Goal: Task Accomplishment & Management: Use online tool/utility

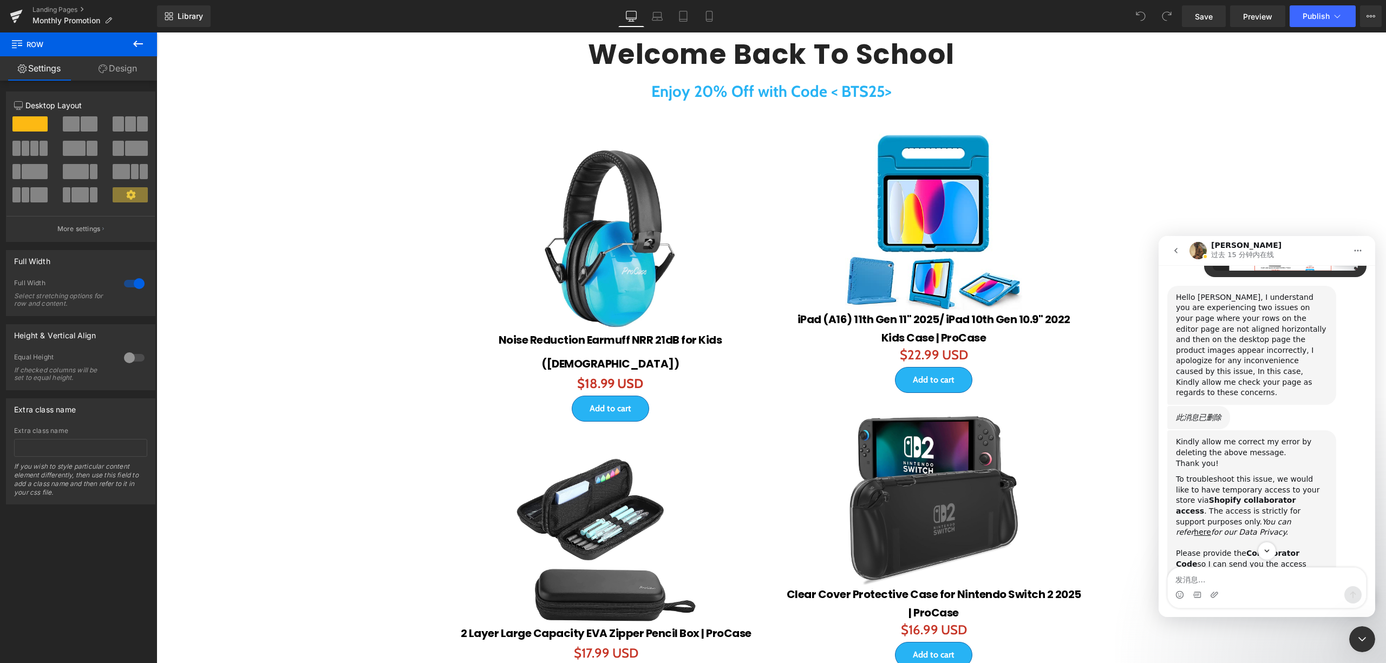
scroll to position [3369, 0]
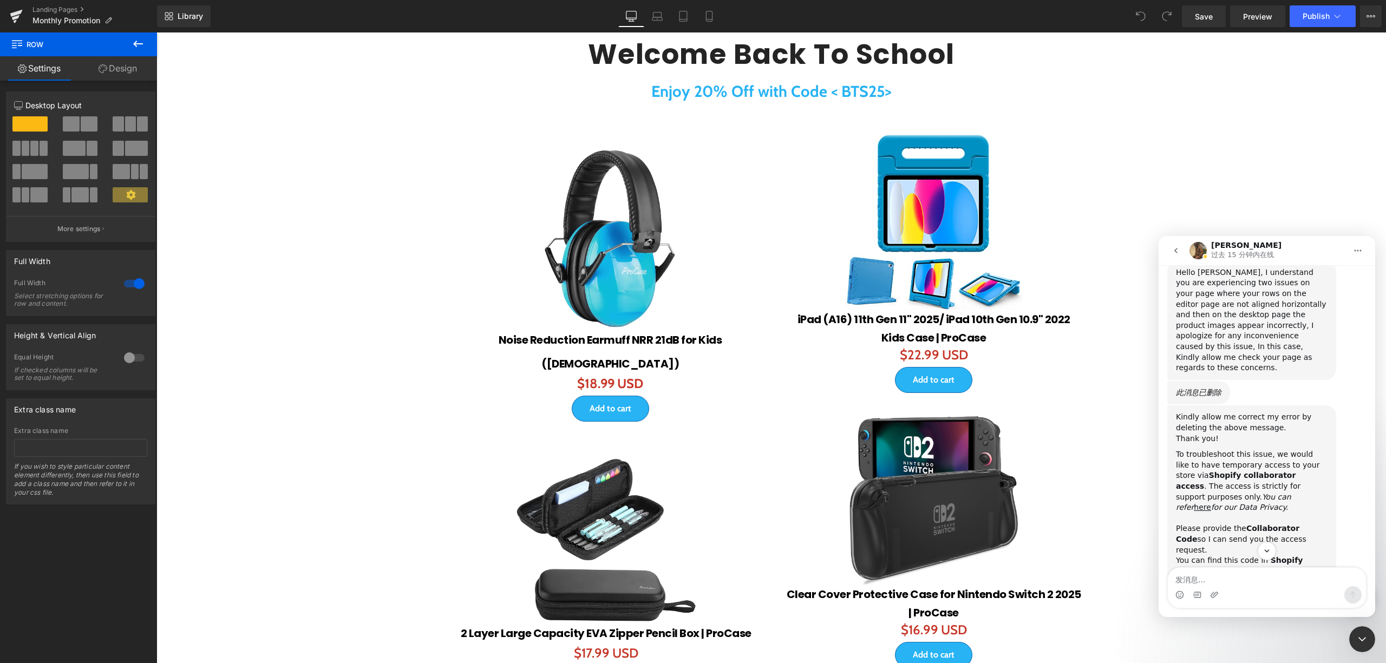
drag, startPoint x: 1254, startPoint y: 390, endPoint x: 1297, endPoint y: 405, distance: 45.4
click at [1297, 449] on div "To troubleshoot this issue, we would like to have temporary access to your stor…" at bounding box center [1252, 512] width 152 height 127
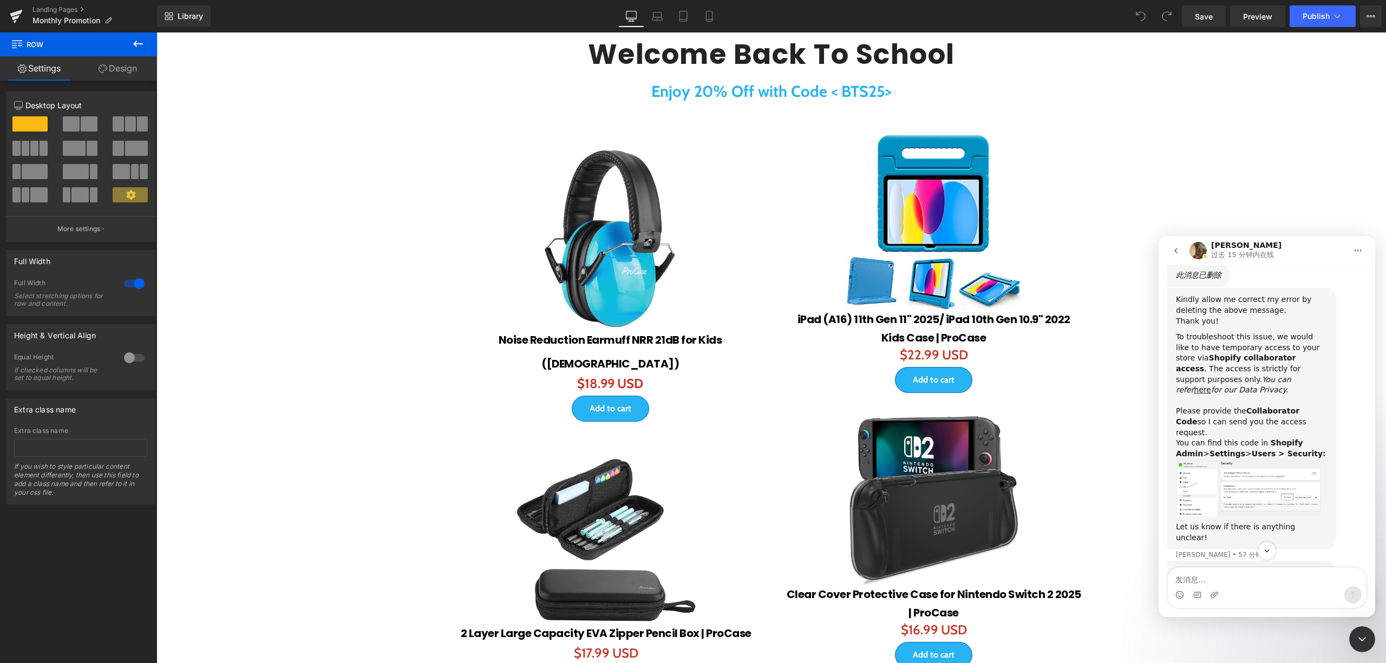
scroll to position [3513, 0]
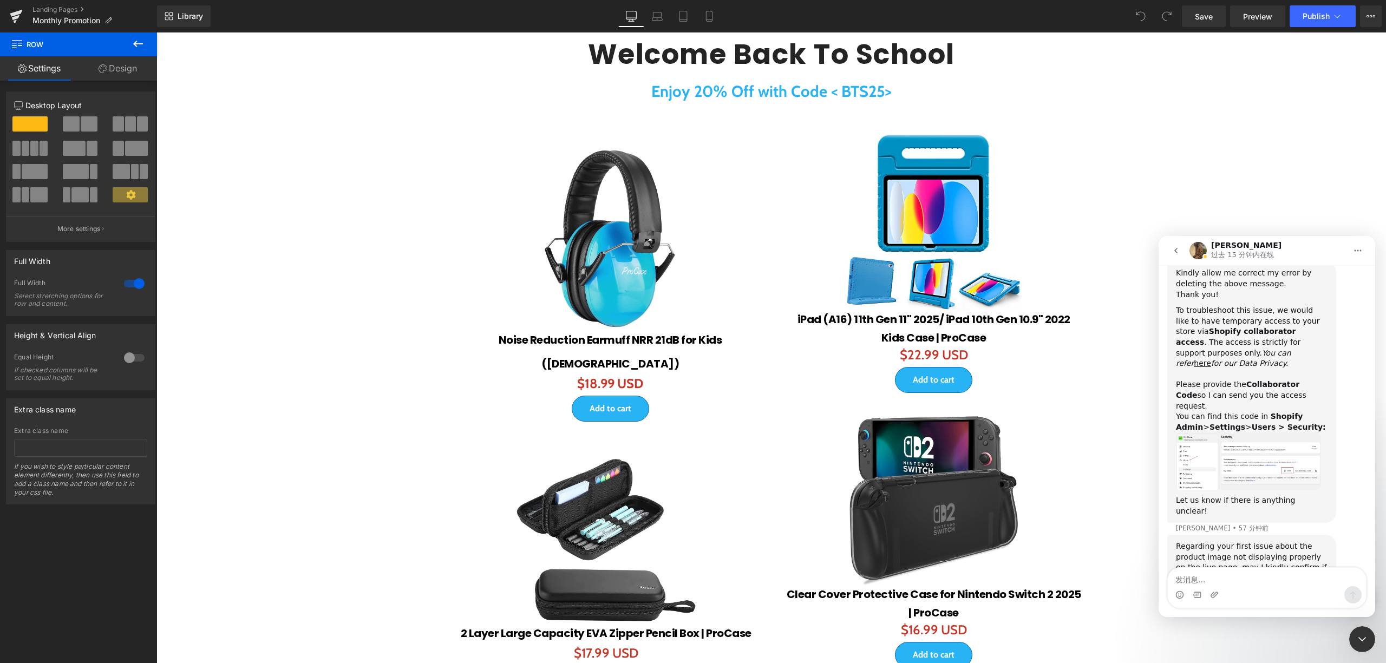
click at [1216, 433] on img "Abraham说…" at bounding box center [1248, 461] width 145 height 57
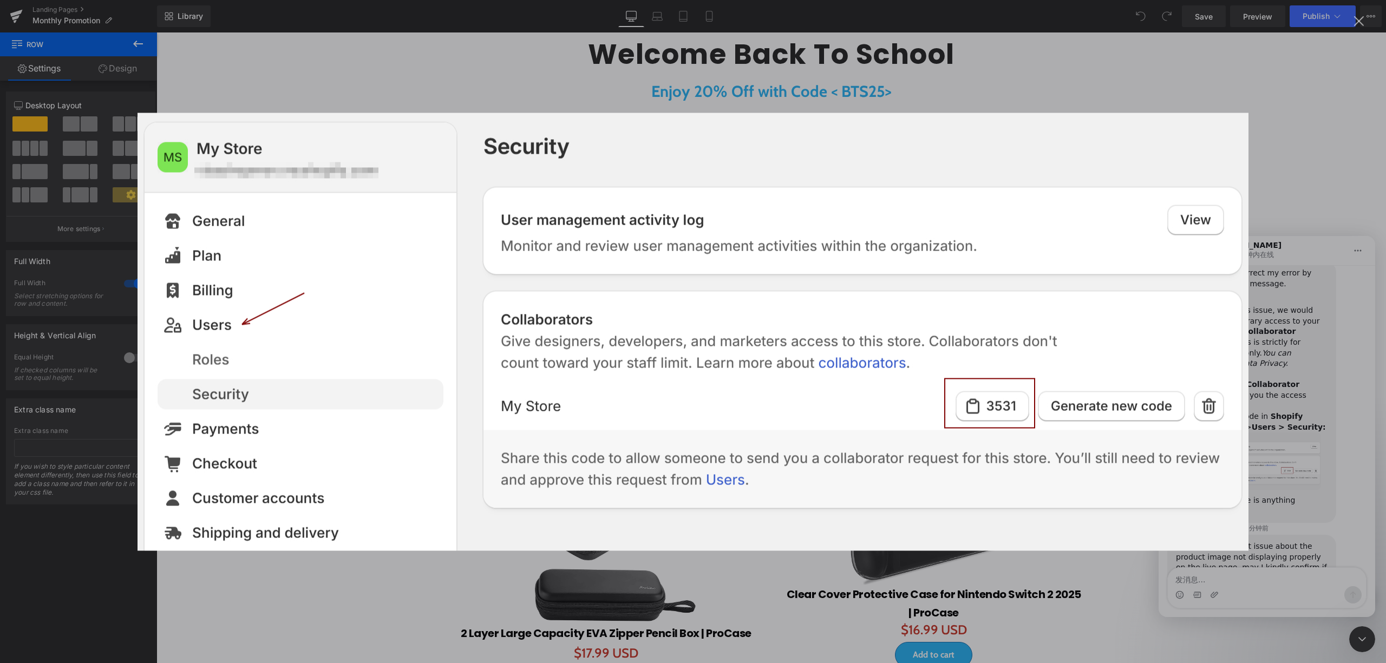
scroll to position [0, 0]
click at [1317, 225] on div "Intercom Messenger" at bounding box center [693, 331] width 1386 height 663
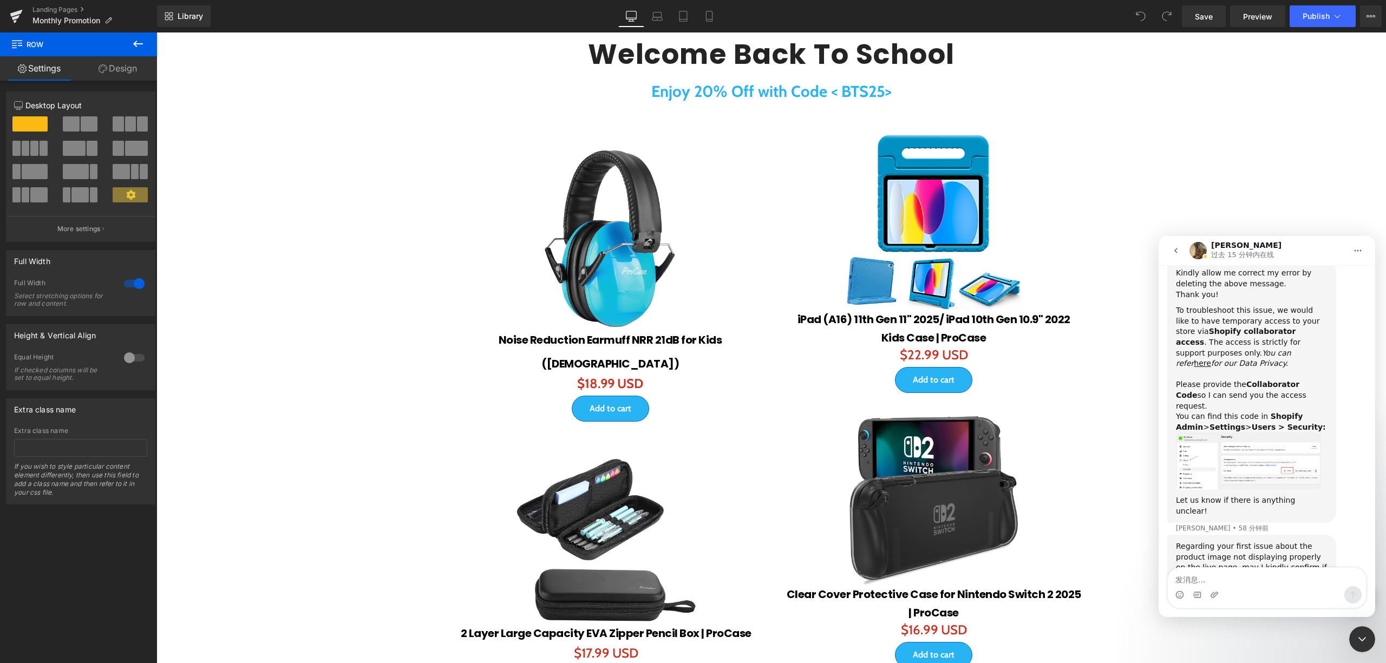
click at [1206, 433] on img "Abraham说…" at bounding box center [1248, 461] width 145 height 57
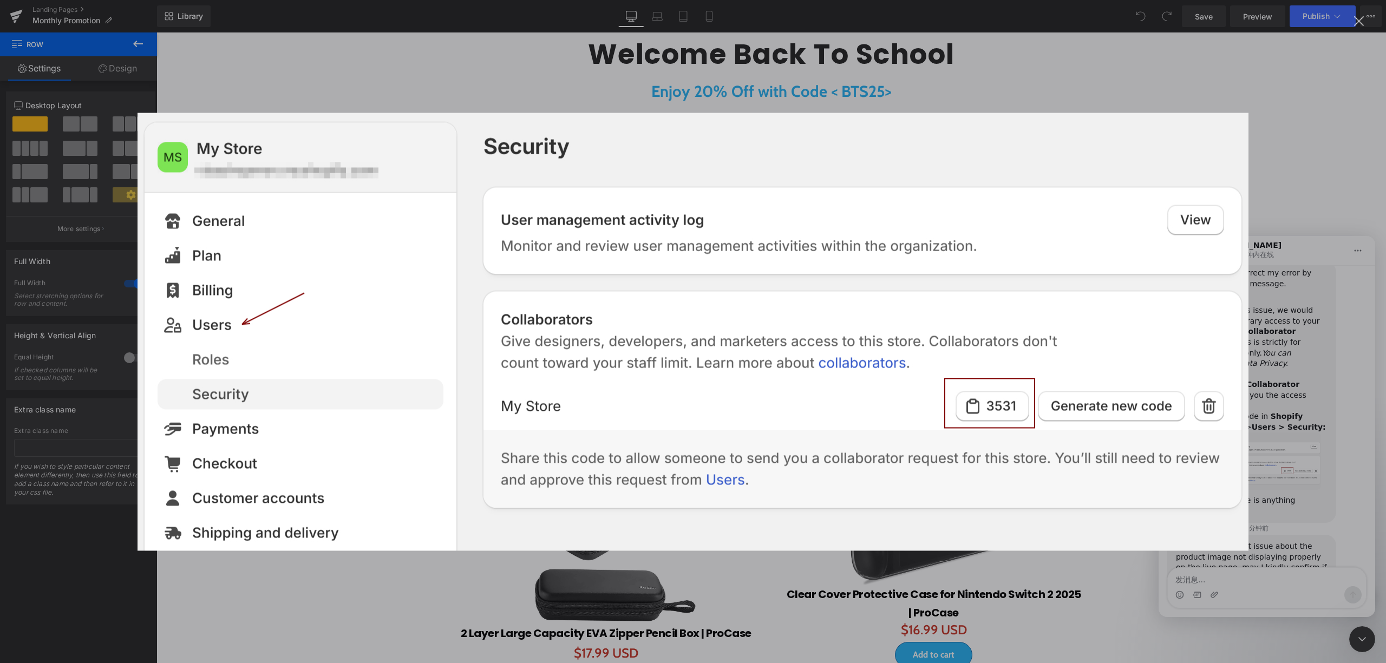
click at [547, 100] on div "Intercom Messenger" at bounding box center [693, 331] width 1386 height 663
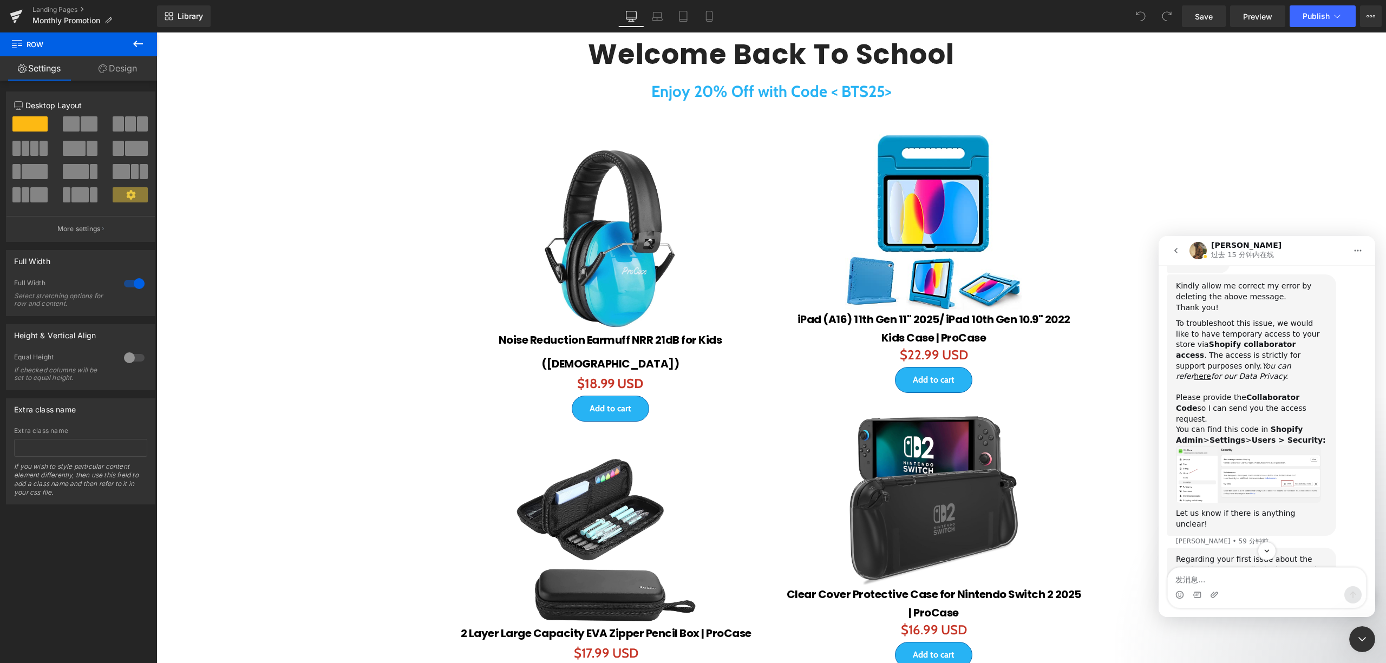
scroll to position [3524, 0]
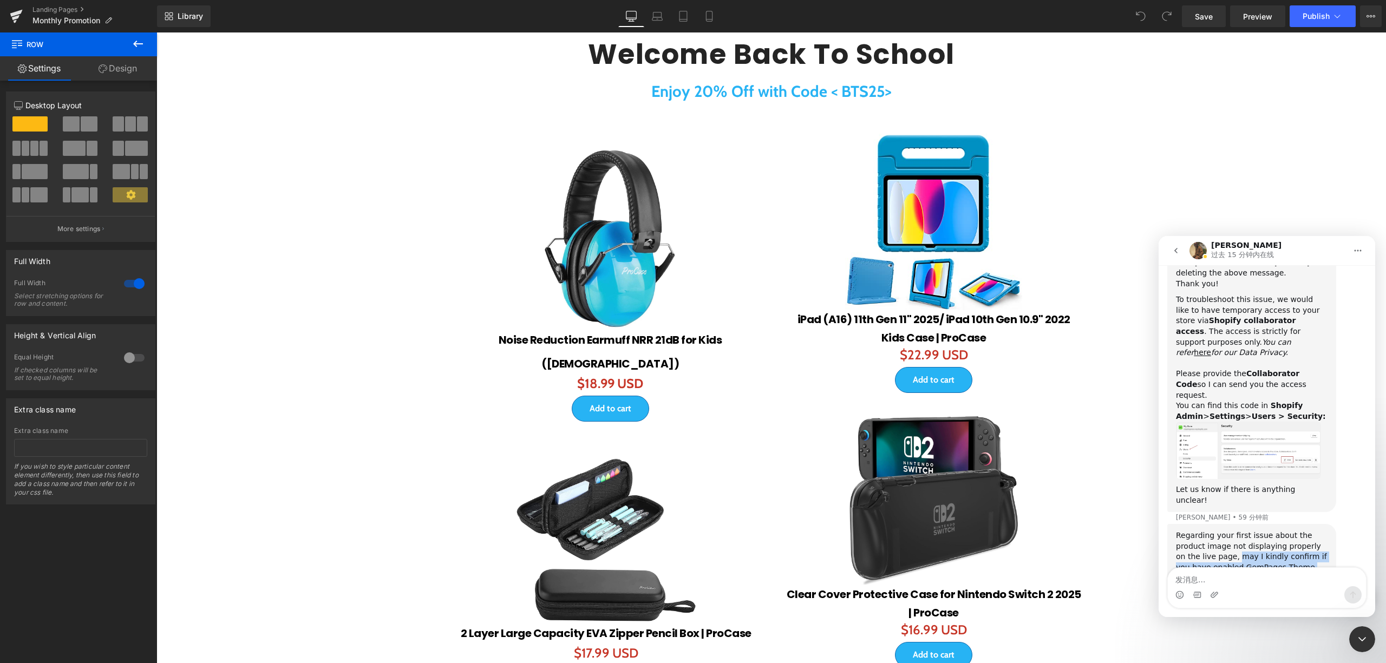
drag, startPoint x: 1228, startPoint y: 427, endPoint x: 1196, endPoint y: 483, distance: 64.7
click at [1257, 530] on div "Regarding your first issue about the product image not displaying properly on t…" at bounding box center [1252, 556] width 152 height 53
drag, startPoint x: 1229, startPoint y: 428, endPoint x: 1260, endPoint y: 447, distance: 36.7
click at [1261, 530] on div "Regarding your first issue about the product image not displaying properly on t…" at bounding box center [1252, 556] width 152 height 53
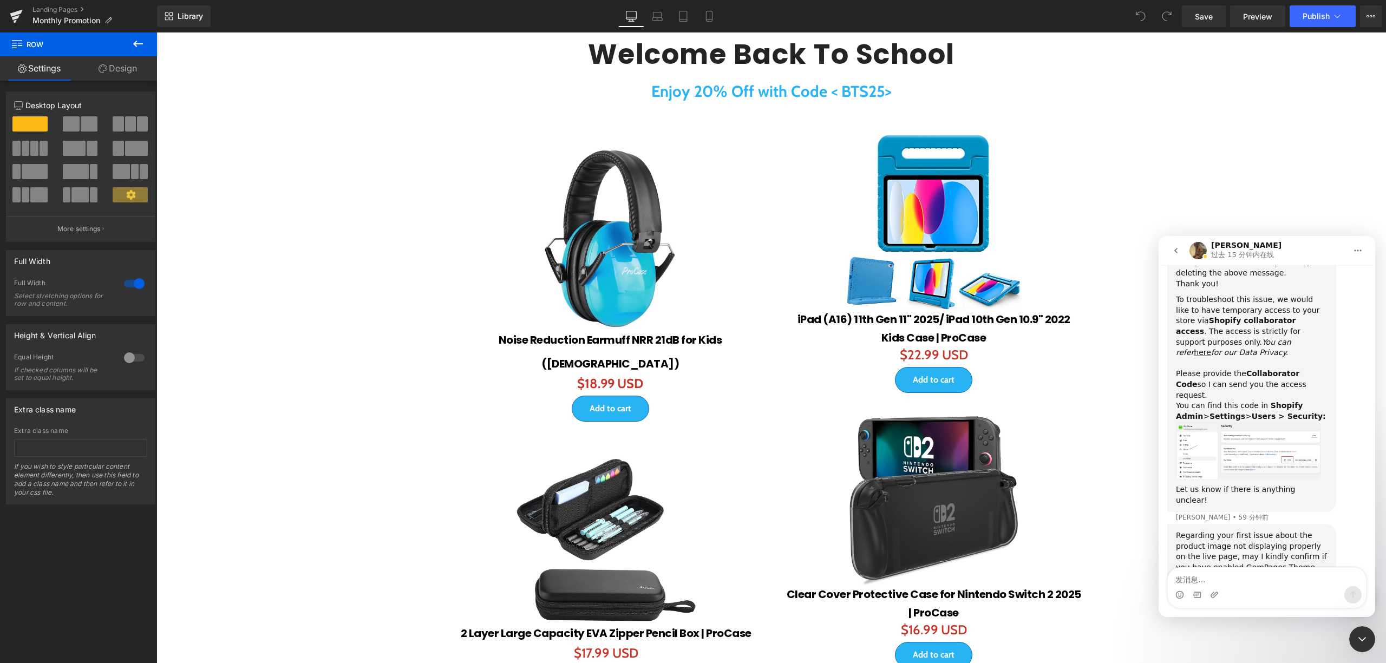
click at [1170, 524] on div "Regarding your first issue about the product image not displaying properly on t…" at bounding box center [1251, 589] width 169 height 130
drag, startPoint x: 1176, startPoint y: 458, endPoint x: 1217, endPoint y: 491, distance: 52.8
click at [1217, 524] on div "Regarding your first issue about the product image not displaying properly on t…" at bounding box center [1251, 589] width 169 height 130
copy link "[URL][DOMAIN_NAME]"
click at [1240, 584] on div "[URL][DOMAIN_NAME] because To ensure GemPages work well on your Theme and your …" at bounding box center [1252, 616] width 152 height 64
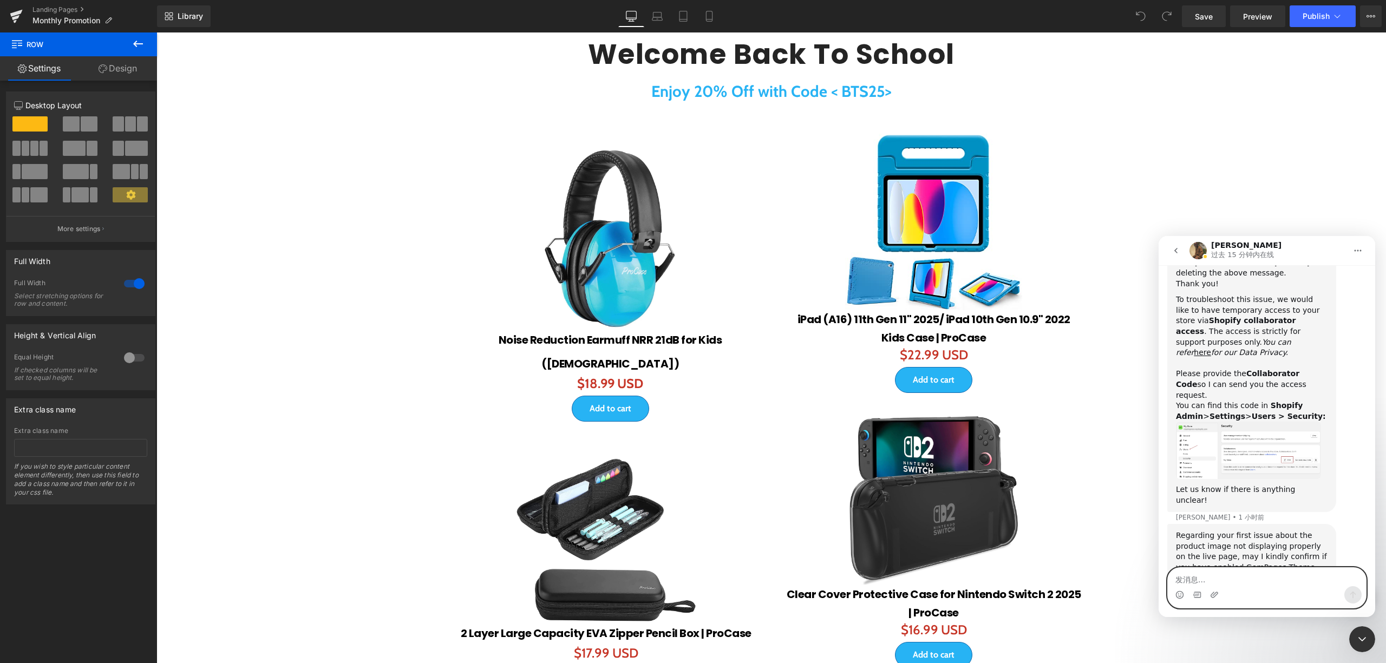
click at [1214, 571] on textarea "发消息..." at bounding box center [1267, 577] width 198 height 18
type textarea "Okay, let me have a look"
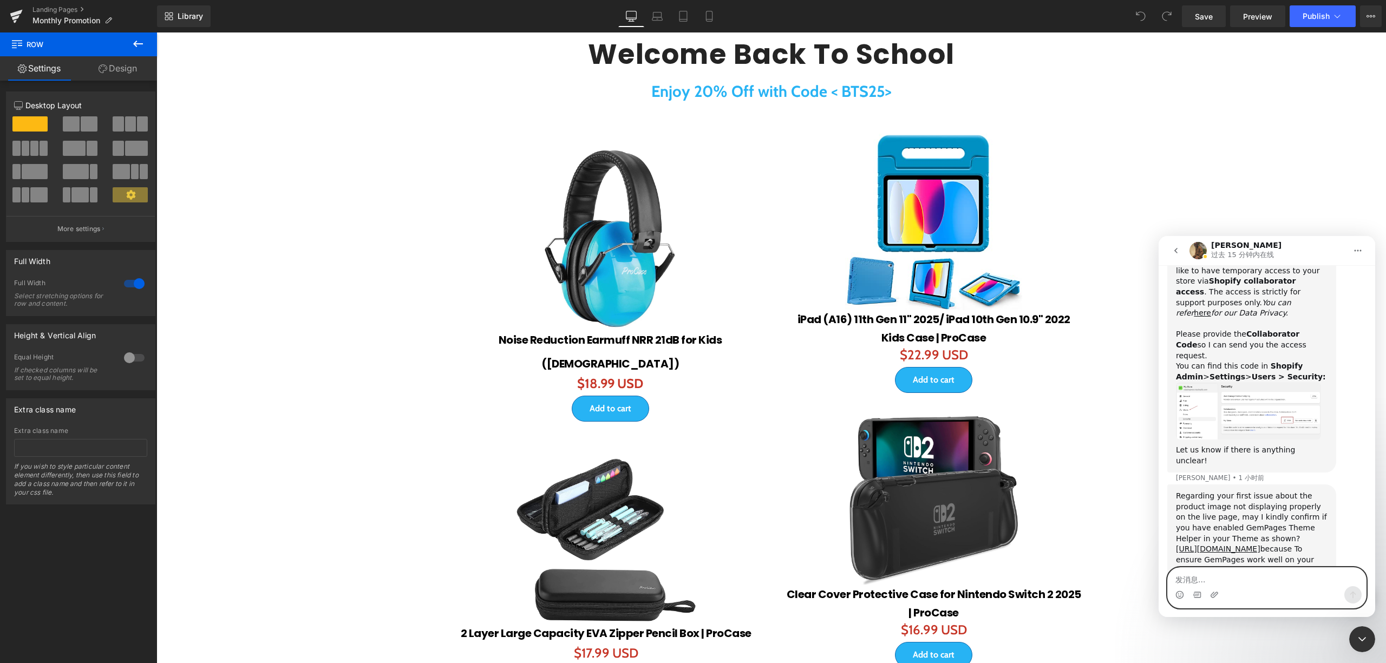
scroll to position [3586, 0]
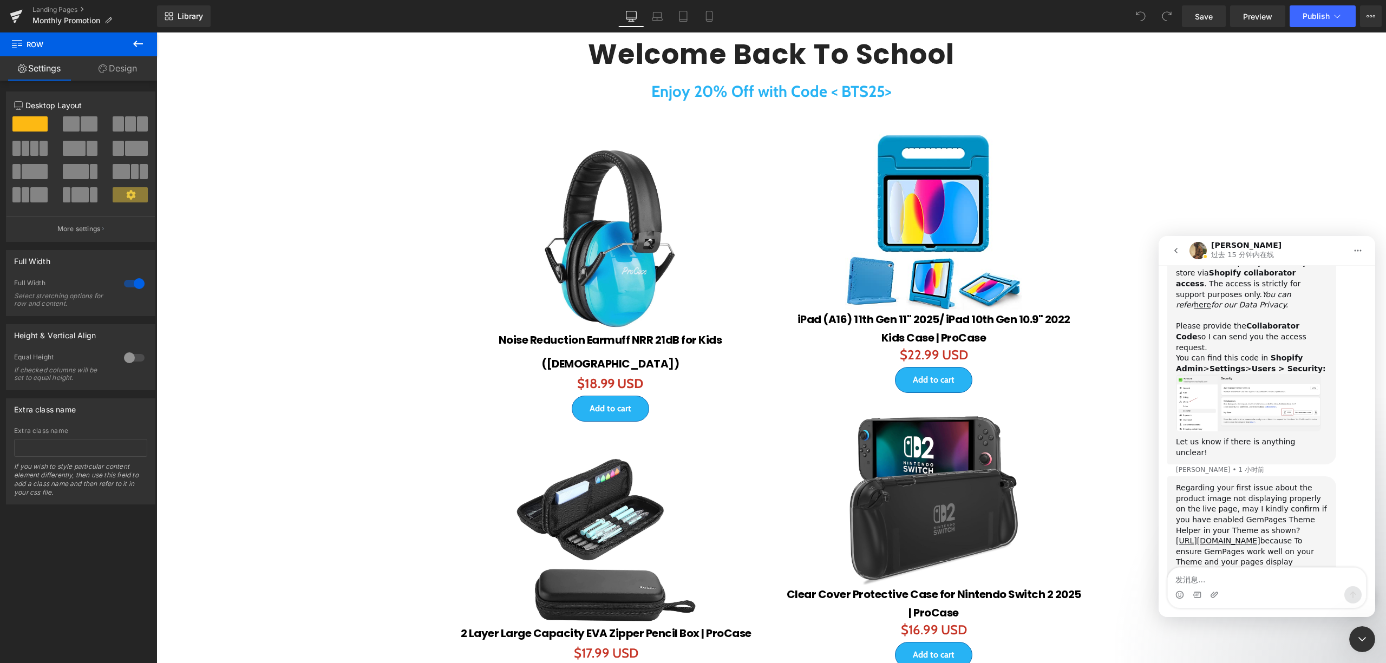
click at [1207, 219] on div at bounding box center [693, 315] width 1386 height 631
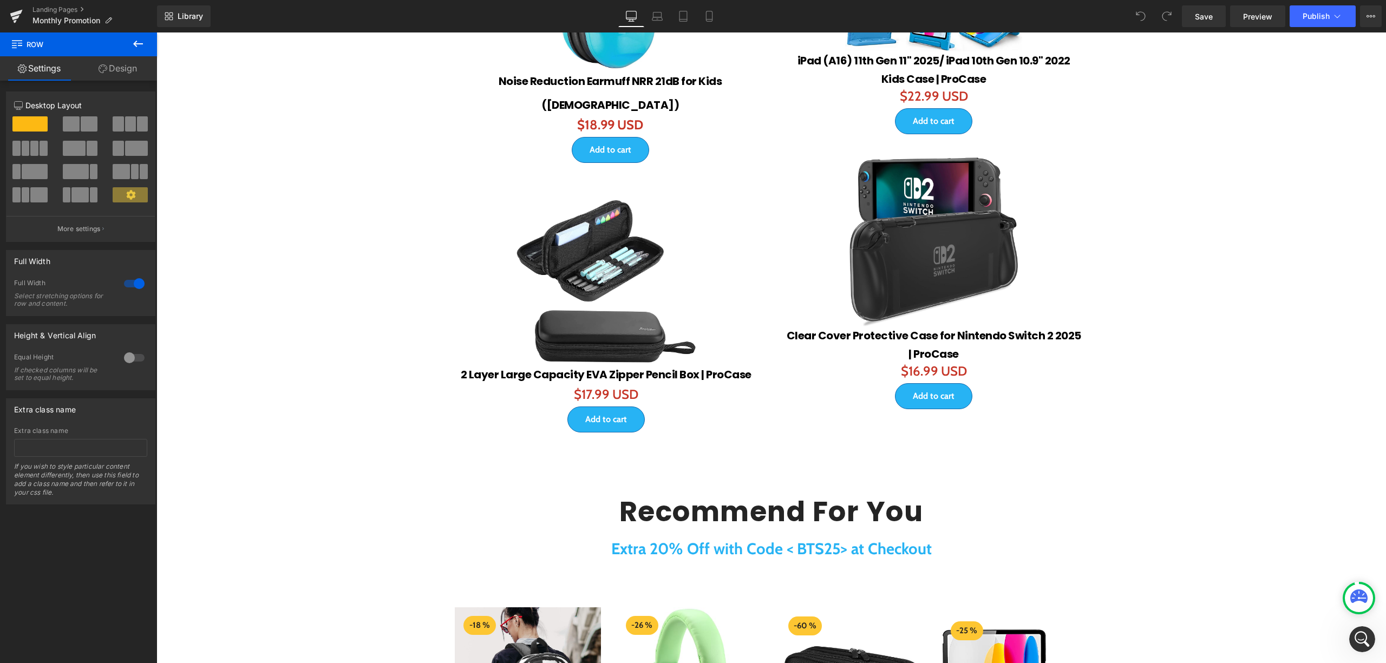
scroll to position [144, 0]
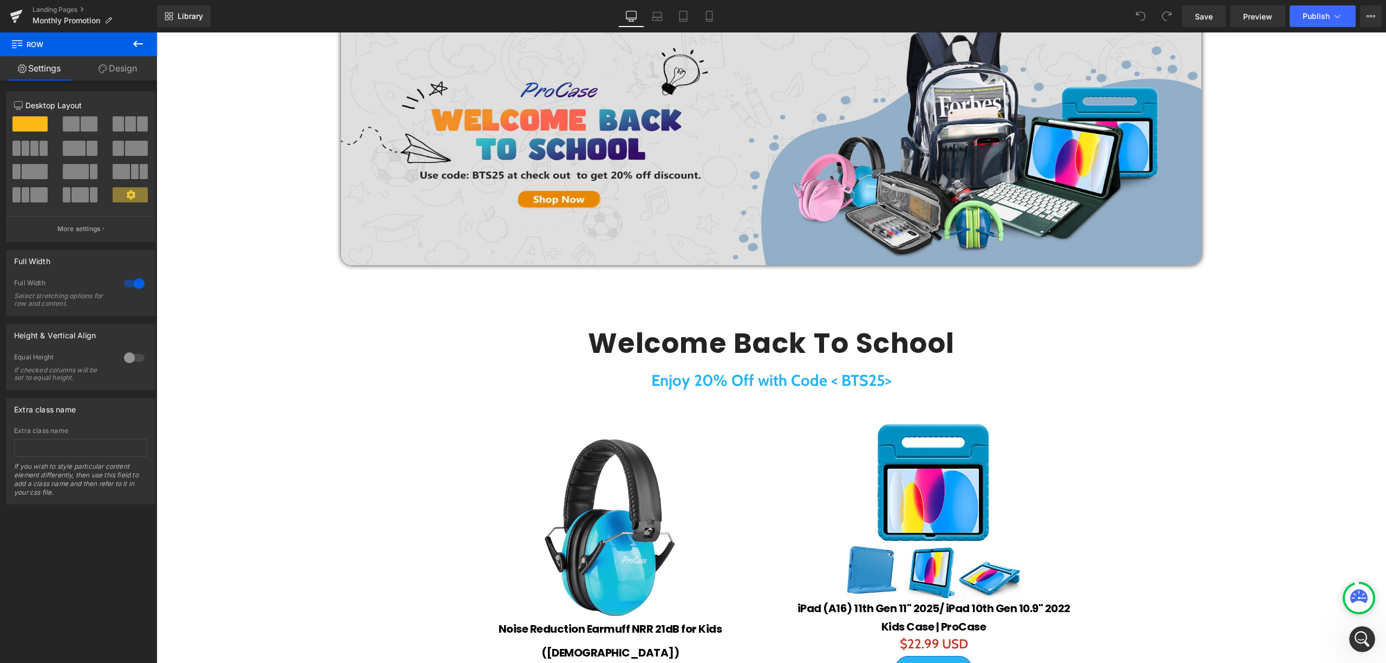
click at [633, 442] on img at bounding box center [610, 528] width 178 height 178
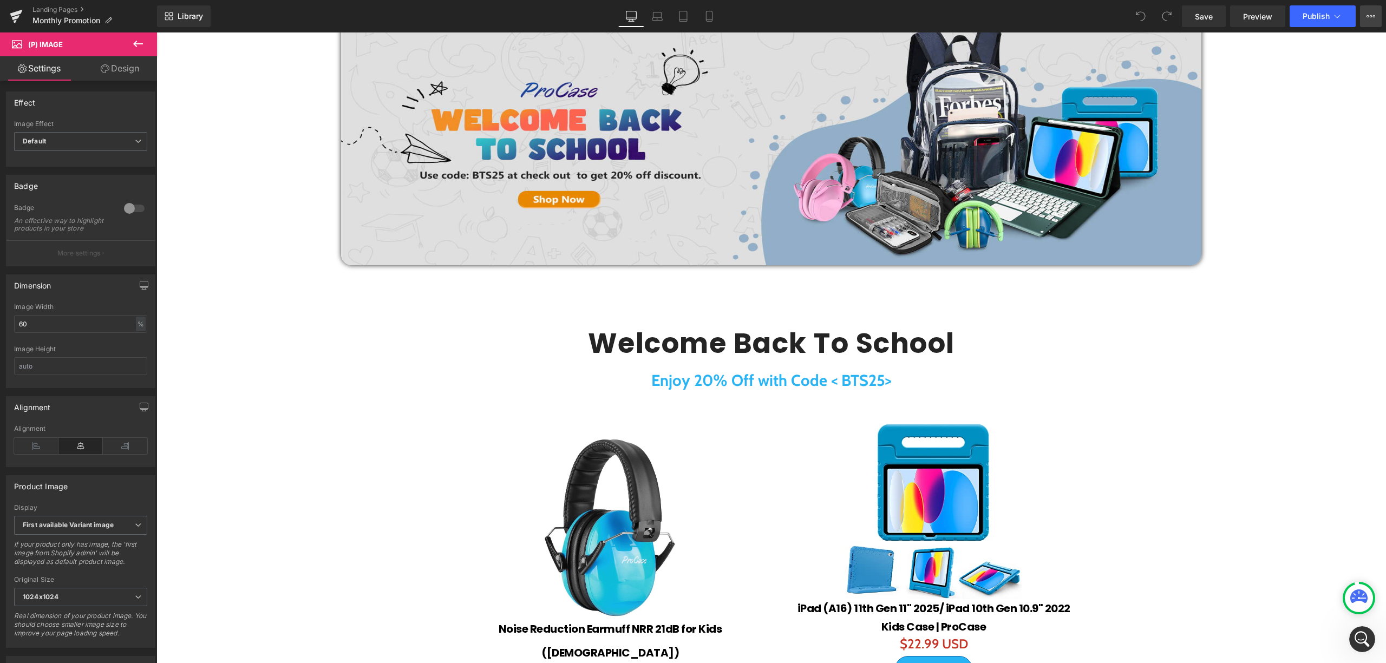
click at [1370, 15] on icon at bounding box center [1370, 16] width 9 height 9
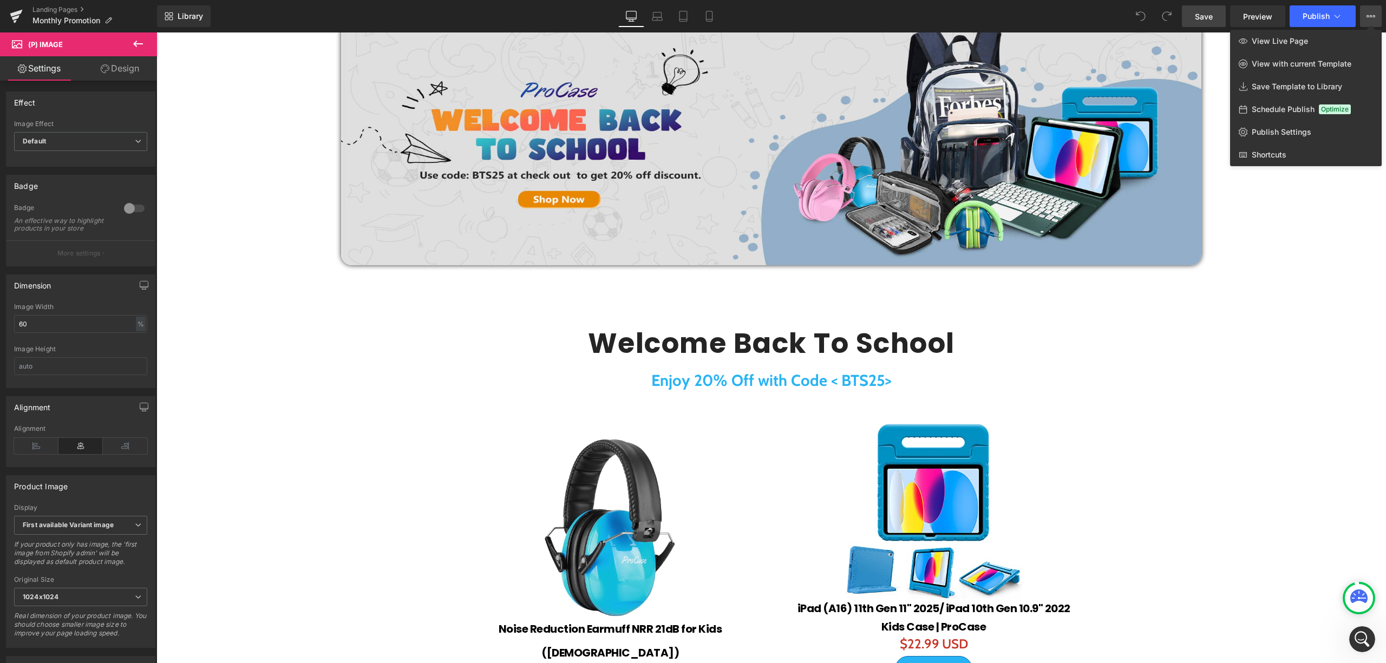
click at [1202, 25] on link "Save" at bounding box center [1204, 16] width 44 height 22
click at [16, 15] on icon at bounding box center [16, 16] width 13 height 27
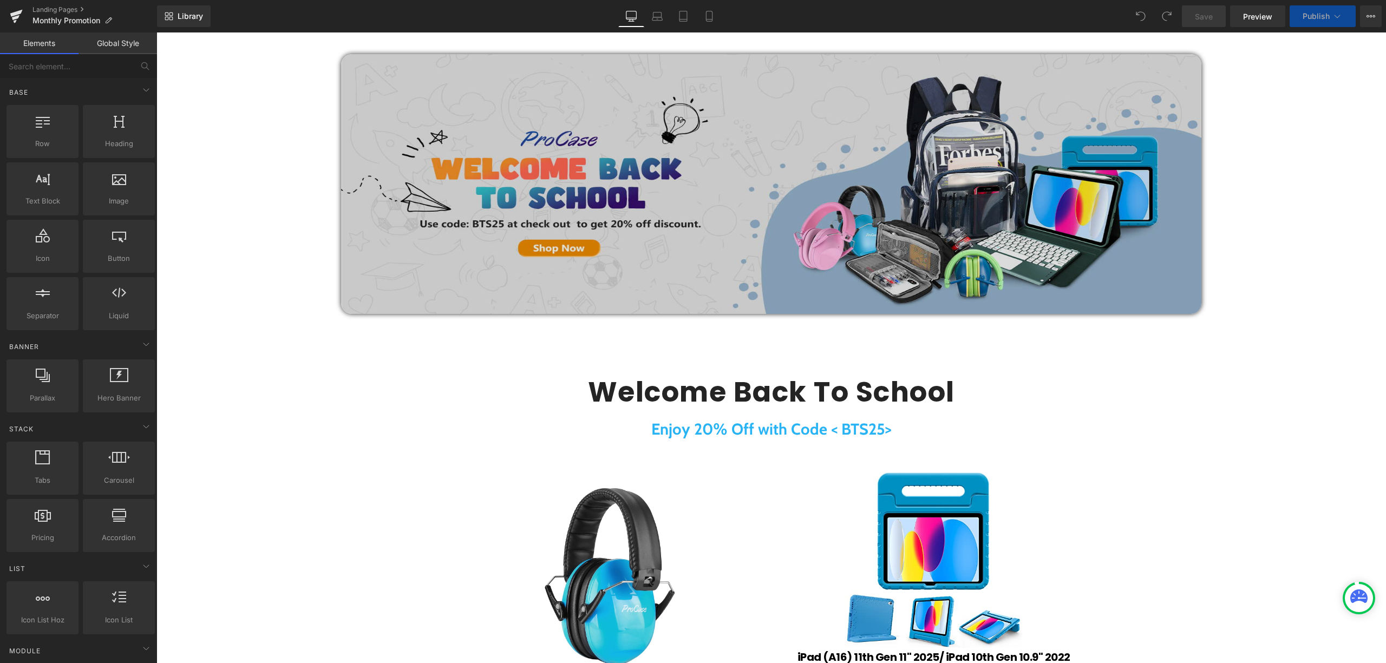
scroll to position [217, 0]
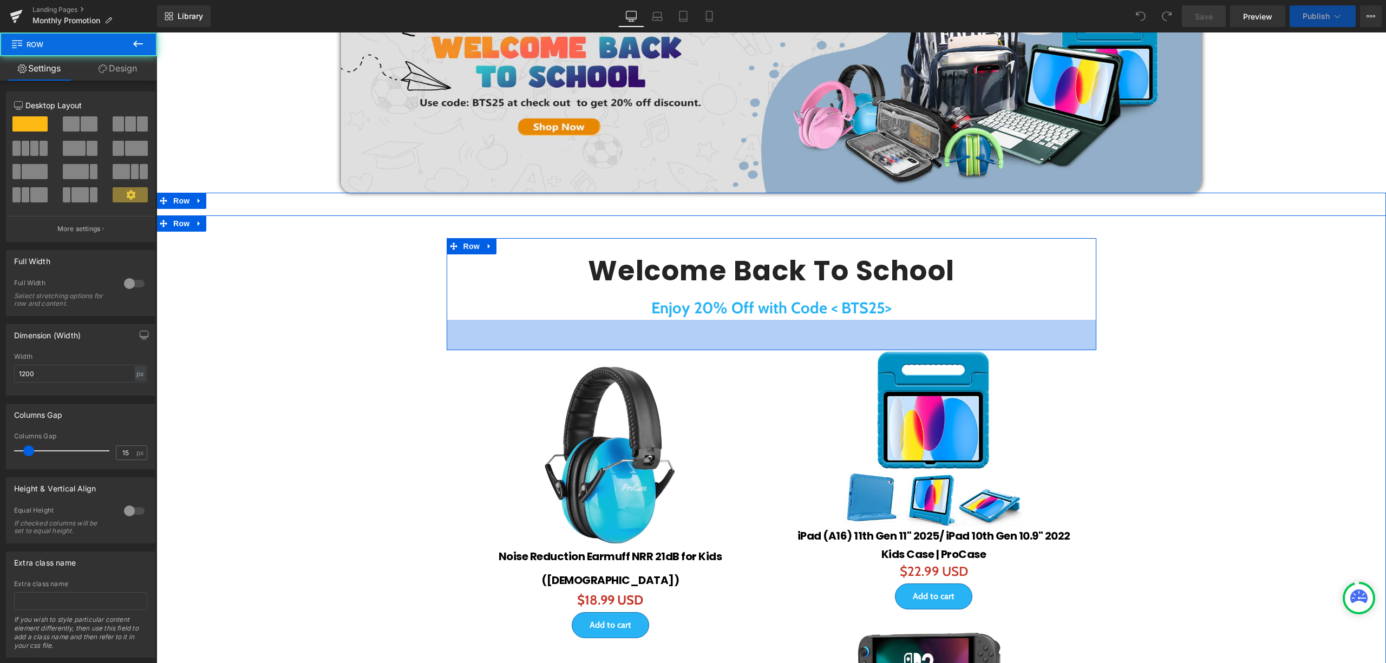
click at [661, 349] on div "Welcome Back To School Heading Enjoy 20% Off with Code < BTS25> Text Block Row …" at bounding box center [772, 294] width 650 height 112
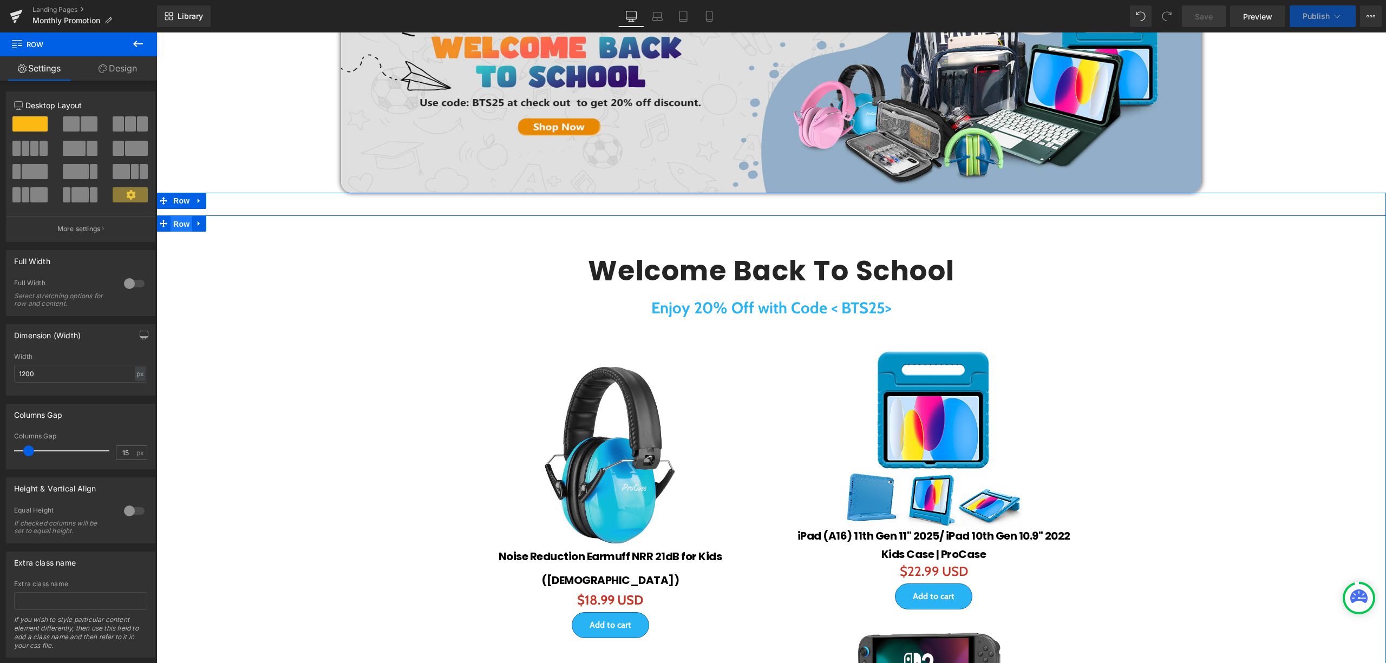
click at [171, 224] on span "Row" at bounding box center [182, 224] width 22 height 16
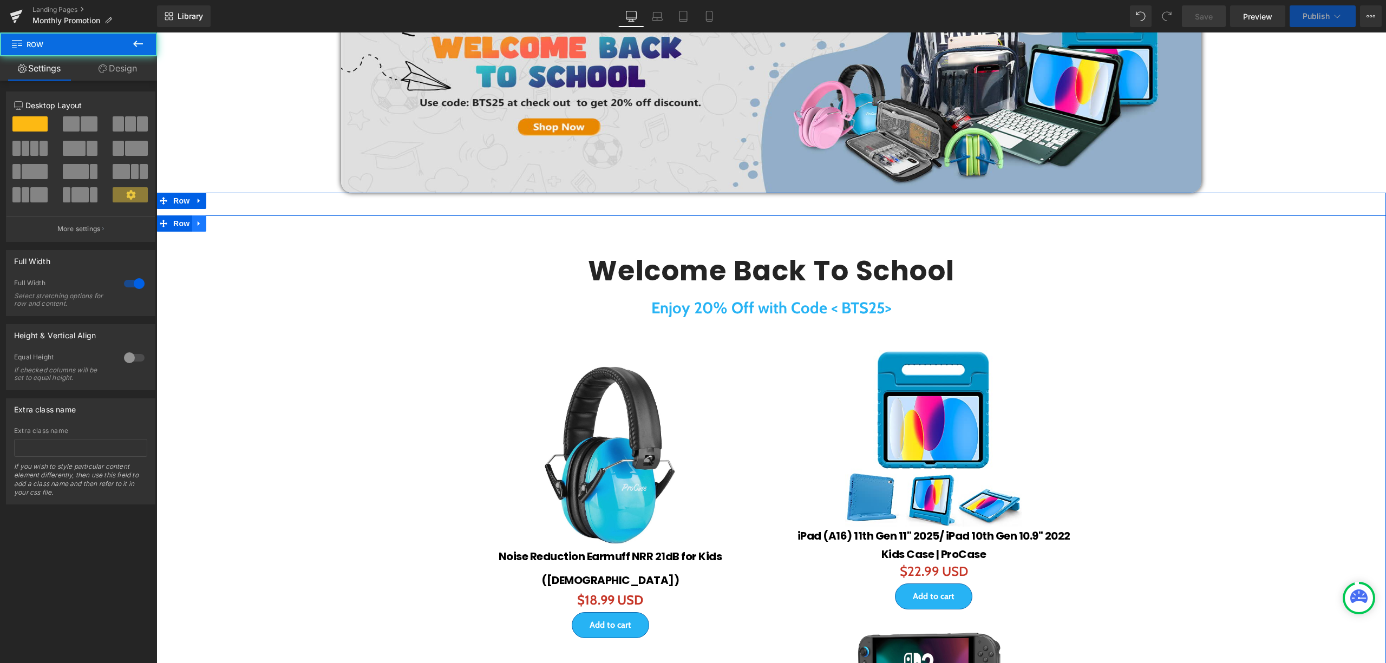
click at [197, 227] on icon at bounding box center [199, 224] width 8 height 8
click at [224, 224] on icon at bounding box center [228, 224] width 8 height 8
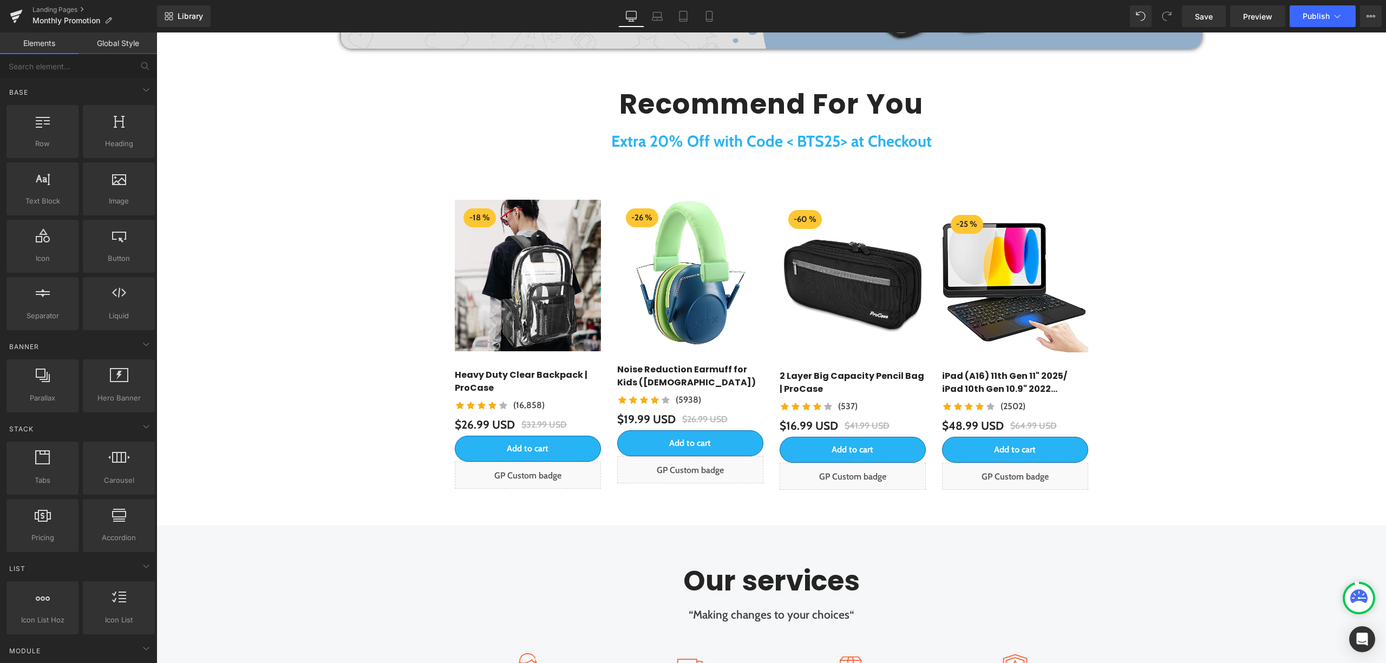
scroll to position [0, 0]
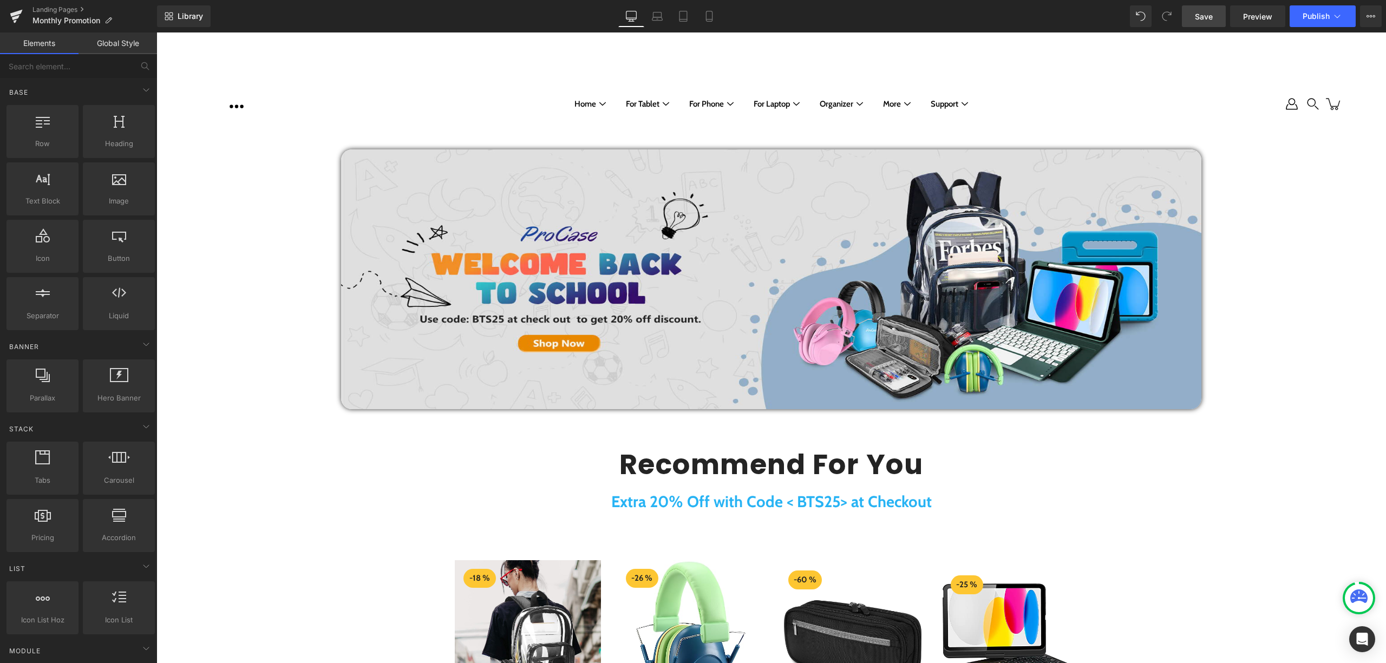
click at [1204, 24] on link "Save" at bounding box center [1204, 16] width 44 height 22
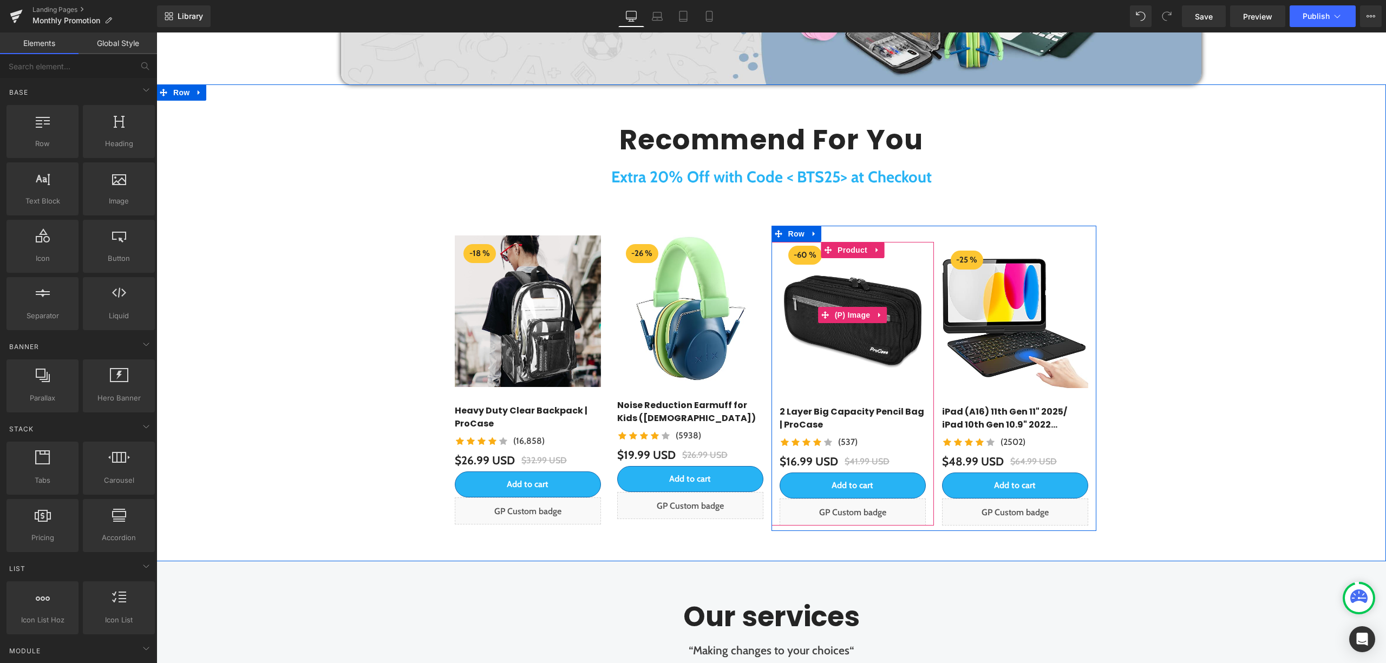
scroll to position [289, 0]
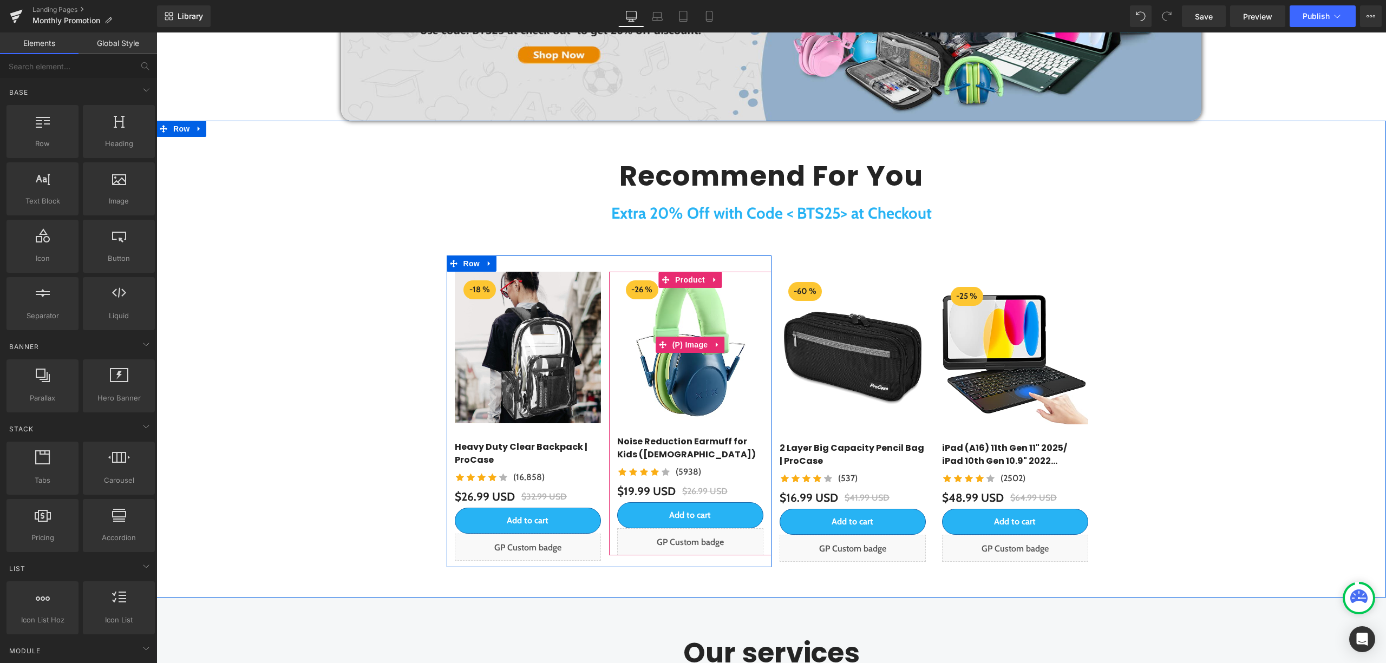
click at [666, 304] on img at bounding box center [690, 345] width 146 height 146
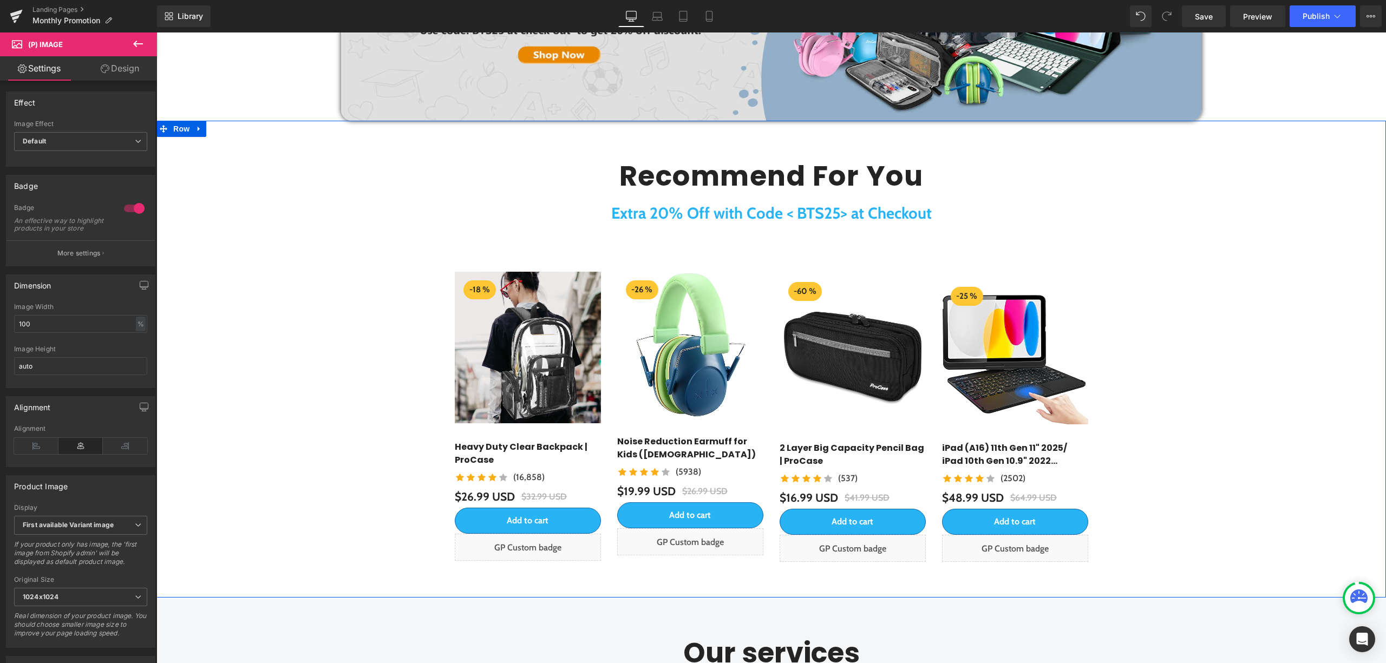
click at [1170, 259] on div "Recommend For You Heading Extra 20% Off with Code < BTS25> at Checkout Text Blo…" at bounding box center [770, 355] width 1229 height 424
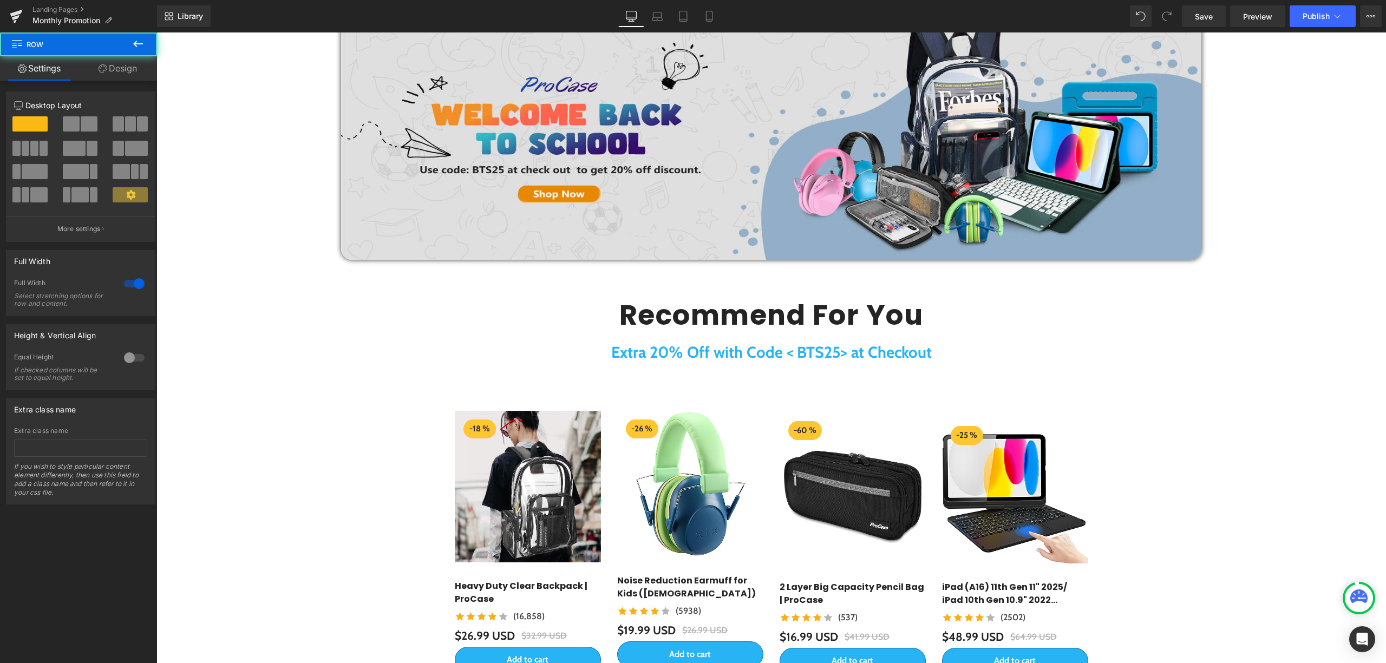
scroll to position [0, 0]
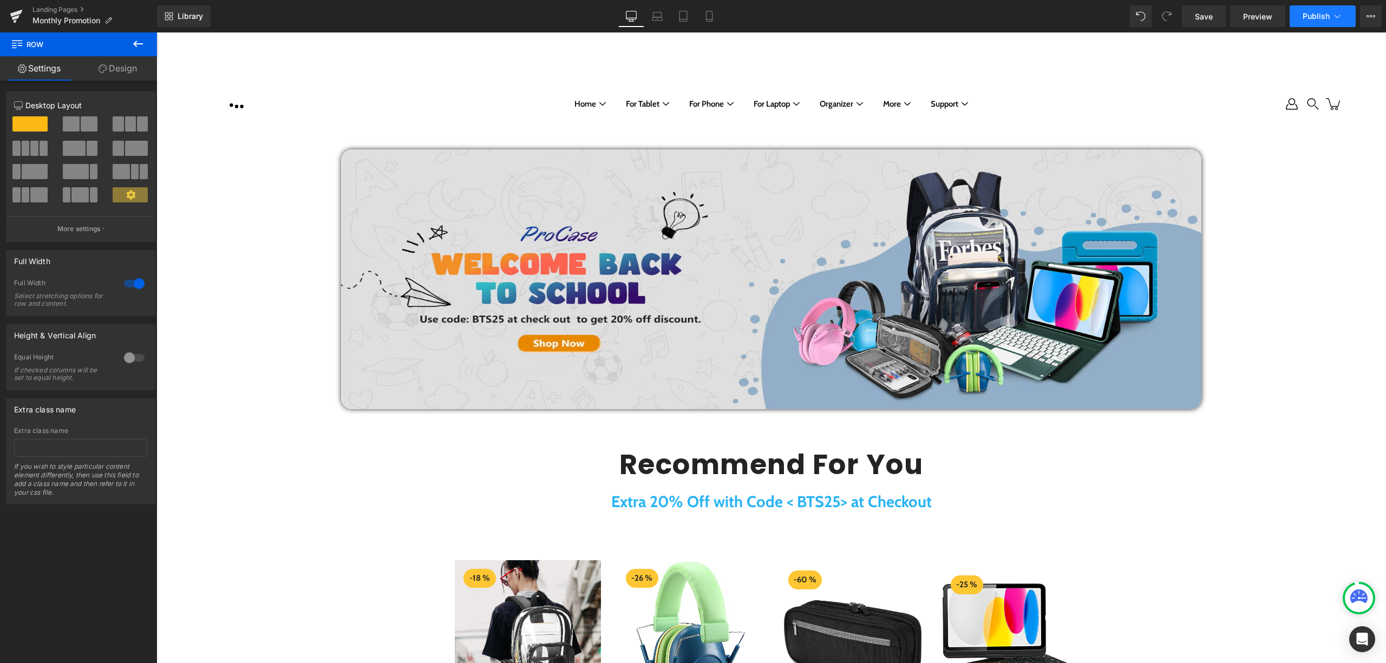
click at [1295, 26] on button "Publish" at bounding box center [1322, 16] width 66 height 22
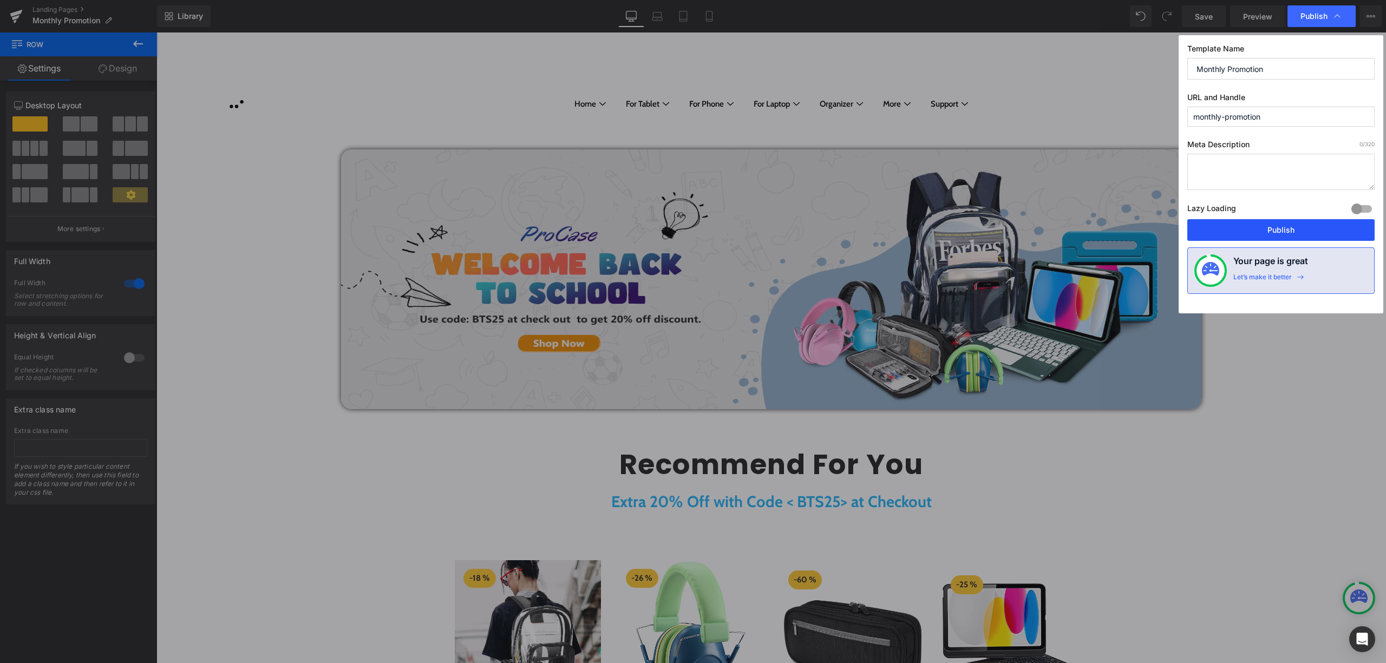
drag, startPoint x: 1117, startPoint y: 199, endPoint x: 1273, endPoint y: 232, distance: 159.8
click at [1273, 232] on button "Publish" at bounding box center [1280, 230] width 187 height 22
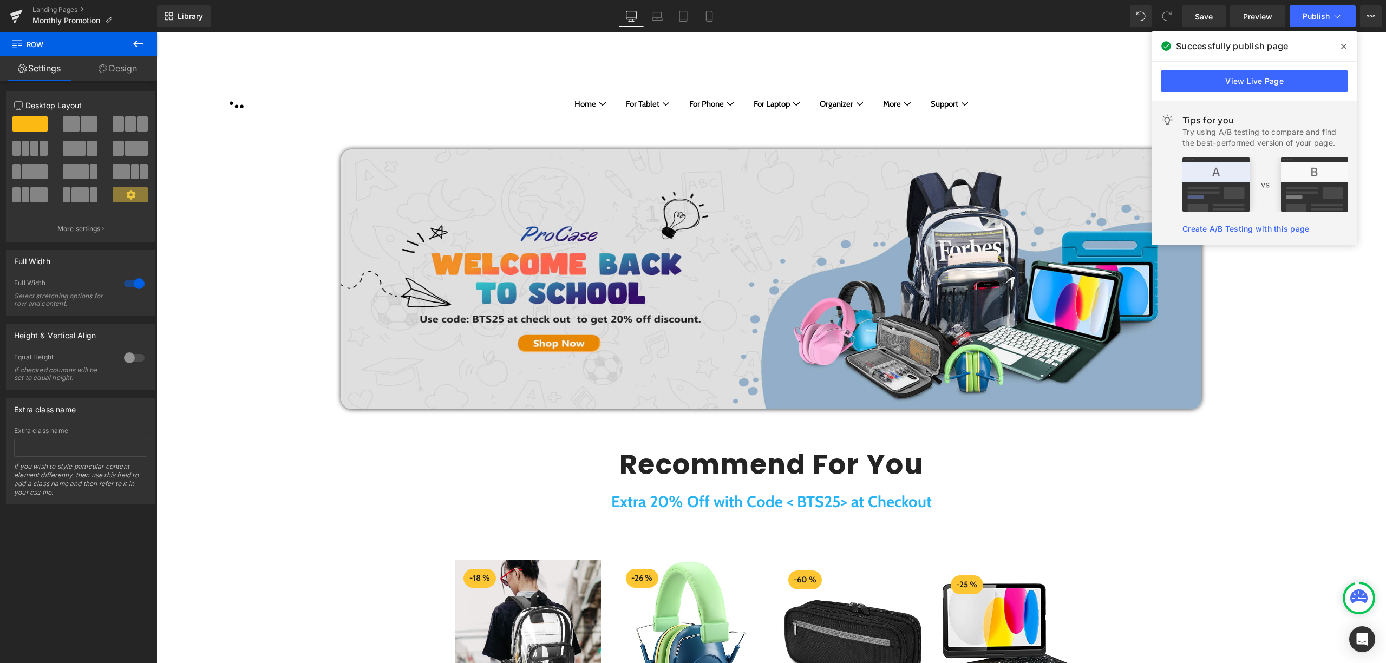
click at [1345, 42] on icon at bounding box center [1343, 46] width 5 height 9
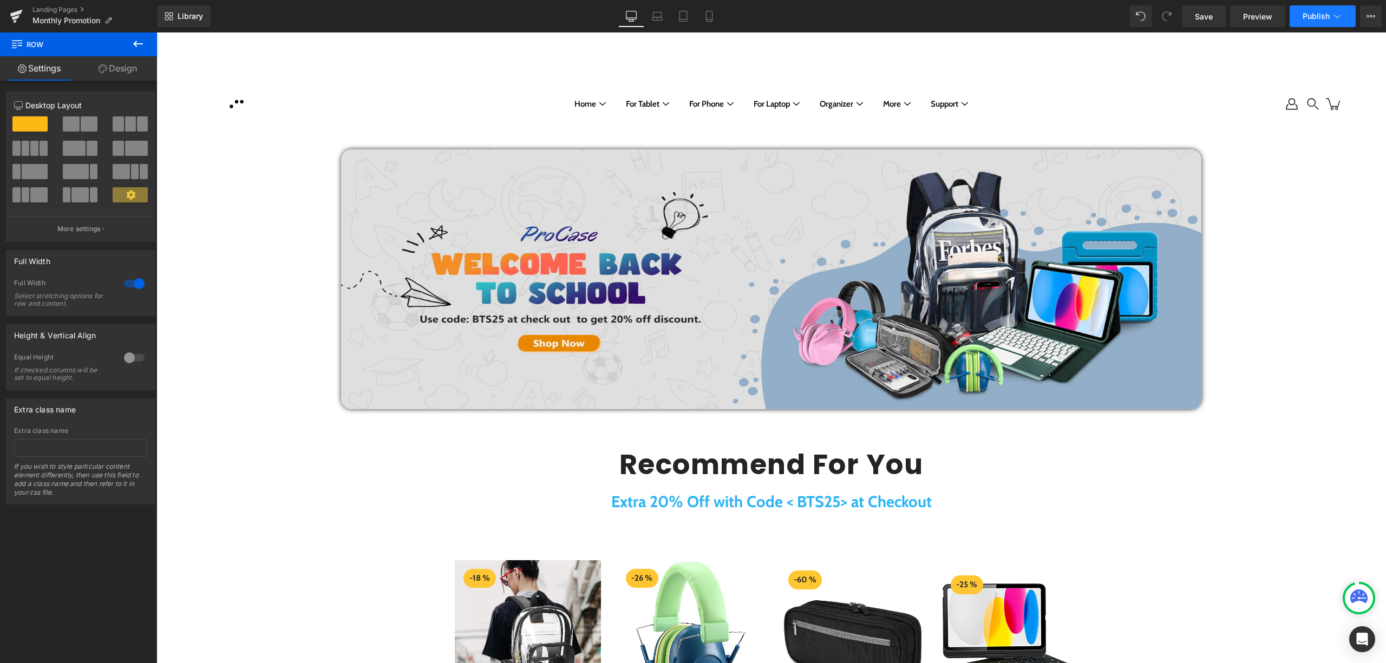
click at [1332, 14] on icon at bounding box center [1337, 16] width 11 height 11
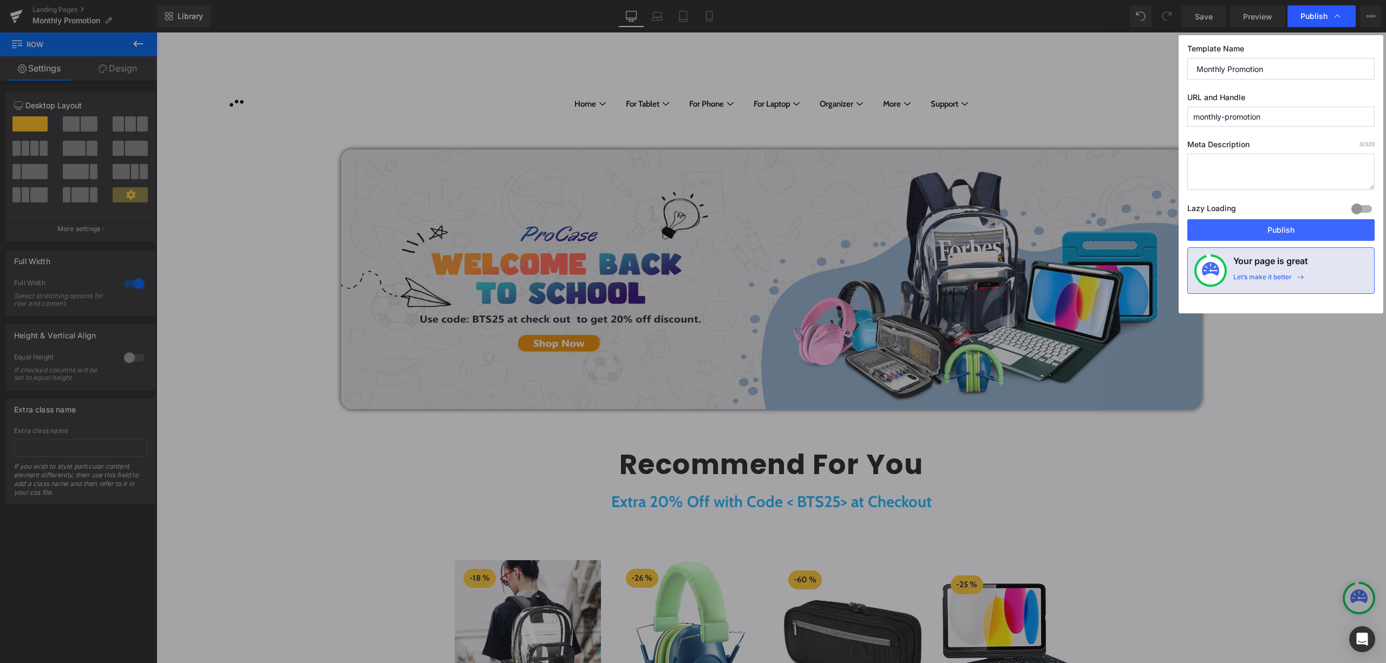
click at [1332, 14] on icon at bounding box center [1337, 16] width 11 height 11
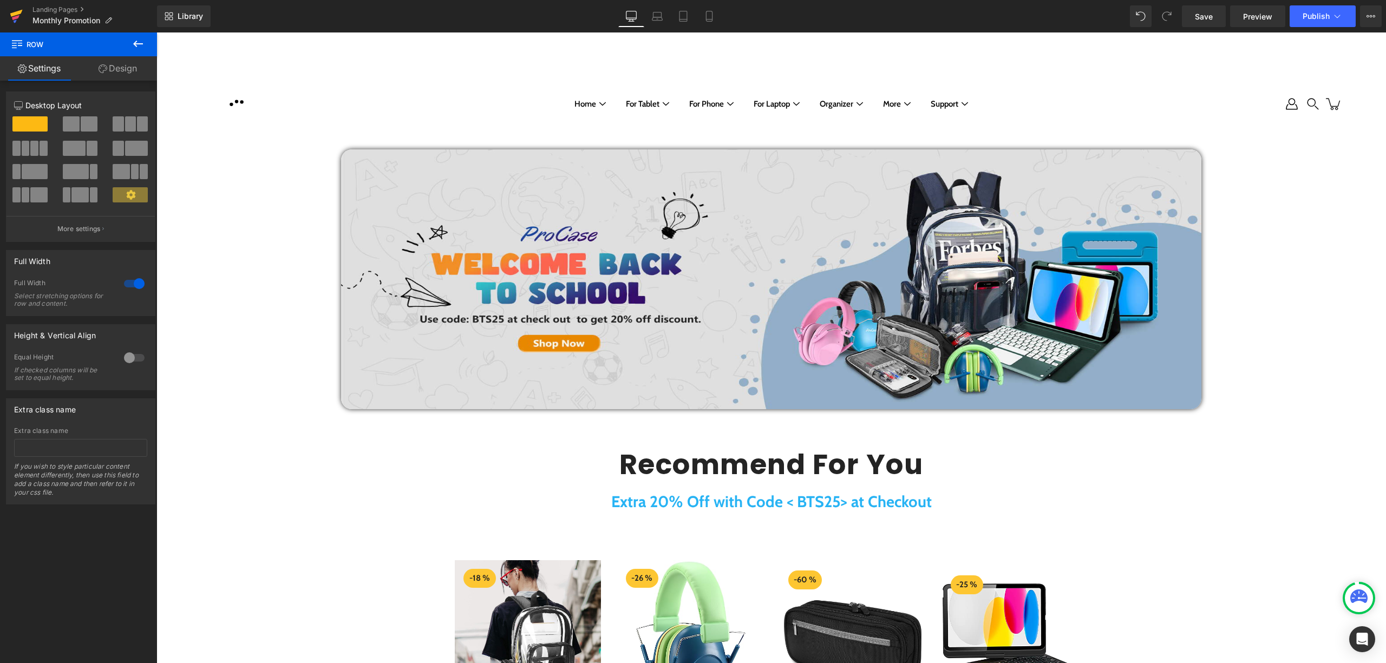
click at [16, 21] on icon at bounding box center [16, 16] width 13 height 27
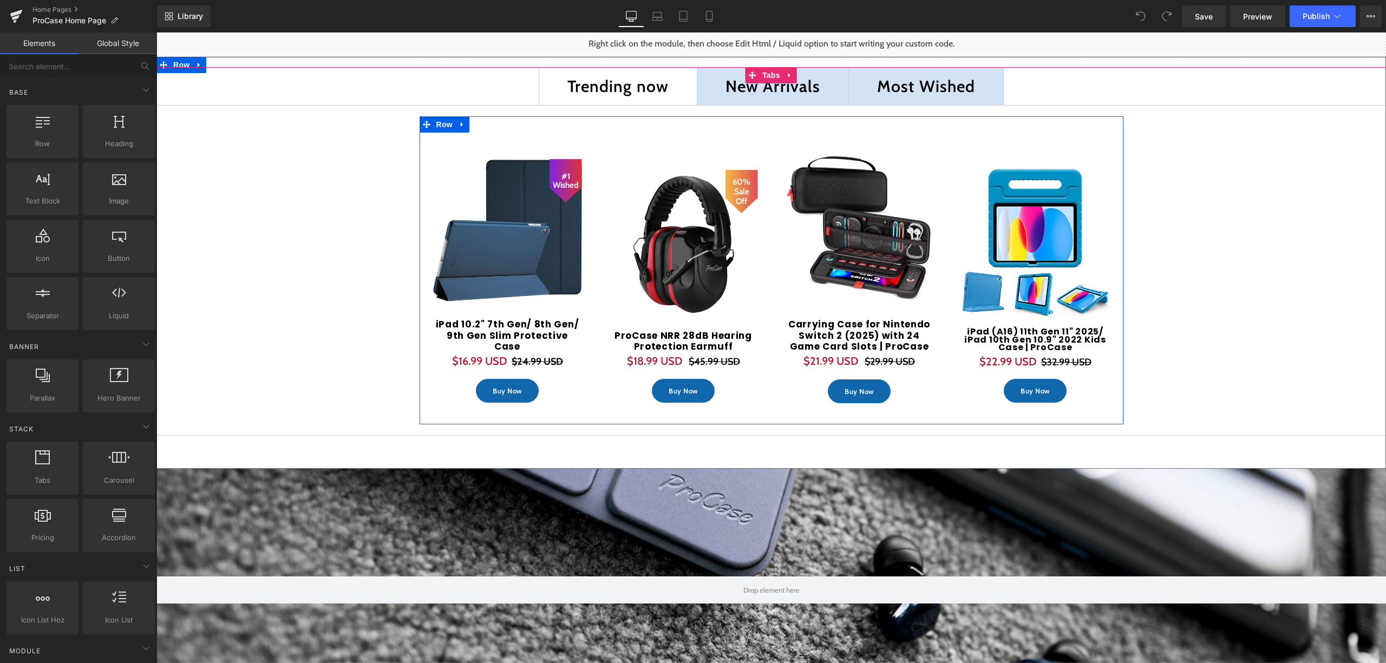
scroll to position [3773, 1218]
click at [843, 396] on span "(P) Cart Button" at bounding box center [859, 392] width 62 height 16
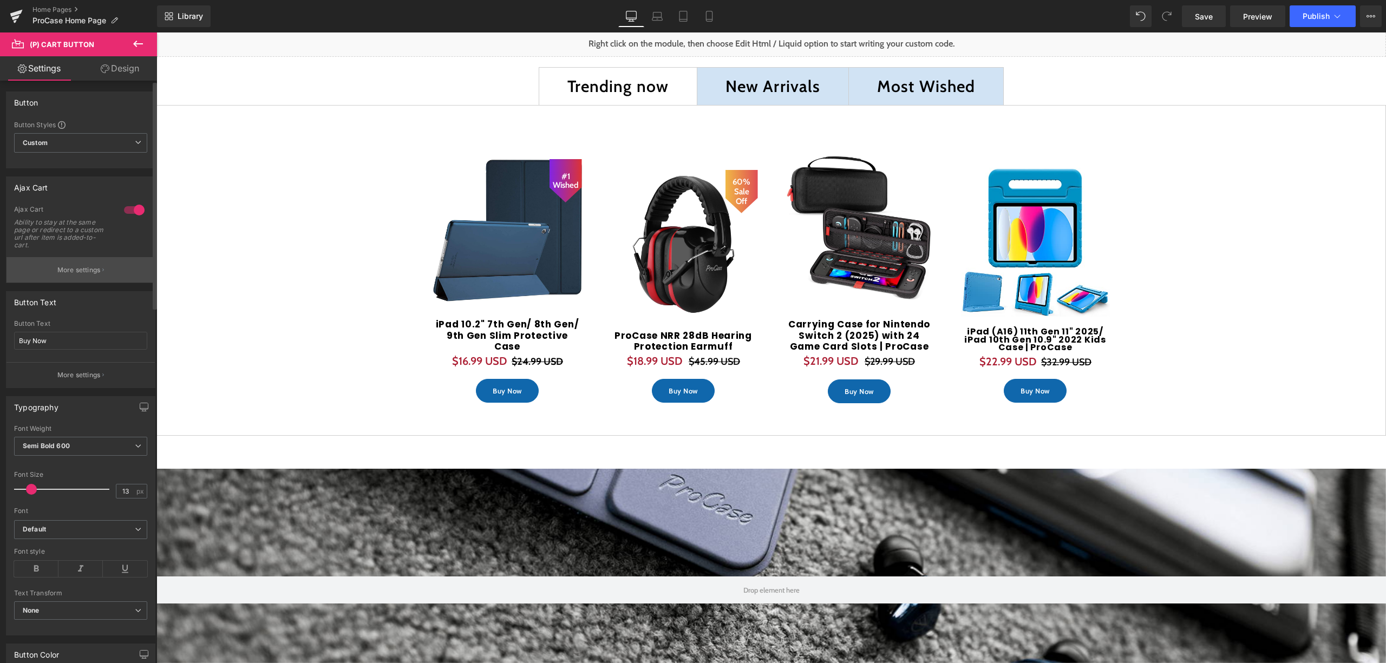
click at [102, 265] on button "More settings" at bounding box center [80, 269] width 148 height 25
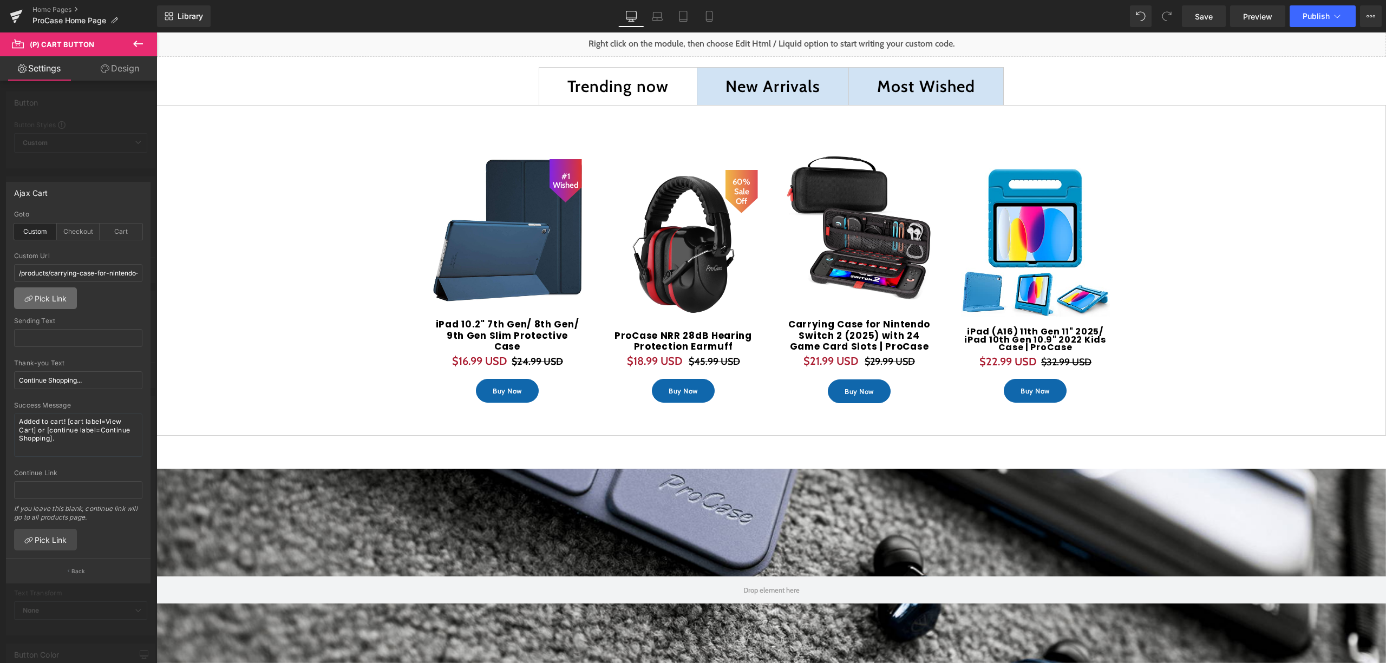
click at [48, 297] on link "Pick Link" at bounding box center [45, 298] width 63 height 22
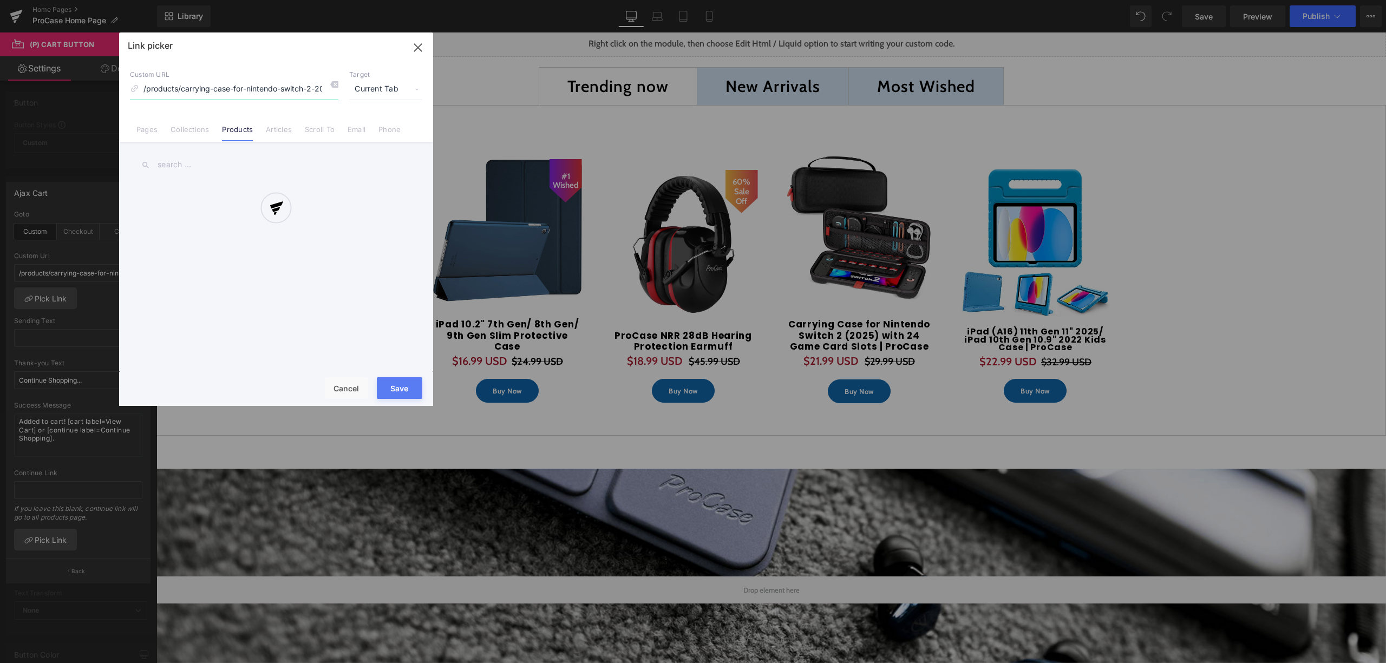
scroll to position [0, 130]
click at [247, 154] on input "text" at bounding box center [276, 165] width 292 height 24
type input "carrying case for"
click at [239, 200] on link "Carrying Case for Nintendo Switch 2 (2025) with 24 Game Card Slots | ProCase" at bounding box center [279, 196] width 238 height 27
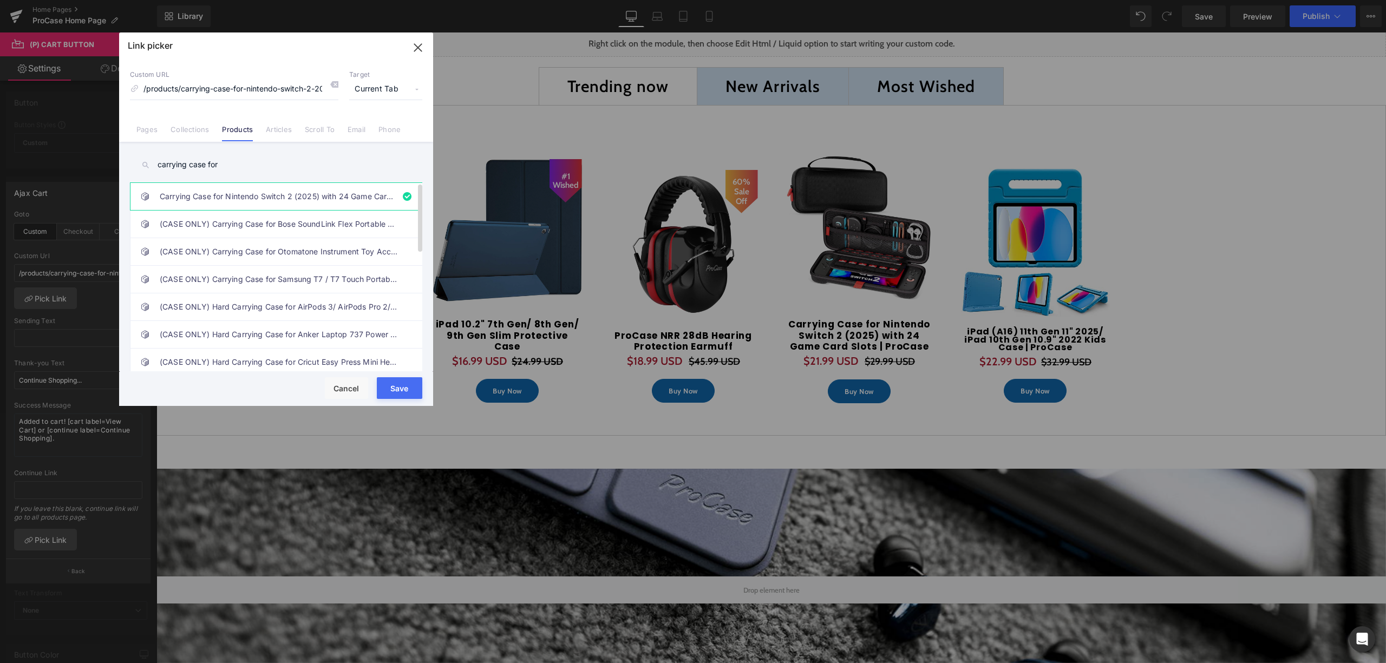
type input "carrying-case-for-nintendo-switch-2-2025-with-24-game-card-slots-procase"
click at [402, 390] on button "Save" at bounding box center [399, 388] width 45 height 22
type input "carrying-case-for-nintendo-switch-2-2025-with-24-game-card-slots-procase"
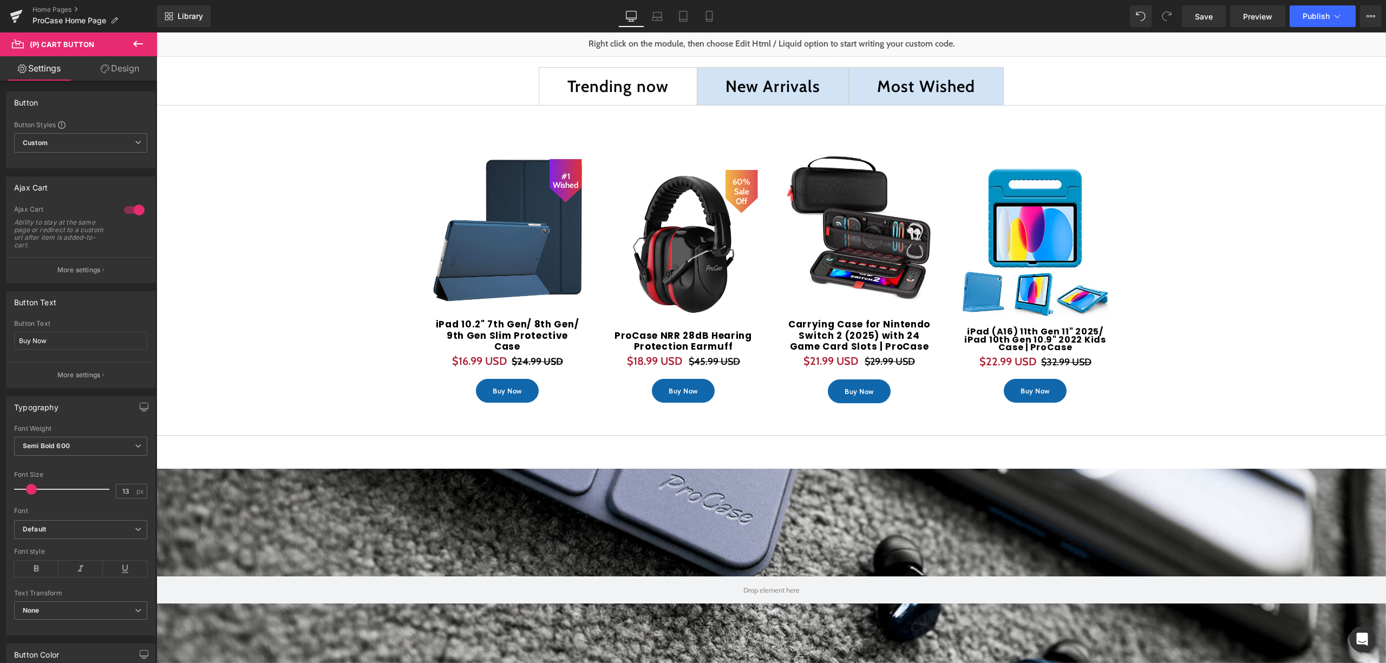
click at [81, 271] on p "More settings" at bounding box center [78, 270] width 43 height 10
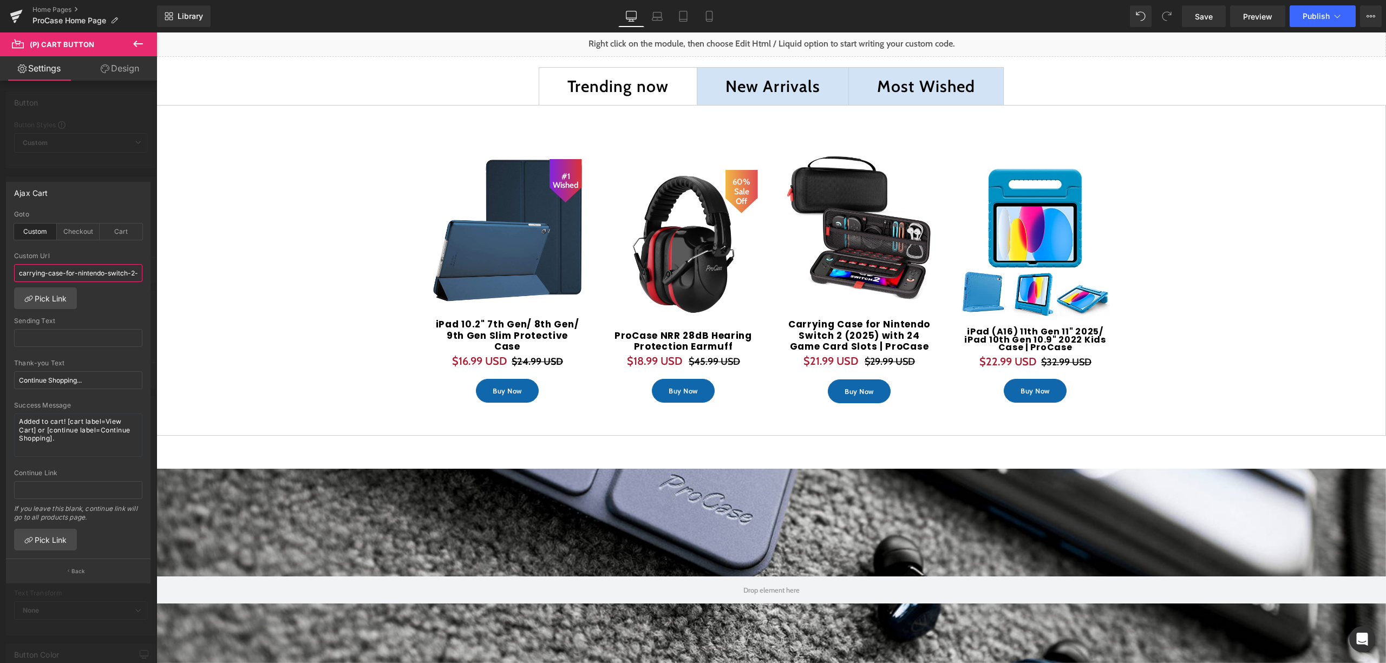
click at [74, 276] on input "carrying-case-for-nintendo-switch-2-2025-with-24-game-card-slots-procase" at bounding box center [78, 273] width 128 height 18
click at [53, 291] on link "Pick Link" at bounding box center [45, 298] width 63 height 22
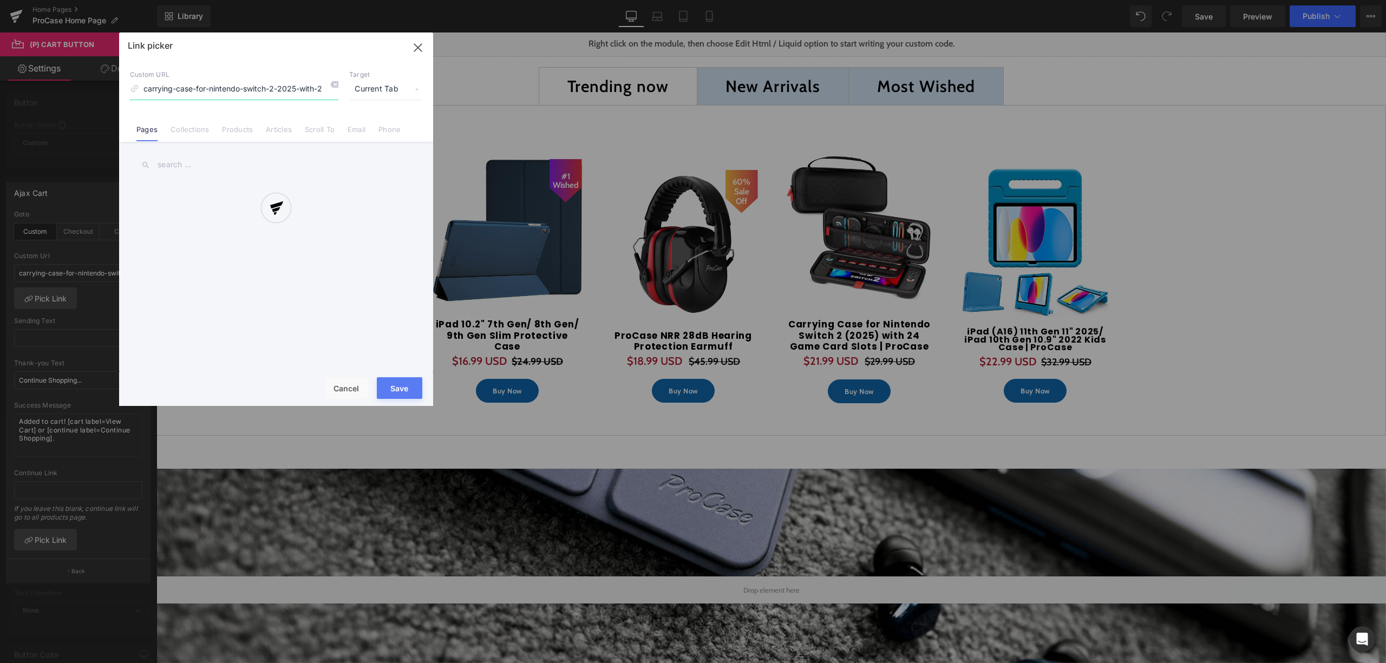
scroll to position [0, 93]
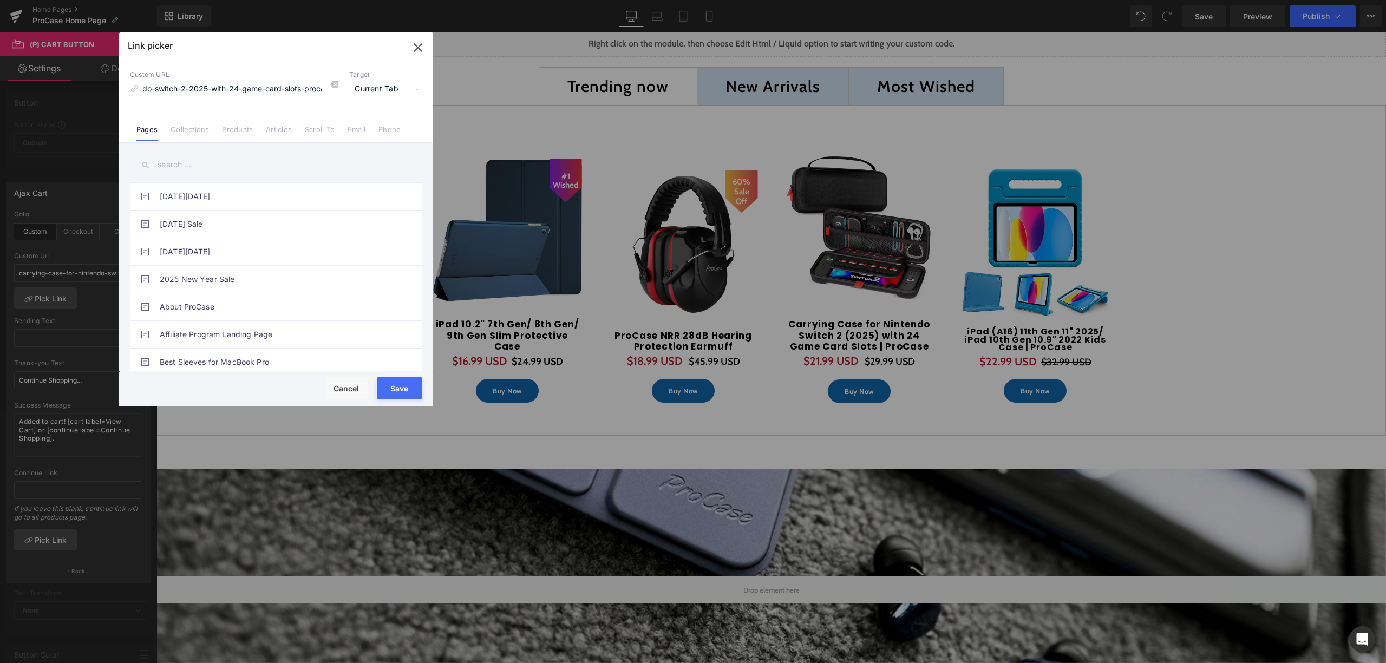
click at [339, 87] on div "Custom URL carrying-case-for-nintendo-switch-2-2025-with-24-game-card-slots-pro…" at bounding box center [276, 84] width 292 height 29
click at [332, 85] on icon at bounding box center [334, 84] width 9 height 9
click at [254, 159] on input "text" at bounding box center [276, 165] width 292 height 24
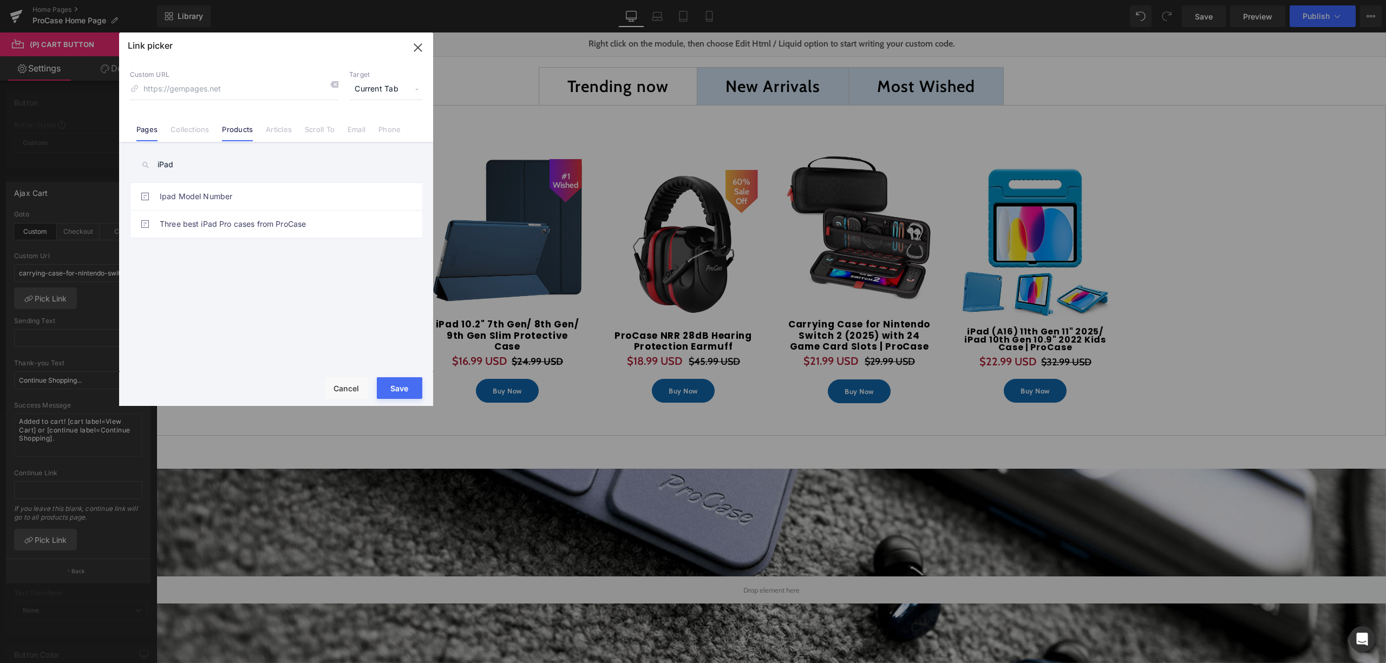
click at [231, 140] on link "Products" at bounding box center [237, 133] width 31 height 16
click at [206, 165] on input "iPad" at bounding box center [276, 165] width 292 height 24
drag, startPoint x: 206, startPoint y: 165, endPoint x: 194, endPoint y: 144, distance: 24.0
click at [152, 165] on input "iPad (A16）" at bounding box center [276, 165] width 292 height 24
click at [260, 167] on input "iPad (A16）" at bounding box center [276, 165] width 292 height 24
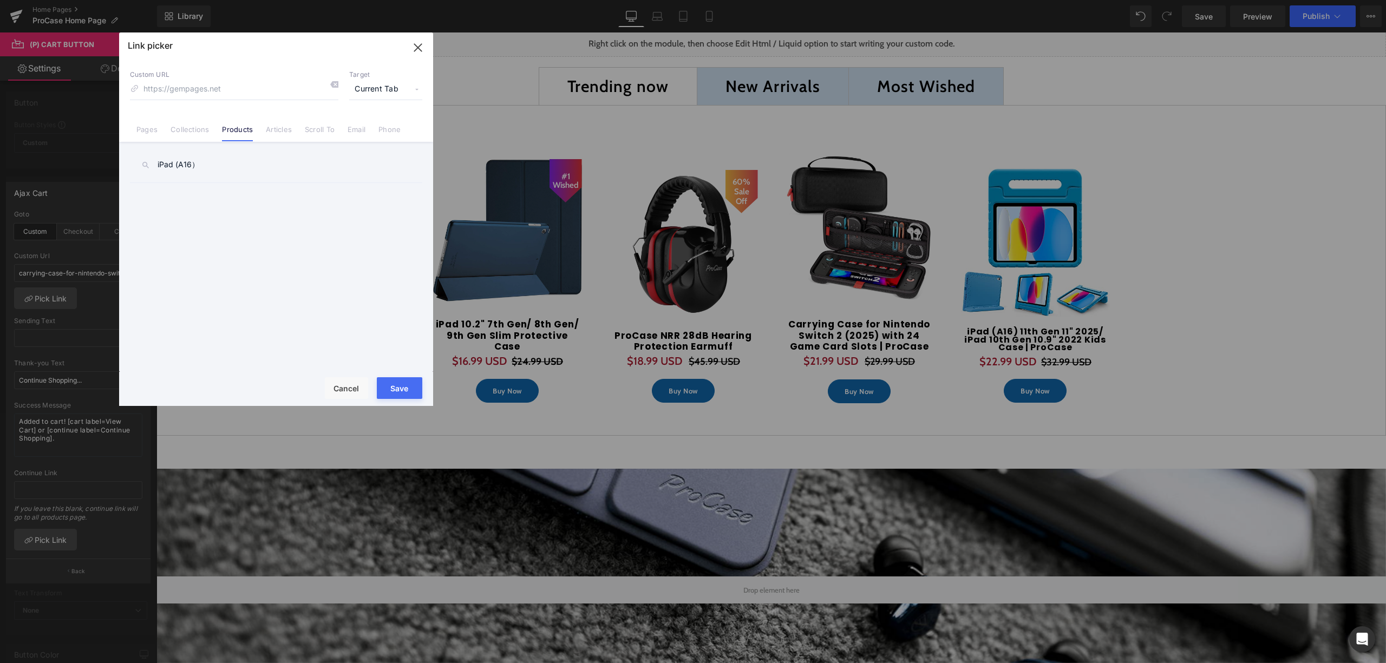
drag, startPoint x: 161, startPoint y: 165, endPoint x: 110, endPoint y: 161, distance: 50.5
click at [111, 161] on div "Link picker Back to Library Insert Custom URL Target Current Tab Current Tab Ne…" at bounding box center [693, 331] width 1386 height 663
paste input "iPad (A16) 11th Gen 11" 2025/ iPad 10th Gen 10.9" 202"
click at [375, 169] on input "iPad (A16) 11th Gen 11" 2025/ iPad 10th Gen 10.9" 202" at bounding box center [276, 165] width 292 height 24
click at [386, 93] on span "Current Tab" at bounding box center [385, 89] width 73 height 21
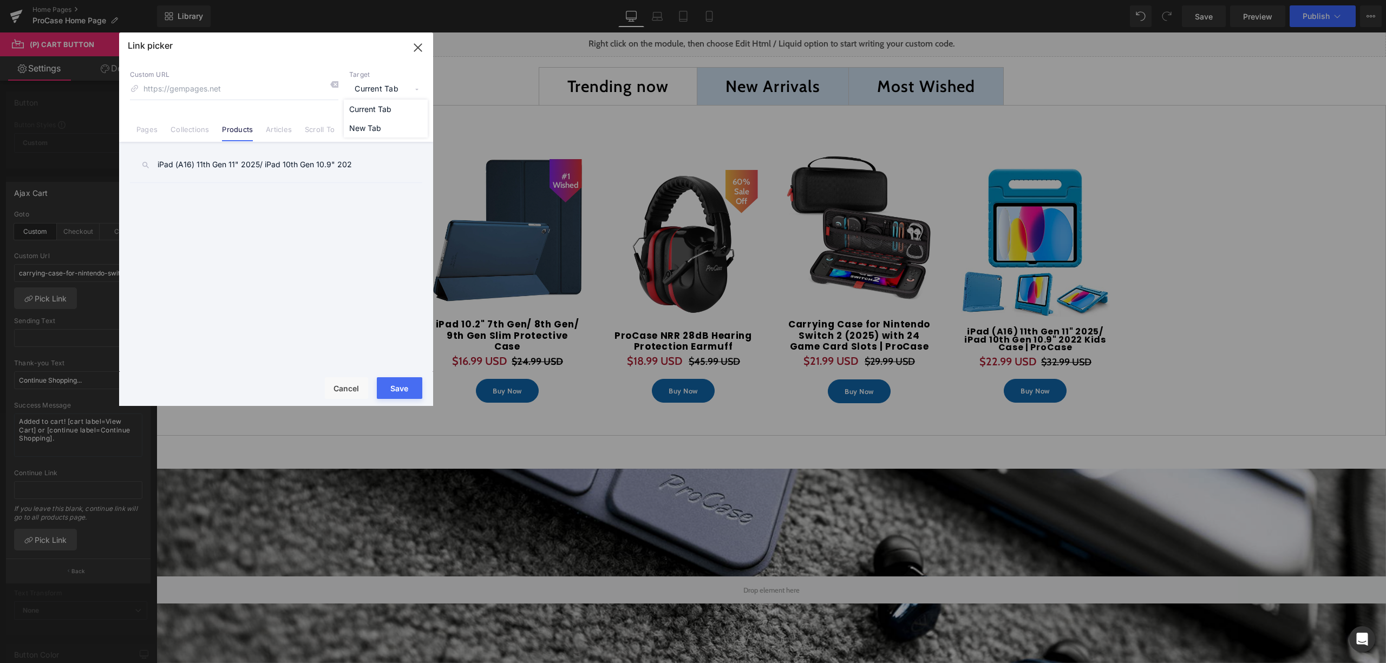
click at [386, 93] on span "Current Tab" at bounding box center [385, 89] width 73 height 21
click at [359, 156] on input "iPad (A16) 11th Gen 11" 2025/ iPad 10th Gen 10.9" 202" at bounding box center [276, 165] width 292 height 24
drag, startPoint x: 353, startPoint y: 167, endPoint x: 252, endPoint y: 163, distance: 101.3
click at [252, 163] on input "iPad (A16) 11th Gen 11" 2025/ iPad 10th Gen 10.9" 202" at bounding box center [276, 165] width 292 height 24
type input "iPad (A16) 11th Gen 11" 20"
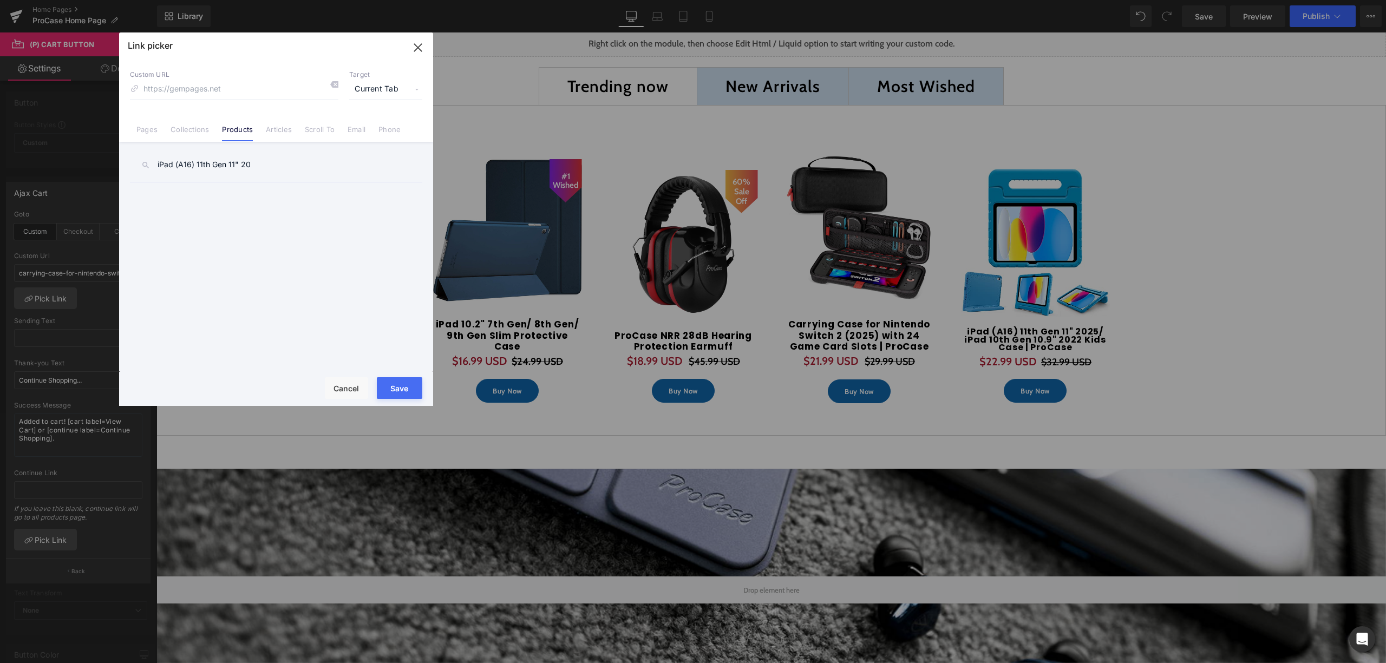
click at [365, 278] on div "(1 Pack / 2 Pack) 10.83ft Cable Management Sleeve Wrap | JOTO (1 Pack / 2 Pack)…" at bounding box center [278, 278] width 297 height 193
click at [260, 161] on input "iPad (A16) 11th Gen 11" 20" at bounding box center [276, 165] width 292 height 24
drag, startPoint x: 267, startPoint y: 169, endPoint x: 102, endPoint y: 171, distance: 164.6
click at [102, 171] on div "Link picker Back to Library Insert Custom URL Target Current Tab Current Tab Ne…" at bounding box center [693, 331] width 1386 height 663
drag, startPoint x: 415, startPoint y: 47, endPoint x: 262, endPoint y: 7, distance: 157.7
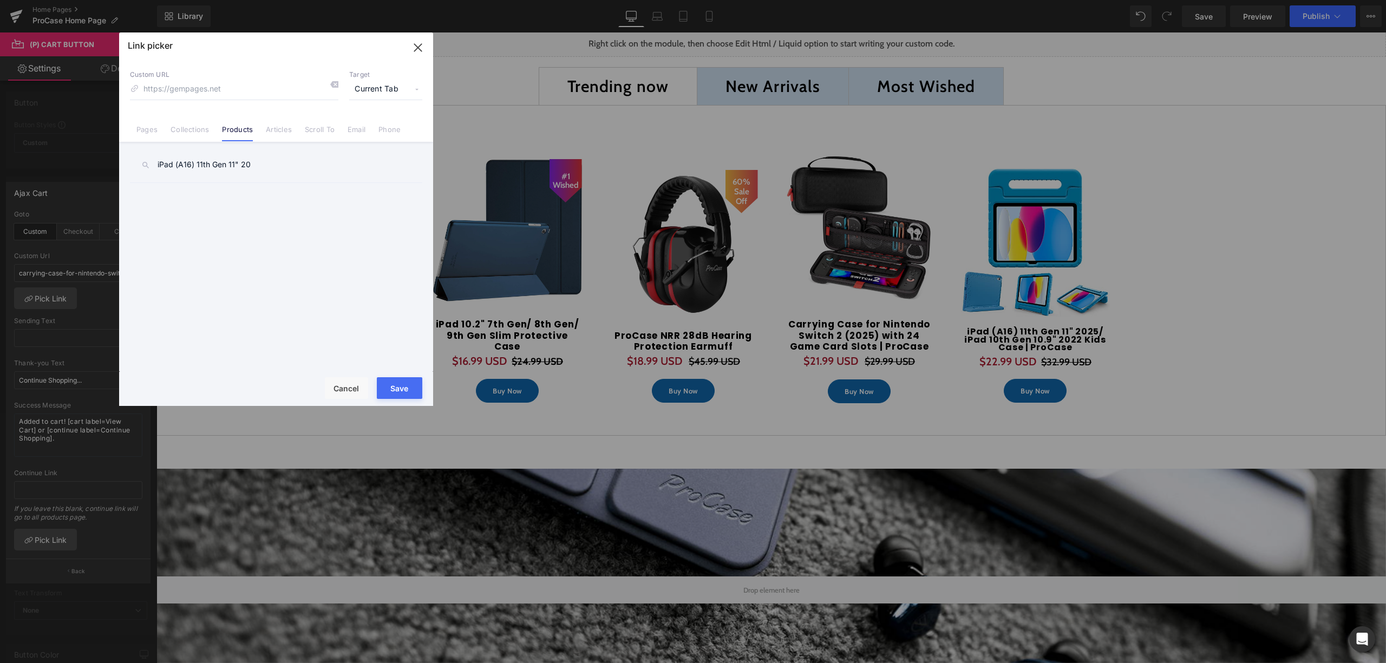
click at [415, 47] on icon "button" at bounding box center [417, 47] width 17 height 17
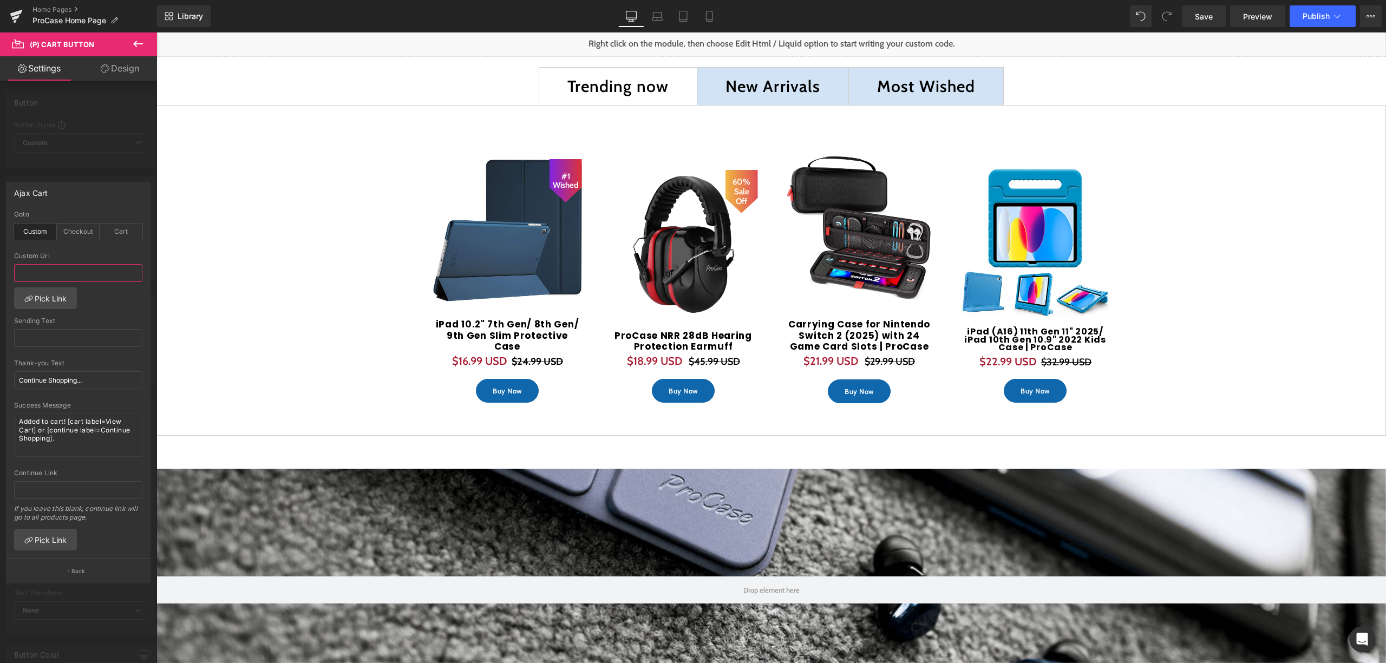
click at [81, 273] on input "text" at bounding box center [78, 273] width 128 height 18
click at [59, 291] on link "Pick Link" at bounding box center [45, 298] width 63 height 22
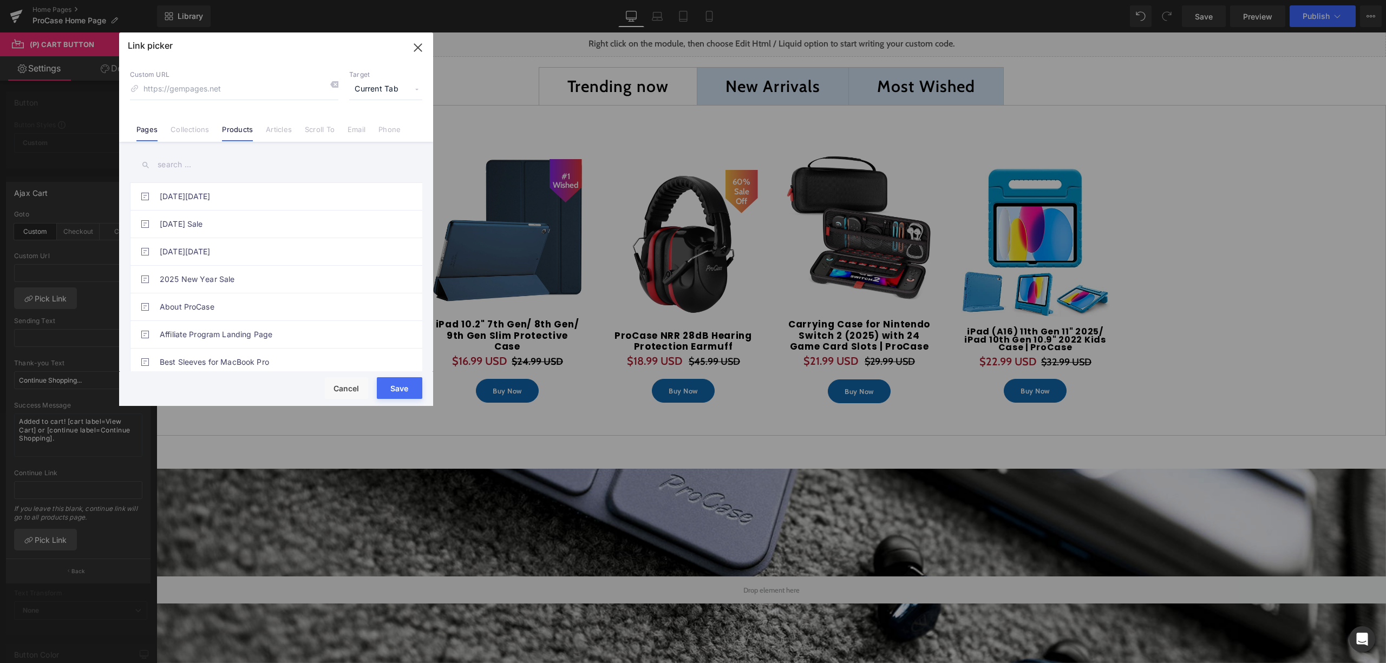
click at [248, 126] on link "Products" at bounding box center [237, 133] width 31 height 16
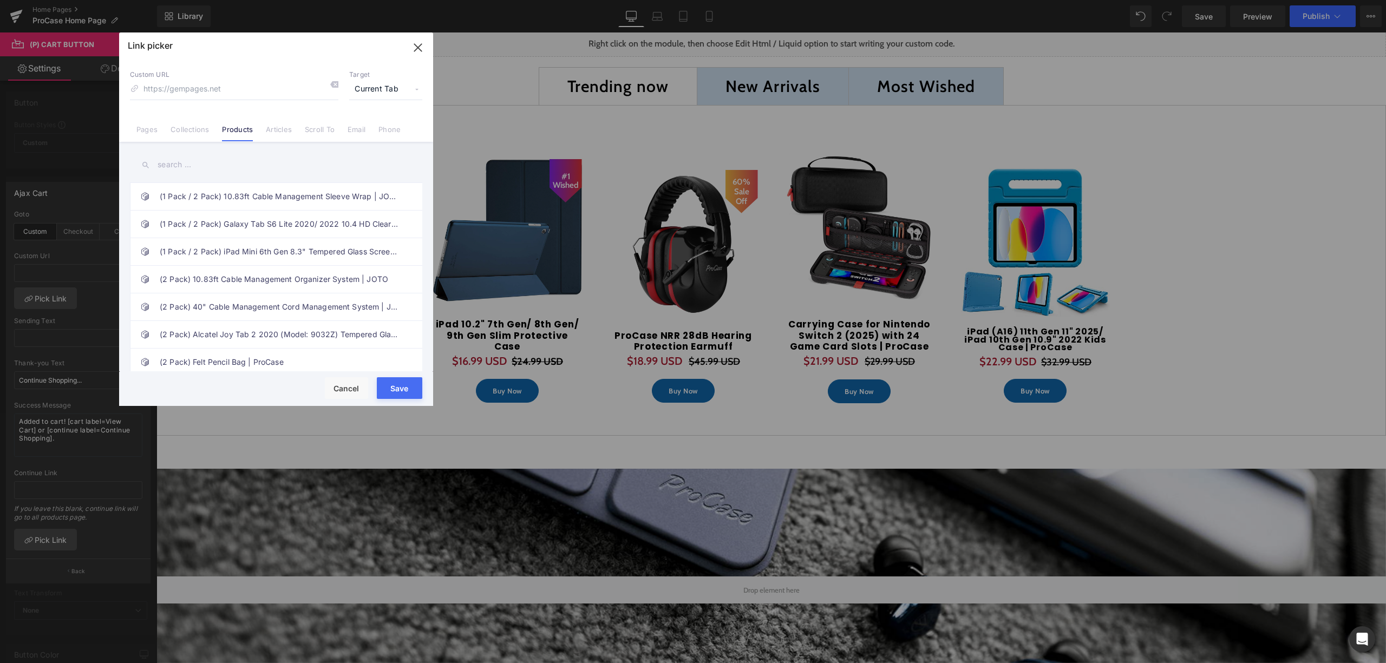
click at [207, 169] on input "text" at bounding box center [276, 165] width 292 height 24
paste input "iPad (A16) 11th Gen 11" 2025/ iPad 10th Gen 10.9" 2022 Kids Case | ProCase"
click at [326, 169] on input "iPad (A16) 11th Gen 11" 2025/ iPad 10th Gen 10.9" 2022 Kids Case | ProCase" at bounding box center [276, 165] width 292 height 24
type input "iPad (A16) 11th Gen 11" 2025/ iPad 10th Gen 10.9" 2022 Kids Case | ProCase"
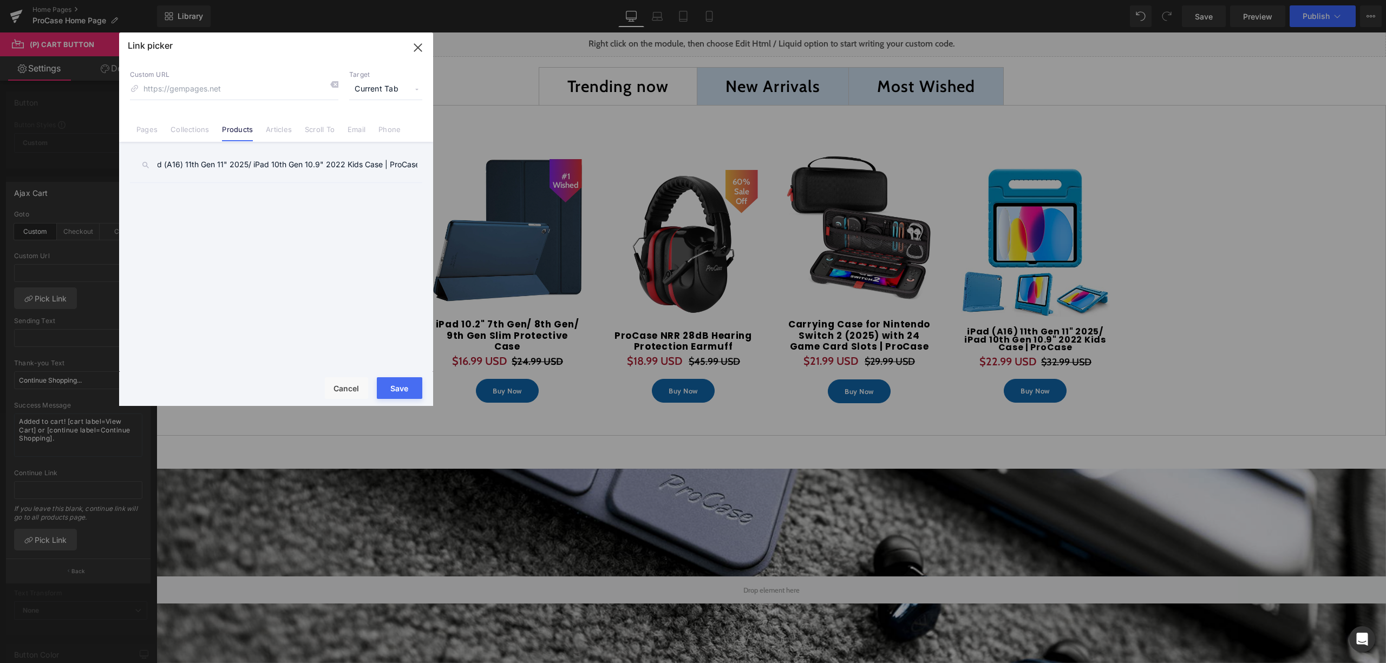
click at [289, 159] on input "iPad (A16) 11th Gen 11" 2025/ iPad 10th Gen 10.9" 2022 Kids Case | ProCase" at bounding box center [276, 165] width 292 height 24
click at [220, 175] on input "iPad (A16) 11th Gen 11" 2025/ iPad 10th Gen 10.9" 2022 Kids Case | ProCase" at bounding box center [276, 165] width 292 height 24
click at [211, 189] on link "iPad (A16) 11th Gen 11" 2025/ iPad 10th Gen 10.9" 2022 Kids Case | ProCase" at bounding box center [279, 196] width 238 height 27
type input "/products/kids-case-for-ipad-10th-generation-10-9-inch-2022-procase"
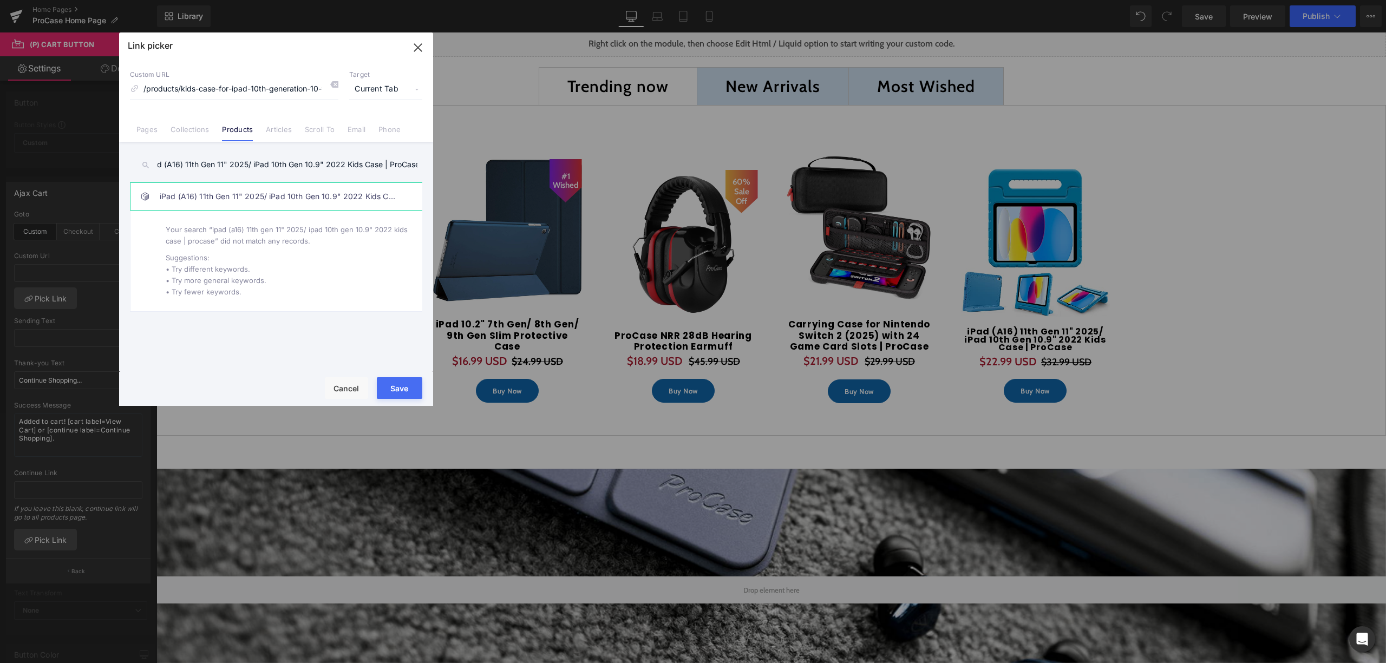
scroll to position [0, 0]
click at [399, 379] on button "Save" at bounding box center [399, 388] width 45 height 22
type input "/products/kids-case-for-ipad-10th-generation-10-9-inch-2022-procase"
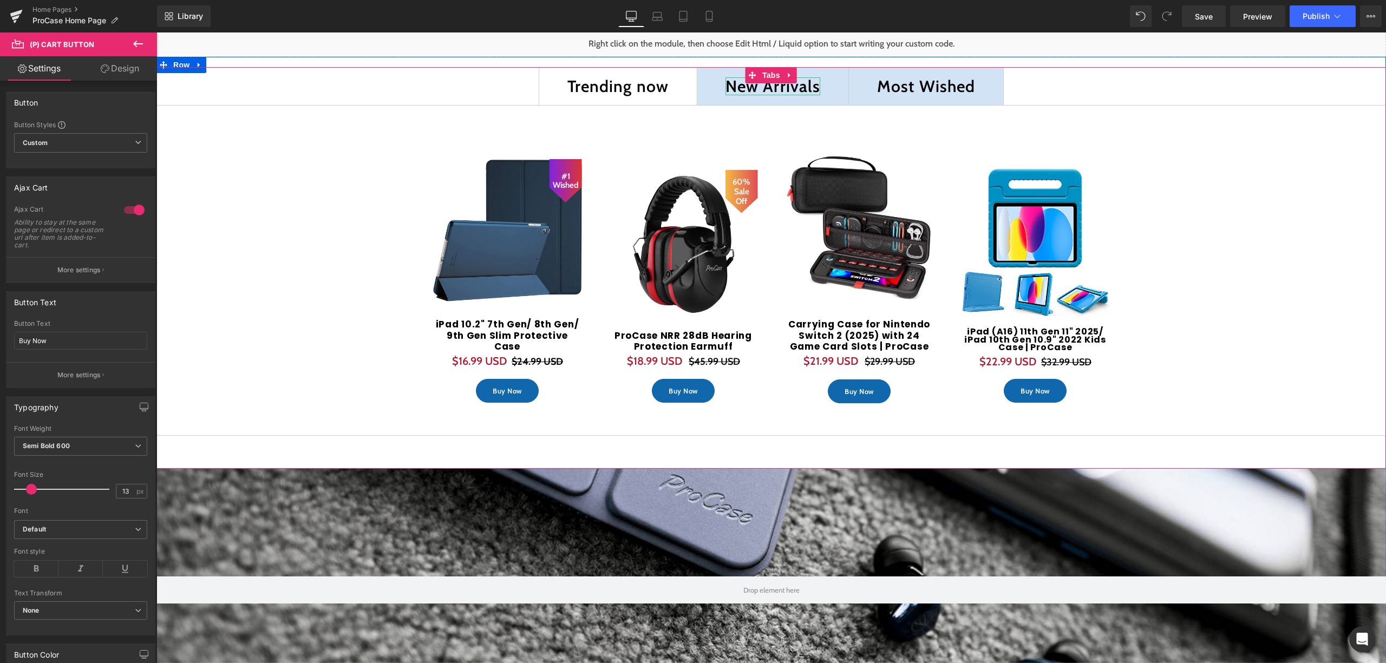
click at [745, 89] on div "New Arrivals" at bounding box center [772, 86] width 95 height 18
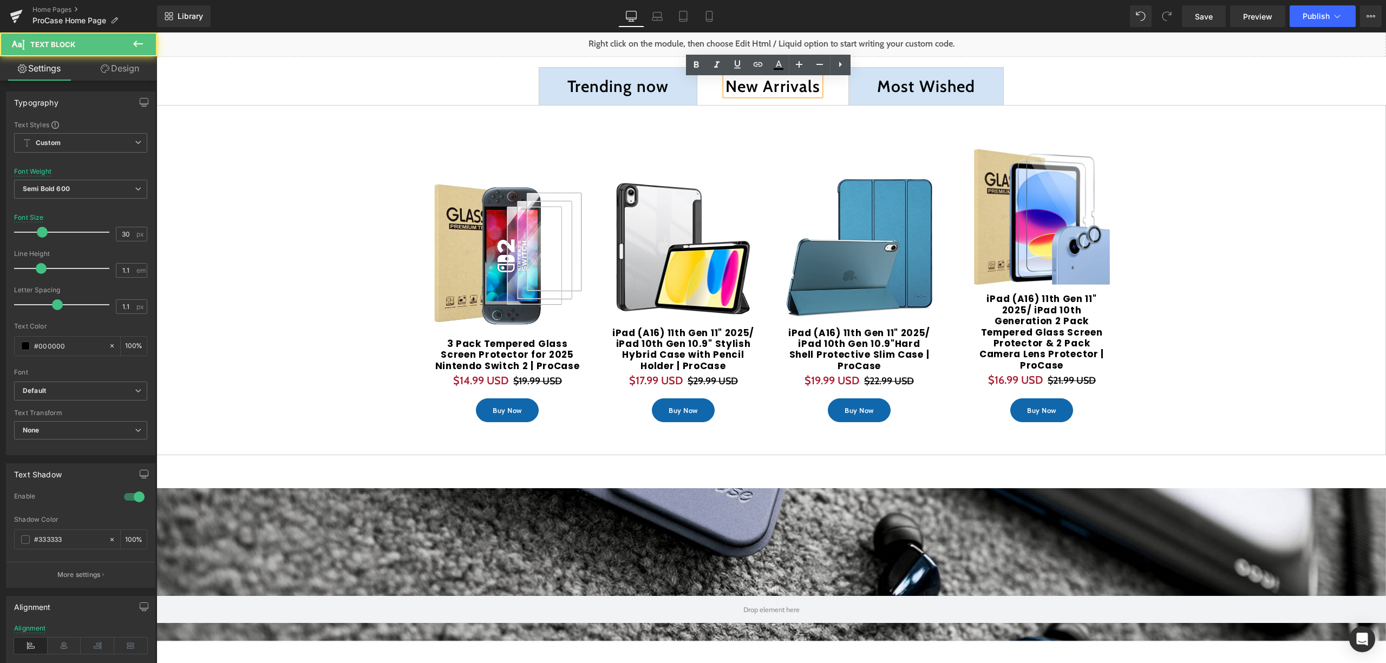
scroll to position [3774, 1218]
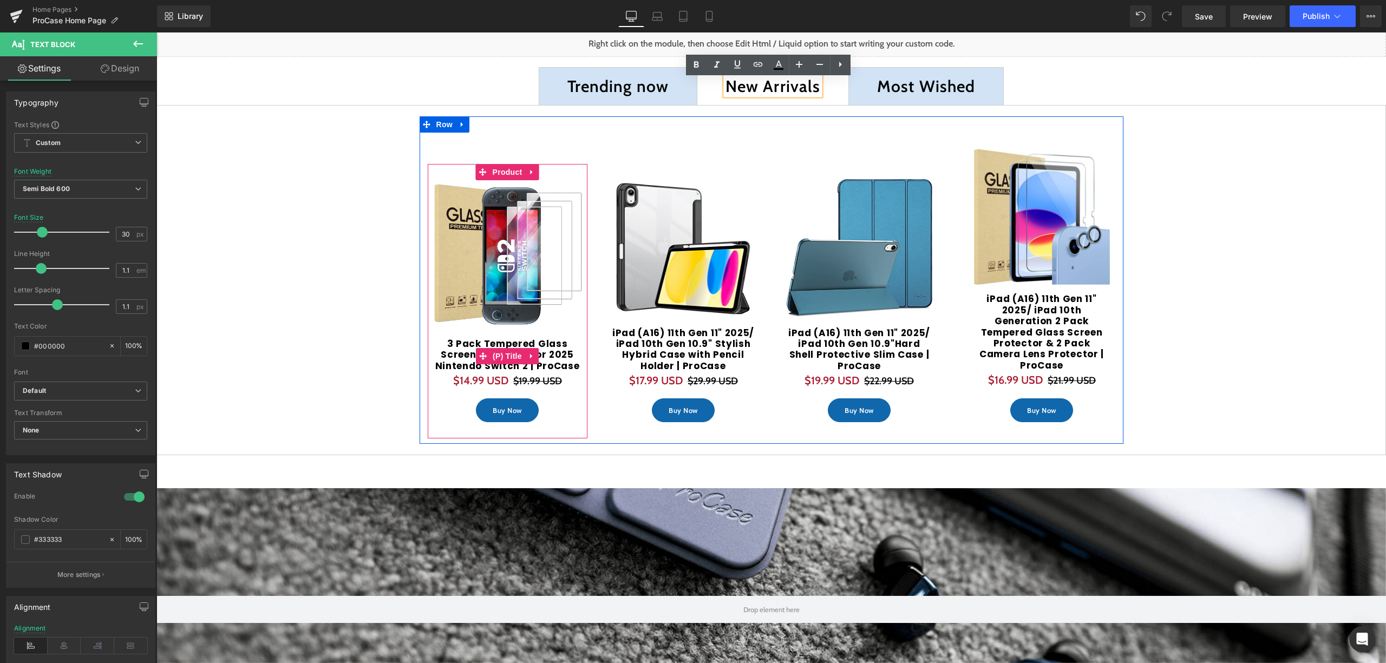
click at [451, 338] on link "3 Pack Tempered Glass Screen Protector for 2025 Nintendo Switch 2 | ProCase" at bounding box center [507, 354] width 149 height 33
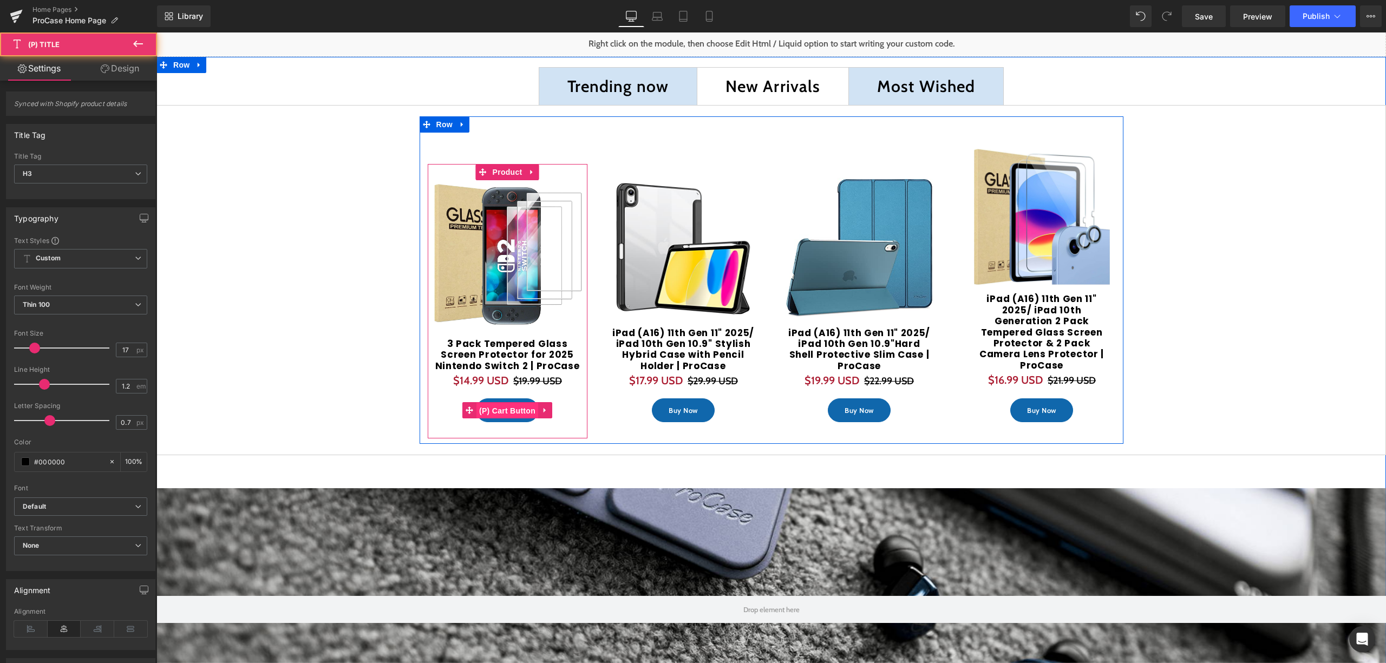
click at [501, 403] on span "(P) Cart Button" at bounding box center [507, 411] width 62 height 16
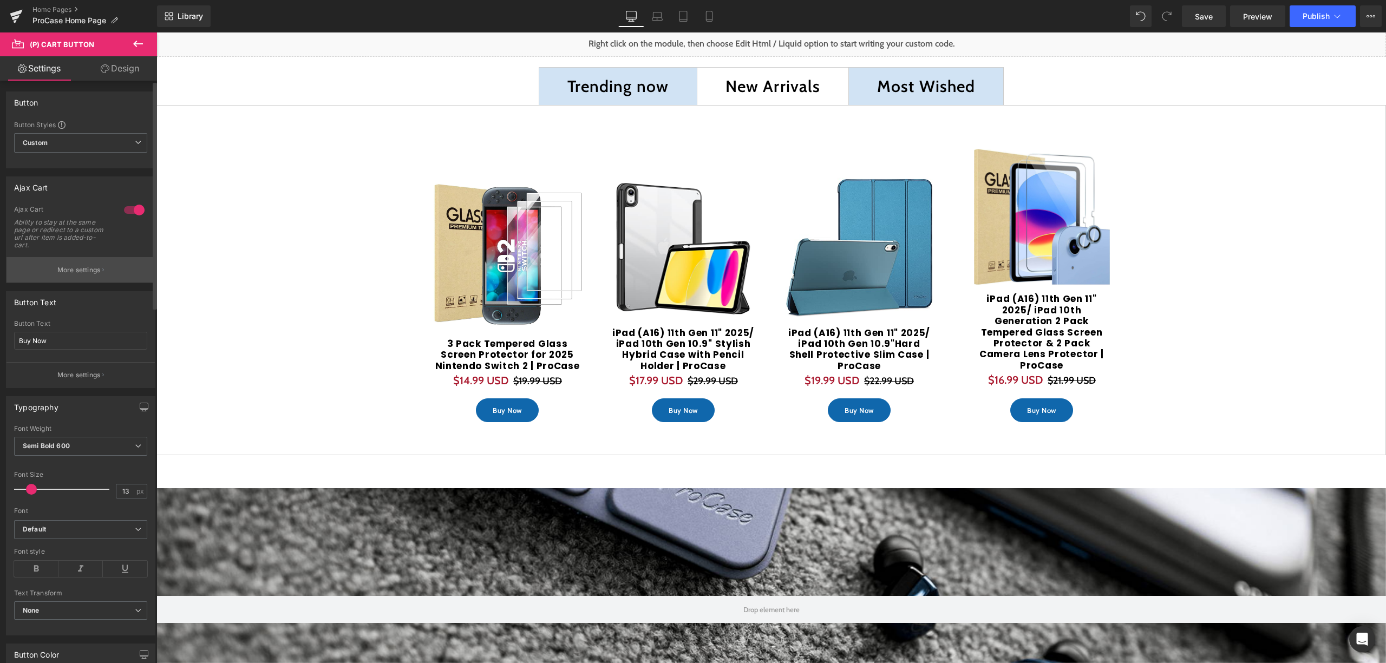
click at [78, 265] on p "More settings" at bounding box center [78, 270] width 43 height 10
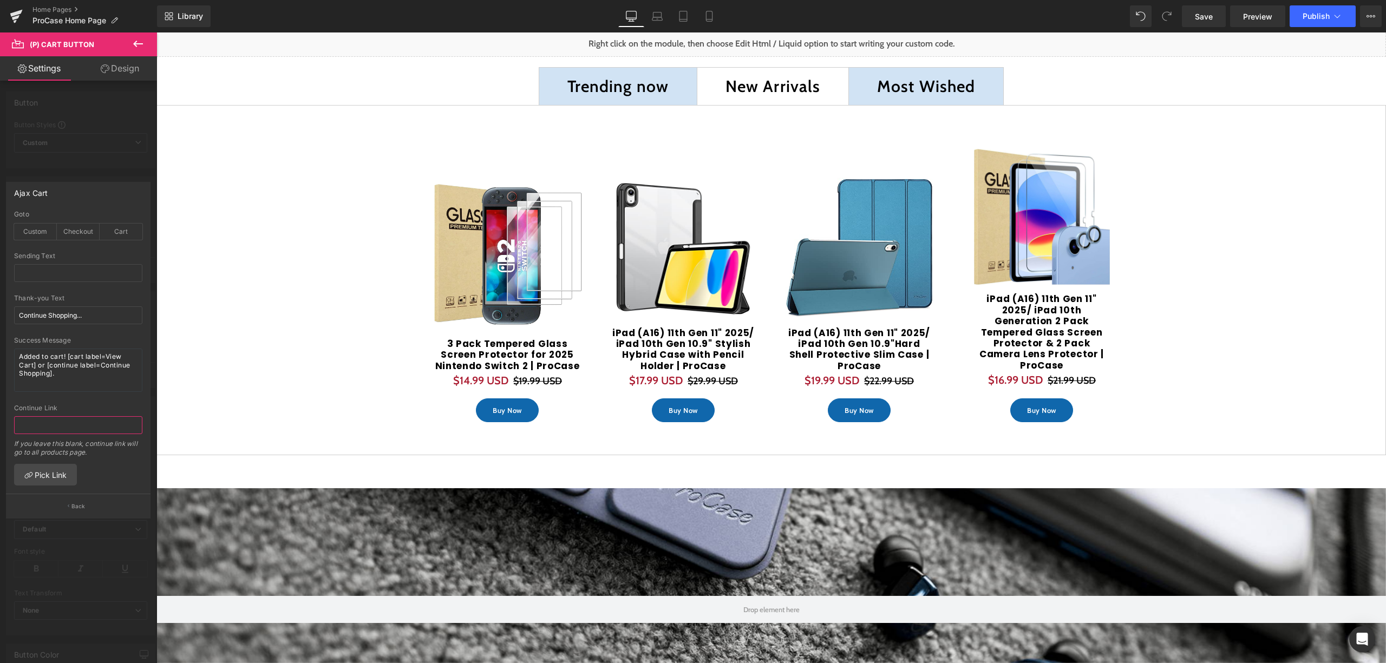
click at [119, 423] on input "text" at bounding box center [78, 425] width 128 height 18
click at [116, 228] on div "Cart" at bounding box center [121, 232] width 43 height 16
click at [33, 230] on div "Custom" at bounding box center [35, 232] width 43 height 16
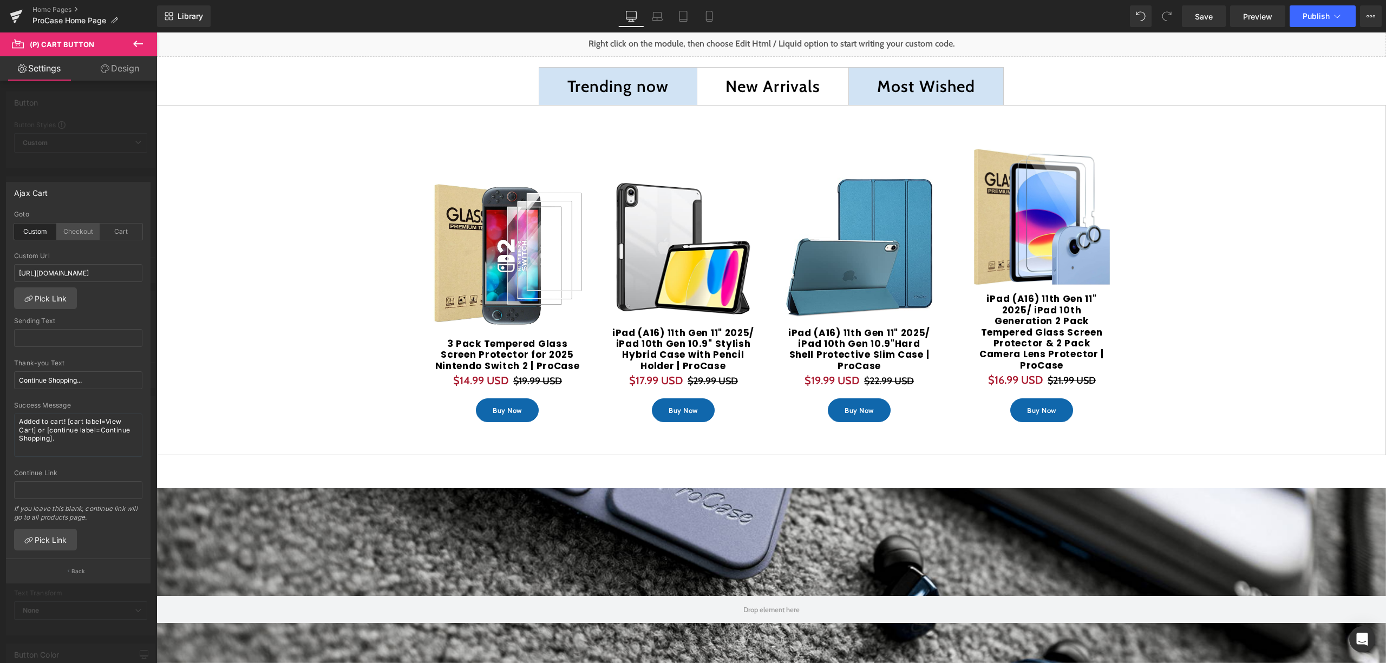
click at [61, 234] on div "Checkout" at bounding box center [78, 232] width 43 height 16
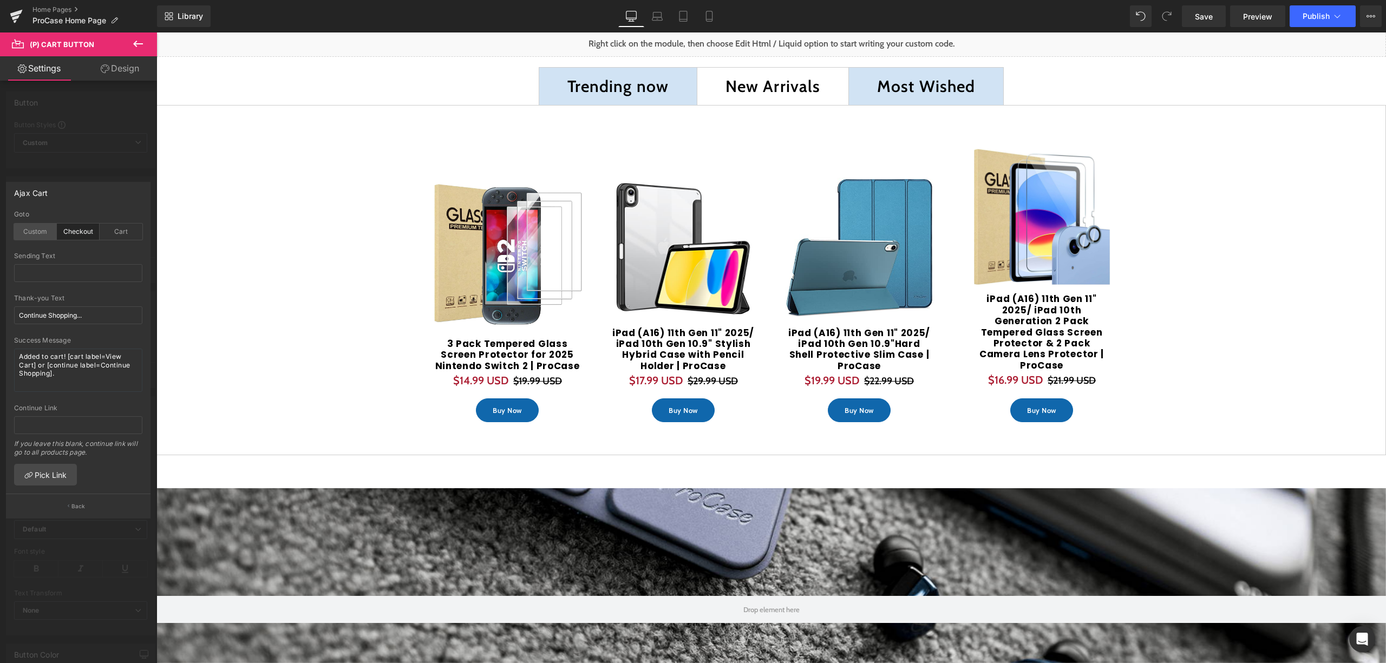
click at [31, 230] on div "Custom" at bounding box center [35, 232] width 43 height 16
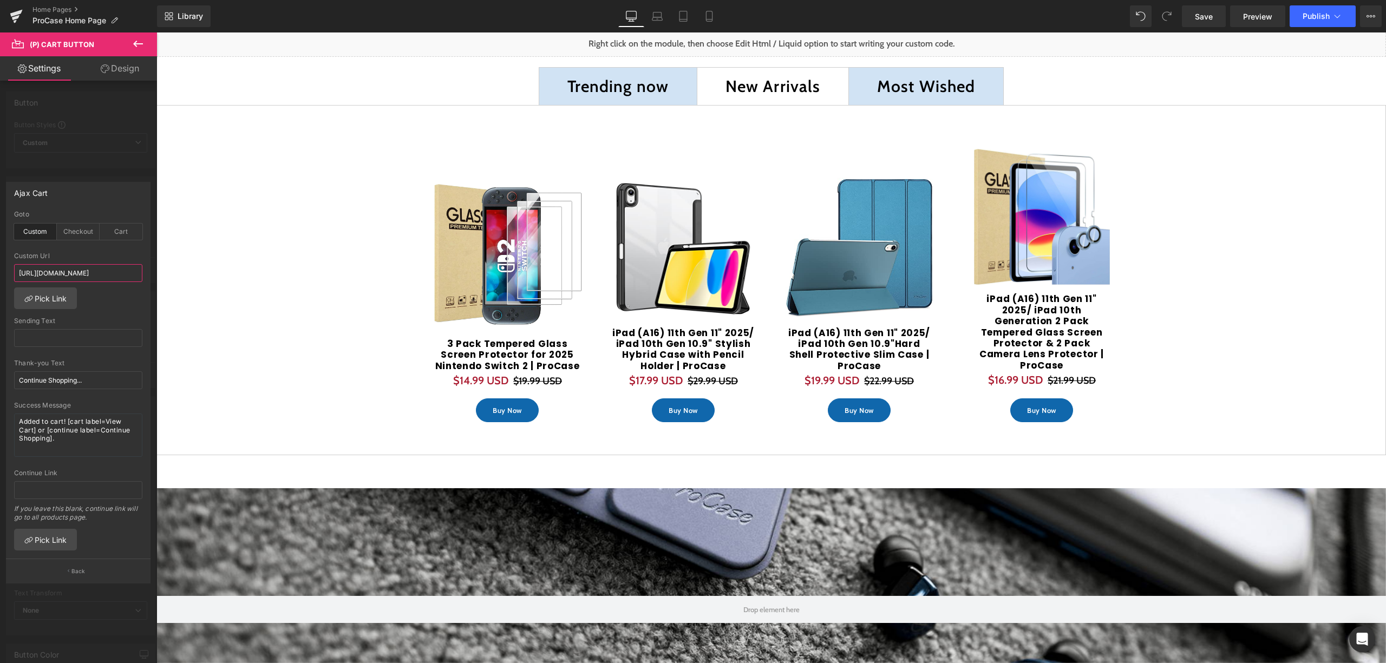
click at [89, 278] on input "https://procase.com/products/lenovo-tab-m9-9-2023-shockproof-lightweight-kids-c…" at bounding box center [78, 273] width 128 height 18
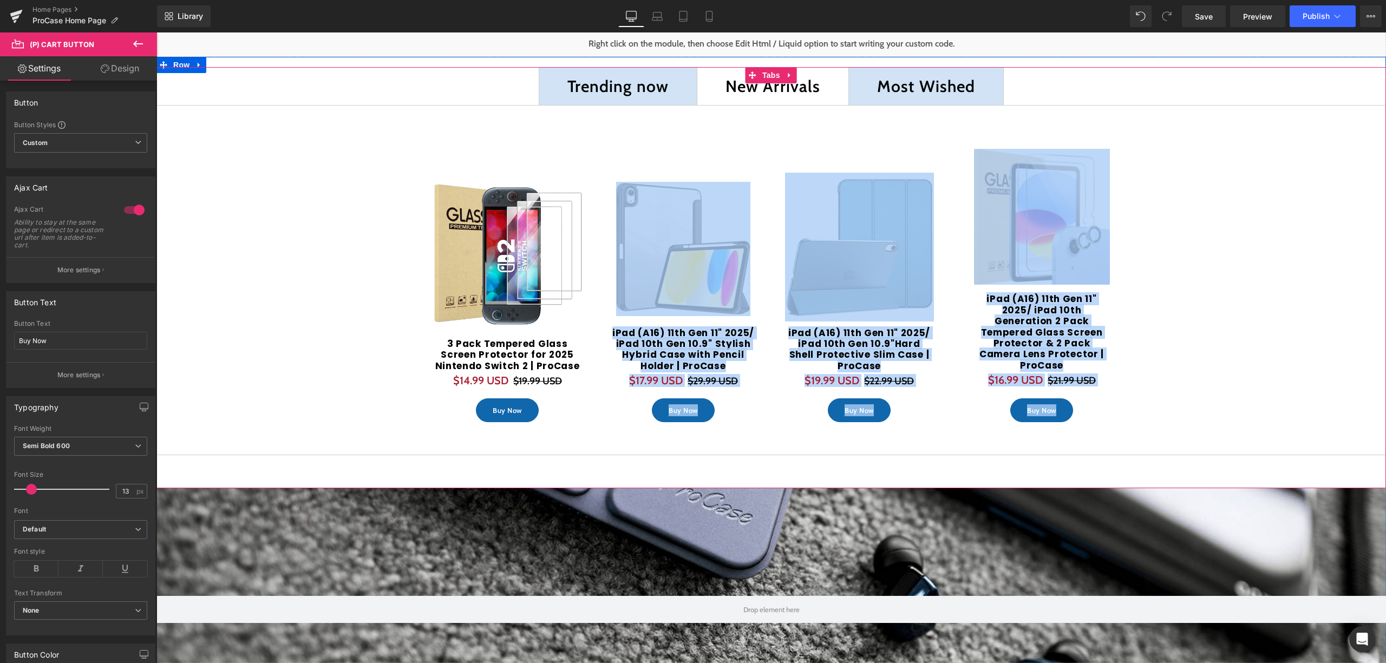
click at [334, 289] on div "Sale Off (P) Image Separator 3 Pack Tempered Glass Screen Protector for 2025 Ni…" at bounding box center [770, 280] width 1229 height 350
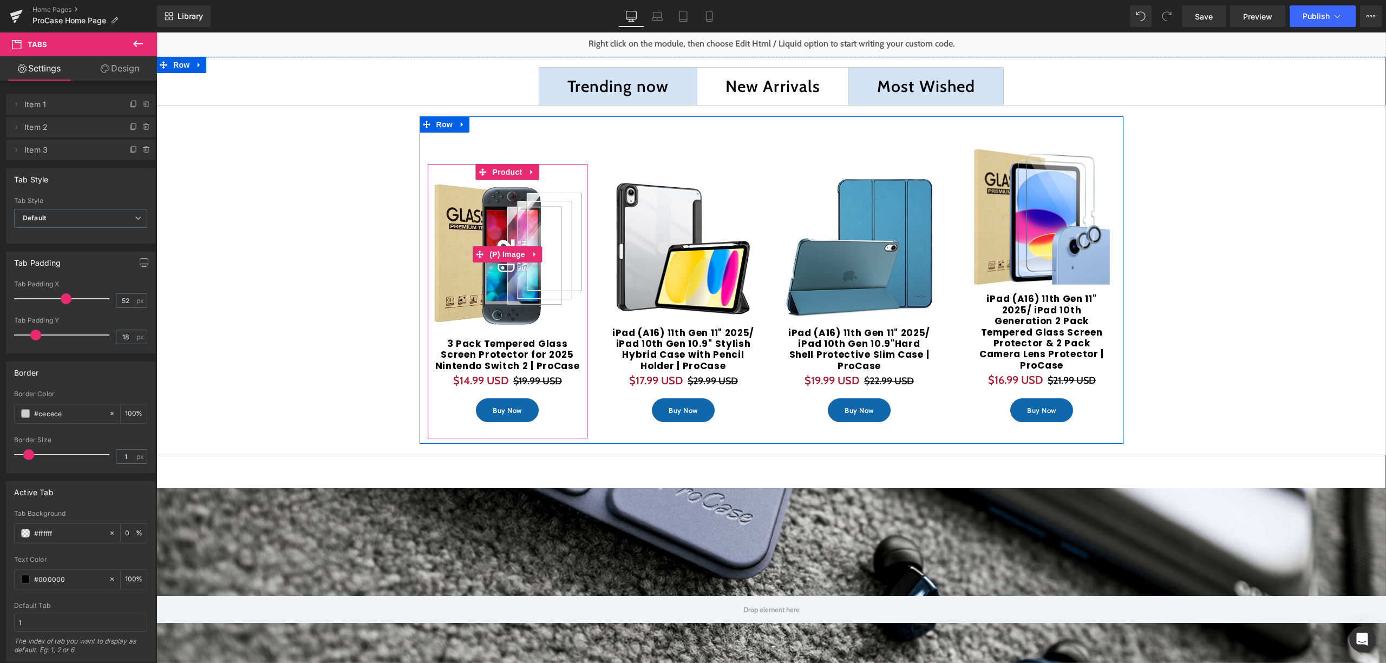
click at [541, 260] on img at bounding box center [507, 254] width 149 height 149
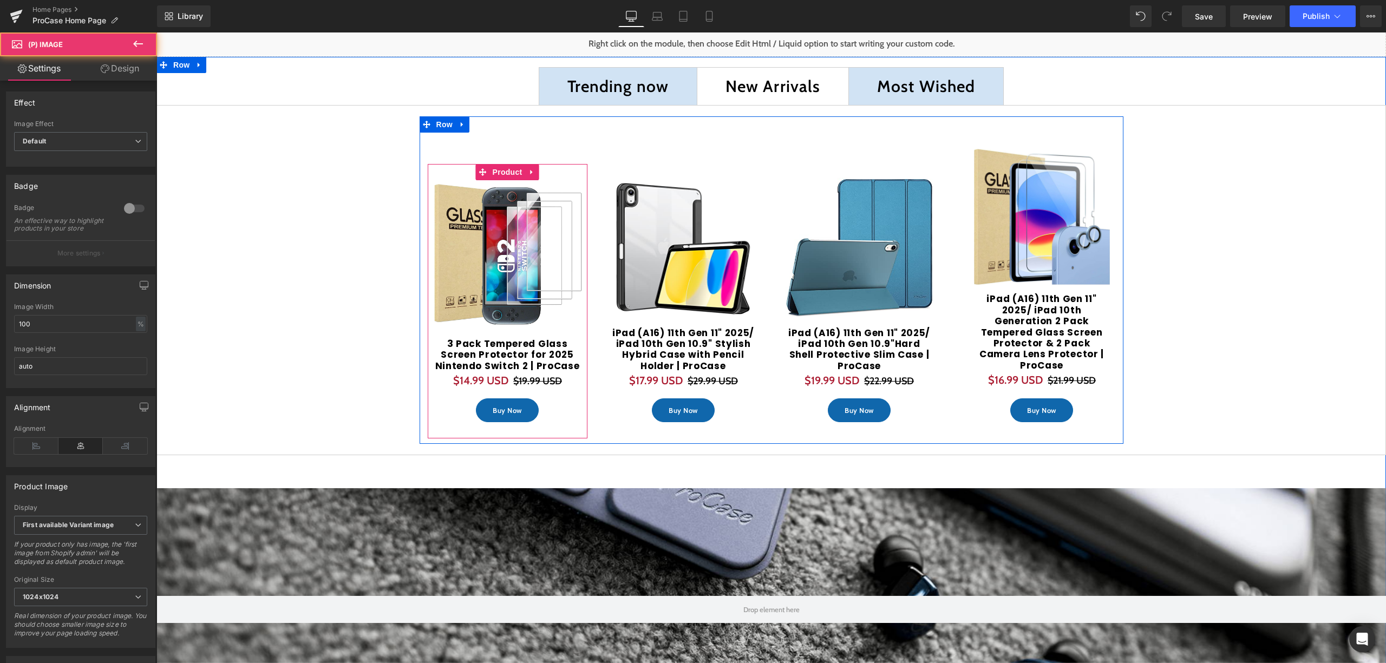
click at [496, 398] on button "Buy Now" at bounding box center [507, 410] width 63 height 24
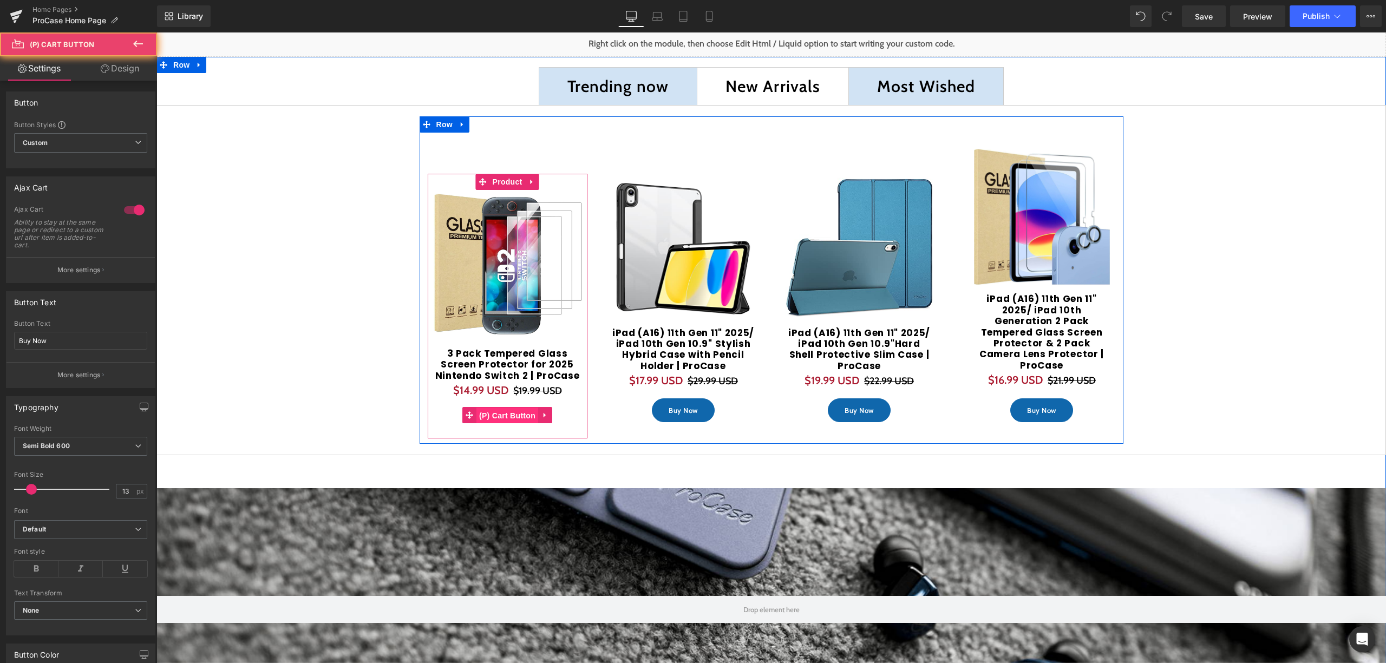
click at [503, 408] on span "(P) Cart Button" at bounding box center [507, 416] width 62 height 16
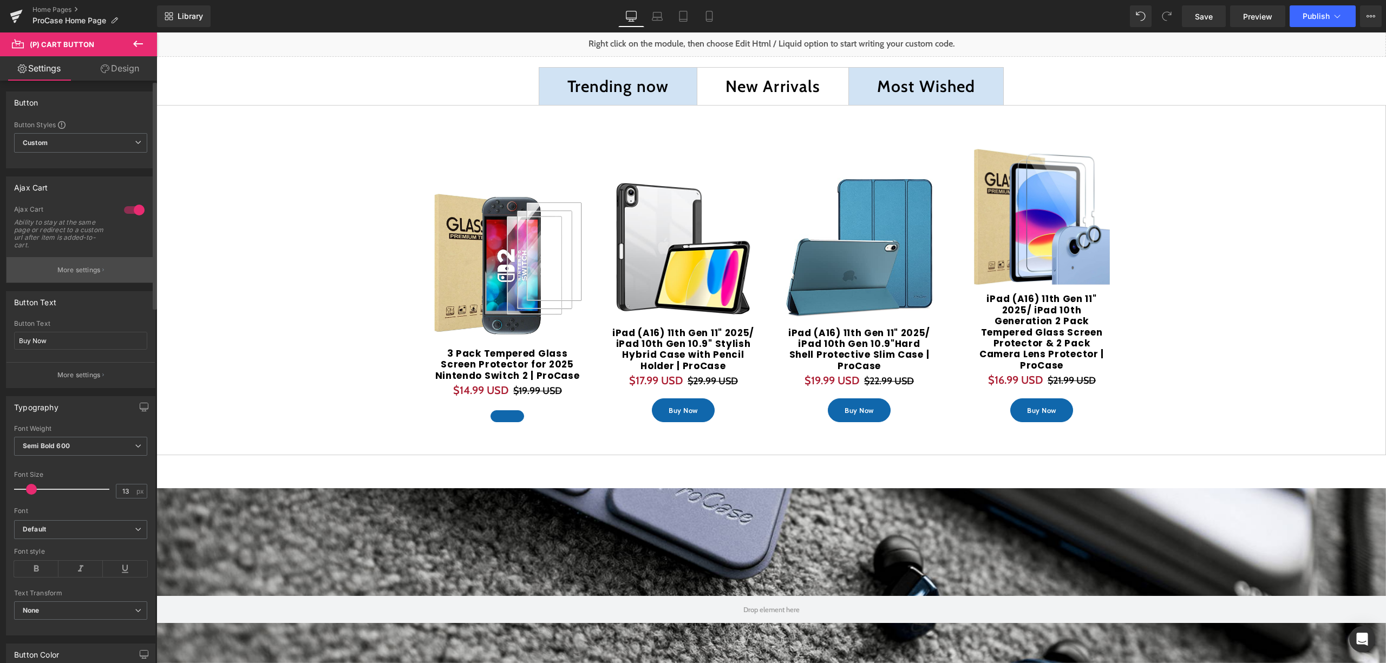
click at [81, 269] on p "More settings" at bounding box center [78, 270] width 43 height 10
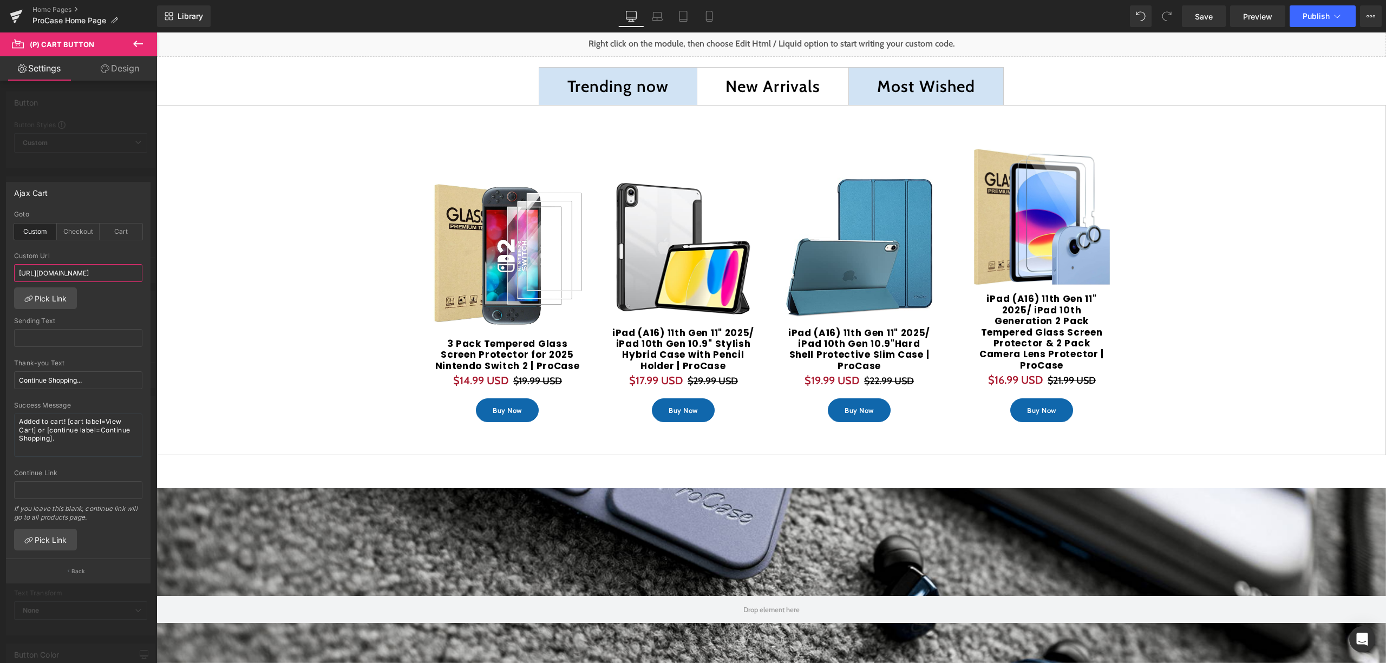
click at [74, 272] on input "https://procase.com/products/lenovo-tab-m9-9-2023-shockproof-lightweight-kids-c…" at bounding box center [78, 273] width 128 height 18
click at [34, 296] on link "Pick Link" at bounding box center [45, 298] width 63 height 22
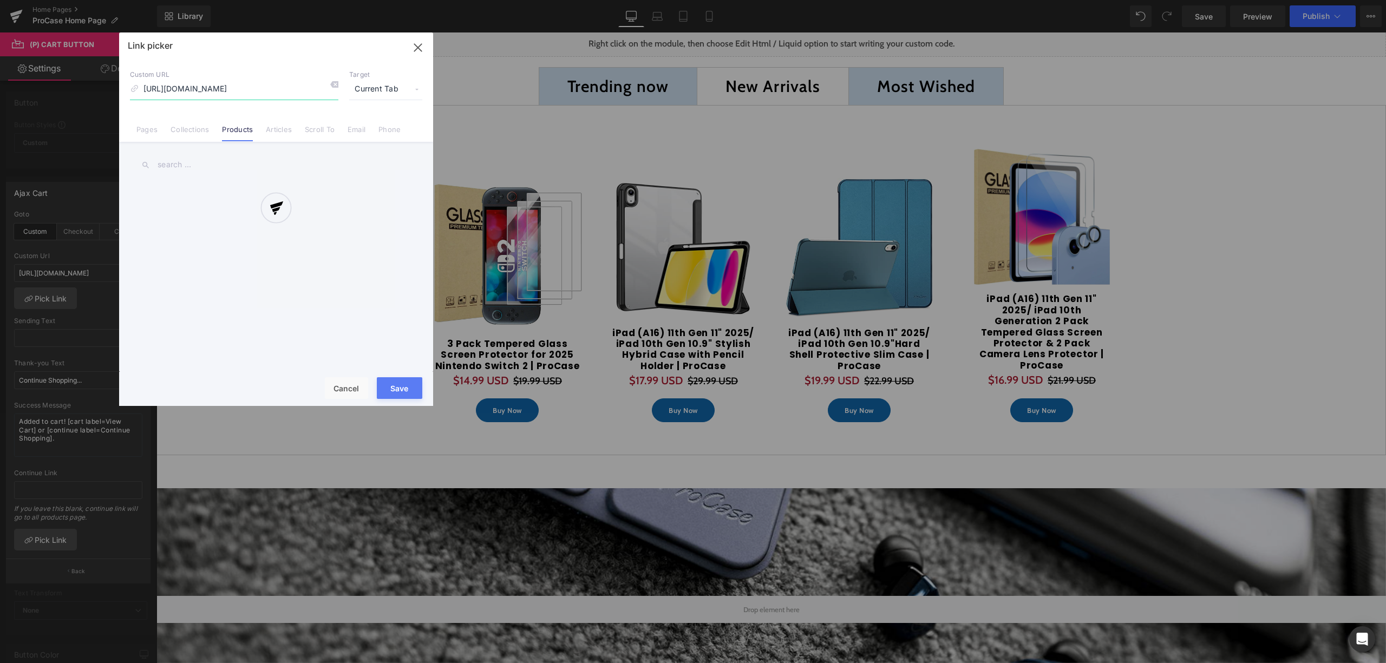
scroll to position [0, 162]
click at [257, 174] on input "text" at bounding box center [276, 165] width 292 height 24
paste input "3 Pack Tempered Glass Screen Protector for 2025 Nintendo Switch 2 | ProCase"
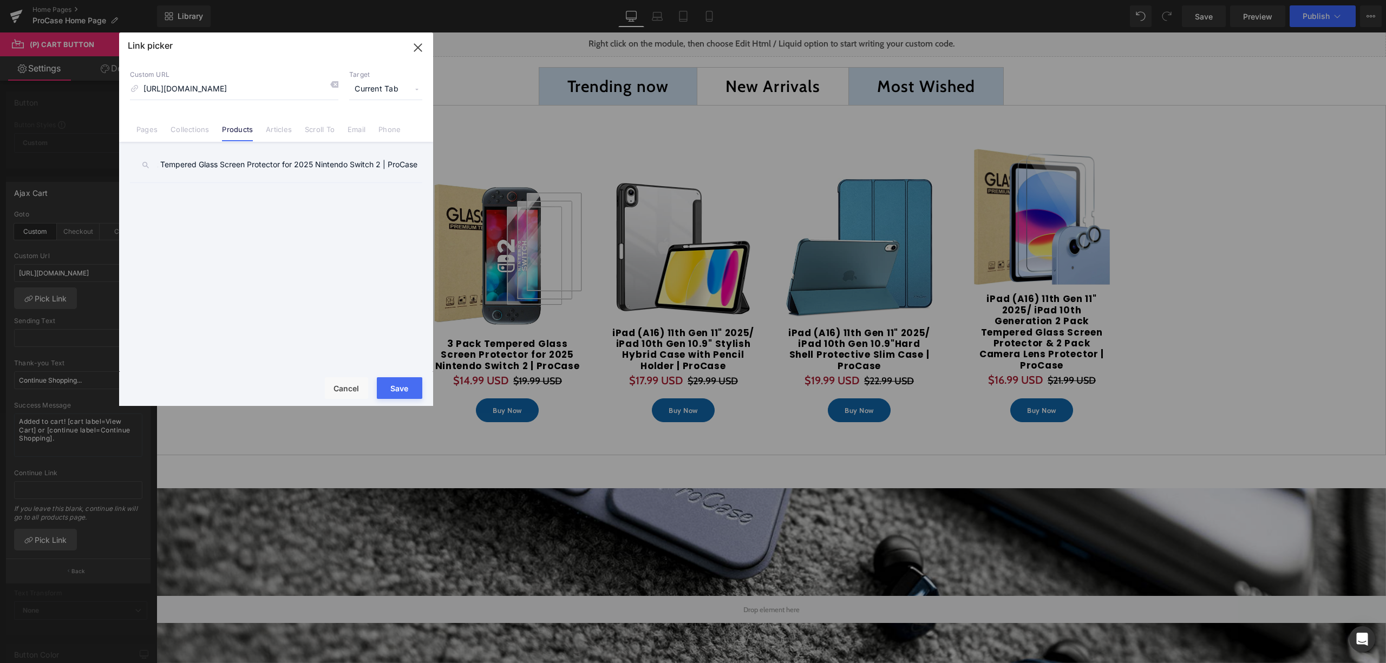
type input "3 Pack Tempered Glass Screen Protector for 2025 Nintendo Switch 2 | ProCase"
click at [306, 215] on div "(1 Pack / 2 Pack) 10.83ft Cable Management Sleeve Wrap | JOTO (1 Pack / 2 Pack)…" at bounding box center [278, 278] width 297 height 193
click at [339, 84] on div "Custom URL https://procase.com/products/lenovo-tab-m9-9-2023-shockproof-lightwe…" at bounding box center [276, 84] width 292 height 29
click at [336, 86] on icon at bounding box center [334, 84] width 9 height 9
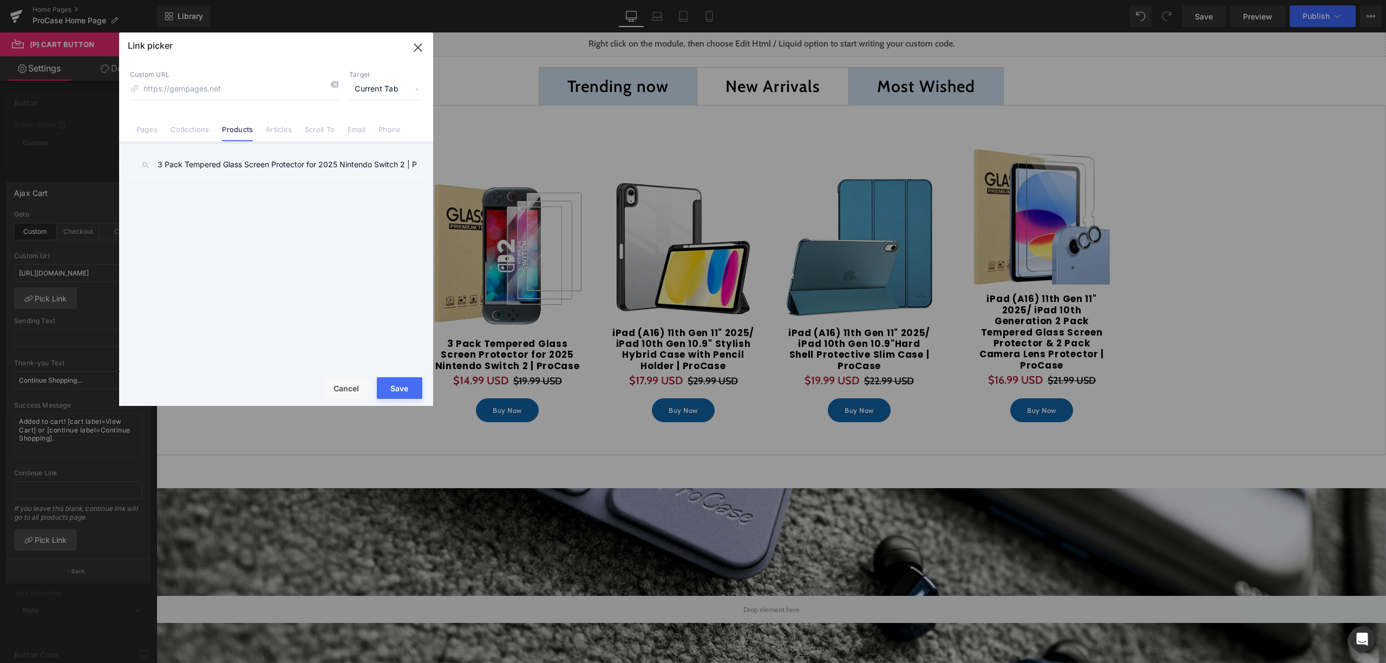
click at [289, 174] on input "3 Pack Tempered Glass Screen Protector for 2025 Nintendo Switch 2 | ProCase" at bounding box center [276, 165] width 292 height 24
click at [241, 172] on input "3 Pack Tempered Glass Screen Protector for 2025 Nintendo Switch 2 | ProCase" at bounding box center [276, 165] width 292 height 24
drag, startPoint x: 307, startPoint y: 162, endPoint x: 431, endPoint y: 172, distance: 123.8
click at [431, 173] on div "3 Pack Tempered Glass Screen Protector for 2025 Nintendo Switch 2 | ProCase (1 …" at bounding box center [276, 258] width 314 height 232
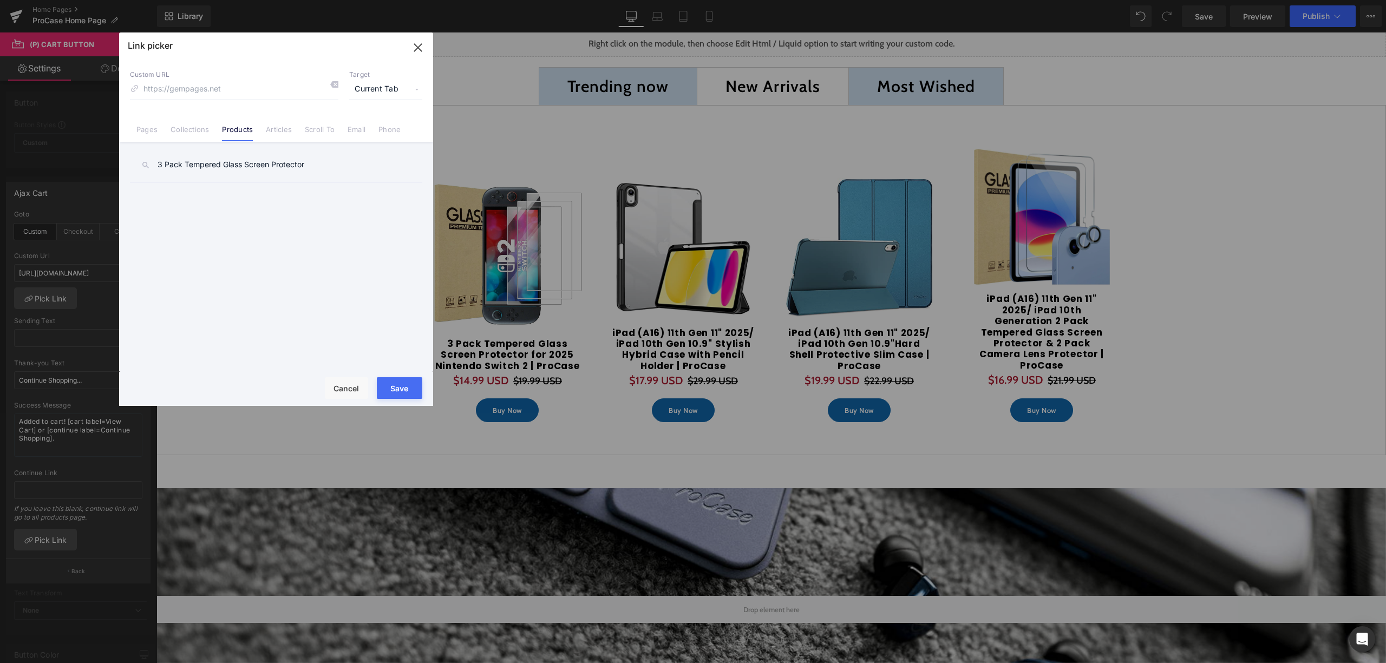
scroll to position [0, 0]
click at [284, 258] on div "(1 Pack / 2 Pack) 10.83ft Cable Management Sleeve Wrap | JOTO (1 Pack / 2 Pack)…" at bounding box center [278, 278] width 297 height 193
click at [322, 168] on input "3 Pack Tempered Glass Screen Protector" at bounding box center [276, 165] width 292 height 24
click at [146, 169] on input "3 Pack Tempered Glass Screen Protector" at bounding box center [276, 165] width 292 height 24
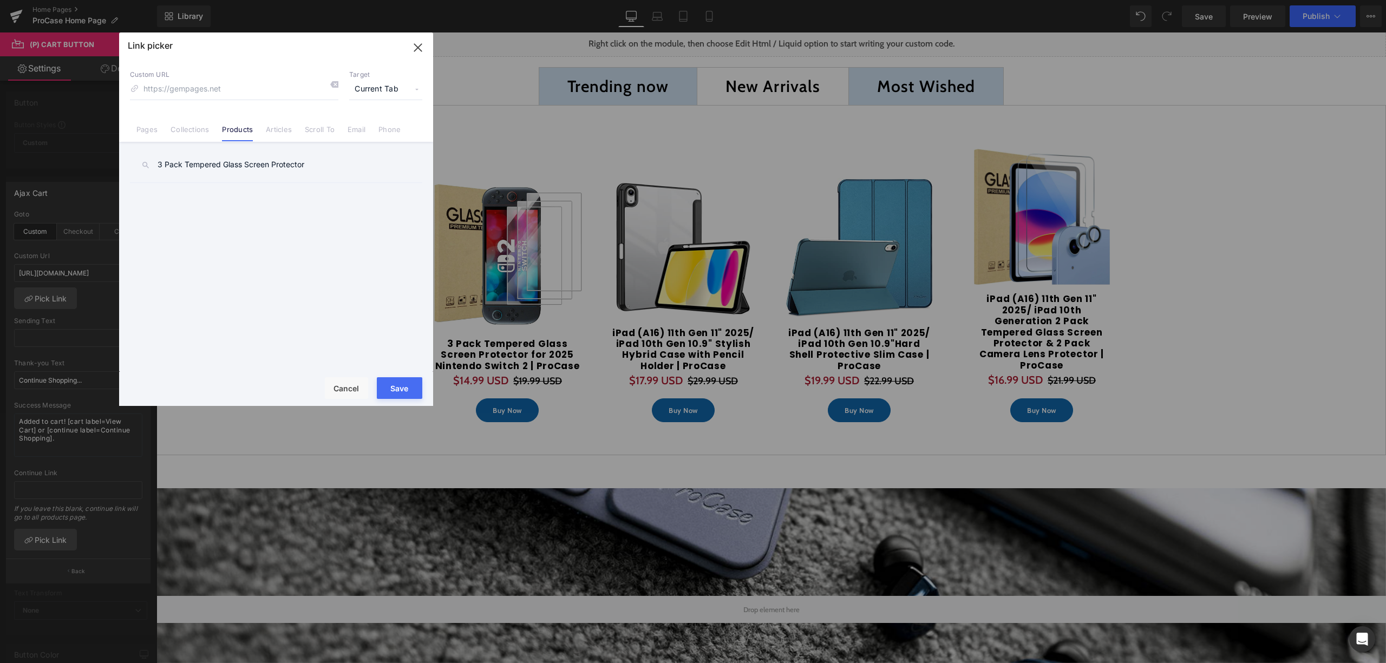
click at [145, 163] on icon at bounding box center [145, 165] width 9 height 9
click at [291, 171] on input "3 Pack Tempered Glass Screen Protector" at bounding box center [276, 165] width 292 height 24
drag, startPoint x: 286, startPoint y: 171, endPoint x: 193, endPoint y: 169, distance: 93.1
click at [193, 169] on input "3 Pack Tempered Glass Screen Protector" at bounding box center [276, 165] width 292 height 24
type input "3 Pack"
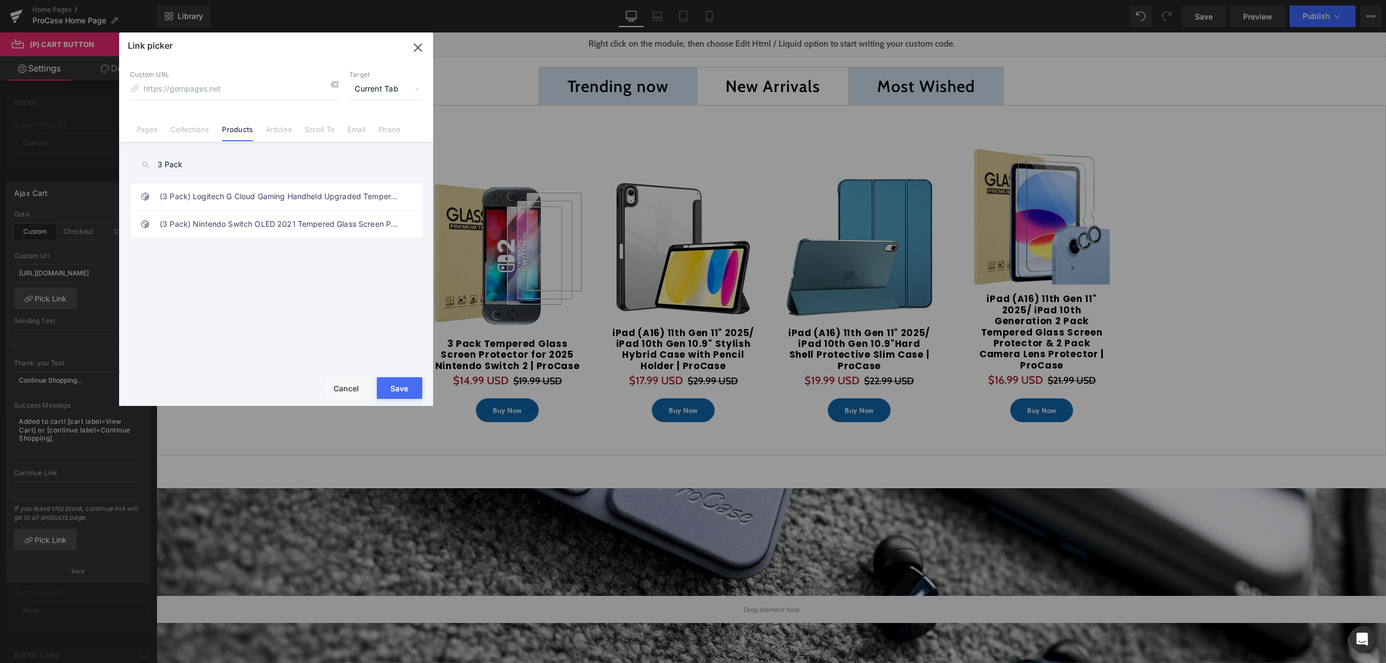
click at [237, 167] on input "3 Pack" at bounding box center [276, 165] width 292 height 24
drag, startPoint x: 237, startPoint y: 167, endPoint x: 146, endPoint y: 173, distance: 91.7
click at [152, 166] on input "3 Pack" at bounding box center [276, 165] width 292 height 24
click at [174, 275] on div "(1 Pack / 2 Pack) 10.83ft Cable Management Sleeve Wrap | JOTO (1 Pack / 2 Pack)…" at bounding box center [278, 278] width 297 height 193
click at [226, 178] on div "3 Pack (1 Pack / 2 Pack) 10.83ft Cable Management Sleeve Wrap | JOTO (1 Pack / …" at bounding box center [276, 258] width 314 height 232
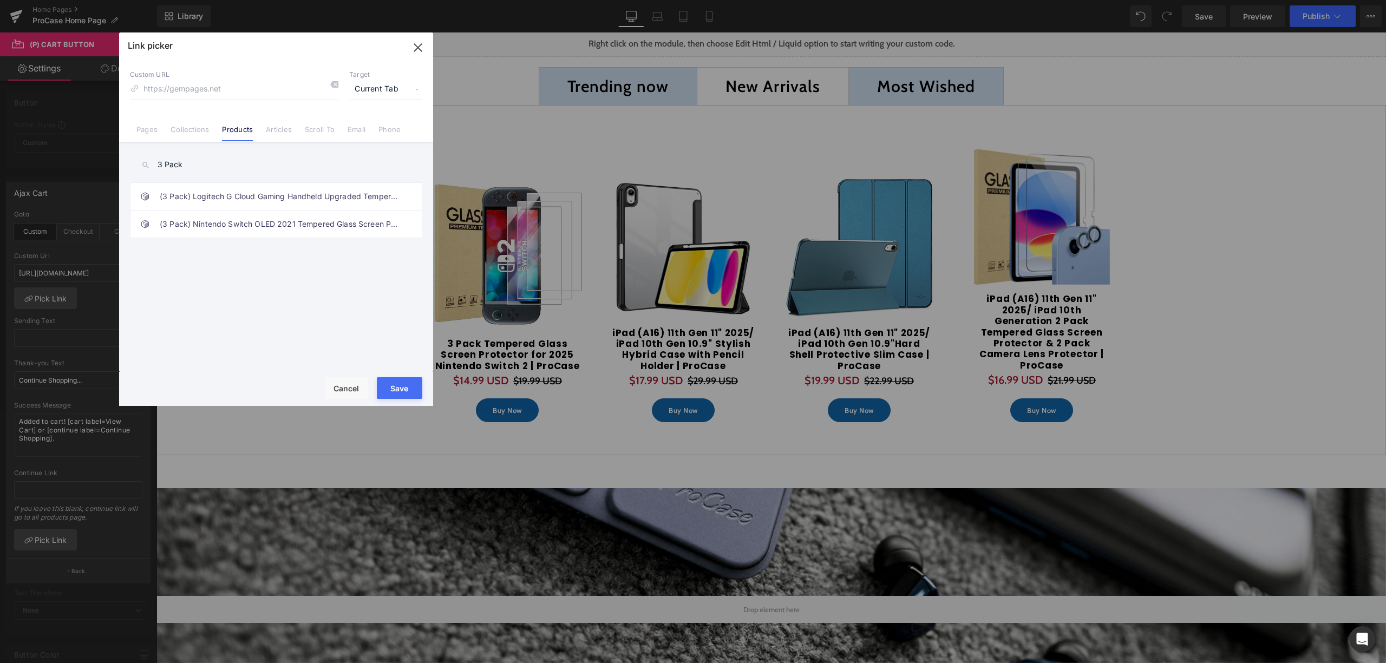
drag, startPoint x: 206, startPoint y: 167, endPoint x: 156, endPoint y: 167, distance: 49.3
click at [157, 167] on input "3 Pack" at bounding box center [276, 165] width 292 height 24
paste input "3 Pack Tempered Glass Screen Protector for 2025 Nintendo Switch 2 | ProCase"
click at [211, 163] on input "3 Pack Tempered Glass Screen Protector for 2025 Nintendo Switch 2 | ProCase" at bounding box center [276, 165] width 292 height 24
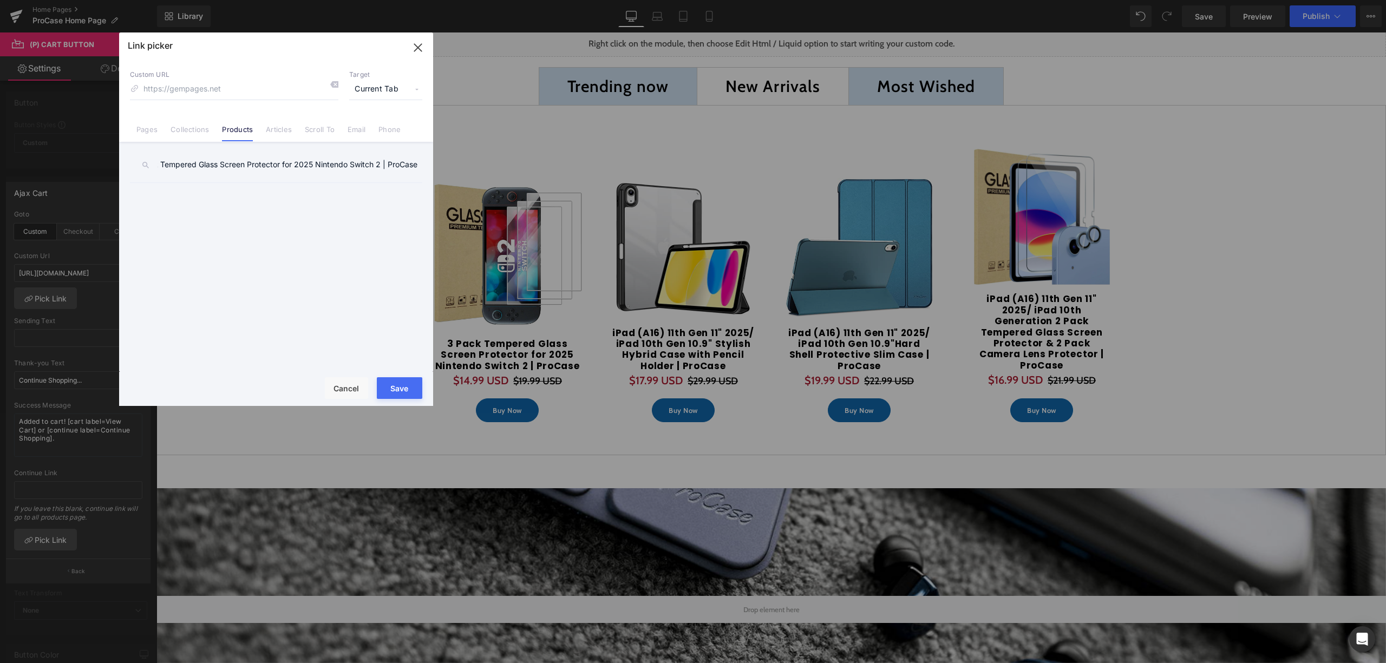
drag, startPoint x: 259, startPoint y: 167, endPoint x: 442, endPoint y: 174, distance: 183.1
click at [442, 175] on div "Link picker Back to Library Insert Custom URL Target Current Tab Current Tab Ne…" at bounding box center [693, 331] width 1386 height 663
click at [330, 169] on input "3 Pack Tempered Glass Screen Protector for 2025 Nintendo Switch 2 | ProCase" at bounding box center [276, 165] width 292 height 24
drag, startPoint x: 314, startPoint y: 165, endPoint x: 71, endPoint y: 169, distance: 242.6
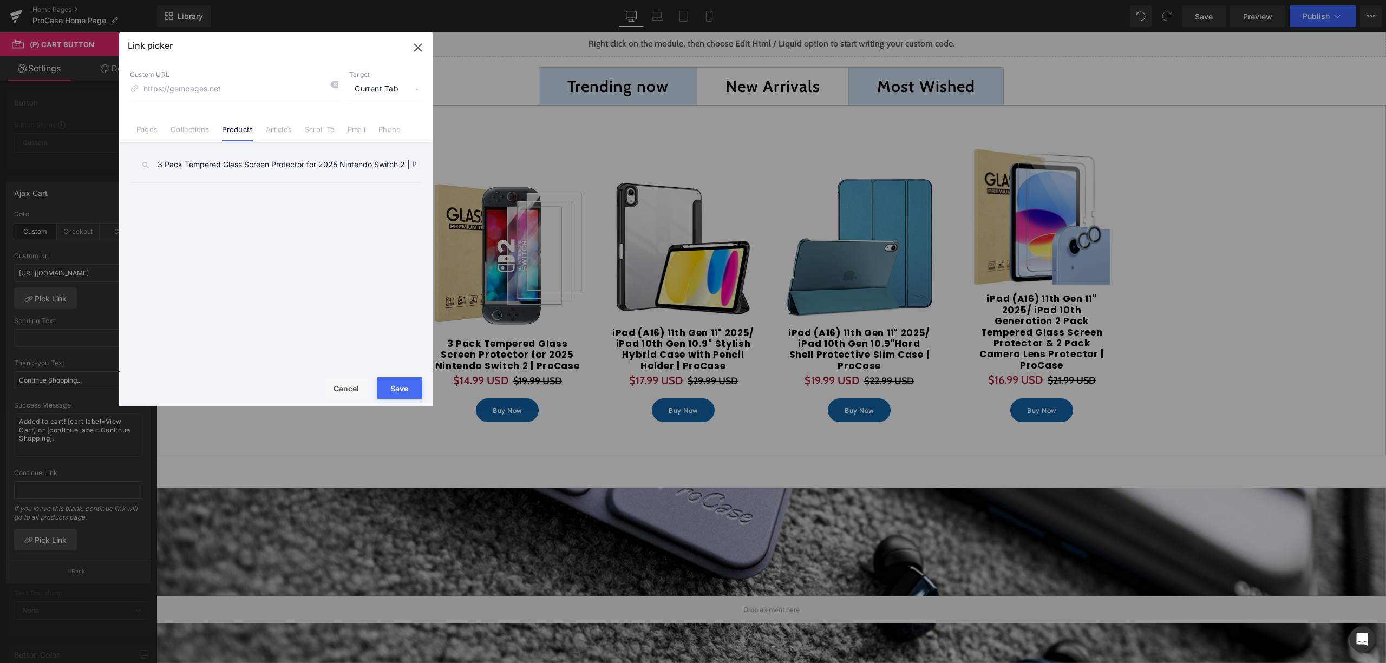
click at [76, 169] on div "Link picker Back to Library Insert Custom URL Target Current Tab Current Tab Ne…" at bounding box center [693, 331] width 1386 height 663
type input "Nintendo Switch 2 | ProCase"
click at [296, 191] on link "3 Pack Tempered Glass Screen Protector for 2025 Nintendo Switch 2 | ProCase" at bounding box center [279, 196] width 238 height 27
type input "/products/3-pack-tempered-glass-screen-protector-for-2025-nintendo-switch-2-pro…"
click at [404, 384] on button "Save" at bounding box center [399, 388] width 45 height 22
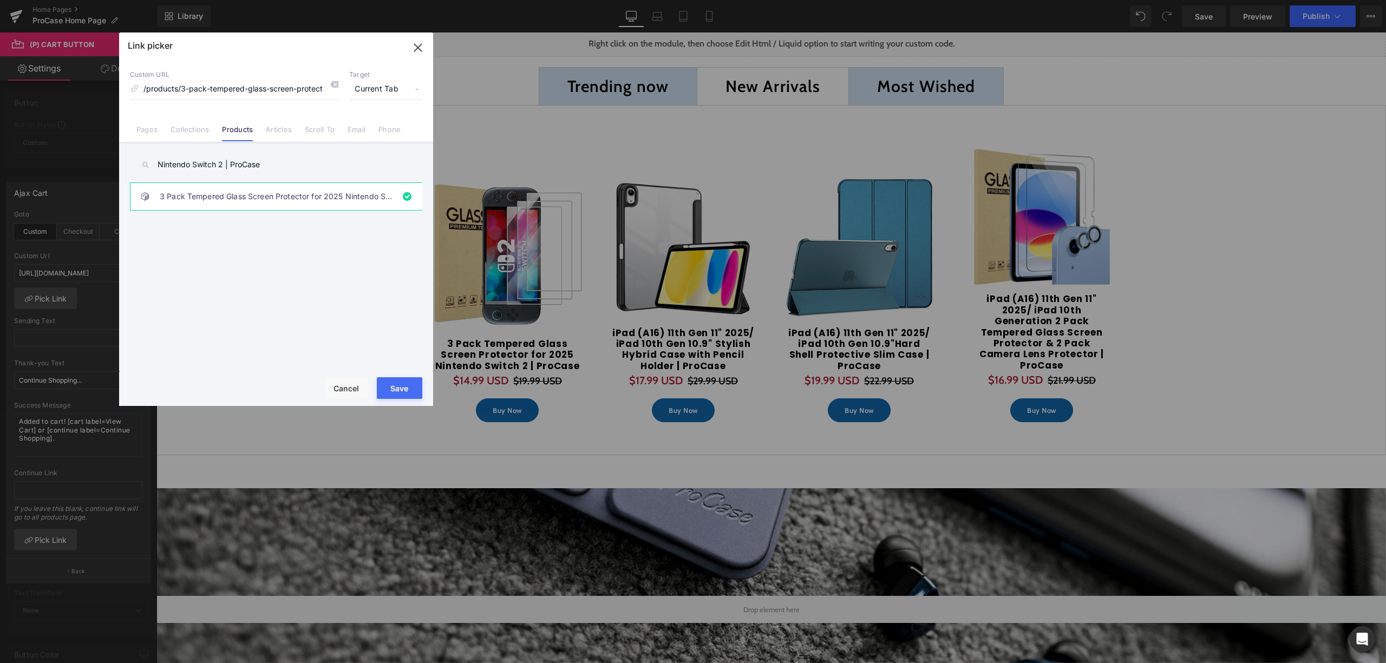
type input "/products/3-pack-tempered-glass-screen-protector-for-2025-nintendo-switch-2-pro…"
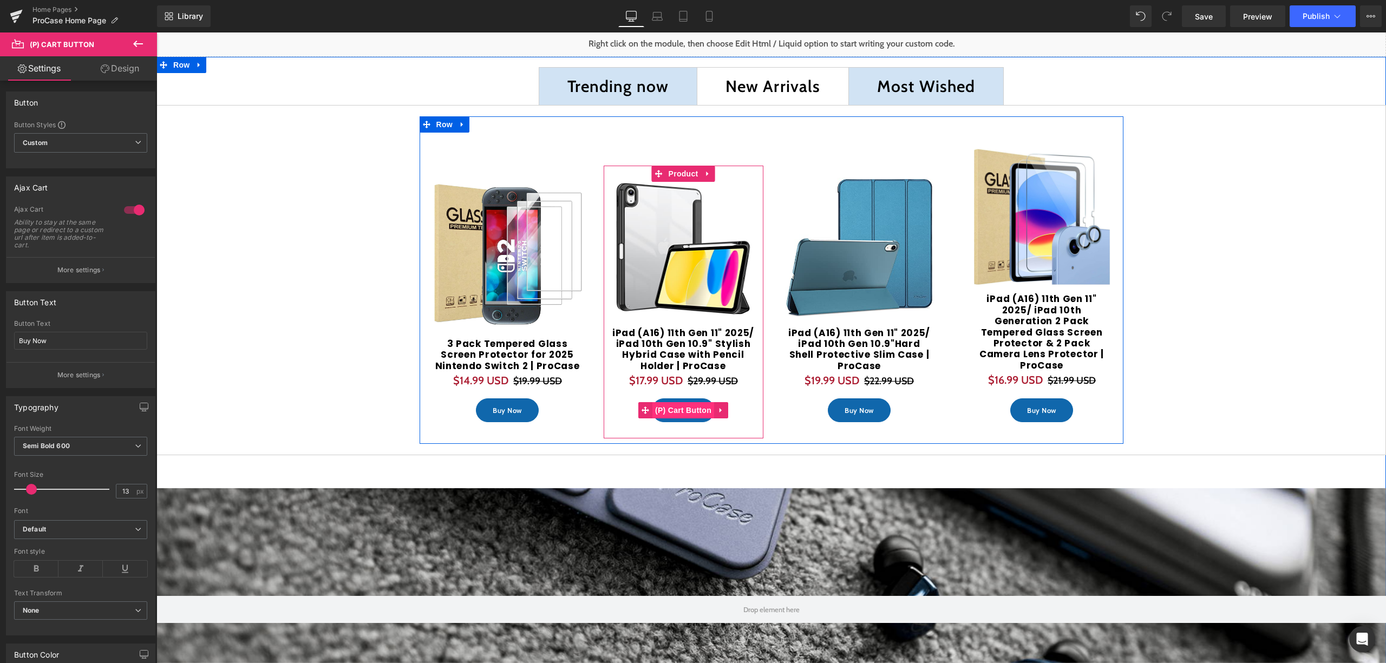
click at [679, 402] on span "(P) Cart Button" at bounding box center [683, 410] width 62 height 16
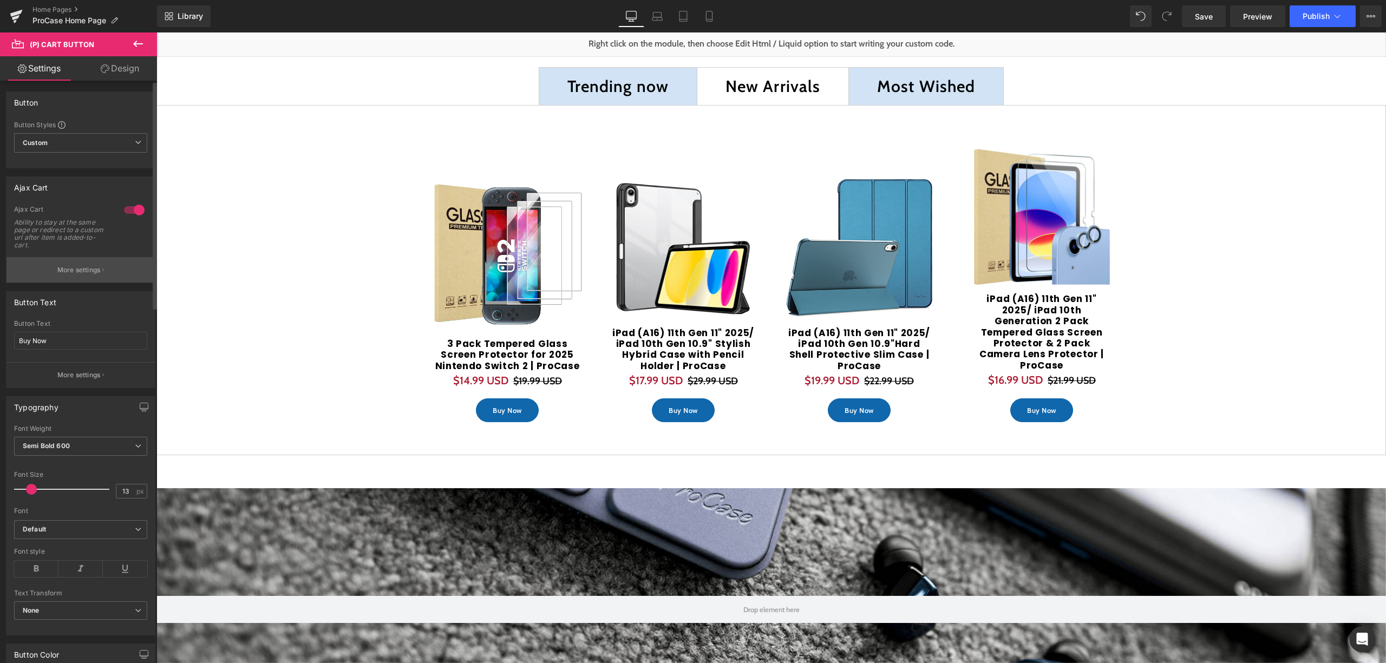
click at [78, 276] on button "More settings" at bounding box center [80, 269] width 148 height 25
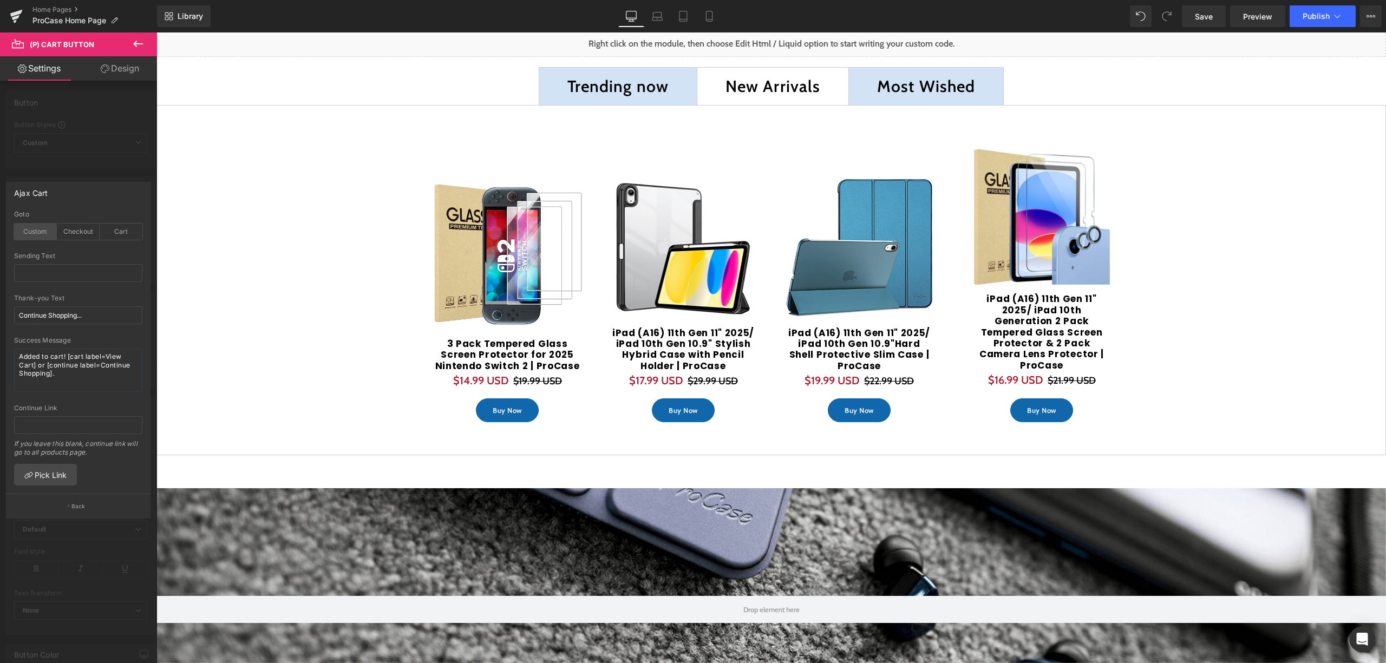
click at [35, 237] on div "Custom" at bounding box center [35, 232] width 43 height 16
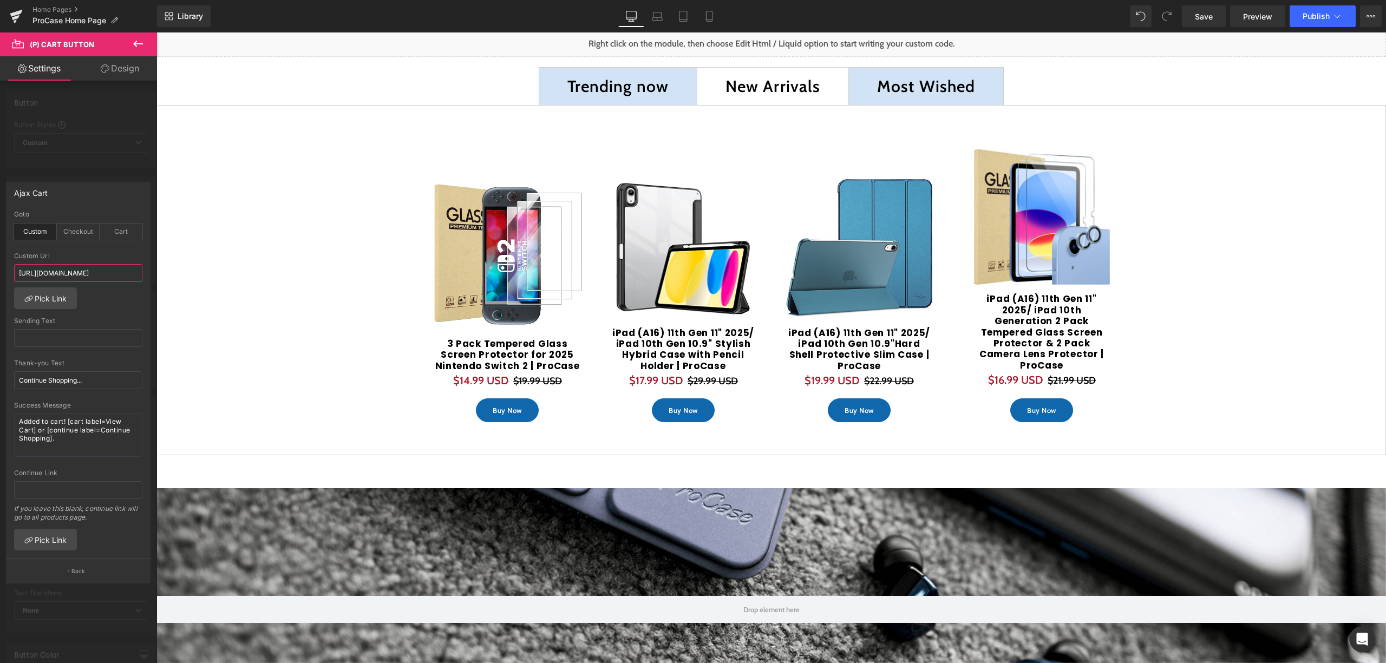
click at [68, 273] on input "https://procase.com/products/lenovo-tab-m9-9-2023-shockproof-lightweight-kids-c…" at bounding box center [78, 273] width 128 height 18
click at [79, 275] on input "https://procase.com/products/lenovo-tab-m9-9-2023-shockproof-lightweight-kids-c…" at bounding box center [78, 273] width 128 height 18
click at [44, 294] on link "Pick Link" at bounding box center [45, 298] width 63 height 22
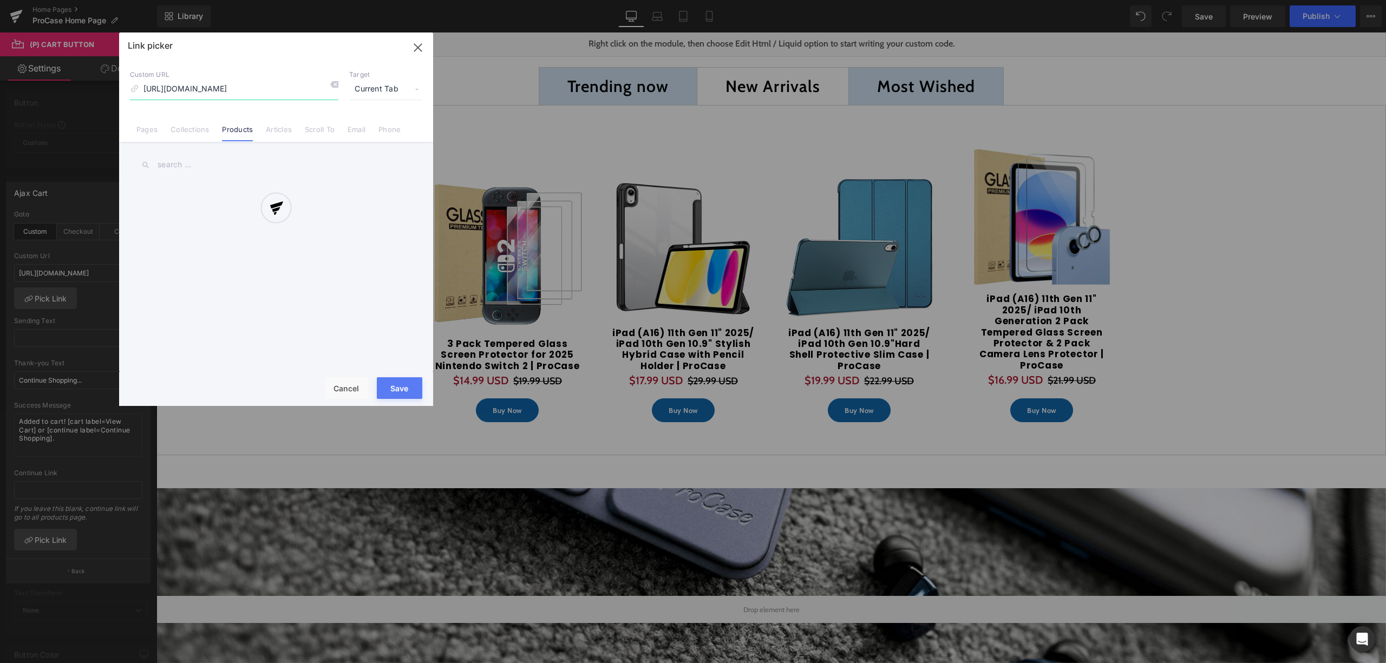
scroll to position [0, 162]
click at [331, 83] on icon at bounding box center [334, 84] width 9 height 9
click at [302, 87] on input at bounding box center [234, 89] width 208 height 21
paste input "iPad (A16) 11th Gen 11" 2025/ iPad 10th Gen 10.9" Stylish Hybrid Case with Penc…"
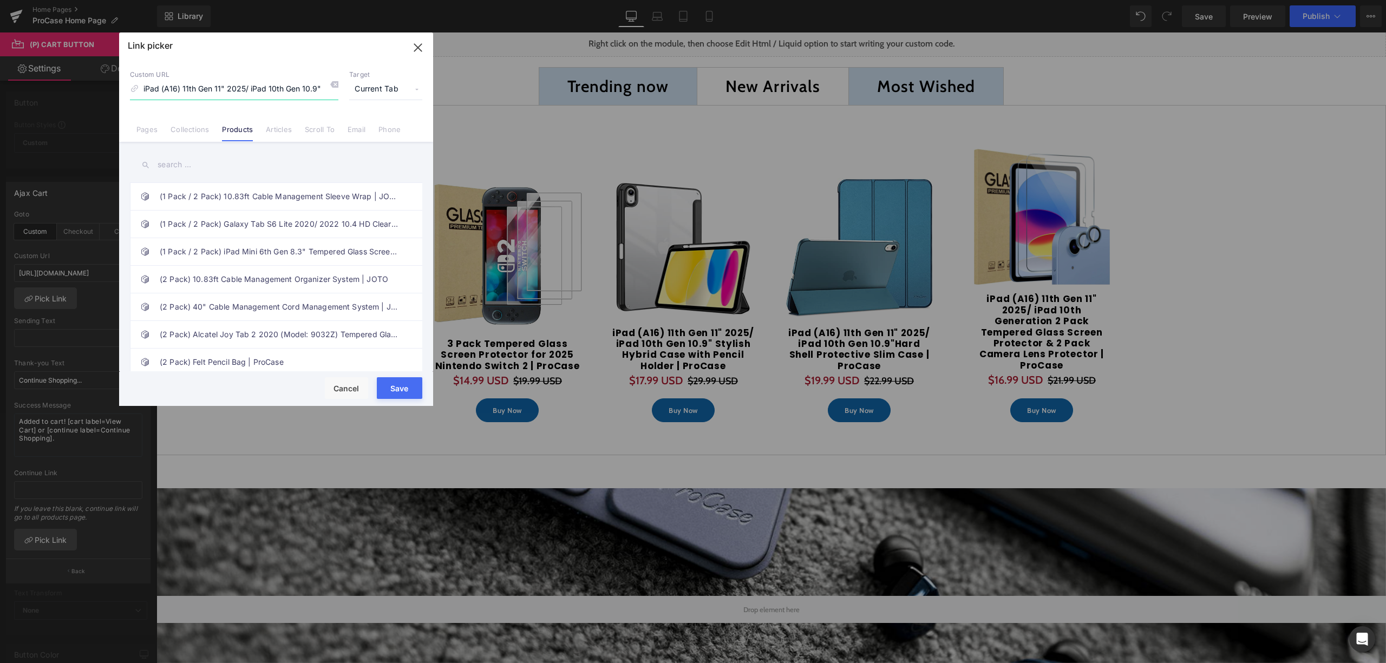
scroll to position [0, 165]
type input "iPad (A16) 11th Gen 11" 2025/ iPad 10th Gen 10.9" Stylish Hybrid Case with Penc…"
click at [252, 153] on input "text" at bounding box center [276, 165] width 292 height 24
click at [237, 167] on input "text" at bounding box center [276, 165] width 292 height 24
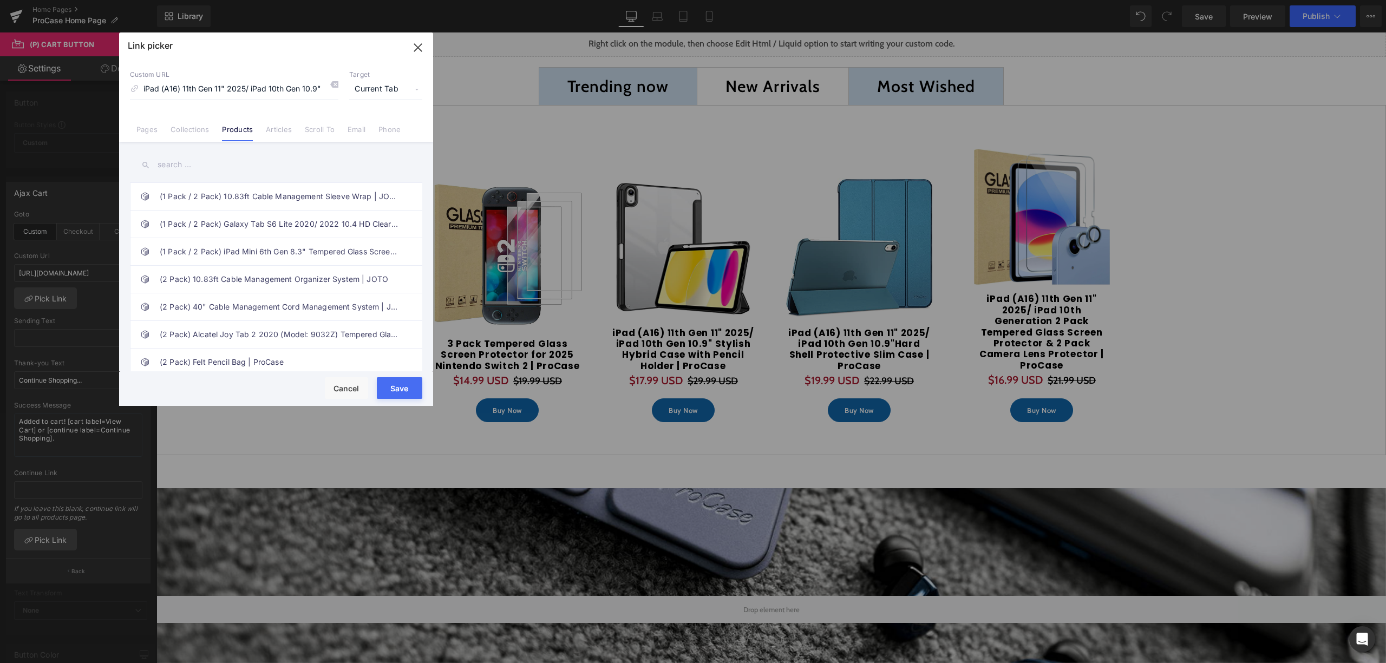
paste input "iPad (A16) 11th Gen 11" 2025/ iPad 10th Gen 10.9" Stylish Hybrid Case with Penc…"
type input "iPad (A16) 11th Gen 11" 2025/ iPad 10th Gen 10.9" Stylish Hybrid Case with Penc…"
click at [340, 82] on div "Custom URL iPad (A16) 11th Gen 11" 2025/ iPad 10th Gen 10.9" Stylish Hybrid Cas…" at bounding box center [276, 84] width 292 height 29
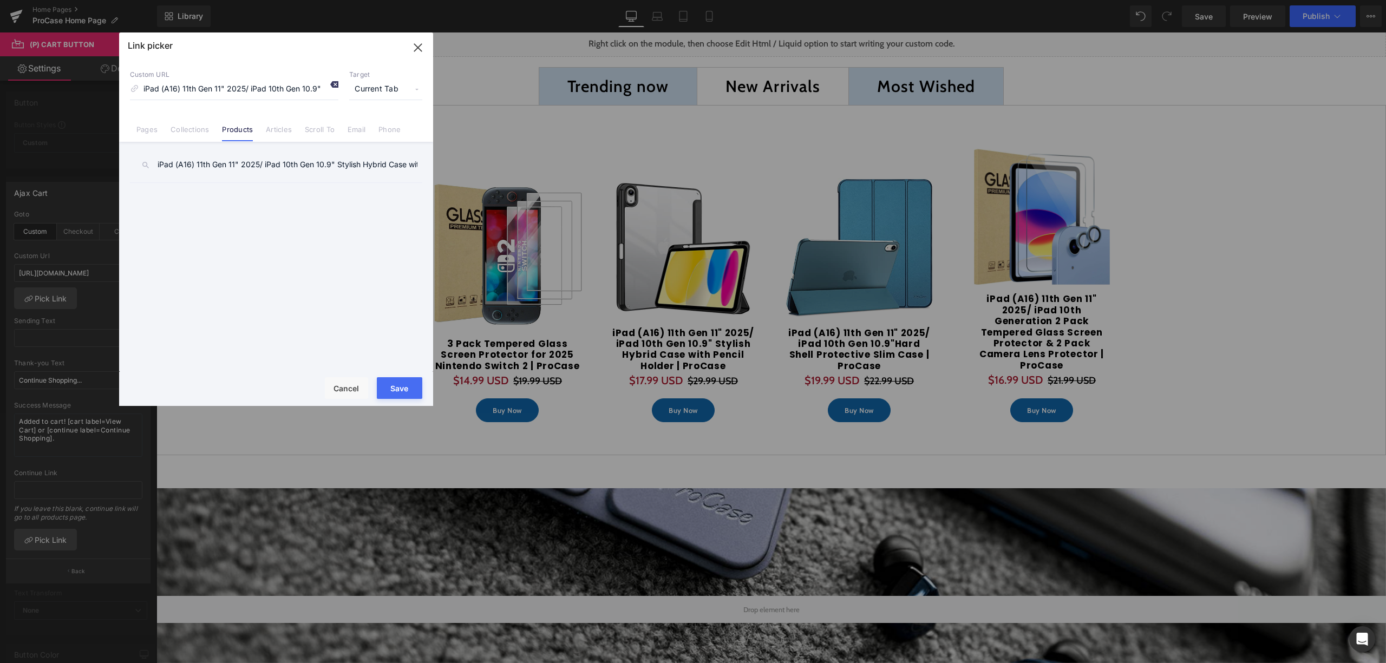
click at [334, 82] on icon at bounding box center [334, 84] width 9 height 9
click at [243, 169] on input "iPad (A16) 11th Gen 11" 2025/ iPad 10th Gen 10.9" Stylish Hybrid Case with Penc…" at bounding box center [276, 165] width 292 height 24
click at [291, 210] on div "(1 Pack / 2 Pack) 10.83ft Cable Management Sleeve Wrap | JOTO (1 Pack / 2 Pack)…" at bounding box center [278, 278] width 297 height 193
click at [319, 161] on input "iPad (A16) 11th Gen 11" 2025/ iPad 10th Gen 10.9" Stylish Hybrid Case with Penc…" at bounding box center [276, 165] width 292 height 24
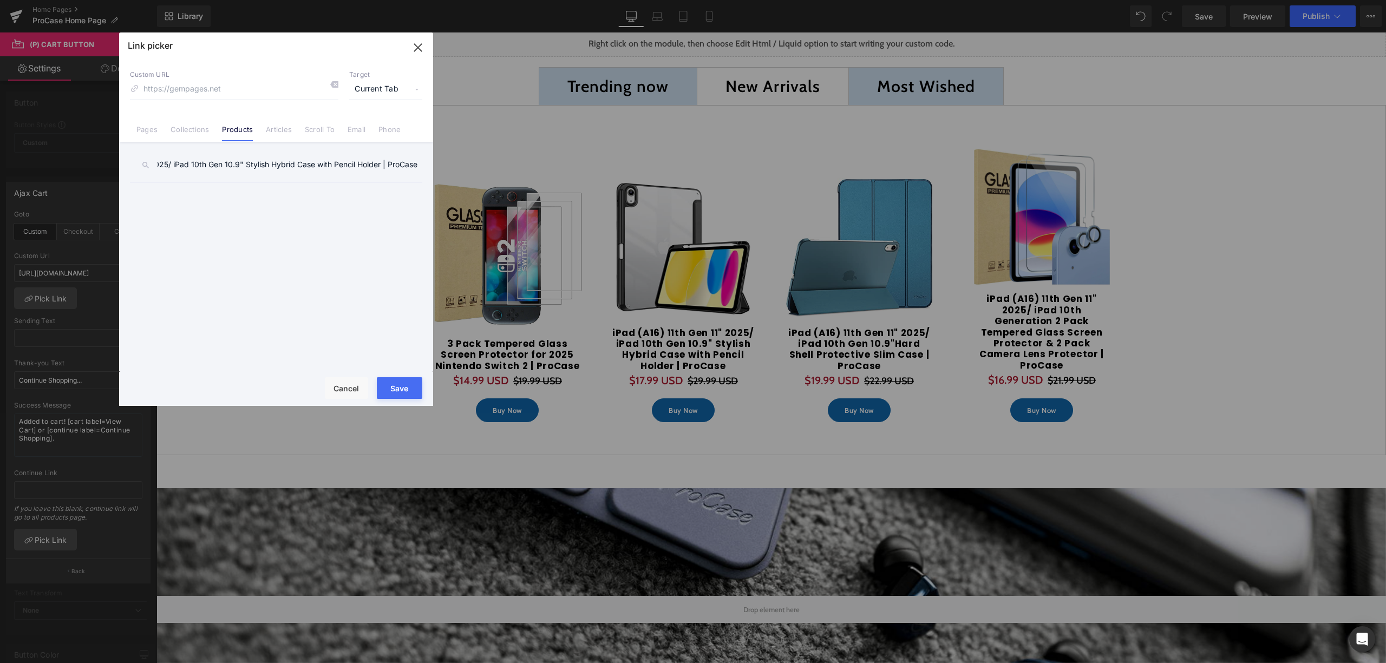
drag, startPoint x: 269, startPoint y: 165, endPoint x: 462, endPoint y: 185, distance: 193.7
click at [462, 185] on div "Link picker Back to Library Insert Custom URL Target Current Tab Current Tab Ne…" at bounding box center [693, 331] width 1386 height 663
click at [295, 159] on input "iPad (A16) 11th Gen 11" 2025" at bounding box center [276, 165] width 292 height 24
click at [287, 165] on input "iPad (A16) 11th Gen 11" 2025" at bounding box center [276, 165] width 292 height 24
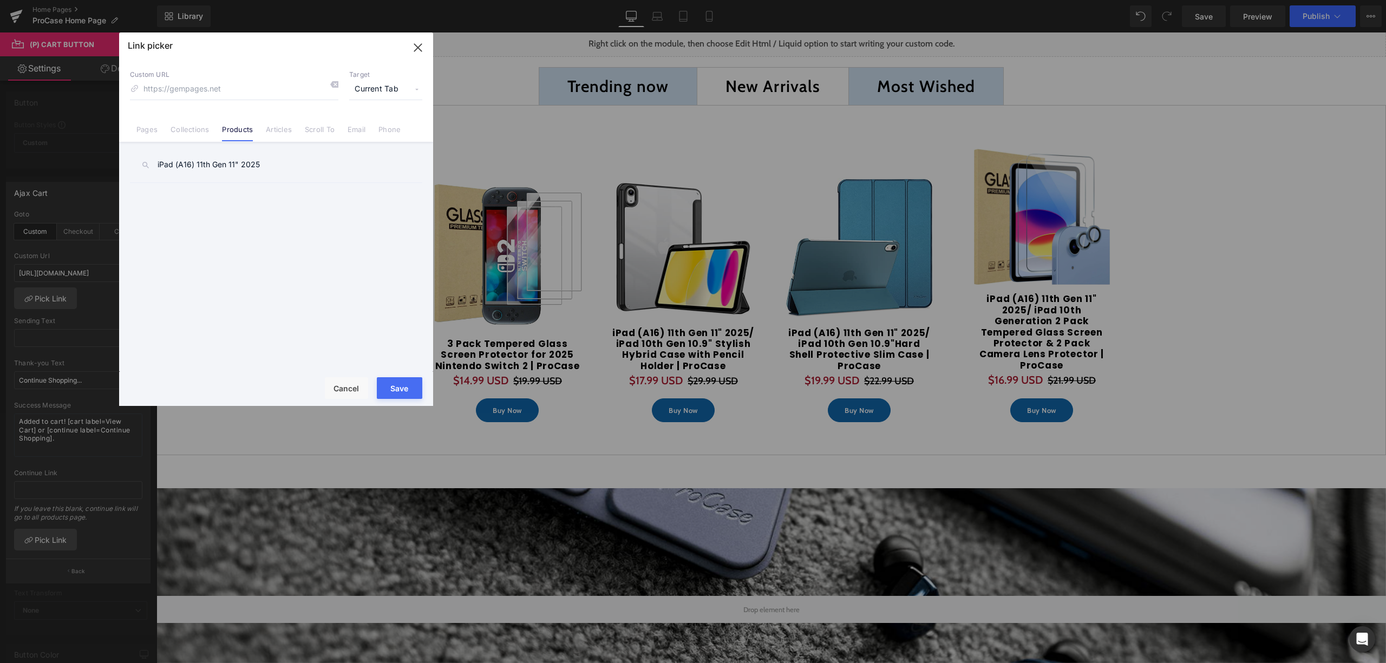
click at [230, 167] on input "iPad (A16) 11th Gen 11" 2025" at bounding box center [276, 165] width 292 height 24
click at [165, 165] on input "iPad (A16) 11th Gen 11" 2025" at bounding box center [276, 165] width 292 height 24
click at [289, 174] on input "iPad (A16) 11th Gen 11" 2025" at bounding box center [276, 165] width 292 height 24
drag, startPoint x: 273, startPoint y: 167, endPoint x: 113, endPoint y: 169, distance: 160.2
click at [113, 169] on div "Link picker Back to Library Insert Custom URL Target Current Tab Current Tab Ne…" at bounding box center [693, 331] width 1386 height 663
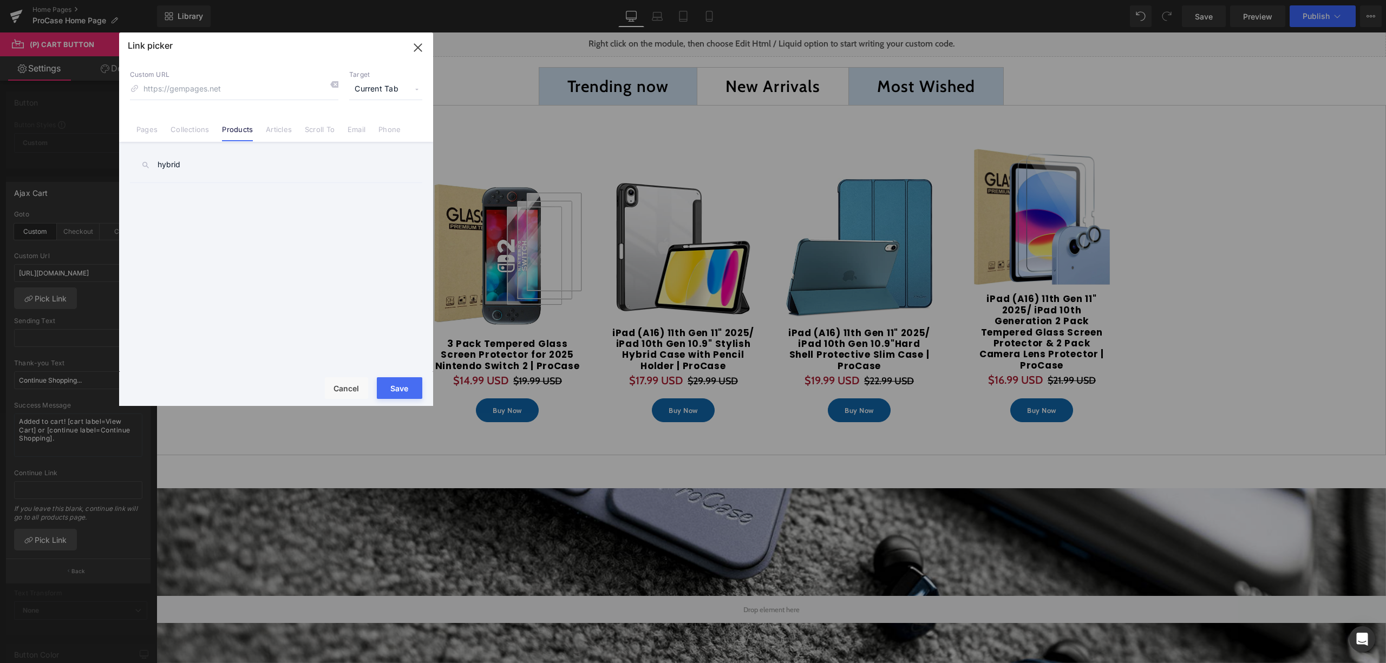
click at [245, 172] on input "hybrid" at bounding box center [276, 165] width 292 height 24
click at [293, 93] on input at bounding box center [234, 89] width 208 height 21
click at [187, 180] on div "hybrid (1 Pack / 2 Pack) 10.83ft Cable Management Sleeve Wrap | JOTO (1 Pack / …" at bounding box center [276, 258] width 314 height 232
click at [191, 162] on input "hybrid" at bounding box center [276, 165] width 292 height 24
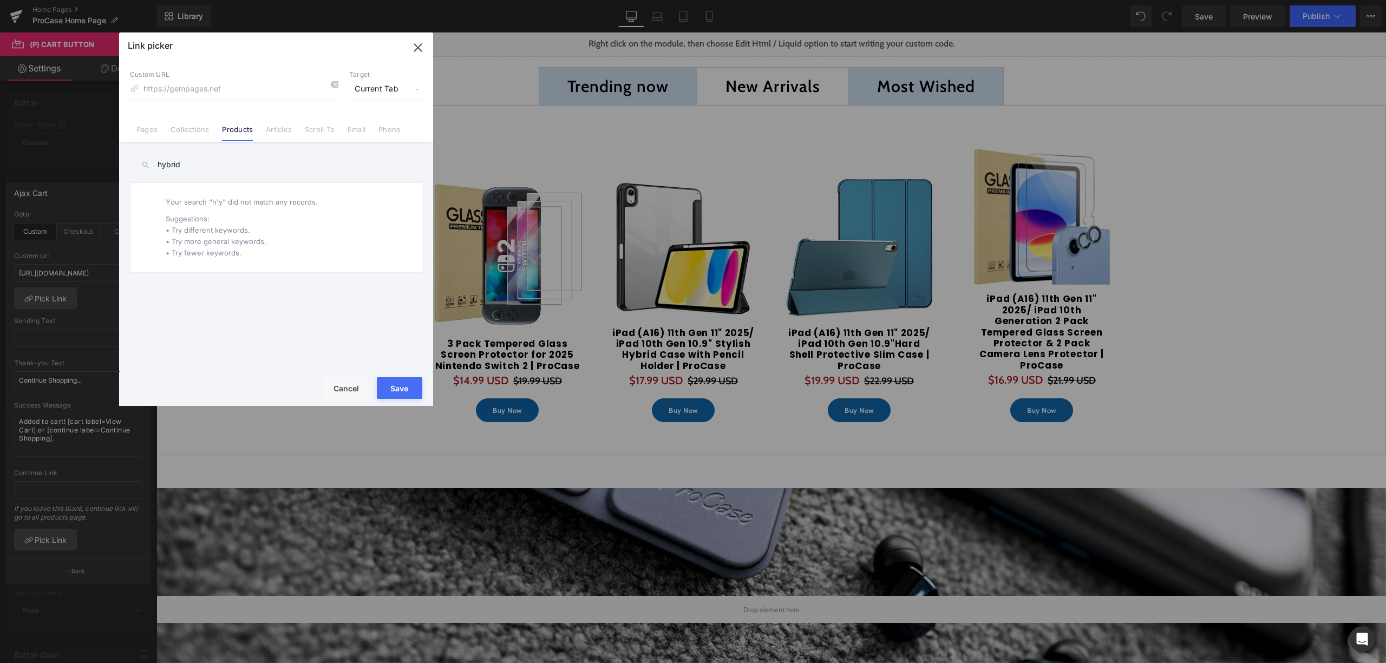
click at [198, 172] on input "hybrid" at bounding box center [276, 165] width 292 height 24
click at [159, 166] on input "hybrid" at bounding box center [276, 165] width 292 height 24
click at [161, 167] on input "hybrid" at bounding box center [276, 165] width 292 height 24
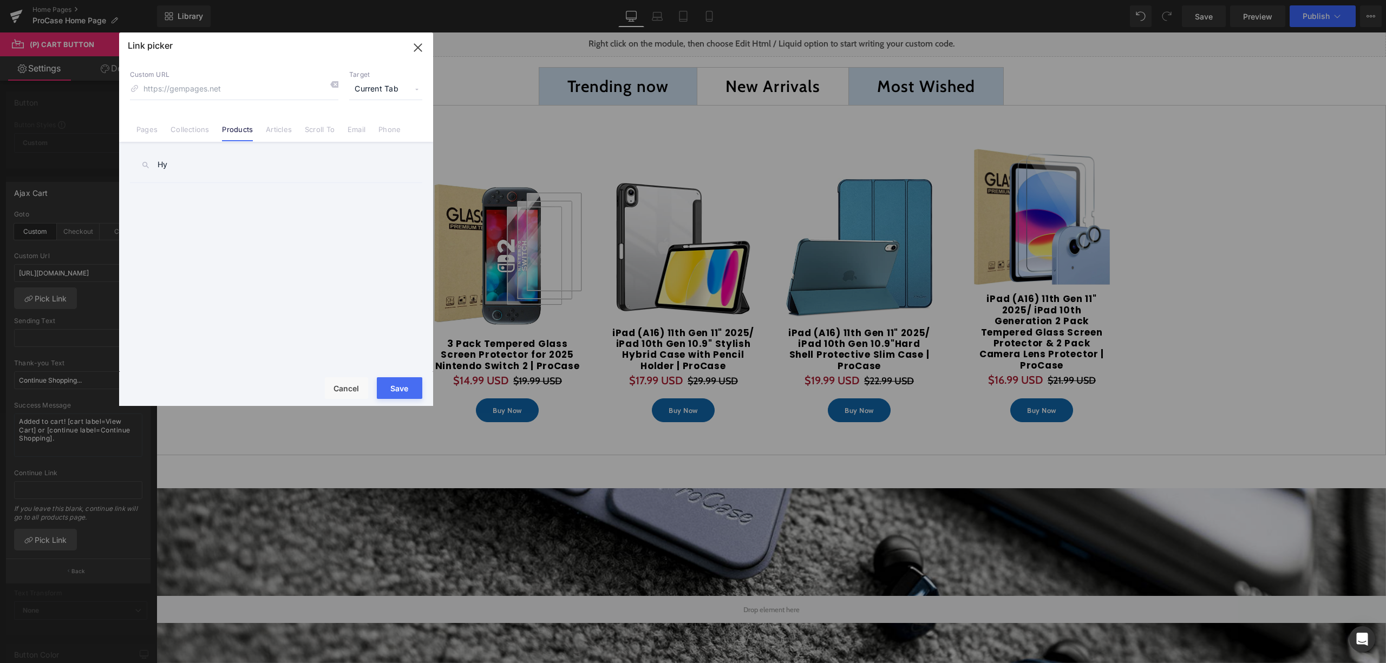
type input "H"
type input "Sty"
click at [320, 224] on link "iPad (A16) 11th Gen 11" 2025/ iPad 10th Gen 10.9" Stylish Hybrid Case with Penc…" at bounding box center [279, 224] width 238 height 27
type input "/products/ipad-10th-gen-2022-hard-shell-case-procase"
click at [379, 388] on button "Save" at bounding box center [399, 388] width 45 height 22
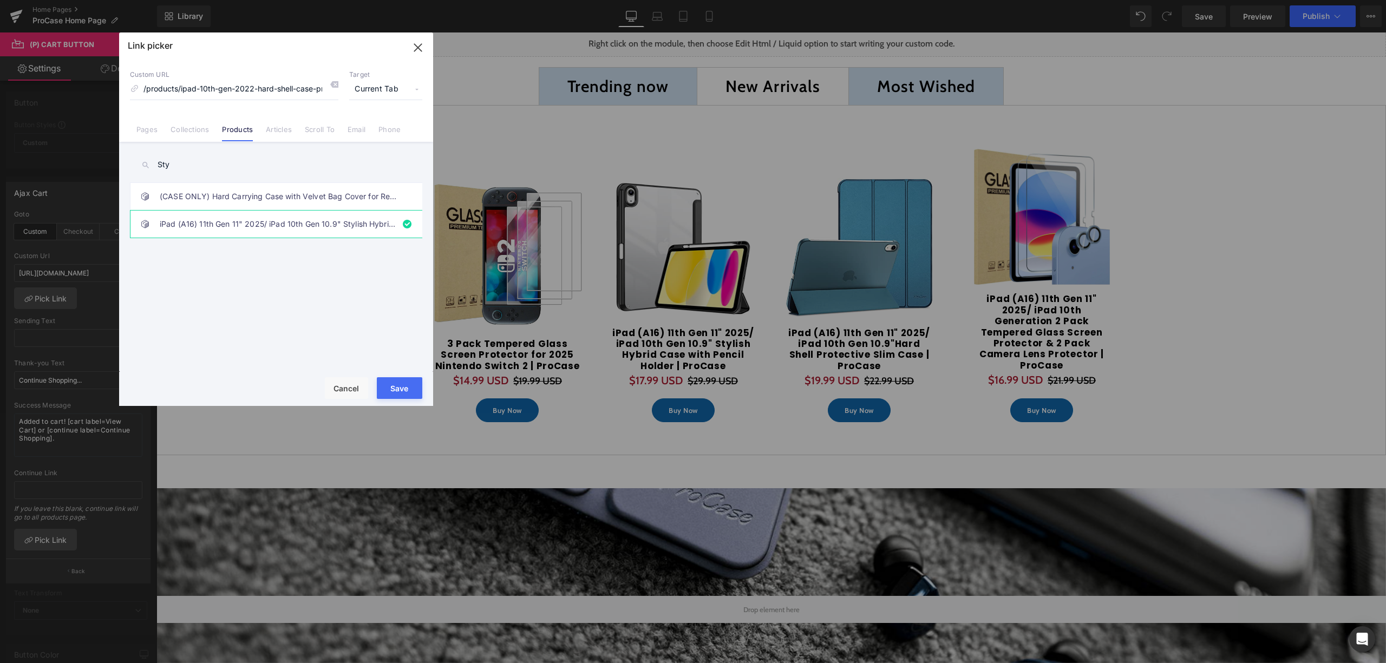
type input "/products/ipad-10th-gen-2022-hard-shell-case-procase"
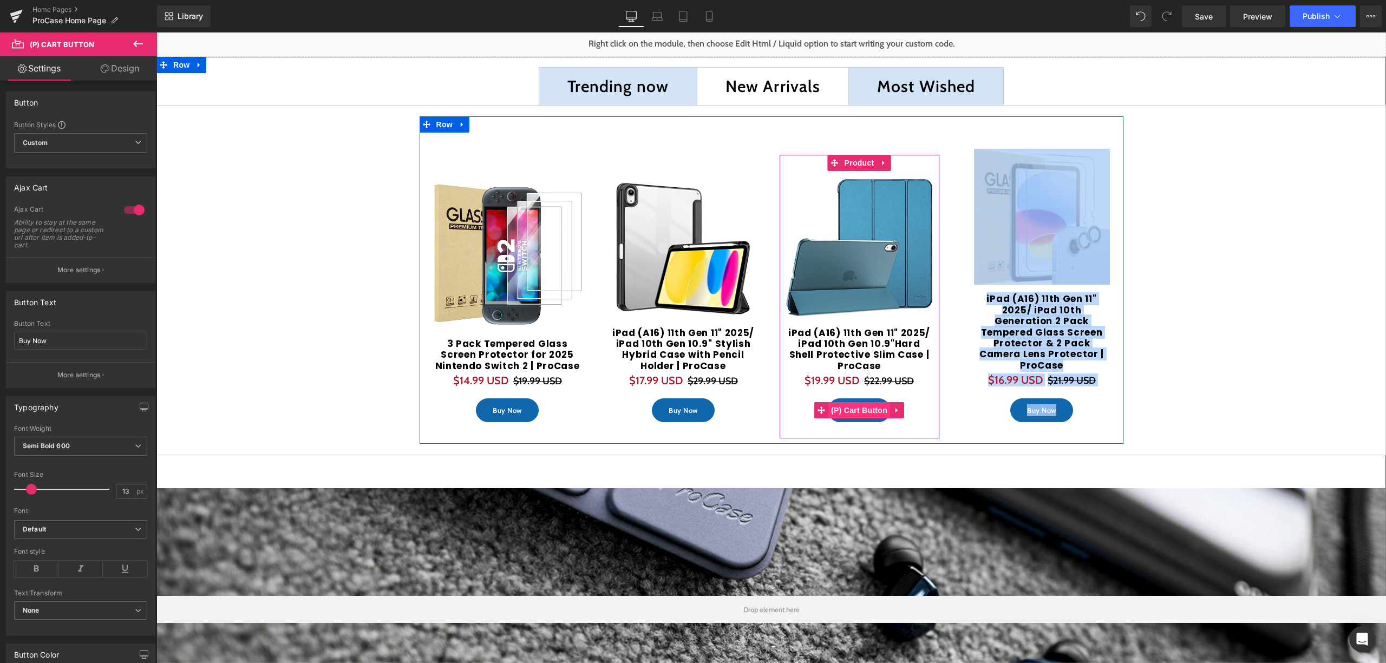
click at [868, 402] on span "(P) Cart Button" at bounding box center [859, 410] width 62 height 16
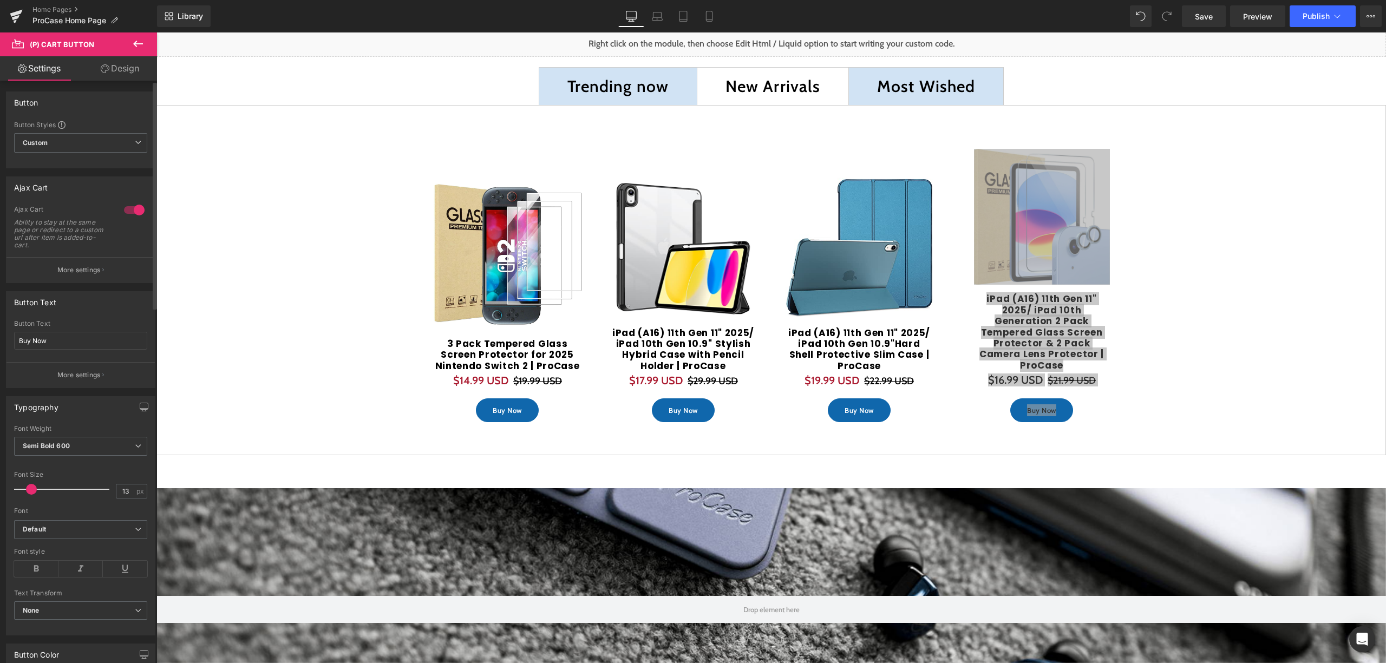
click at [97, 271] on p "More settings" at bounding box center [78, 270] width 43 height 10
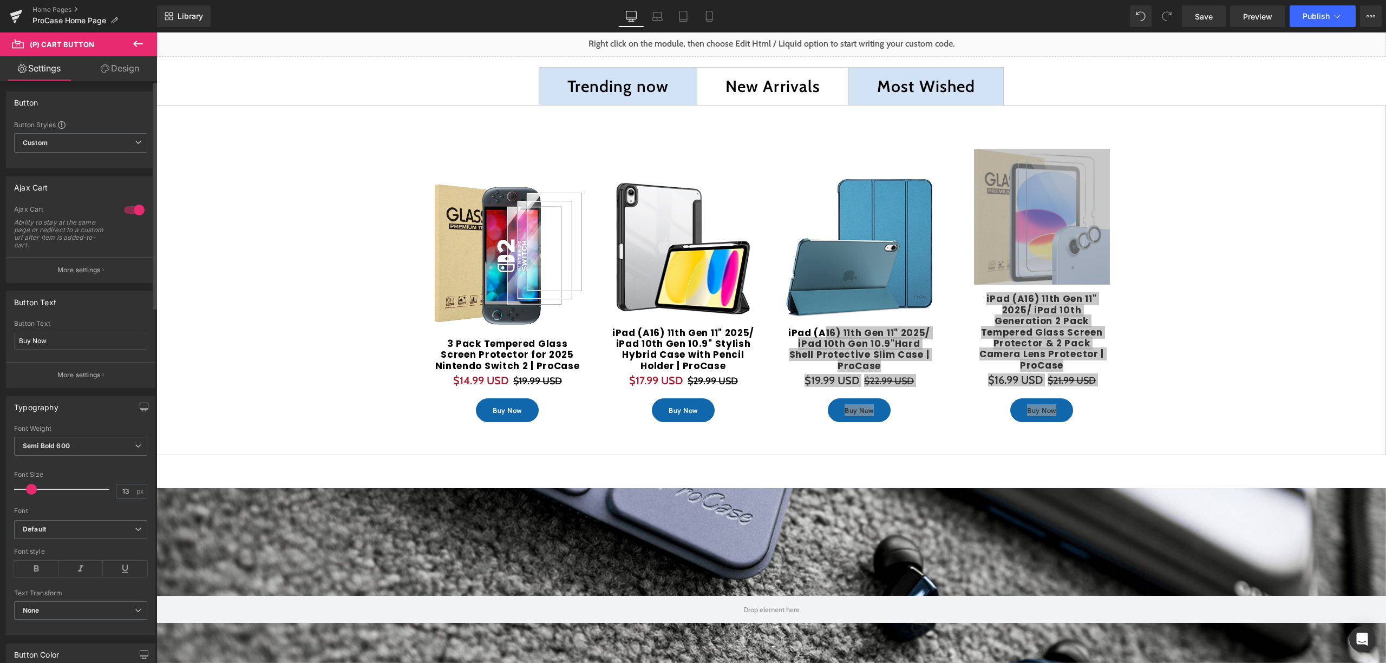
click at [76, 276] on button "More settings" at bounding box center [80, 269] width 148 height 25
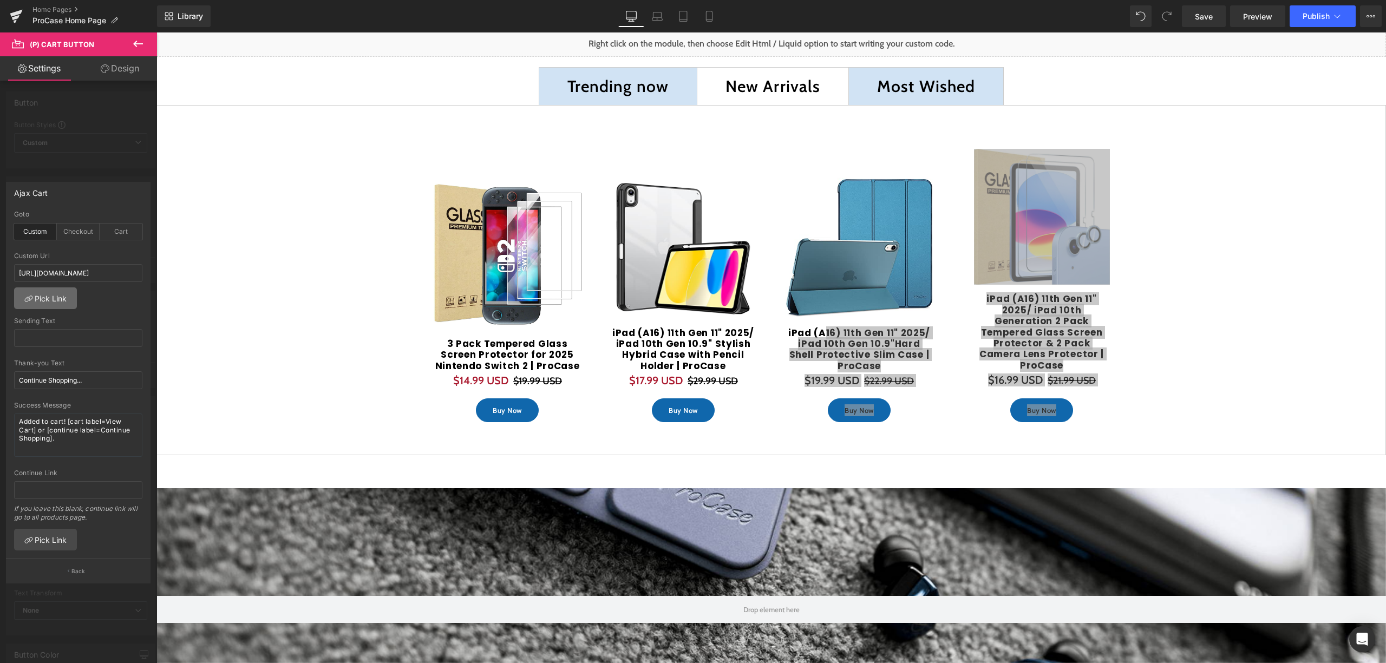
click at [57, 295] on link "Pick Link" at bounding box center [45, 298] width 63 height 22
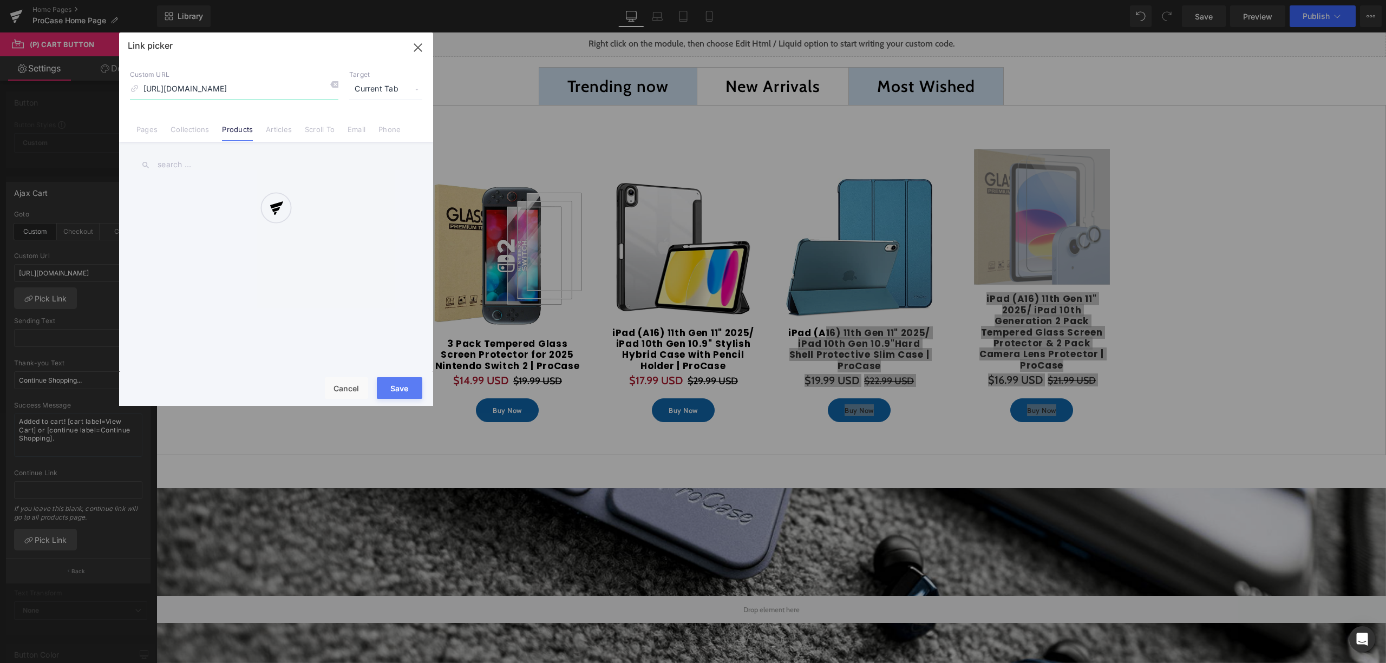
scroll to position [0, 63]
click at [336, 90] on div at bounding box center [330, 86] width 16 height 14
click at [202, 170] on input "text" at bounding box center [276, 165] width 292 height 24
type input "h"
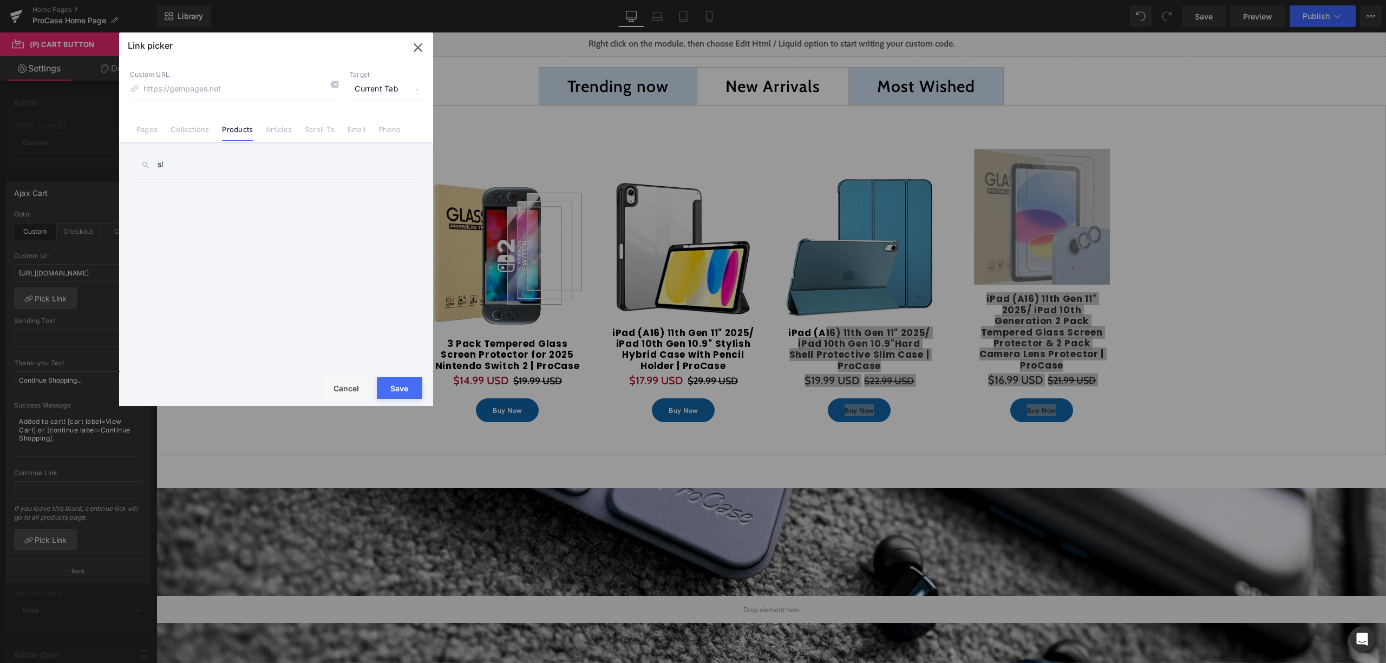
type input "s"
type input "A"
type input "10th"
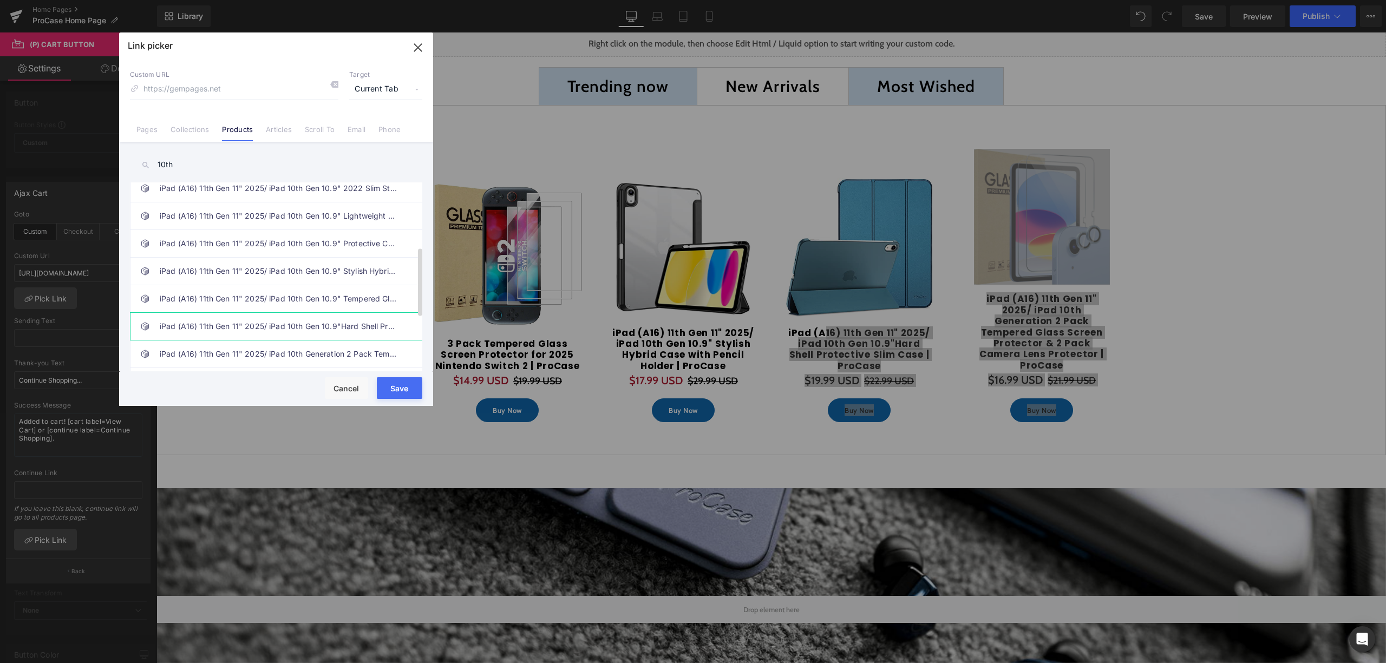
click at [345, 335] on link "iPad (A16) 11th Gen 11" 2025/ iPad 10th Gen 10.9"Hard Shell Protective Slim Cas…" at bounding box center [279, 326] width 238 height 27
type input "/products/ipad-10th-case-procase"
click at [391, 384] on button "Save" at bounding box center [399, 388] width 45 height 22
type input "/products/ipad-10th-case-procase"
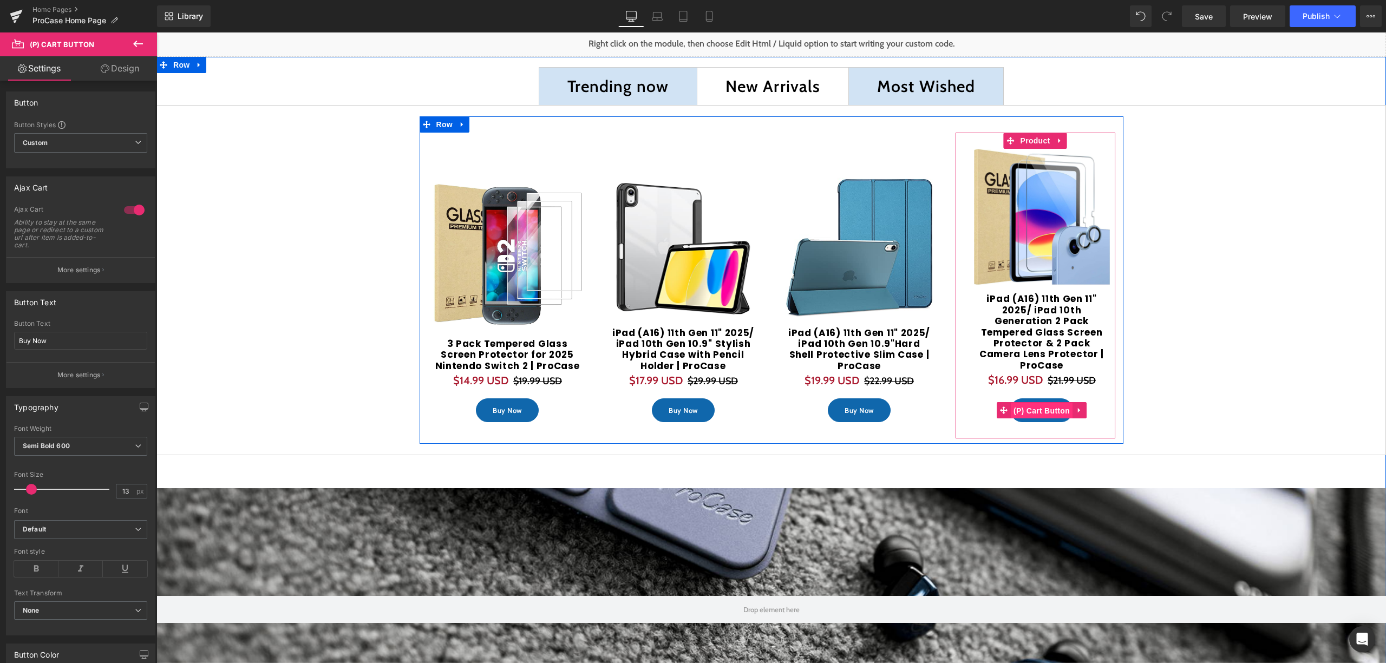
click at [1062, 403] on span "(P) Cart Button" at bounding box center [1042, 411] width 62 height 16
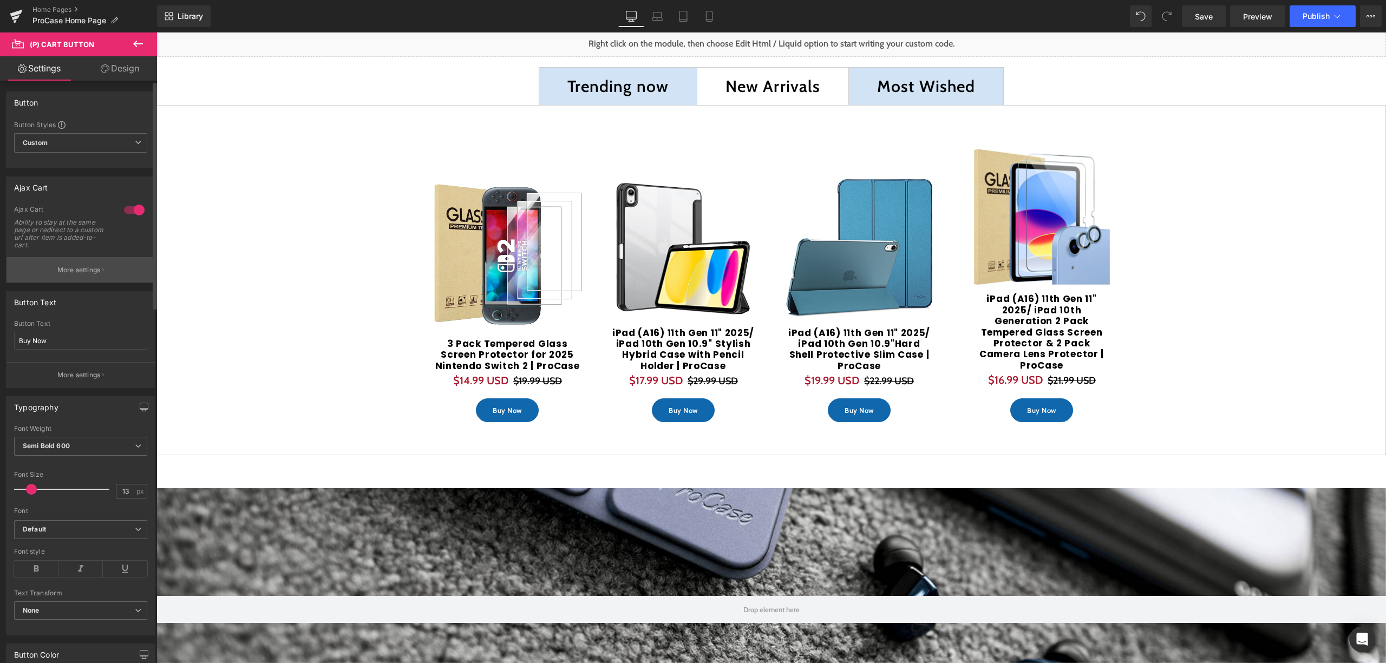
click at [96, 267] on p "More settings" at bounding box center [78, 270] width 43 height 10
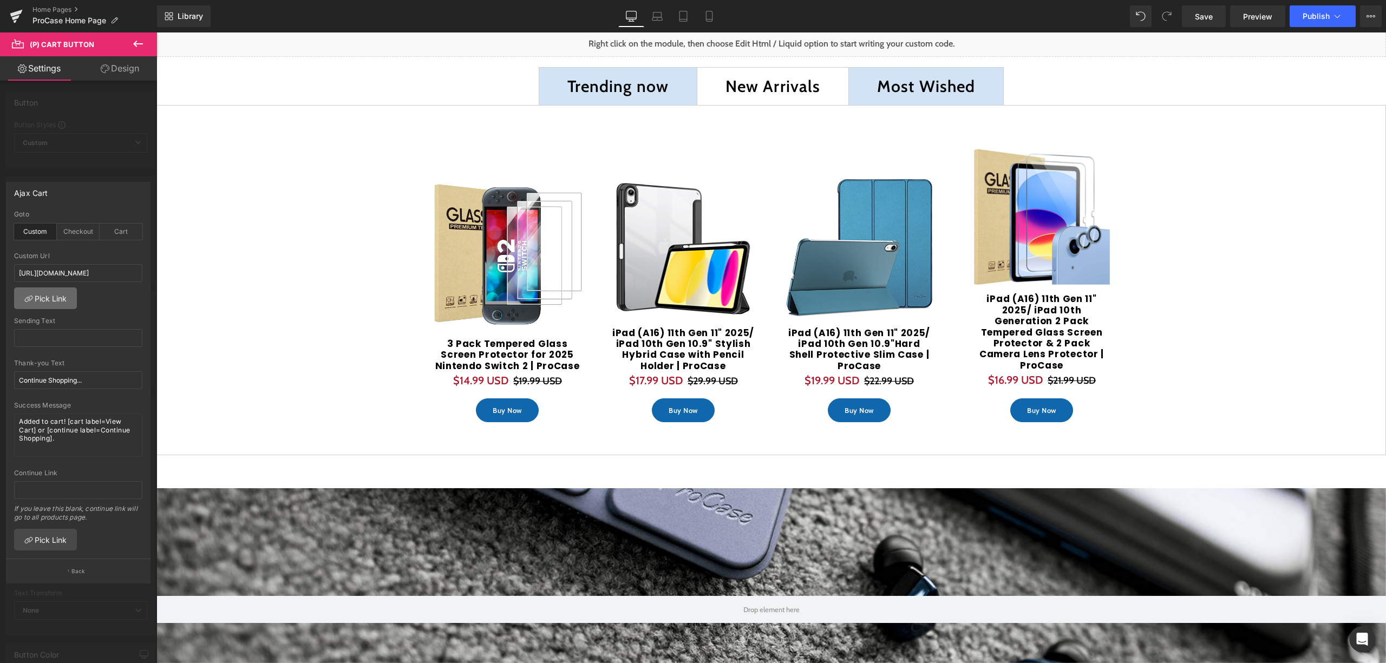
click at [69, 304] on link "Pick Link" at bounding box center [45, 298] width 63 height 22
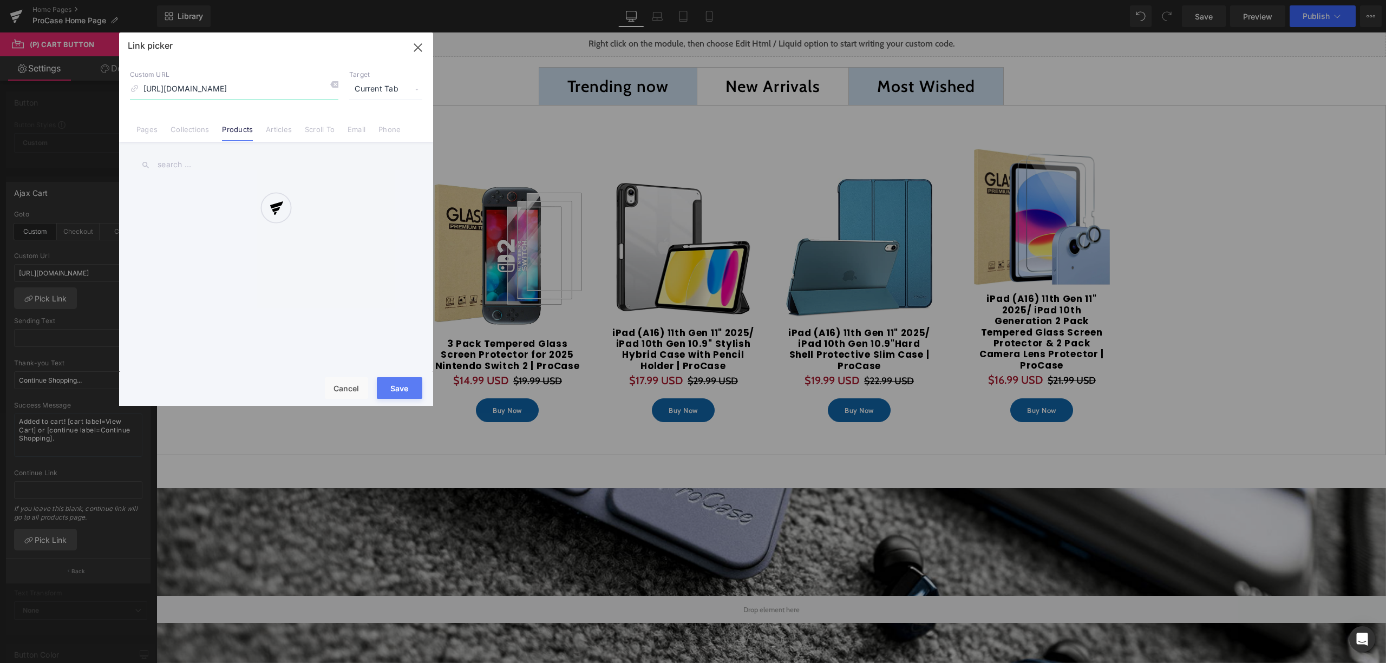
scroll to position [0, 137]
click at [336, 87] on icon at bounding box center [334, 84] width 9 height 9
click at [259, 93] on input at bounding box center [234, 89] width 208 height 21
type input "2"
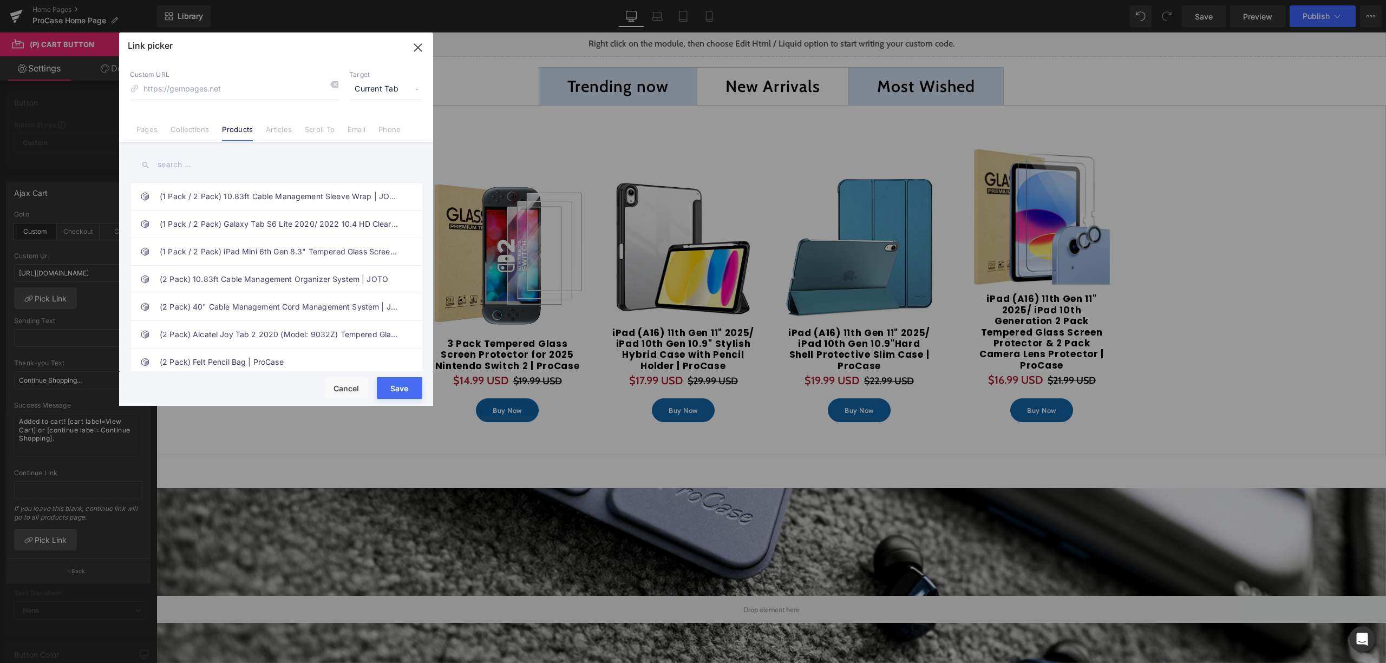
click at [247, 153] on input "text" at bounding box center [276, 165] width 292 height 24
type input "2"
type input "l"
click at [217, 165] on input "tempered" at bounding box center [276, 165] width 292 height 24
drag, startPoint x: 217, startPoint y: 165, endPoint x: 167, endPoint y: 163, distance: 49.8
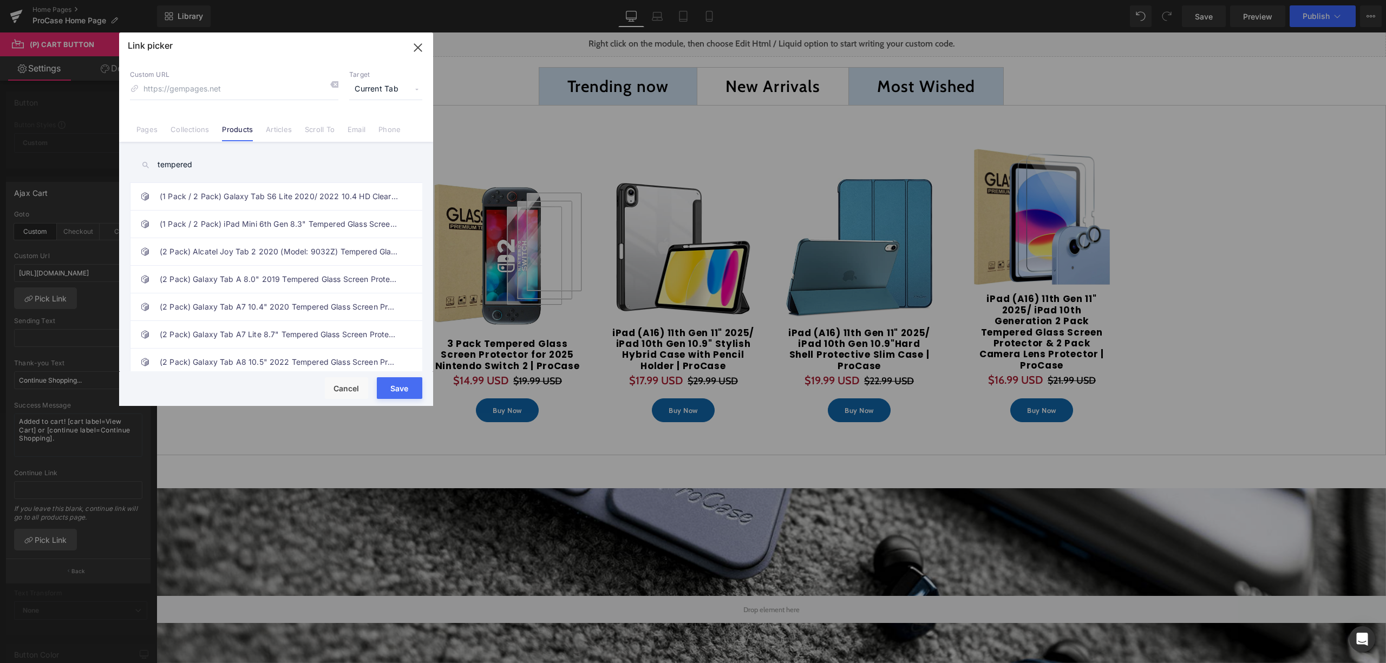
click at [167, 163] on input "tempered" at bounding box center [276, 165] width 292 height 24
type input "A"
type input "1"
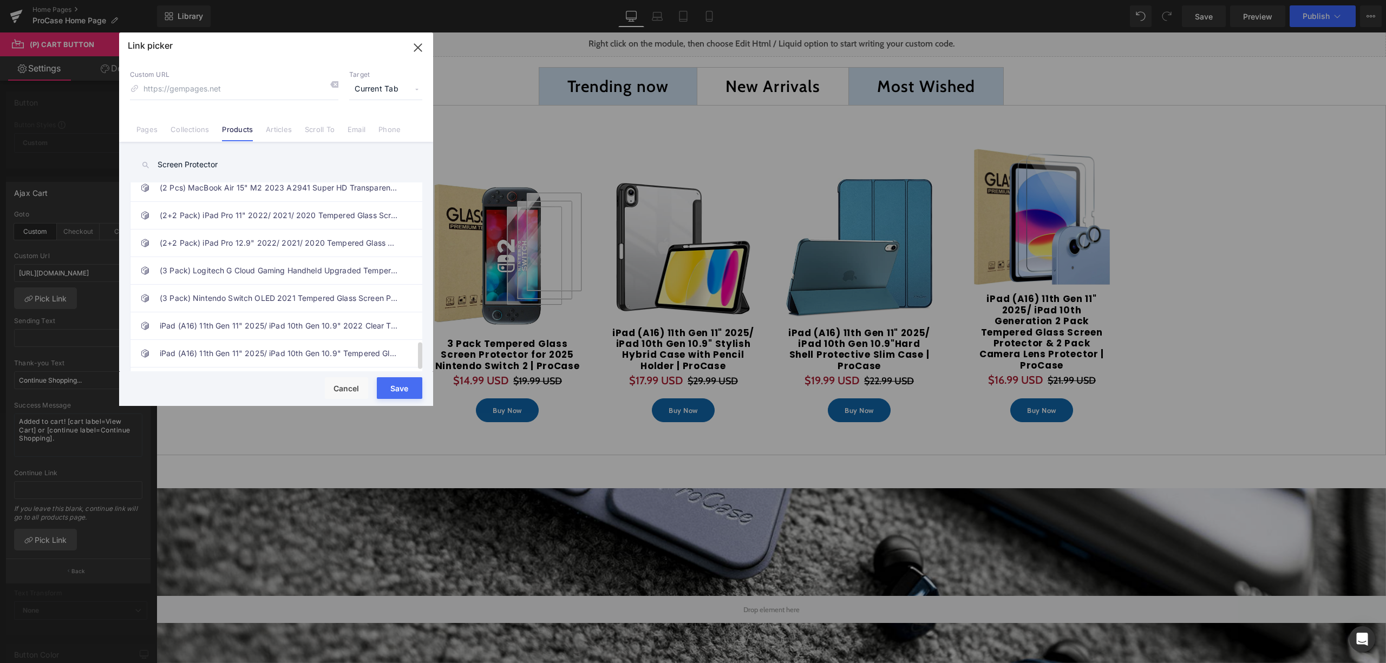
scroll to position [1096, 0]
type input "Screen Protector"
click at [234, 293] on link "iPad (A16) 11th Gen 11" 2025/ iPad 10th Generation 2 Pack Tempered Glass Screen…" at bounding box center [279, 287] width 238 height 27
type input "/products/procase-2-pack-screen-protector-for-ipad-10th-generation-2-pack-camer…"
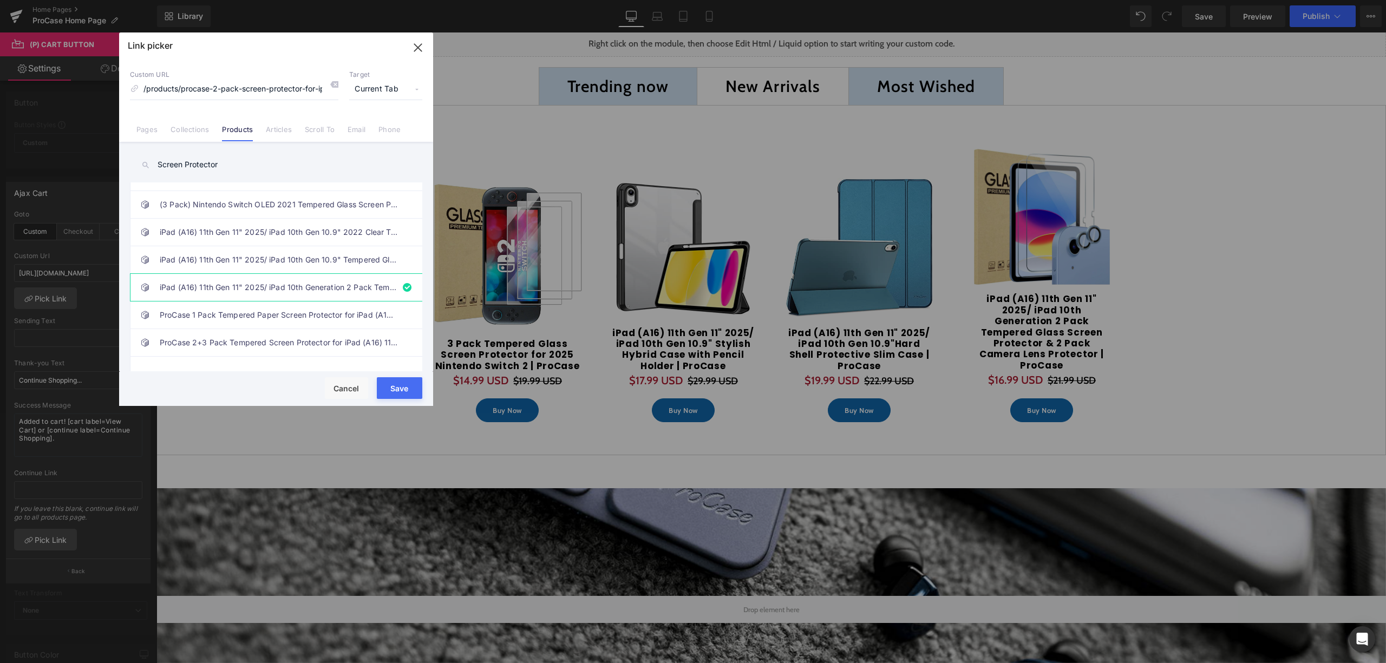
click at [390, 392] on button "Save" at bounding box center [399, 388] width 45 height 22
type input "/products/procase-2-pack-screen-protector-for-ipad-10th-generation-2-pack-camer…"
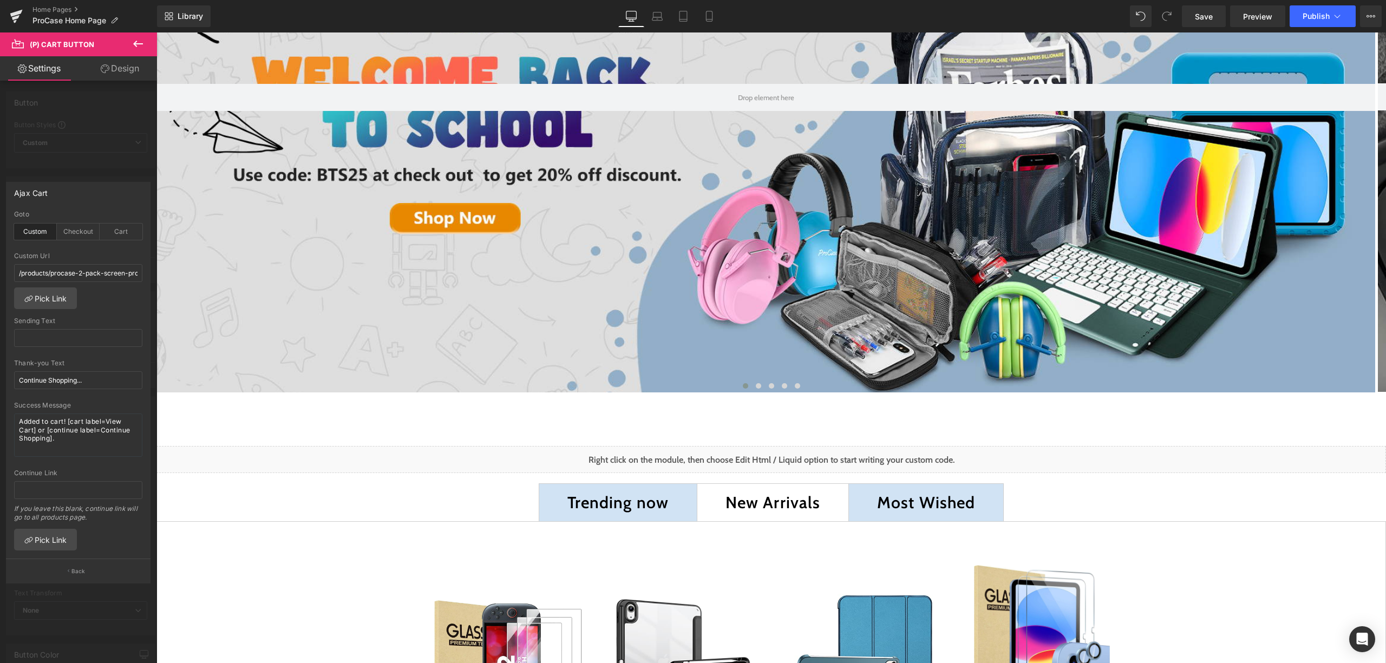
scroll to position [356, 0]
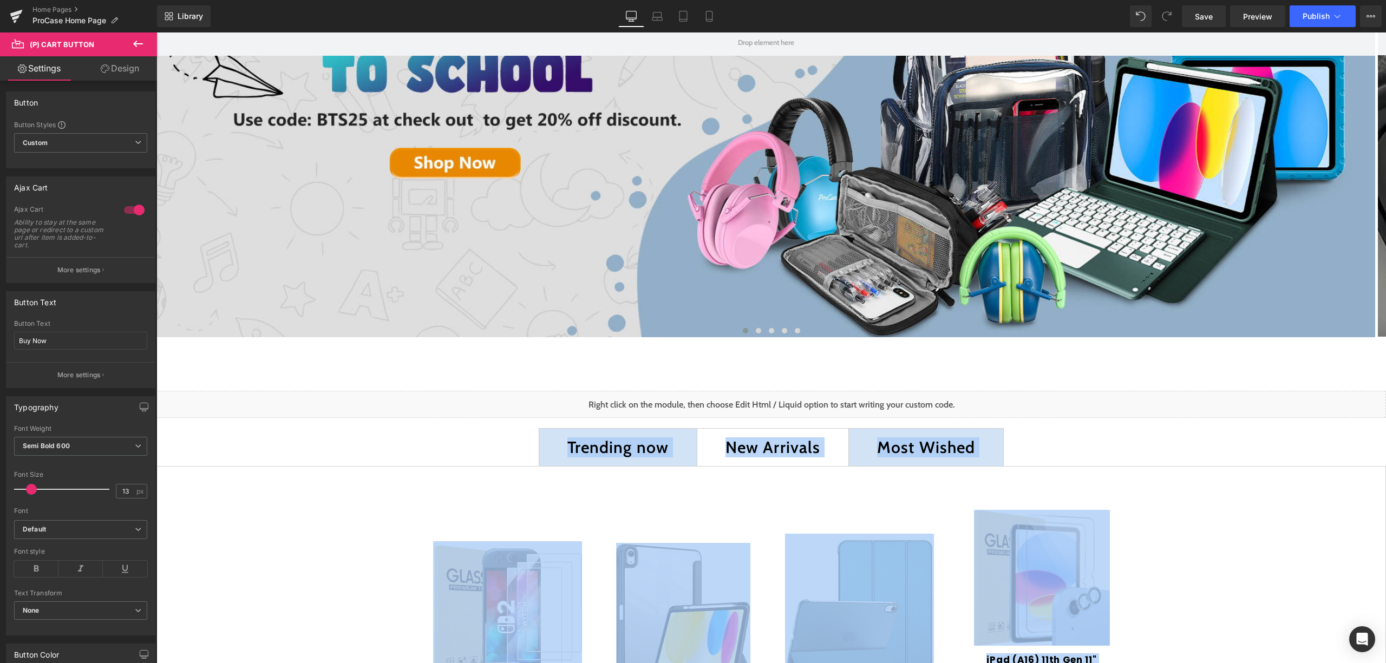
click at [949, 443] on div "Most Wished Text Block" at bounding box center [926, 447] width 98 height 18
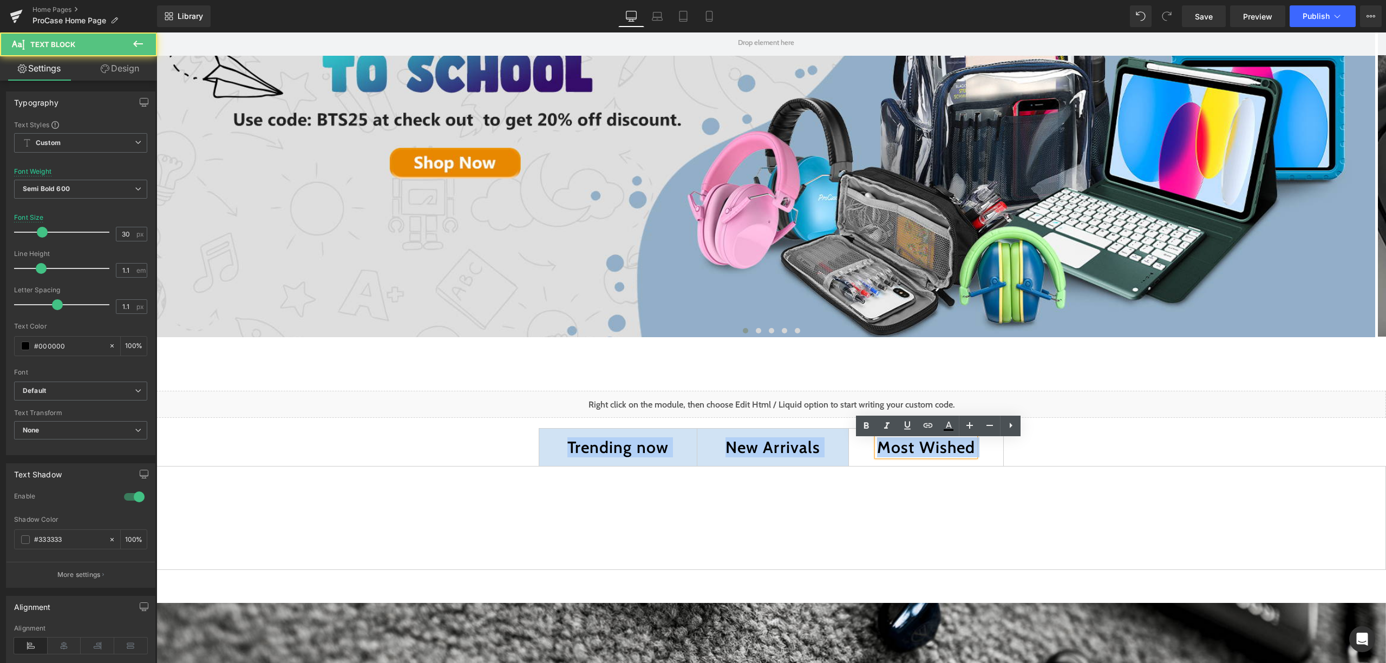
scroll to position [3549, 1218]
click at [995, 110] on div at bounding box center [765, 69] width 1219 height 536
click at [951, 91] on div at bounding box center [765, 69] width 1219 height 536
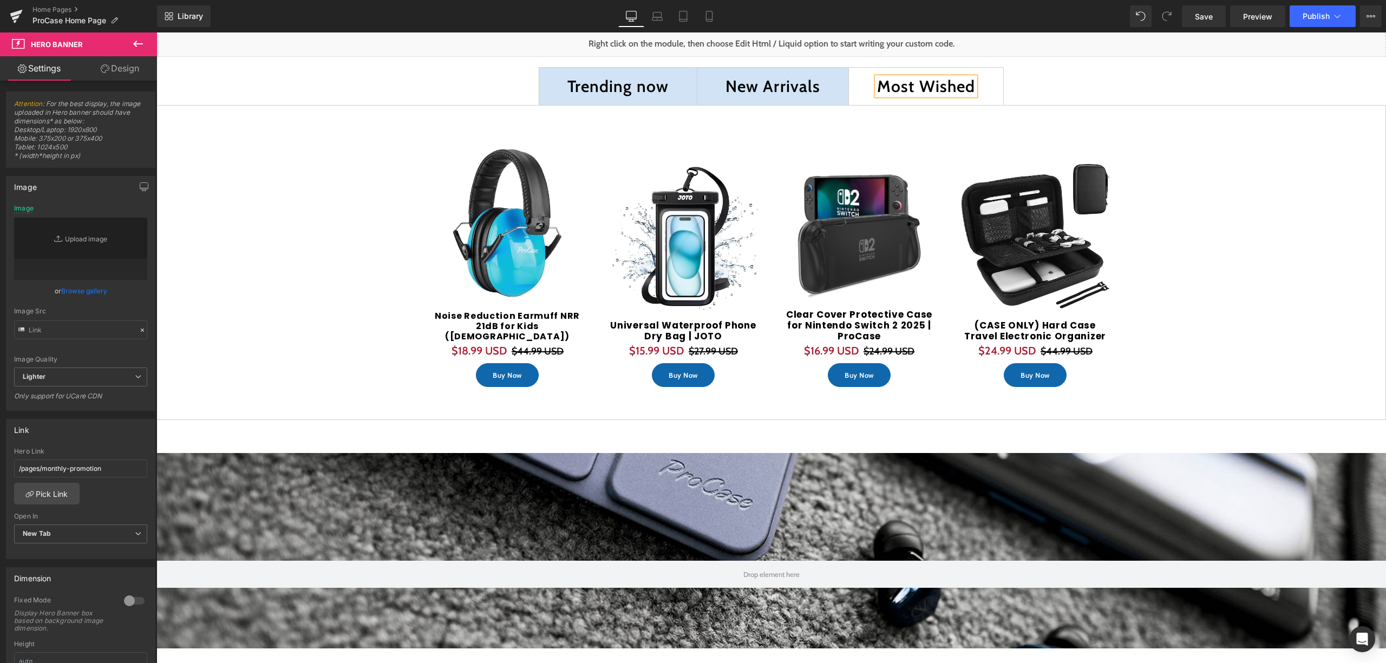
scroll to position [3751, 1218]
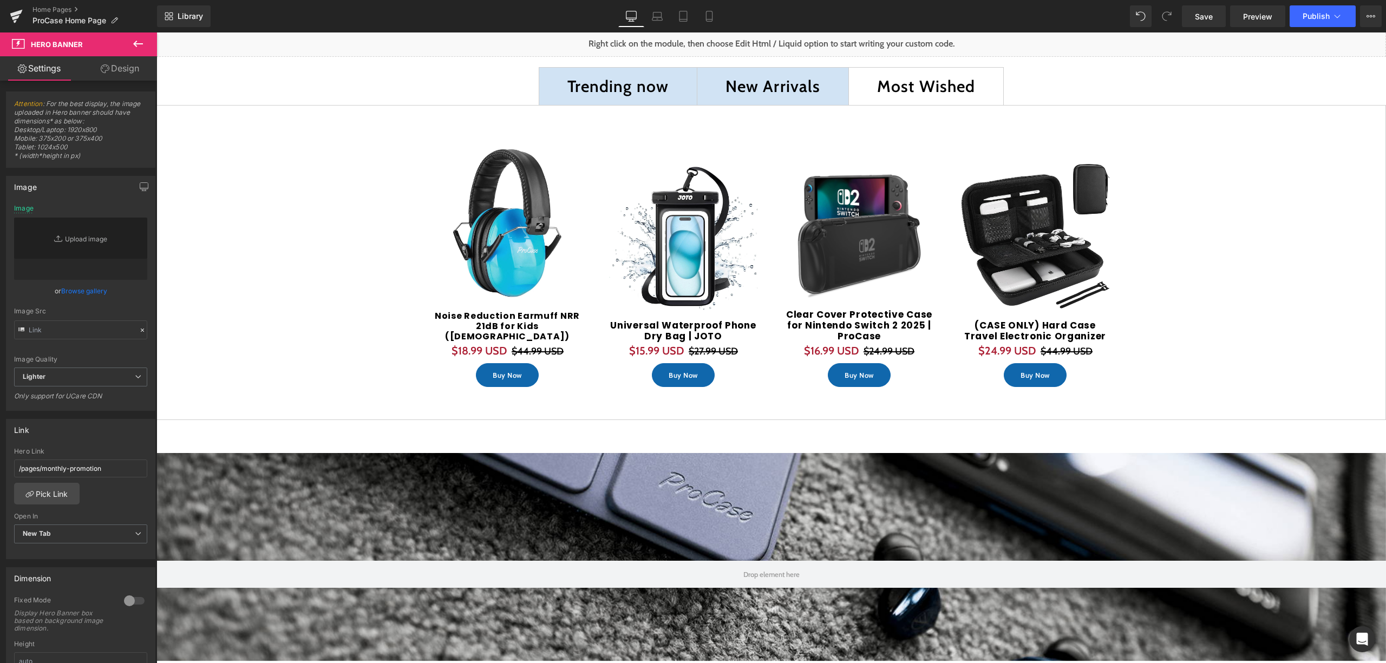
click at [921, 88] on div "Most Wished" at bounding box center [926, 86] width 98 height 18
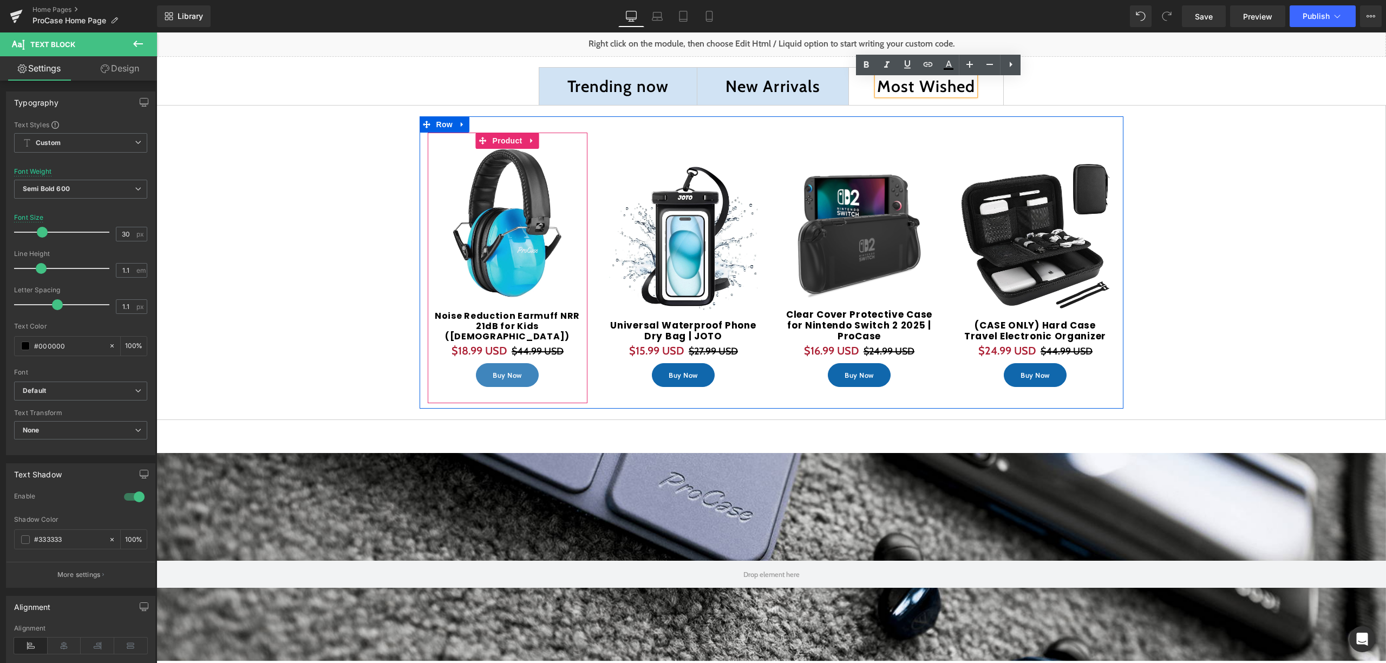
click at [492, 373] on div "Buy Now (P) Cart Button" at bounding box center [507, 375] width 149 height 24
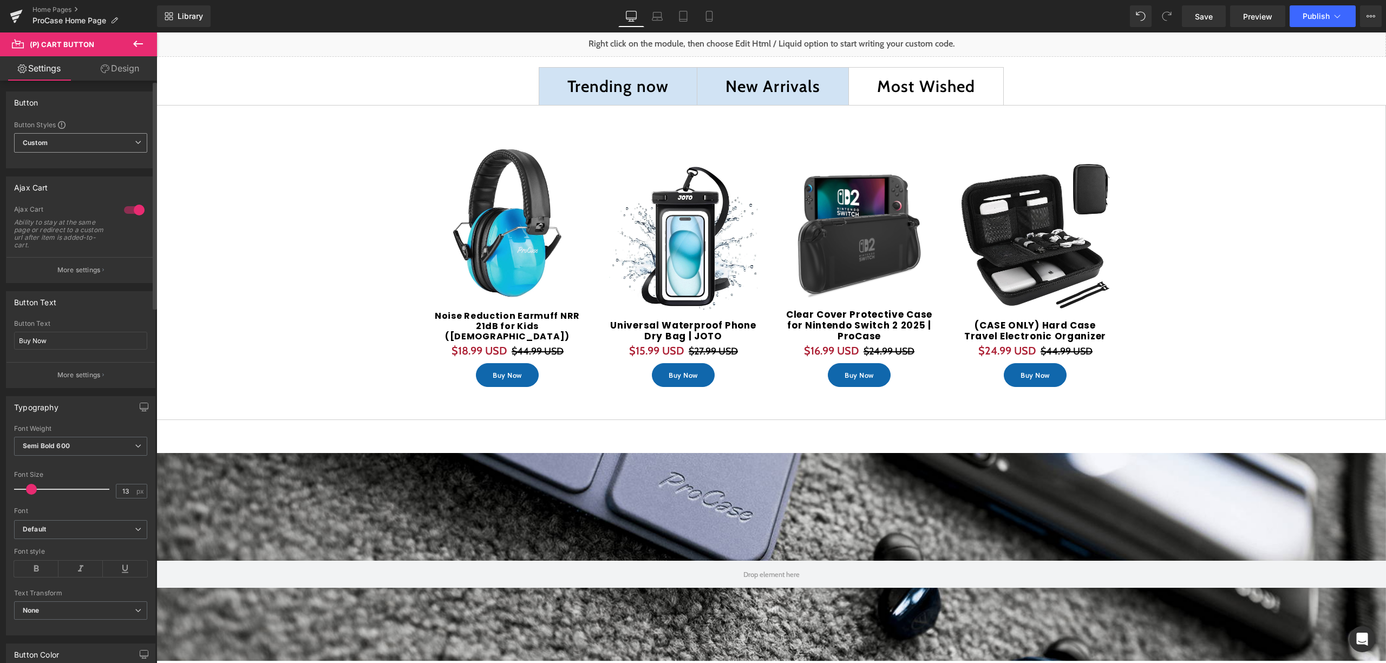
click at [117, 147] on span "Custom Setup Global Style" at bounding box center [80, 142] width 133 height 19
click at [117, 145] on span "Custom Setup Global Style" at bounding box center [78, 142] width 129 height 19
click at [60, 261] on button "More settings" at bounding box center [80, 269] width 148 height 25
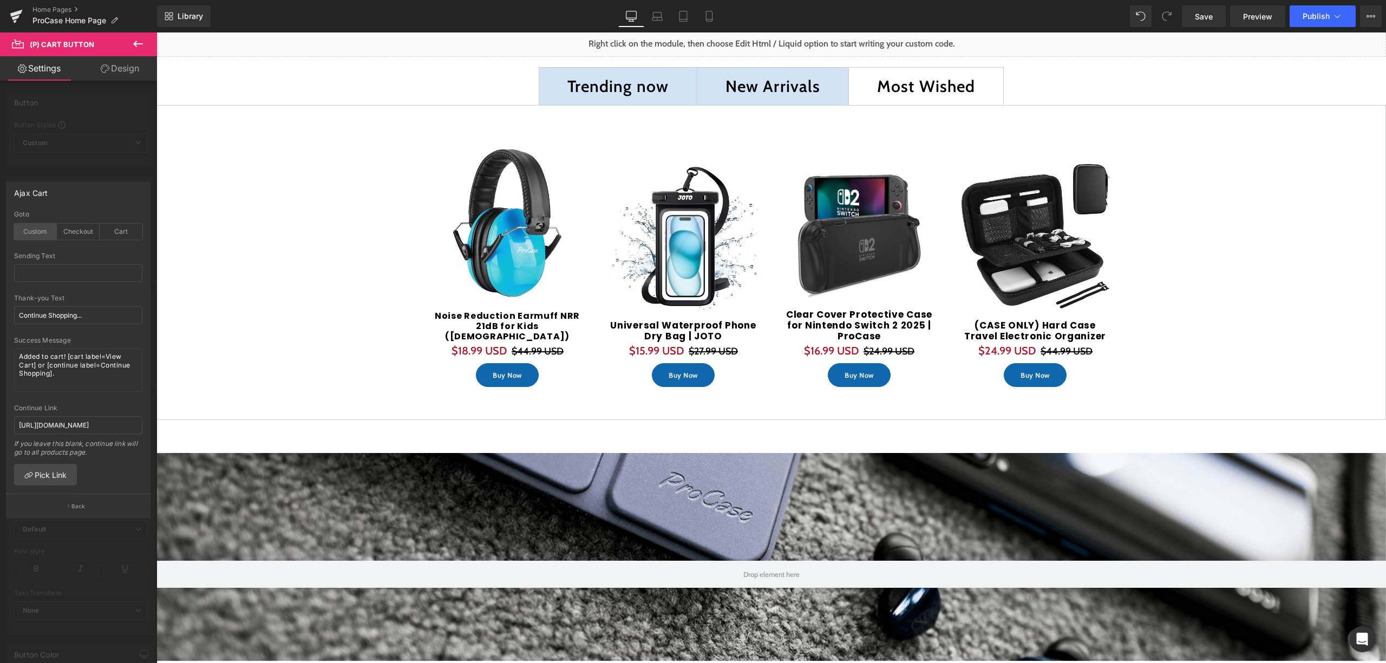
click at [24, 230] on div "Custom" at bounding box center [35, 232] width 43 height 16
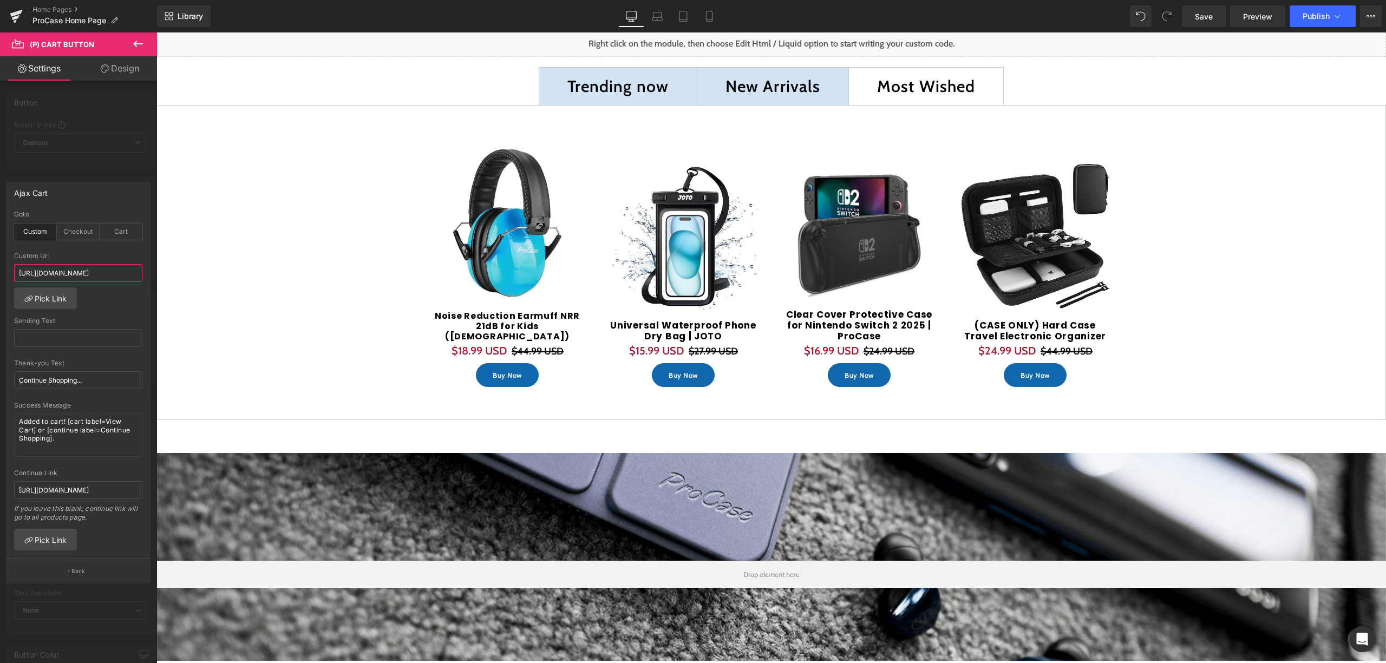
click at [74, 265] on input "https://procase.com/products/lenovo-tab-m9-9-2023-shockproof-lightweight-kids-c…" at bounding box center [78, 273] width 128 height 18
click at [53, 295] on link "Pick Link" at bounding box center [45, 298] width 63 height 22
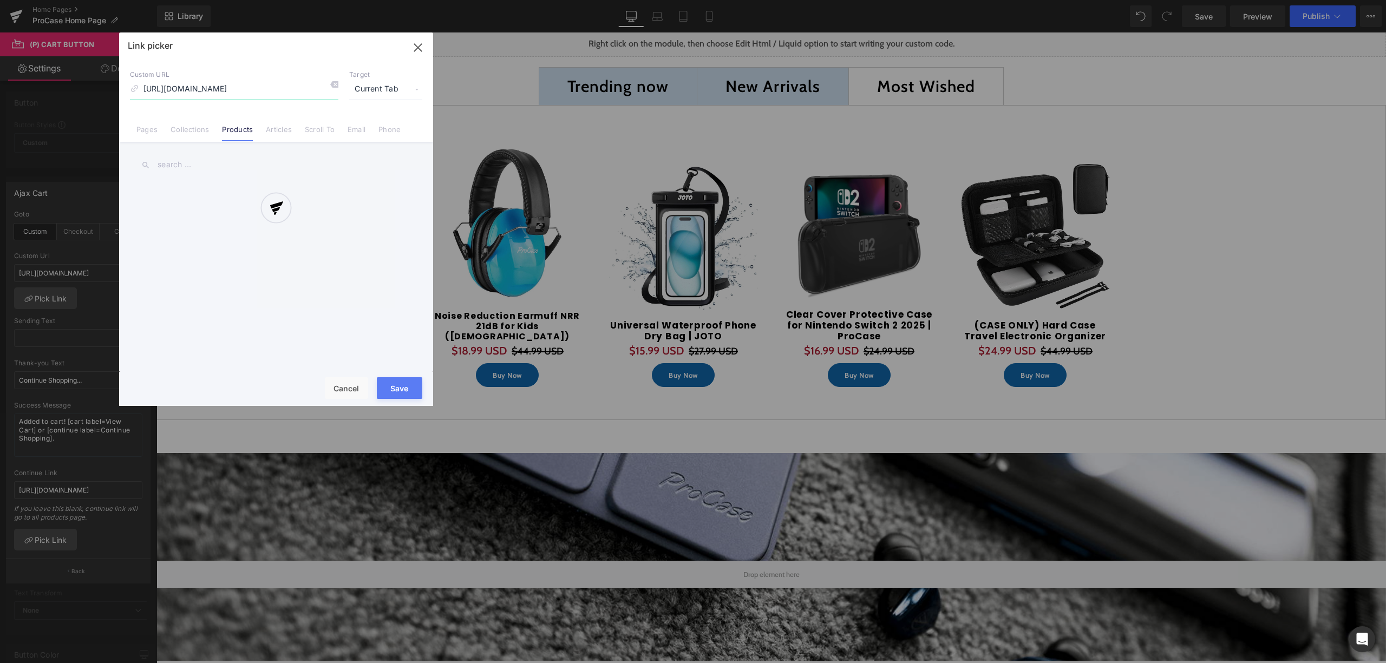
scroll to position [0, 162]
click at [335, 88] on icon at bounding box center [334, 84] width 9 height 9
click at [281, 88] on input at bounding box center [234, 89] width 208 height 21
type input "2"
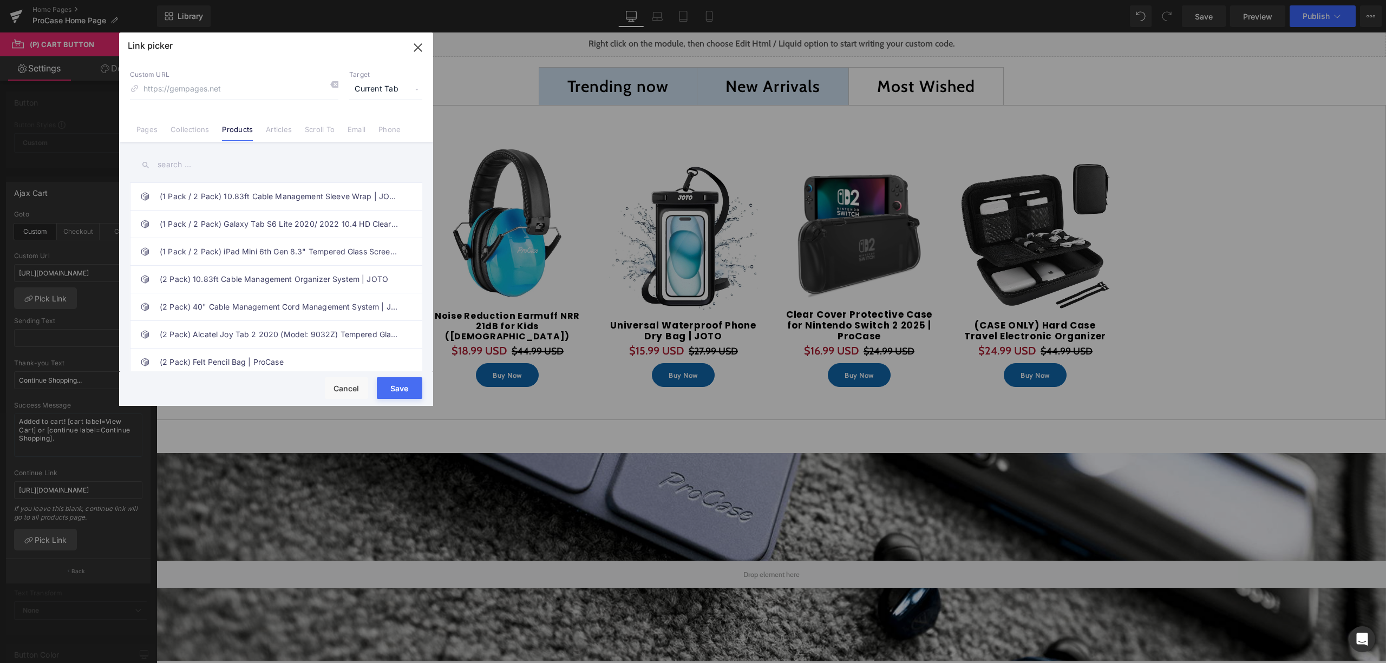
click at [200, 153] on input "text" at bounding box center [276, 165] width 292 height 24
type input "2"
drag, startPoint x: 173, startPoint y: 161, endPoint x: 133, endPoint y: 162, distance: 40.1
click at [133, 163] on input "Noise" at bounding box center [276, 165] width 292 height 24
type input "e"
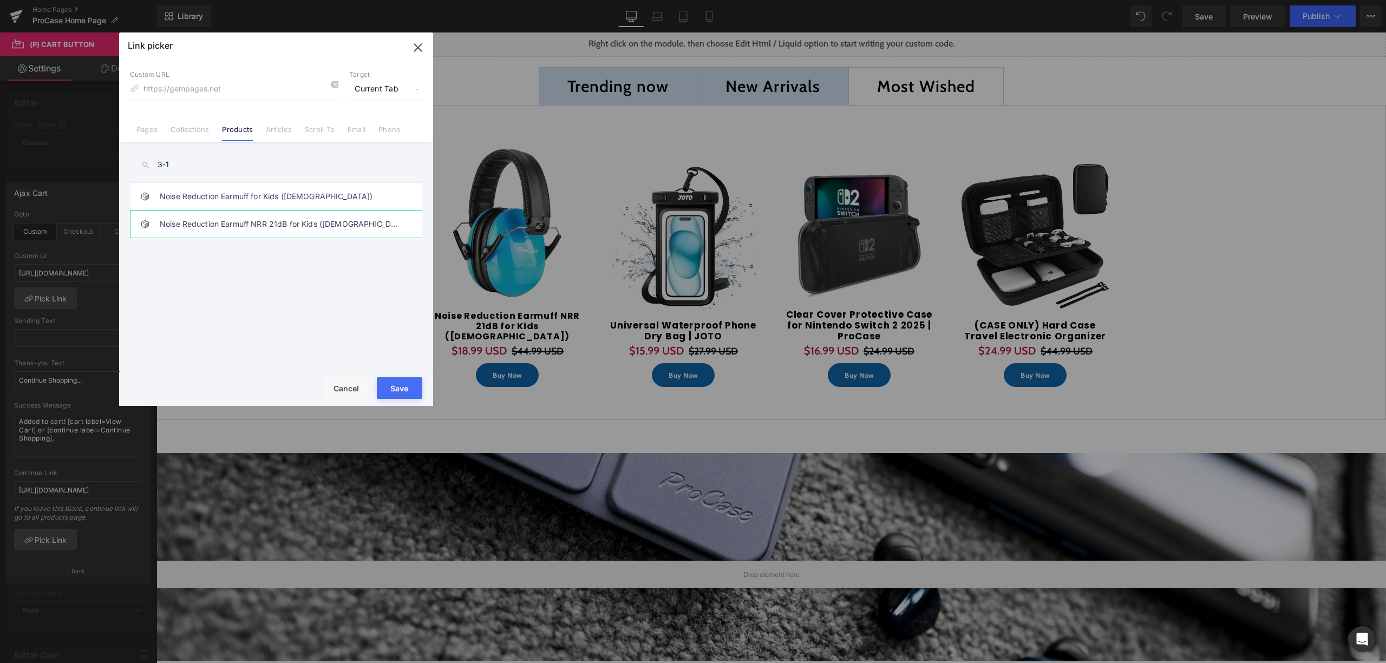
type input "3-1"
click at [274, 233] on link "Noise Reduction Earmuff NRR 21dB for Kids ([DEMOGRAPHIC_DATA])" at bounding box center [279, 224] width 238 height 27
type input "/products/noise-reduction-earmuff-nrr-21db-for-kids"
click at [412, 385] on button "Save" at bounding box center [399, 388] width 45 height 22
type input "/products/noise-reduction-earmuff-nrr-21db-for-kids"
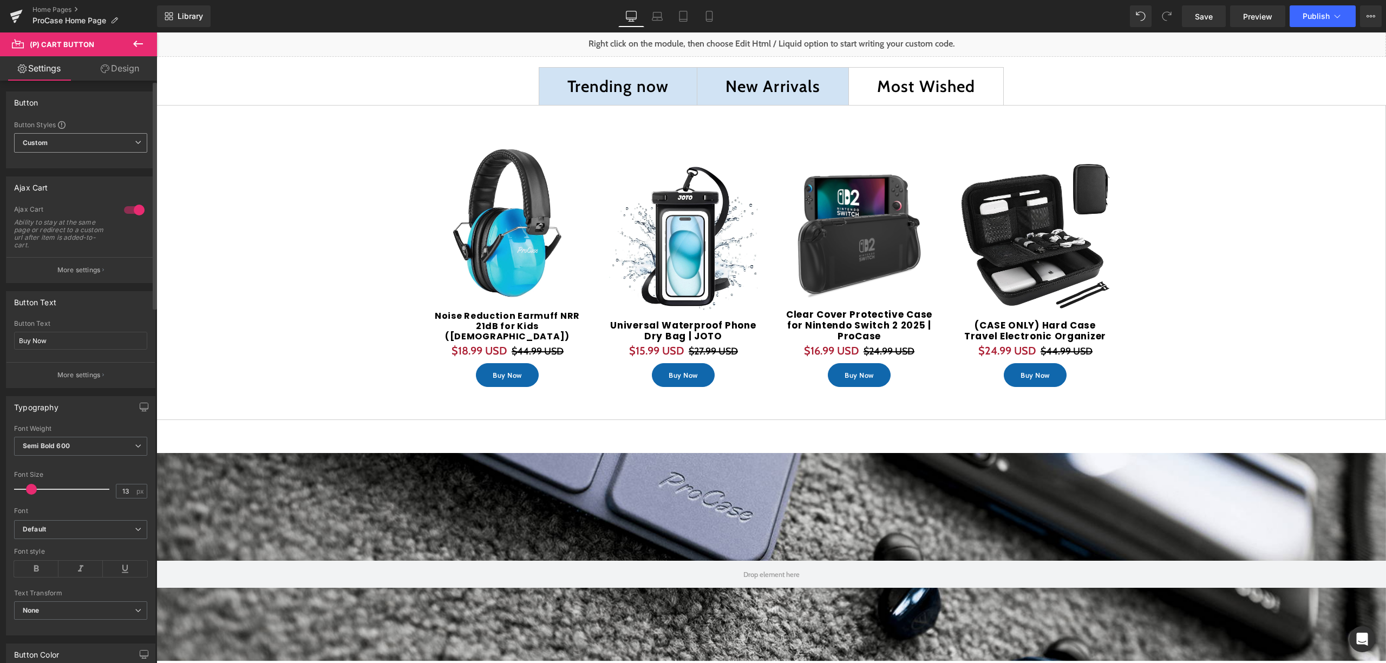
click at [61, 141] on span "Custom Setup Global Style" at bounding box center [80, 142] width 133 height 19
click at [74, 251] on div "Ajax Cart Ability to stay at the same page or redirect to a custom url after it…" at bounding box center [78, 231] width 129 height 52
click at [81, 268] on p "More settings" at bounding box center [78, 270] width 43 height 10
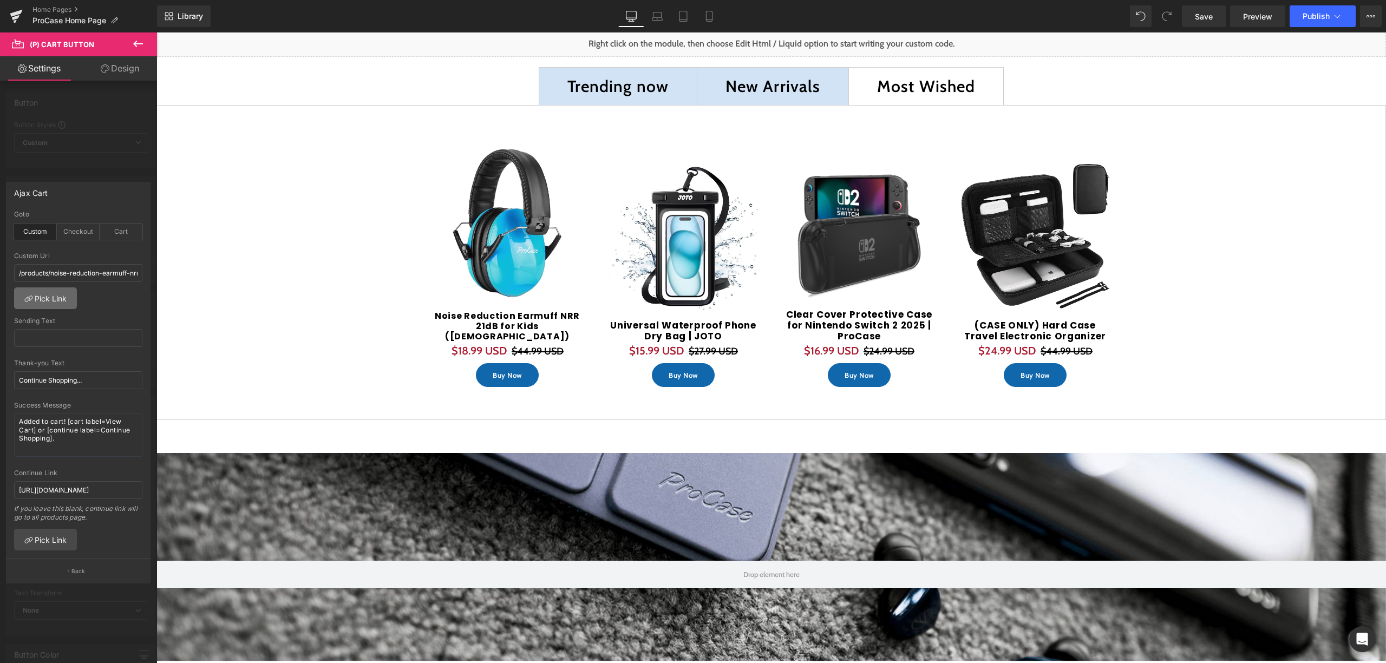
click at [53, 297] on link "Pick Link" at bounding box center [45, 298] width 63 height 22
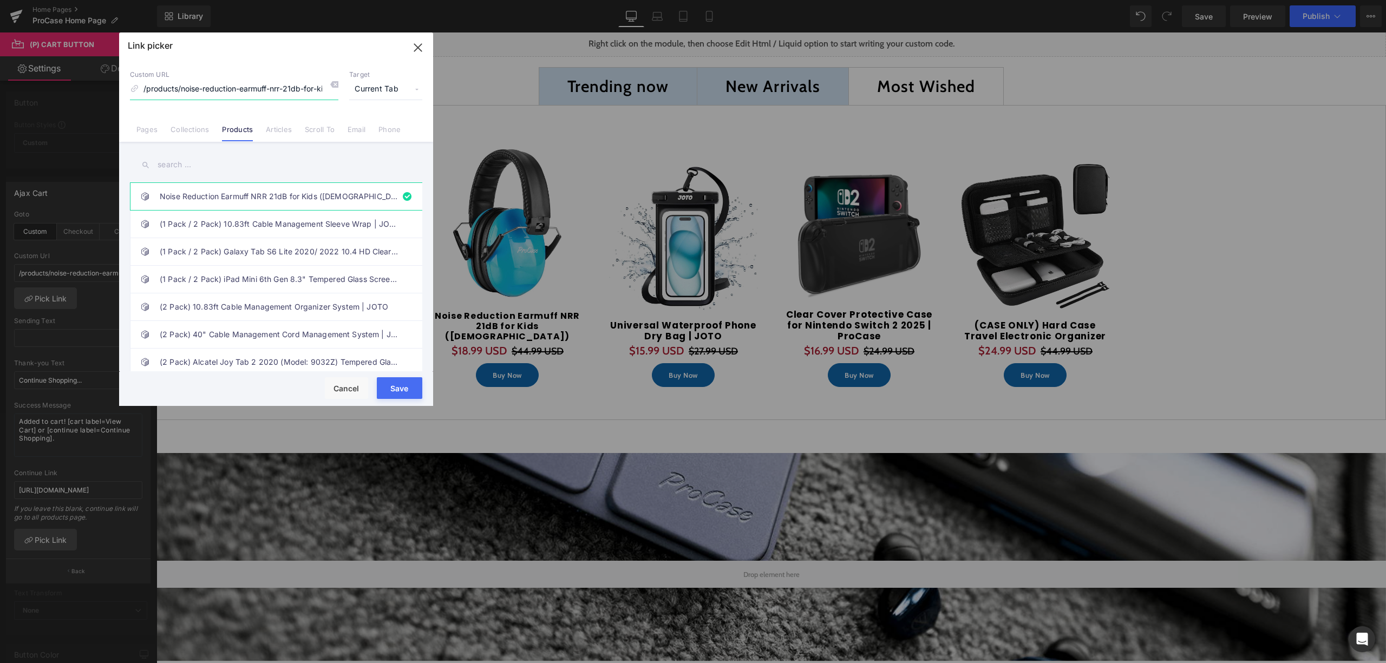
scroll to position [0, 2]
click at [384, 165] on input "text" at bounding box center [276, 165] width 292 height 24
click at [339, 82] on div "Custom URL /products/noise-reduction-earmuff-nrr-21db-for-kids Target Current T…" at bounding box center [276, 84] width 292 height 29
click at [335, 82] on icon at bounding box center [334, 84] width 9 height 9
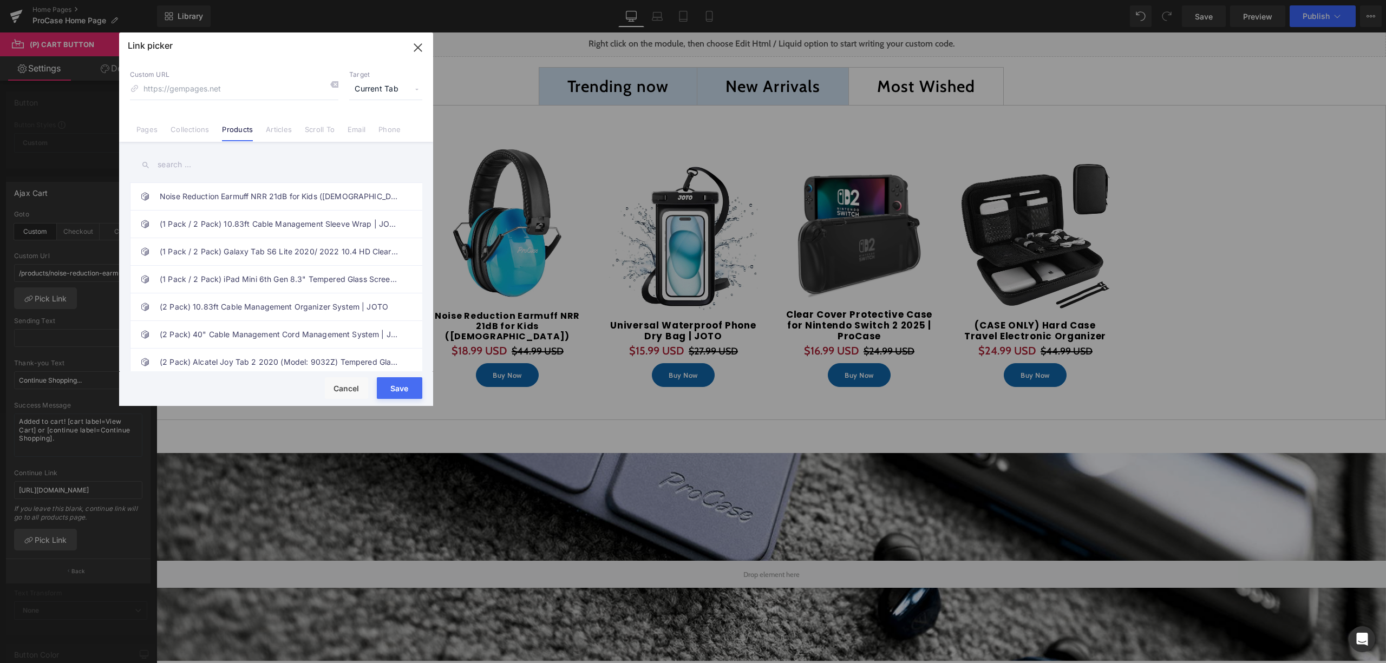
click at [180, 165] on input "text" at bounding box center [276, 165] width 292 height 24
drag, startPoint x: 215, startPoint y: 161, endPoint x: 161, endPoint y: 160, distance: 54.1
click at [161, 161] on input "waterproof" at bounding box center [276, 165] width 292 height 24
type input "w"
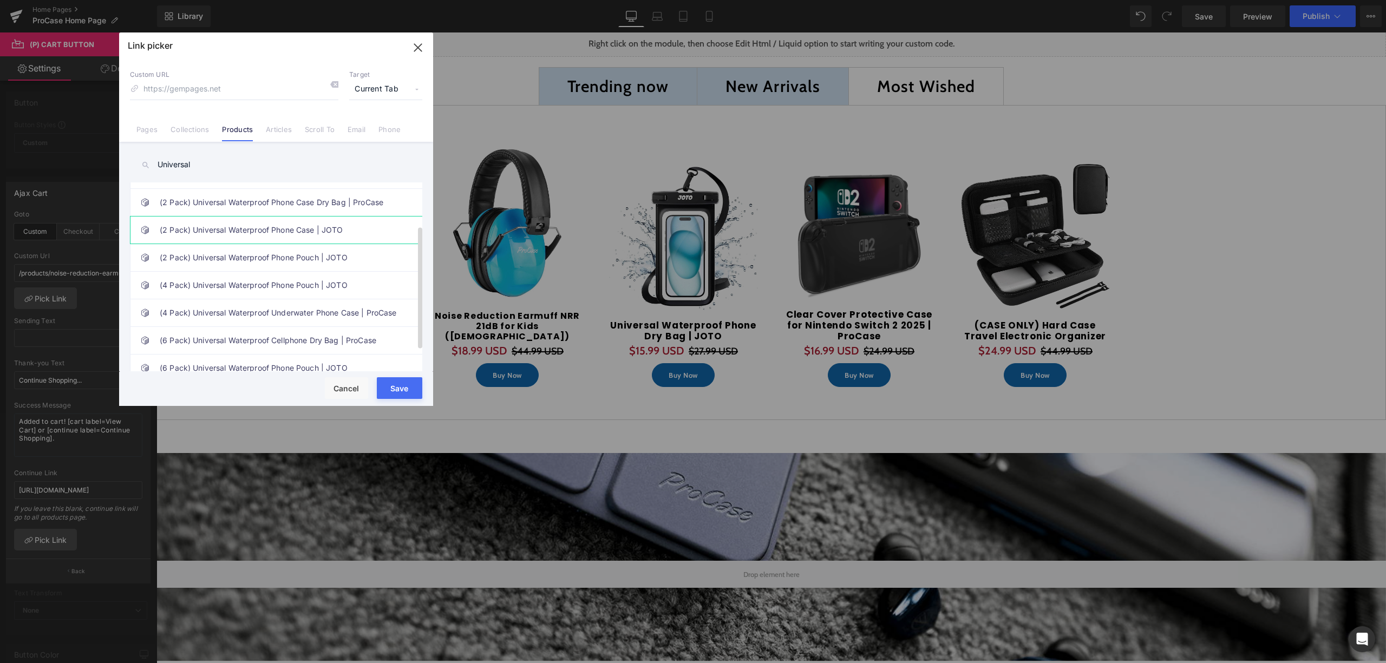
scroll to position [96, 0]
click at [241, 163] on input "Universal" at bounding box center [276, 165] width 292 height 24
drag, startPoint x: 241, startPoint y: 163, endPoint x: 156, endPoint y: 162, distance: 84.5
click at [157, 163] on input "Universal" at bounding box center [276, 165] width 292 height 24
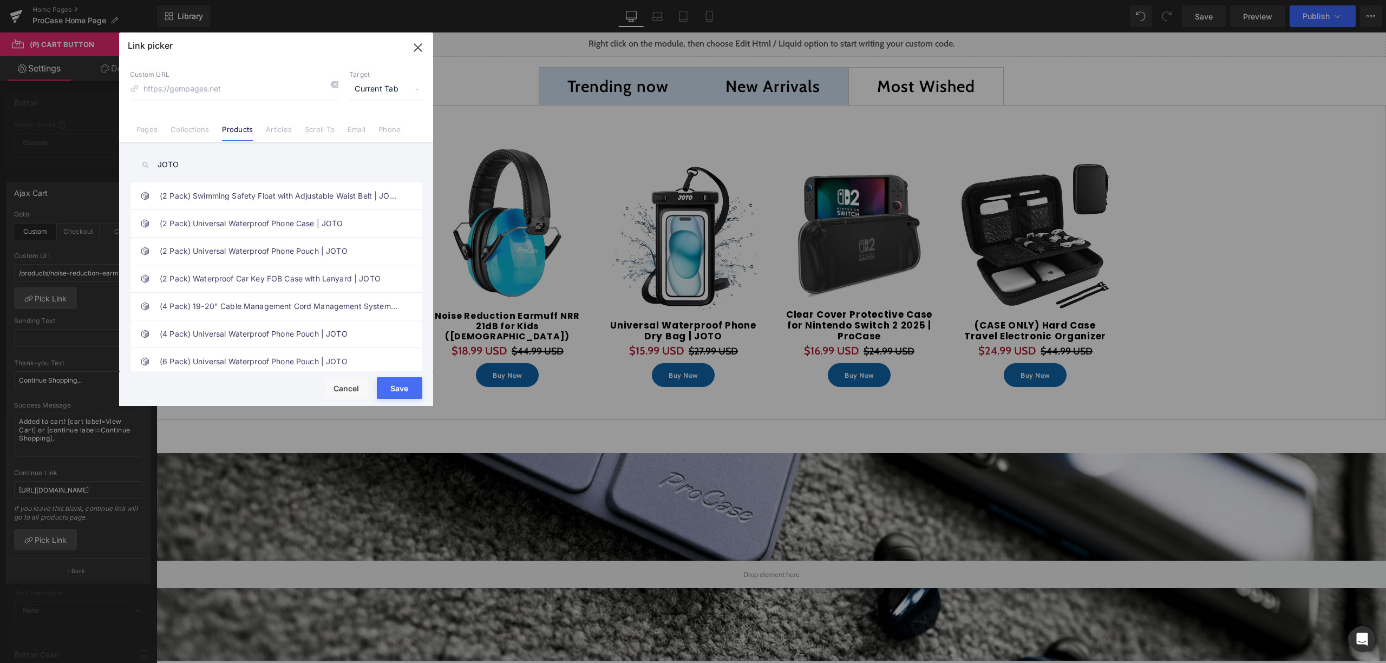
click at [228, 169] on input "JOTO" at bounding box center [276, 165] width 292 height 24
drag, startPoint x: 221, startPoint y: 165, endPoint x: 139, endPoint y: 162, distance: 82.3
click at [139, 162] on input "JOTO" at bounding box center [276, 165] width 292 height 24
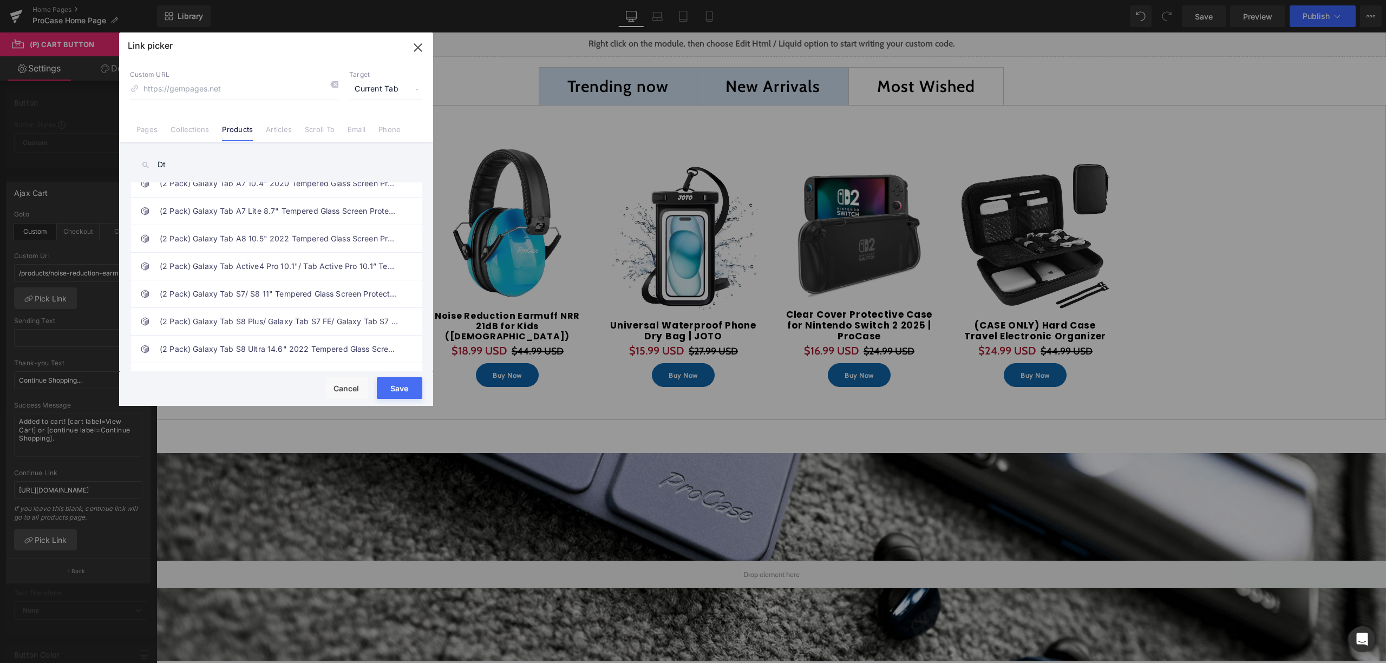
scroll to position [0, 0]
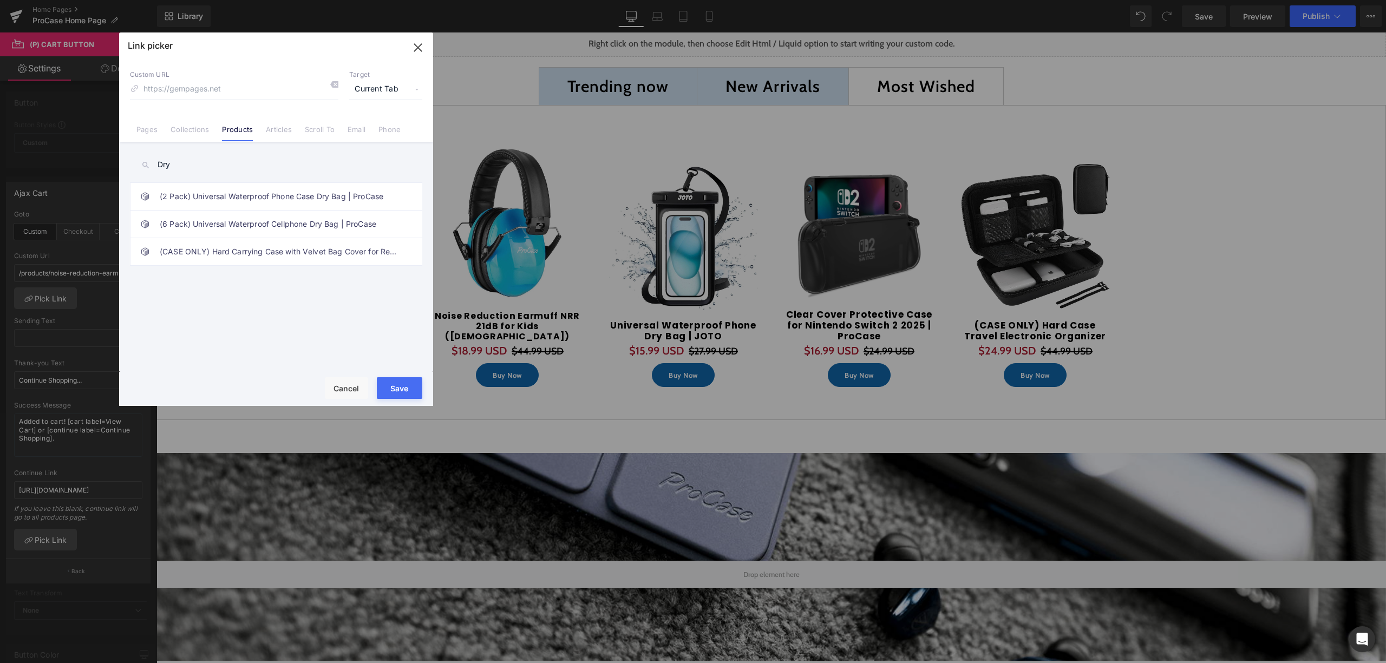
click at [235, 167] on input "Dry" at bounding box center [276, 165] width 292 height 24
drag, startPoint x: 228, startPoint y: 167, endPoint x: 148, endPoint y: 167, distance: 80.7
click at [148, 167] on div "Dry" at bounding box center [276, 165] width 292 height 24
type input "b"
click at [239, 178] on div "Bag Noise Reduction Earmuff NRR 21dB for Kids (3-16 Years Old) (1 Pack / 2 Pack…" at bounding box center [276, 258] width 314 height 232
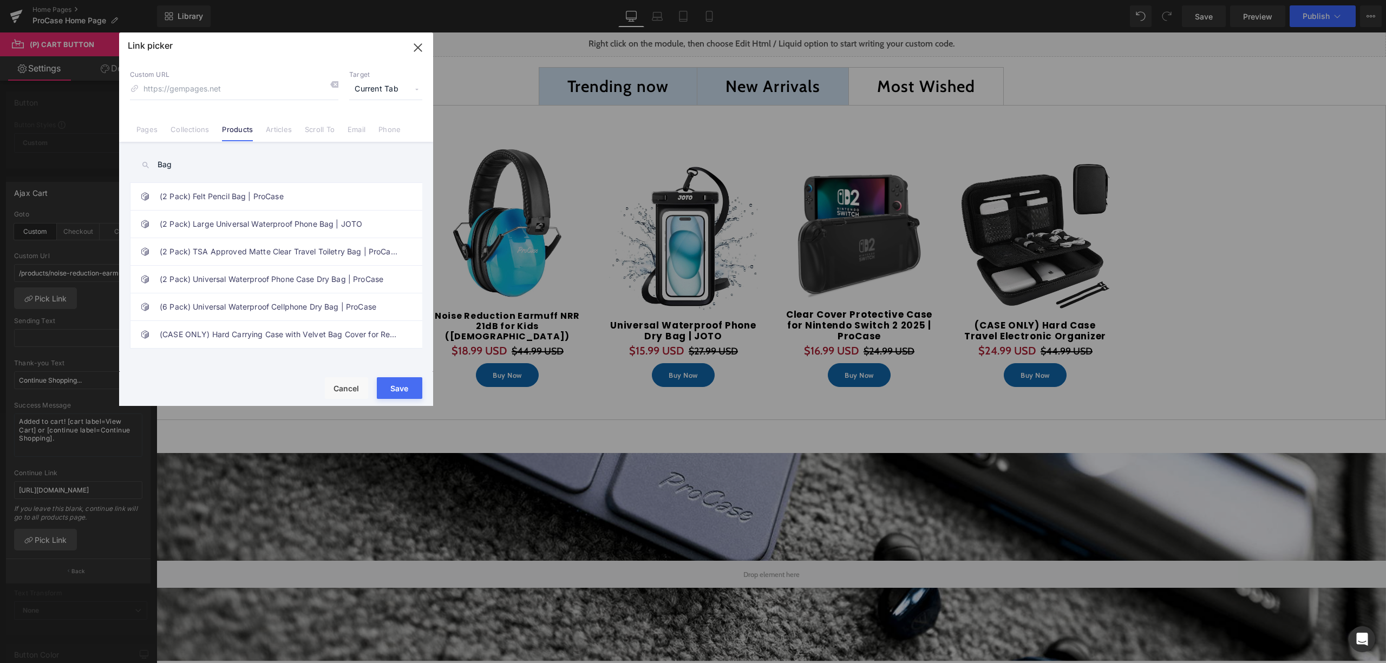
drag, startPoint x: 232, startPoint y: 172, endPoint x: 130, endPoint y: 165, distance: 102.0
click at [130, 165] on input "Bag" at bounding box center [276, 165] width 292 height 24
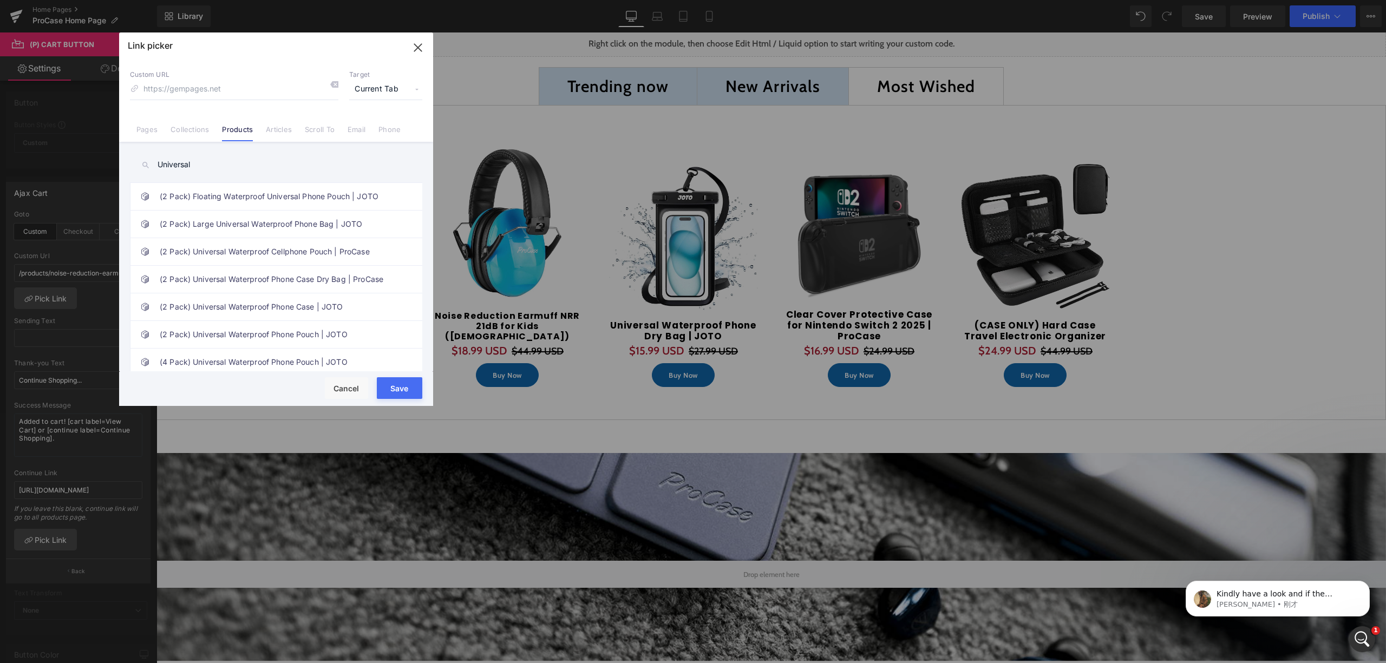
drag, startPoint x: 206, startPoint y: 167, endPoint x: 161, endPoint y: 162, distance: 45.1
click at [161, 163] on input "Universal" at bounding box center [276, 165] width 292 height 24
type input "U"
click at [179, 95] on input at bounding box center [234, 89] width 208 height 21
paste input "https://procase.com/products/universal-waterproof-pouch-phone-dry-bag-joto-1"
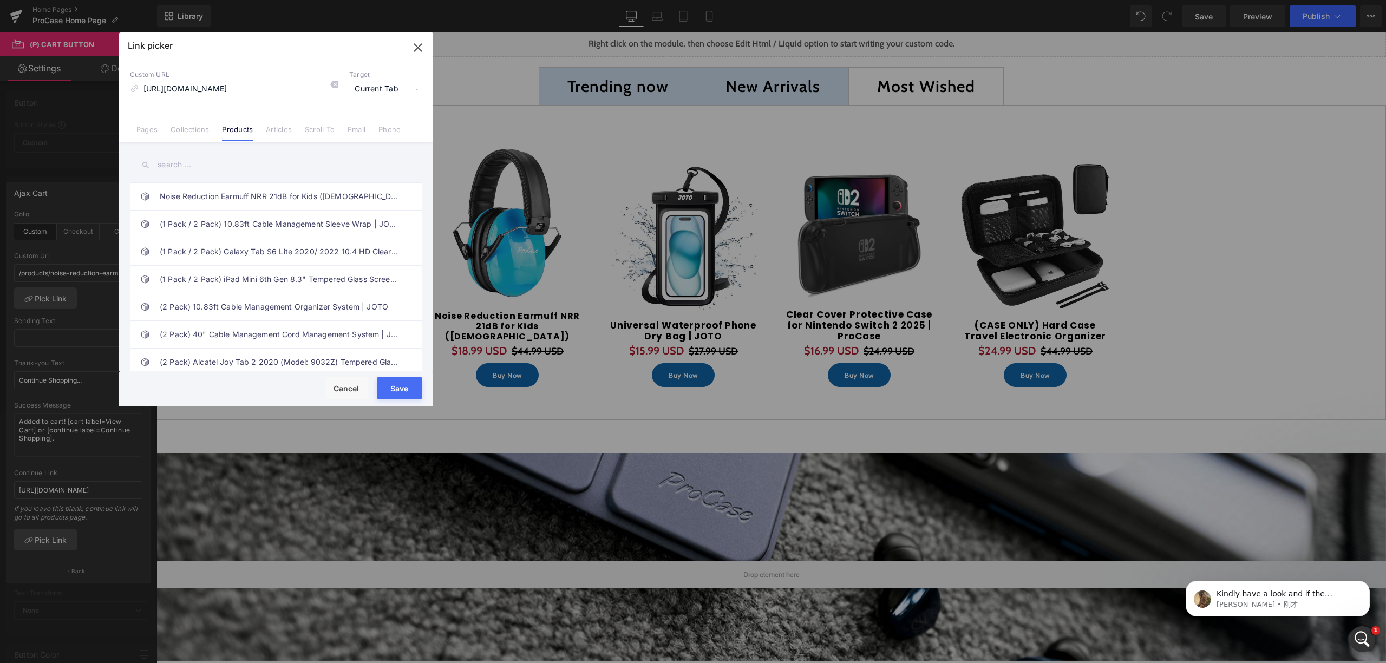
scroll to position [0, 103]
type input "https://procase.com/products/universal-waterproof-pouch-phone-dry-bag-joto-1"
click at [404, 393] on button "Save" at bounding box center [399, 388] width 45 height 22
type input "https://procase.com/products/universal-waterproof-pouch-phone-dry-bag-joto-1"
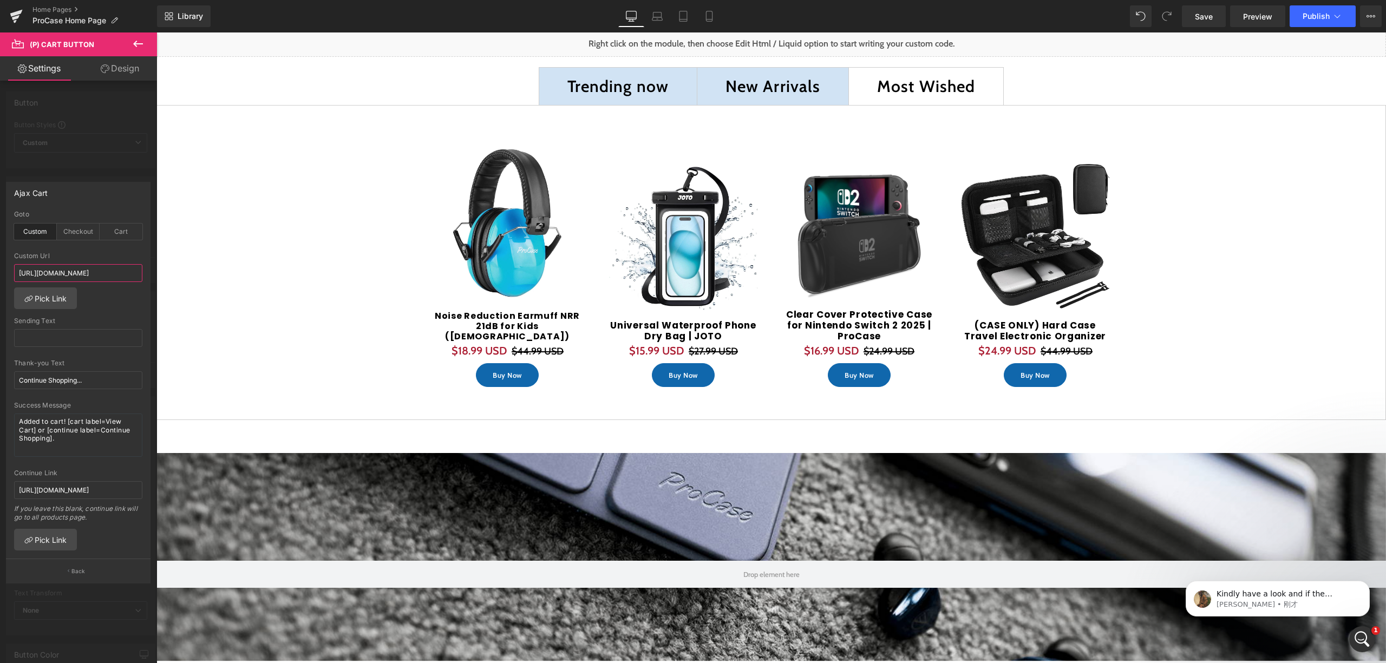
click at [96, 273] on input "https://procase.com/products/universal-waterproof-pouch-phone-dry-bag-joto-1" at bounding box center [78, 273] width 128 height 18
click at [71, 293] on link "Pick Link" at bounding box center [45, 298] width 63 height 22
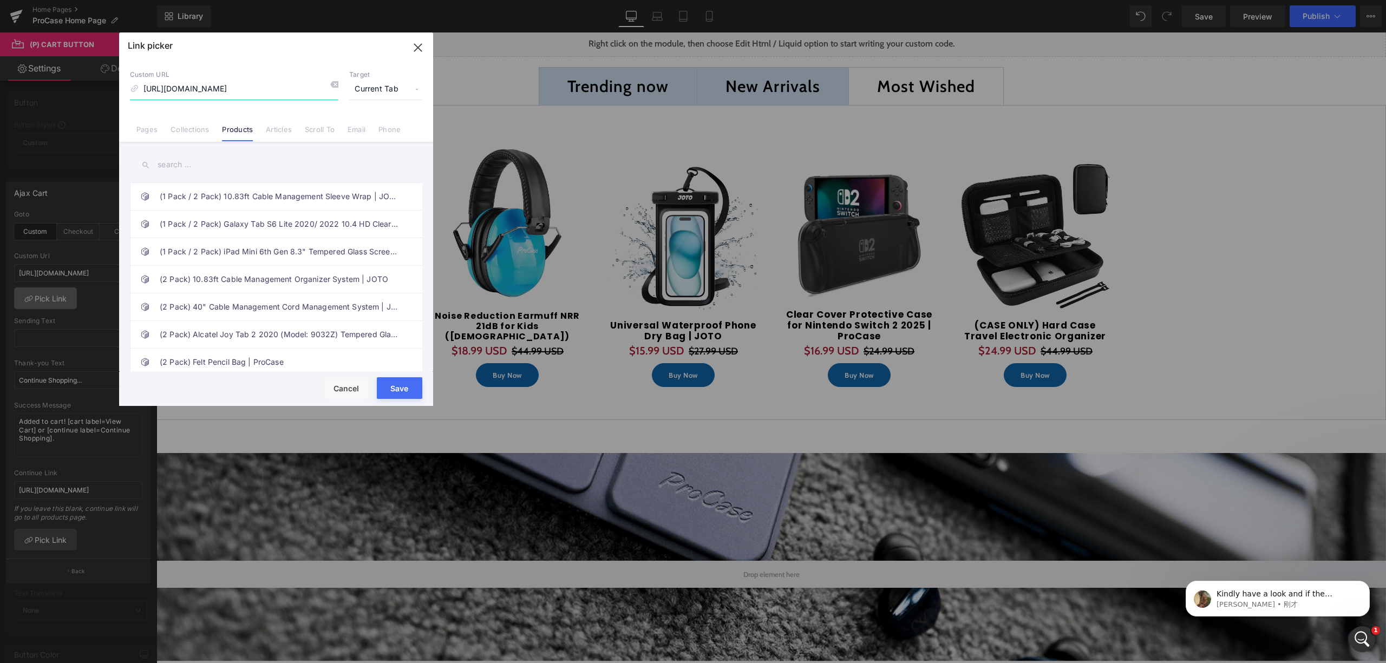
scroll to position [0, 104]
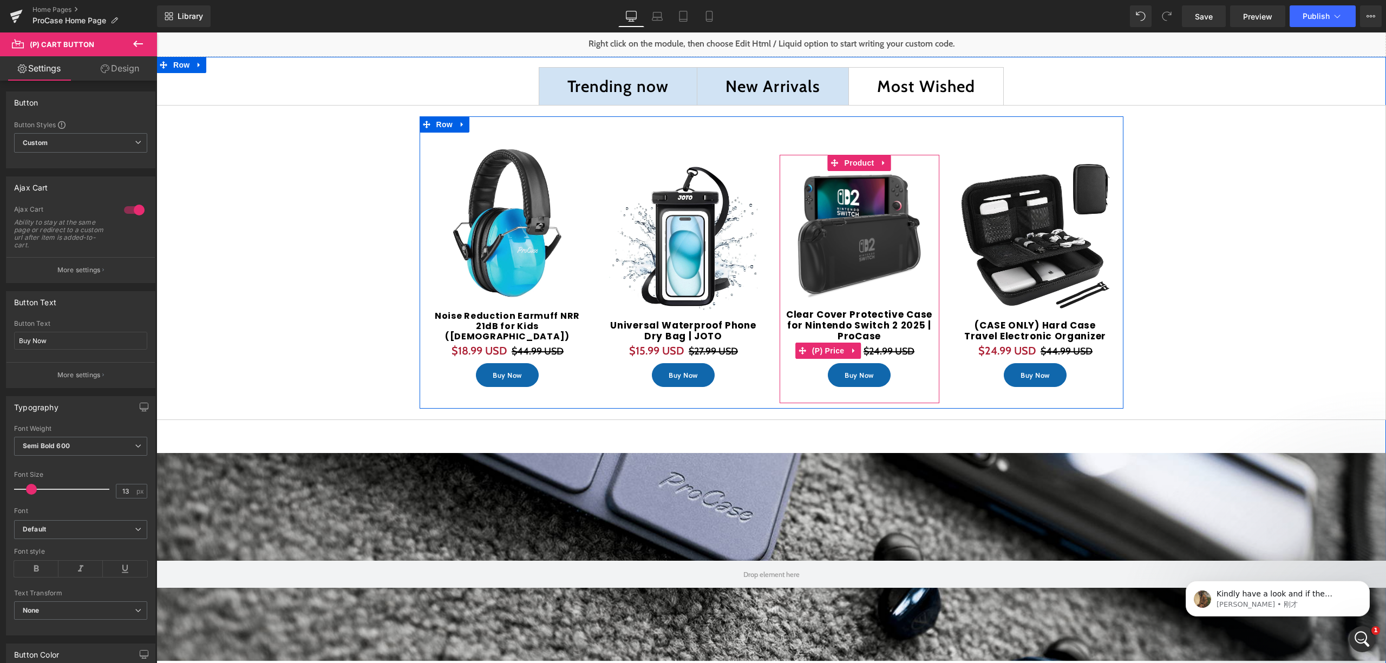
click at [860, 377] on button "Buy Now" at bounding box center [859, 375] width 63 height 24
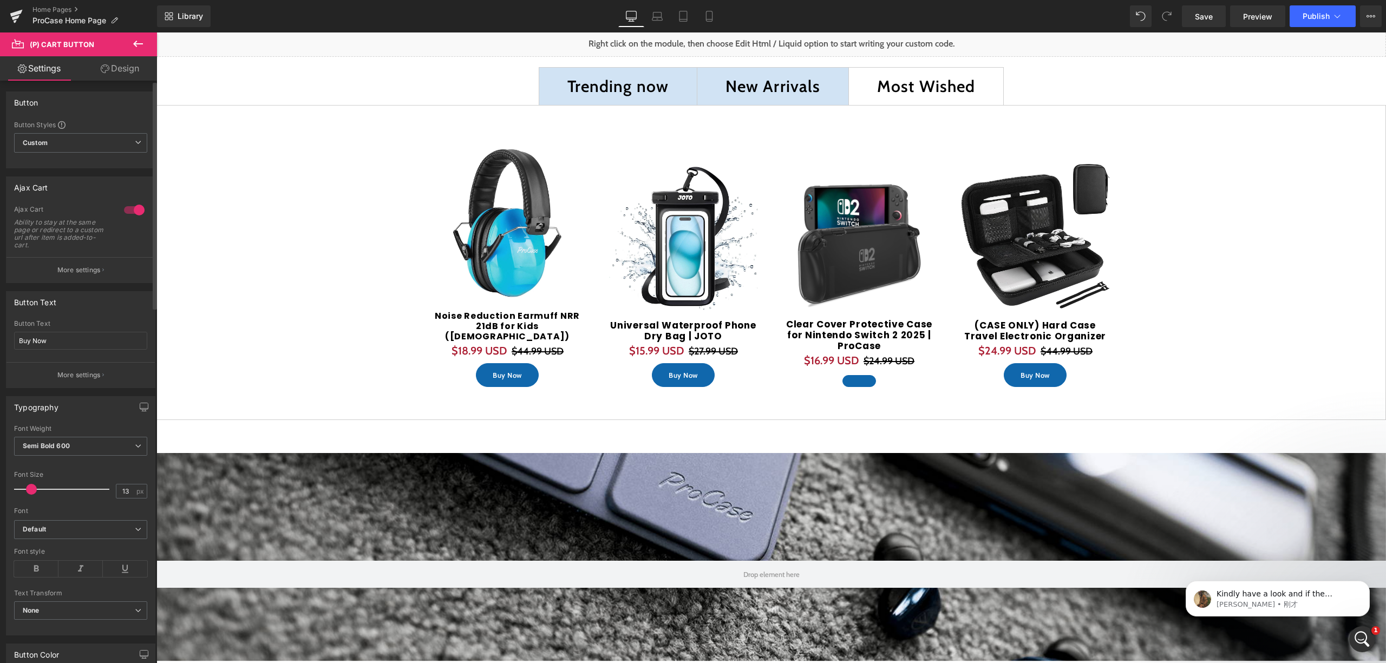
click at [105, 271] on button "More settings" at bounding box center [80, 269] width 148 height 25
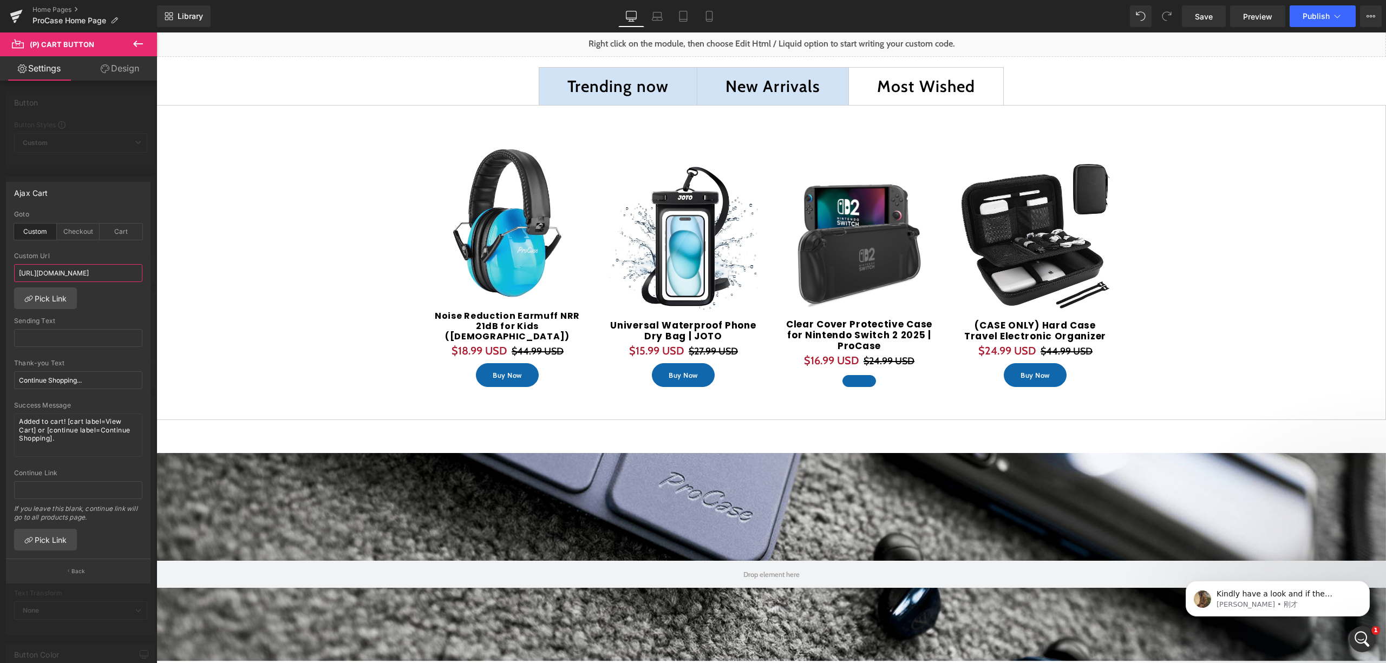
click at [55, 280] on input "https://procase.com/products/2-pack-ipad-10-2-7th-generation-screen-protector-p…" at bounding box center [78, 273] width 128 height 18
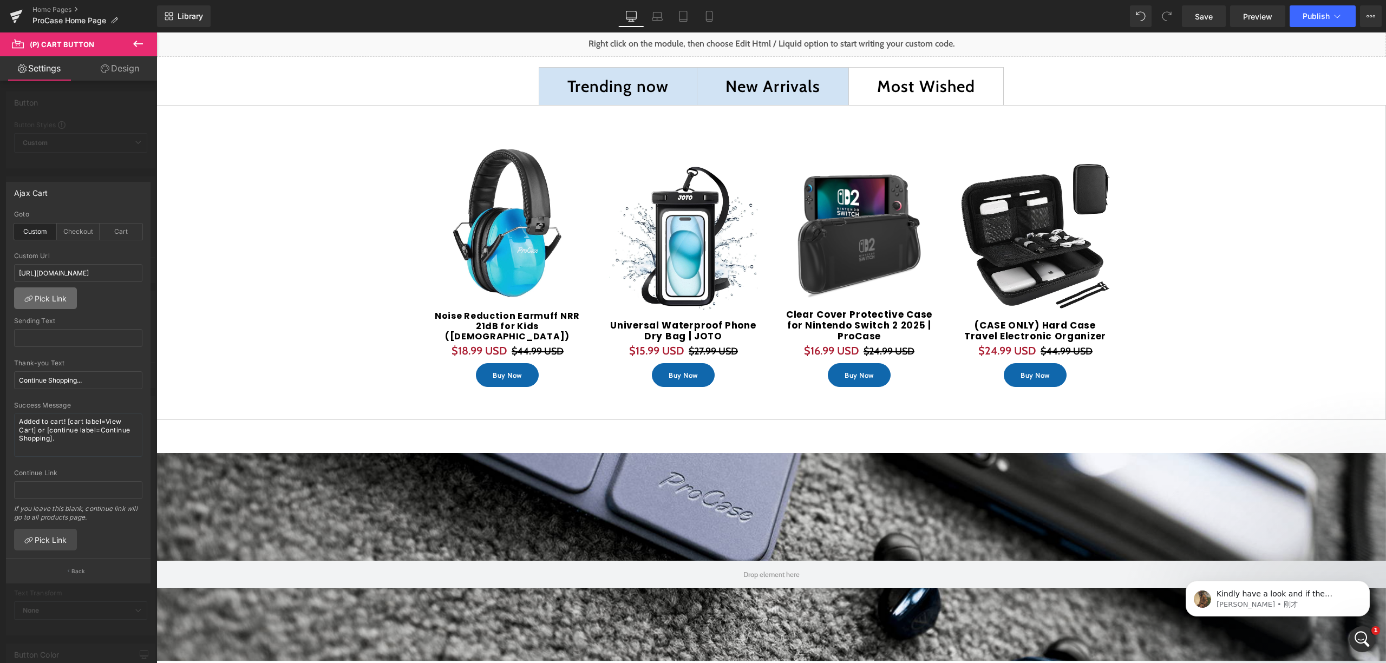
click at [60, 301] on link "Pick Link" at bounding box center [45, 298] width 63 height 22
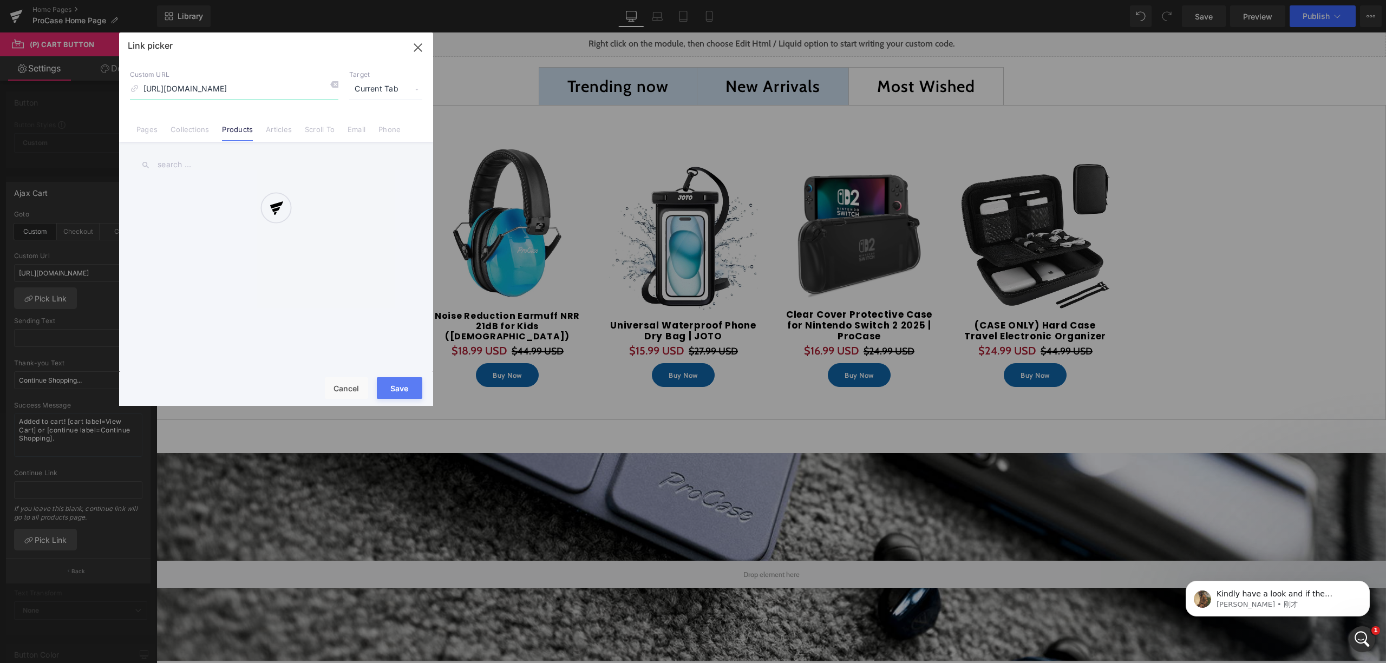
scroll to position [0, 137]
click at [332, 87] on icon at bounding box center [334, 84] width 9 height 9
click at [189, 161] on input "text" at bounding box center [276, 165] width 292 height 24
type input "C"
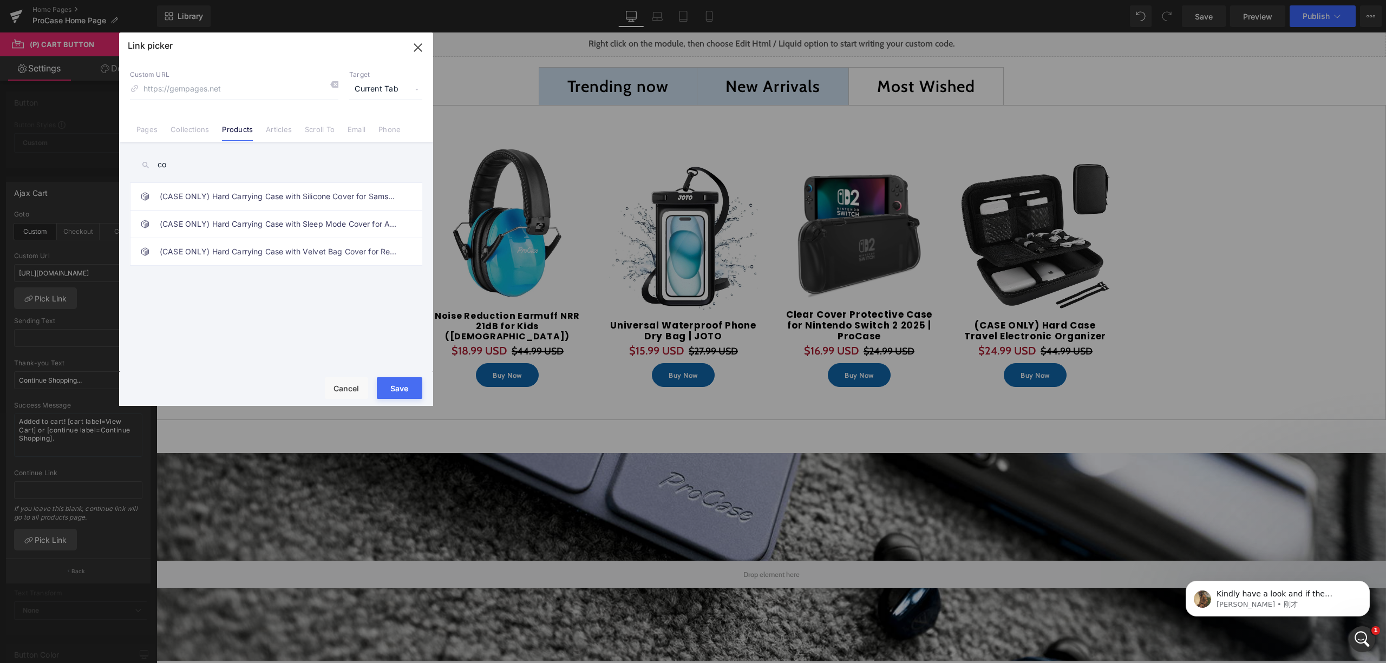
type input "c"
type input "p"
type input "S"
click at [247, 100] on div "Custom URL Target Current Tab Current Tab New Tab Pages Collections Products Ar…" at bounding box center [276, 101] width 314 height 82
click at [258, 93] on input at bounding box center [234, 89] width 208 height 21
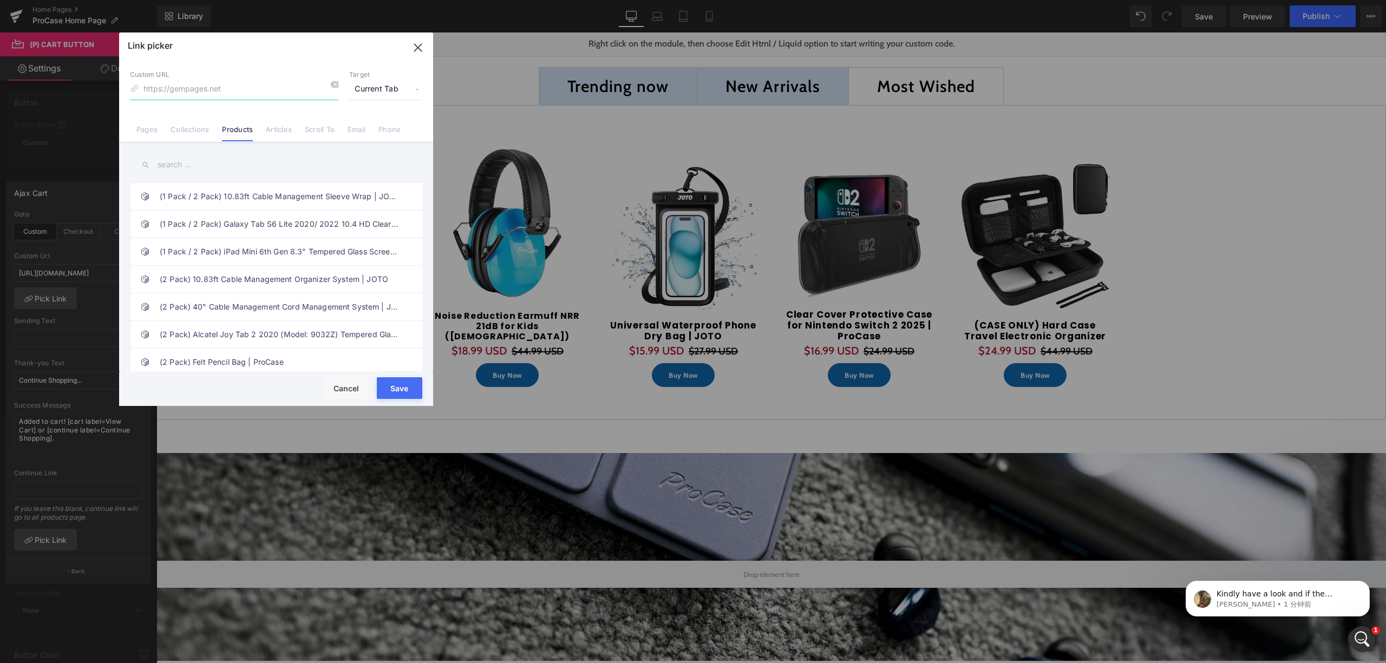
paste input "https://procase.com/products/clear-over-procase-protective-case-for-nintendo-sw…"
type input "https://procase.com/products/clear-over-procase-protective-case-for-nintendo-sw…"
click at [361, 152] on div "(1 Pack / 2 Pack) 10.83ft Cable Management Sleeve Wrap | JOTO (1 Pack / 2 Pack)…" at bounding box center [276, 258] width 314 height 232
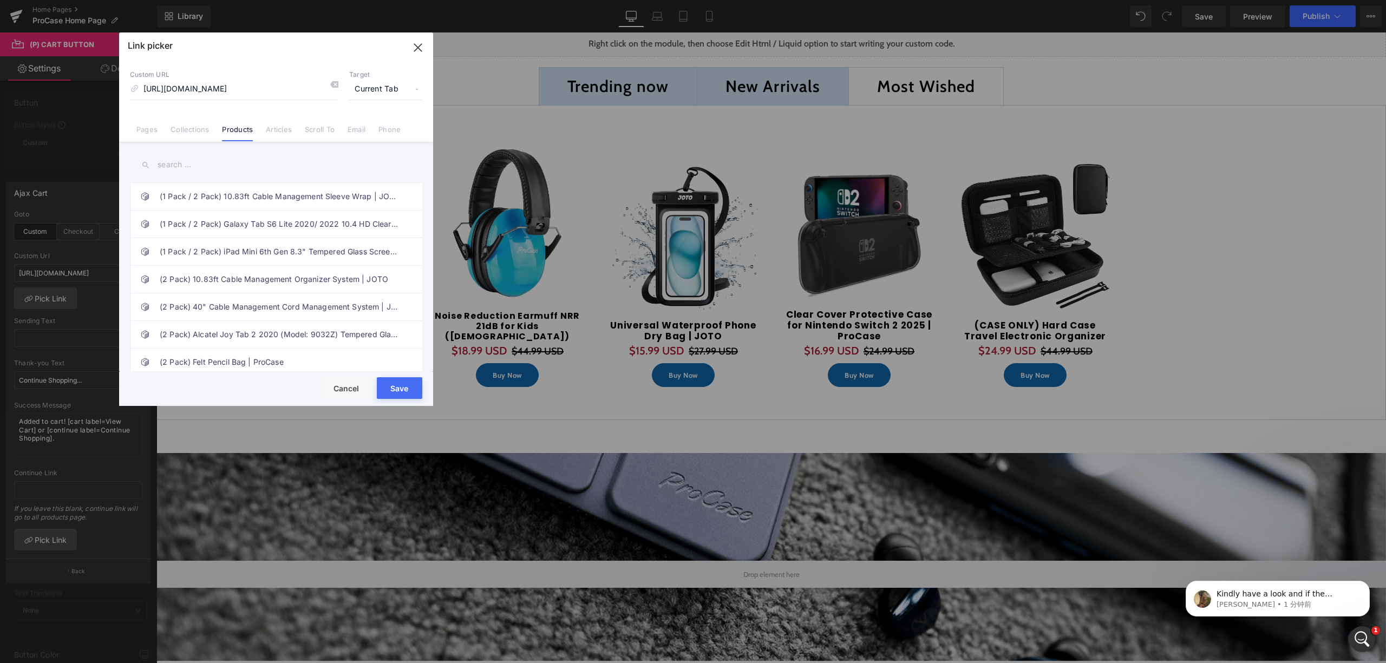
click at [399, 379] on button "Save" at bounding box center [399, 388] width 45 height 22
type input "https://procase.com/products/clear-over-procase-protective-case-for-nintendo-sw…"
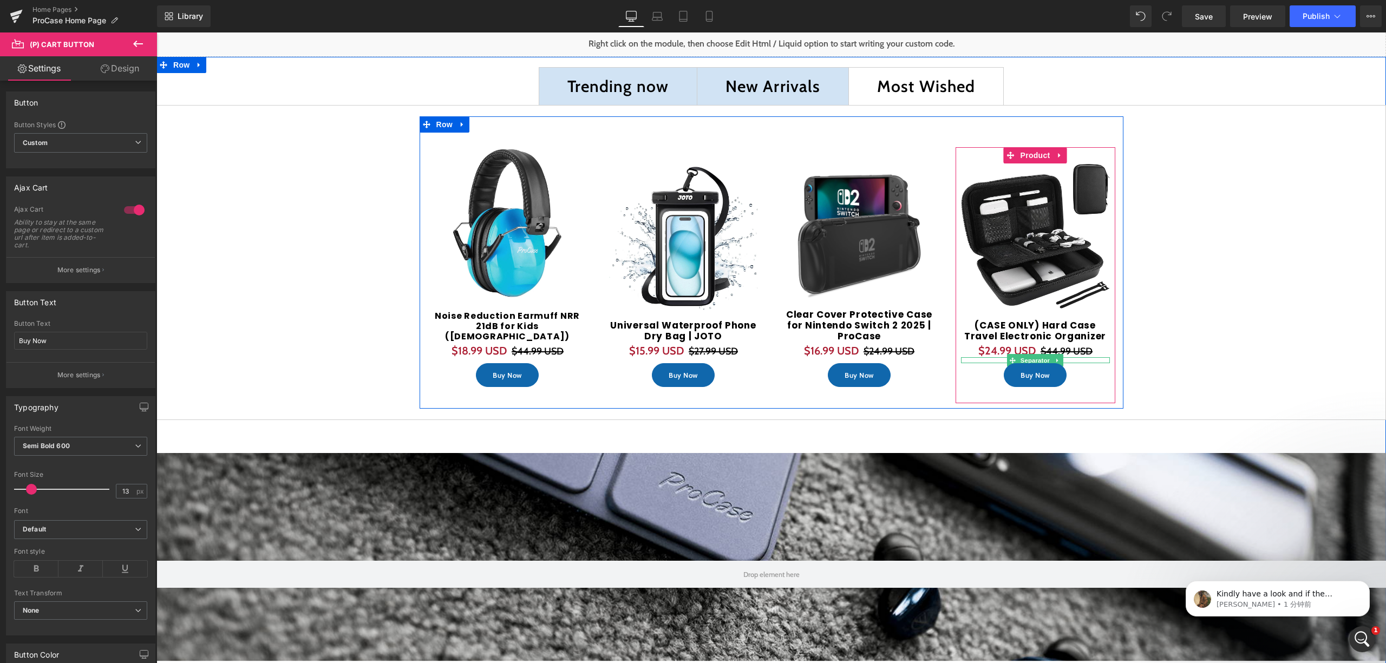
click at [1036, 367] on div "Buy Now (P) Cart Button" at bounding box center [1035, 375] width 149 height 24
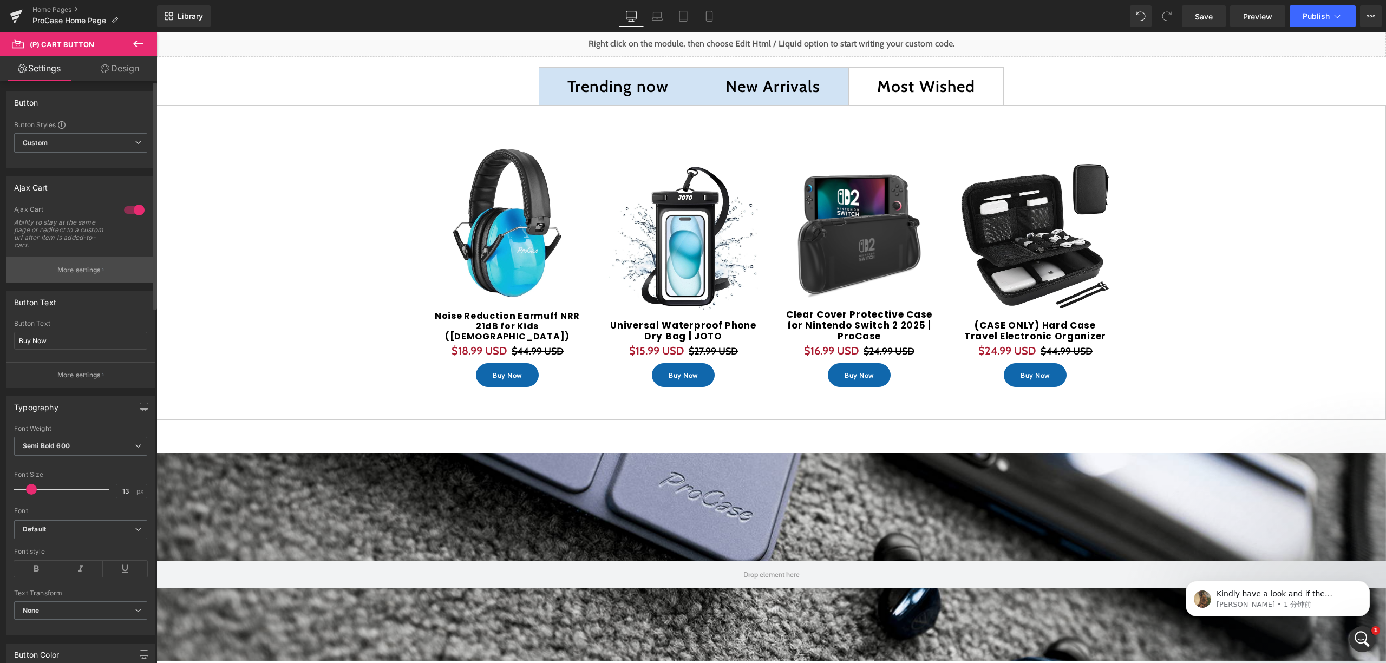
click at [100, 264] on button "More settings" at bounding box center [80, 269] width 148 height 25
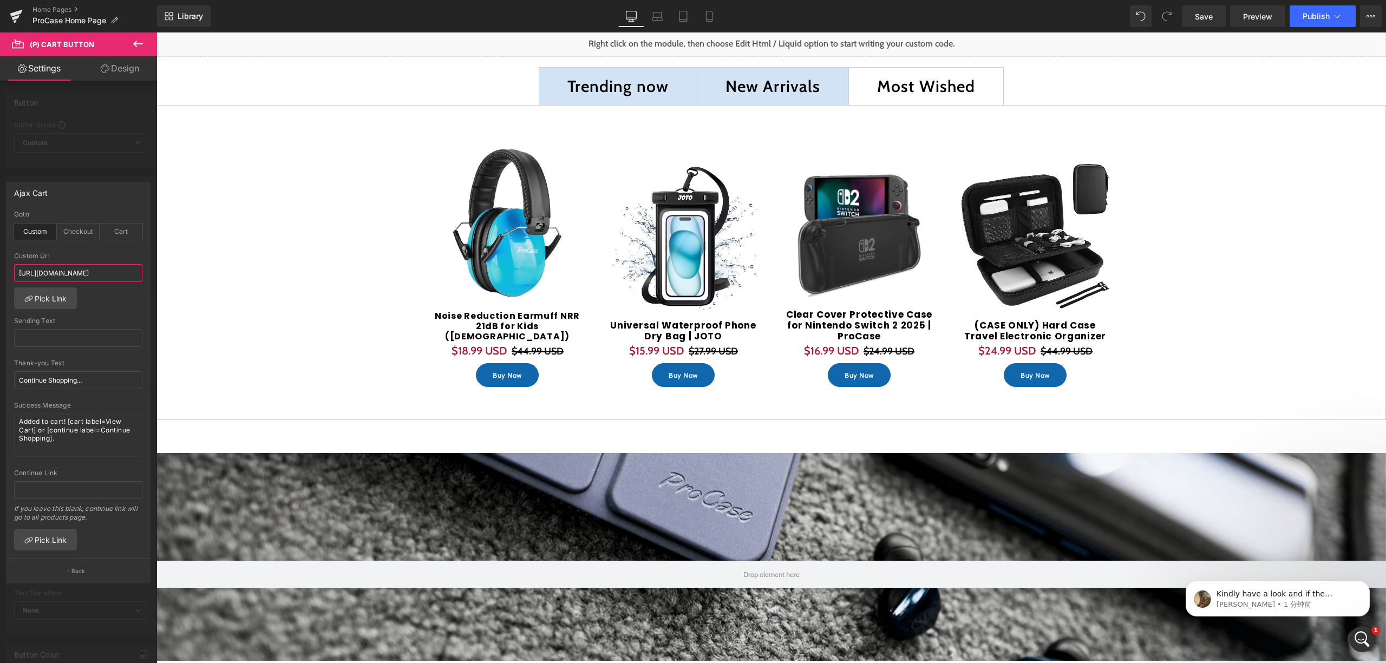
click at [63, 273] on input "https://procase.com/products/6-slot-watch-box-with-drawer-procase" at bounding box center [78, 273] width 128 height 18
click at [61, 299] on link "Pick Link" at bounding box center [45, 298] width 63 height 22
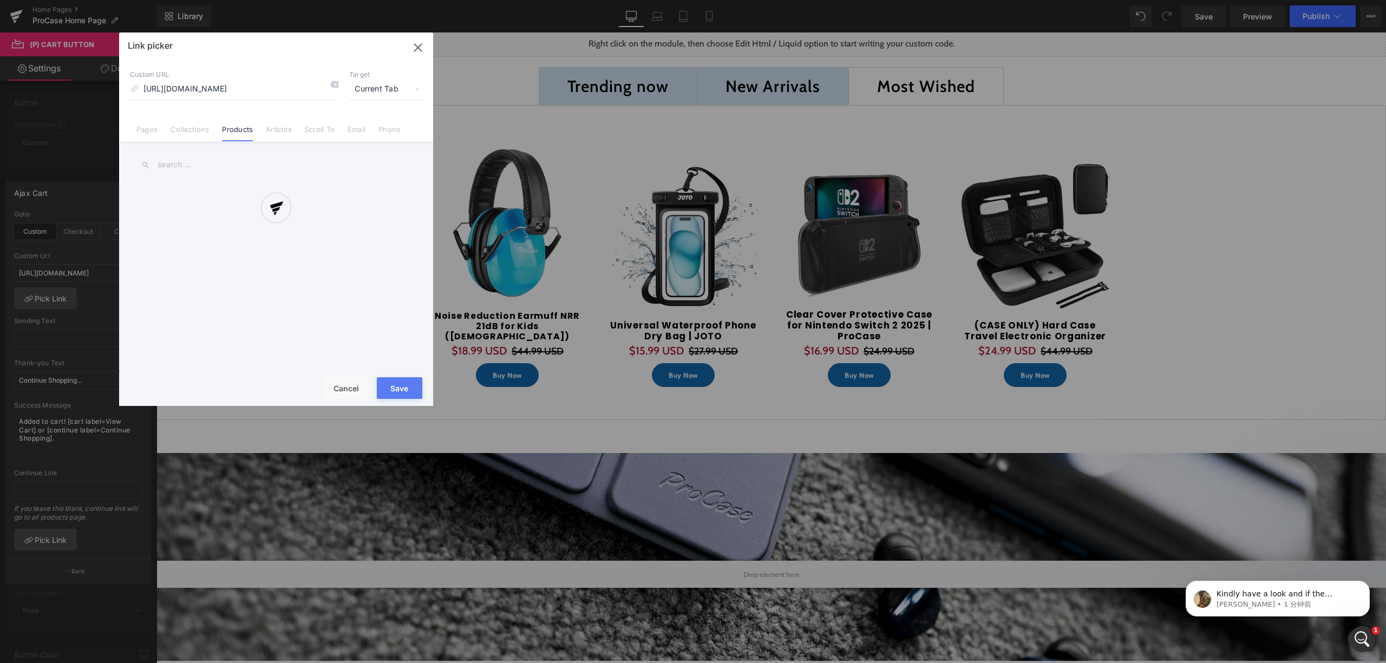
scroll to position [0, 63]
click at [334, 86] on div at bounding box center [276, 219] width 314 height 374
click at [332, 83] on icon at bounding box center [334, 84] width 9 height 9
click at [276, 83] on input at bounding box center [234, 89] width 208 height 21
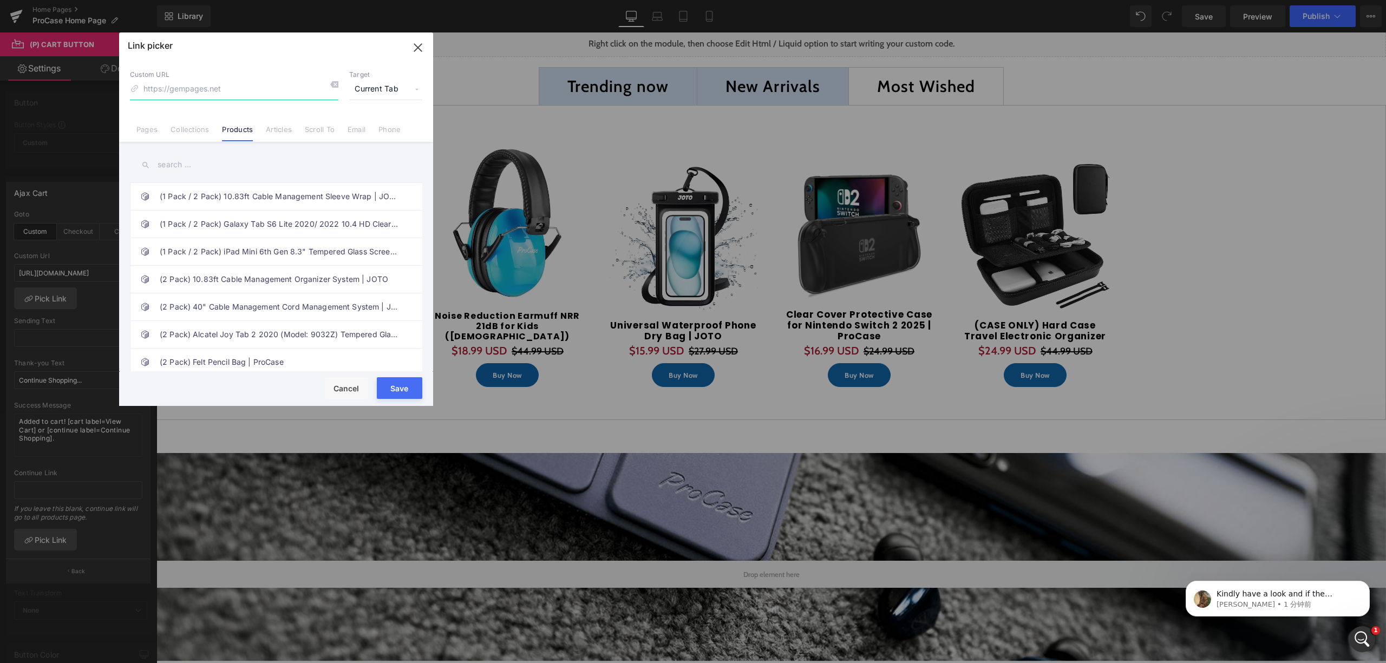
paste input "https://procase.com/products/hard-travel-electronic-organizer-case-for-macbook-…"
type input "https://procase.com/products/hard-travel-electronic-organizer-case-for-macbook-…"
click at [217, 167] on input "text" at bounding box center [276, 165] width 292 height 24
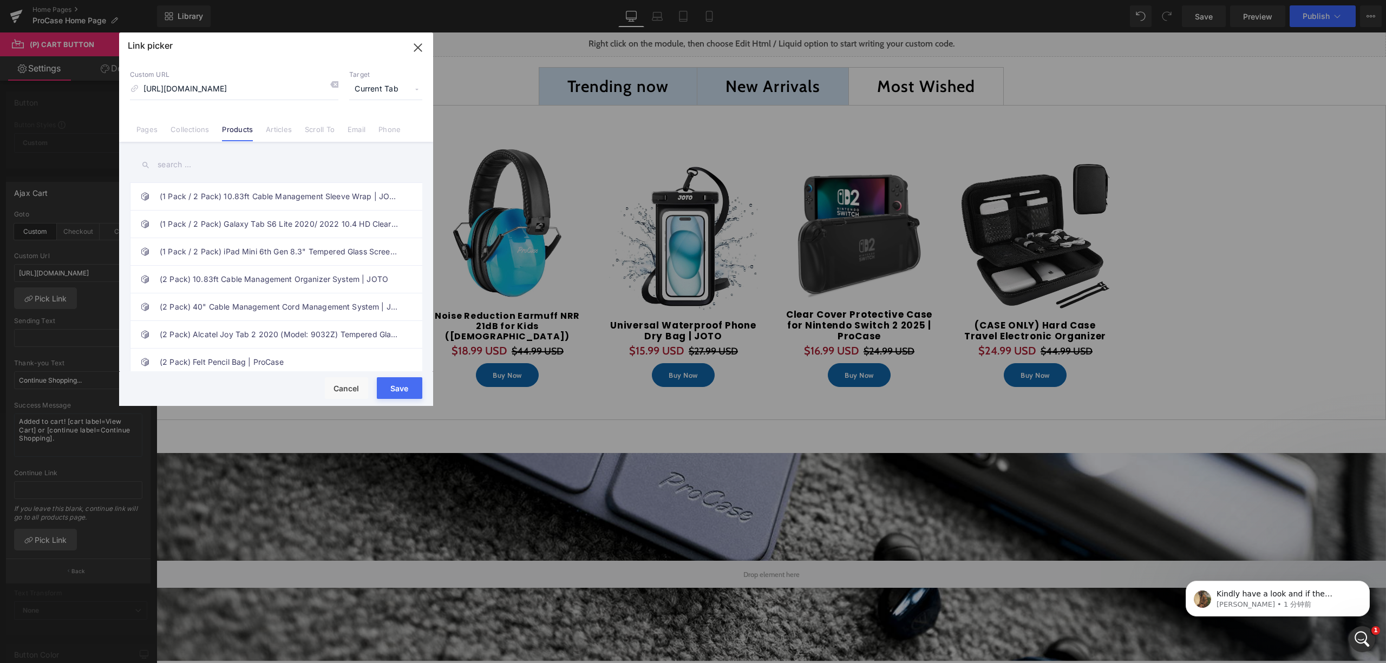
click at [414, 384] on button "Save" at bounding box center [399, 388] width 45 height 22
type input "https://procase.com/products/hard-travel-electronic-organizer-case-for-macbook-…"
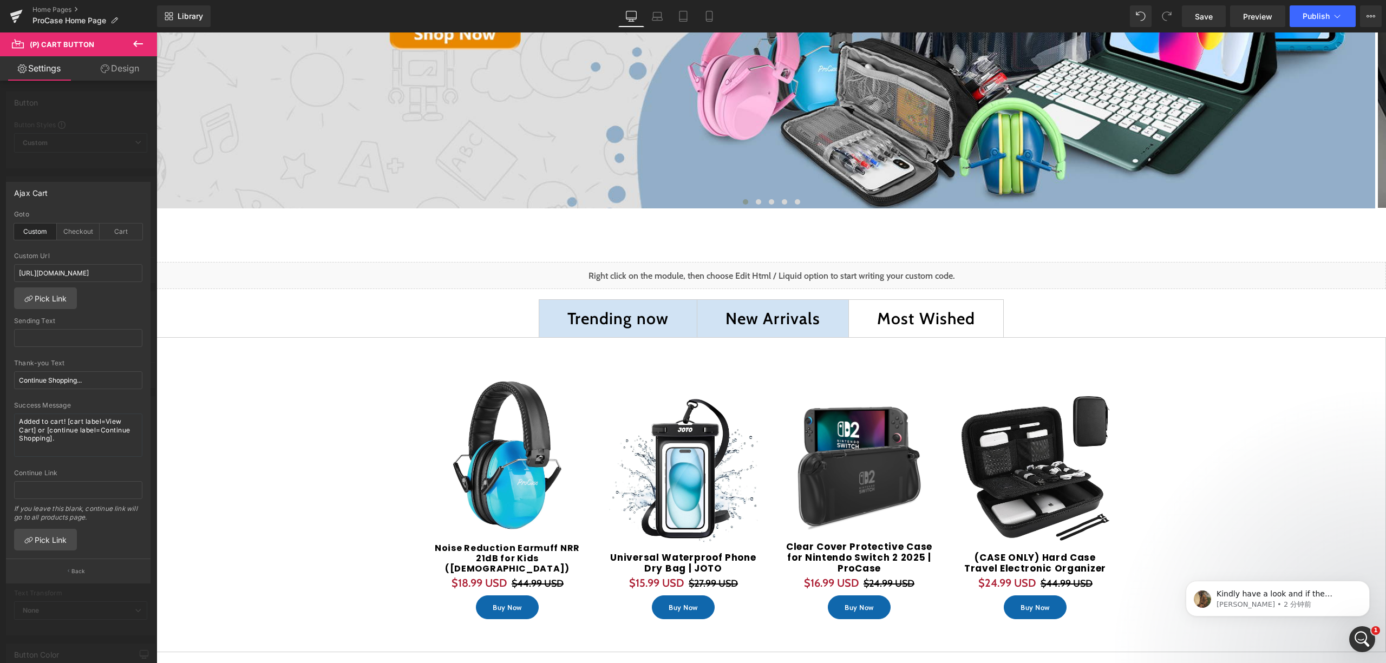
scroll to position [429, 0]
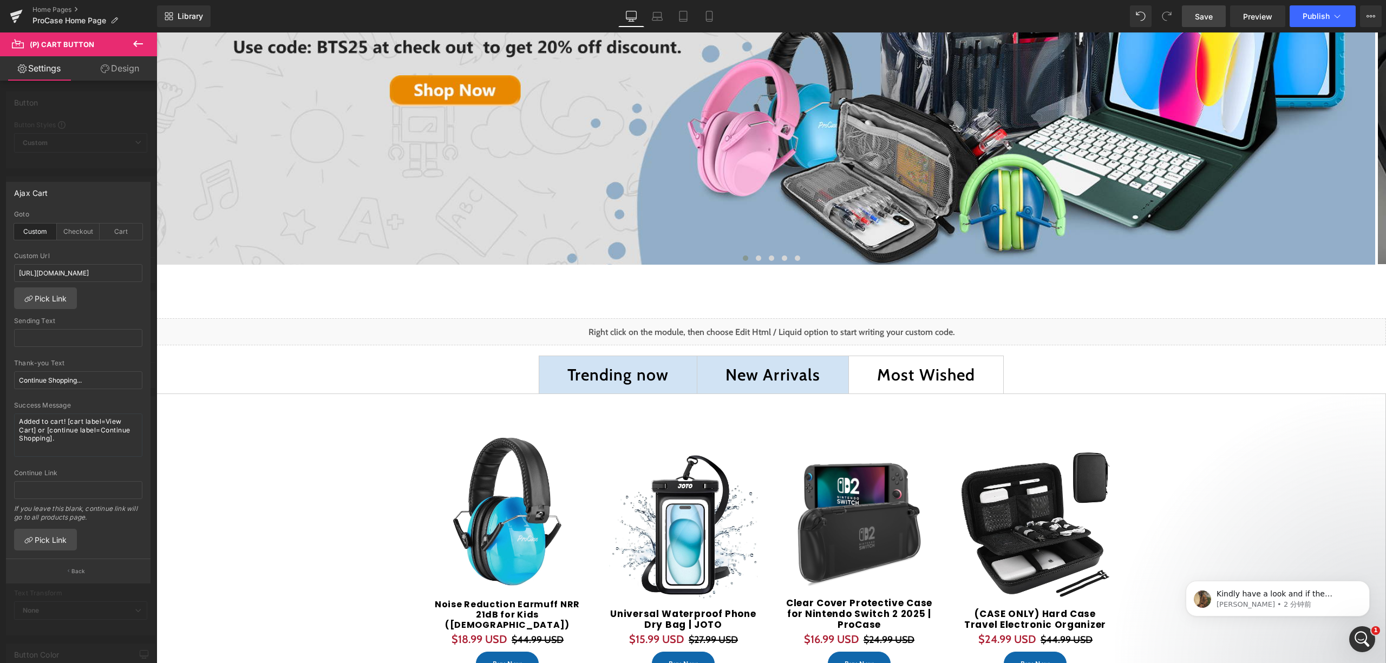
click at [1206, 20] on span "Save" at bounding box center [1204, 16] width 18 height 11
click at [1360, 631] on icon "打开 Intercom Messenger" at bounding box center [1362, 640] width 18 height 18
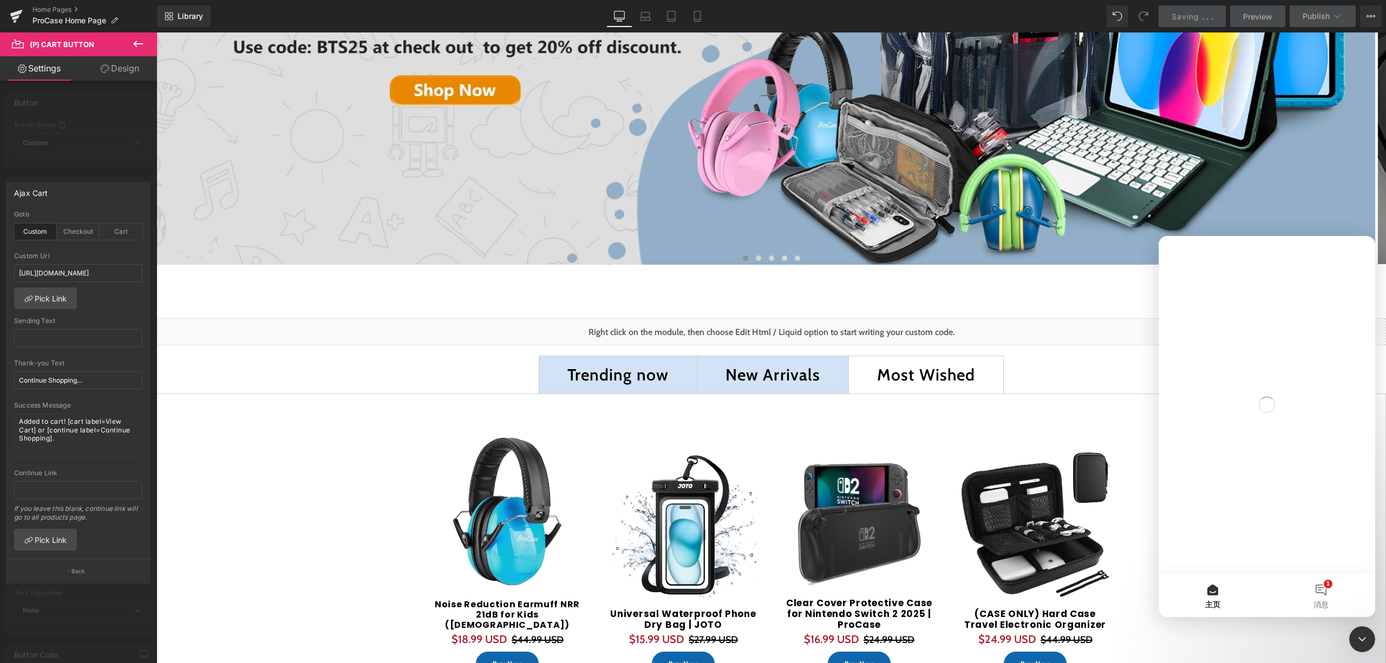
scroll to position [0, 0]
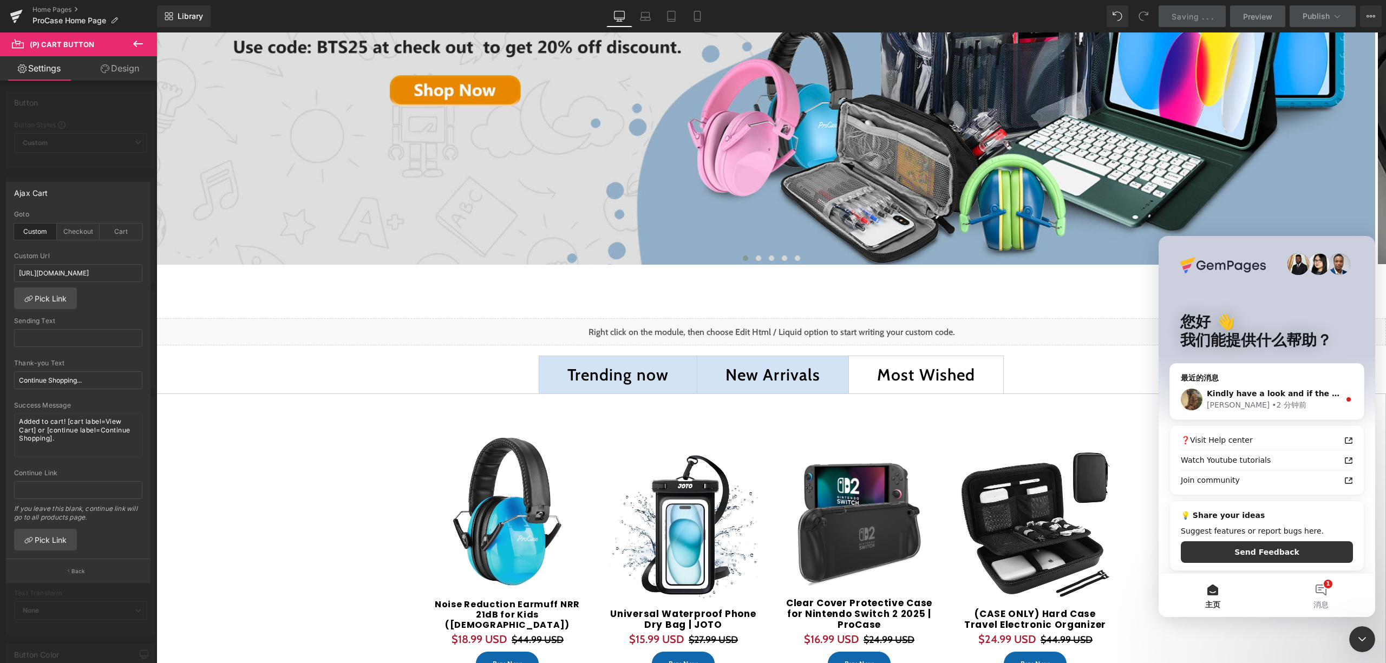
click at [1360, 631] on div "关闭 Intercom Messenger" at bounding box center [1362, 639] width 26 height 26
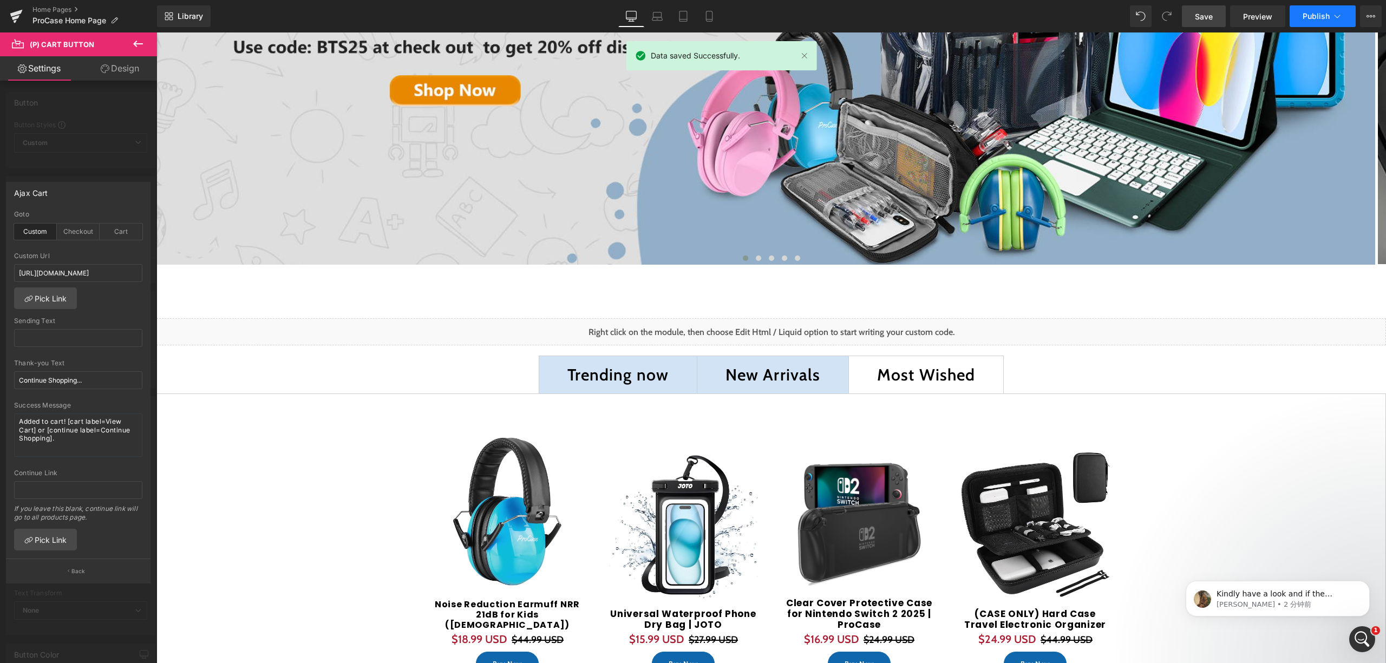
click at [1300, 19] on button "Publish" at bounding box center [1322, 16] width 66 height 22
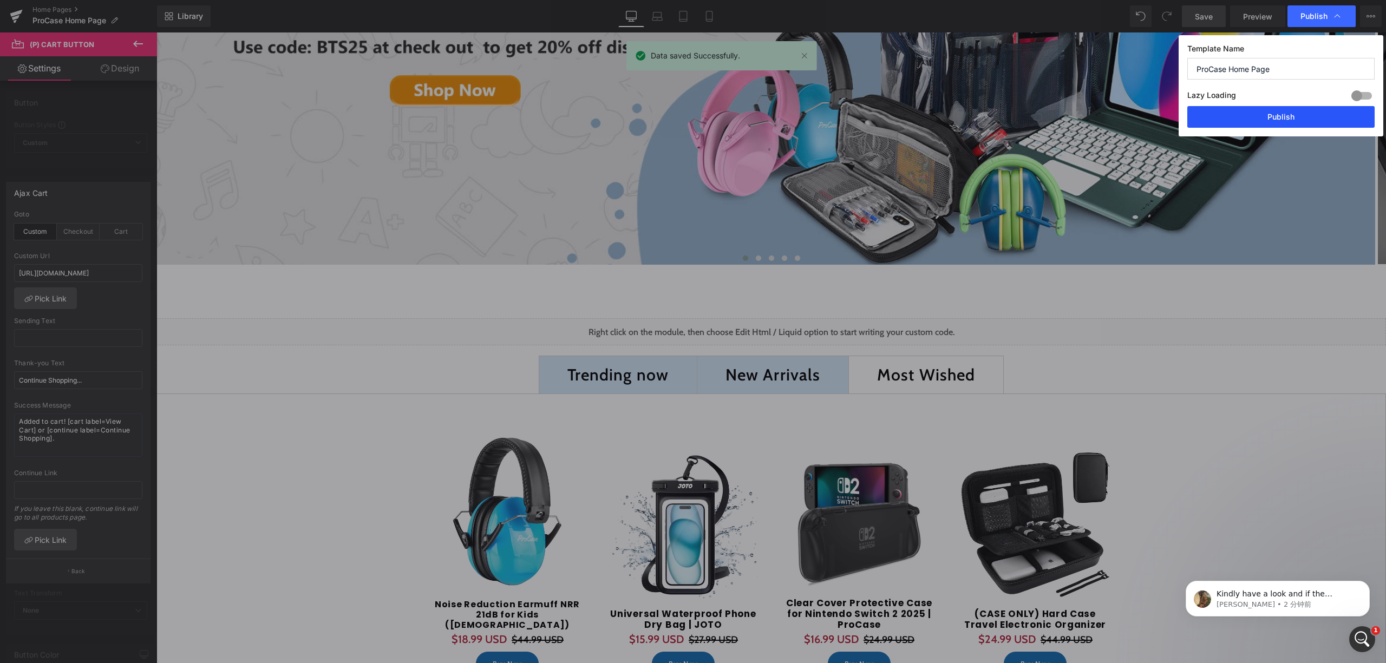
click at [1254, 117] on button "Publish" at bounding box center [1280, 117] width 187 height 22
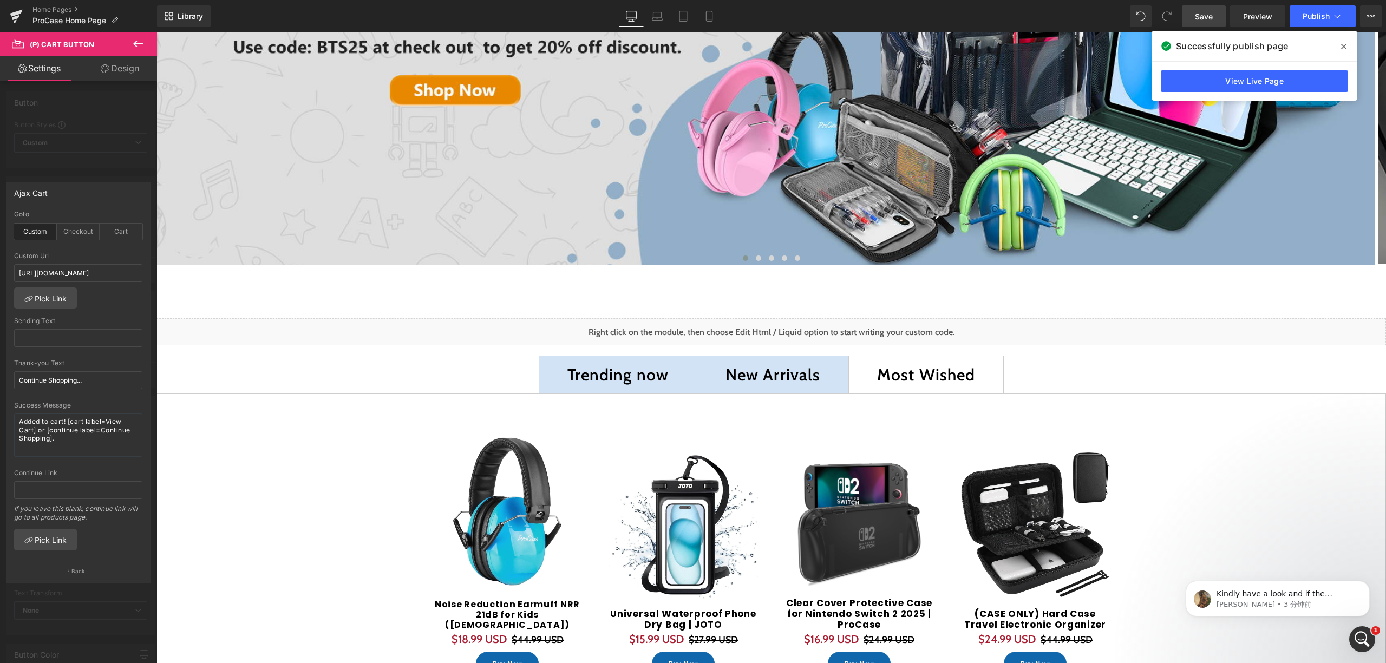
scroll to position [645, 0]
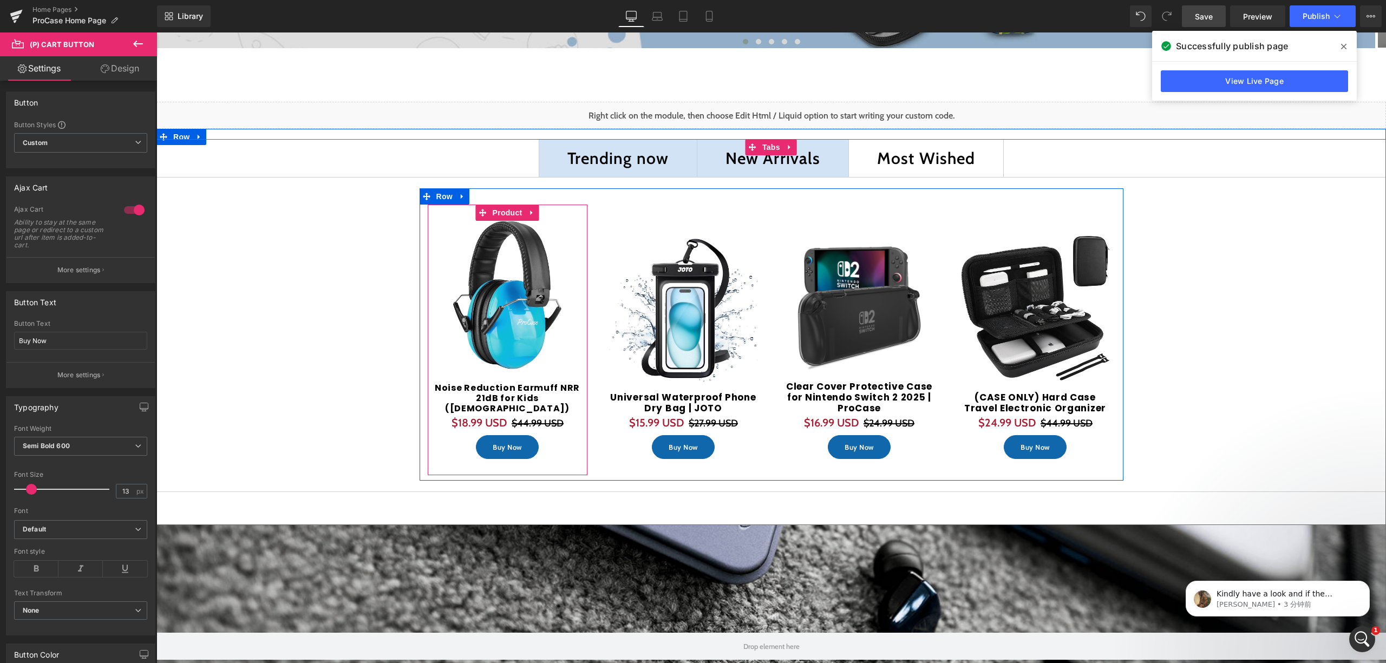
drag, startPoint x: 492, startPoint y: 437, endPoint x: 470, endPoint y: 423, distance: 26.1
click at [493, 441] on span "(P) Cart Button" at bounding box center [506, 447] width 49 height 13
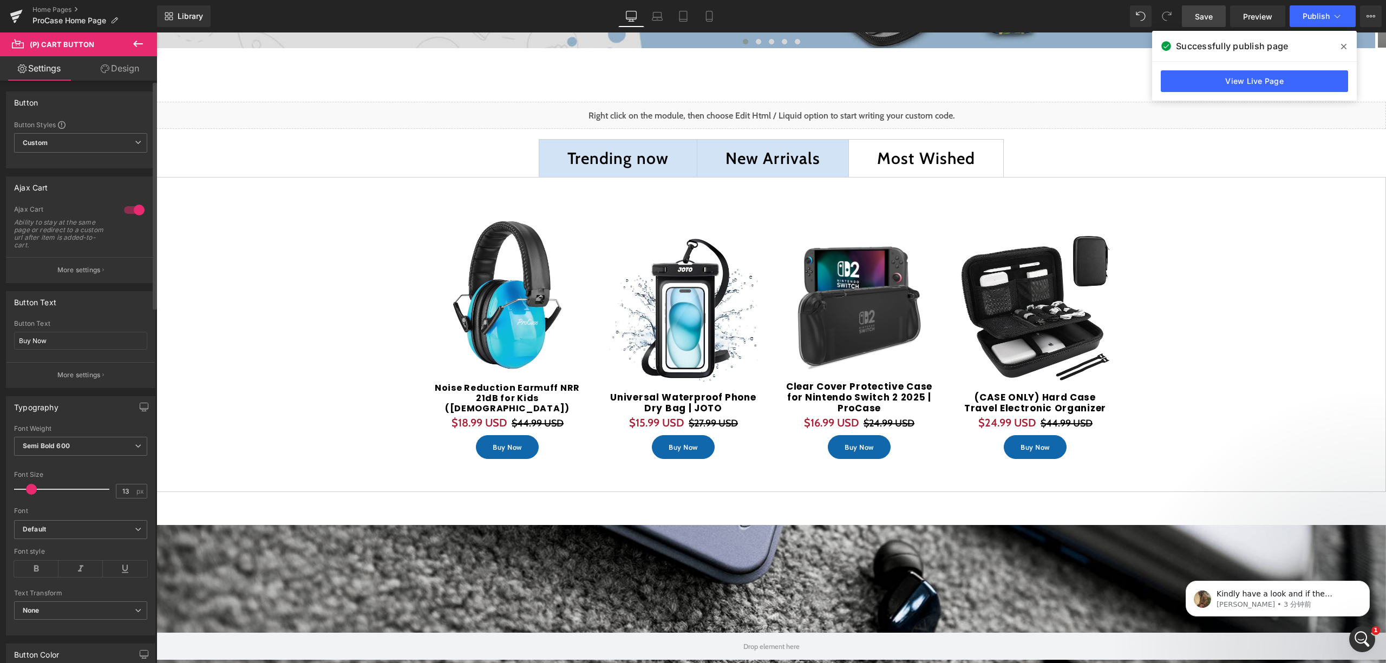
click at [78, 265] on button "More settings" at bounding box center [80, 269] width 148 height 25
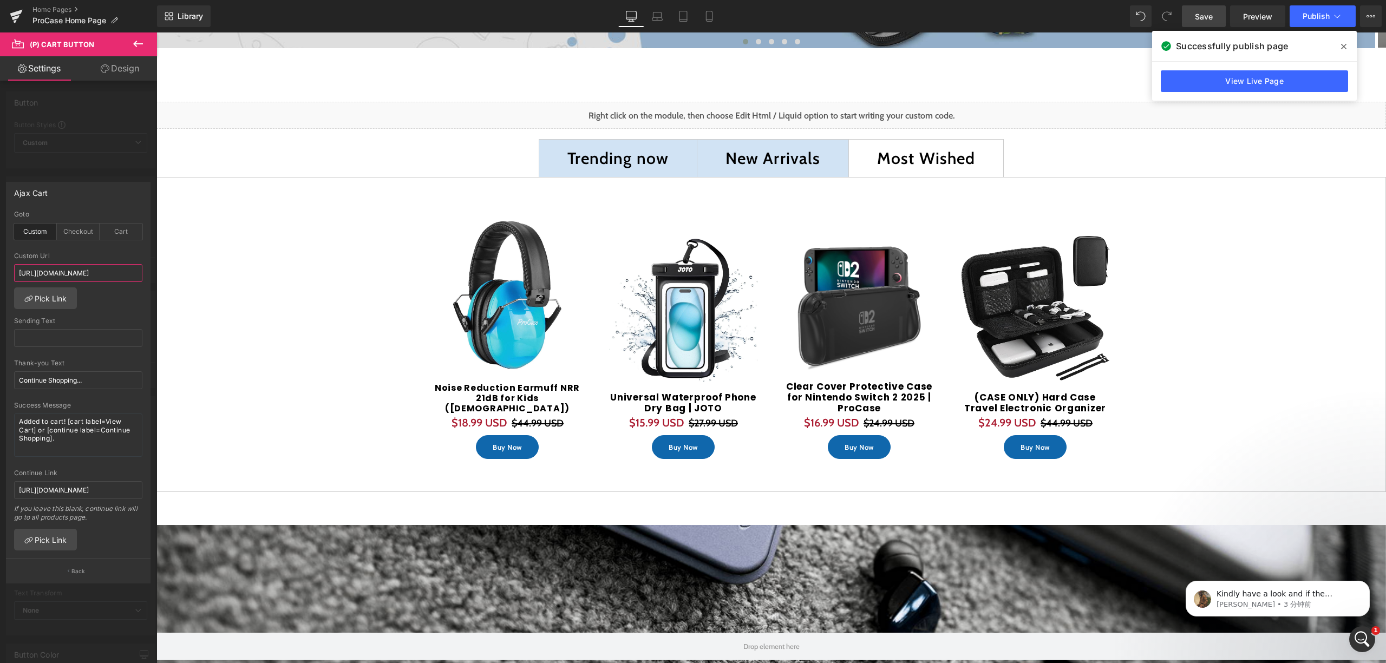
click at [63, 277] on input "https://procase.com/products/universal-waterproof-pouch-phone-dry-bag-joto-1" at bounding box center [78, 273] width 128 height 18
click at [67, 289] on link "Pick Link" at bounding box center [45, 298] width 63 height 22
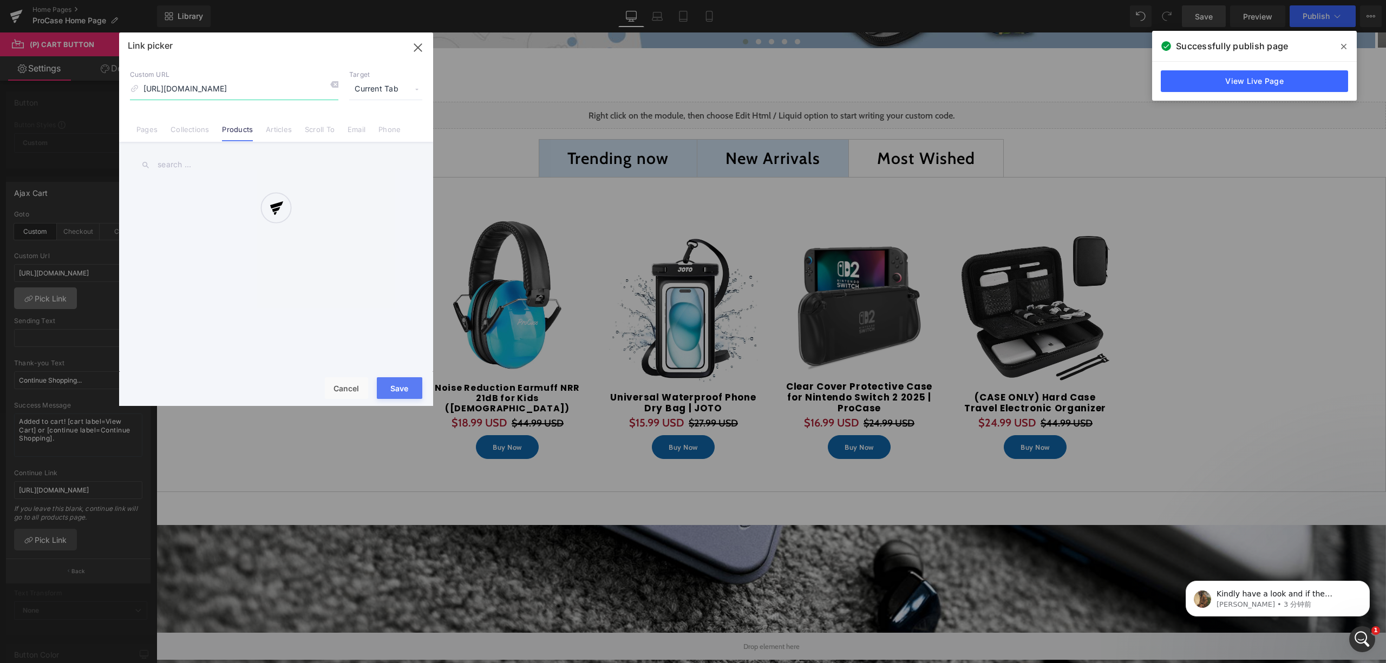
scroll to position [0, 104]
click at [336, 86] on icon at bounding box center [334, 84] width 9 height 9
click at [237, 161] on input "text" at bounding box center [276, 165] width 292 height 24
type input "k"
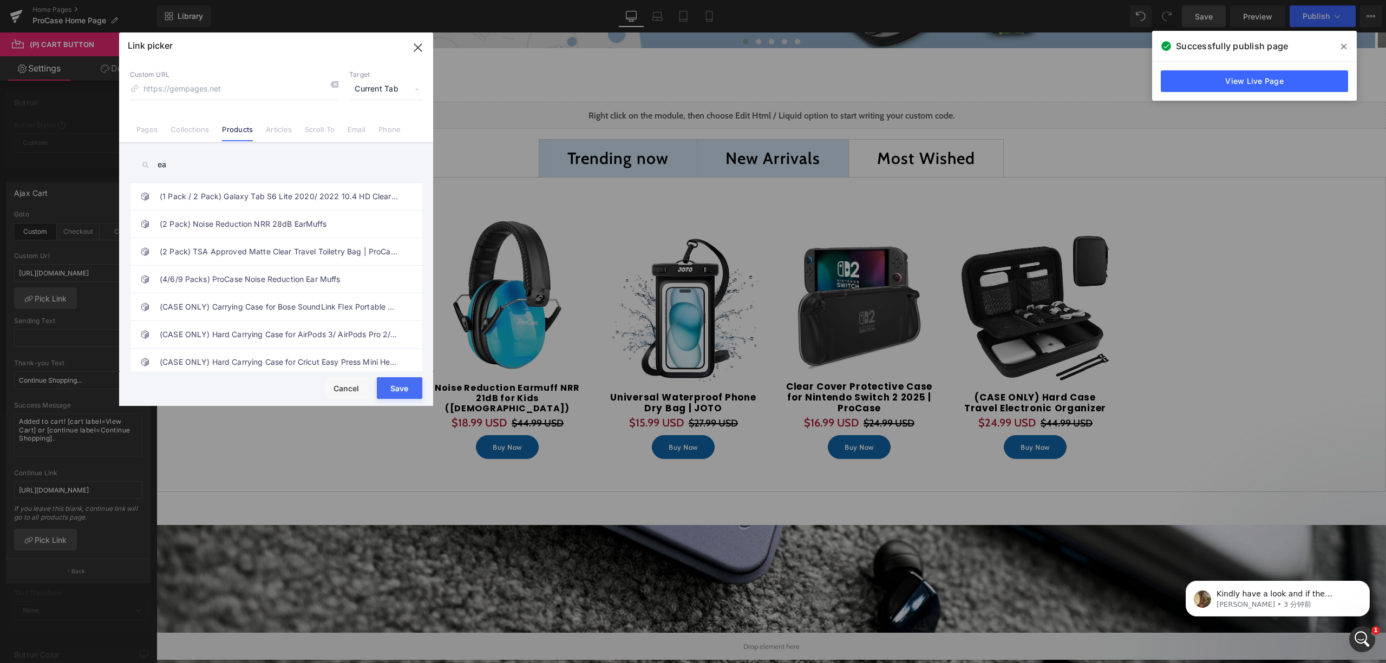
type input "e"
type input "3"
type input "noise"
click at [271, 297] on div "(1 Pack / 2 Pack) 10.83ft Cable Management Sleeve Wrap | JOTO (1 Pack / 2 Pack)…" at bounding box center [278, 278] width 297 height 193
click at [295, 84] on input at bounding box center [234, 89] width 208 height 21
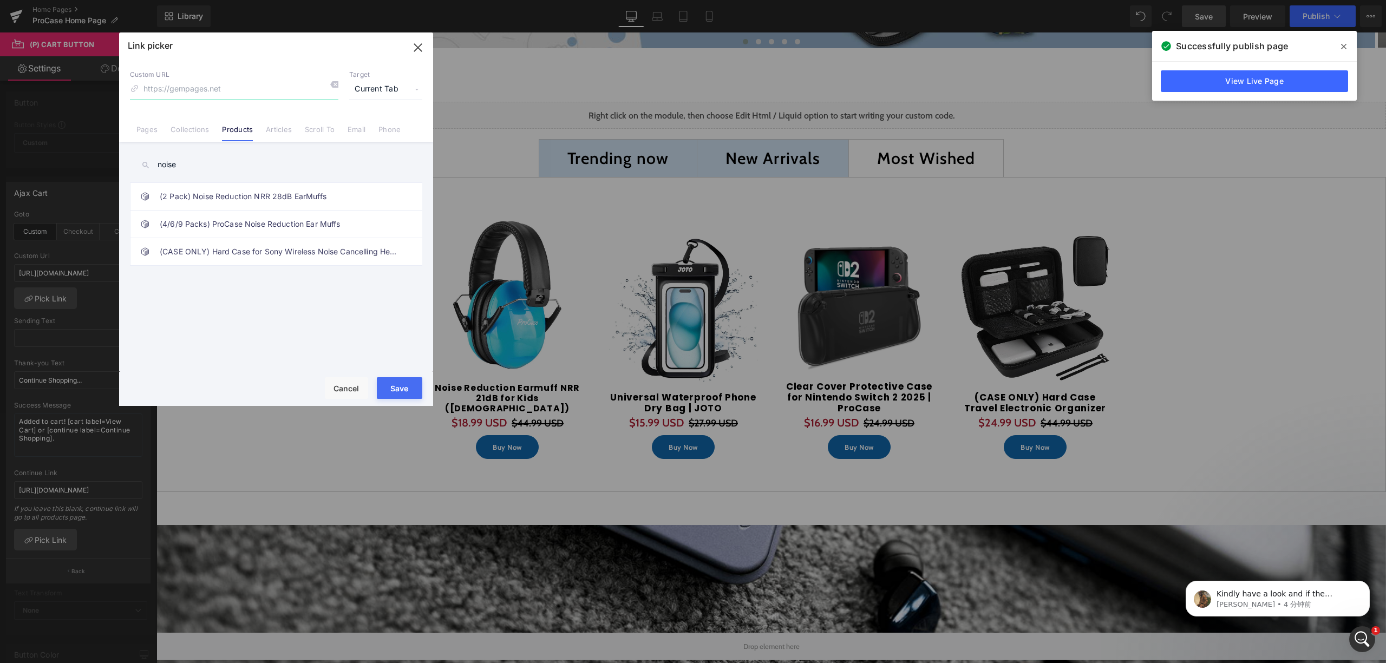
paste input "https://procase.com/products/noise-reduction-earmuff-nrr-21db-for-kids"
type input "https://procase.com/products/noise-reduction-earmuff-nrr-21db-for-kids"
click at [412, 392] on button "Save" at bounding box center [399, 388] width 45 height 22
type input "https://procase.com/products/noise-reduction-earmuff-nrr-21db-for-kids"
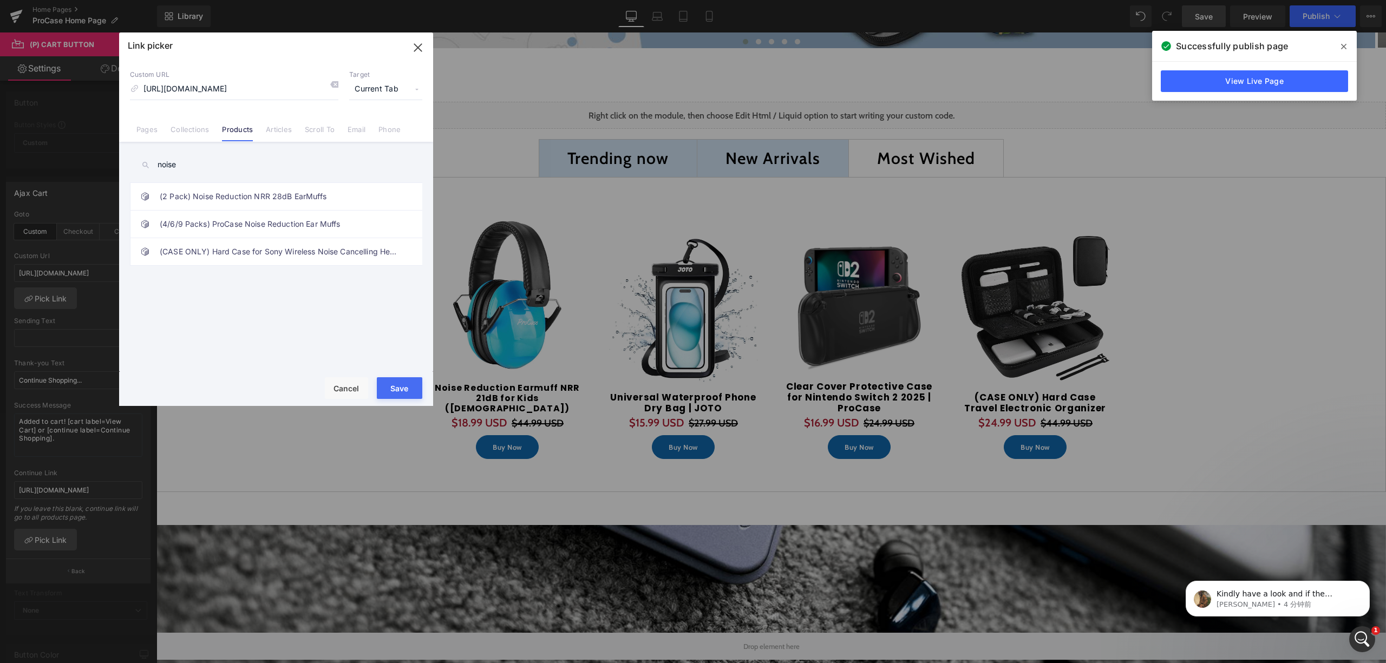
scroll to position [0, 0]
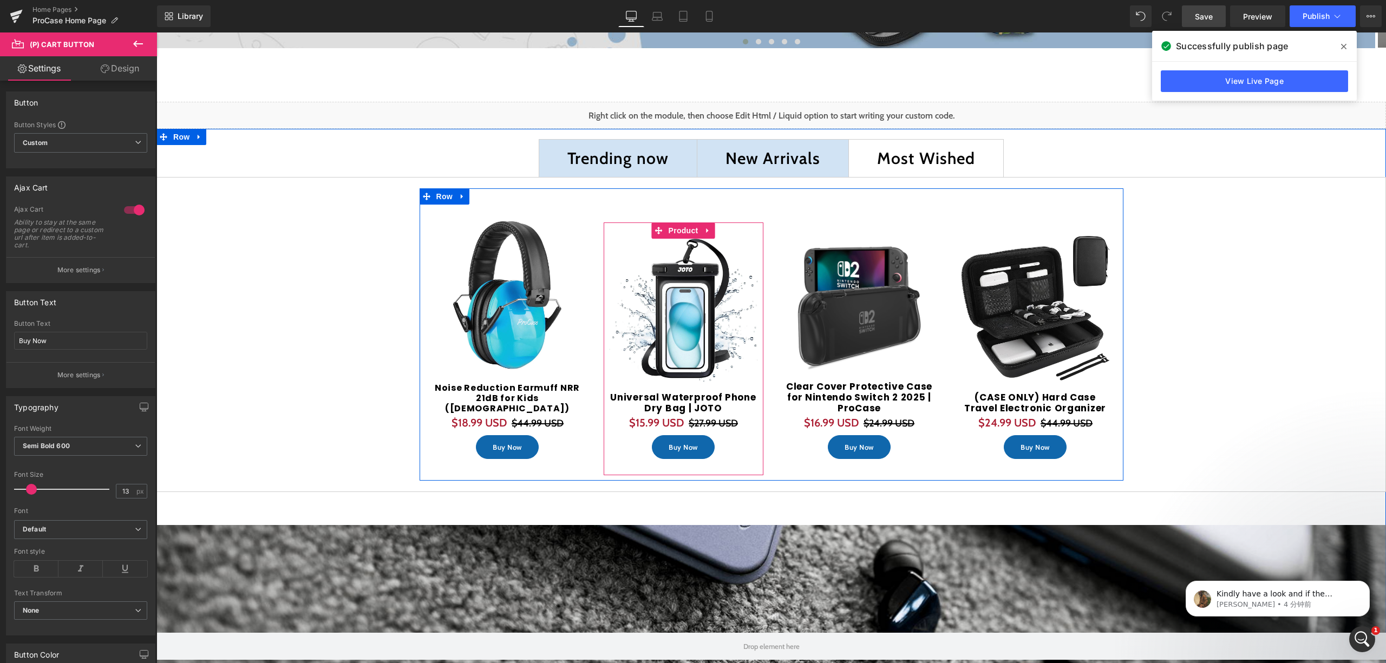
click at [670, 402] on span "(P) Title" at bounding box center [683, 404] width 28 height 13
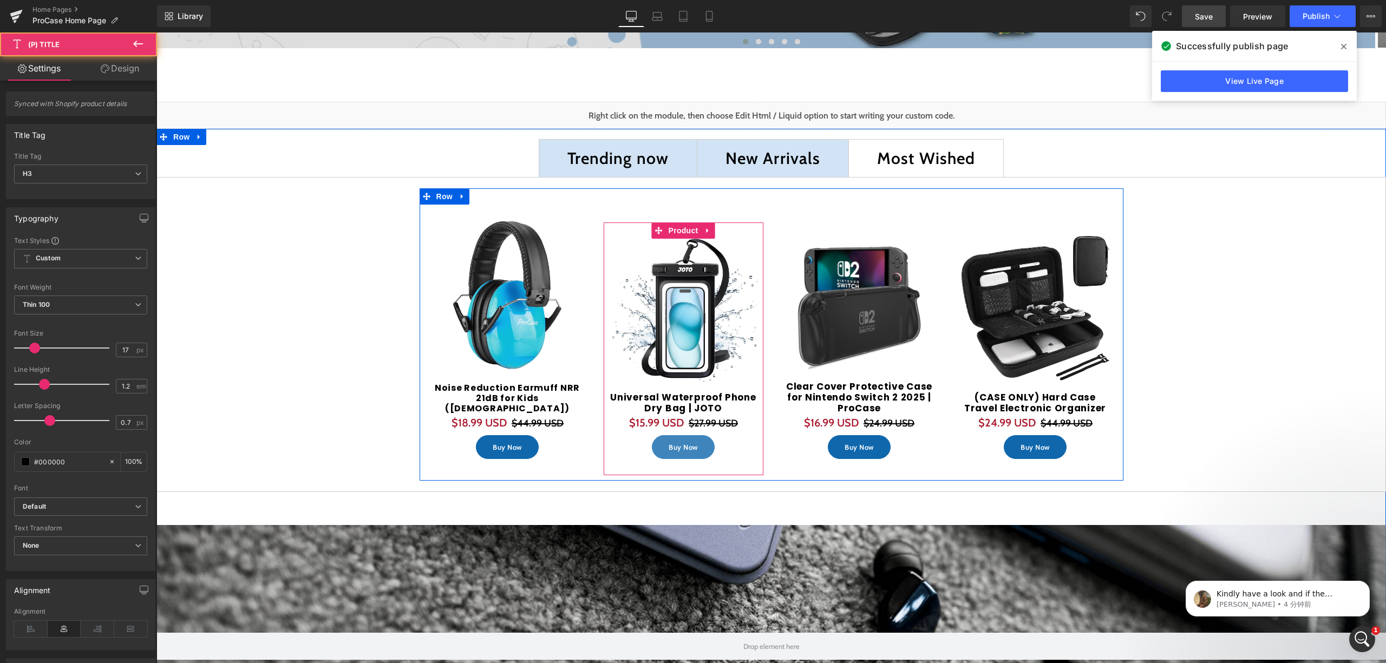
click at [661, 441] on div "Buy Now (P) Cart Button" at bounding box center [683, 447] width 149 height 24
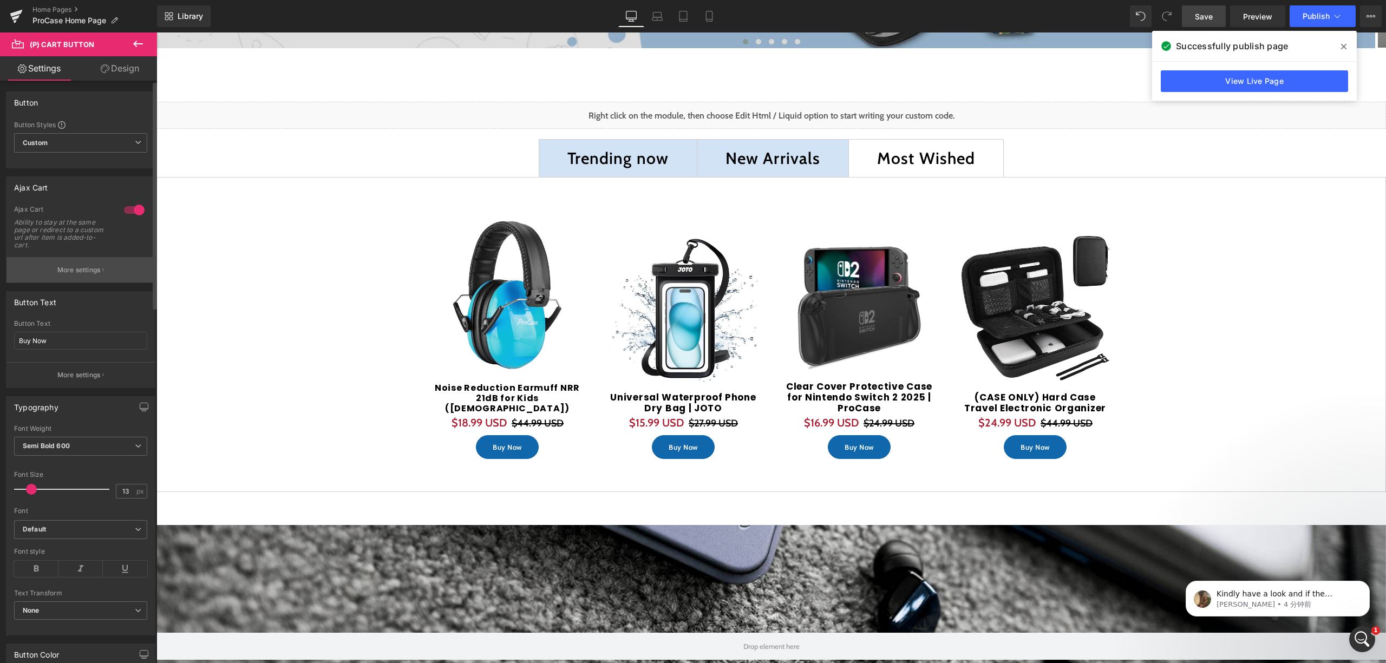
click at [66, 266] on p "More settings" at bounding box center [78, 270] width 43 height 10
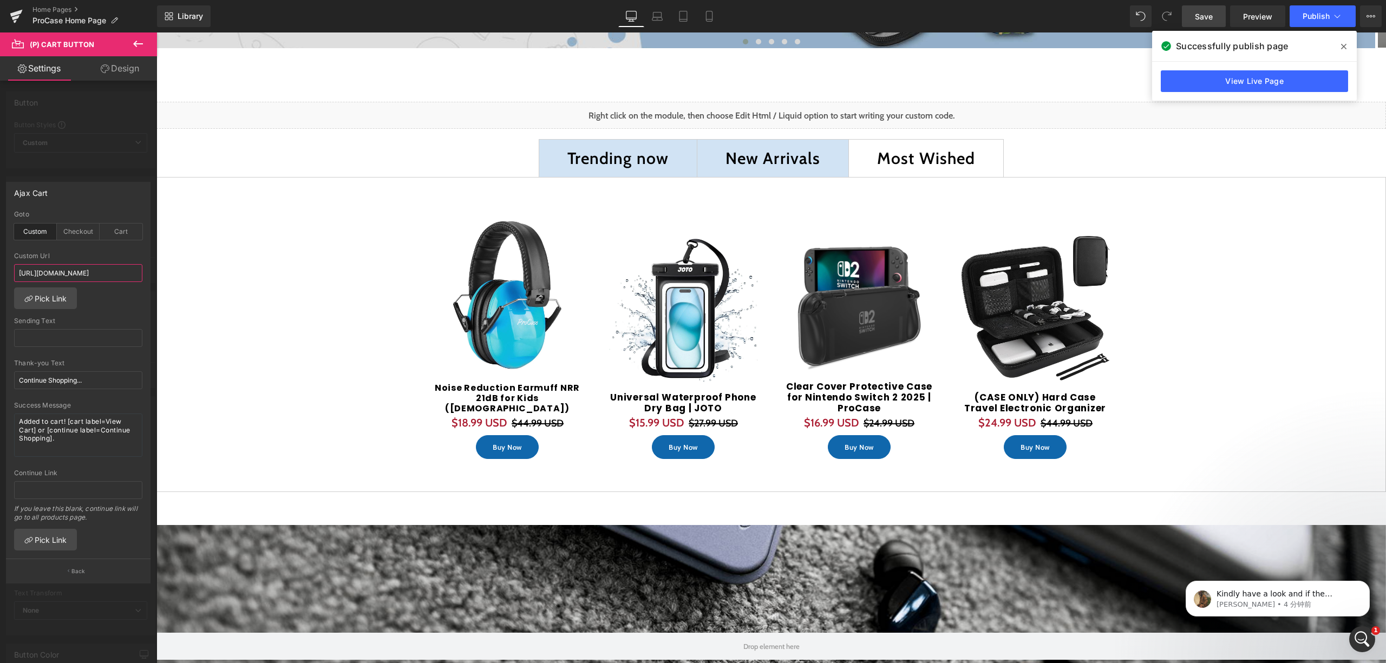
click at [103, 273] on input "https://procase.com/products/rugged-heavy-duty-shockproof-cover-with-hand-strap…" at bounding box center [78, 273] width 128 height 18
click at [66, 301] on link "Pick Link" at bounding box center [45, 298] width 63 height 22
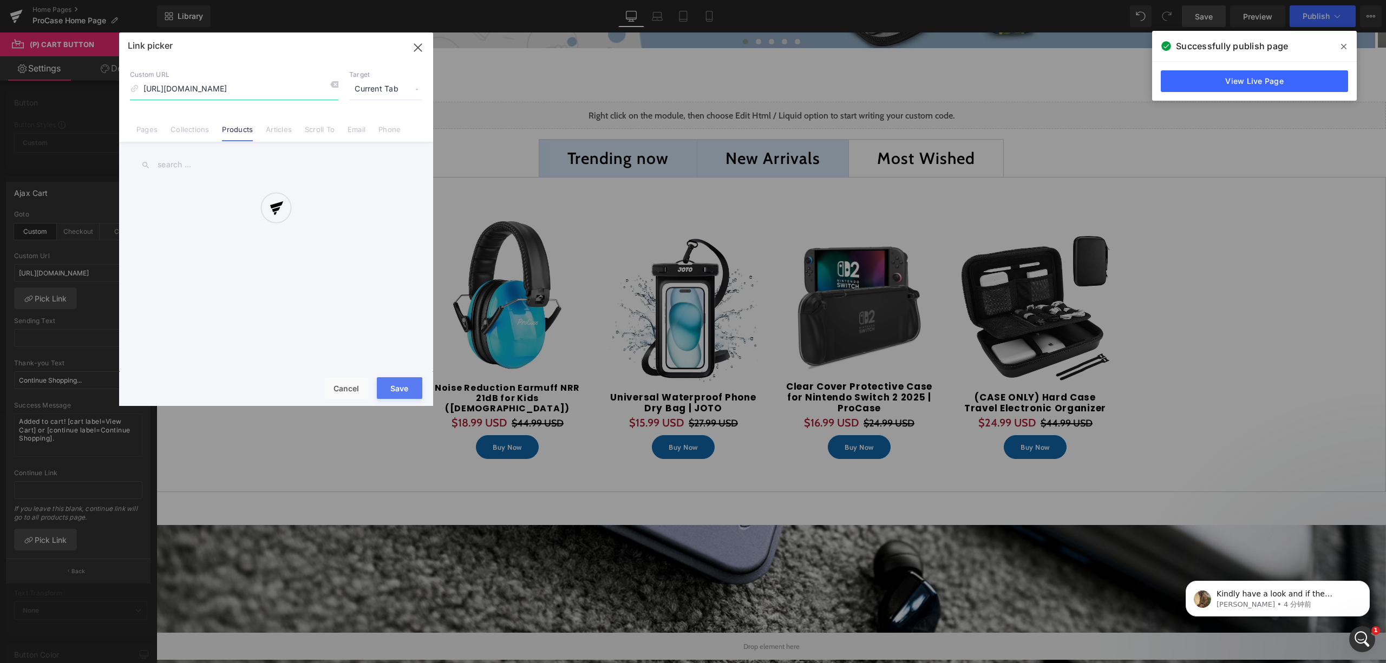
scroll to position [0, 302]
click at [340, 80] on div "Custom URL https://procase.com/products/rugged-heavy-duty-shockproof-cover-with…" at bounding box center [276, 84] width 292 height 29
click at [283, 89] on input "https://procase.com/products/rugged-heavy-duty-shockproof-cover-with-hand-strap…" at bounding box center [234, 89] width 208 height 21
click at [334, 86] on icon at bounding box center [334, 84] width 9 height 9
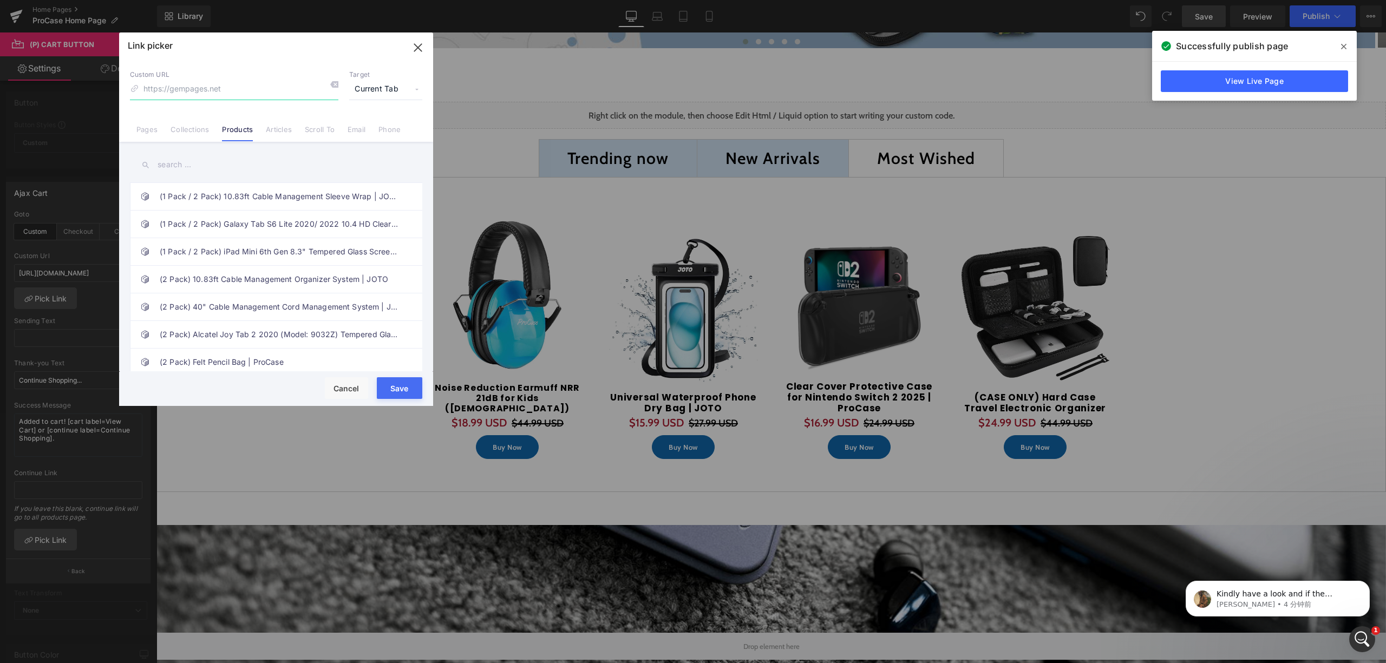
click at [258, 90] on input at bounding box center [234, 89] width 208 height 21
paste input "https://procase.com/products/universal-waterproof-pouch-phone-dry-bag-joto-1"
type input "https://procase.com/products/universal-waterproof-pouch-phone-dry-bag-joto-1"
click at [397, 395] on button "Save" at bounding box center [399, 388] width 45 height 22
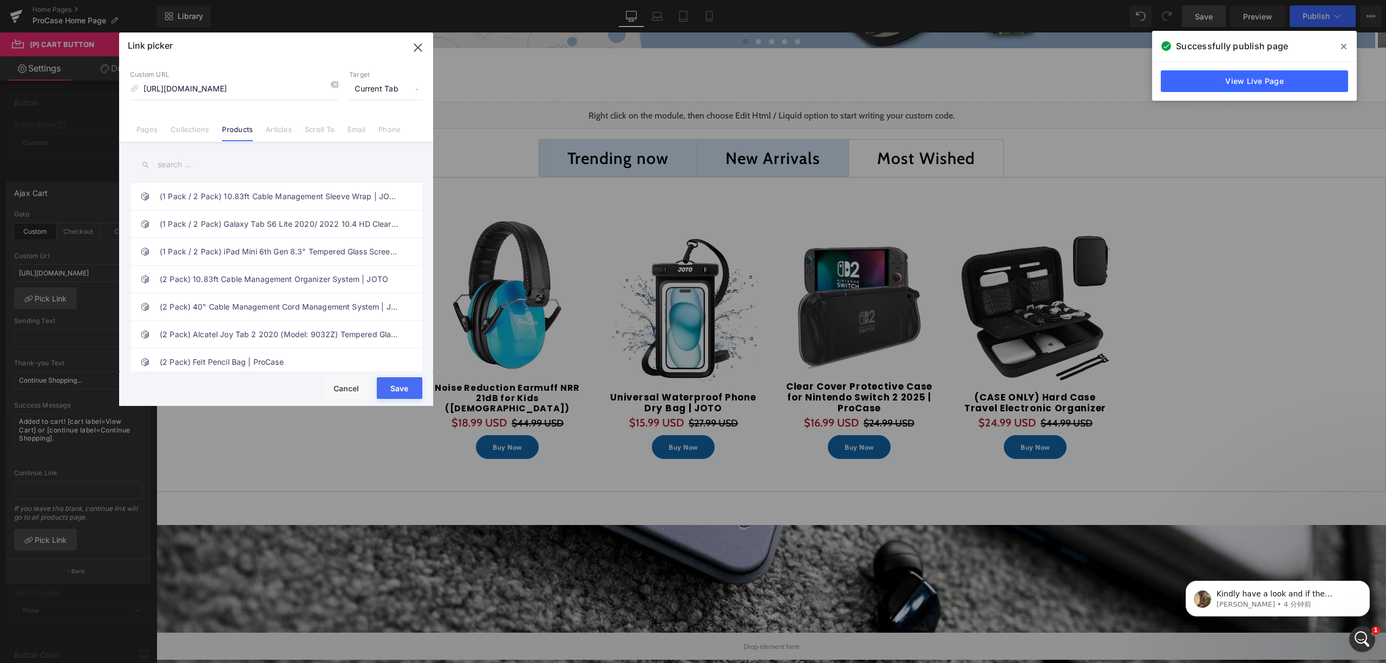
type input "https://procase.com/products/universal-waterproof-pouch-phone-dry-bag-joto-1"
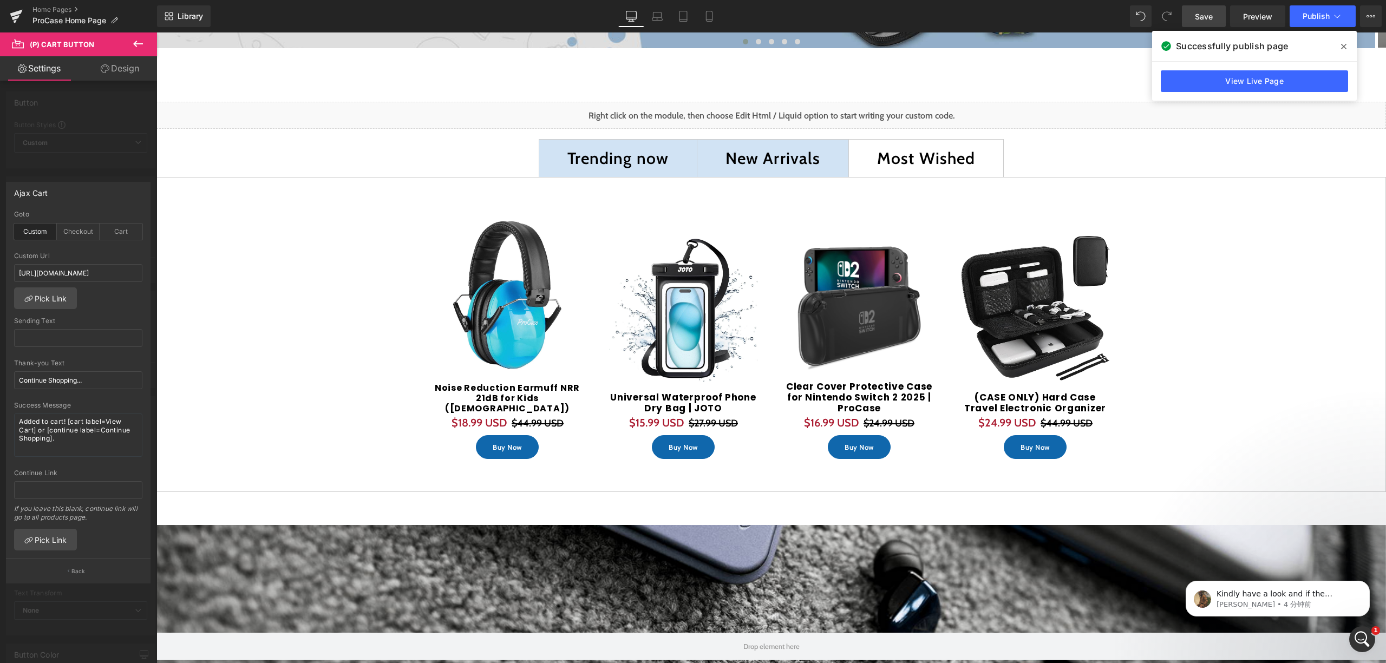
click at [1201, 20] on span "Save" at bounding box center [1204, 16] width 18 height 11
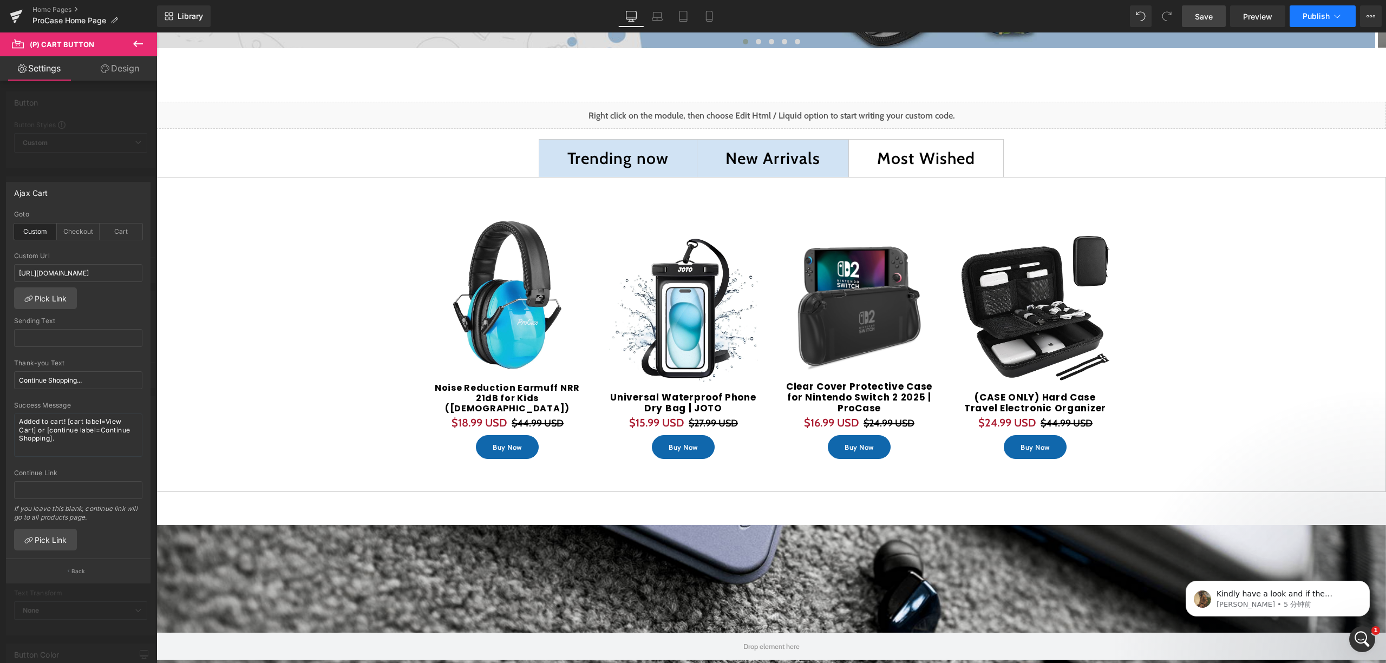
click at [1319, 11] on button "Publish" at bounding box center [1322, 16] width 66 height 22
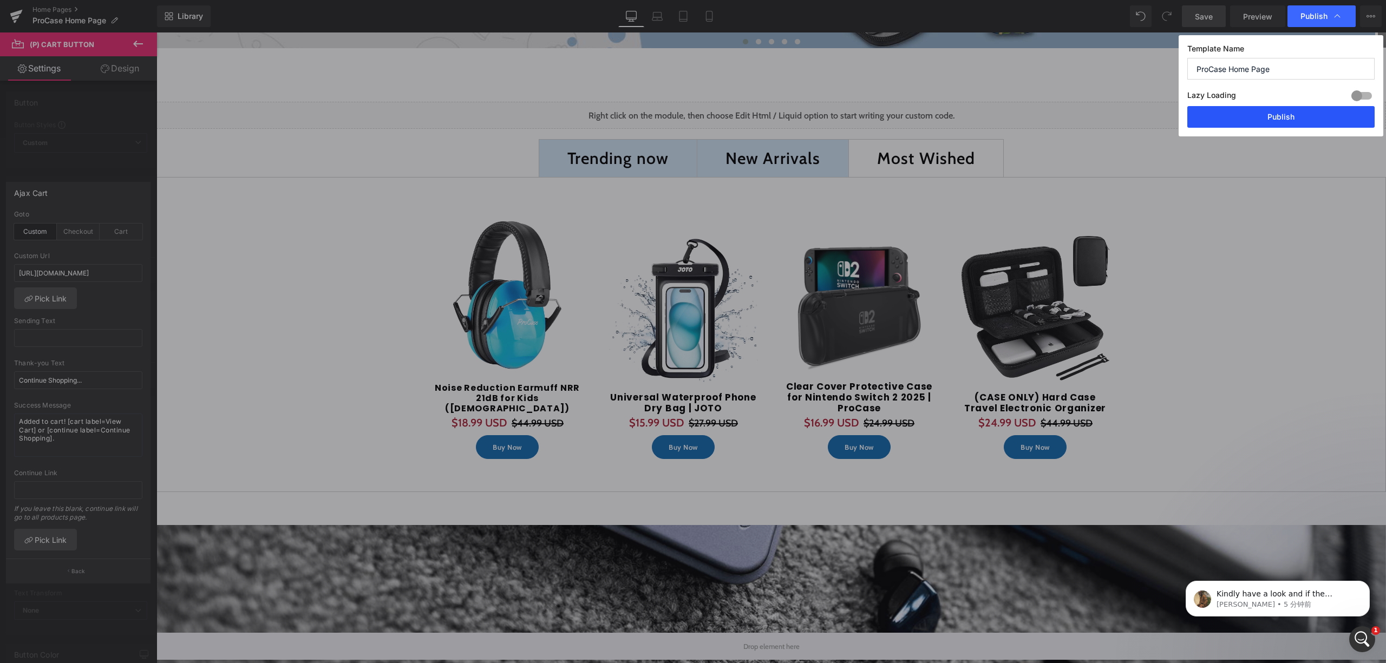
click at [1293, 109] on button "Publish" at bounding box center [1280, 117] width 187 height 22
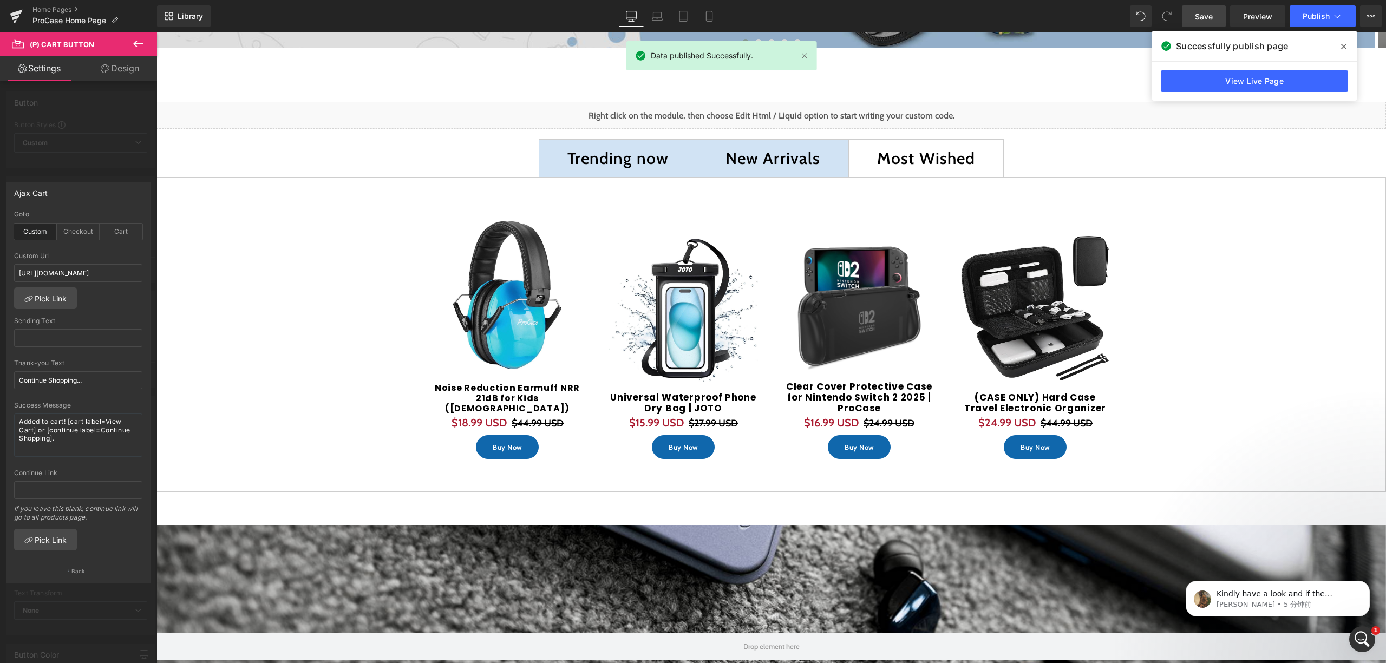
click at [1346, 50] on icon at bounding box center [1343, 46] width 5 height 9
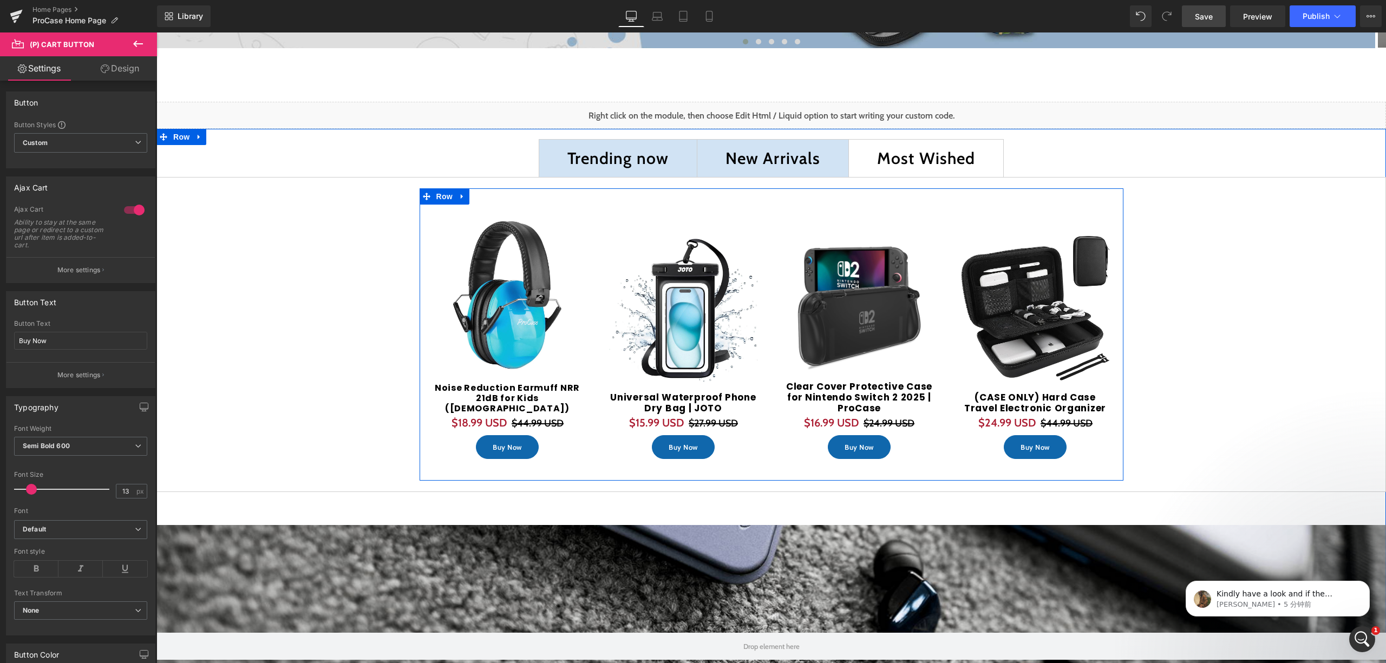
click at [639, 175] on span "Trending now Text Block" at bounding box center [618, 158] width 158 height 37
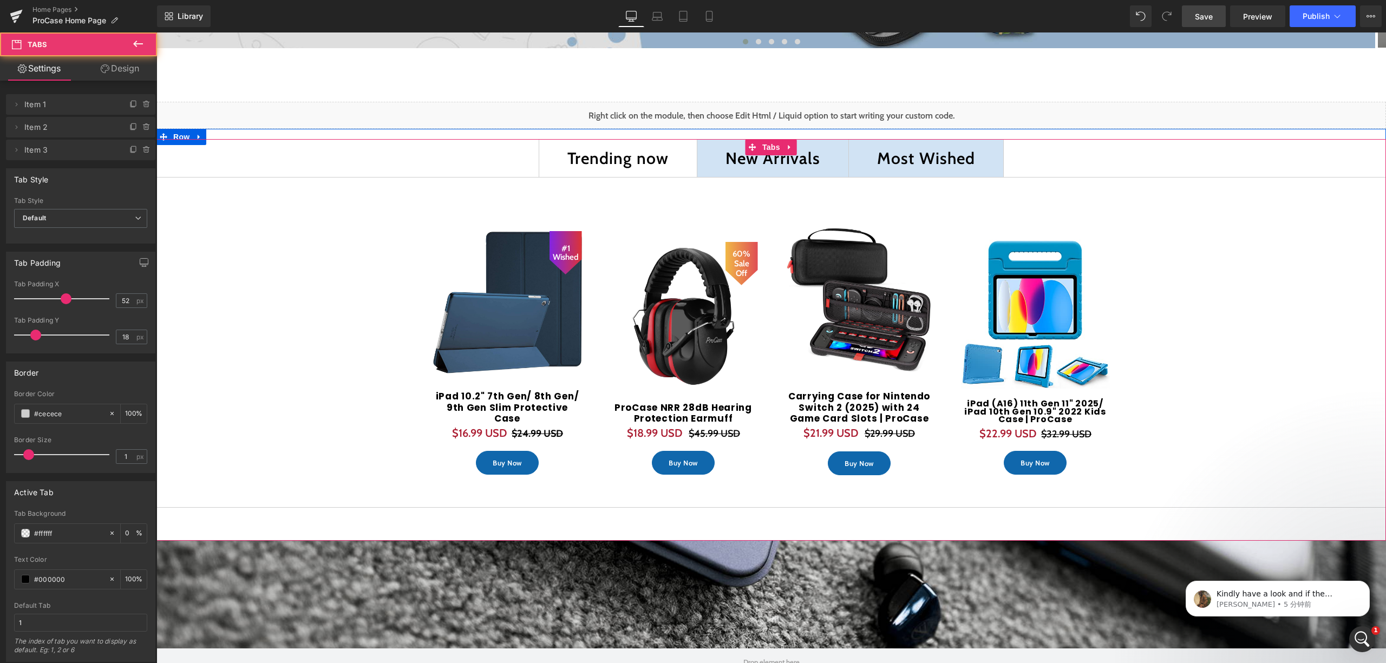
scroll to position [5, 5]
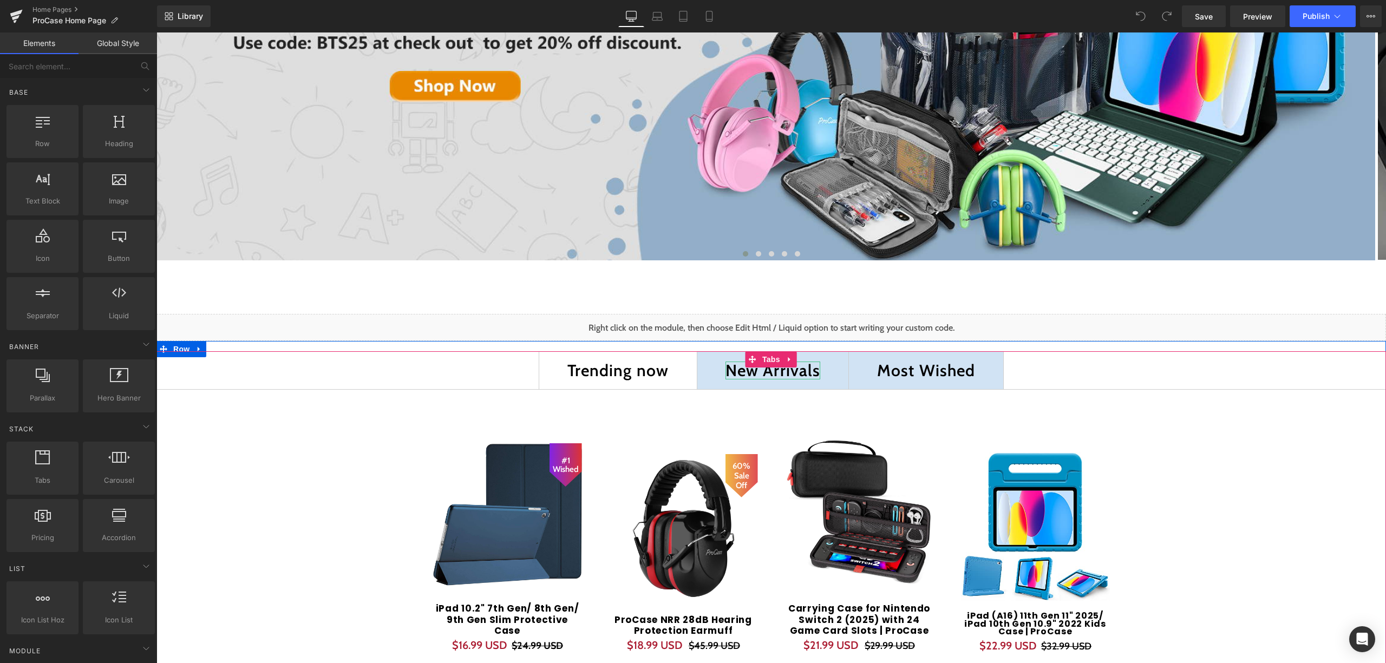
scroll to position [722, 0]
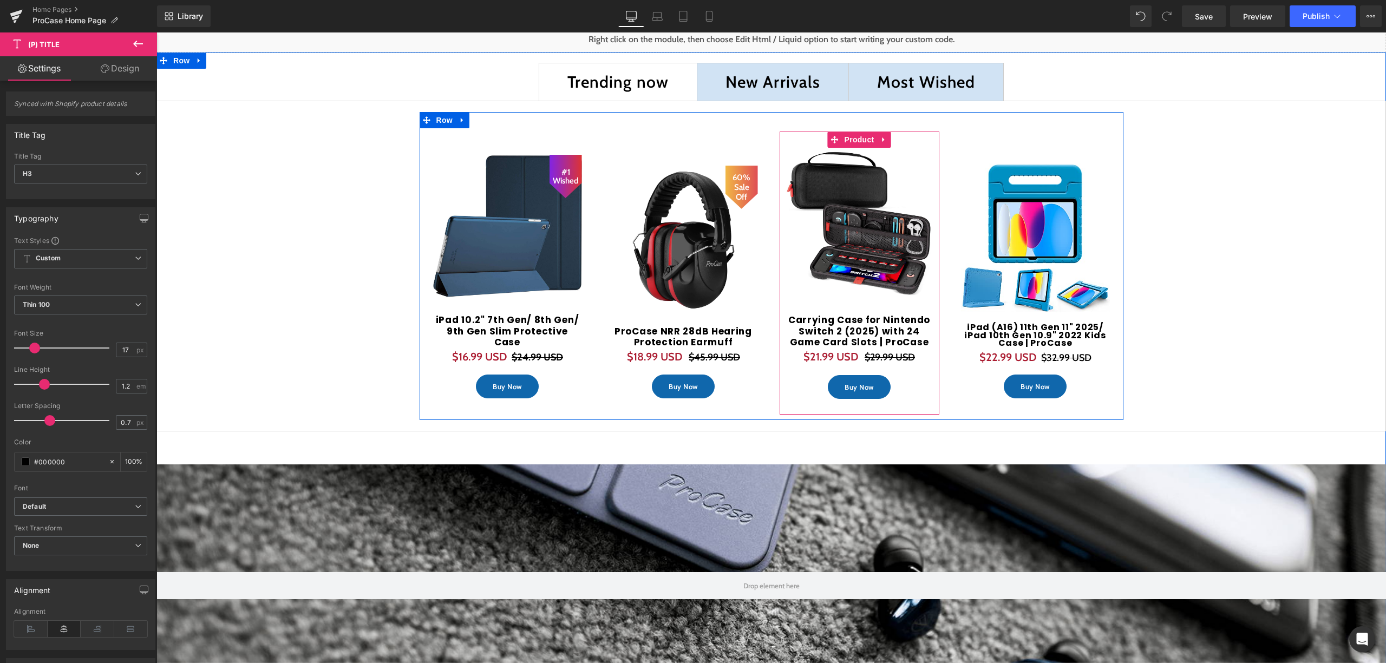
click at [856, 389] on span "(P) Cart Button" at bounding box center [858, 387] width 49 height 13
click at [856, 388] on span "(P) Cart Button" at bounding box center [858, 387] width 49 height 13
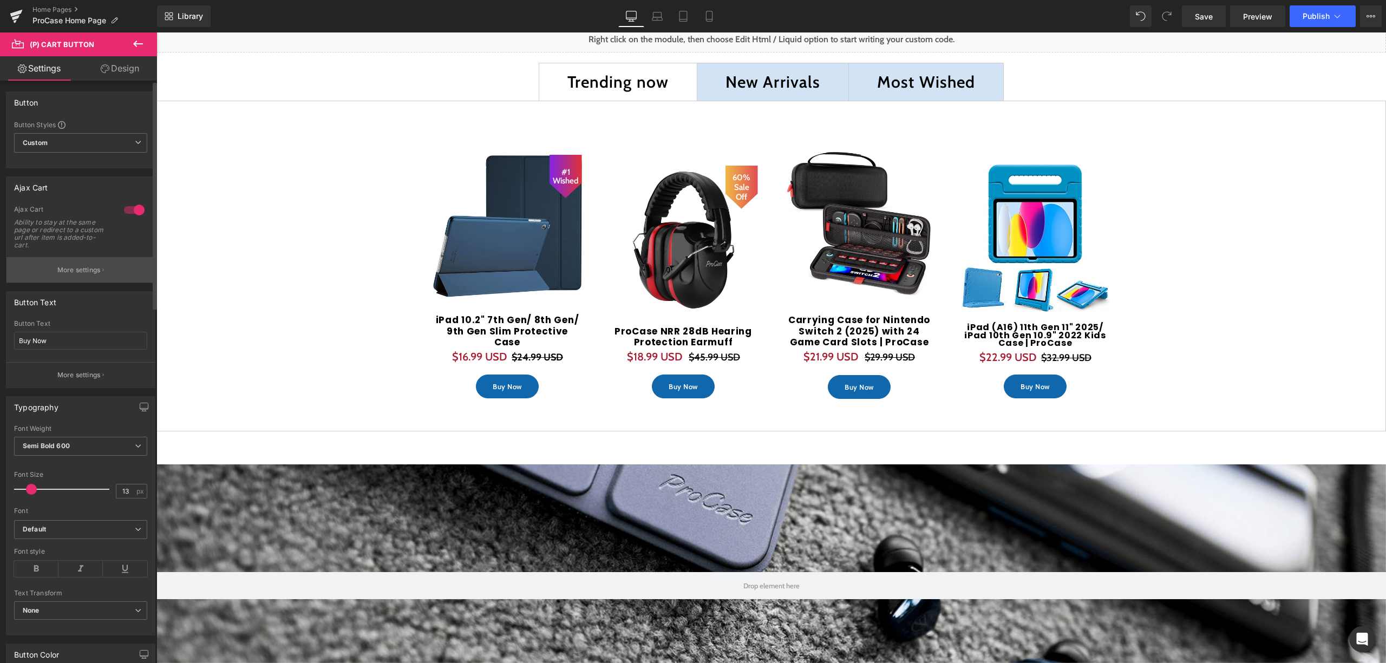
click at [99, 271] on button "More settings" at bounding box center [80, 269] width 148 height 25
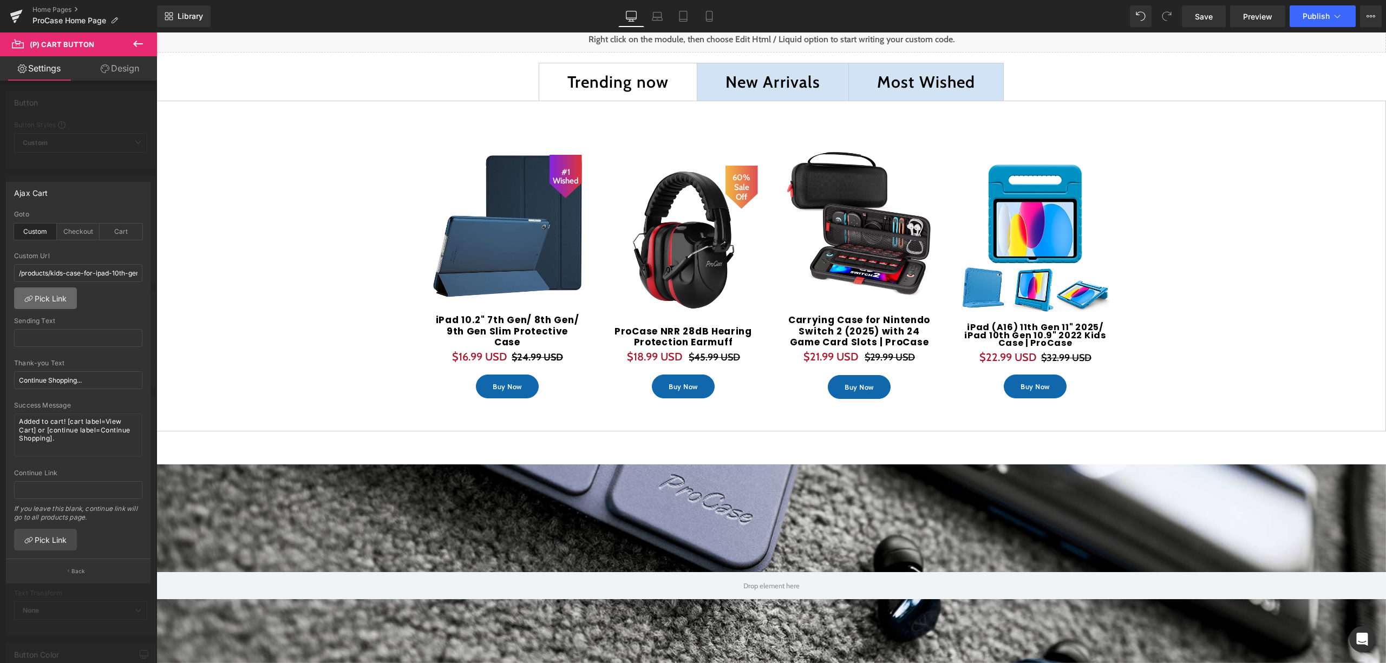
click at [48, 292] on link "Pick Link" at bounding box center [45, 298] width 63 height 22
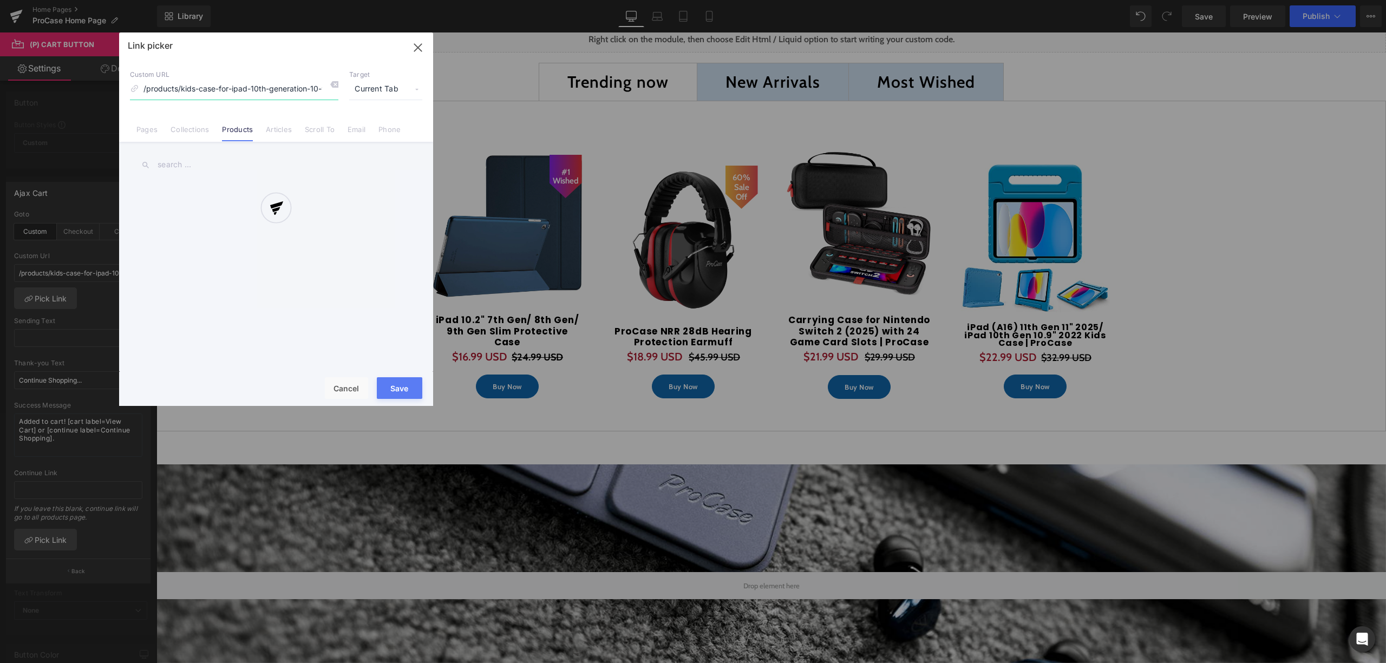
scroll to position [0, 68]
click at [332, 87] on icon at bounding box center [334, 84] width 9 height 9
click at [210, 167] on input "text" at bounding box center [276, 165] width 292 height 24
type input "carrying case for nin"
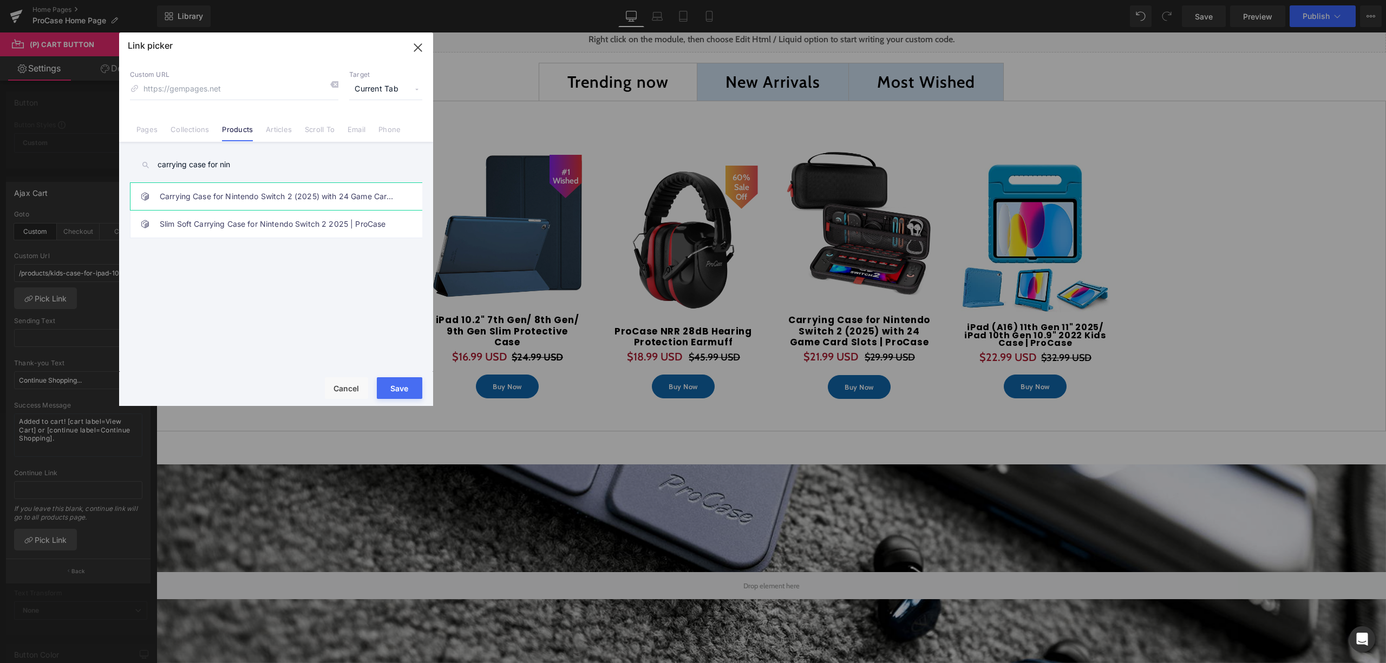
click at [288, 205] on link "Carrying Case for Nintendo Switch 2 (2025) with 24 Game Card Slots | ProCase" at bounding box center [279, 196] width 238 height 27
type input "/products/carrying-case-for-nintendo-switch-2-2025-with-24-game-card-slots-proc…"
click at [401, 388] on button "Save" at bounding box center [399, 388] width 45 height 22
type input "/products/carrying-case-for-nintendo-switch-2-2025-with-24-game-card-slots-proc…"
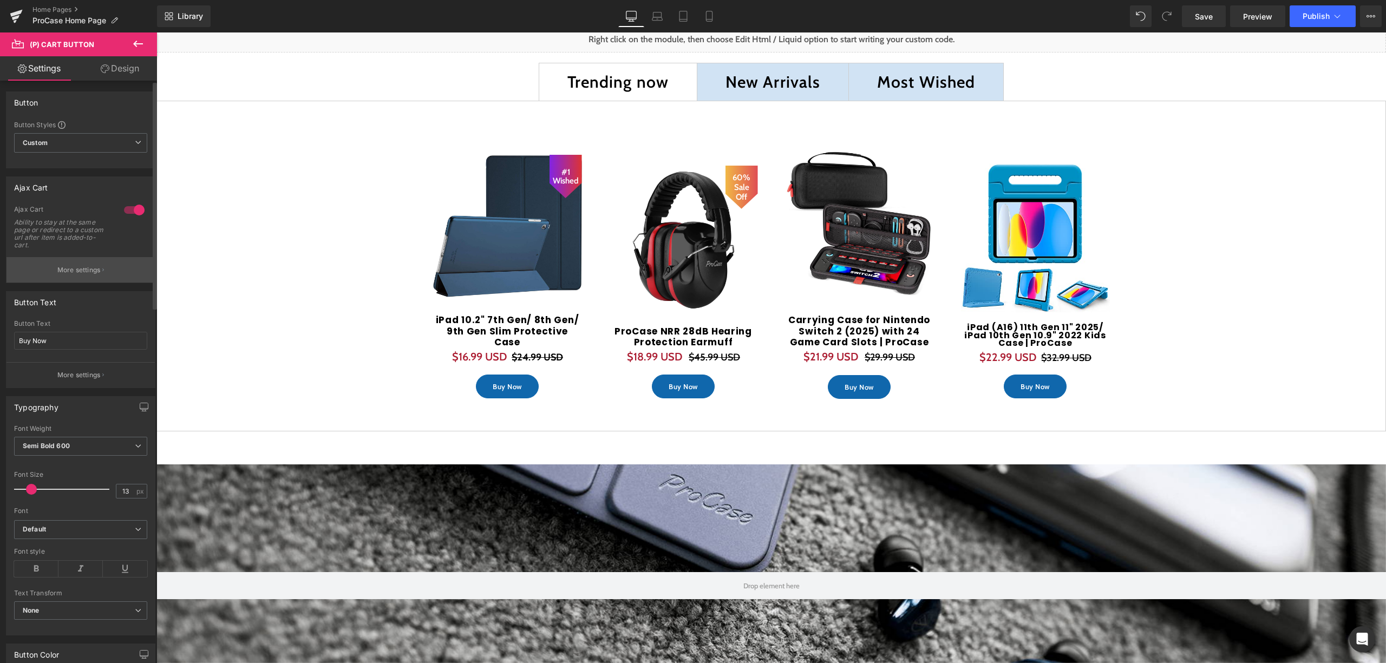
click at [120, 271] on button "More settings" at bounding box center [80, 269] width 148 height 25
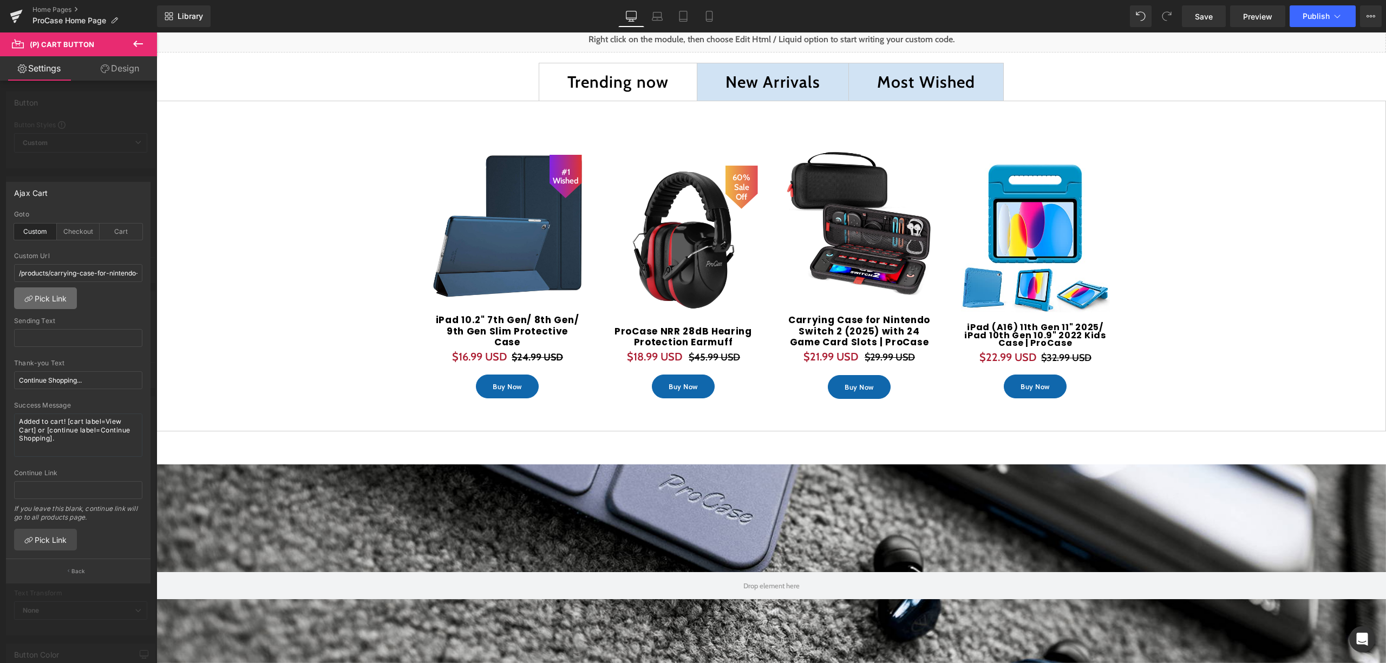
click at [44, 297] on link "Pick Link" at bounding box center [45, 298] width 63 height 22
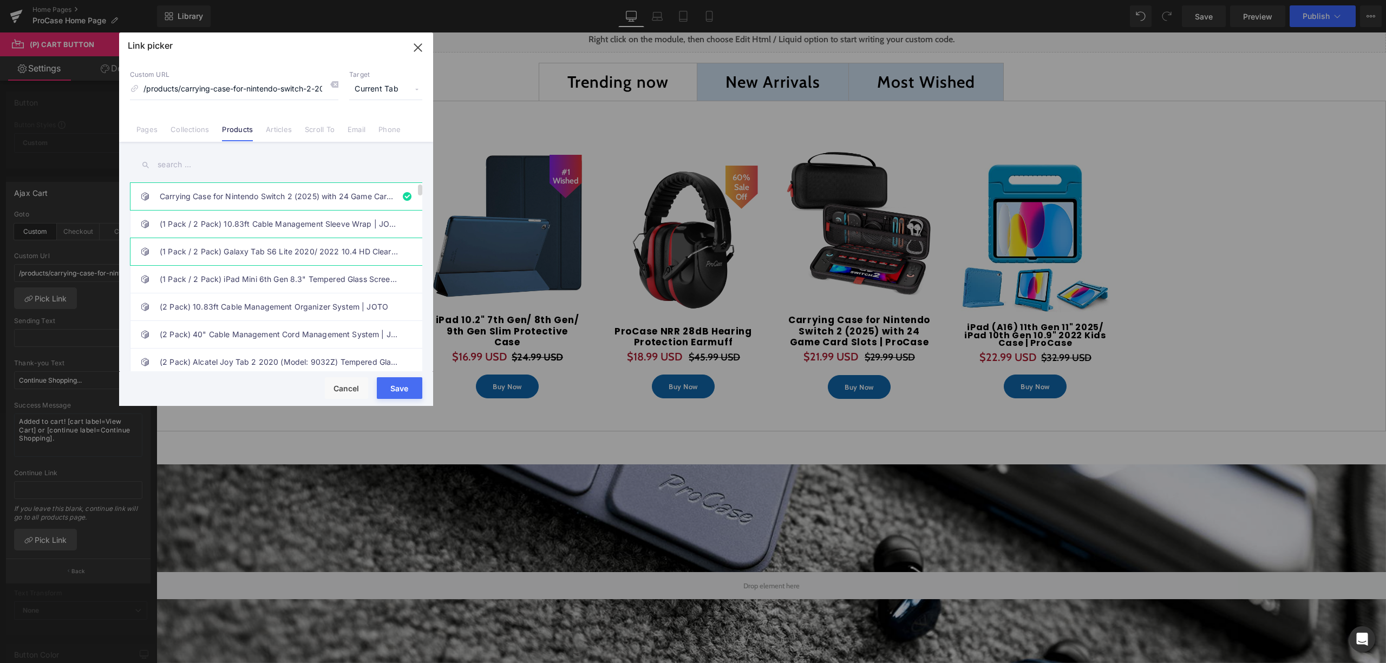
scroll to position [0, 130]
click at [336, 87] on icon at bounding box center [334, 84] width 9 height 9
click at [249, 157] on input "text" at bounding box center [276, 165] width 292 height 24
type input "K"
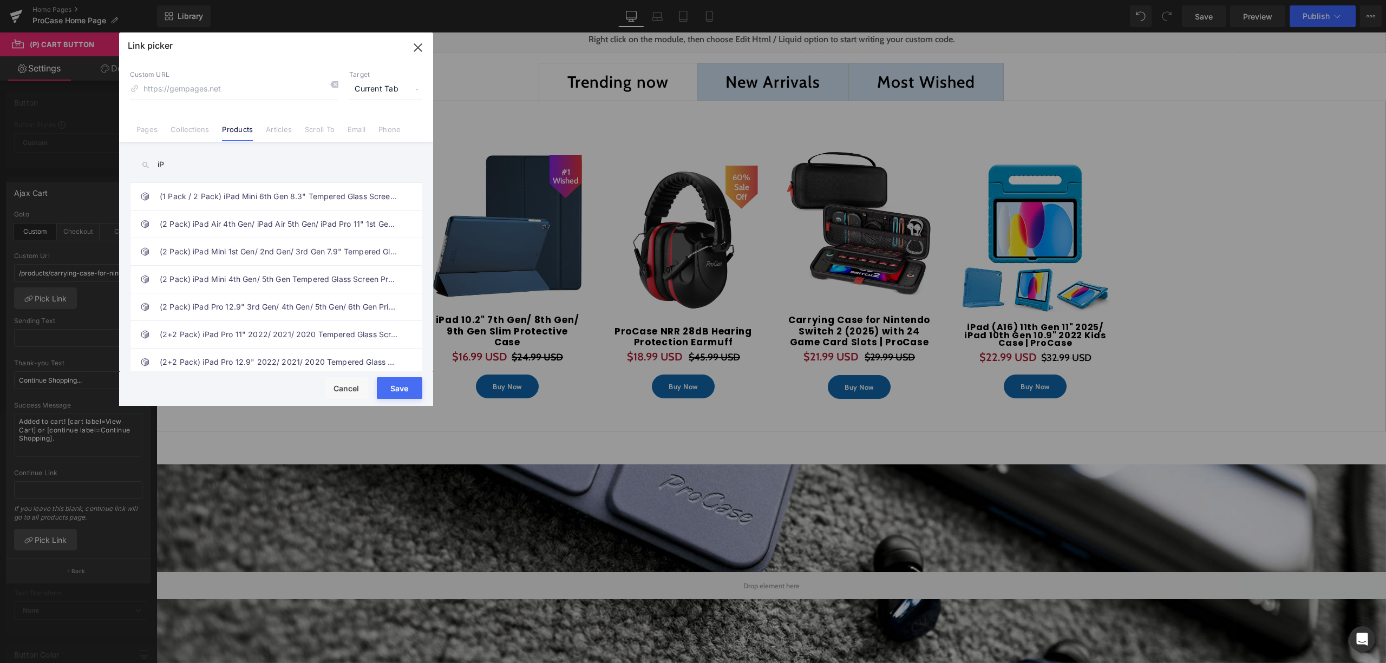
type input "i"
type input "A16"
click at [421, 53] on icon "button" at bounding box center [417, 47] width 17 height 17
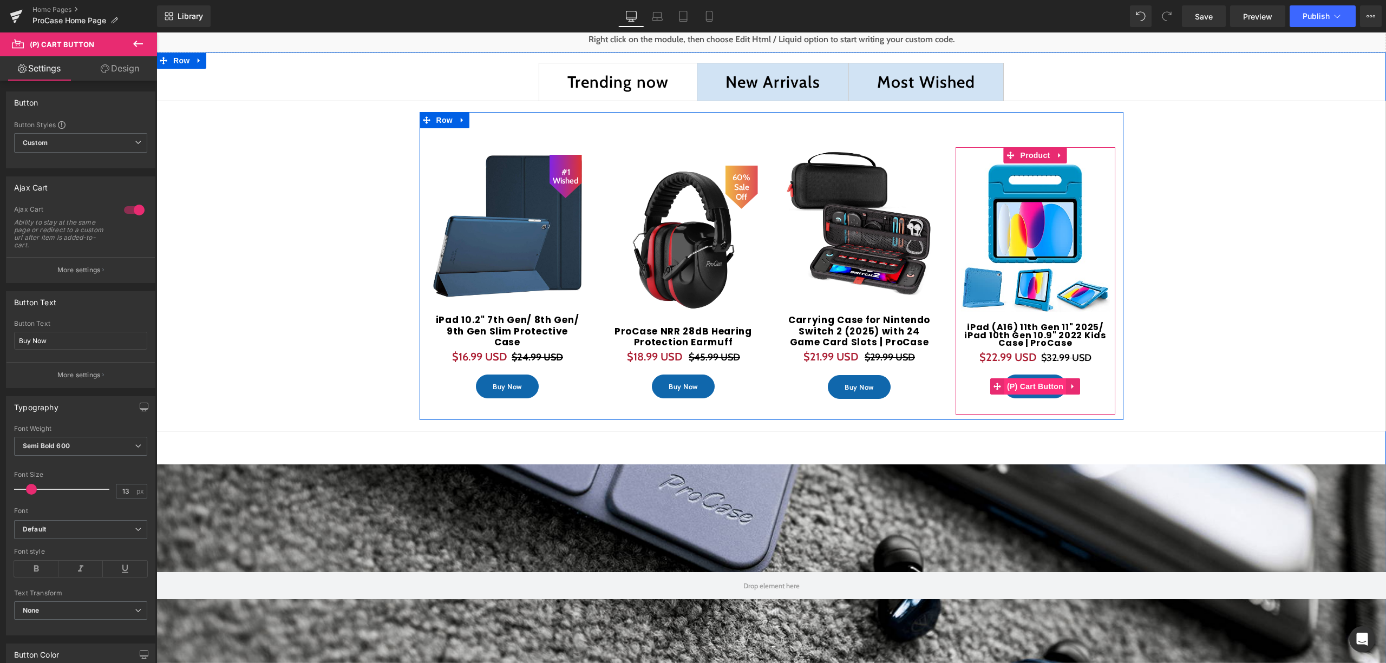
click at [1030, 388] on span "(P) Cart Button" at bounding box center [1035, 386] width 62 height 16
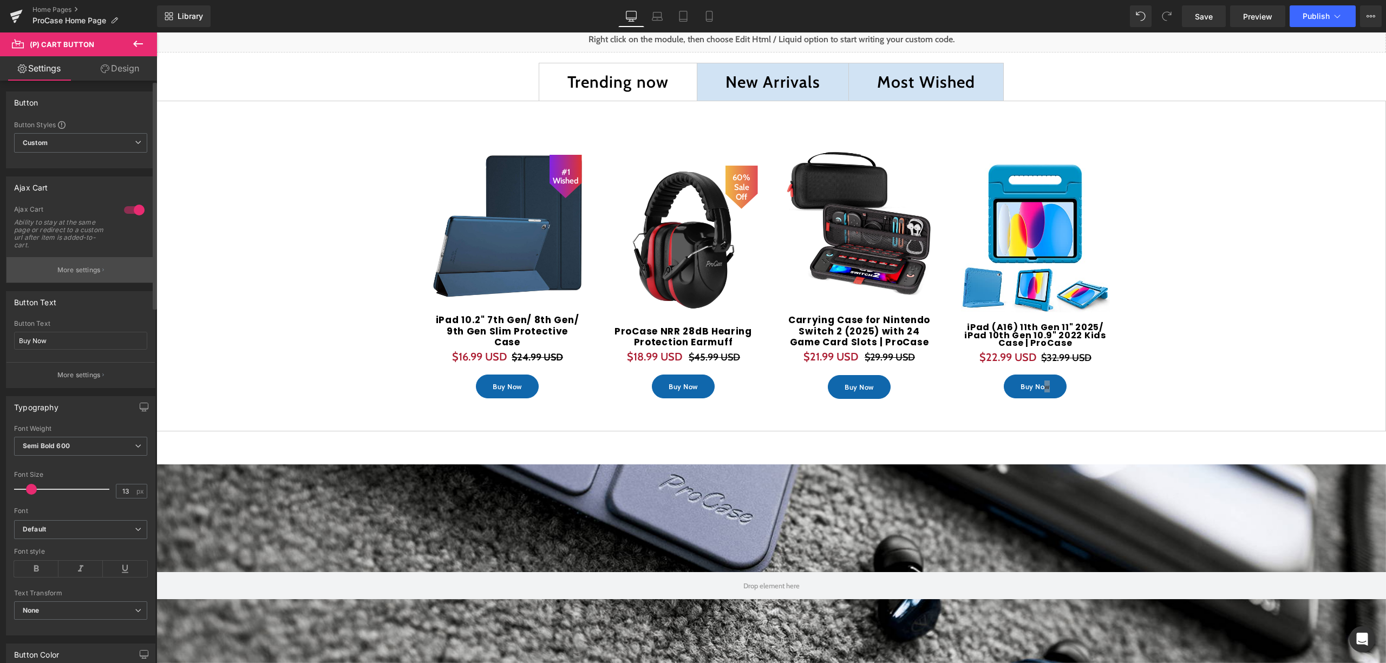
click at [68, 273] on p "More settings" at bounding box center [78, 270] width 43 height 10
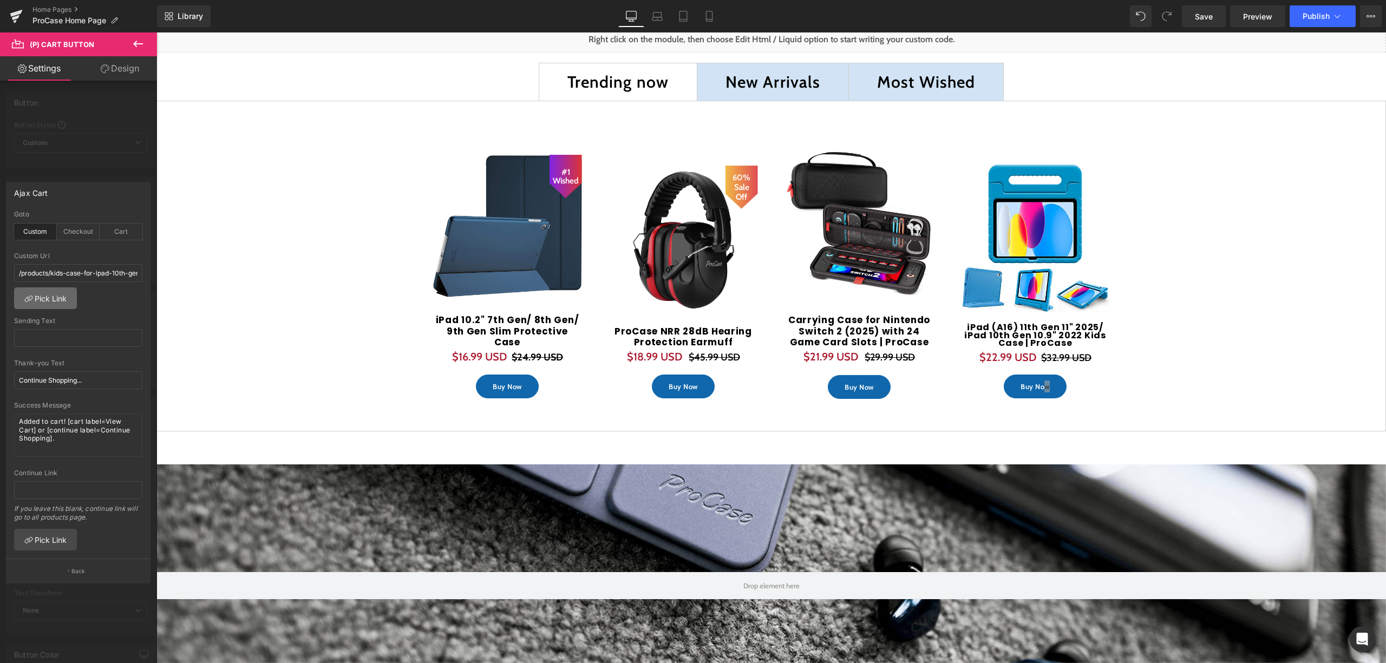
click at [42, 301] on link "Pick Link" at bounding box center [45, 298] width 63 height 22
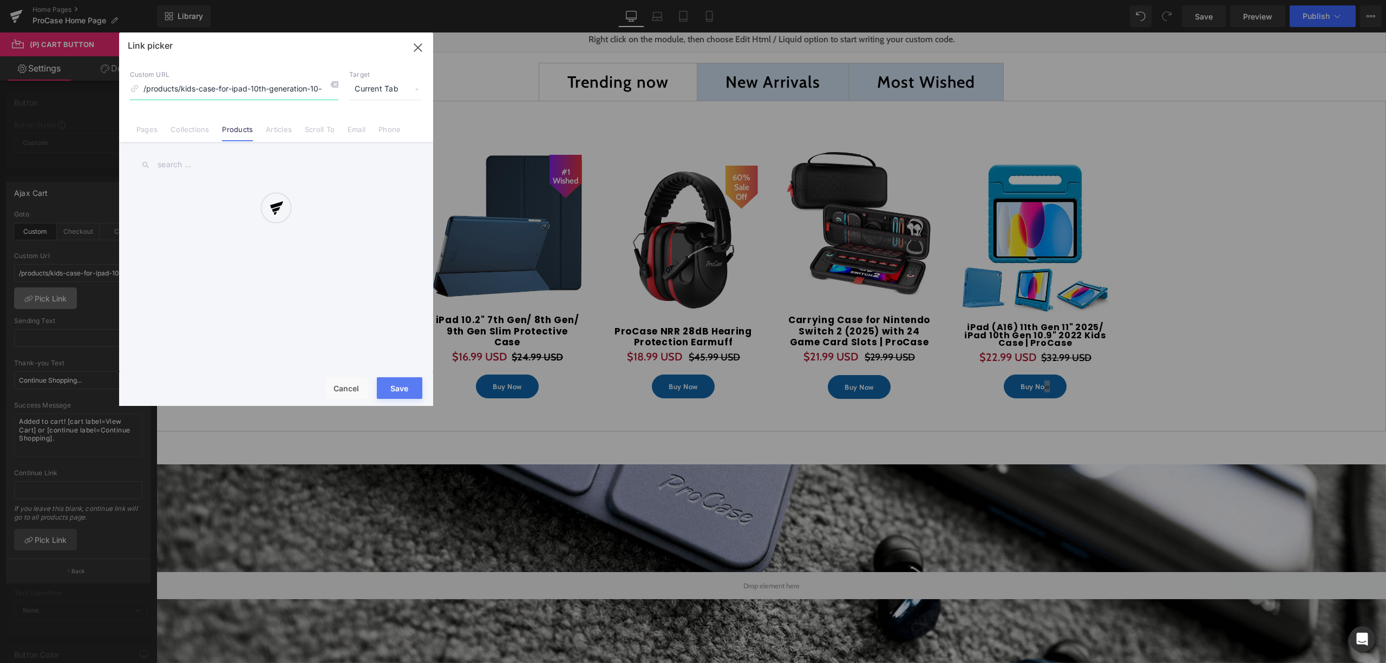
scroll to position [0, 68]
click at [287, 157] on input "text" at bounding box center [276, 165] width 292 height 24
type input "i"
type input "A"
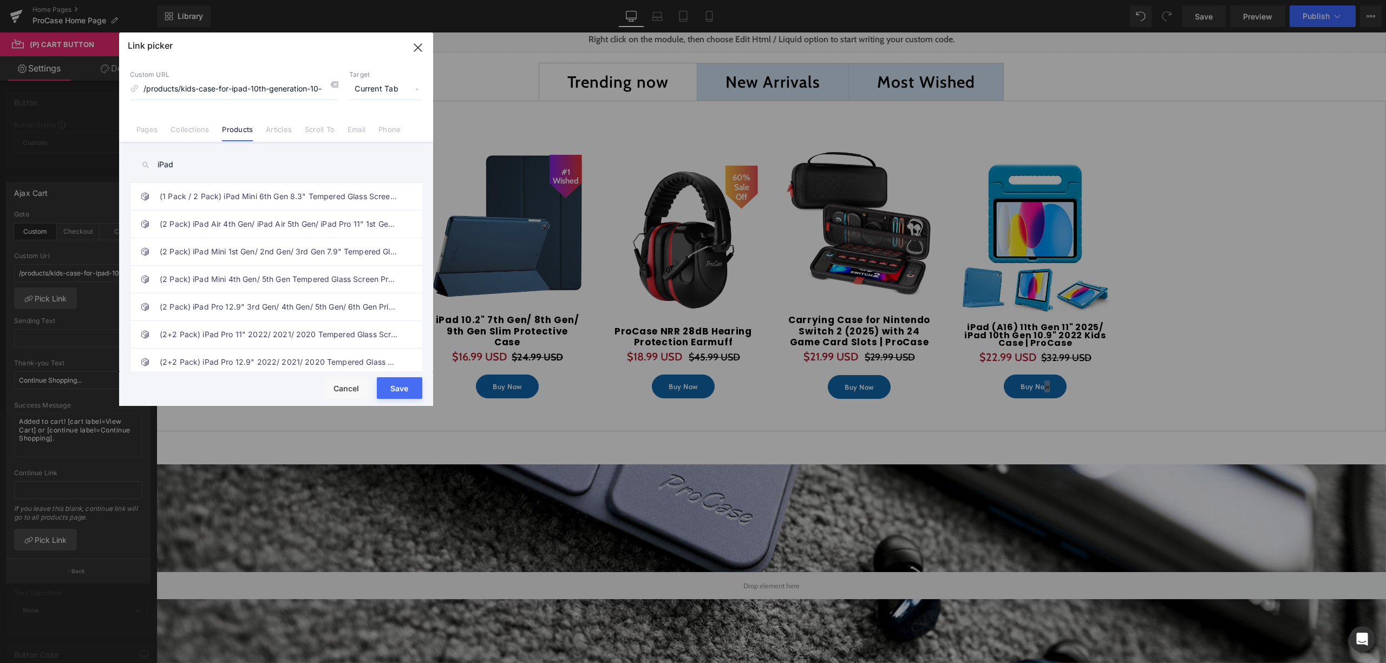
type input "iPad"
click at [144, 163] on icon at bounding box center [145, 165] width 9 height 9
click at [228, 163] on input "iPad" at bounding box center [276, 165] width 292 height 24
click at [330, 84] on icon at bounding box center [334, 84] width 9 height 9
click at [152, 118] on li "Pages" at bounding box center [147, 125] width 34 height 19
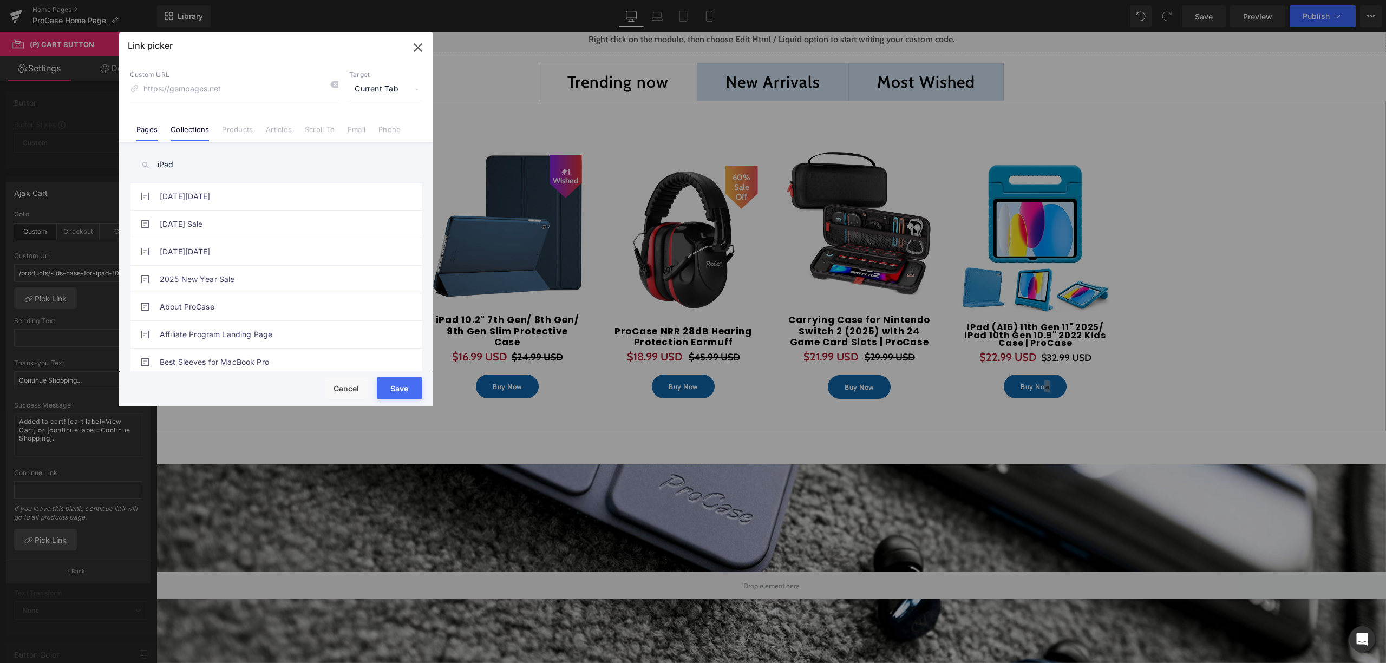
click at [193, 126] on link "Collections" at bounding box center [190, 133] width 38 height 16
click at [237, 130] on link "Products" at bounding box center [237, 133] width 31 height 16
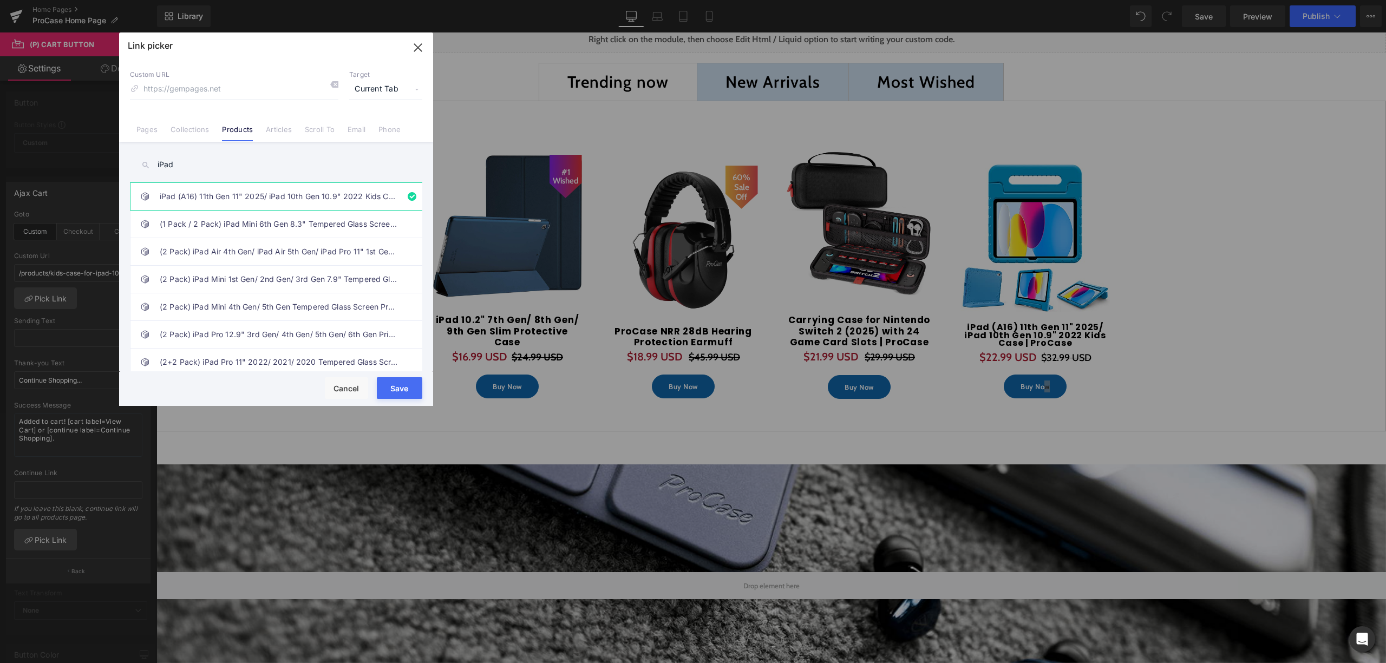
click at [352, 195] on link "iPad (A16) 11th Gen 11" 2025/ iPad 10th Gen 10.9" 2022 Kids Case | ProCase" at bounding box center [279, 196] width 238 height 27
type input "/products/kids-case-for-ipad-10th-generation-10-9-inch-2022-procase"
click at [410, 393] on button "Save" at bounding box center [399, 388] width 45 height 22
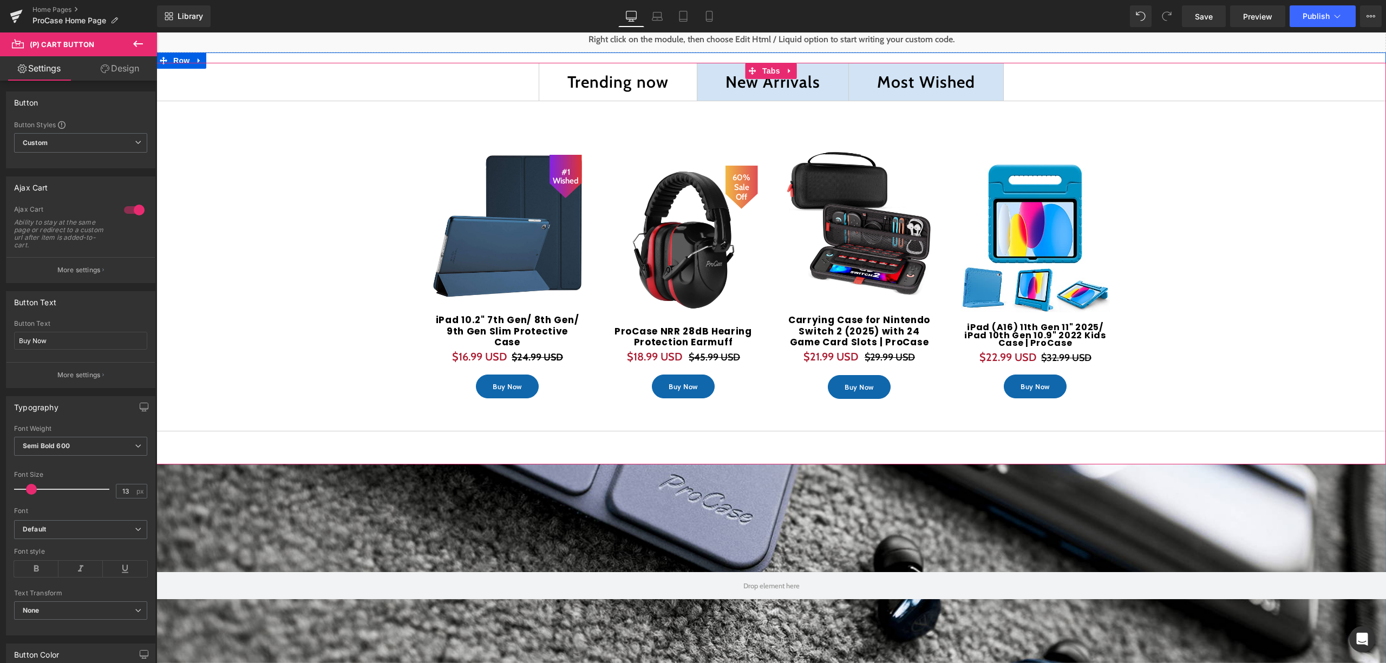
click at [784, 81] on div "New Arrivals" at bounding box center [772, 82] width 95 height 18
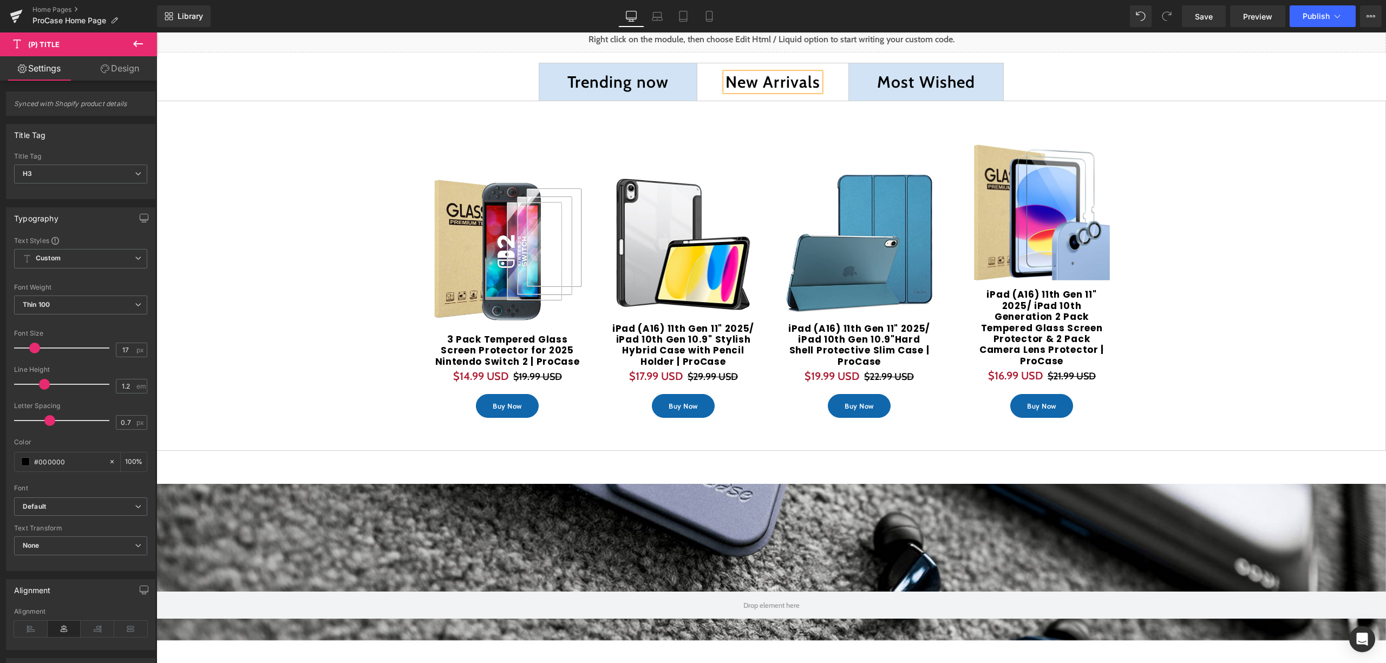
scroll to position [3774, 1218]
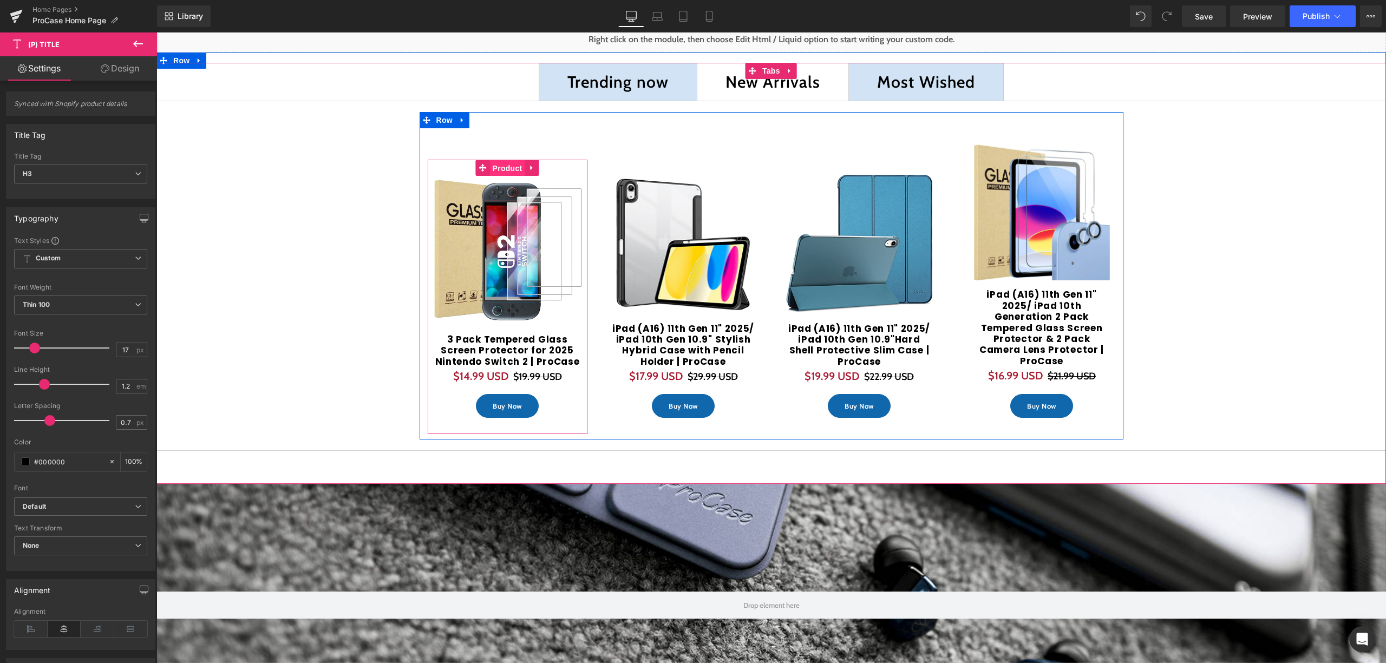
click at [507, 160] on span "Product" at bounding box center [507, 168] width 35 height 16
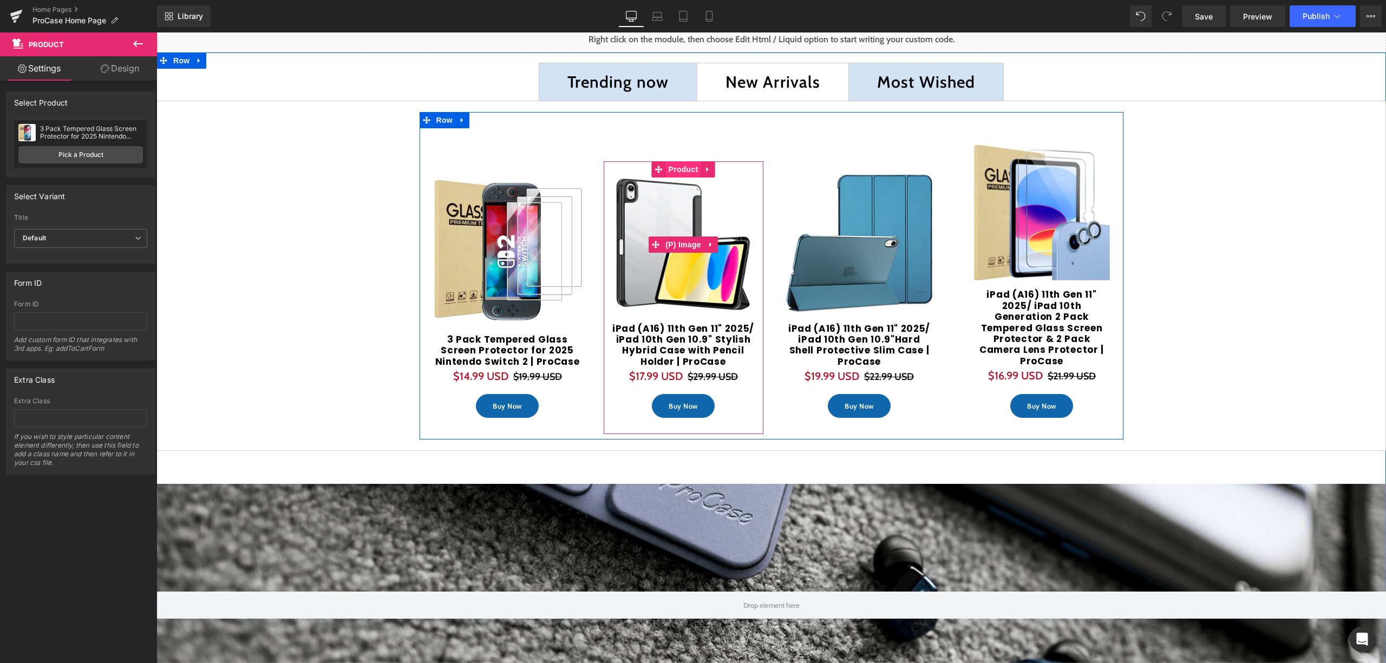
click at [694, 178] on img at bounding box center [683, 245] width 134 height 134
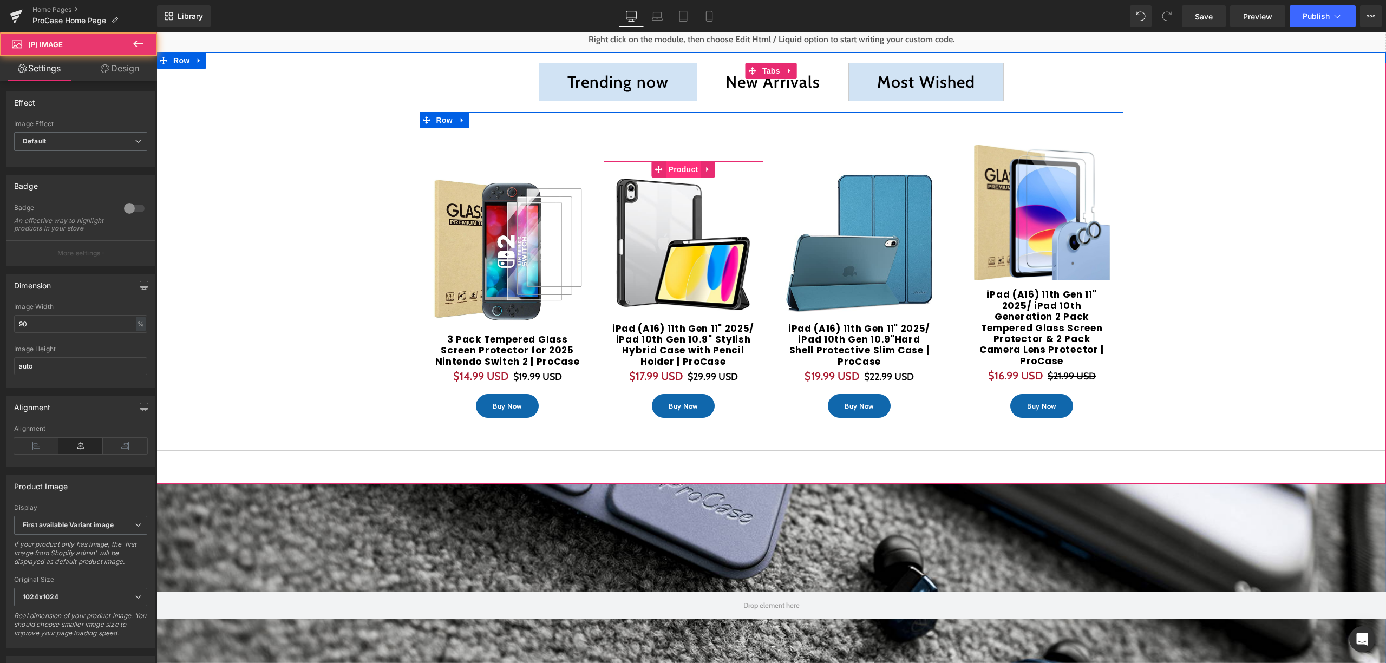
click at [689, 161] on span "Product" at bounding box center [683, 169] width 35 height 16
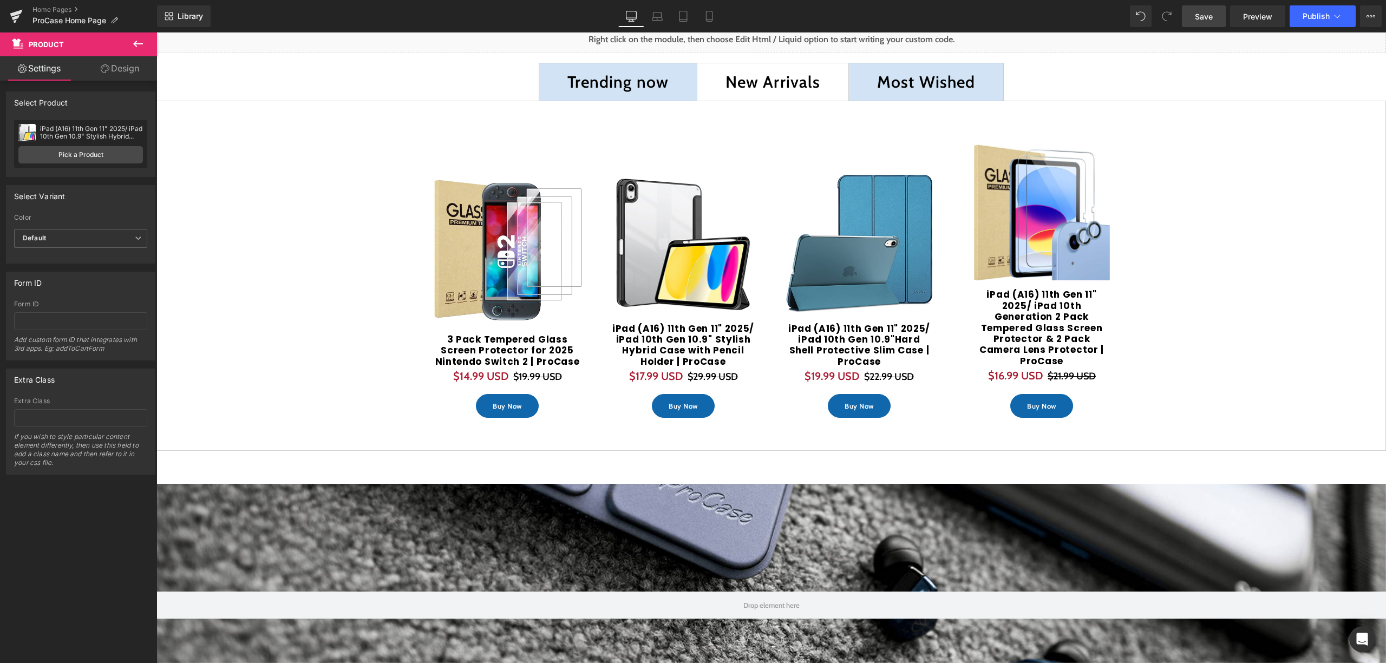
click at [1205, 18] on span "Save" at bounding box center [1204, 16] width 18 height 11
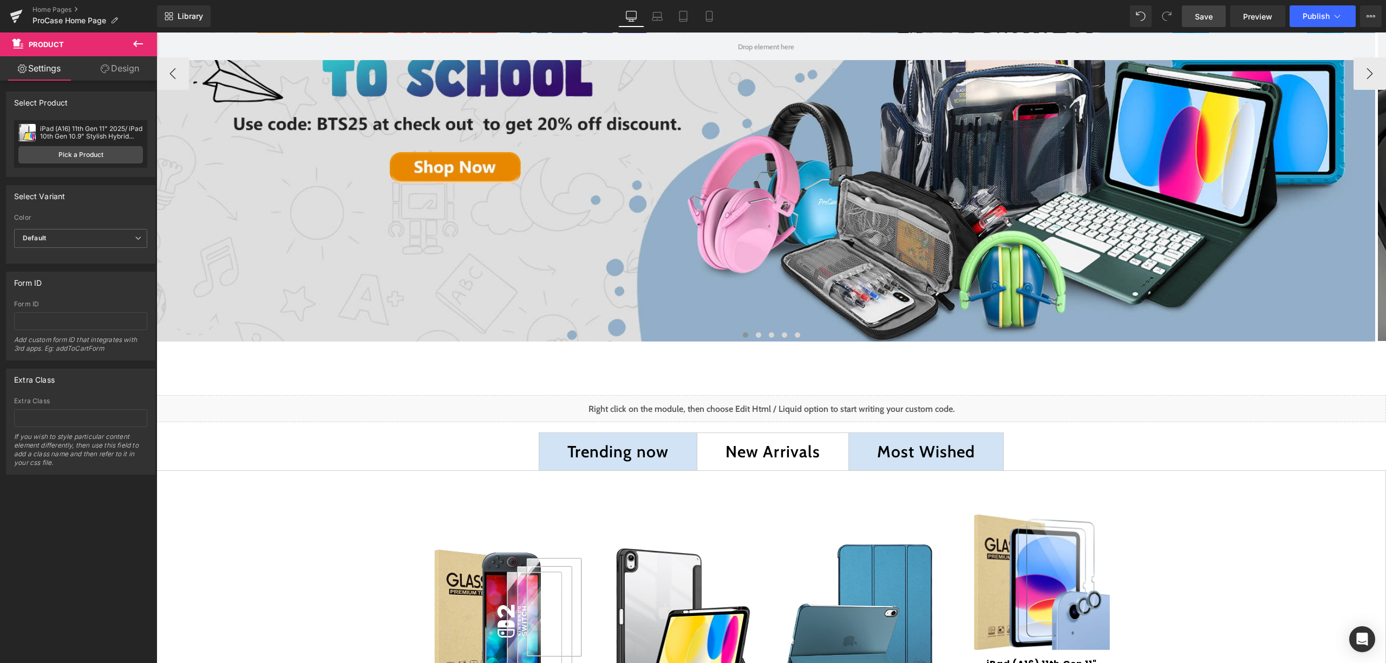
scroll to position [0, 0]
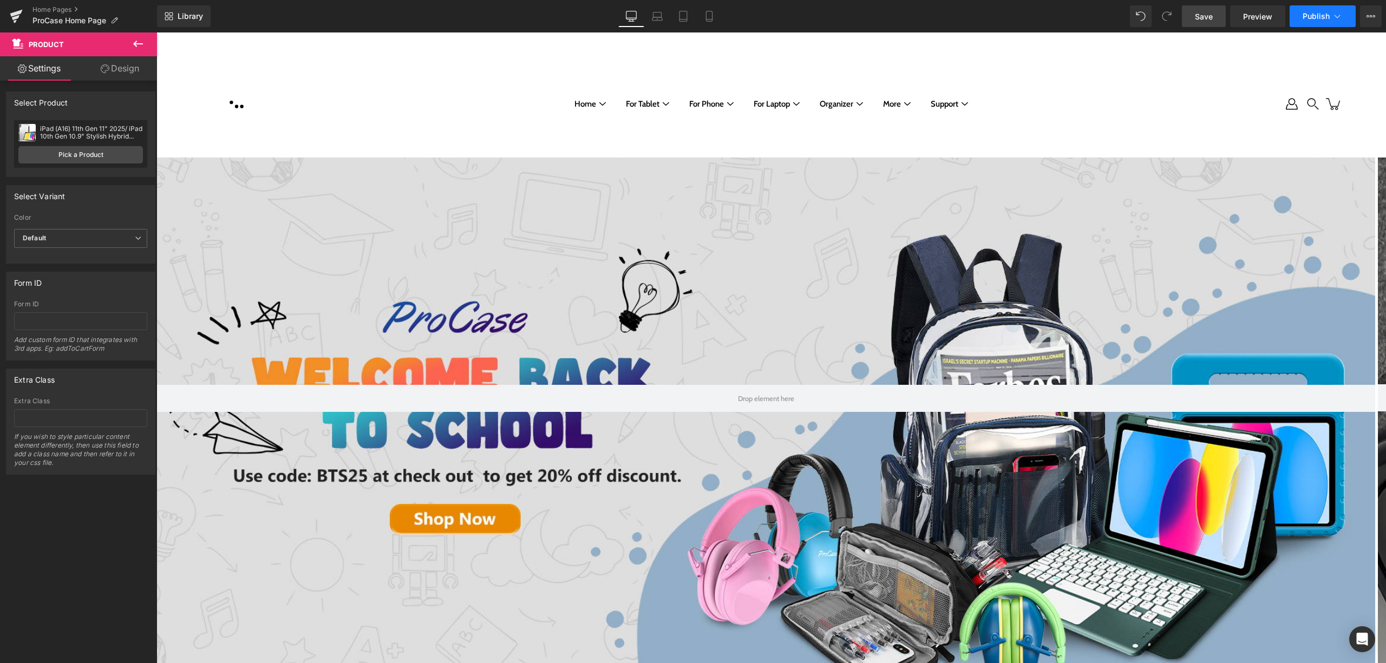
click at [1319, 25] on button "Publish" at bounding box center [1322, 16] width 66 height 22
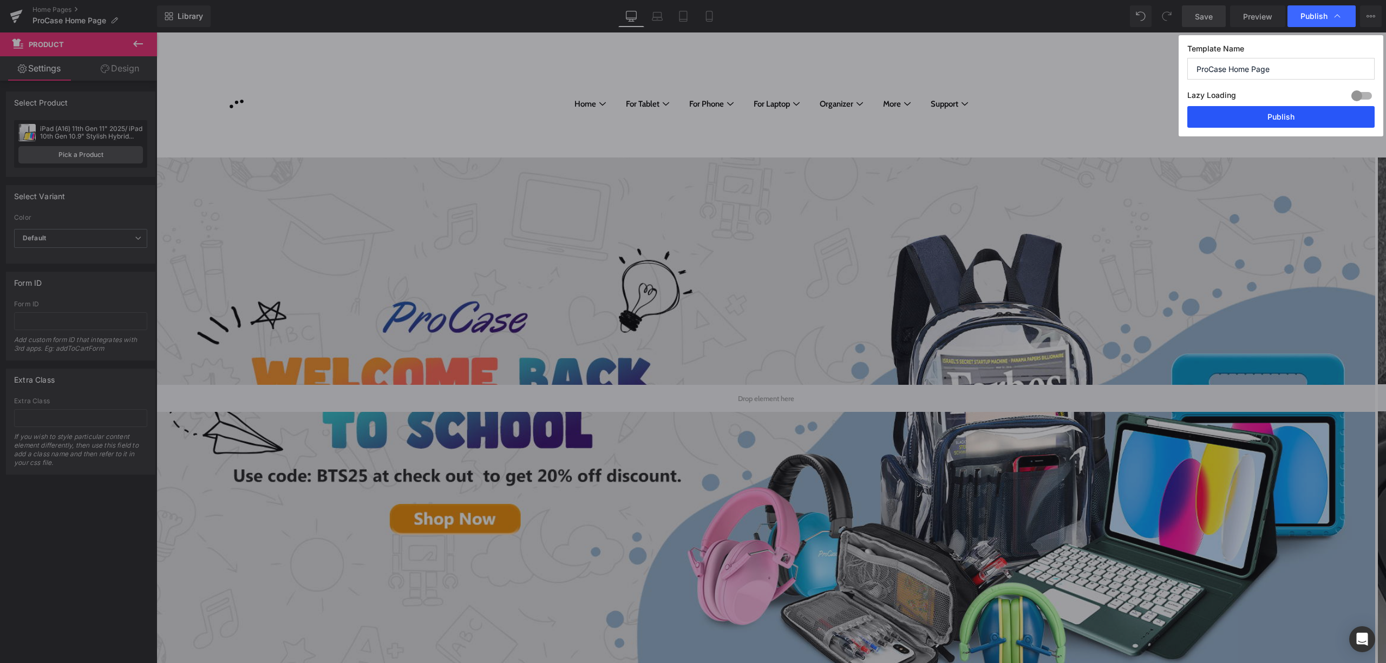
drag, startPoint x: 1274, startPoint y: 109, endPoint x: 1115, endPoint y: 77, distance: 162.4
click at [1274, 109] on button "Publish" at bounding box center [1280, 117] width 187 height 22
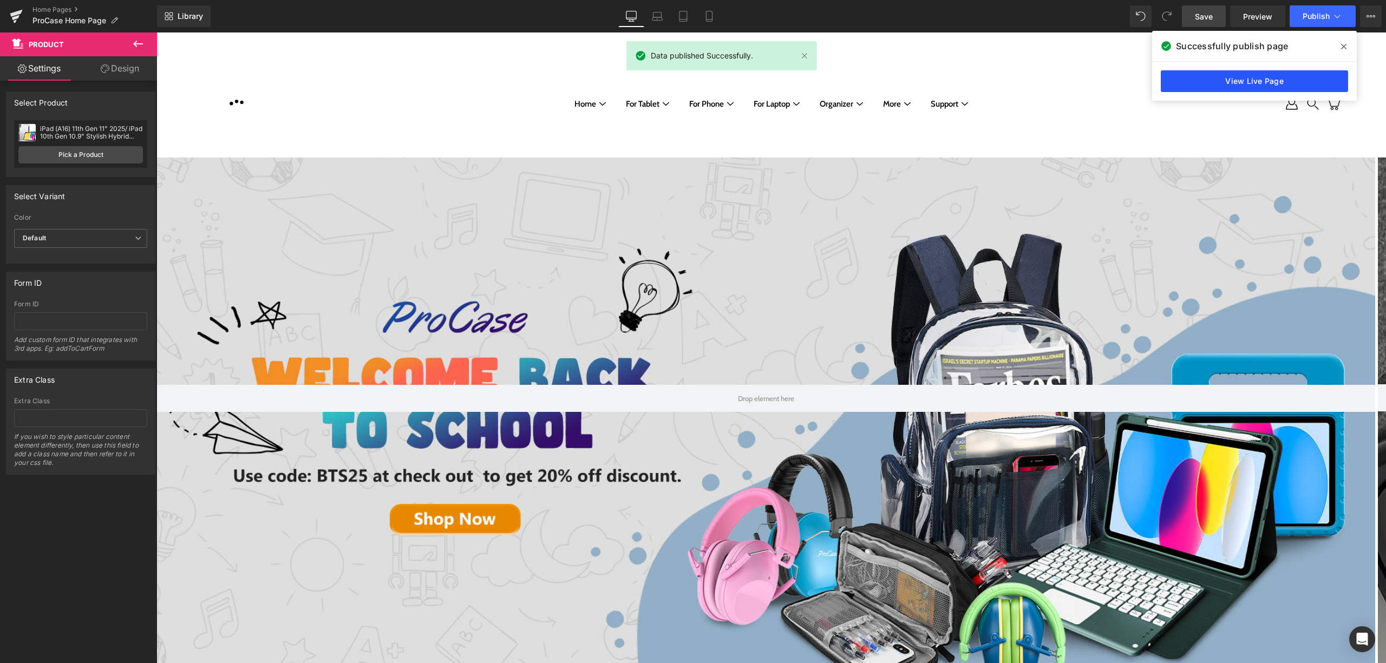
click at [1276, 74] on link "View Live Page" at bounding box center [1254, 81] width 187 height 22
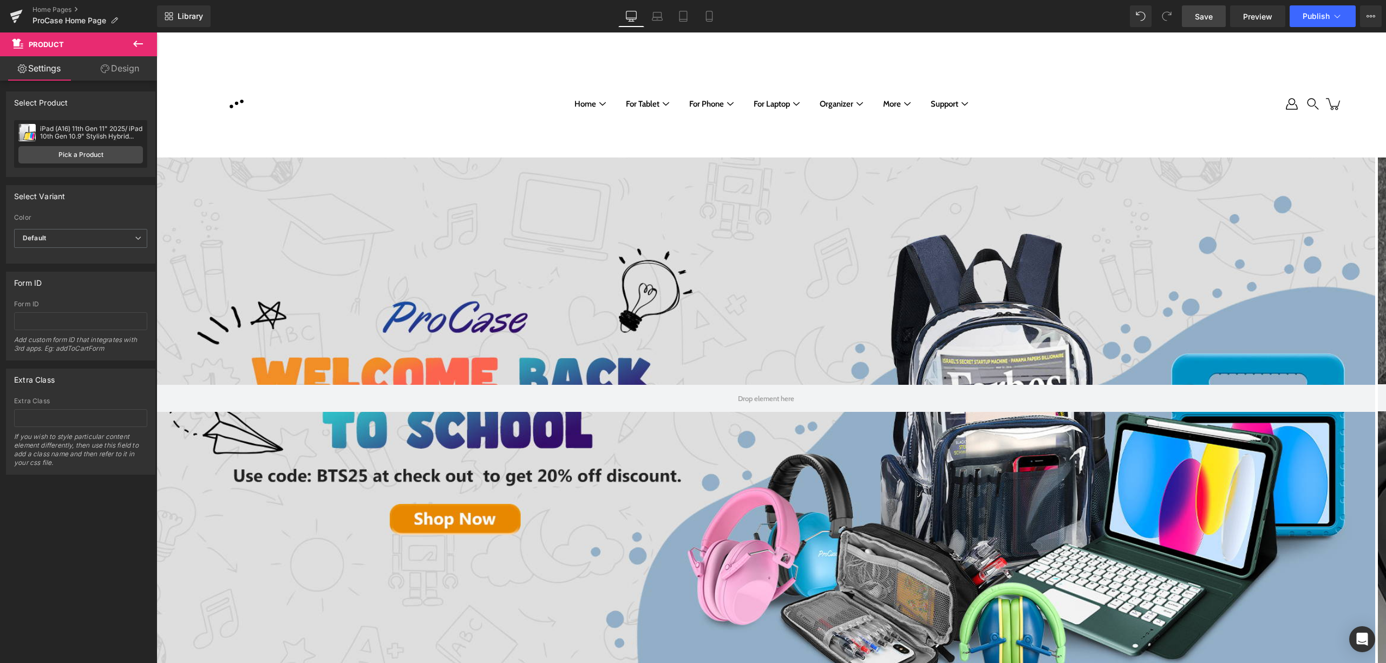
scroll to position [510, 0]
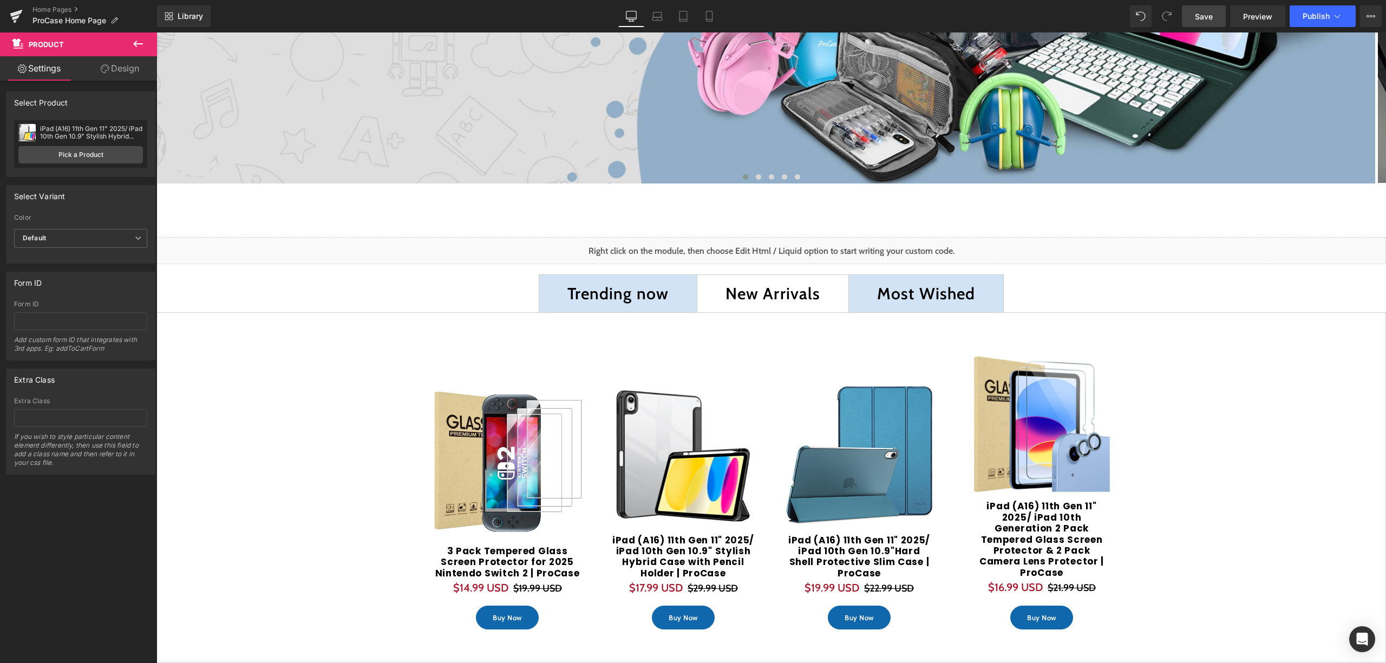
click at [607, 308] on span "Trending now Text Block" at bounding box center [618, 293] width 158 height 37
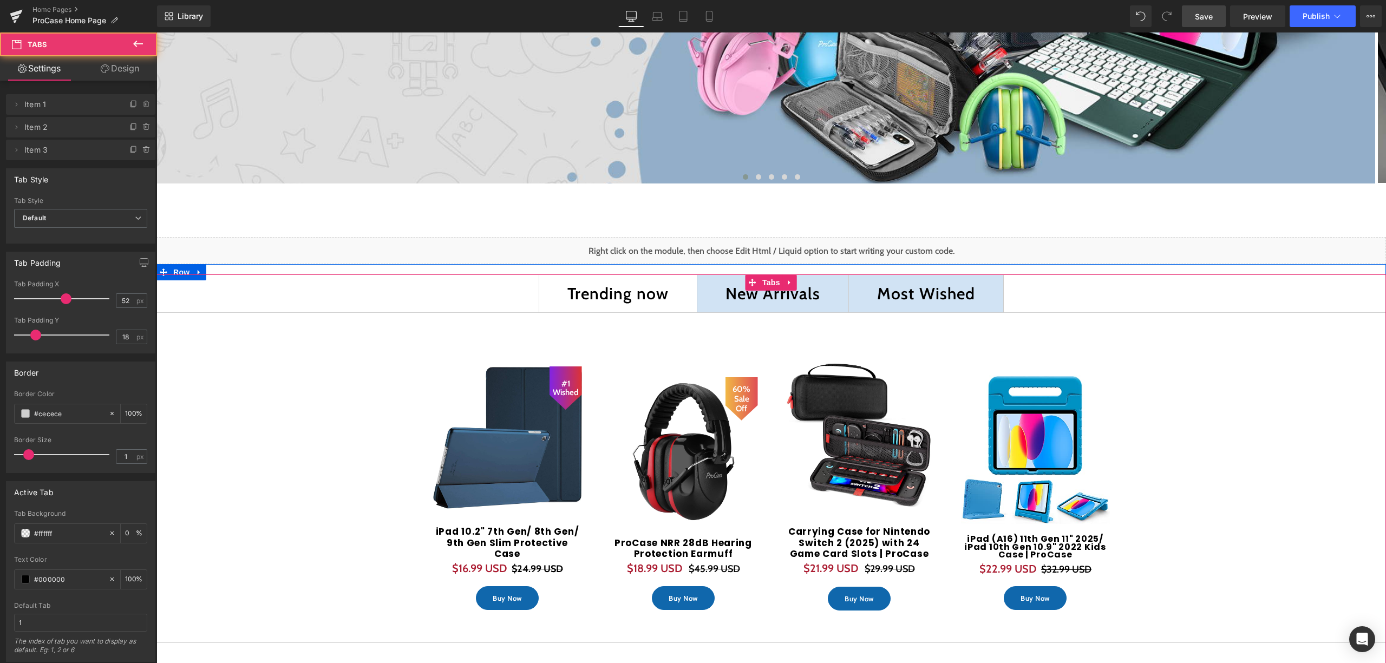
scroll to position [5, 5]
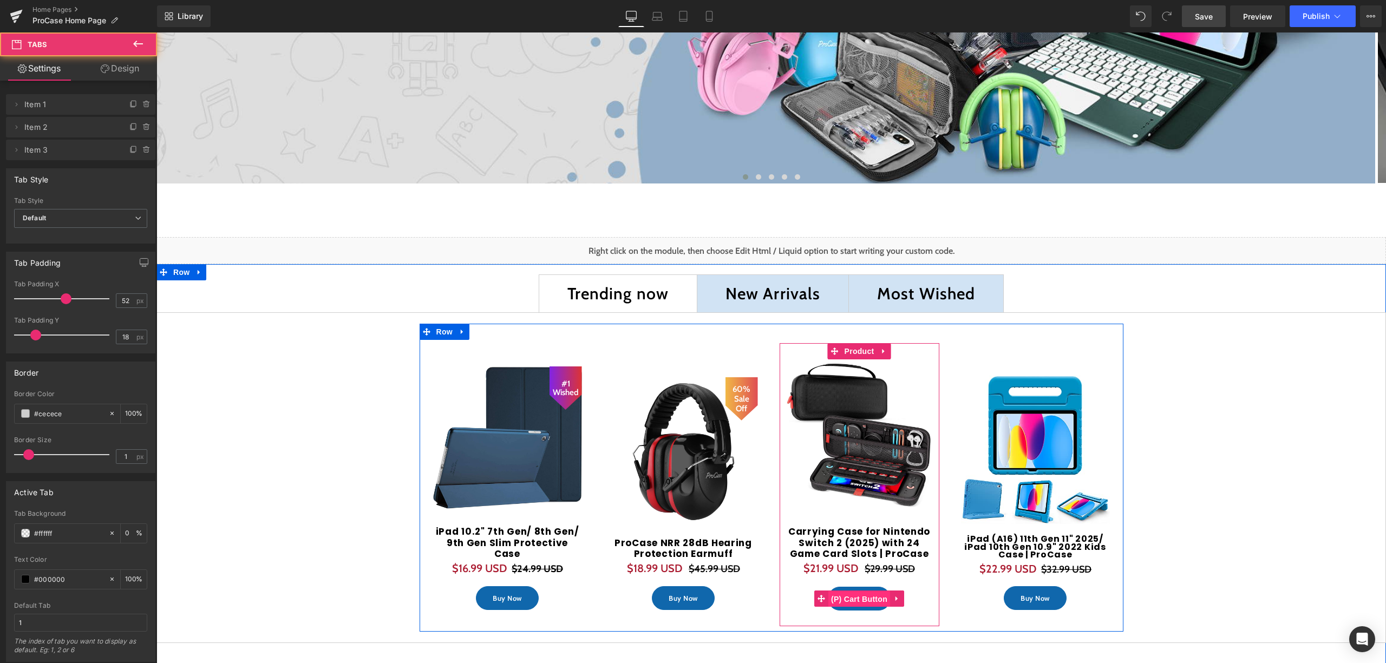
click at [853, 597] on span "(P) Cart Button" at bounding box center [859, 599] width 62 height 16
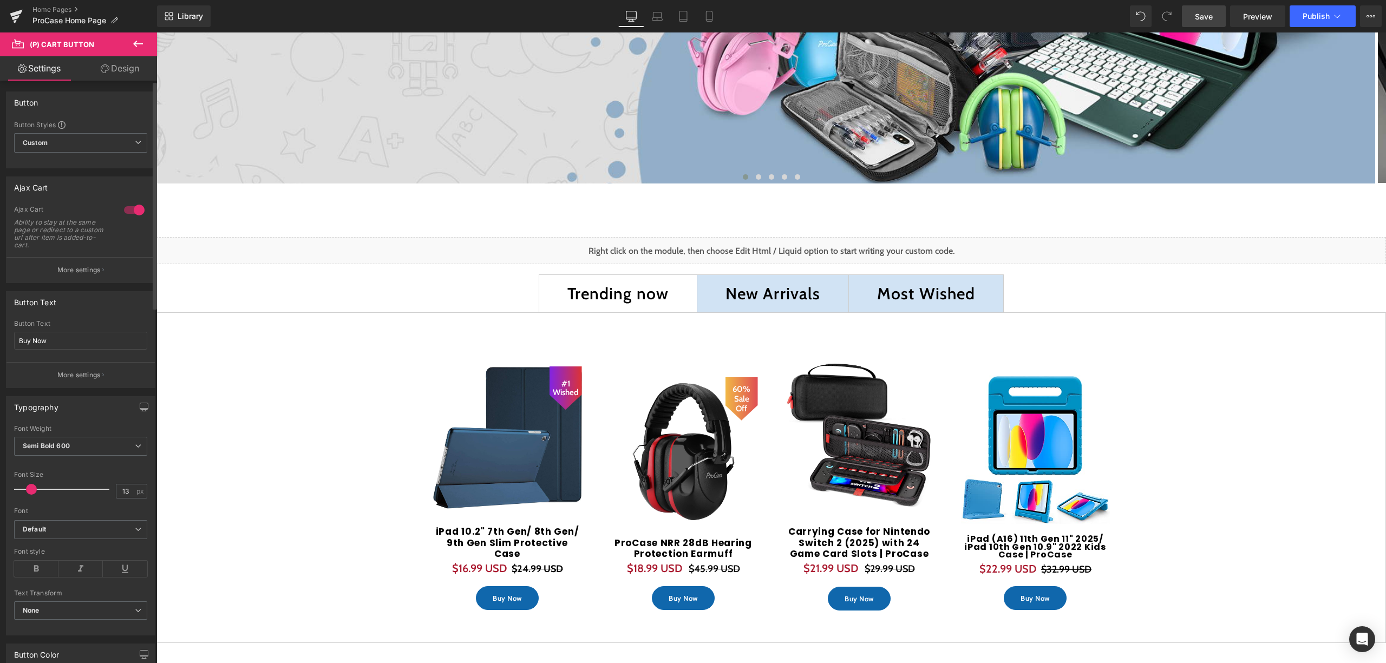
click at [99, 265] on button "More settings" at bounding box center [80, 269] width 148 height 25
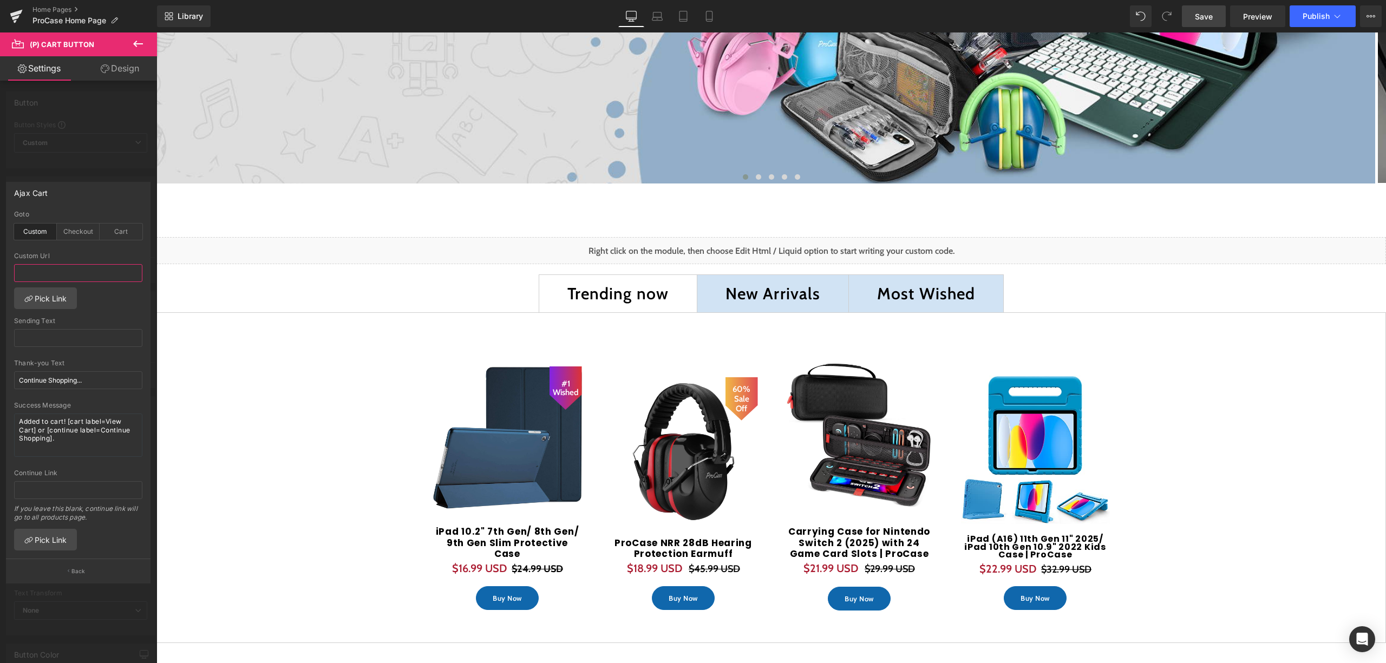
click at [72, 271] on input "text" at bounding box center [78, 273] width 128 height 18
click at [58, 295] on link "Pick Link" at bounding box center [45, 298] width 63 height 22
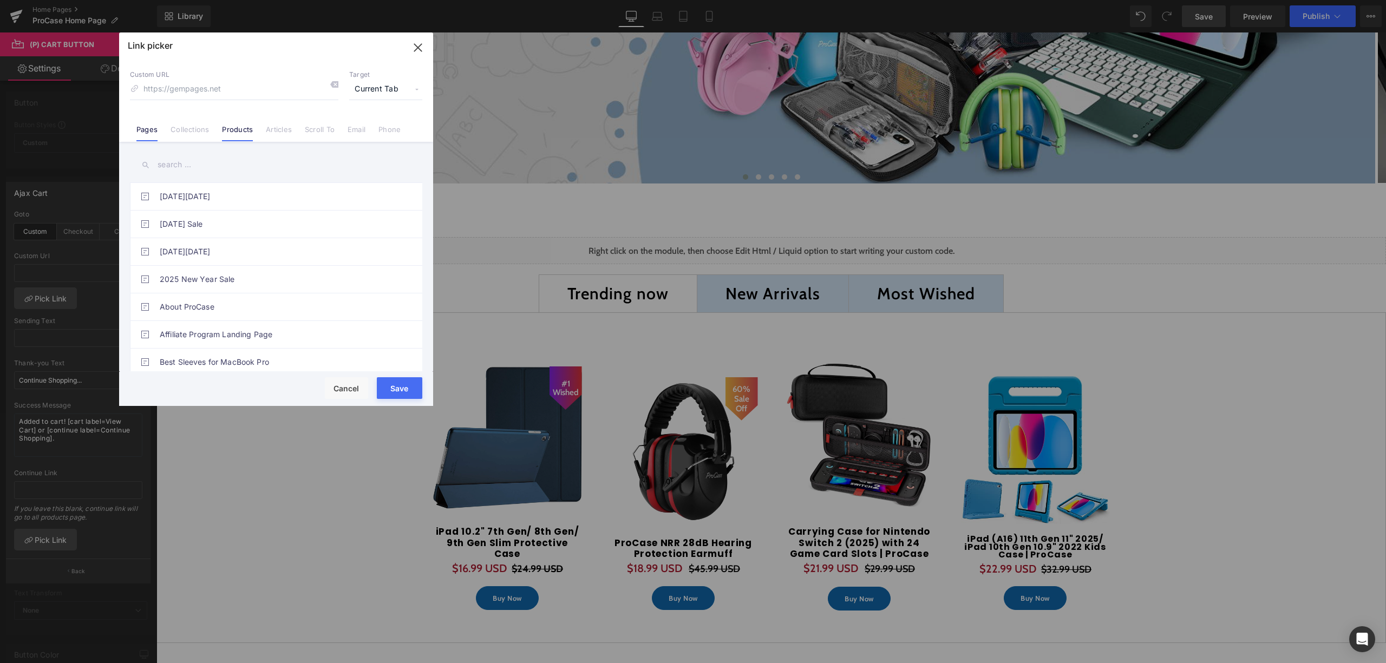
click at [238, 132] on link "Products" at bounding box center [237, 133] width 31 height 16
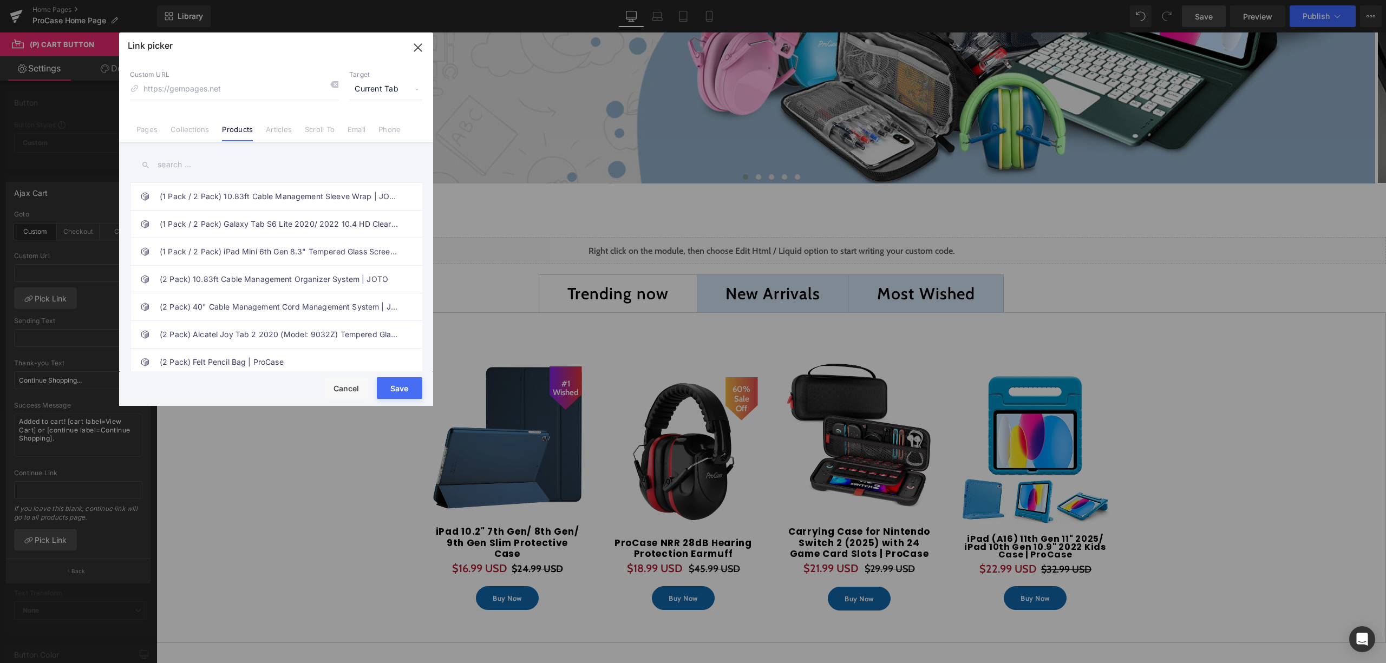
click at [221, 163] on input "text" at bounding box center [276, 165] width 292 height 24
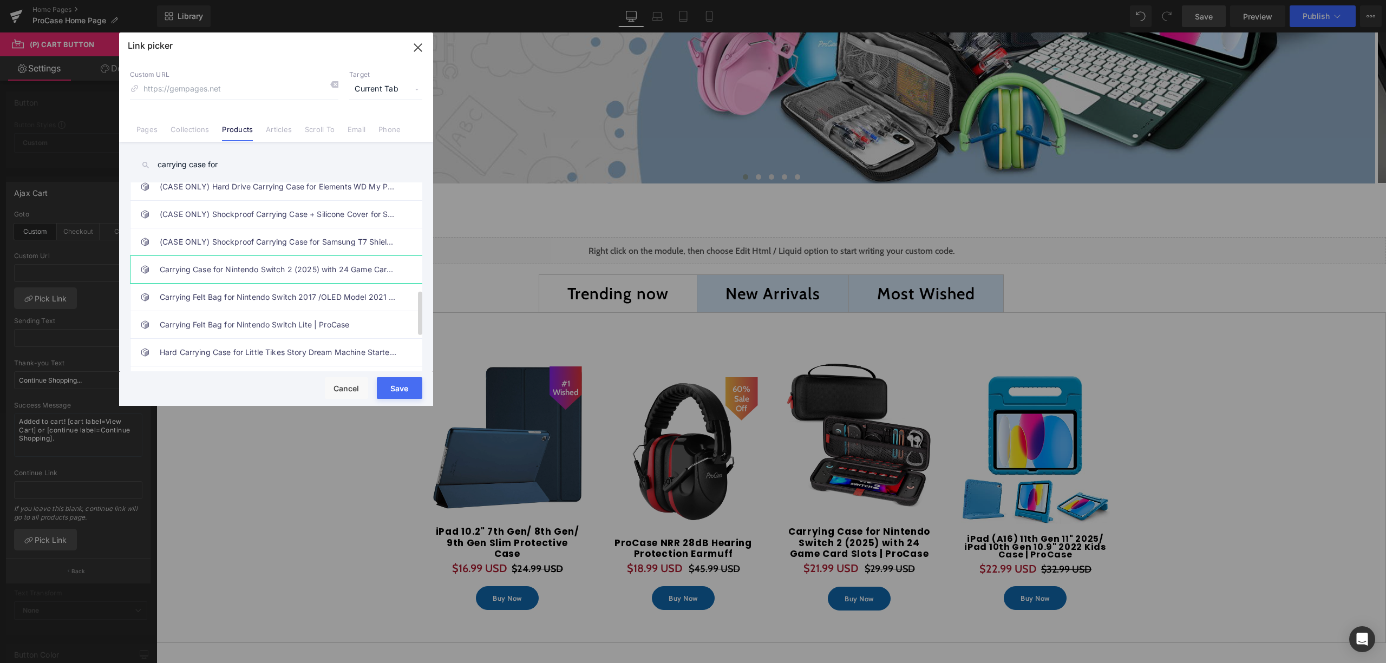
type input "carrying case for"
click at [247, 278] on link "Carrying Case for Nintendo Switch 2 (2025) with 24 Game Card Slots | ProCase" at bounding box center [279, 269] width 238 height 27
type input "/products/carrying-case-for-nintendo-switch-2-2025-with-24-game-card-slots-proc…"
click at [404, 384] on button "Save" at bounding box center [399, 388] width 45 height 22
type input "/products/carrying-case-for-nintendo-switch-2-2025-with-24-game-card-slots-proc…"
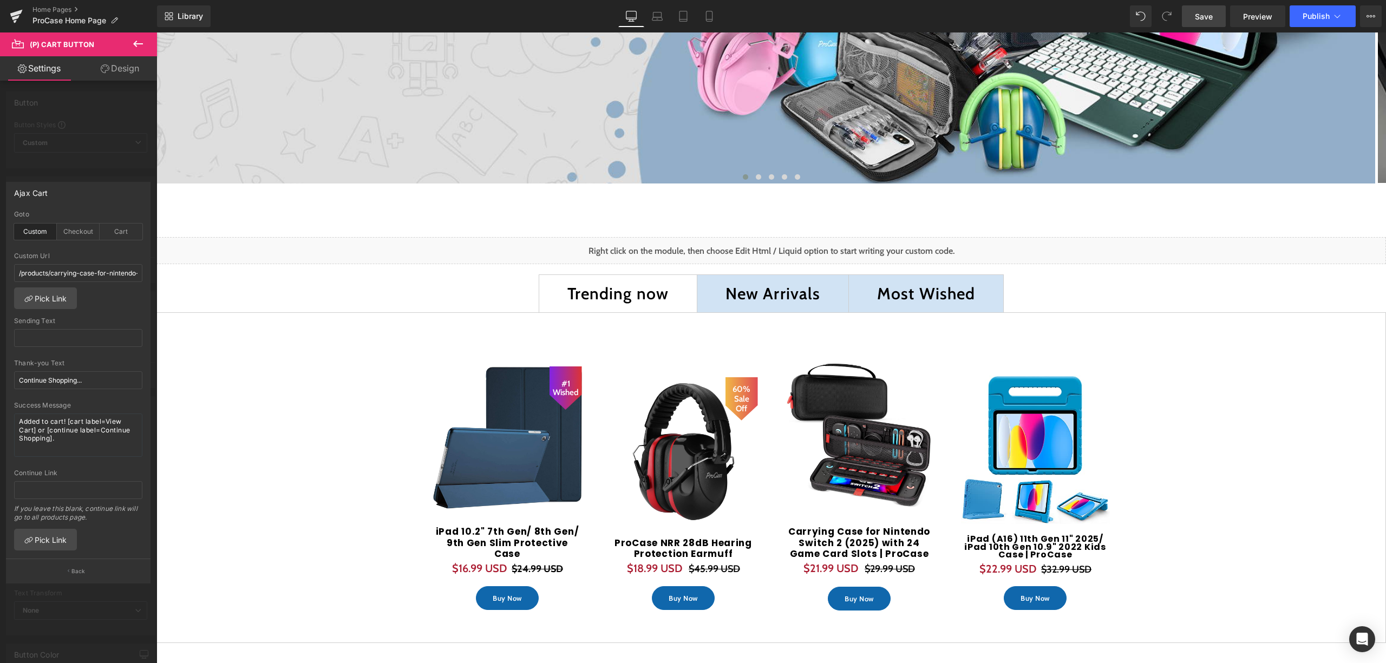
click at [1207, 15] on span "Save" at bounding box center [1204, 16] width 18 height 11
click at [1304, 23] on button "Publish" at bounding box center [1322, 16] width 66 height 22
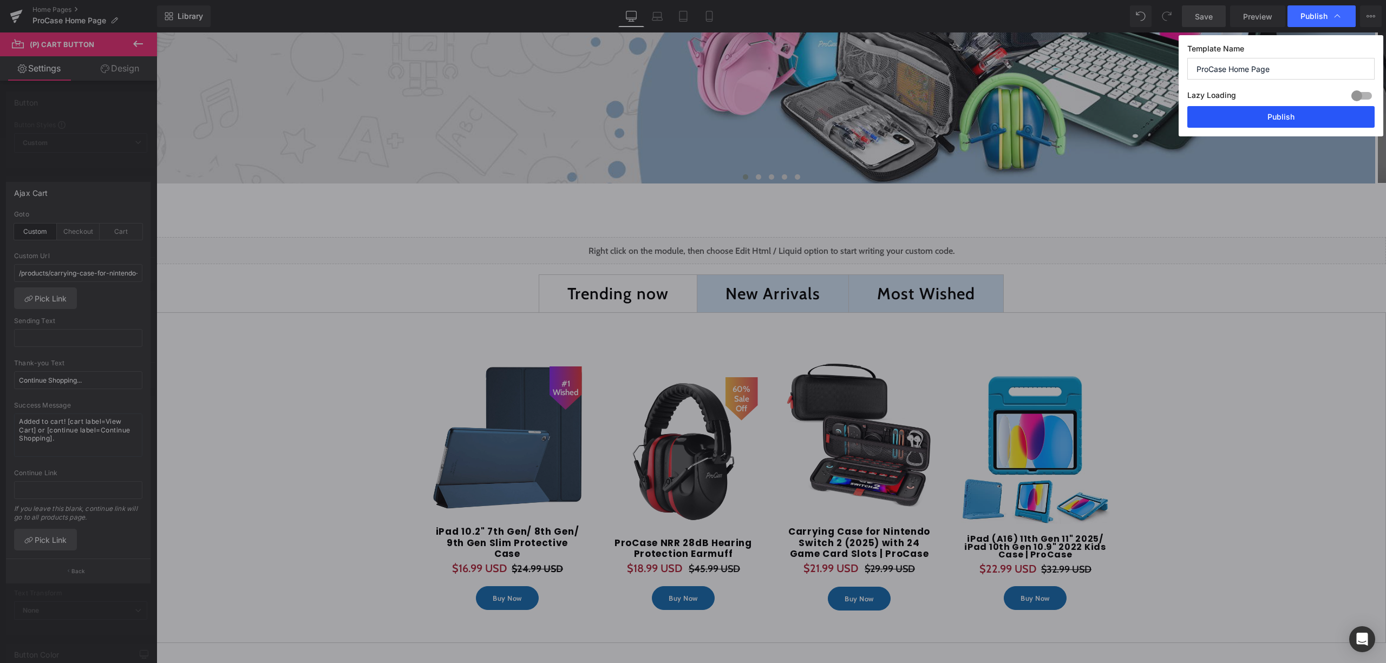
click at [1305, 115] on button "Publish" at bounding box center [1280, 117] width 187 height 22
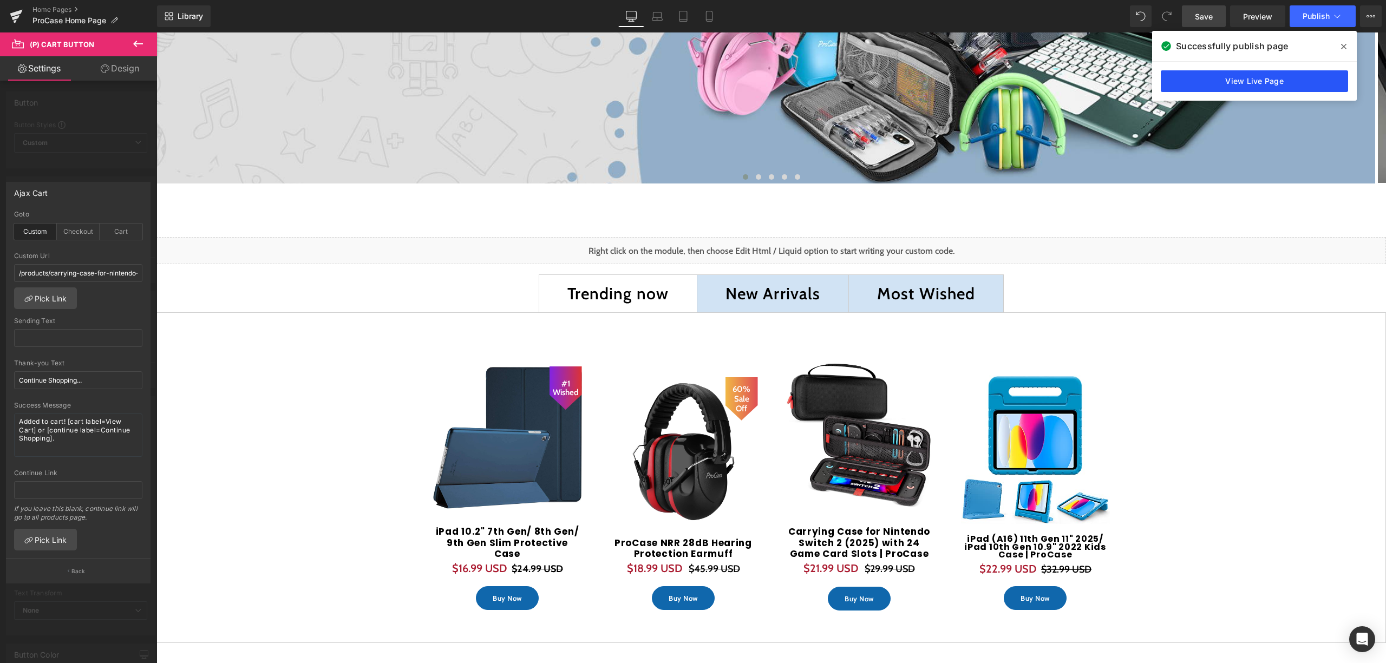
click at [1254, 76] on link "View Live Page" at bounding box center [1254, 81] width 187 height 22
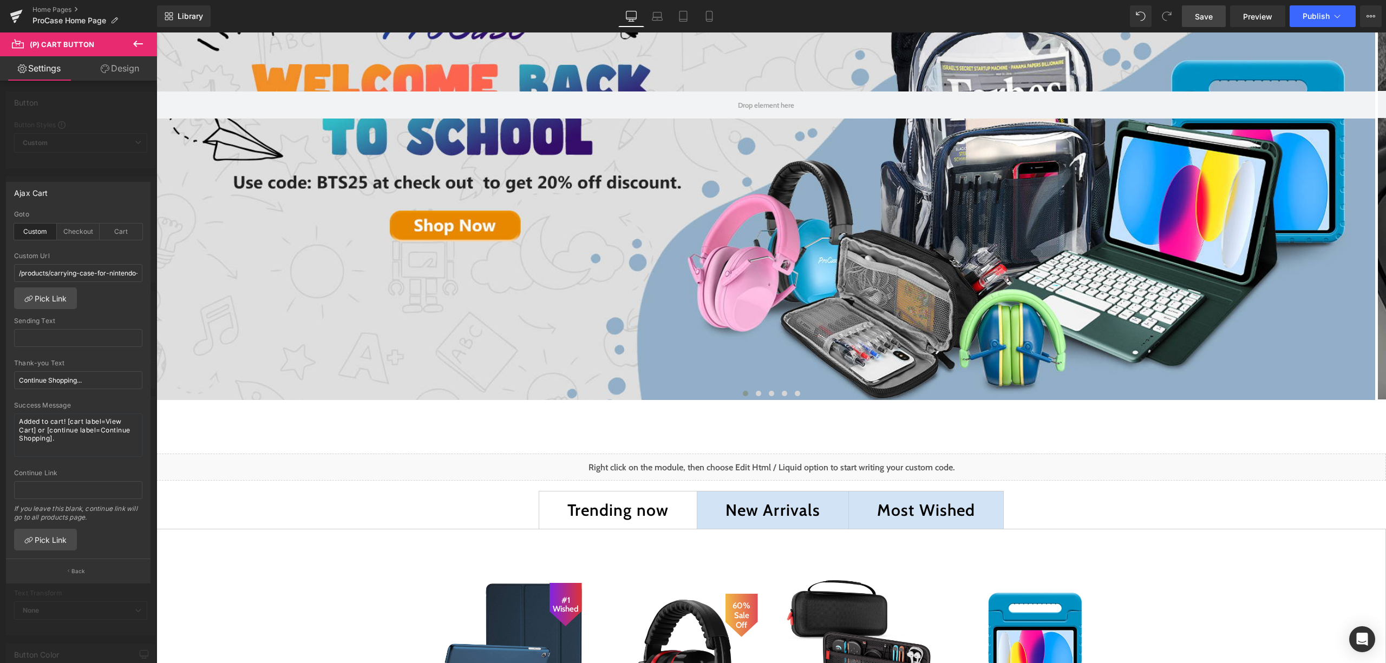
scroll to position [0, 0]
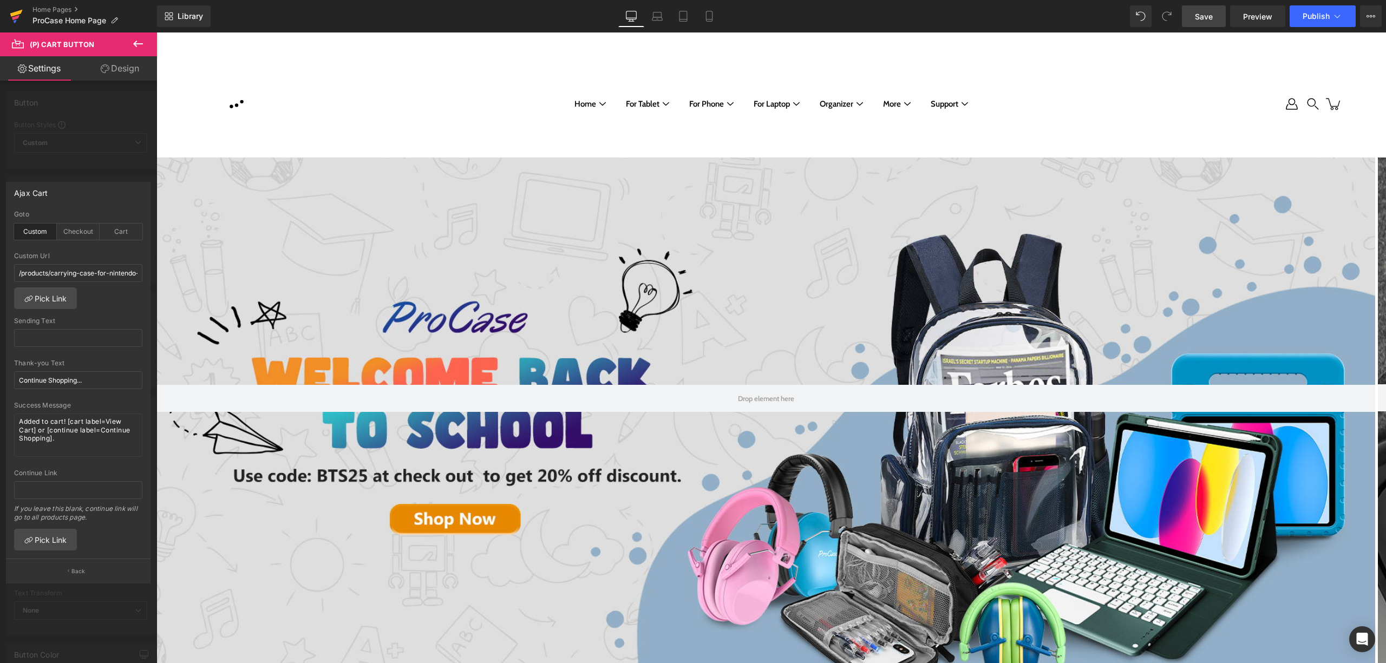
click at [18, 11] on icon at bounding box center [16, 13] width 12 height 7
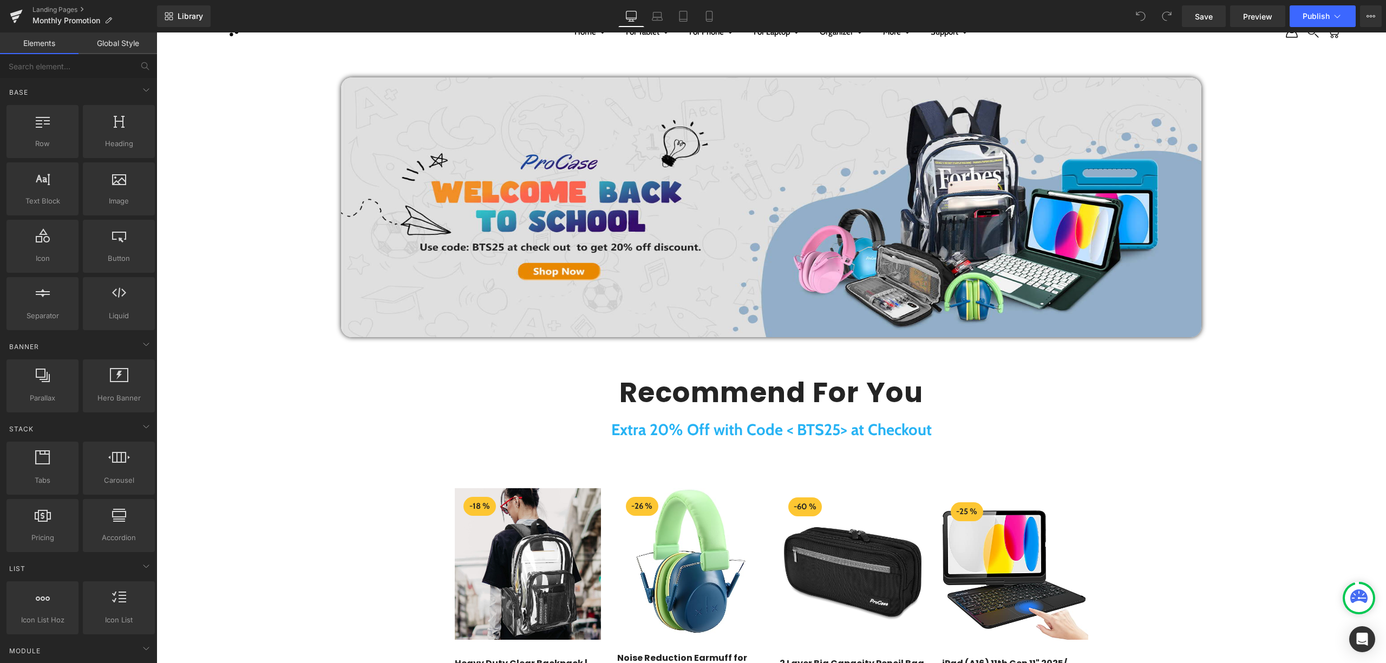
scroll to position [217, 0]
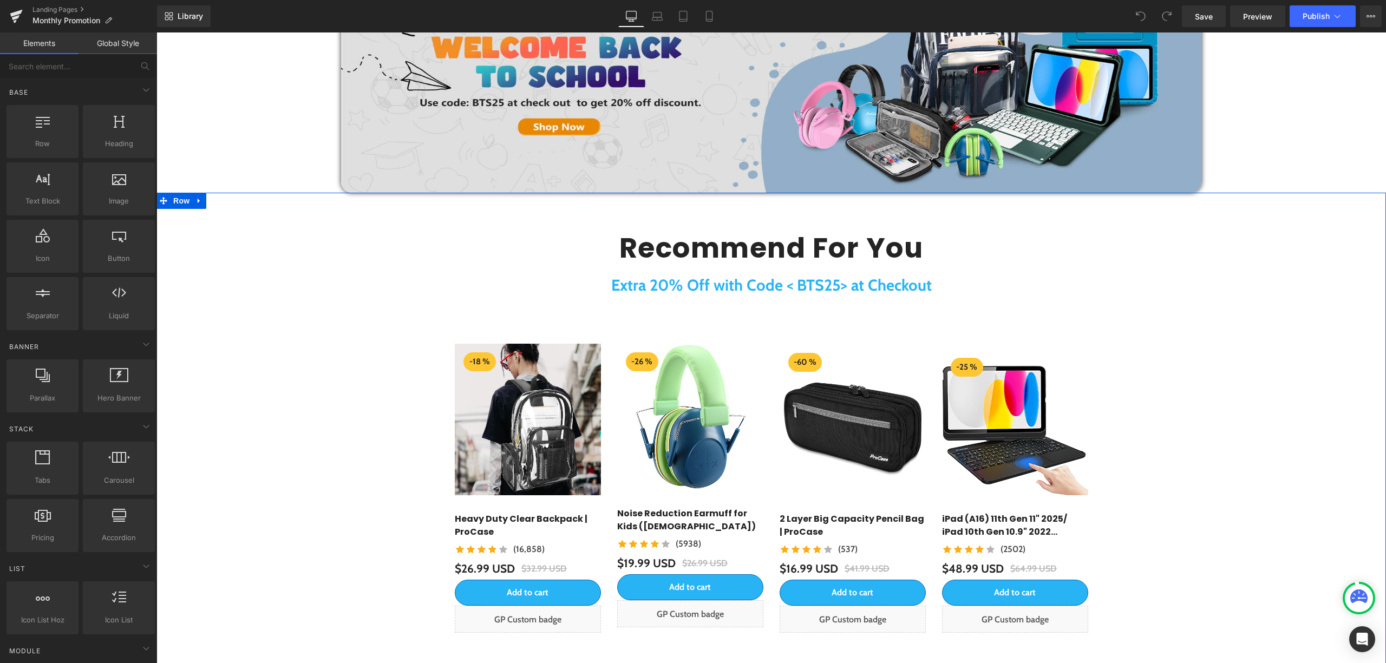
click at [564, 212] on div "Recommend For You Heading Extra 20% Off with Code < BTS25> at Checkout Text Blo…" at bounding box center [770, 431] width 1229 height 476
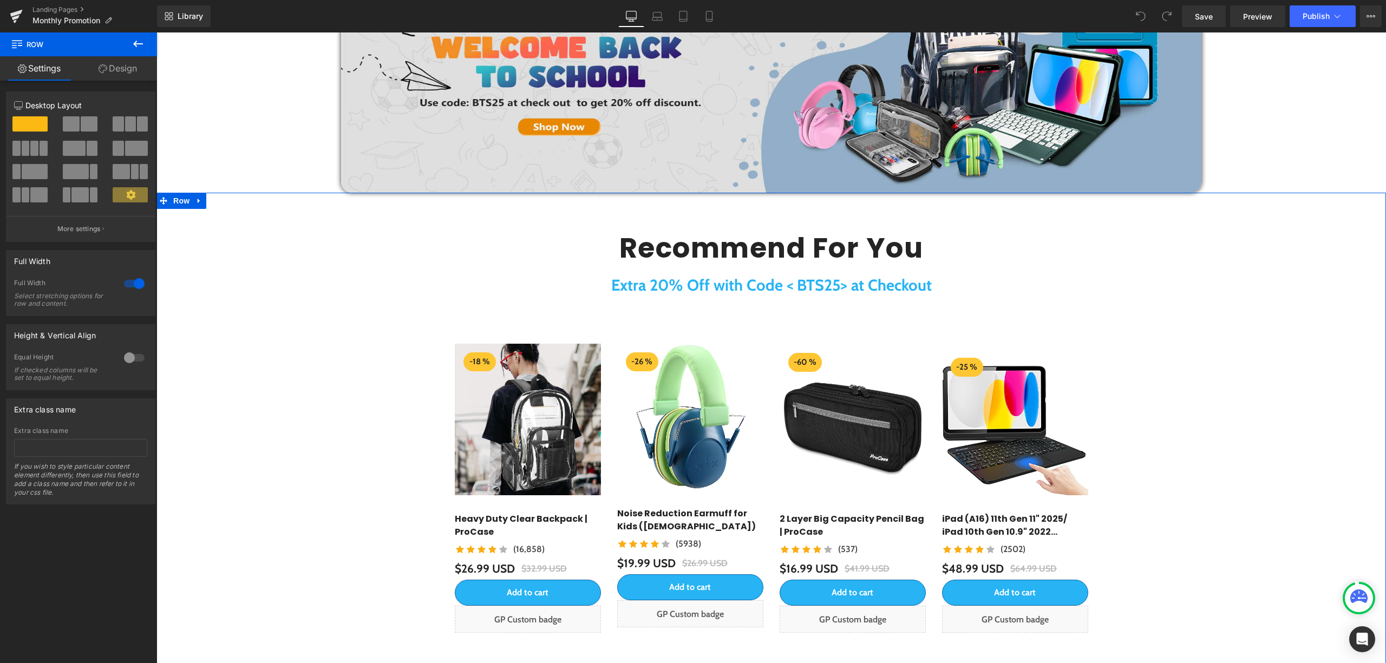
drag, startPoint x: 78, startPoint y: 127, endPoint x: 88, endPoint y: 153, distance: 27.8
click at [89, 153] on div at bounding box center [80, 163] width 133 height 94
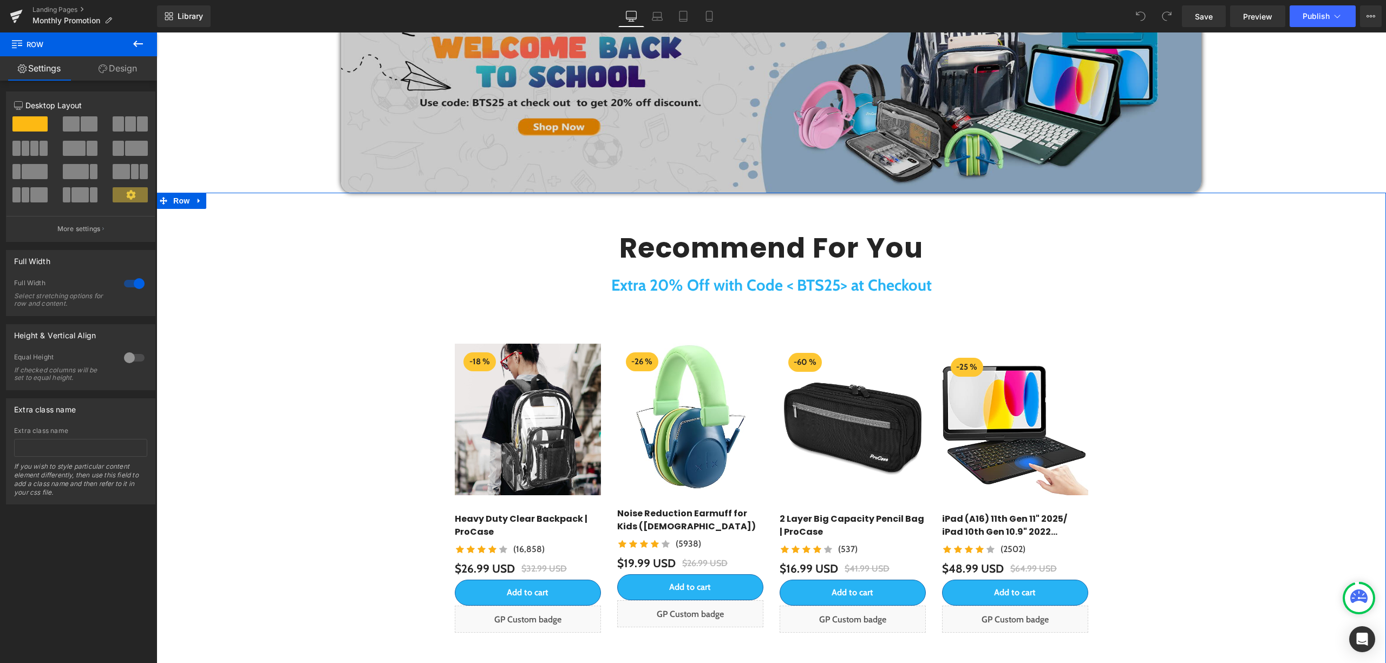
scroll to position [0, 0]
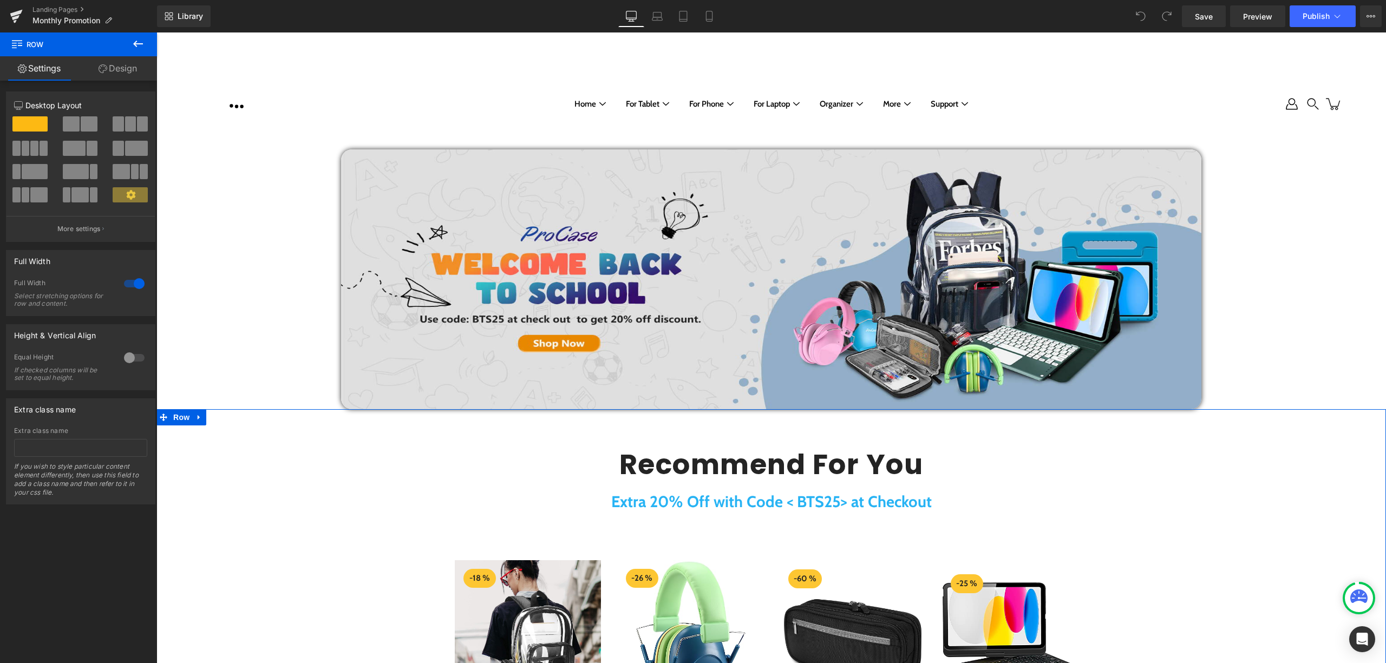
click at [70, 128] on span at bounding box center [71, 123] width 17 height 15
click at [143, 41] on icon at bounding box center [138, 43] width 13 height 13
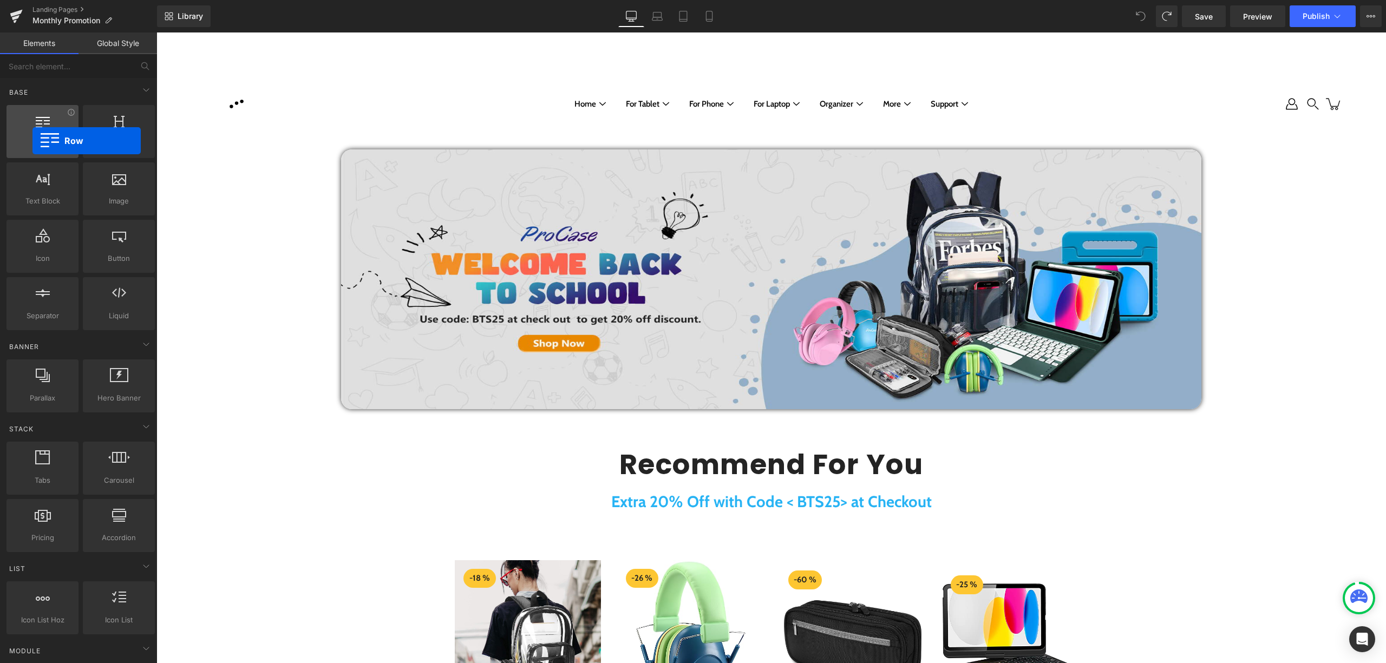
click at [32, 141] on span "Row" at bounding box center [43, 143] width 66 height 11
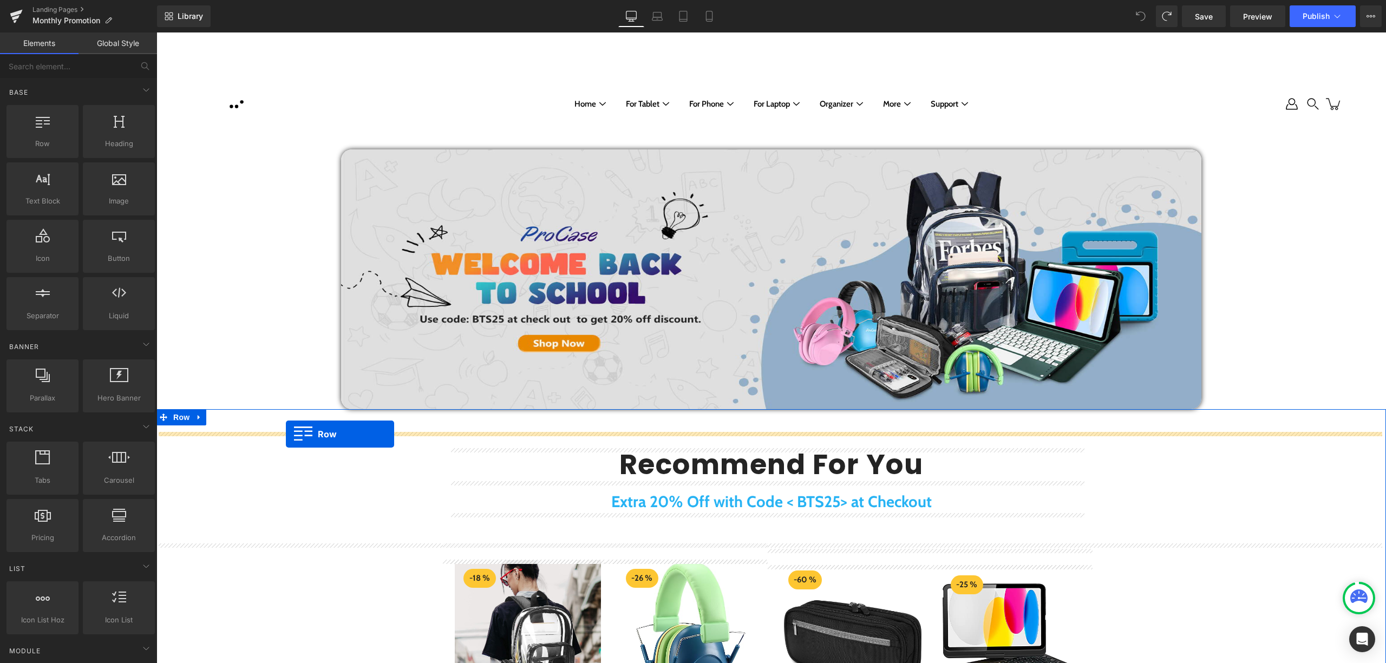
drag, startPoint x: 189, startPoint y: 173, endPoint x: 286, endPoint y: 434, distance: 278.3
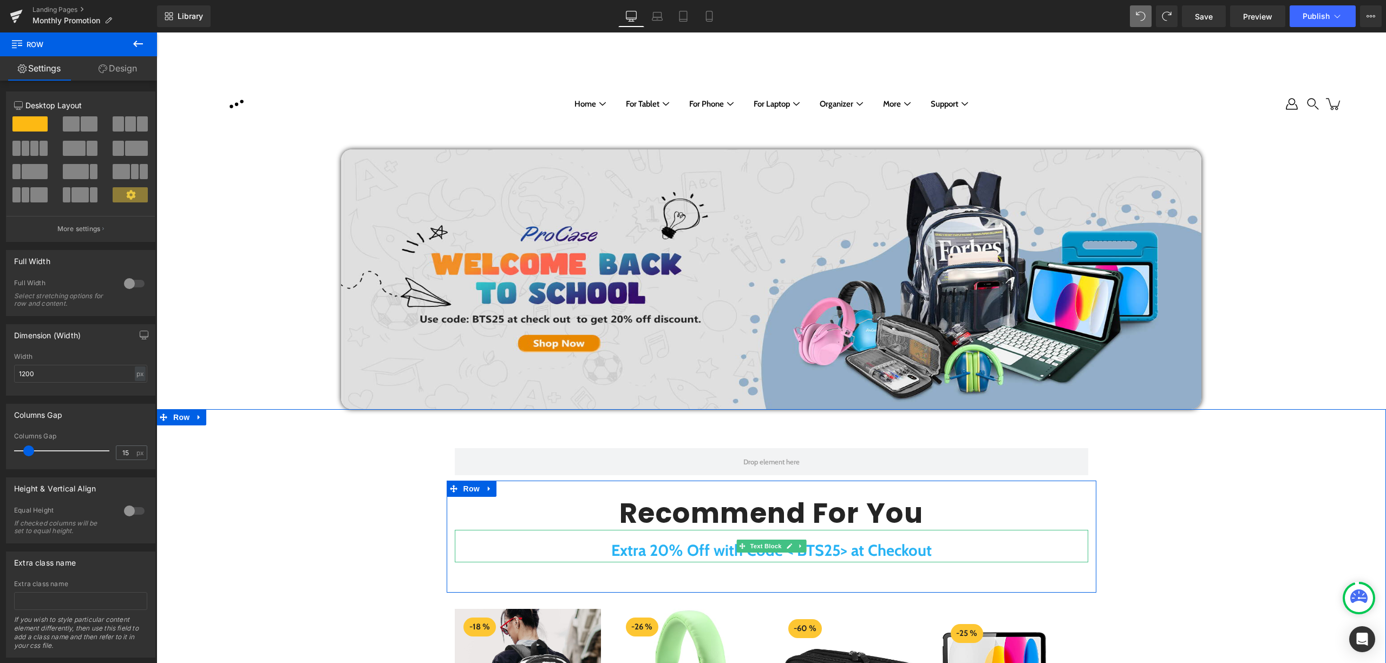
click at [680, 550] on strong "Extra 20% Off with Code < BTS25> at Checkout" at bounding box center [771, 550] width 320 height 19
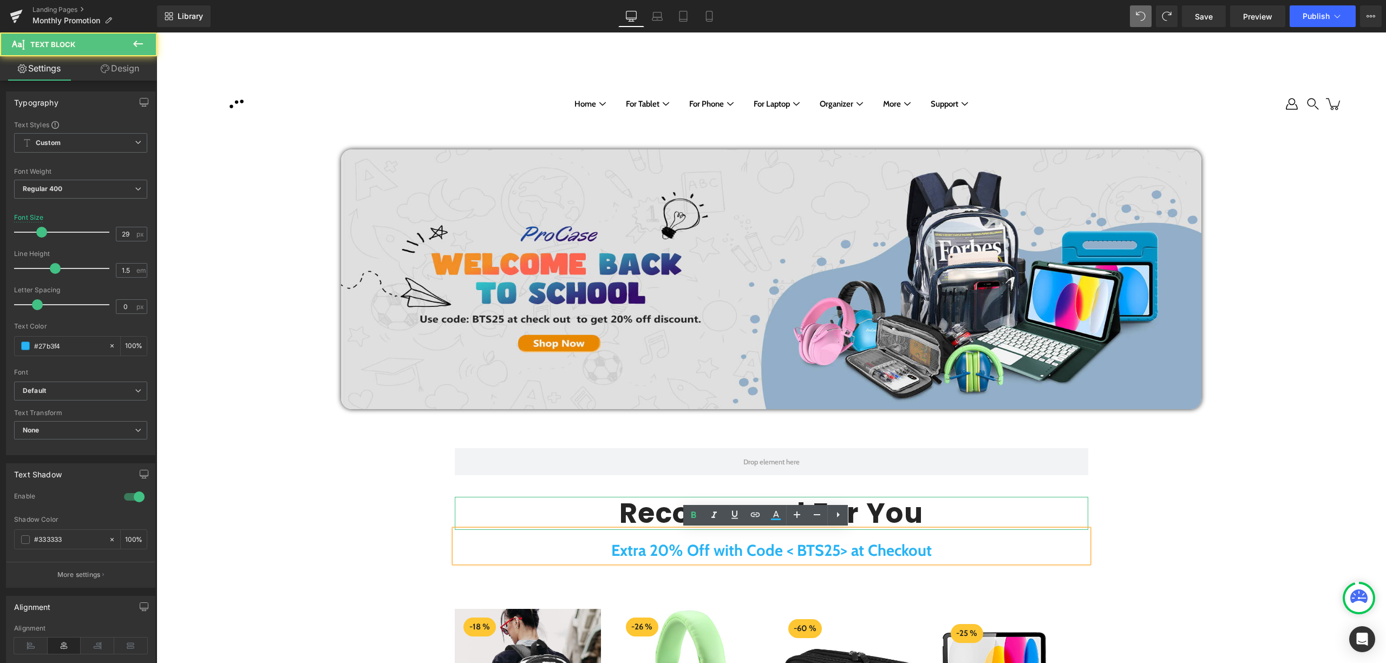
click at [542, 499] on div "Recommend For You Heading" at bounding box center [771, 513] width 633 height 33
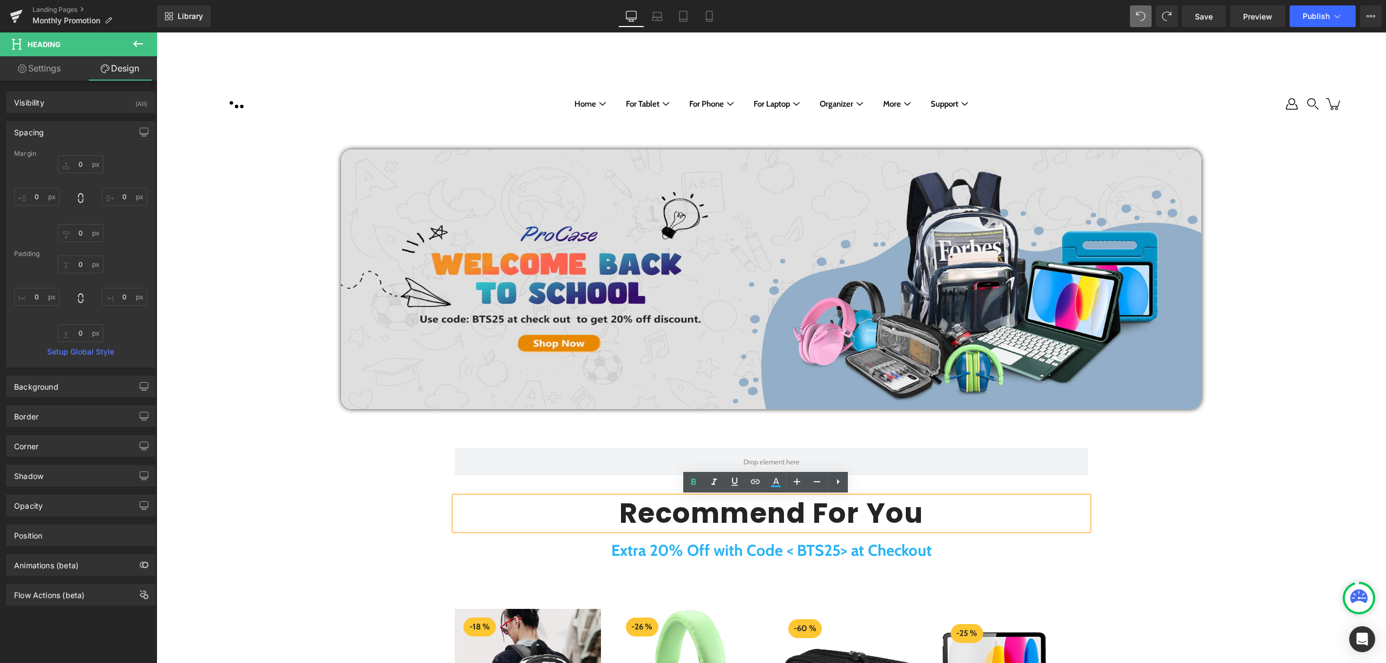
click at [401, 501] on div "Row Recommend For You Heading Extra 20% Off with Code < BTS25> at Checkout Text…" at bounding box center [770, 668] width 1229 height 473
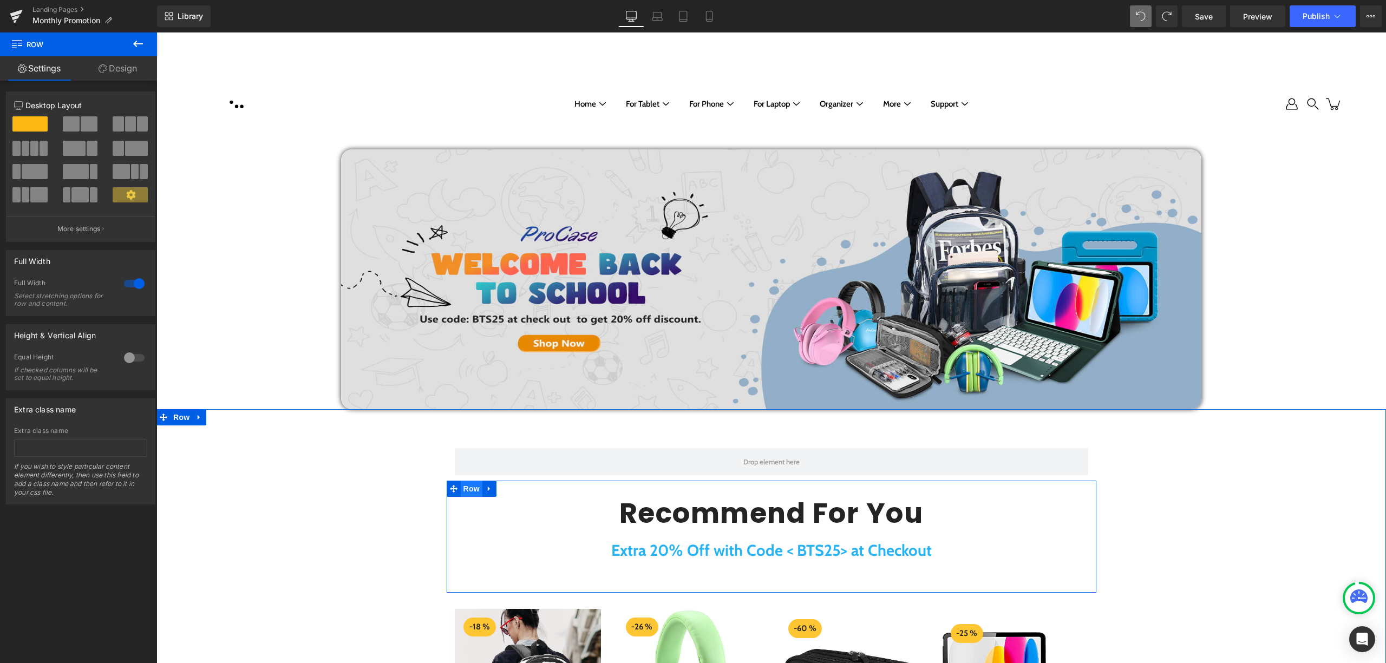
click at [464, 494] on span "Row" at bounding box center [472, 489] width 22 height 16
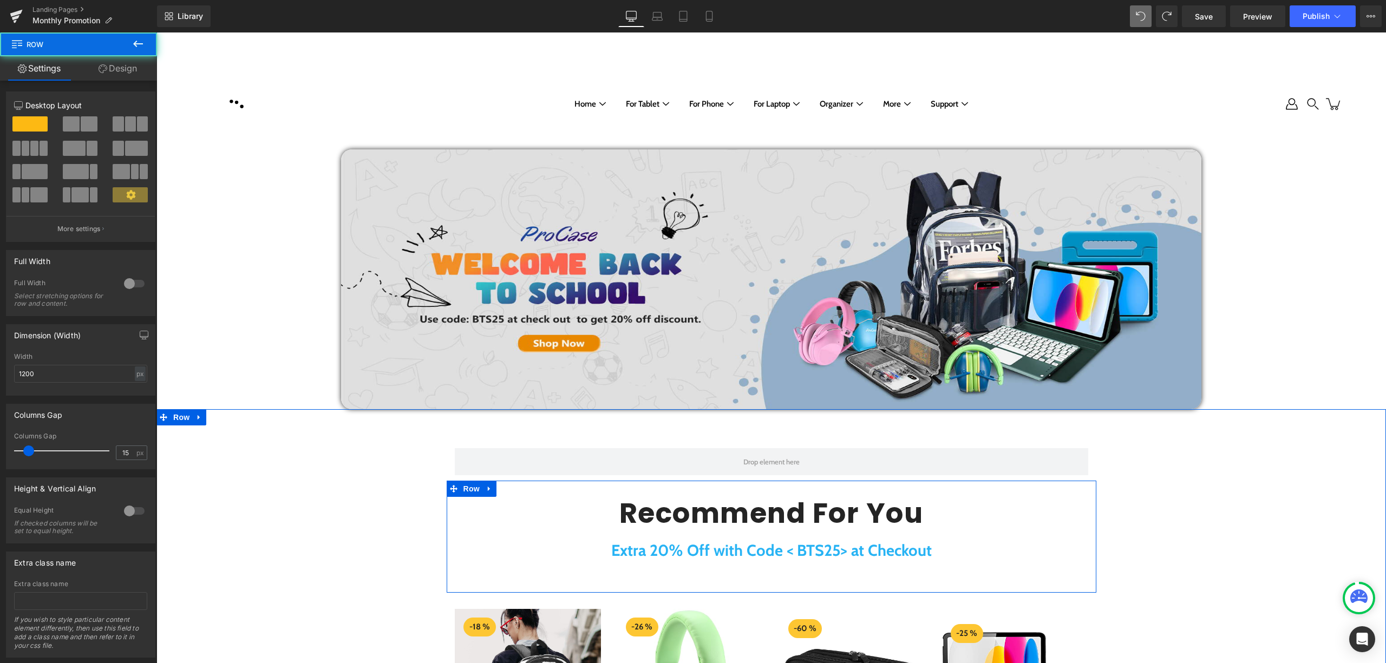
click at [488, 490] on icon at bounding box center [490, 489] width 8 height 8
click at [501, 492] on icon at bounding box center [504, 489] width 8 height 8
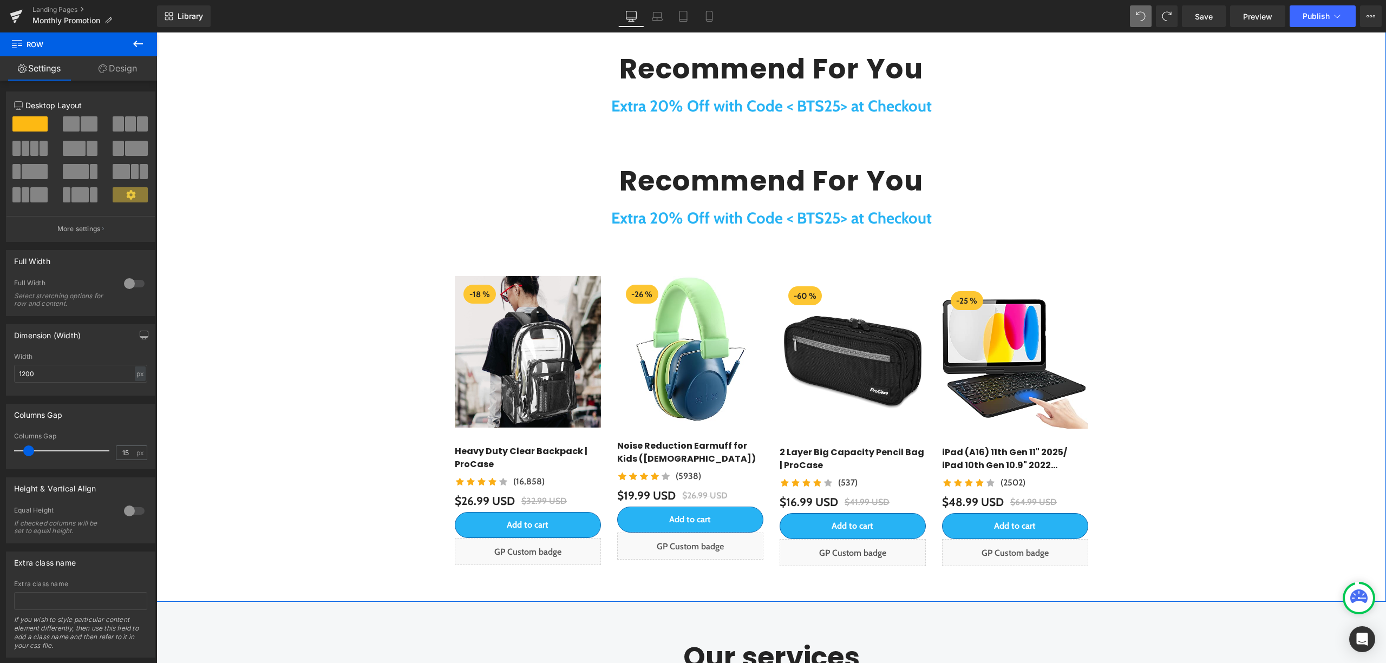
scroll to position [300, 0]
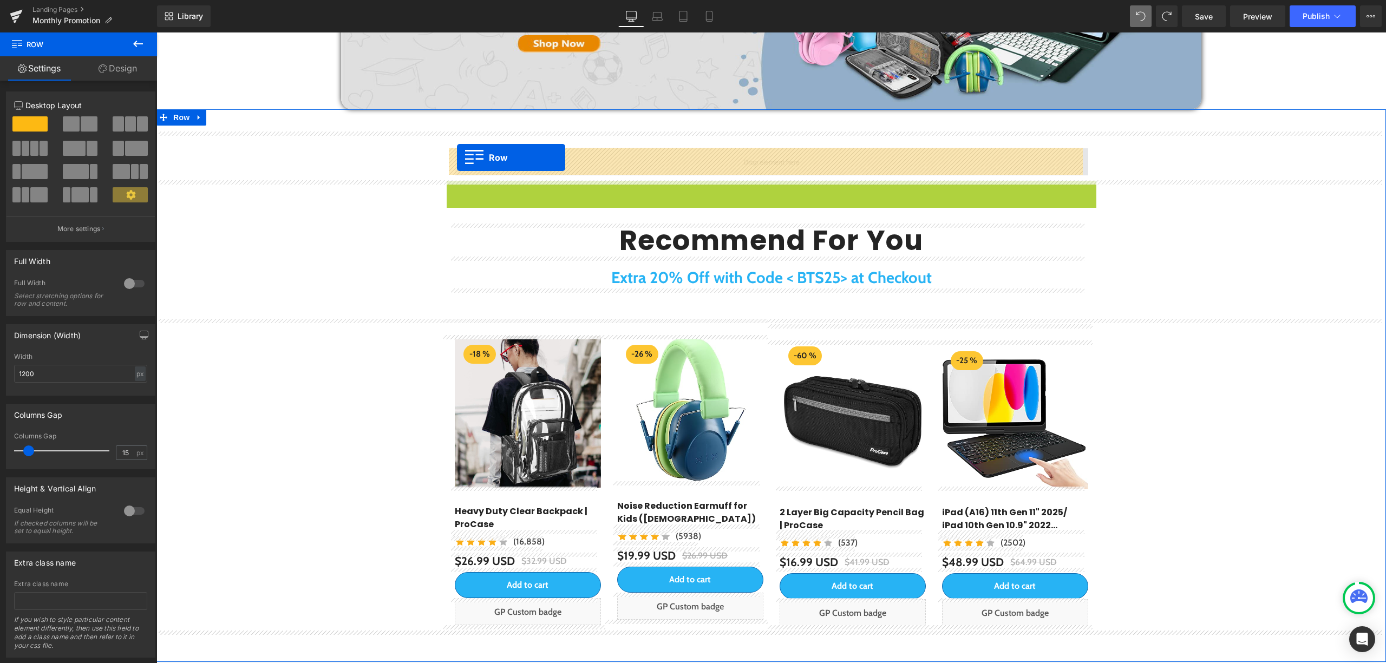
drag, startPoint x: 453, startPoint y: 175, endPoint x: 457, endPoint y: 158, distance: 17.9
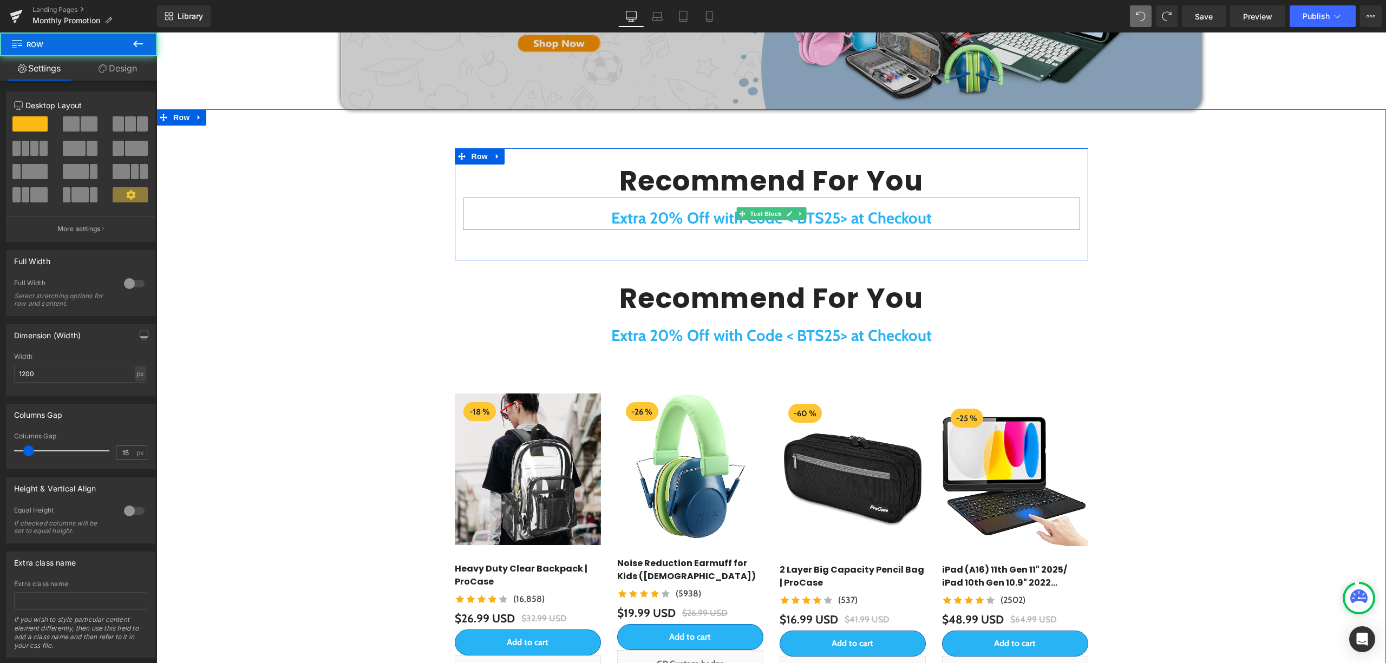
scroll to position [156, 0]
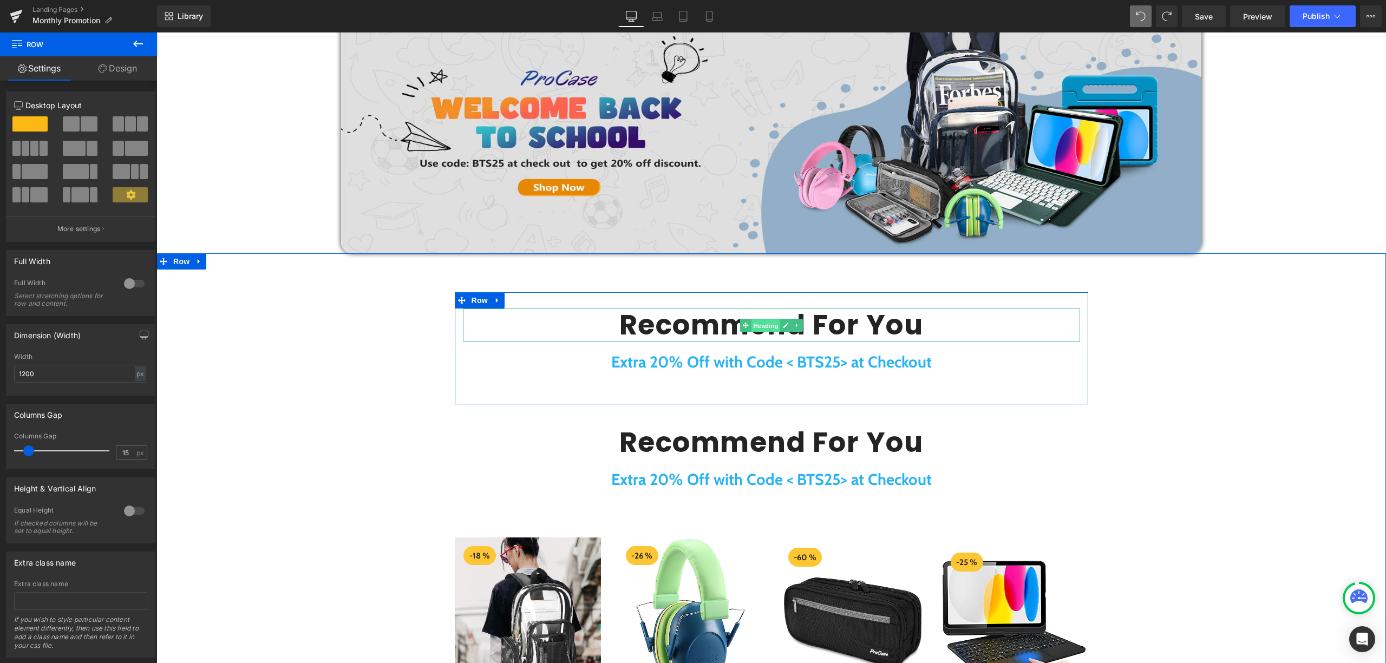
click at [755, 320] on span "Heading" at bounding box center [765, 325] width 29 height 13
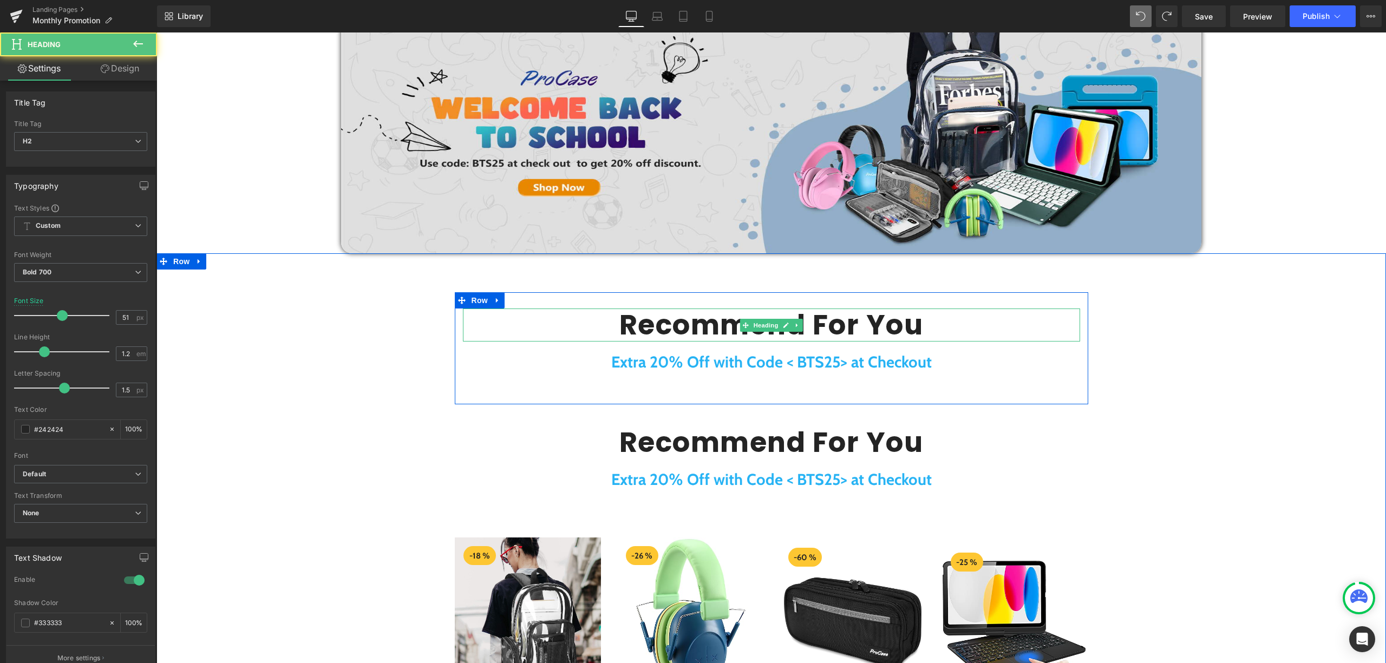
click at [906, 327] on h2 "Recommend For You" at bounding box center [771, 325] width 617 height 33
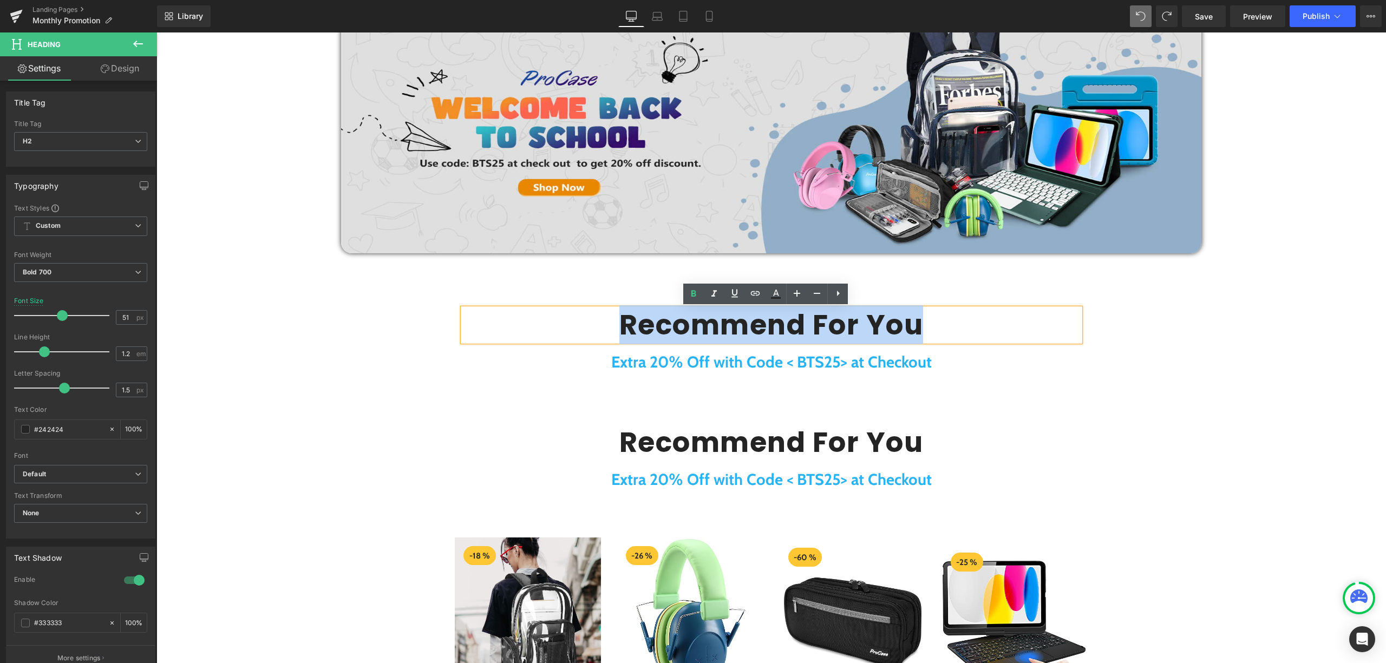
drag, startPoint x: 945, startPoint y: 325, endPoint x: 615, endPoint y: 322, distance: 329.7
click at [615, 323] on h2 "Recommend For You" at bounding box center [771, 325] width 617 height 33
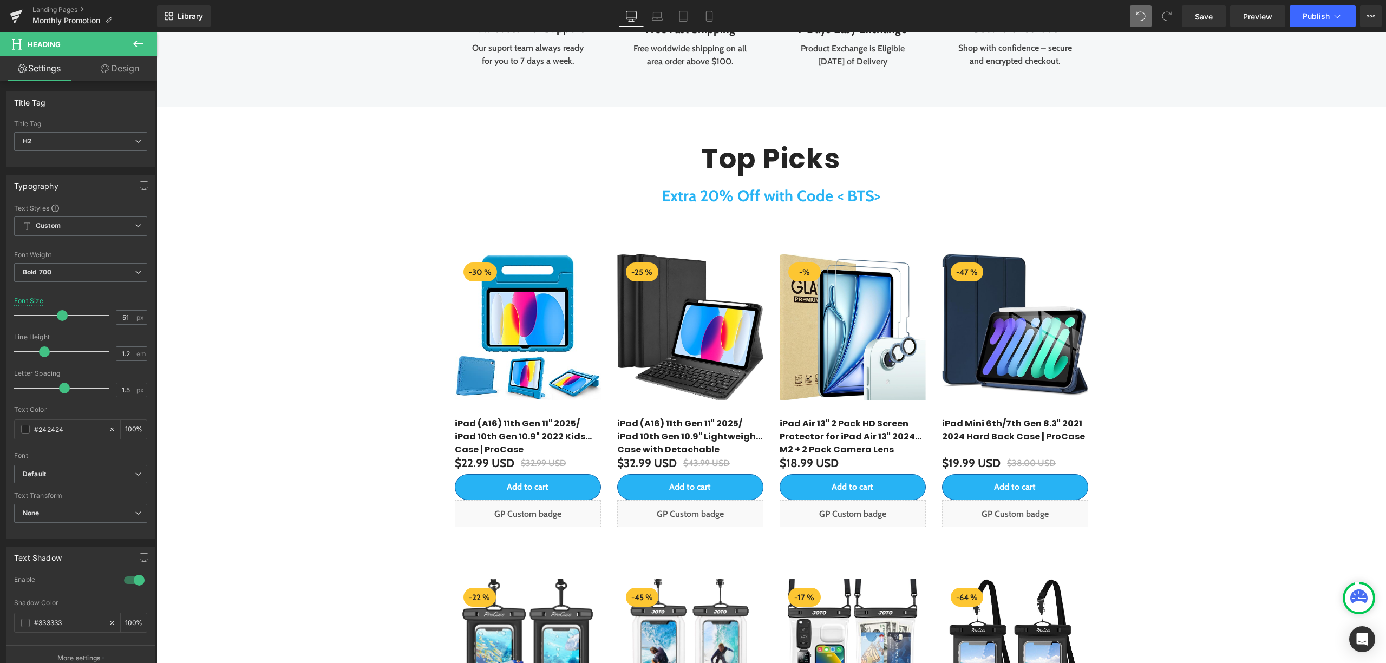
scroll to position [1094, 0]
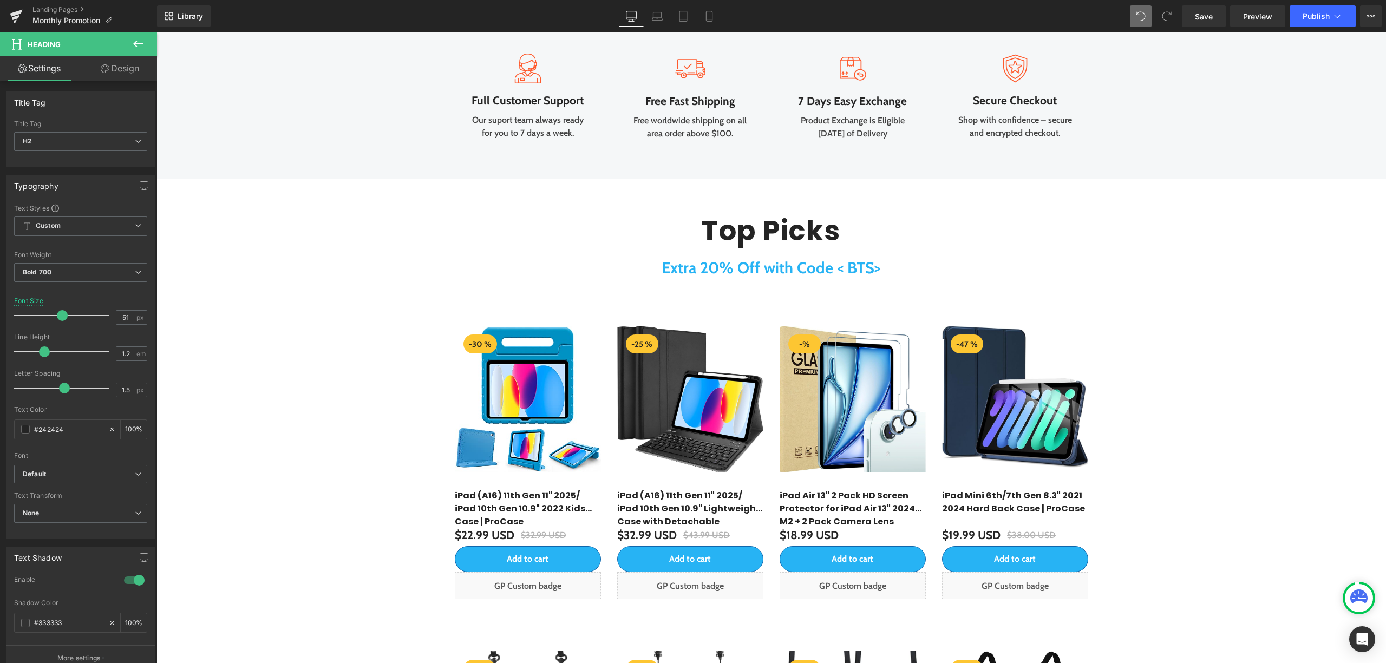
drag, startPoint x: 864, startPoint y: 286, endPoint x: 873, endPoint y: 289, distance: 8.9
click at [864, 277] on strong "Extra 20% Off with Code < BTS>" at bounding box center [770, 267] width 219 height 19
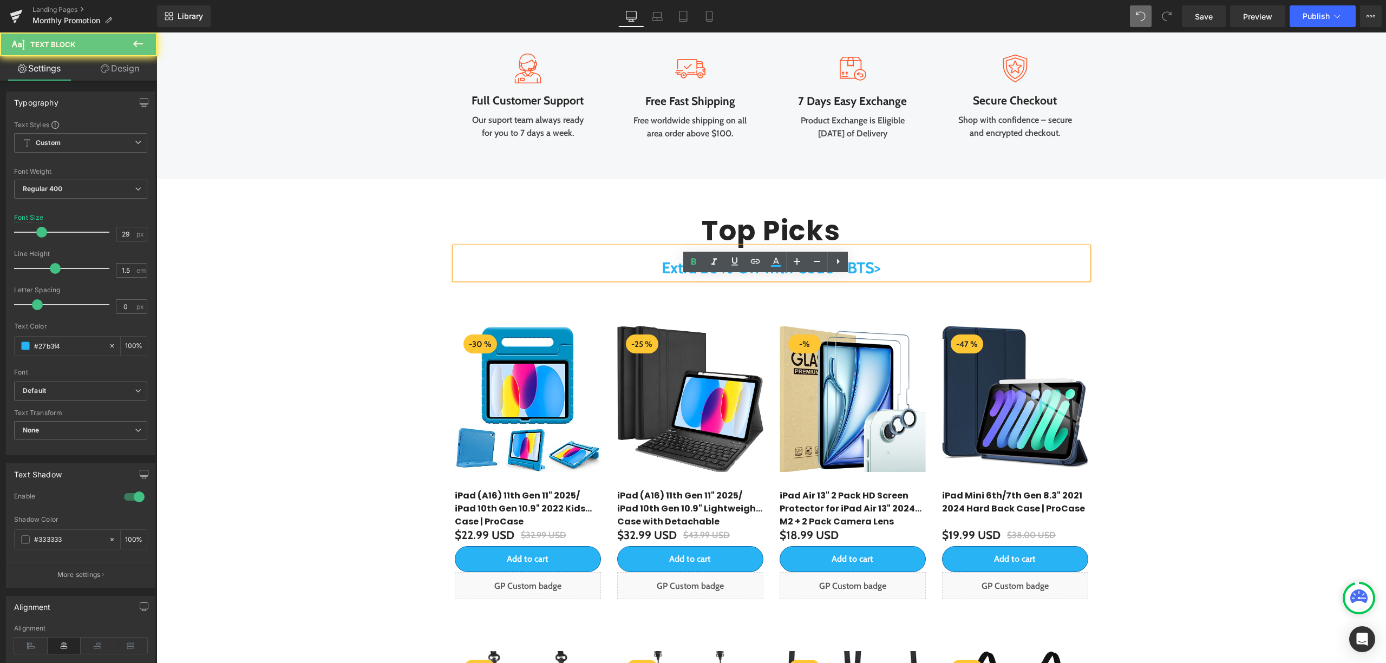
click at [879, 277] on strong "Extra 20% Off with Code < BTS>" at bounding box center [770, 267] width 219 height 19
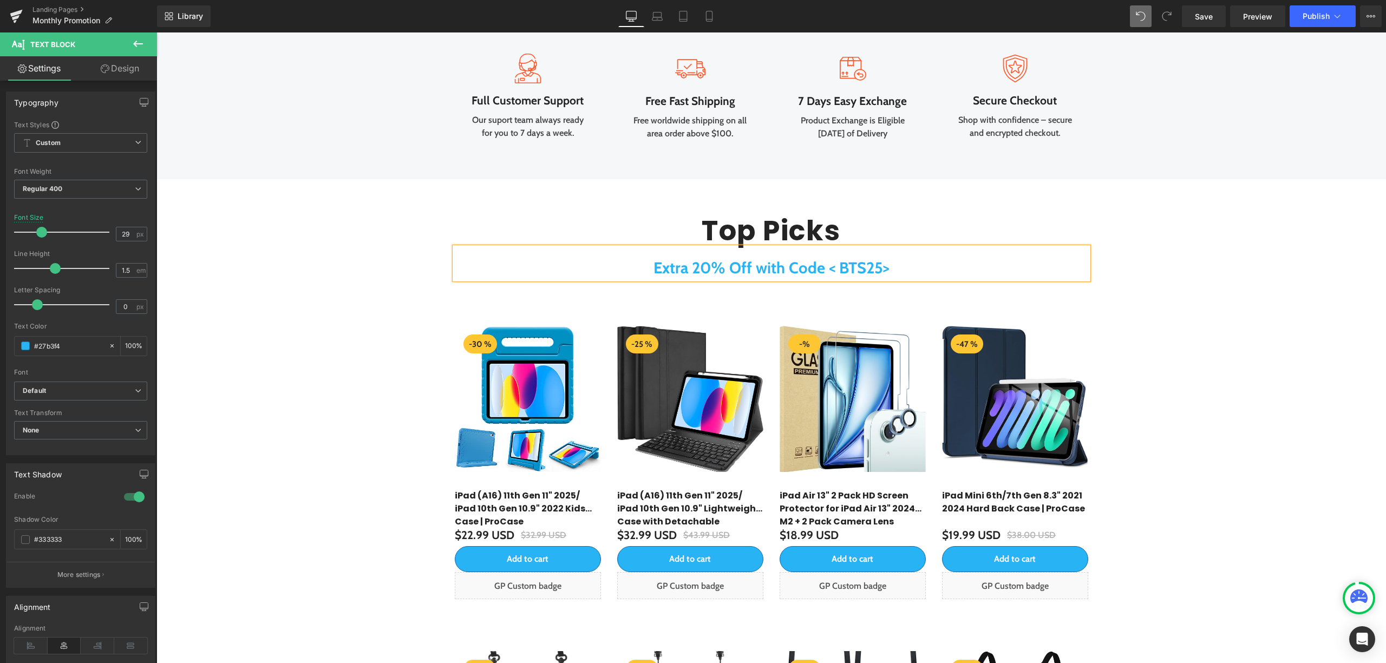
click at [967, 243] on div "Top Picks Heading Extra 20% Off with Code < BTS25> Text Block Row" at bounding box center [772, 254] width 650 height 112
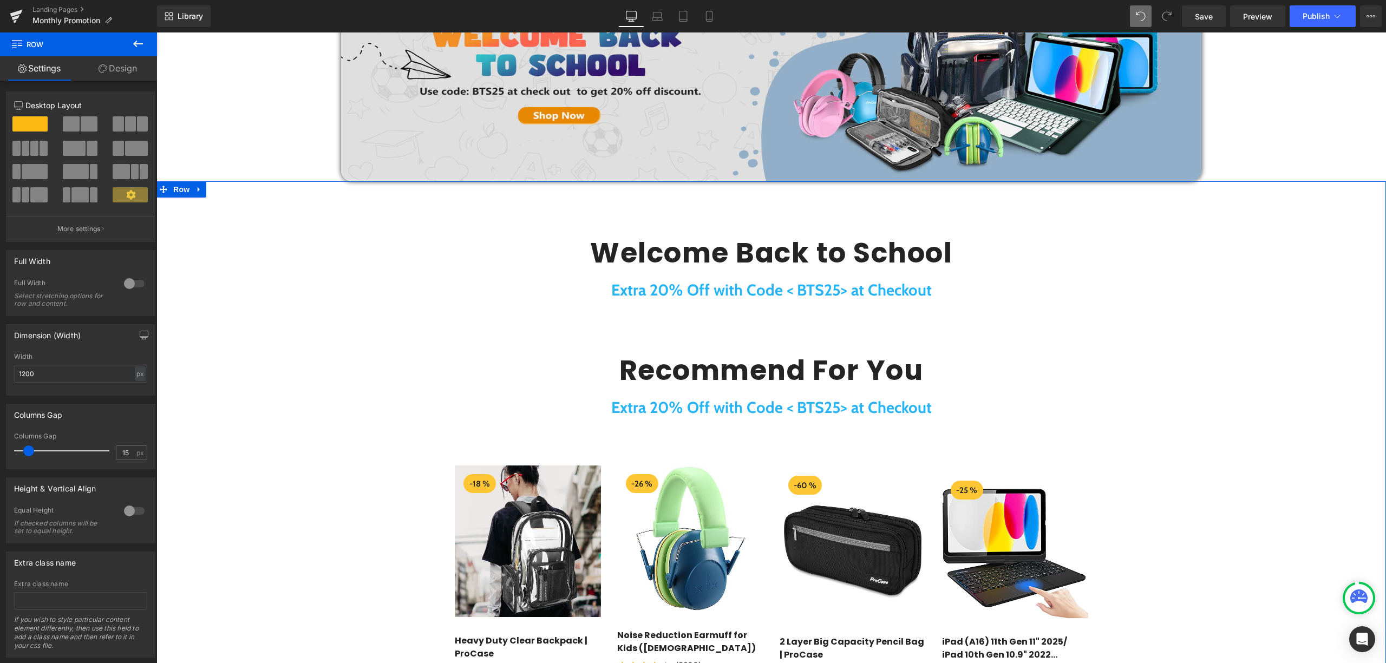
scroll to position [516, 0]
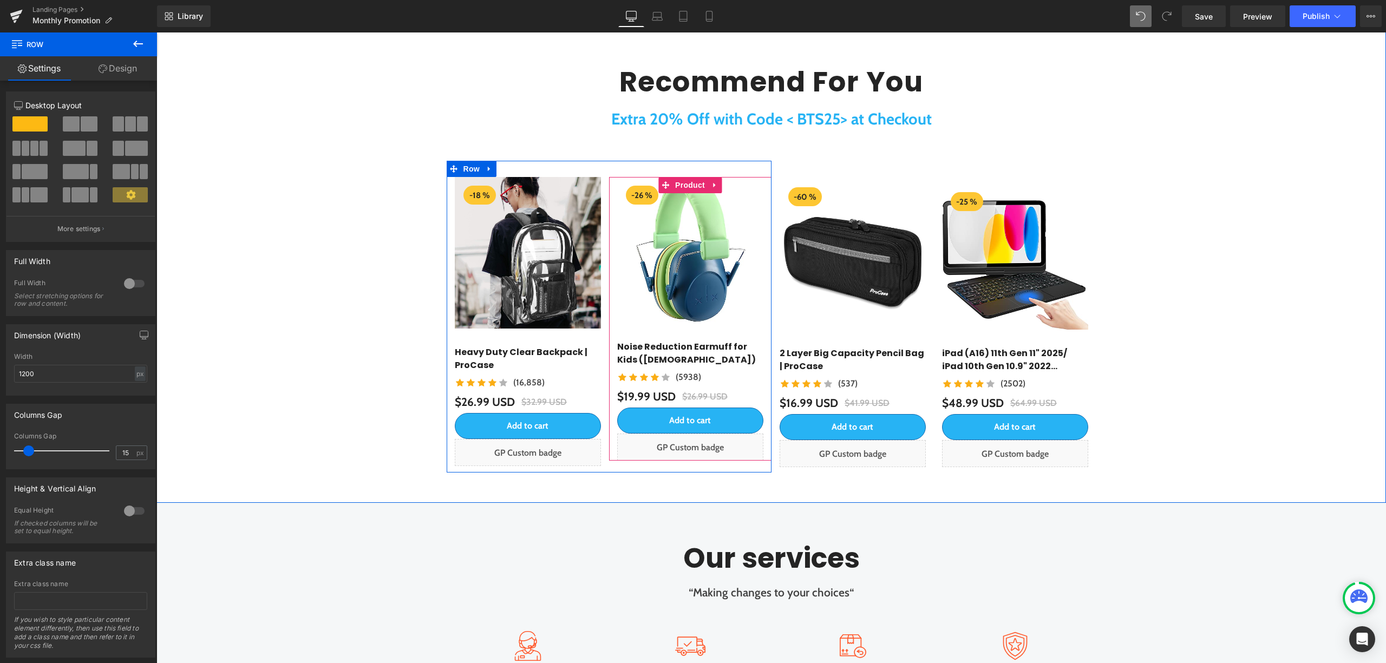
click at [690, 405] on div "- 26 % (P) Image Noise Reduction Earmuff for Kids ([DEMOGRAPHIC_DATA]) (P) Titl…" at bounding box center [690, 319] width 146 height 284
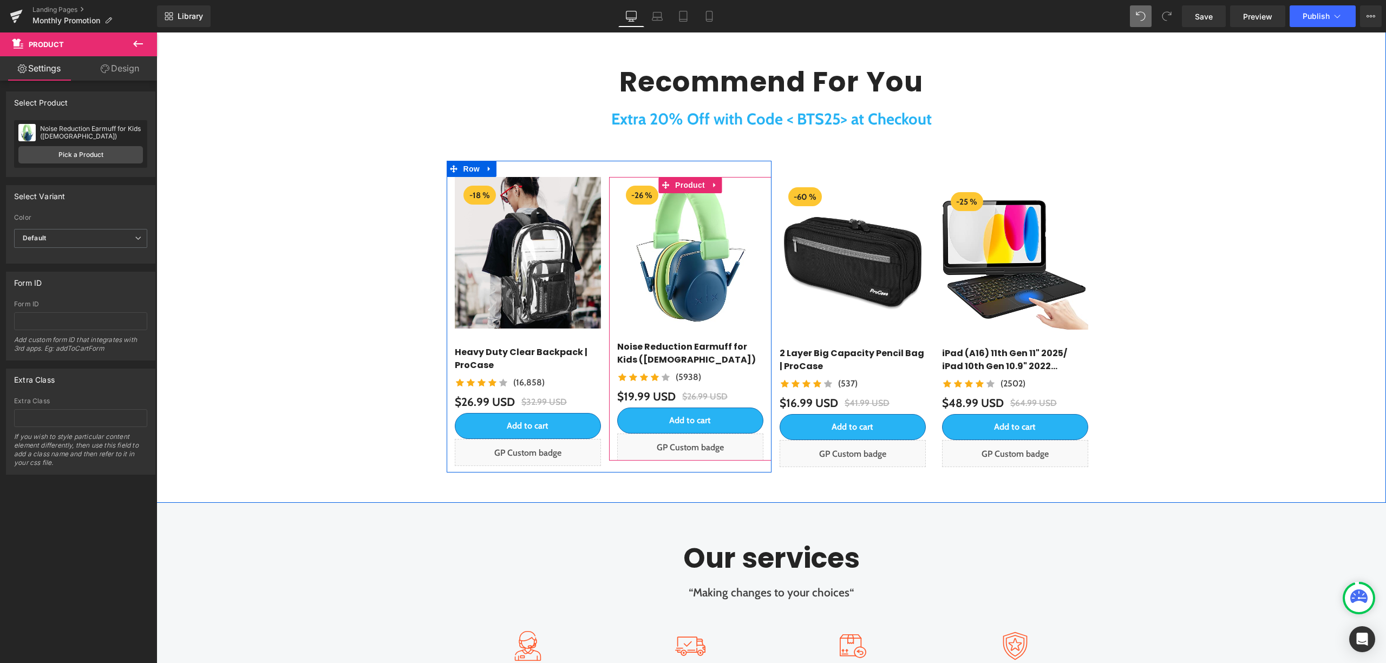
click at [716, 408] on button "Add to cart" at bounding box center [690, 421] width 146 height 26
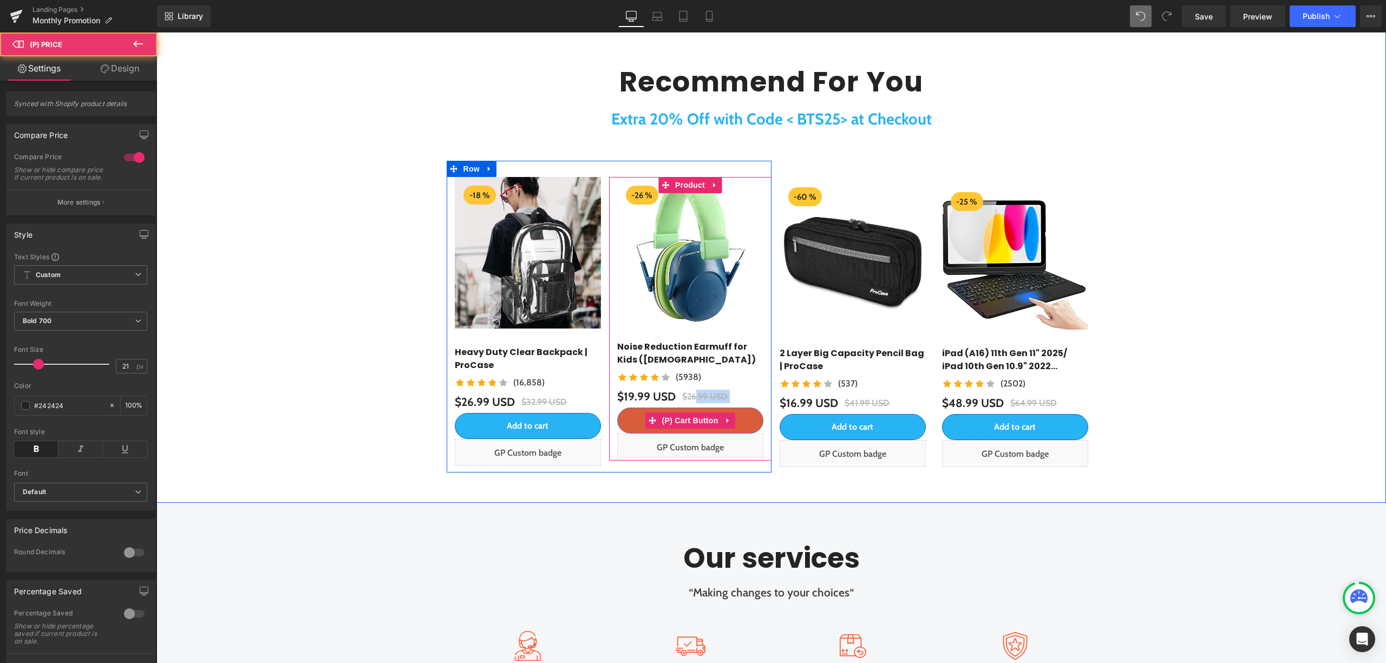
drag, startPoint x: 700, startPoint y: 403, endPoint x: 699, endPoint y: 409, distance: 6.6
click at [700, 410] on div "- 26 % (P) Image Noise Reduction Earmuff for Kids ([DEMOGRAPHIC_DATA]) (P) Titl…" at bounding box center [690, 319] width 146 height 284
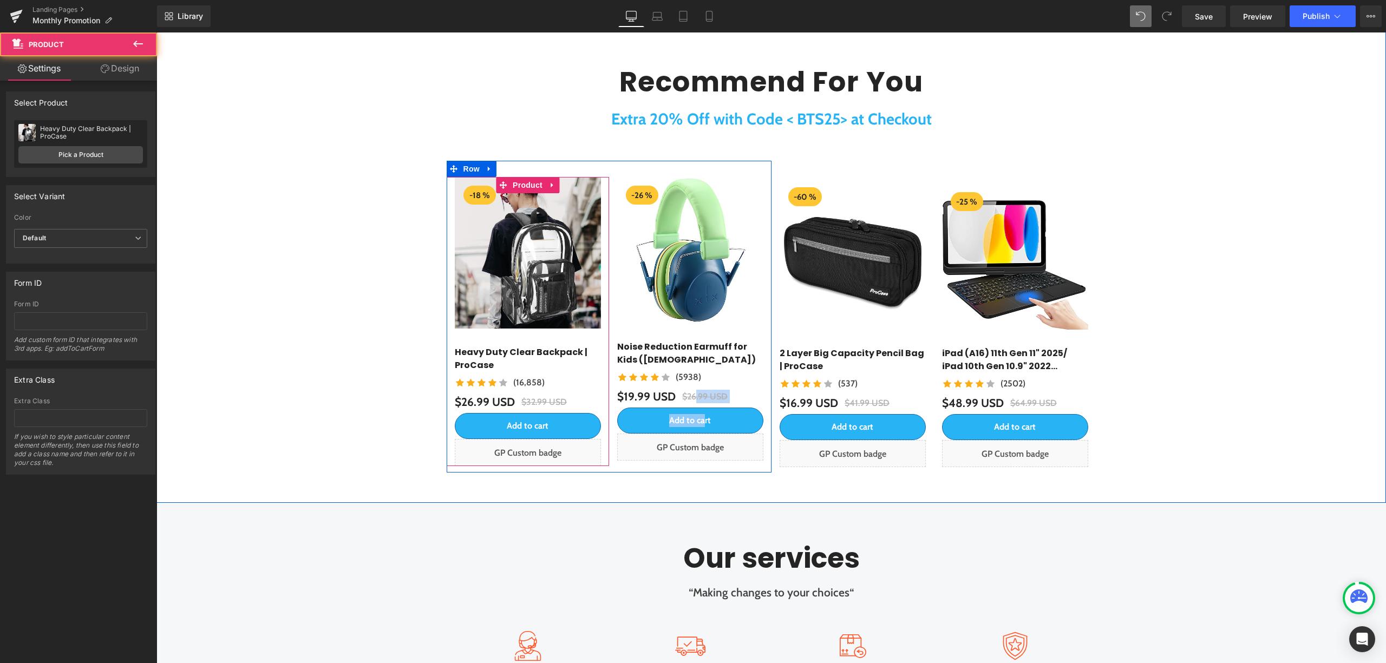
click at [579, 411] on div "- 18 % (P) Image Heavy Duty Clear Backpack | ProCase (P) Title Icon Icon Icon I…" at bounding box center [528, 321] width 146 height 289
click at [655, 410] on button "Add to cart" at bounding box center [690, 421] width 146 height 26
drag, startPoint x: 628, startPoint y: 461, endPoint x: 630, endPoint y: 468, distance: 6.7
click at [631, 468] on div "- 18 % (P) Image Heavy Duty Clear Backpack | ProCase (P) Title Icon Icon Icon I…" at bounding box center [609, 317] width 325 height 312
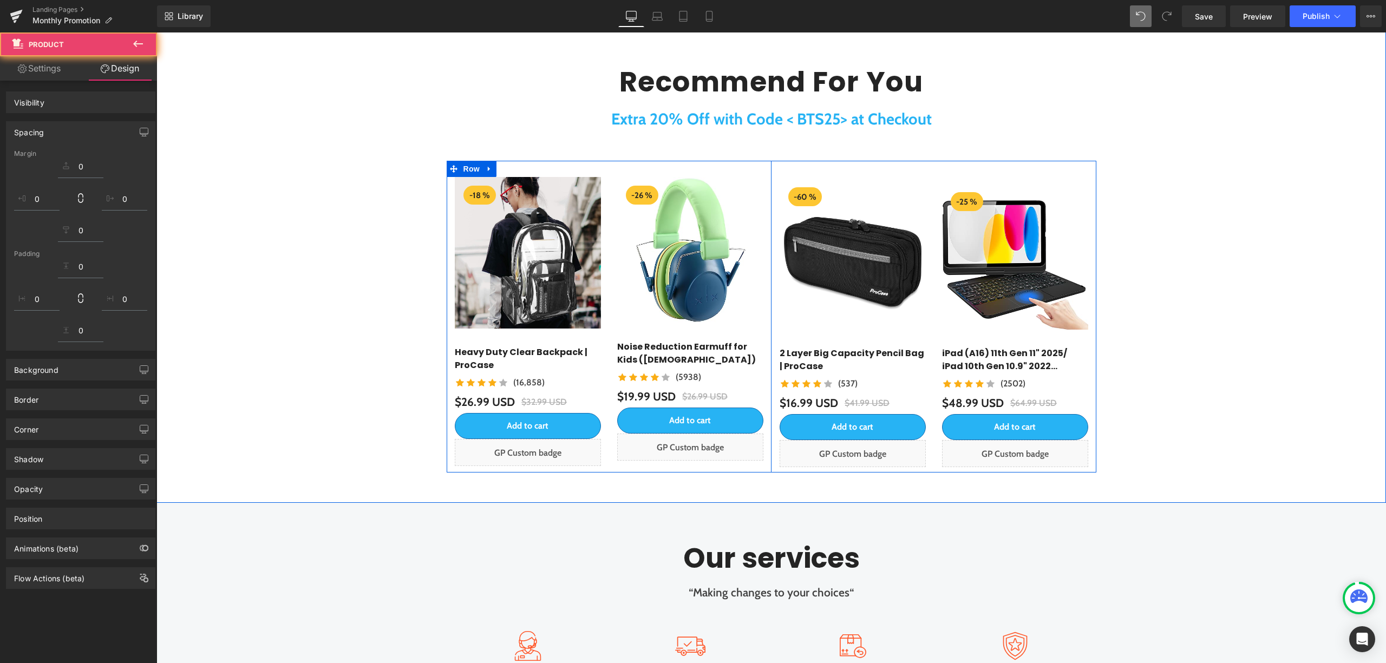
click at [644, 453] on div "Liquid" at bounding box center [690, 447] width 146 height 27
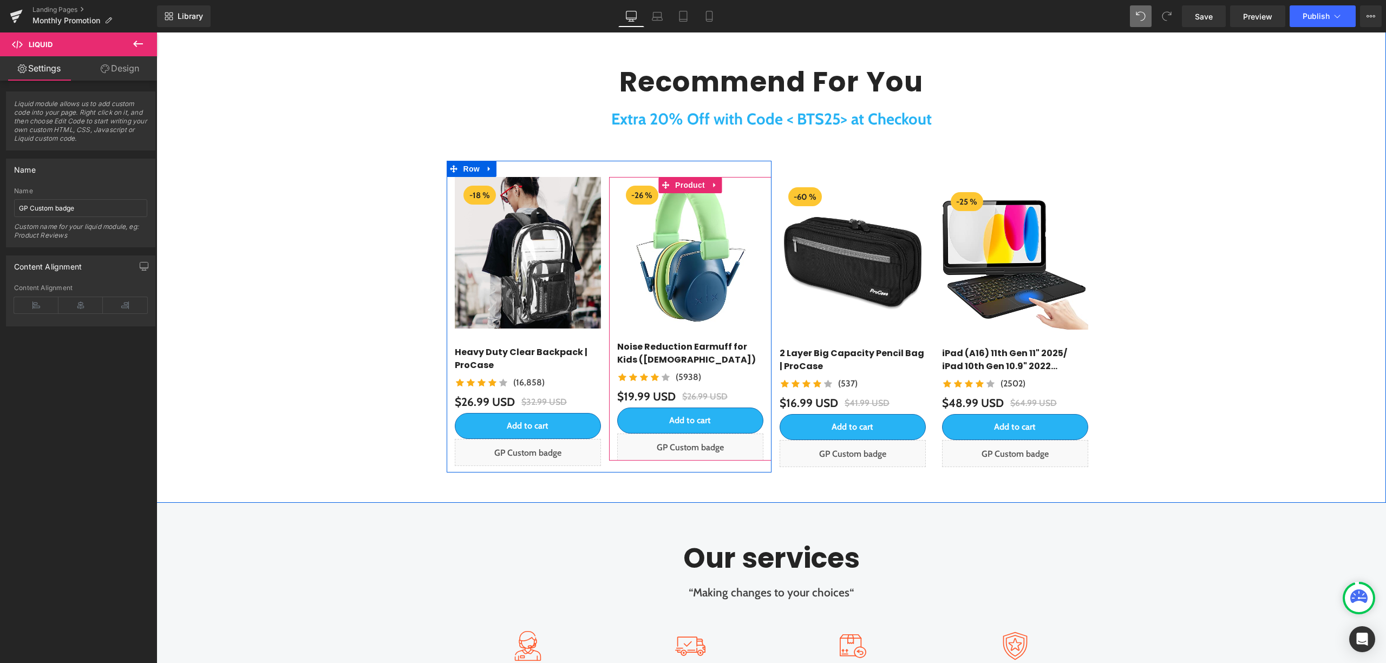
click at [678, 335] on div "- 26 % (P) Image Noise Reduction Earmuff for Kids ([DEMOGRAPHIC_DATA]) (P) Titl…" at bounding box center [690, 319] width 146 height 284
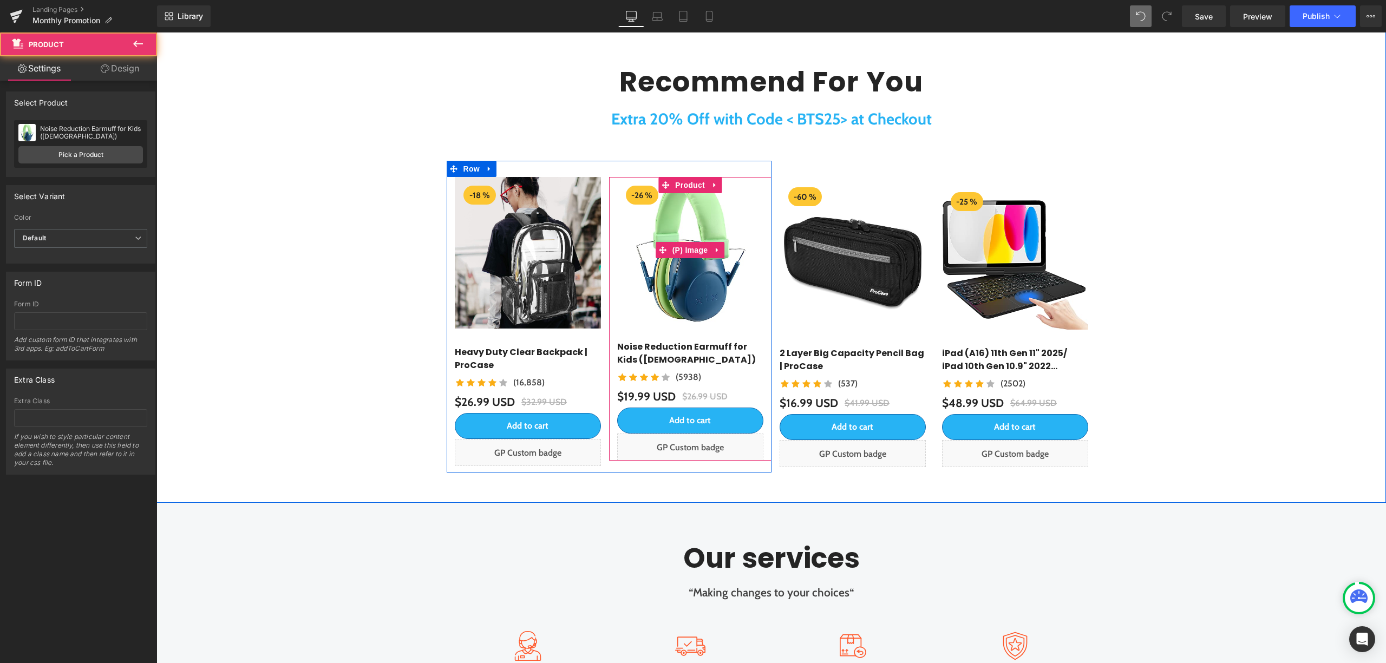
click at [672, 318] on img at bounding box center [690, 250] width 146 height 146
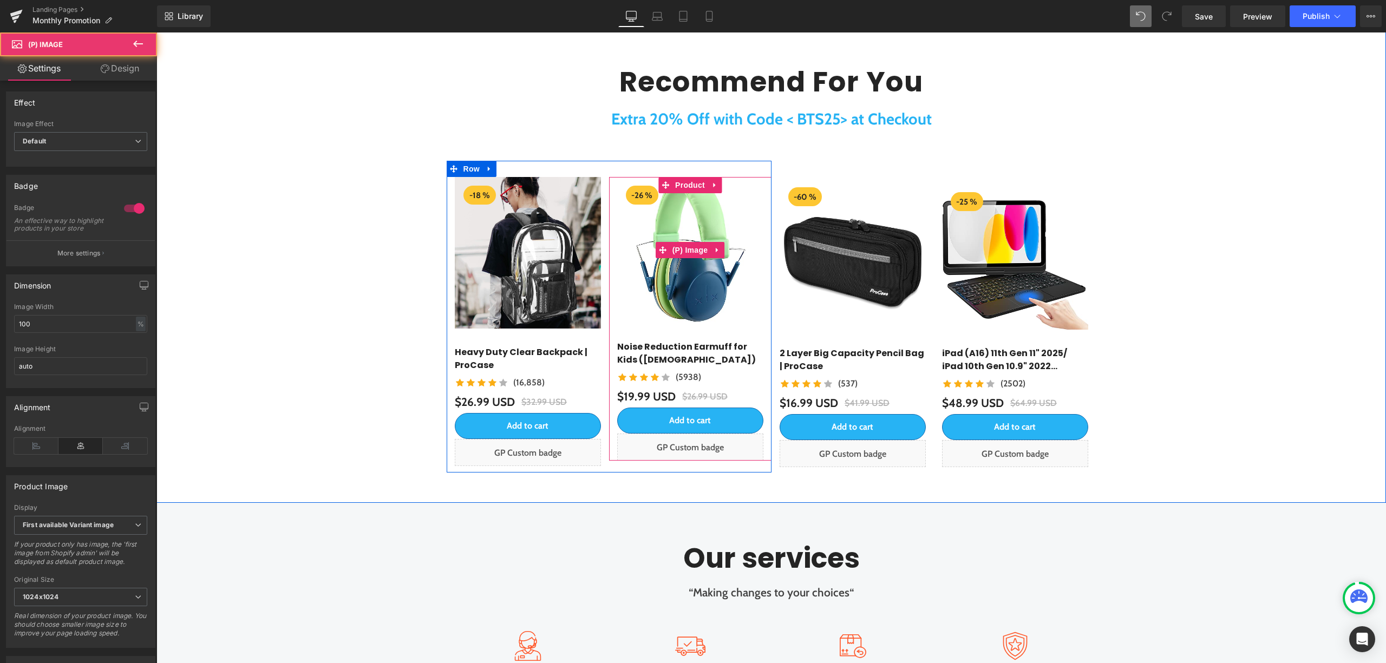
click at [645, 318] on img at bounding box center [690, 250] width 146 height 146
click at [617, 340] on link "Noise Reduction Earmuff for Kids ([DEMOGRAPHIC_DATA])" at bounding box center [690, 353] width 146 height 26
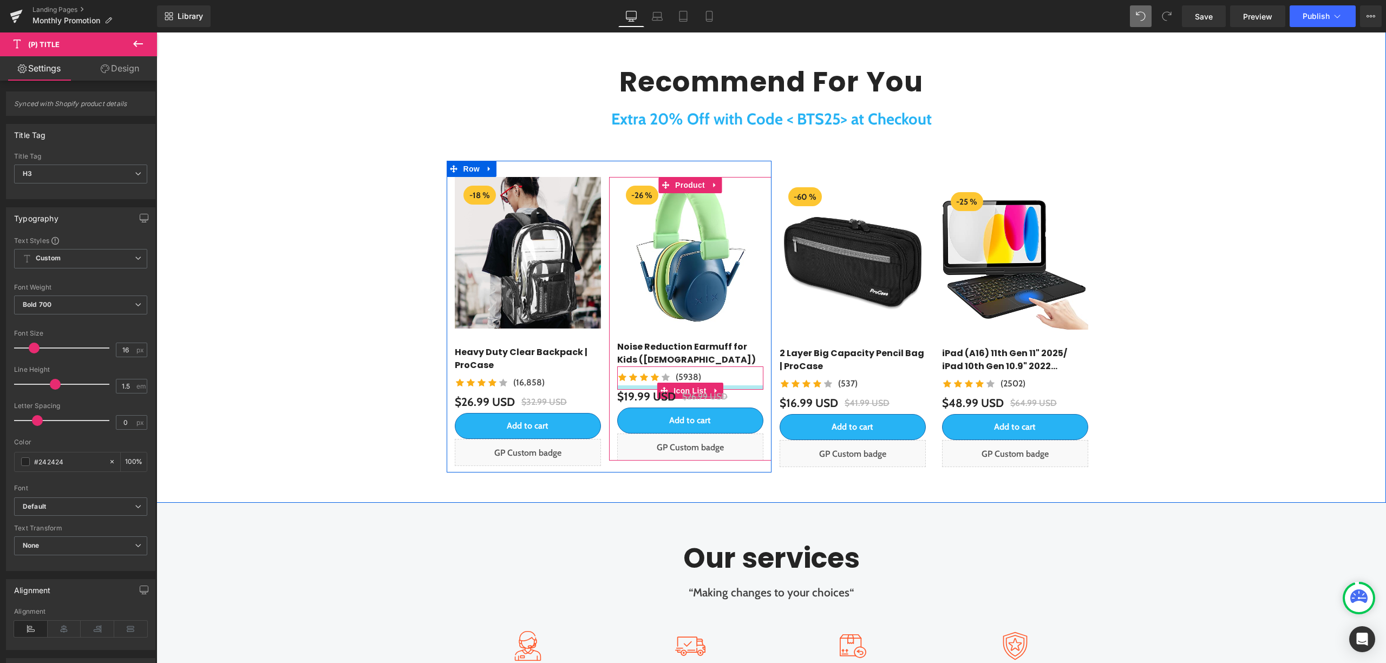
click at [625, 386] on div at bounding box center [690, 387] width 146 height 4
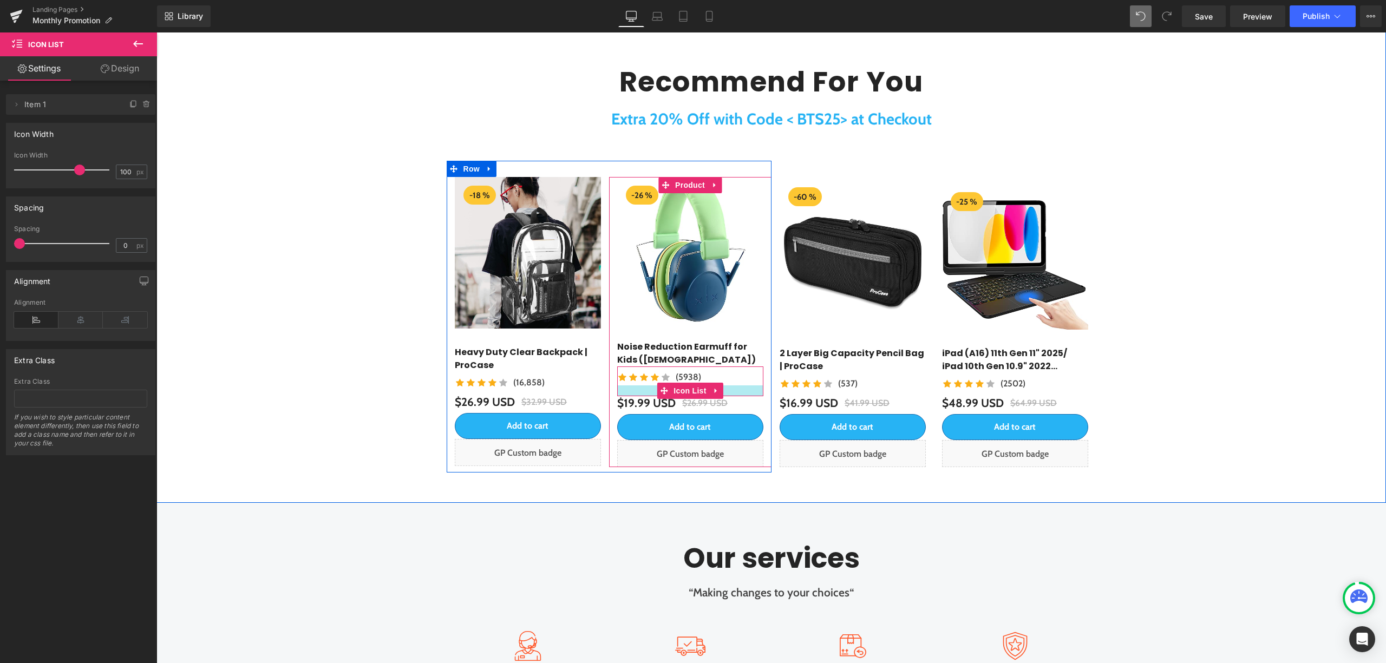
drag, startPoint x: 625, startPoint y: 386, endPoint x: 624, endPoint y: 393, distance: 7.1
click at [625, 394] on div at bounding box center [690, 390] width 146 height 11
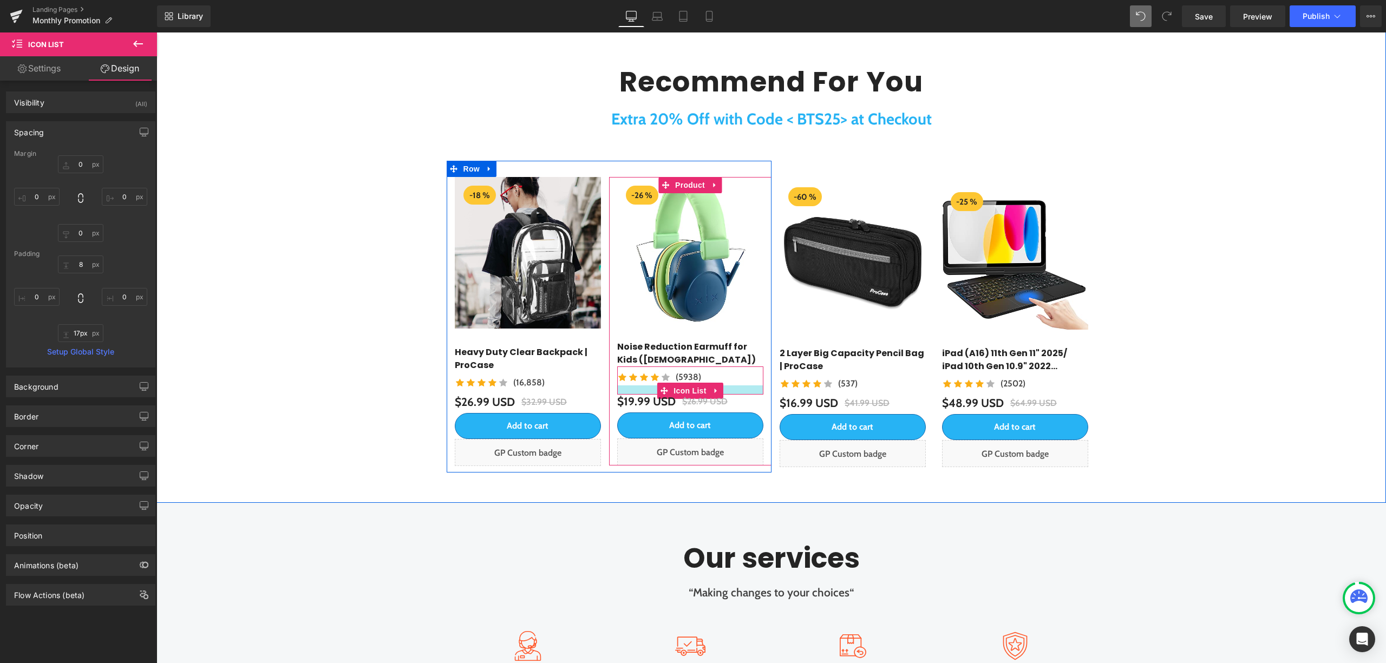
type input "19px"
click at [627, 393] on div at bounding box center [690, 390] width 146 height 10
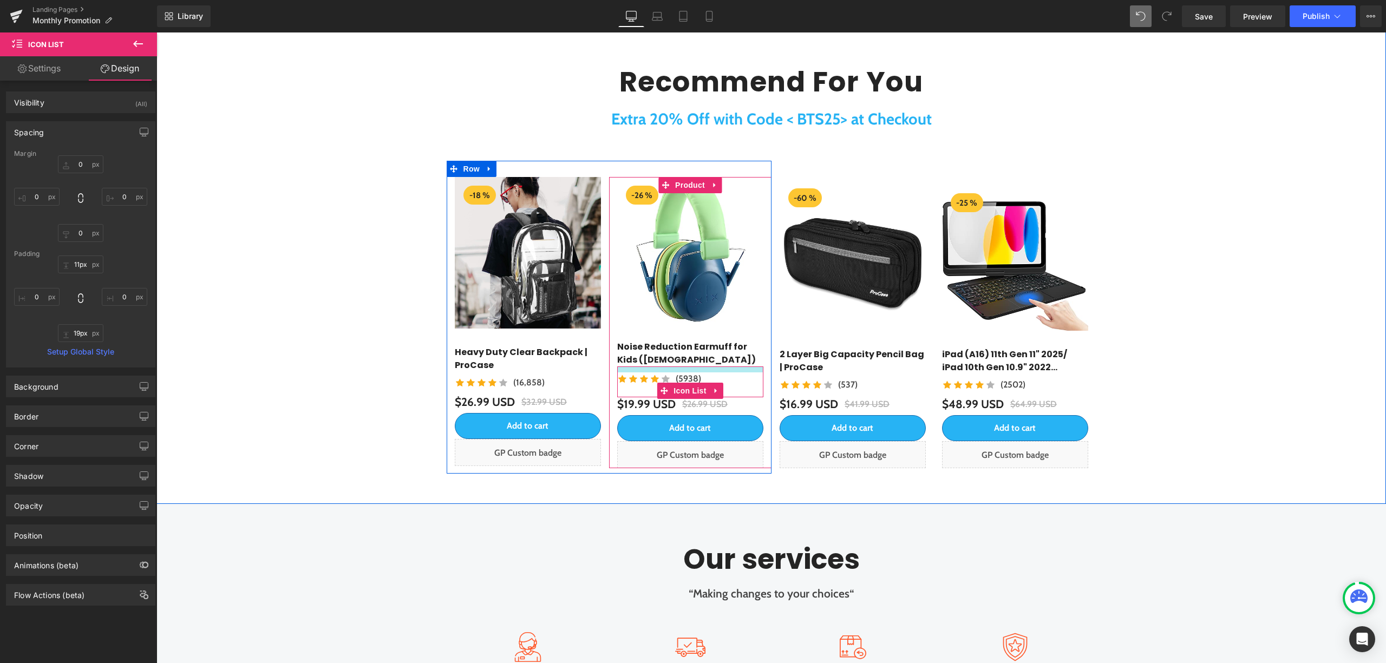
type input "9px"
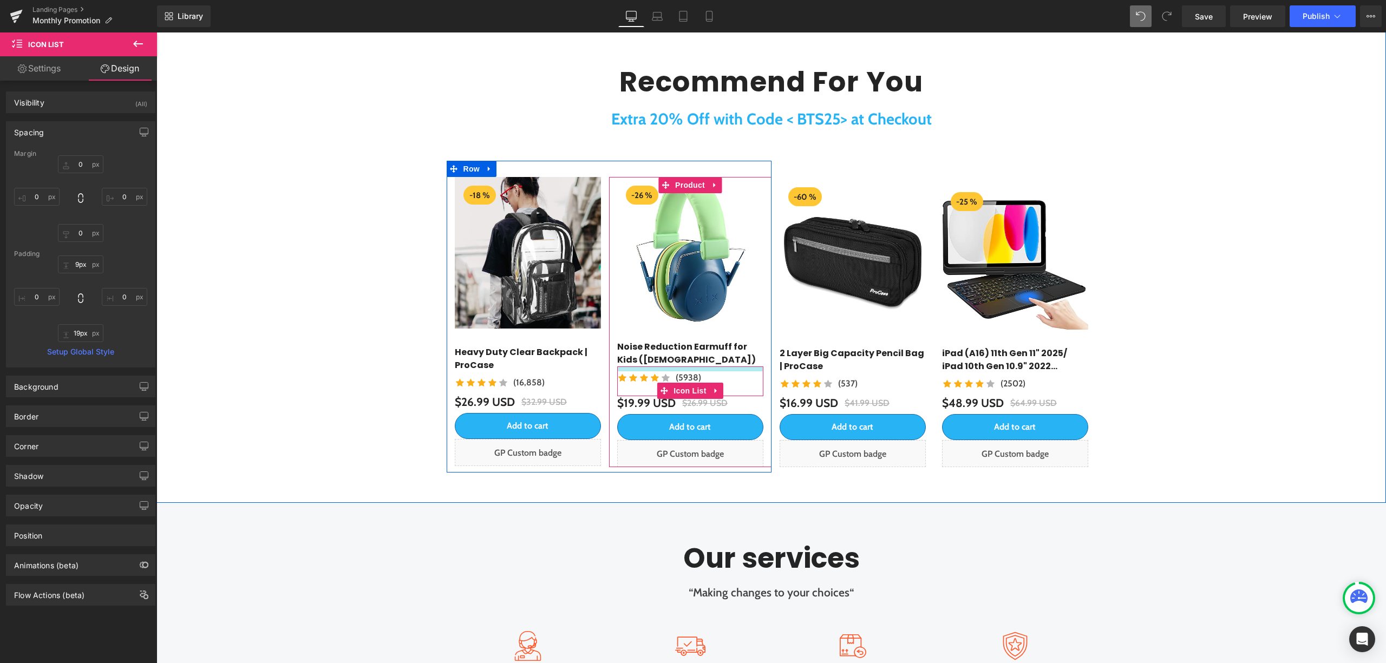
click at [644, 369] on div at bounding box center [690, 368] width 146 height 5
type input "16px"
click at [638, 386] on div at bounding box center [690, 390] width 146 height 9
click at [639, 342] on link "Noise Reduction Earmuff for Kids ([DEMOGRAPHIC_DATA])" at bounding box center [690, 353] width 146 height 26
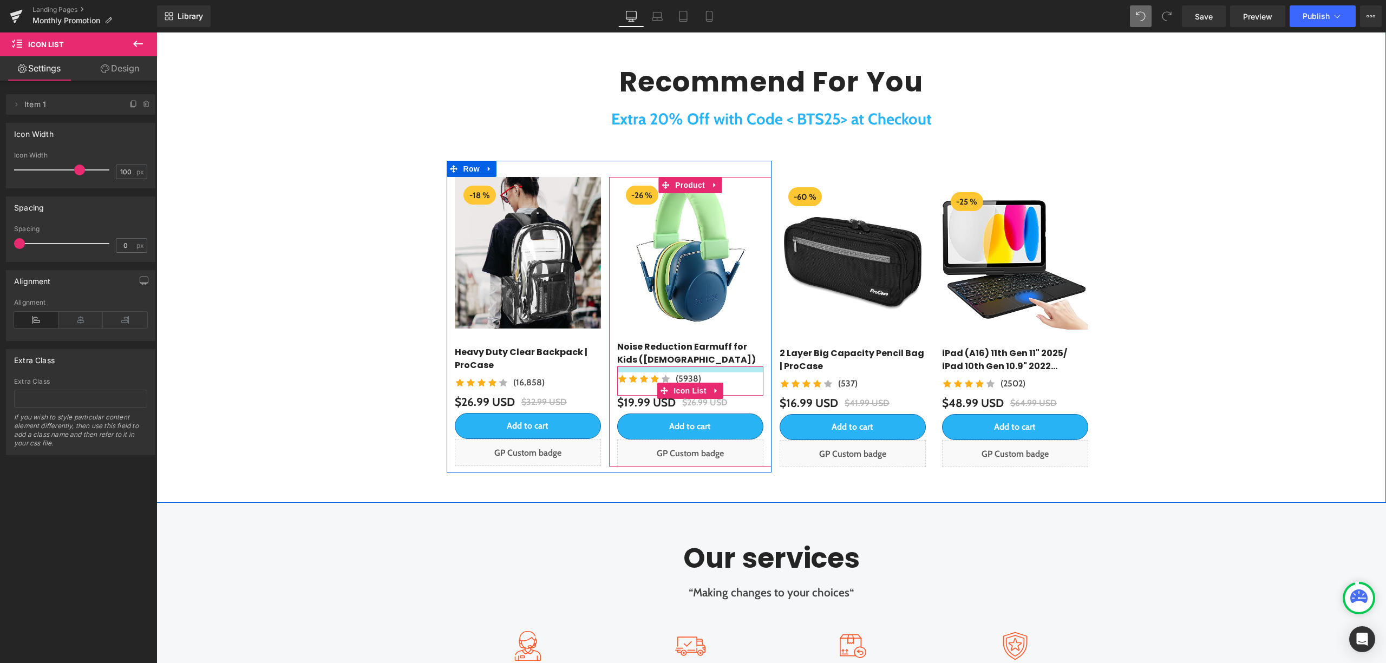
click at [621, 371] on div at bounding box center [690, 369] width 146 height 6
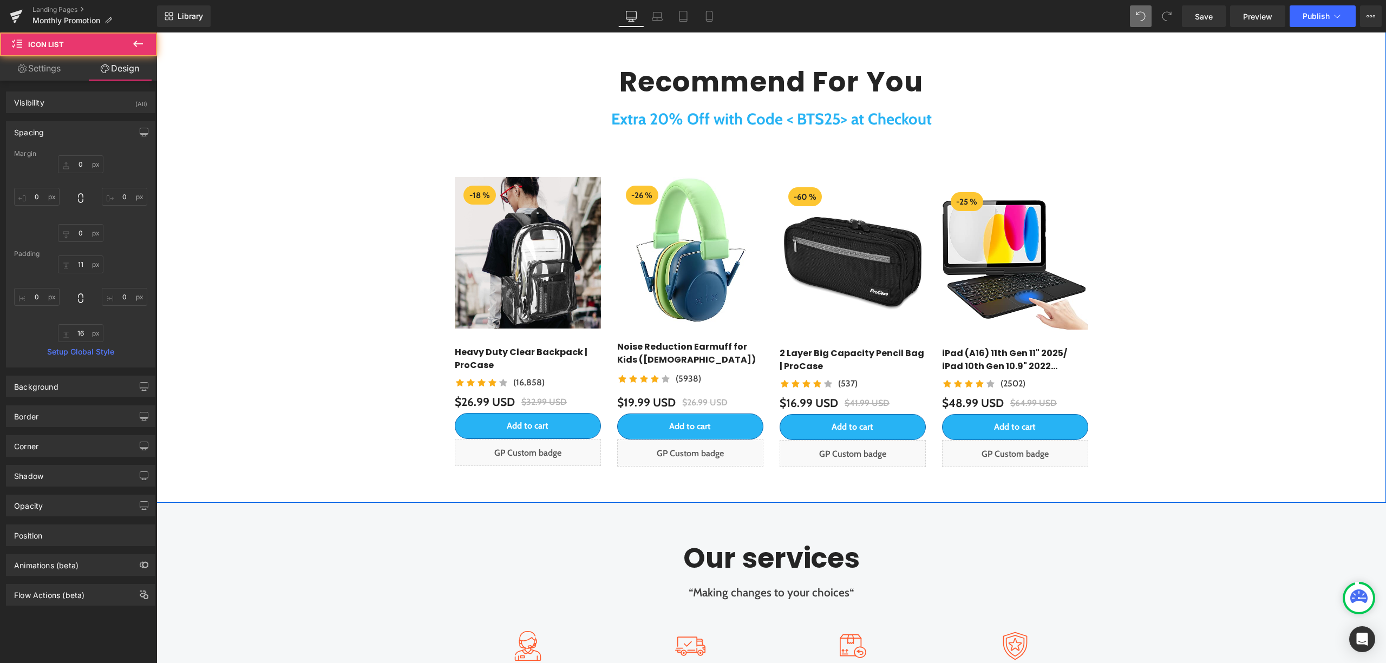
click at [1192, 299] on div "Welcome Back to School Heading Extra 20% Off with Code < BTS25> at Checkout Tex…" at bounding box center [770, 194] width 1229 height 557
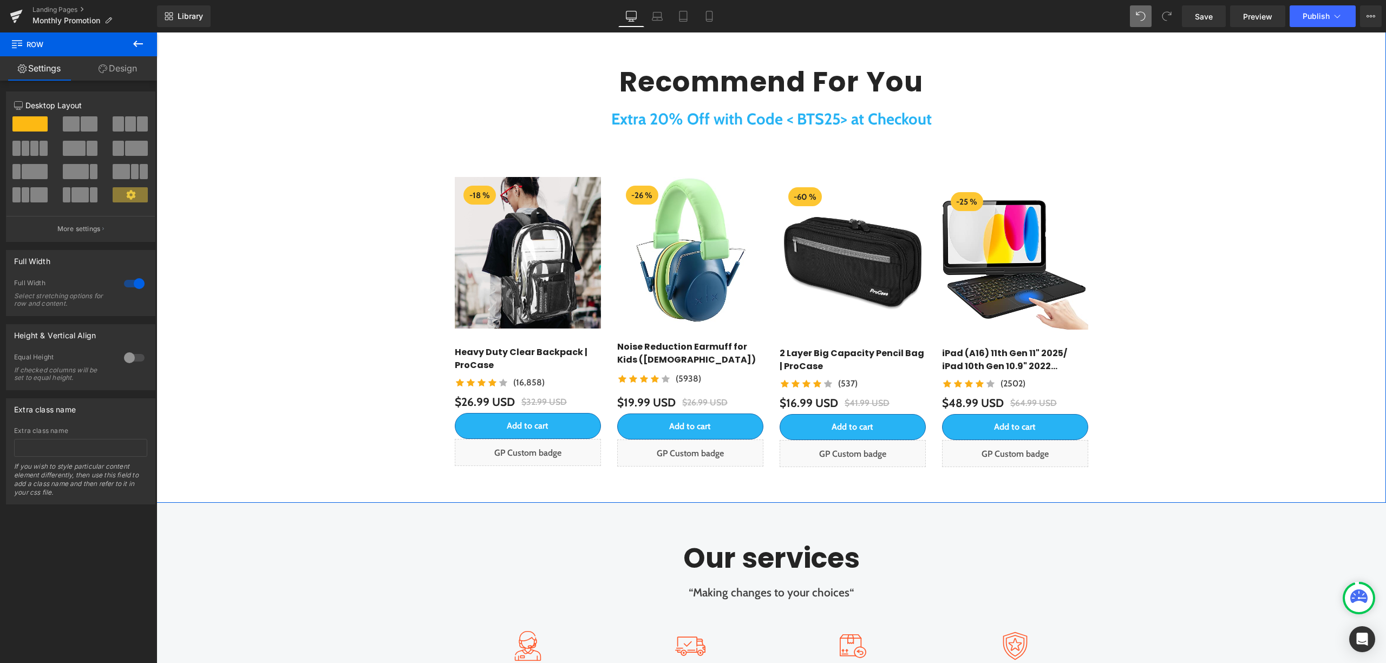
scroll to position [228, 0]
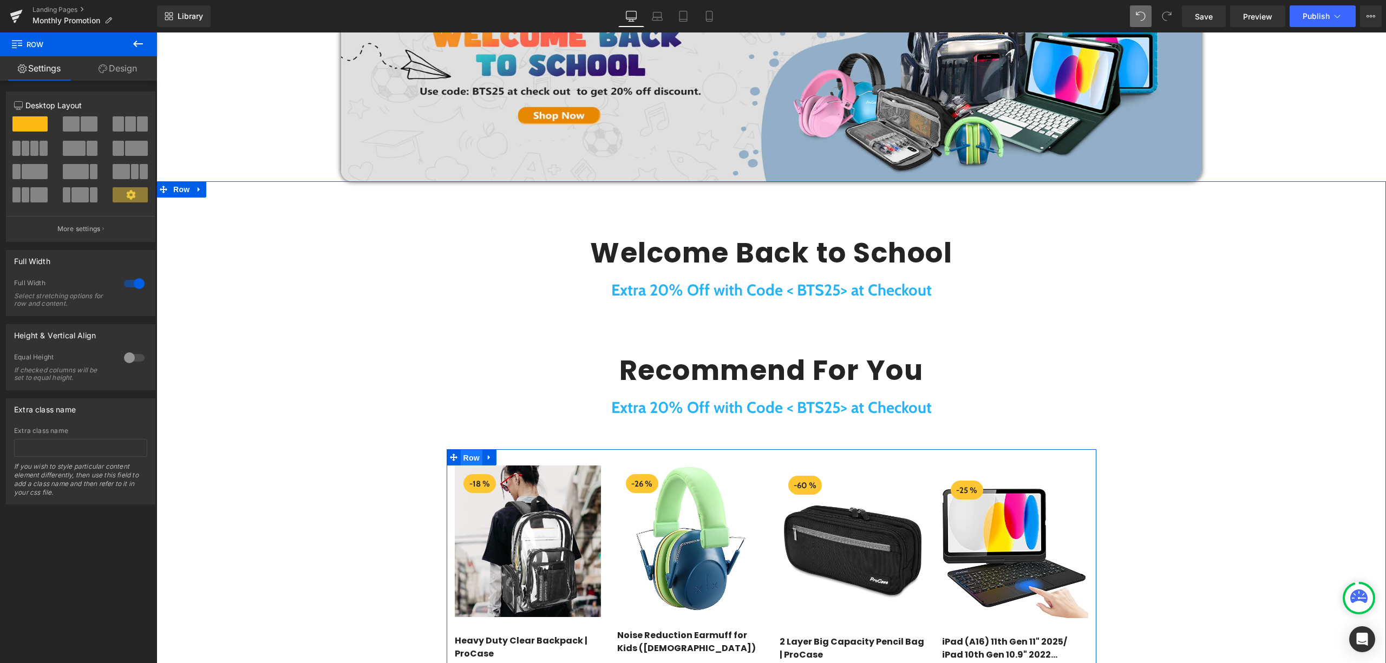
click at [475, 457] on span "Row" at bounding box center [472, 458] width 22 height 16
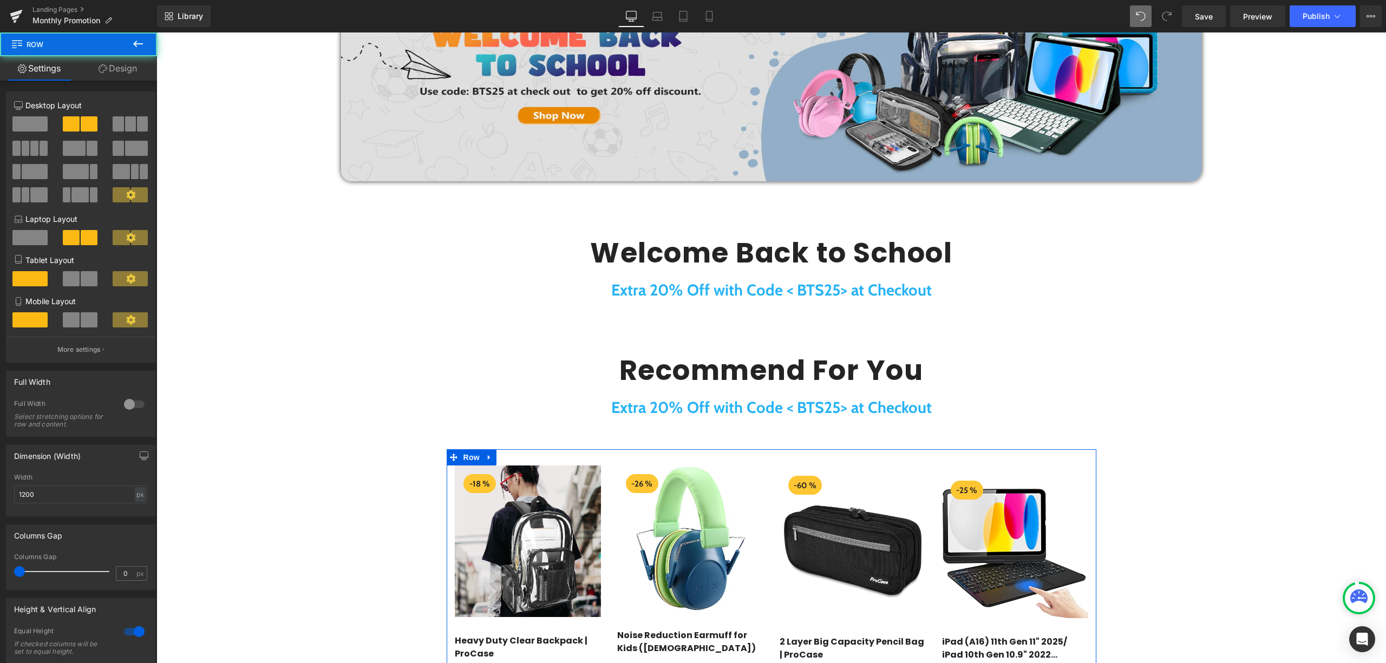
scroll to position [210, 0]
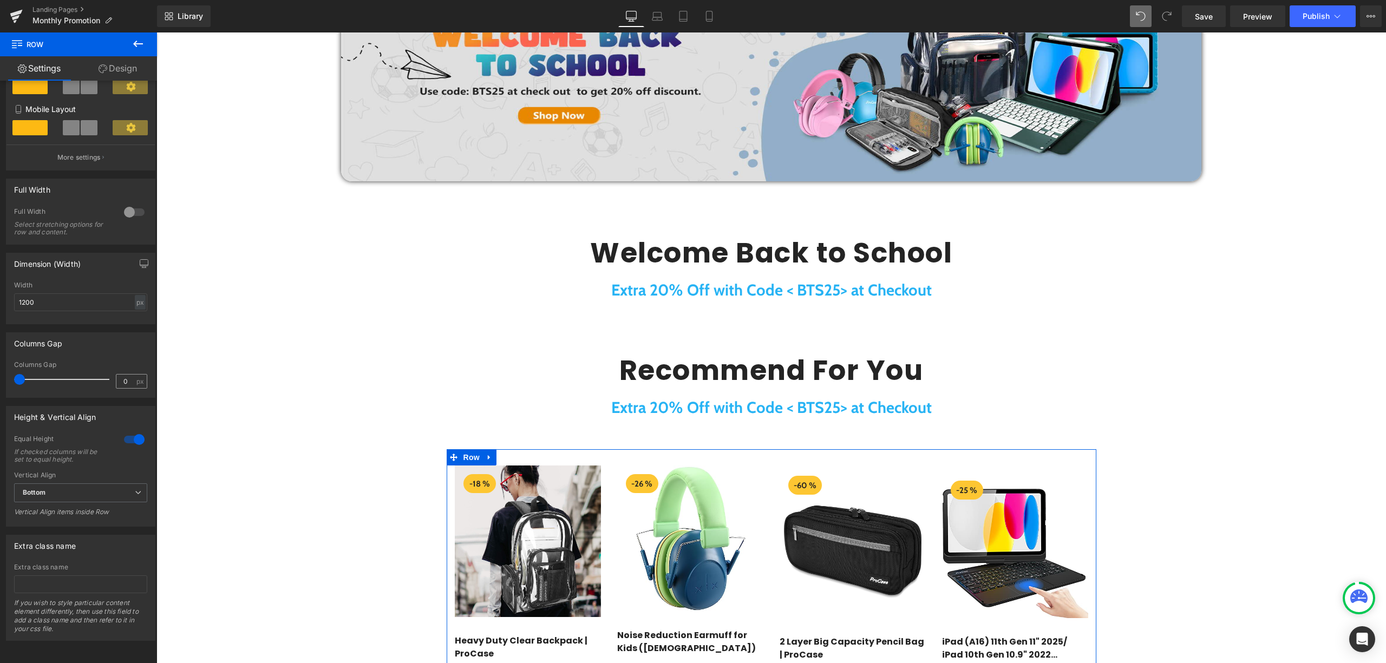
click at [135, 431] on div at bounding box center [134, 439] width 26 height 17
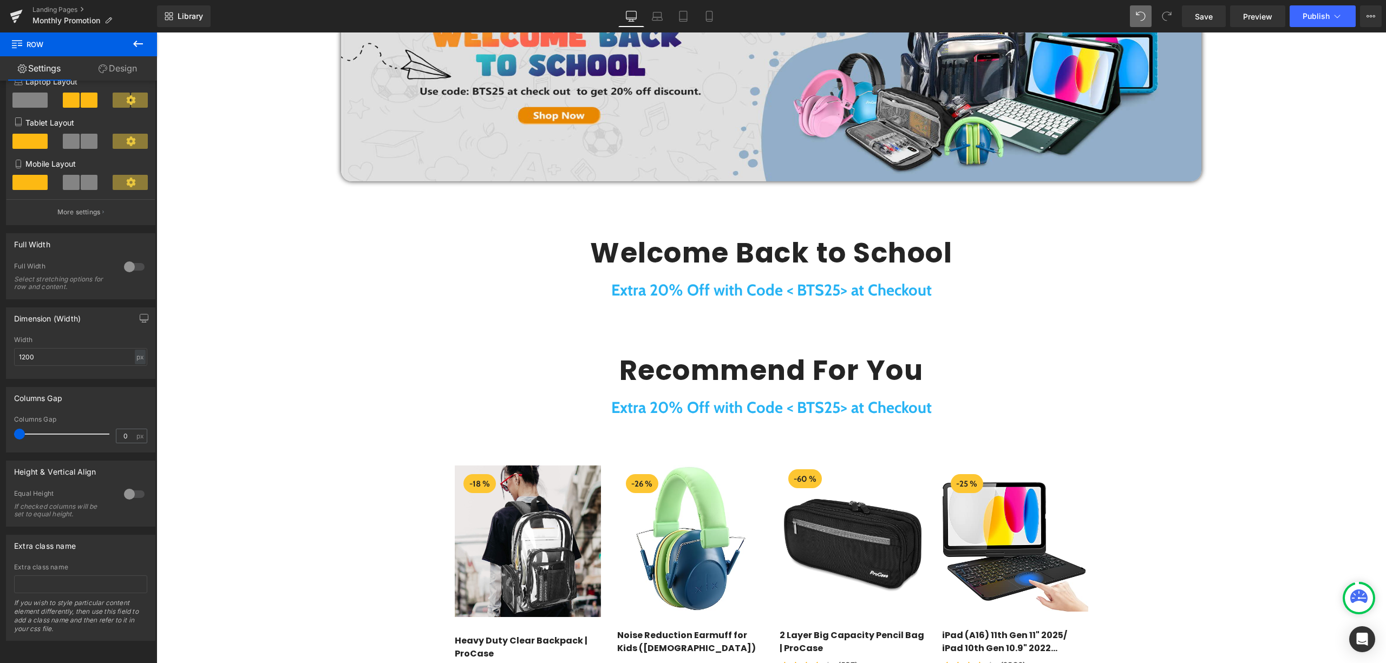
scroll to position [661, 0]
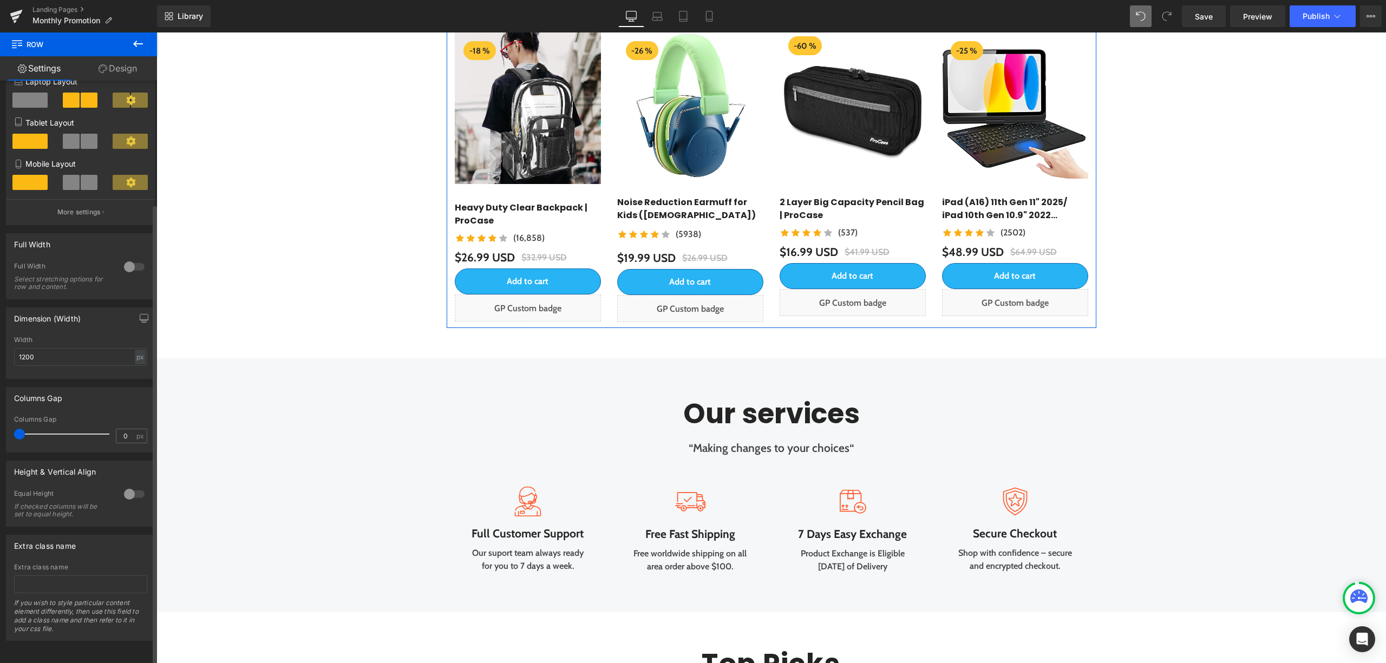
click at [128, 486] on div at bounding box center [134, 494] width 26 height 17
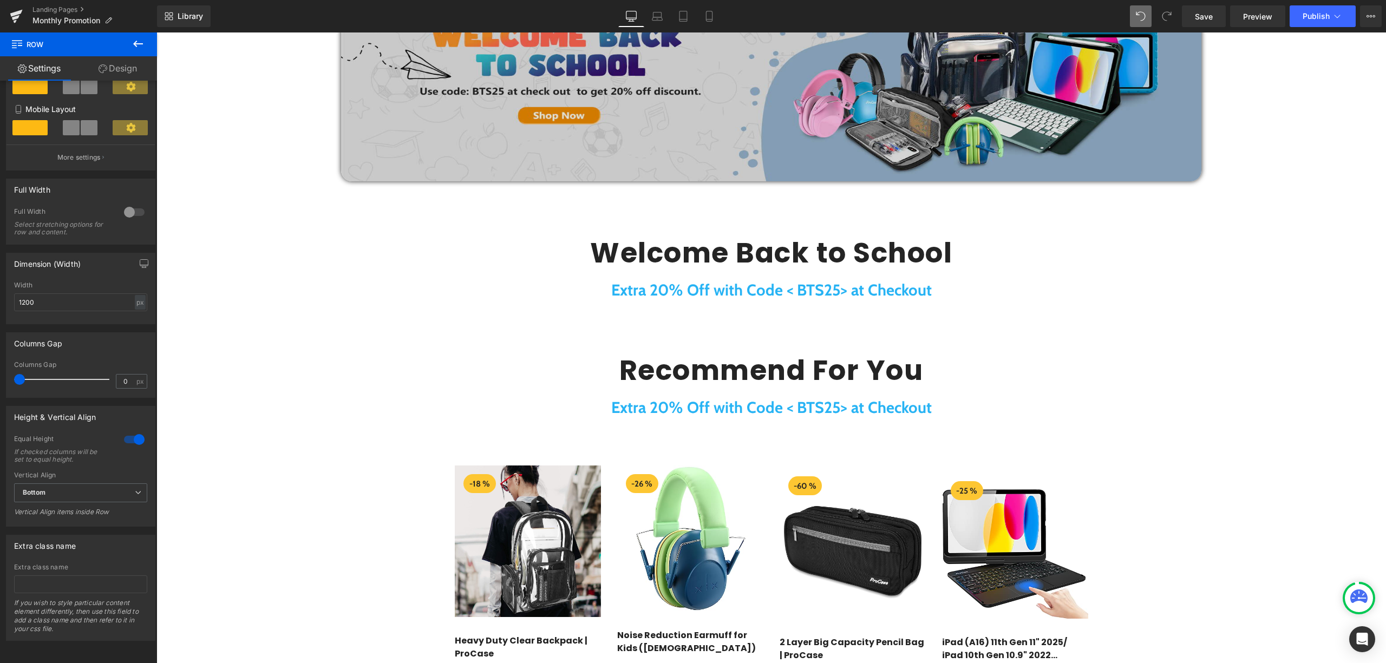
scroll to position [156, 0]
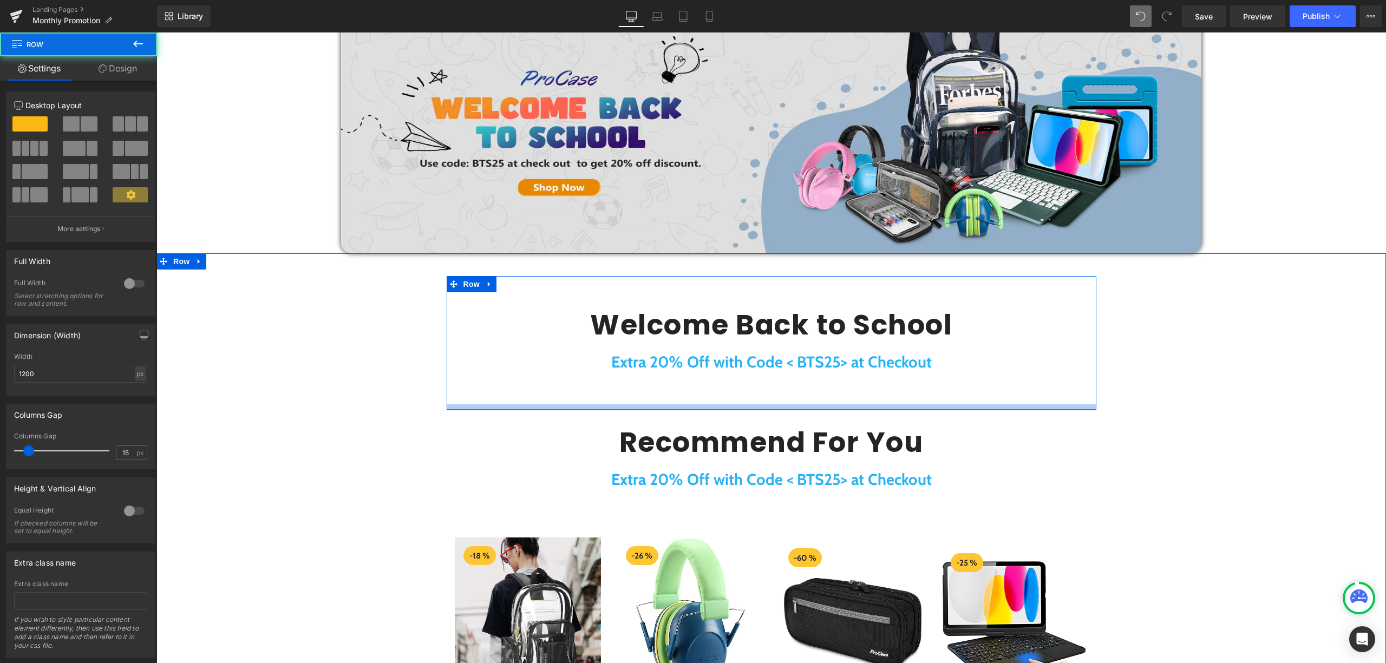
click at [447, 405] on div at bounding box center [772, 406] width 650 height 5
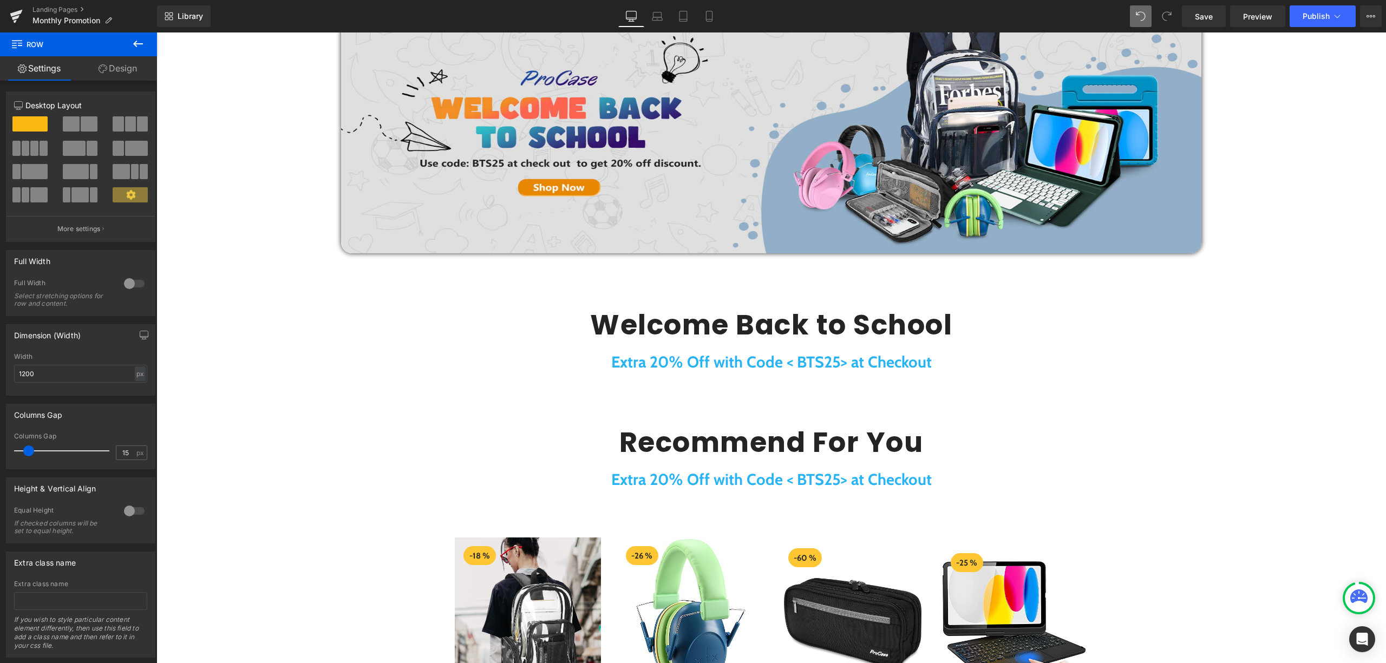
click at [141, 40] on icon at bounding box center [138, 43] width 13 height 13
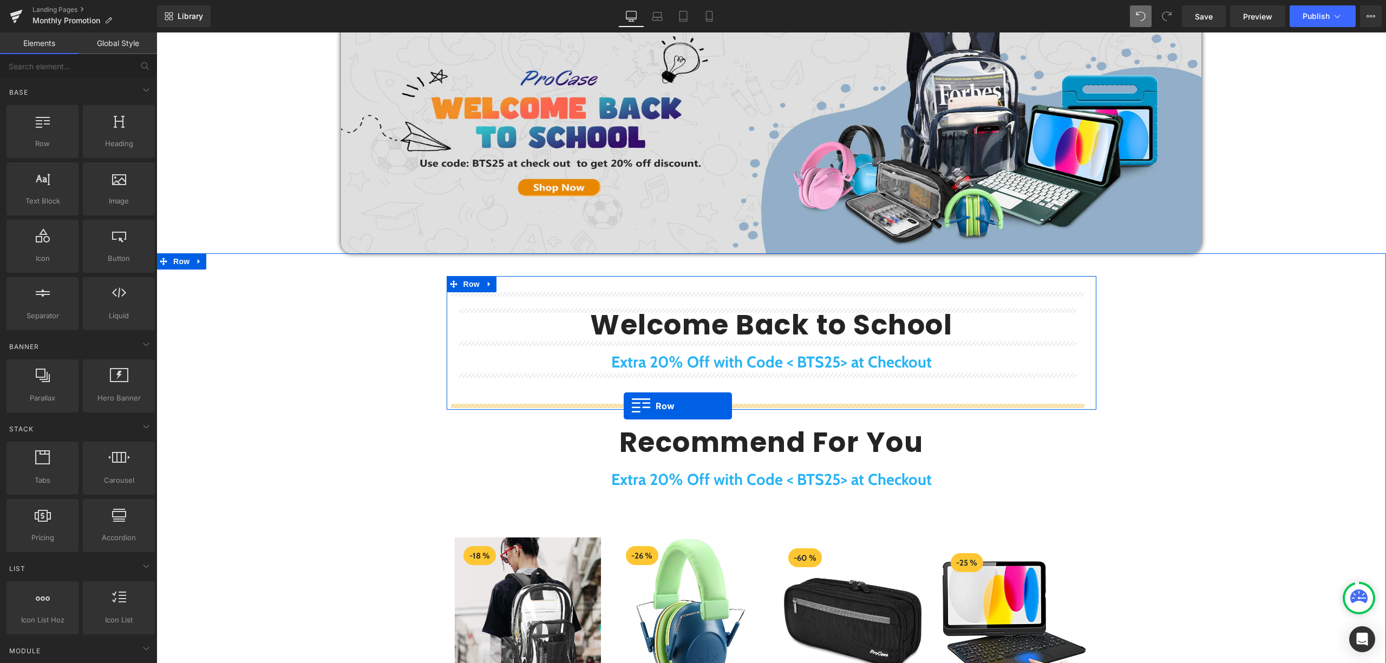
drag, startPoint x: 207, startPoint y: 161, endPoint x: 624, endPoint y: 406, distance: 483.3
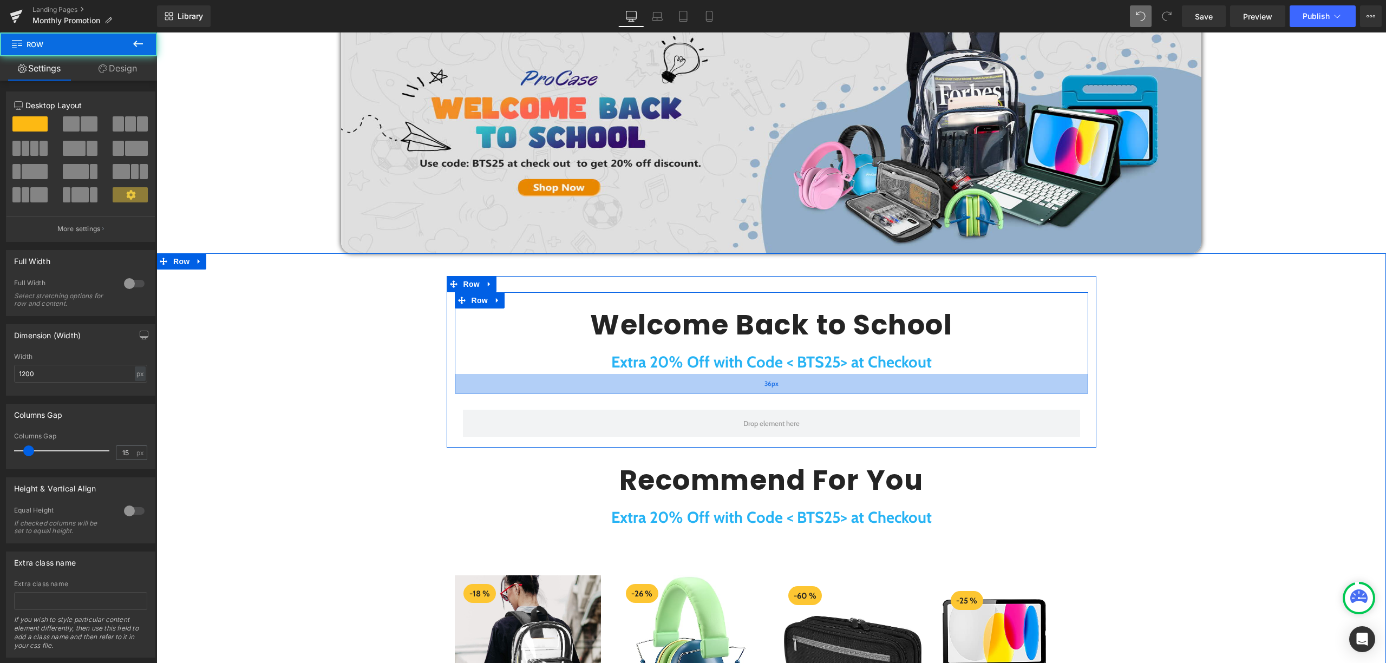
drag, startPoint x: 716, startPoint y: 394, endPoint x: 715, endPoint y: 383, distance: 10.8
click at [716, 384] on div "36px" at bounding box center [771, 383] width 633 height 19
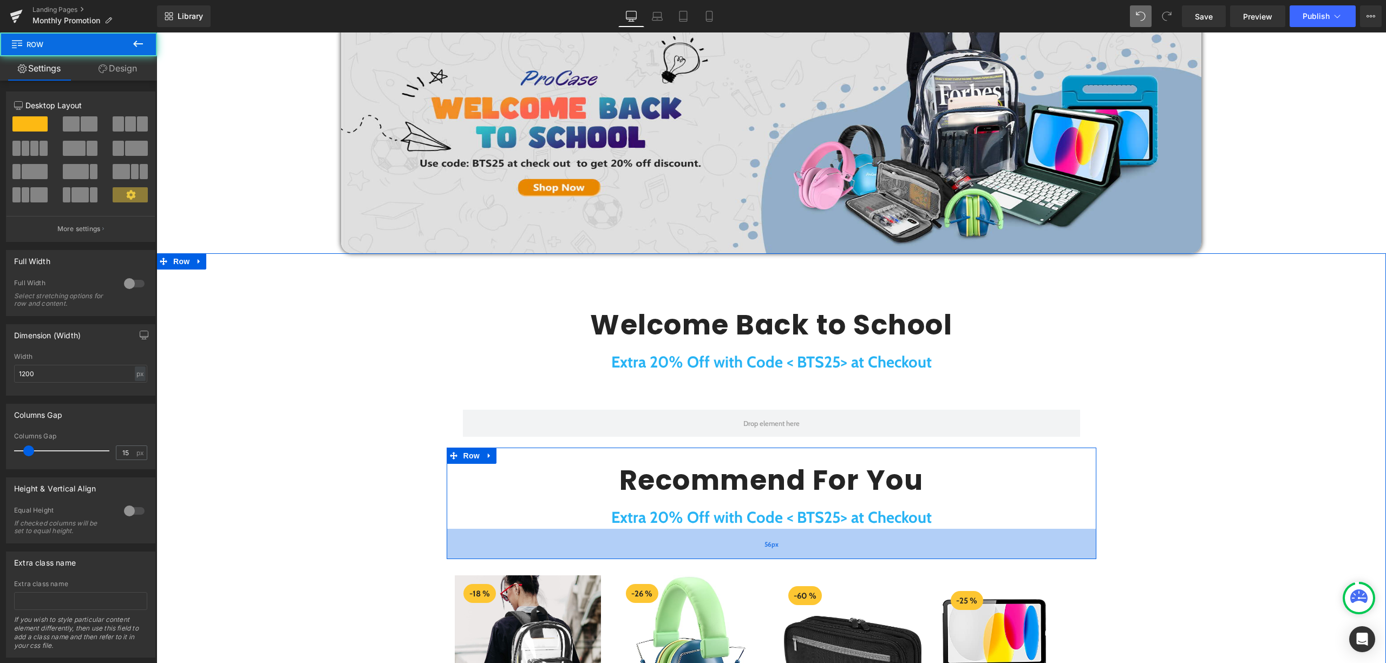
click at [750, 530] on div "56px" at bounding box center [772, 544] width 650 height 30
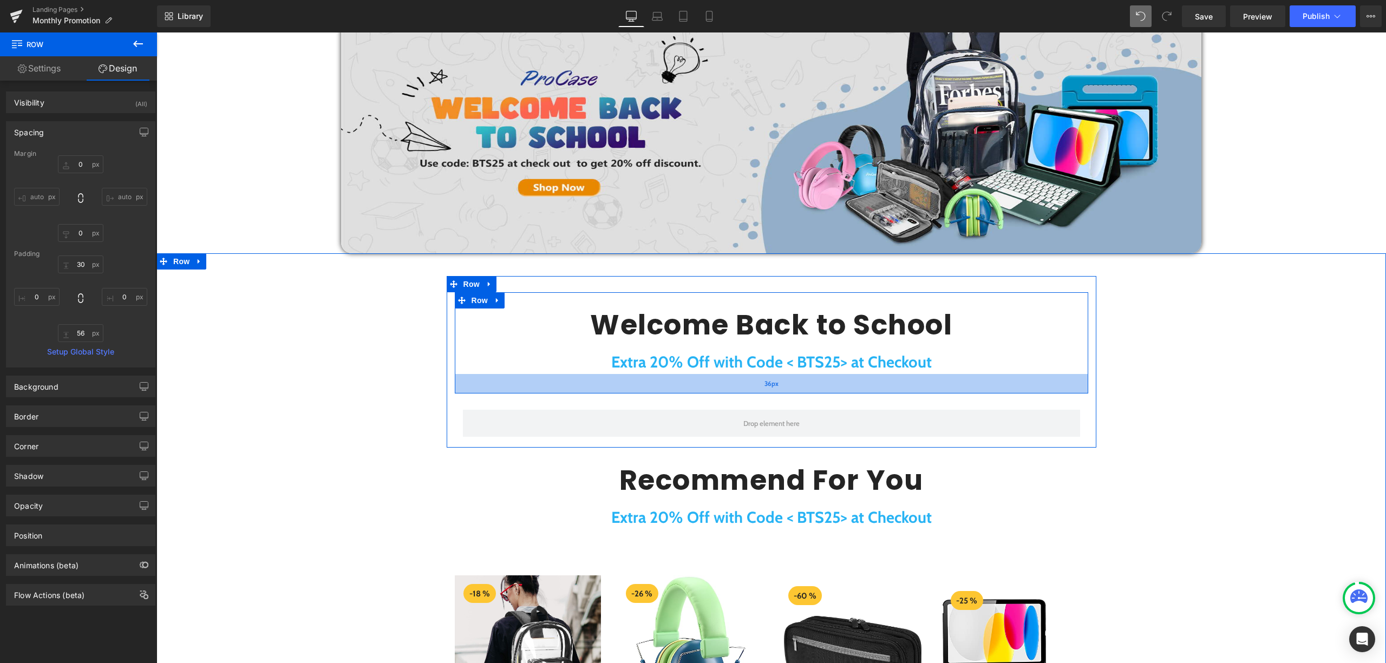
click at [785, 384] on div "36px" at bounding box center [771, 383] width 633 height 19
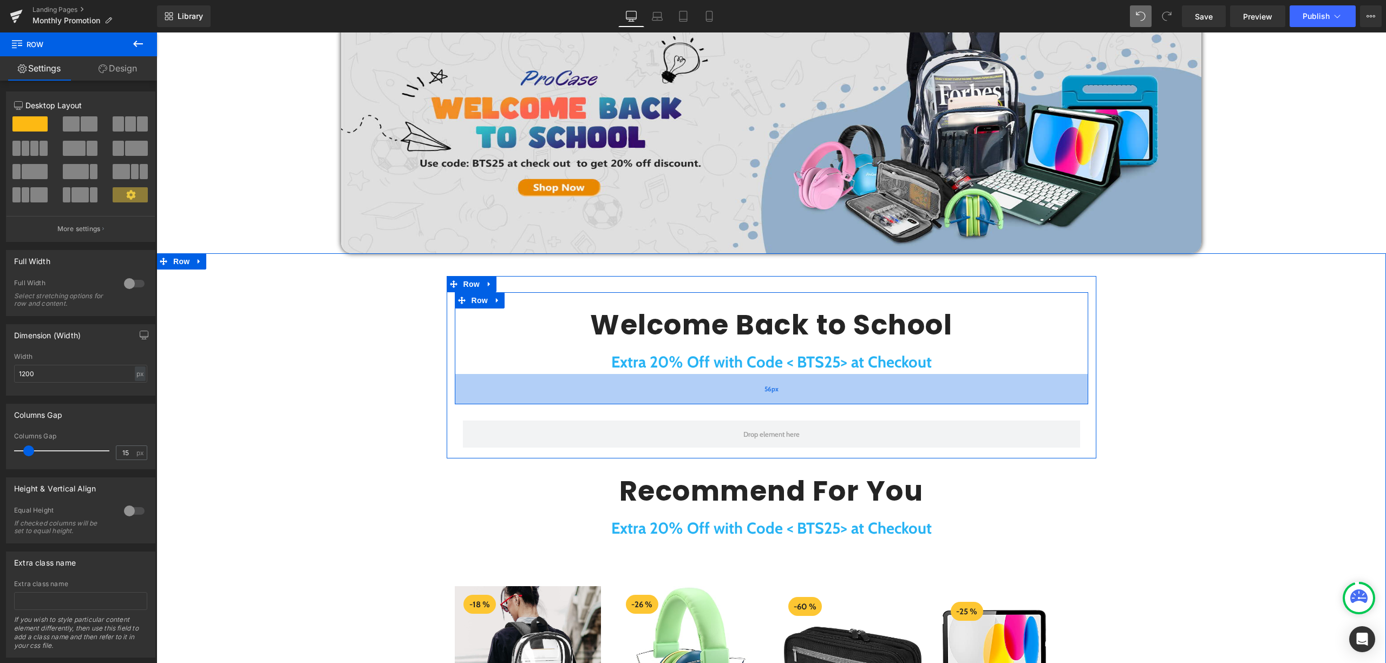
drag, startPoint x: 785, startPoint y: 384, endPoint x: 785, endPoint y: 395, distance: 10.8
click at [786, 395] on div "56px" at bounding box center [771, 389] width 633 height 30
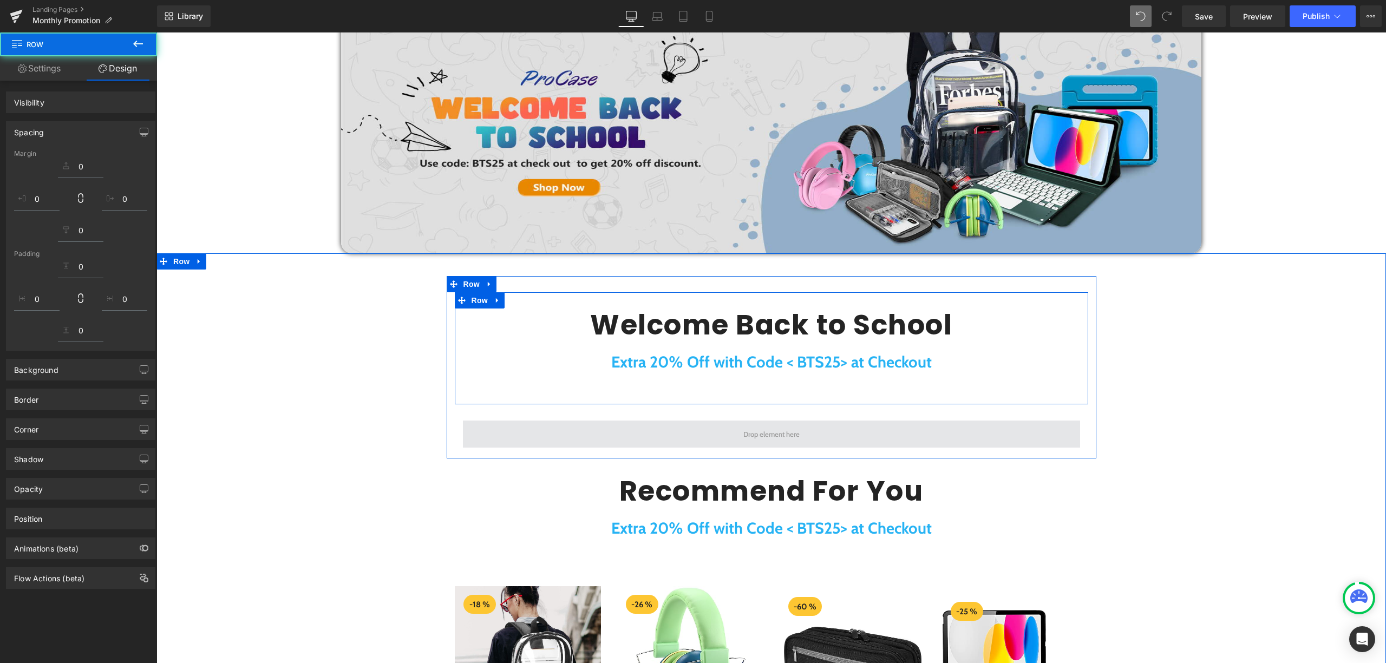
click at [768, 427] on span at bounding box center [771, 434] width 64 height 14
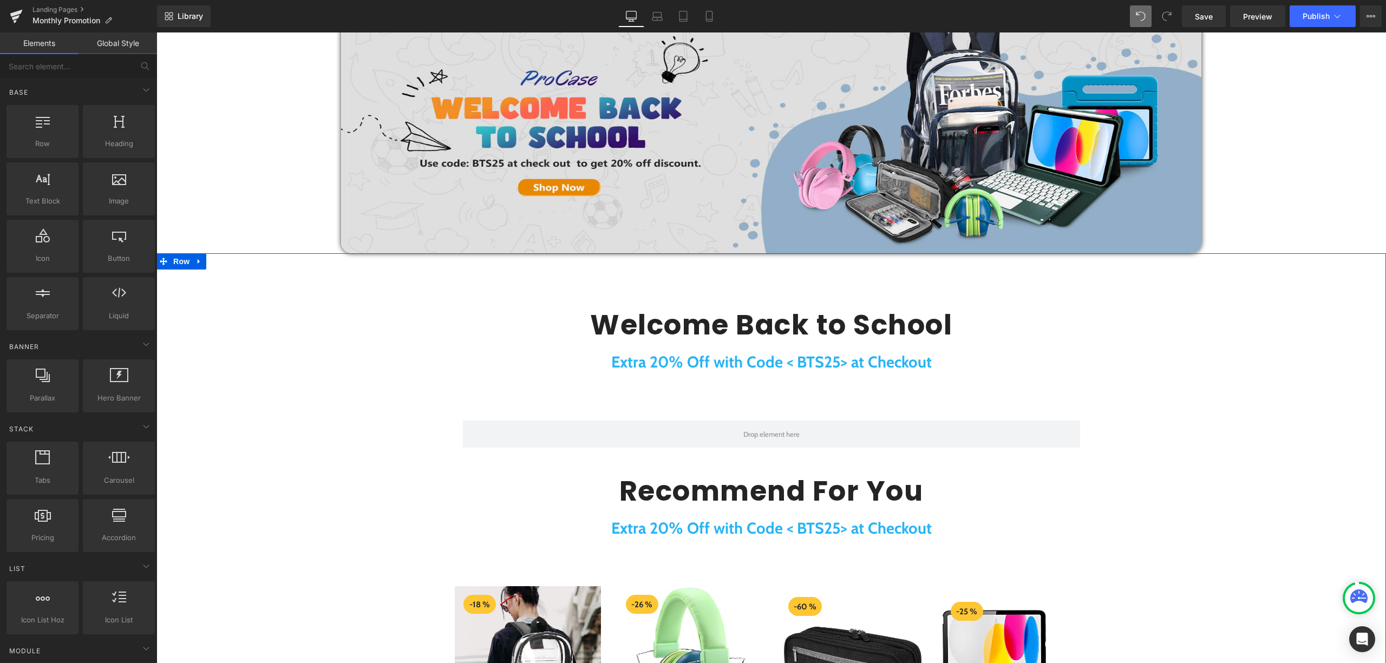
scroll to position [444, 0]
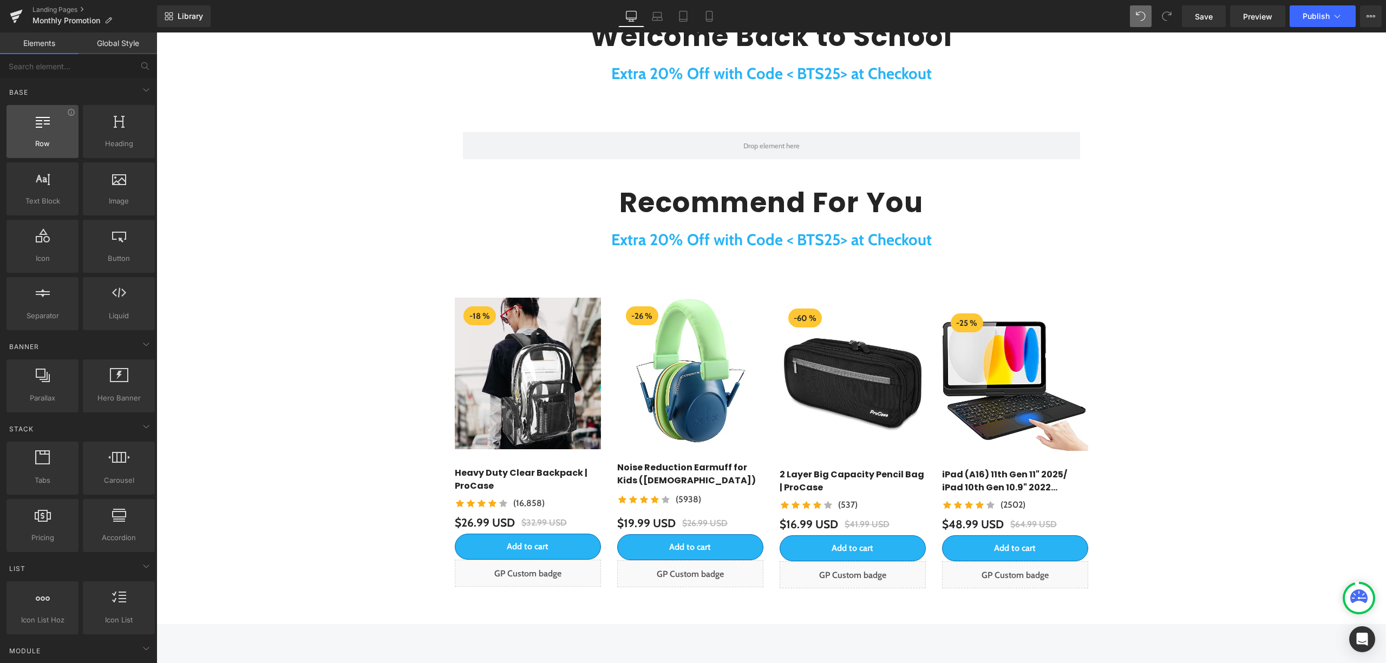
click at [40, 148] on span "Row" at bounding box center [43, 143] width 66 height 11
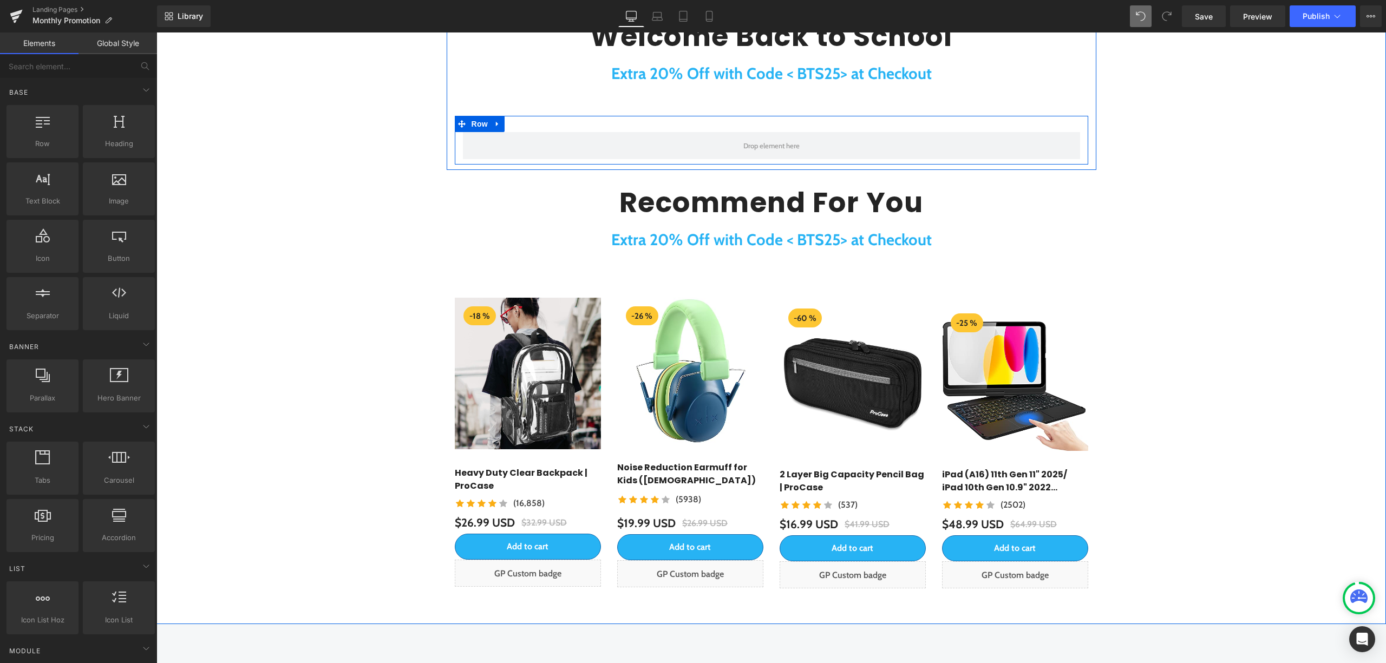
click at [721, 160] on div "Row" at bounding box center [771, 140] width 633 height 49
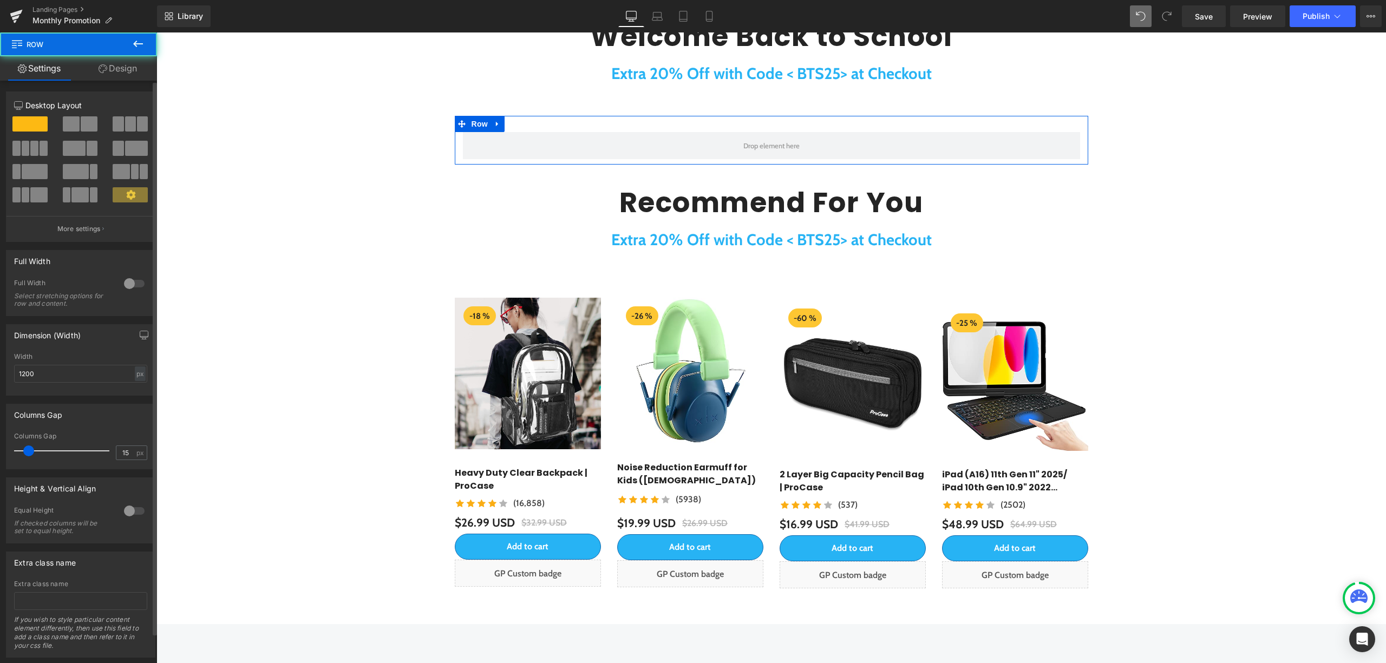
click at [75, 115] on div at bounding box center [80, 163] width 133 height 105
click at [74, 125] on span at bounding box center [71, 123] width 17 height 15
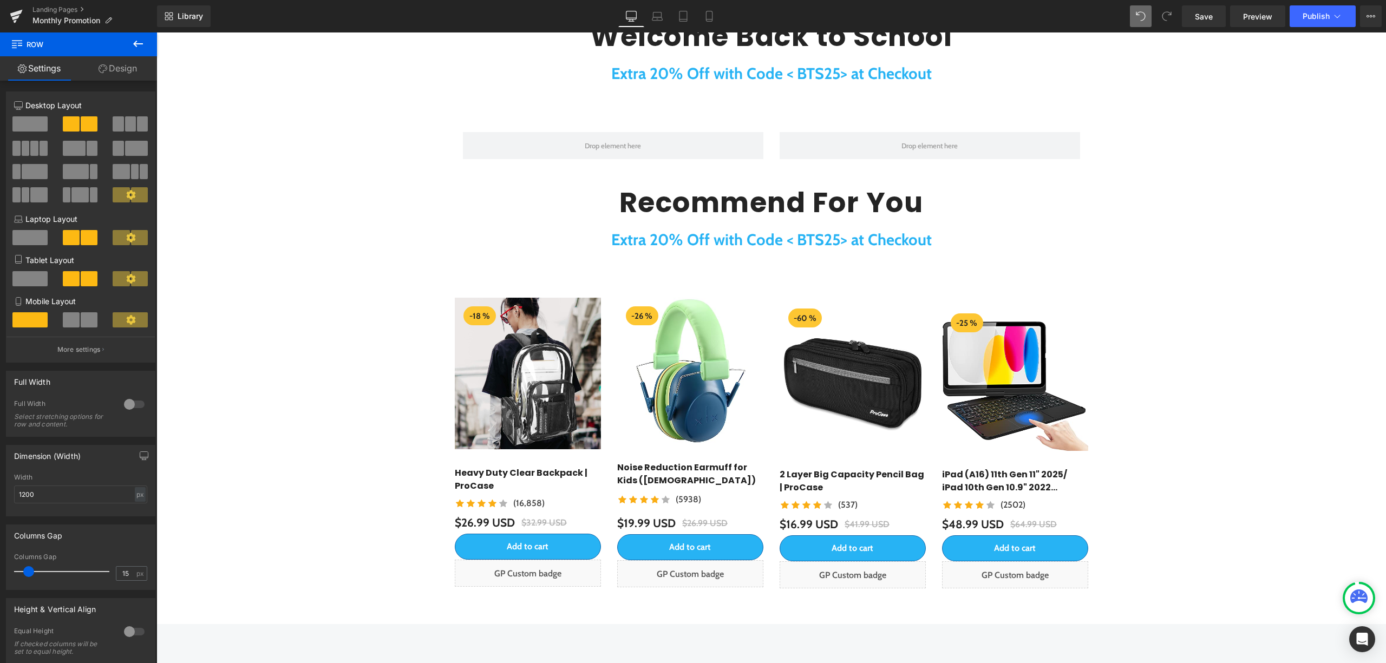
click at [133, 47] on icon at bounding box center [138, 43] width 13 height 13
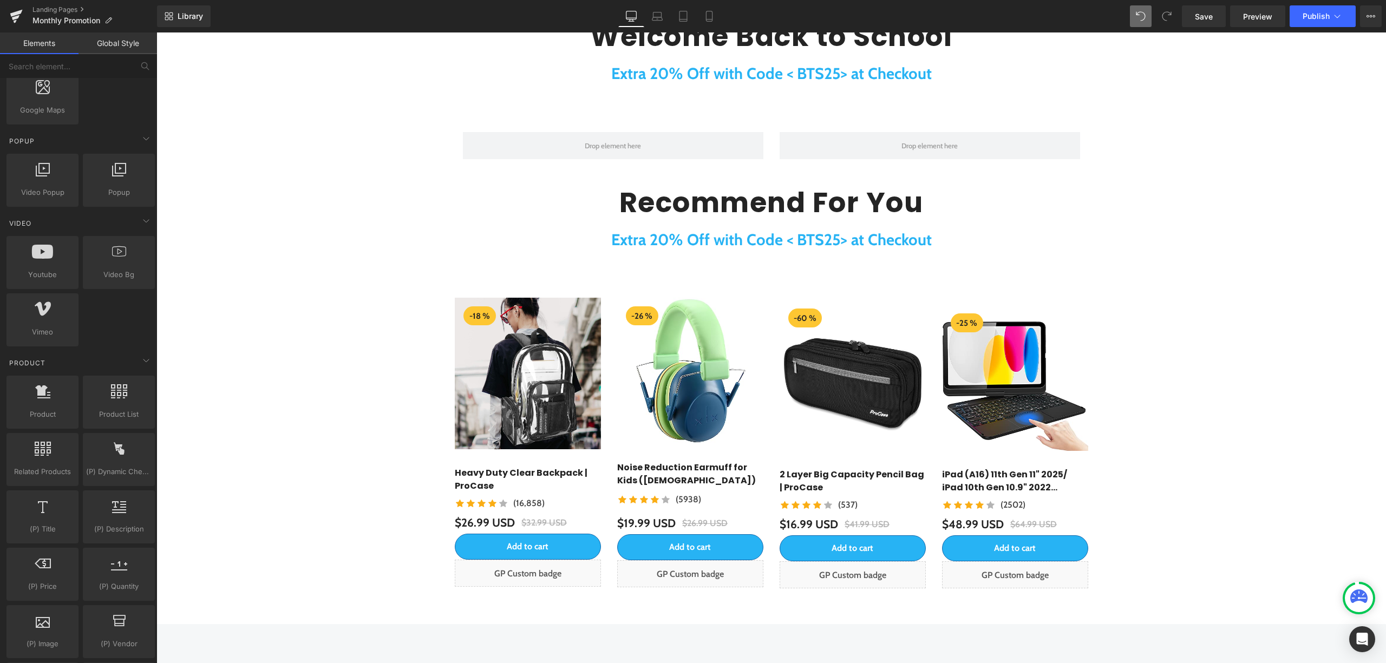
scroll to position [794, 0]
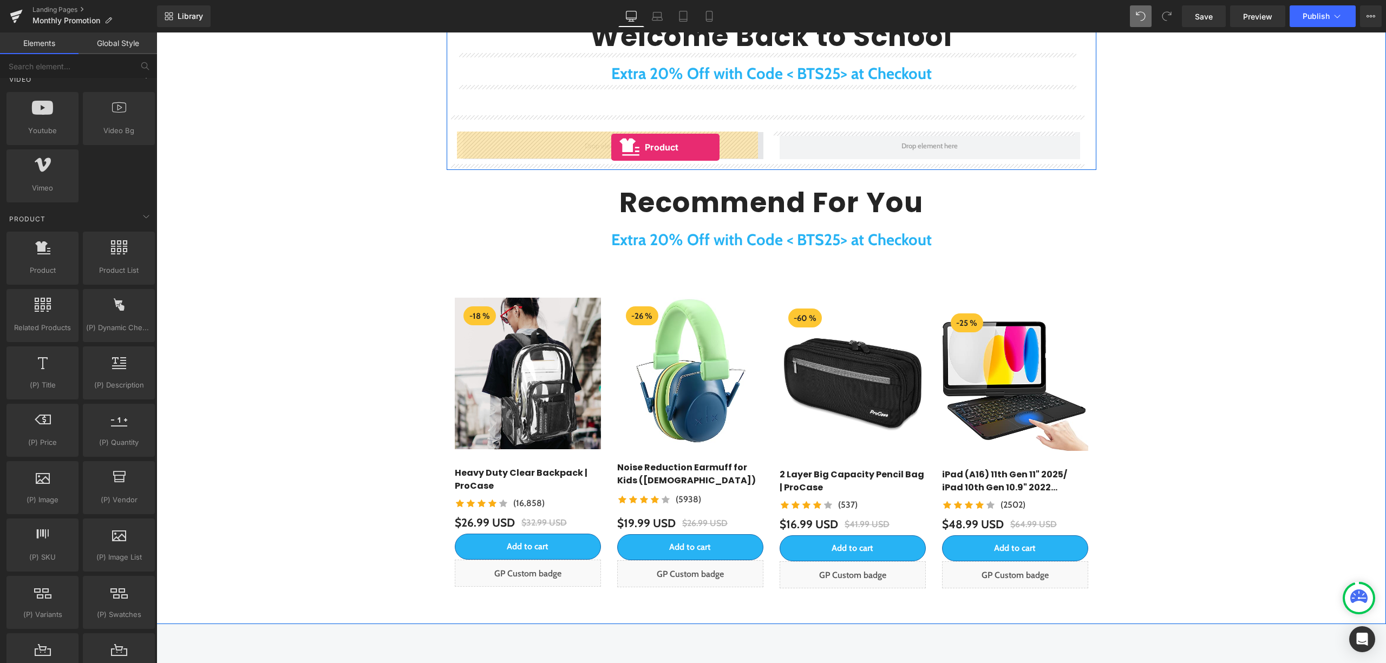
drag, startPoint x: 199, startPoint y: 300, endPoint x: 611, endPoint y: 147, distance: 439.8
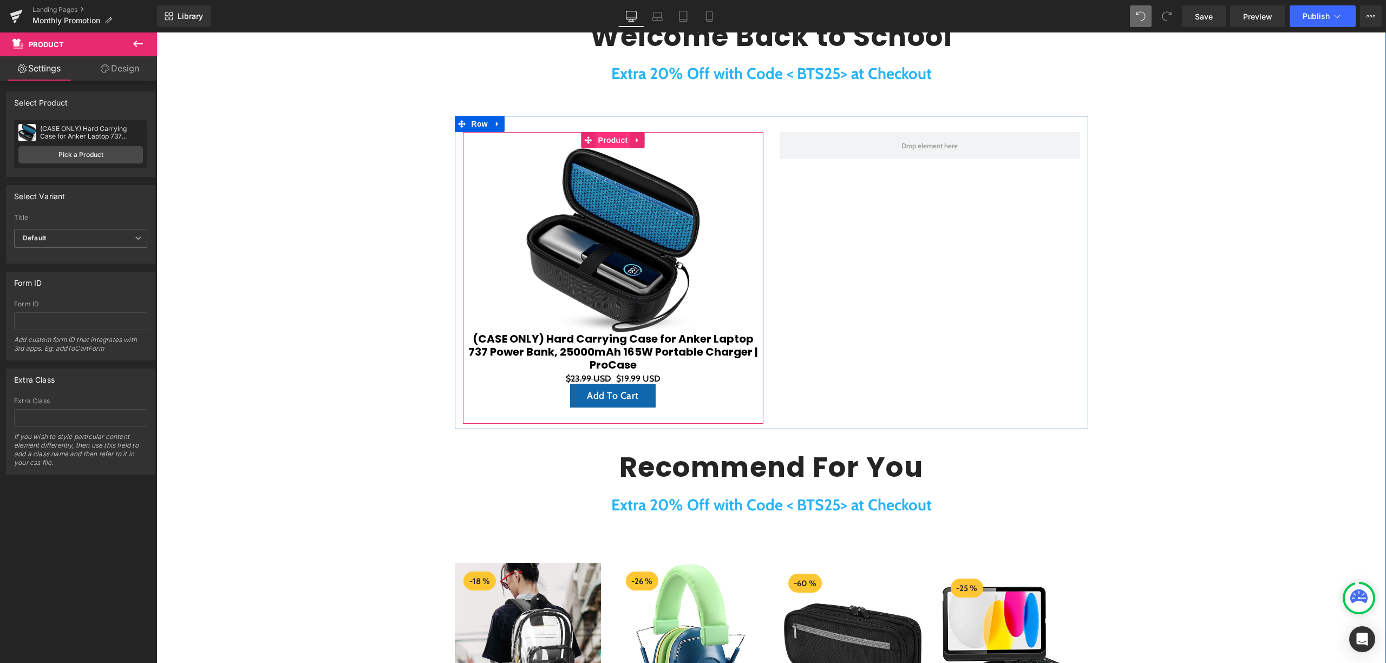
click at [604, 140] on span "Product" at bounding box center [612, 140] width 35 height 16
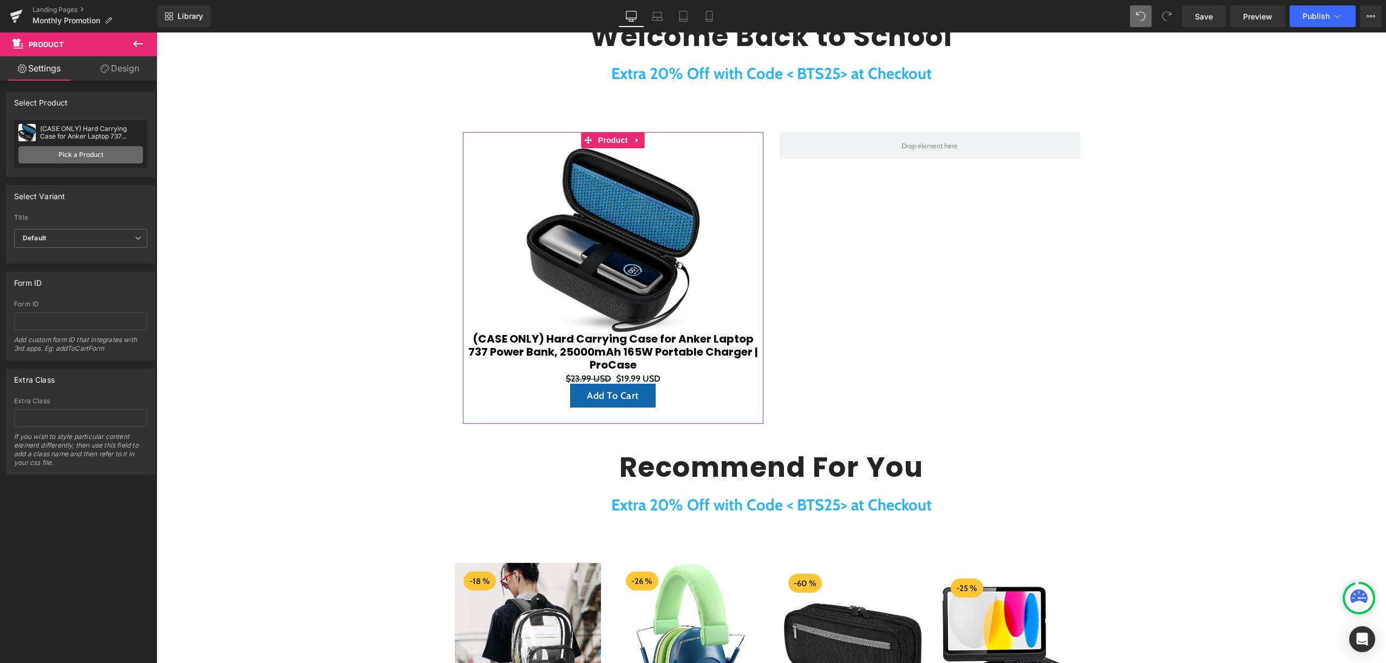
click at [128, 161] on link "Pick a Product" at bounding box center [80, 154] width 125 height 17
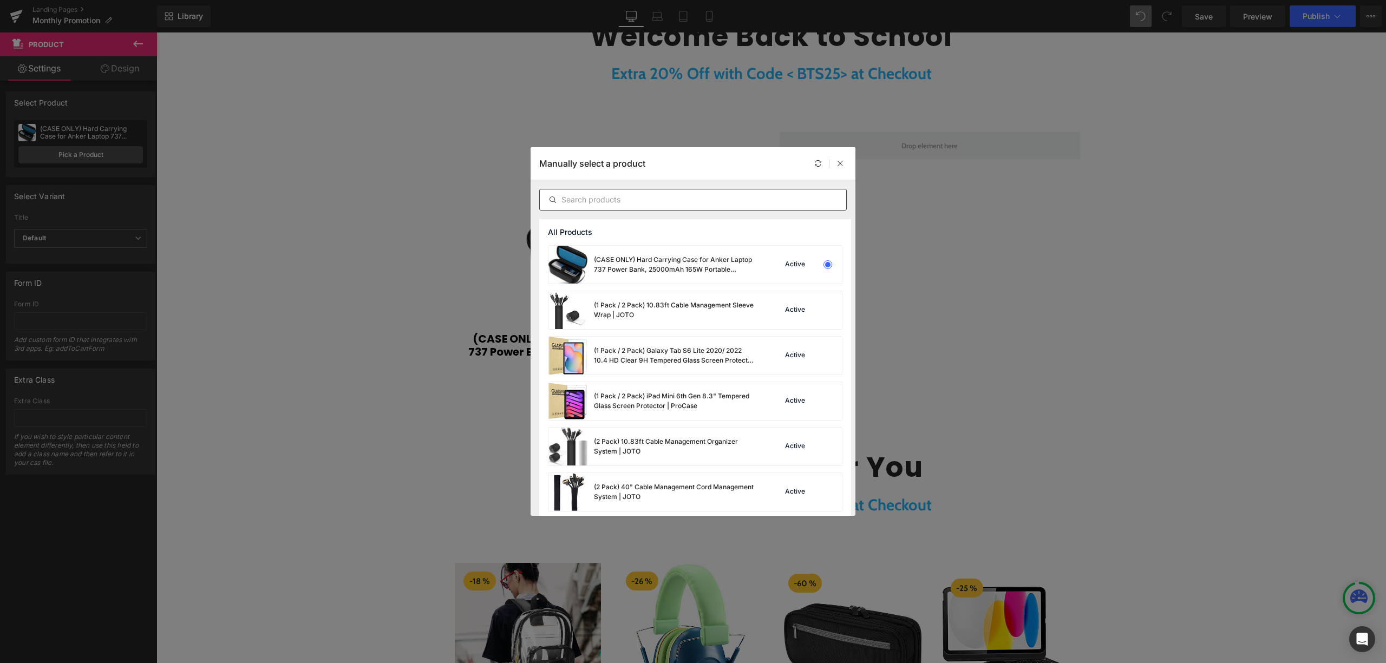
click at [631, 200] on input "text" at bounding box center [693, 199] width 306 height 13
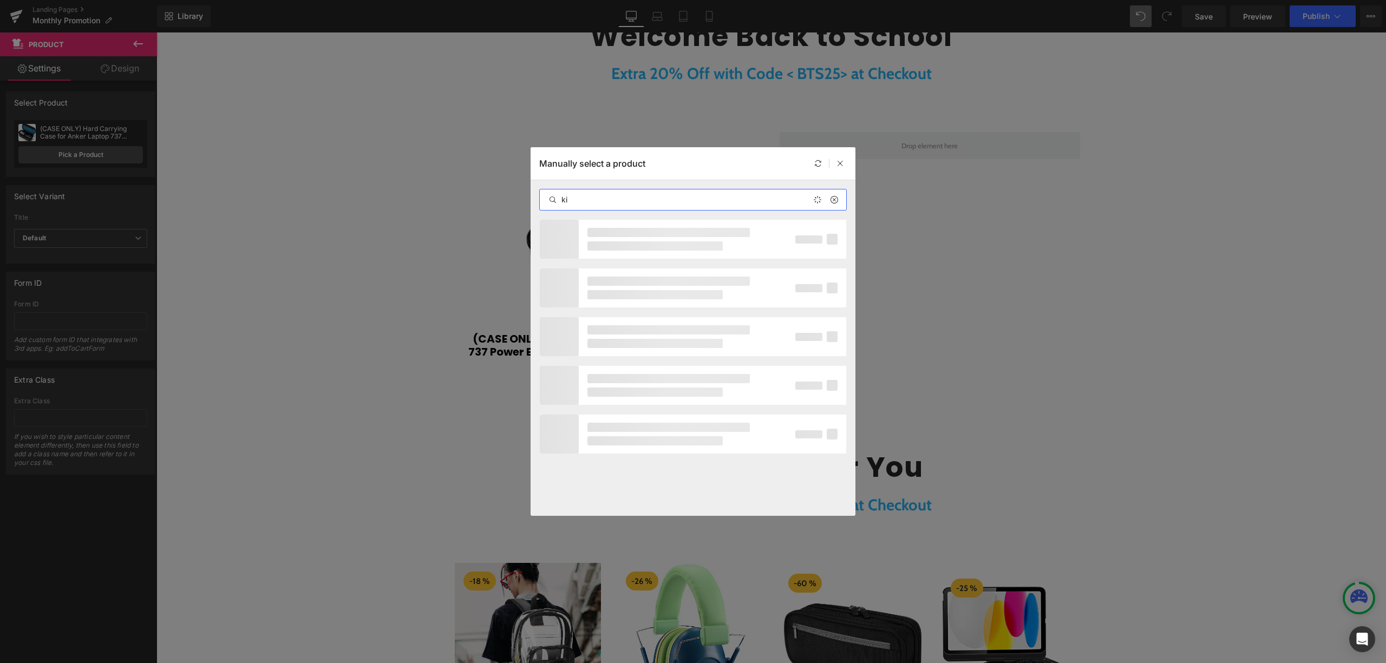
type input "k"
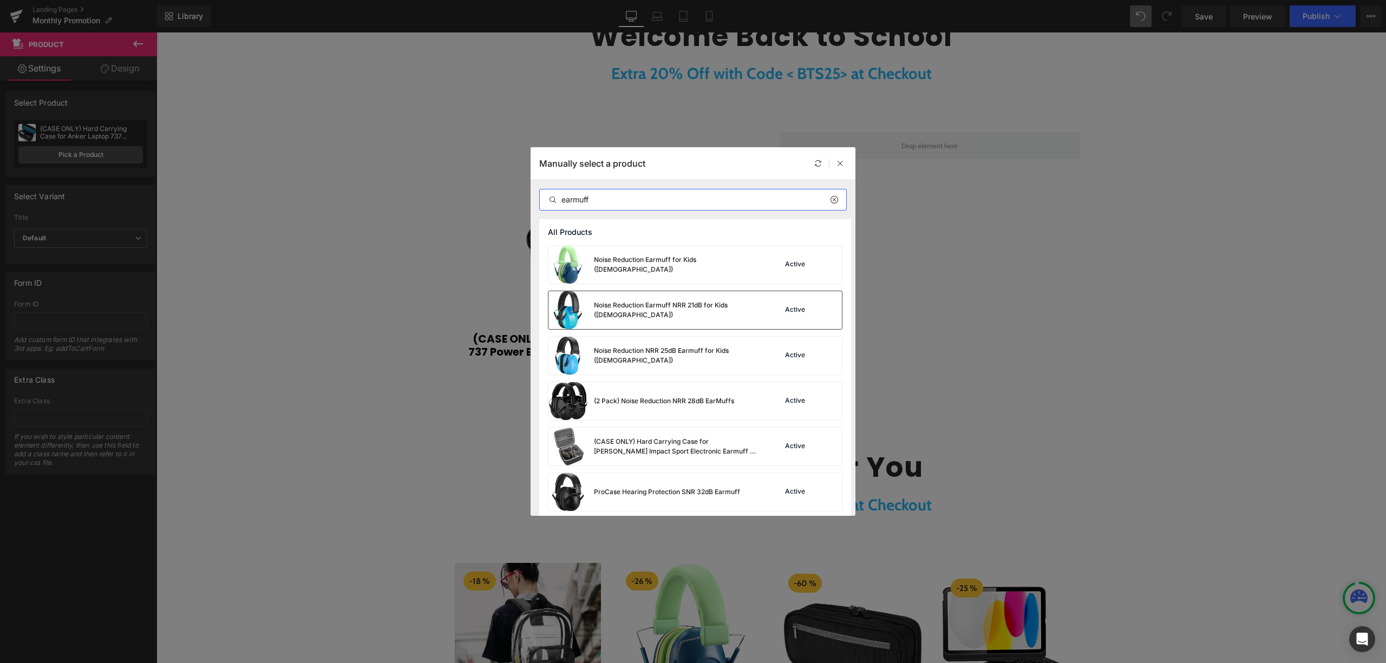
type input "earmuff"
click at [709, 302] on div "Noise Reduction Earmuff NRR 21dB for Kids ([DEMOGRAPHIC_DATA])" at bounding box center [675, 309] width 162 height 19
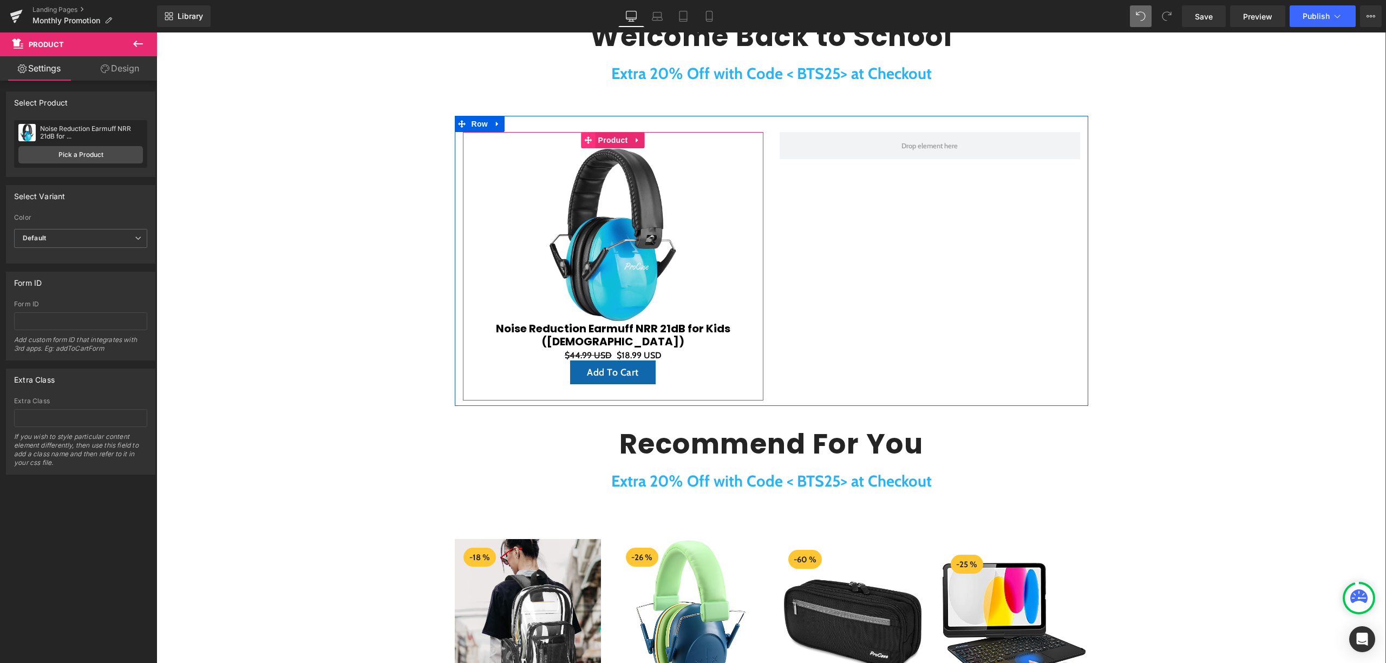
click at [585, 141] on icon at bounding box center [589, 140] width 8 height 8
click at [636, 139] on icon at bounding box center [637, 139] width 2 height 5
click at [631, 140] on link at bounding box center [631, 140] width 14 height 16
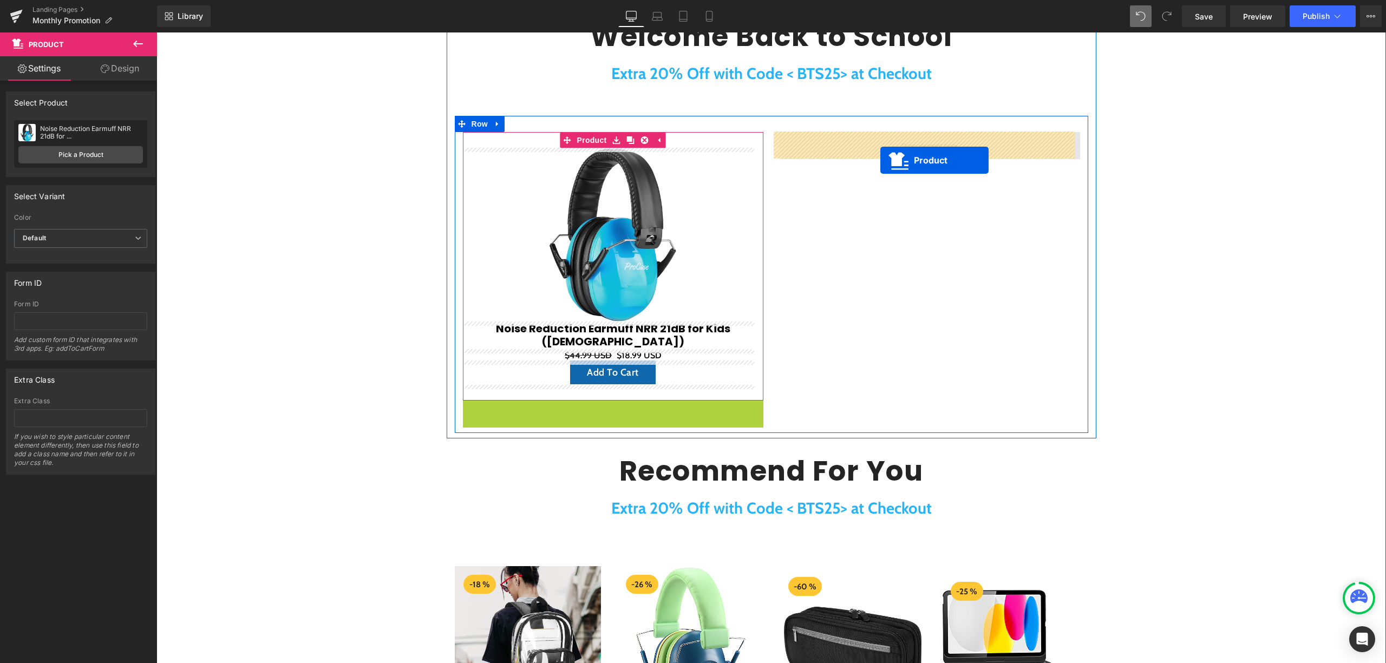
drag, startPoint x: 582, startPoint y: 407, endPoint x: 881, endPoint y: 158, distance: 389.0
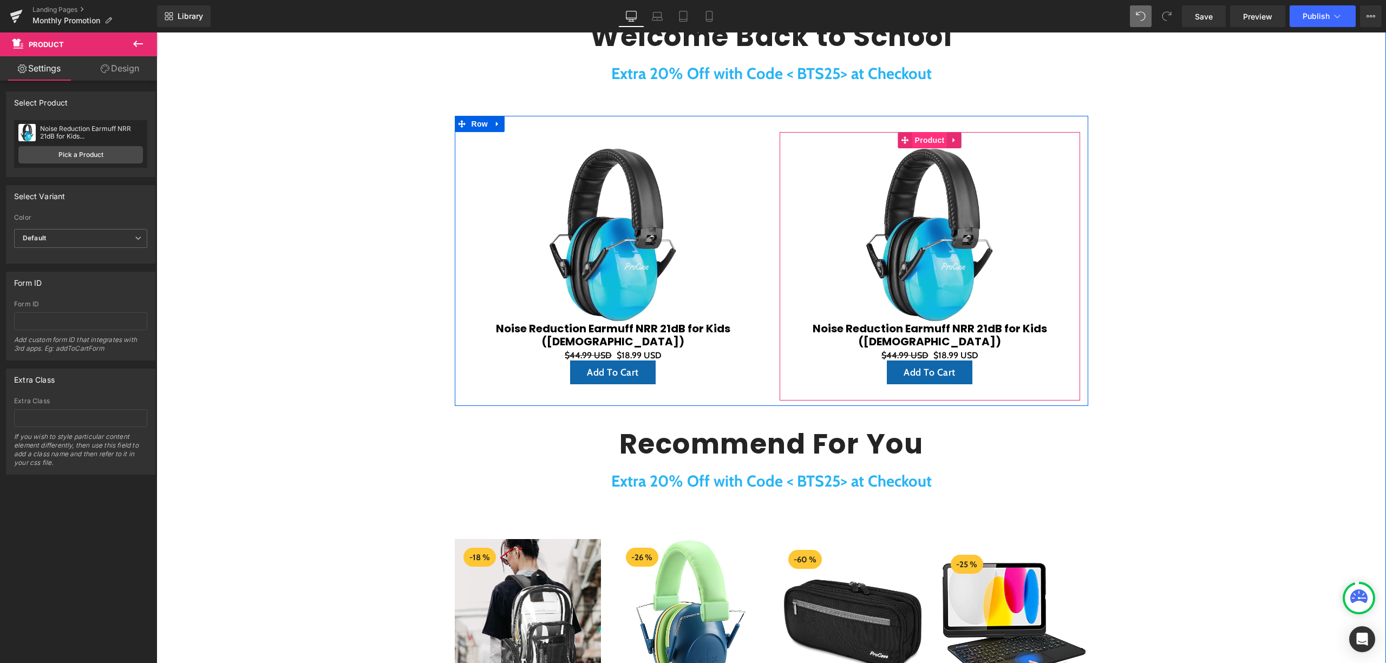
click at [922, 142] on span "Product" at bounding box center [929, 140] width 35 height 16
click at [103, 165] on div "Noise Reduction Earmuff NRR 21dB for Kids ([DEMOGRAPHIC_DATA]) Noise Reduction …" at bounding box center [80, 144] width 133 height 48
click at [102, 159] on link "Pick a Product" at bounding box center [80, 154] width 125 height 17
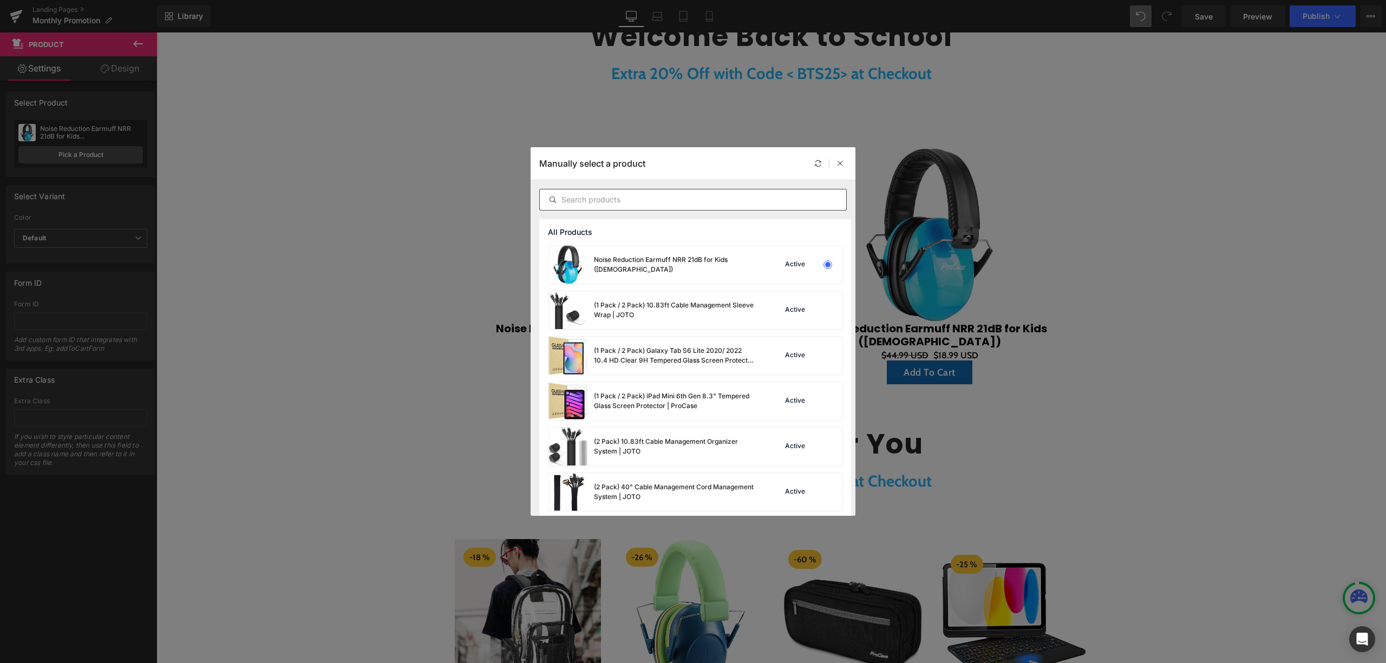
click at [674, 201] on input "text" at bounding box center [693, 199] width 306 height 13
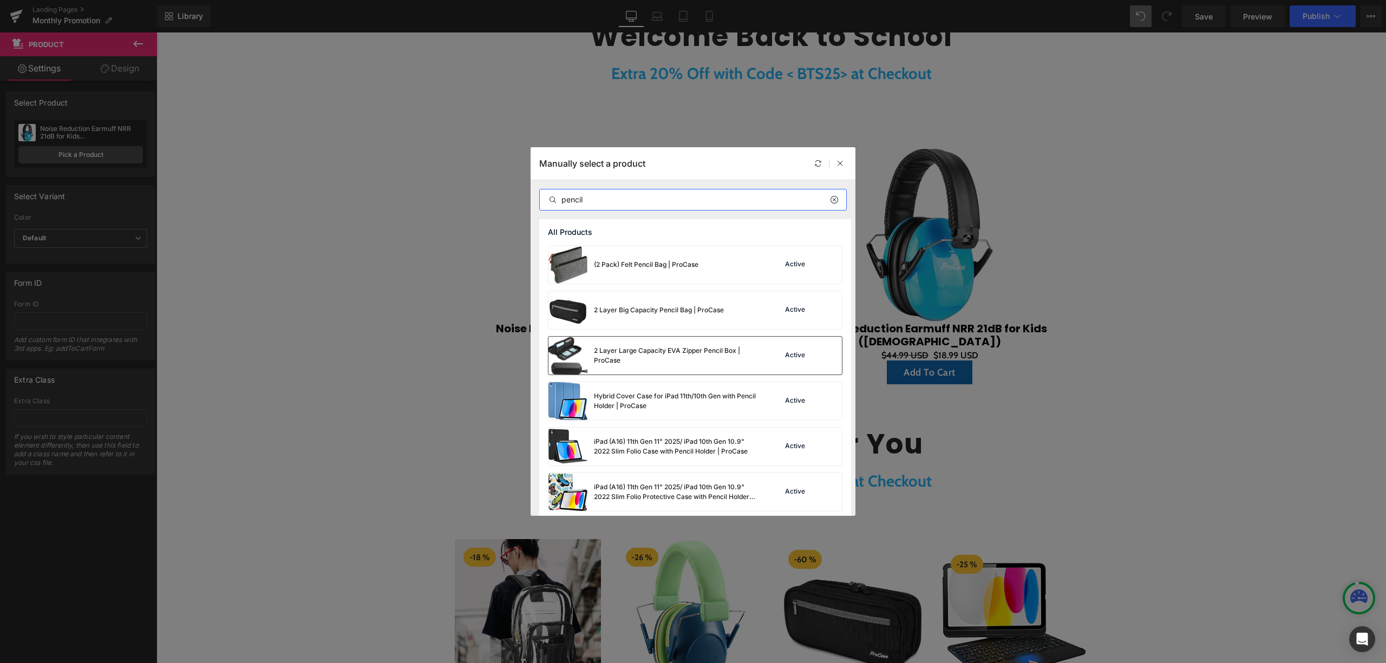
type input "pencil"
click at [661, 343] on div "2 Layer Large Capacity EVA Zipper Pencil Box | ProCase" at bounding box center [652, 356] width 208 height 38
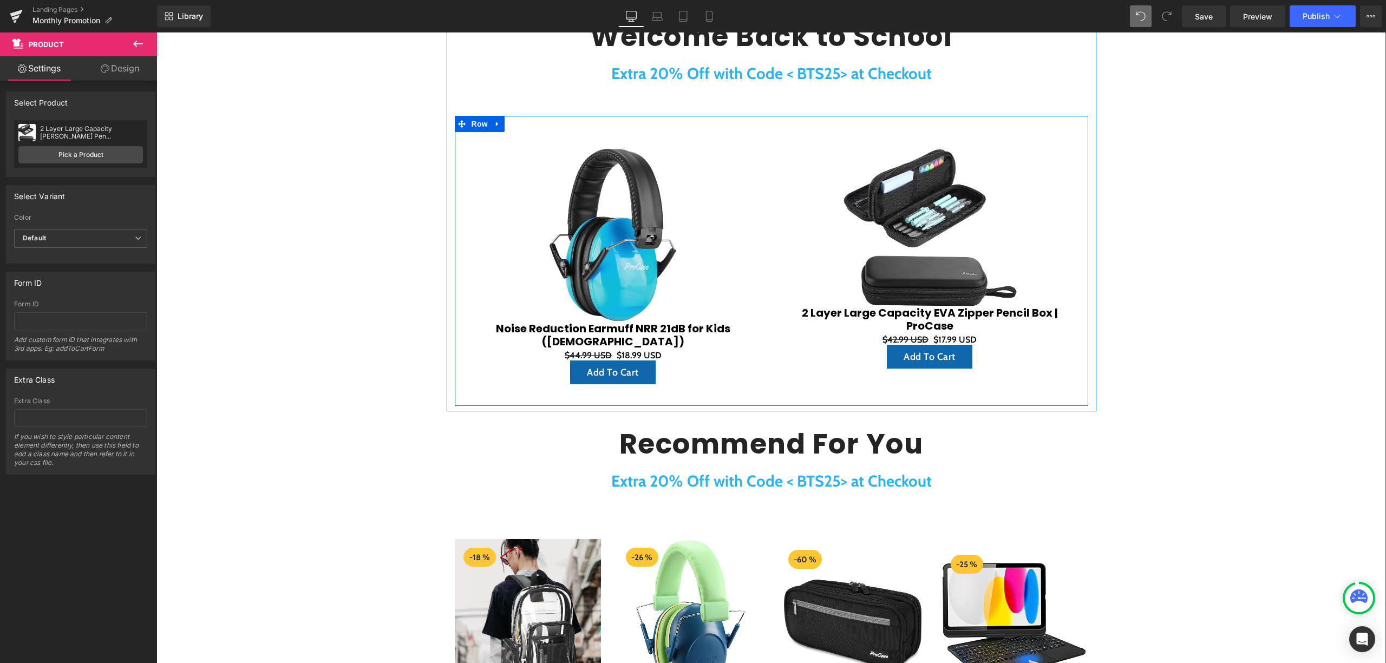
click at [789, 395] on div "Sale Off (P) Image Noise Reduction Earmuff NRR 21dB for Kids ([DEMOGRAPHIC_DATA…" at bounding box center [771, 261] width 633 height 290
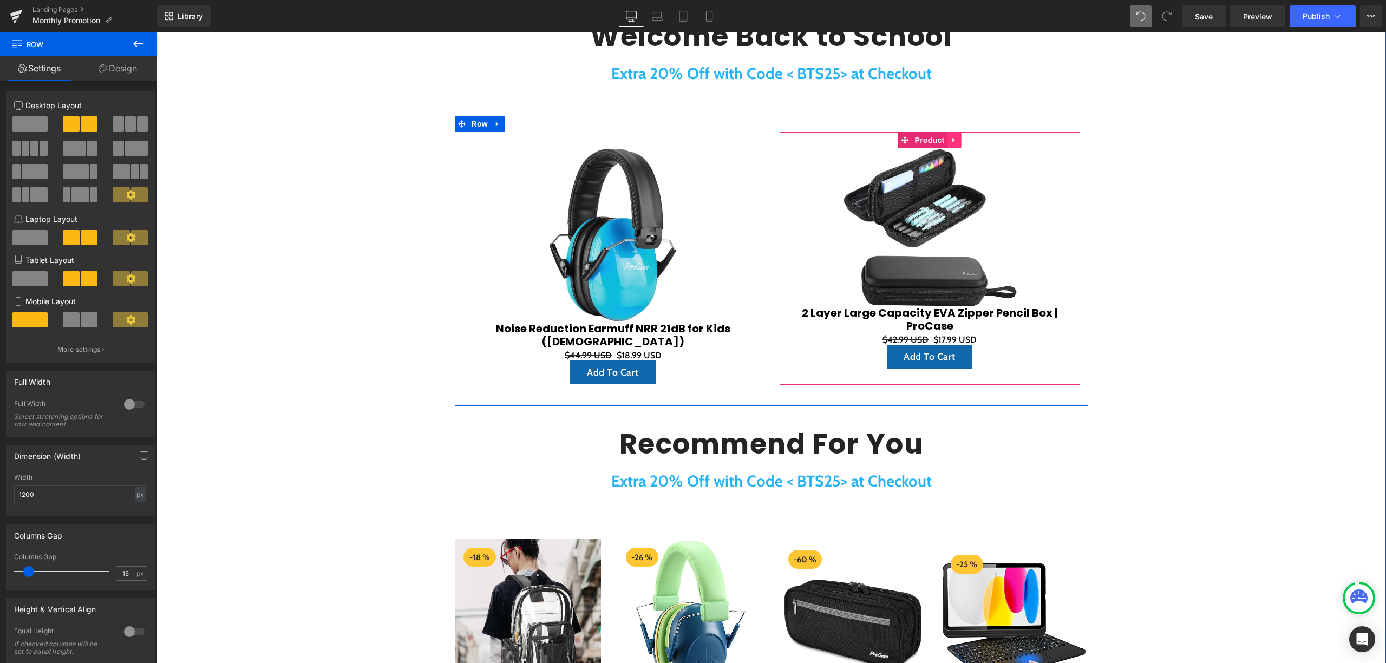
click at [951, 143] on icon at bounding box center [955, 140] width 8 height 8
click at [944, 139] on icon at bounding box center [948, 140] width 8 height 8
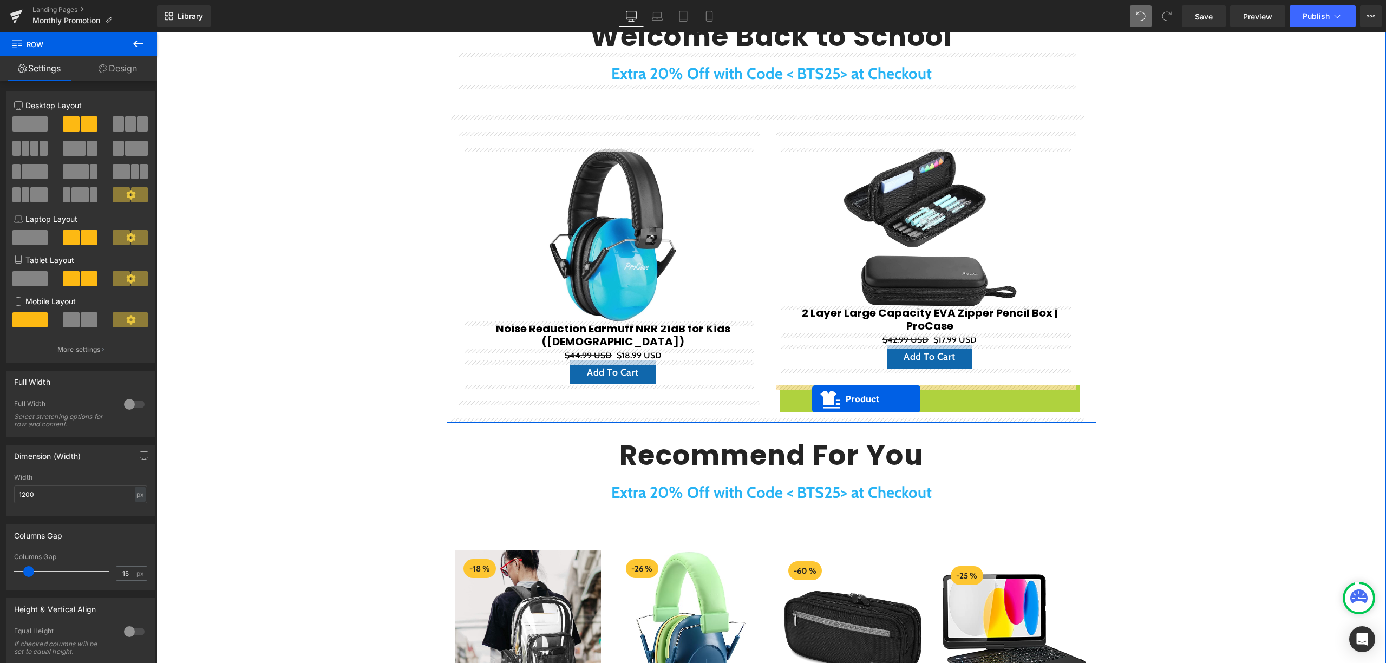
drag, startPoint x: 920, startPoint y: 395, endPoint x: 812, endPoint y: 399, distance: 108.3
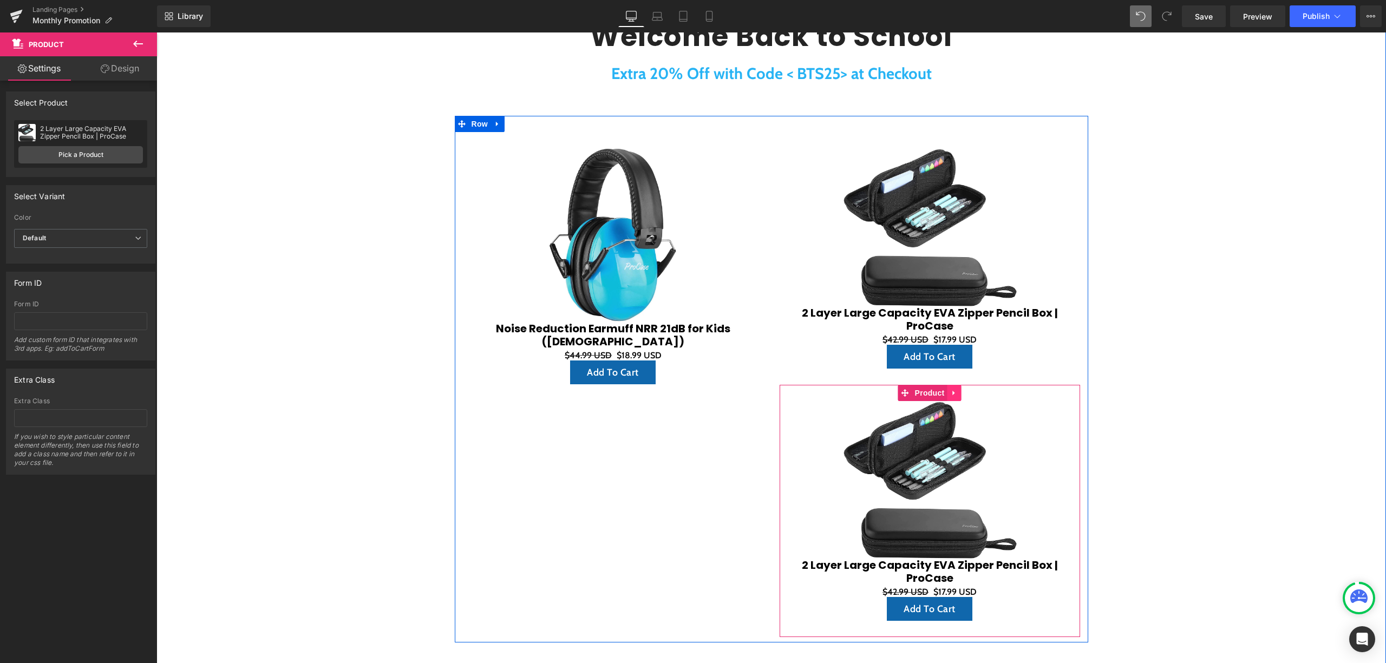
click at [951, 393] on icon at bounding box center [955, 393] width 8 height 8
click at [944, 391] on icon at bounding box center [948, 393] width 8 height 8
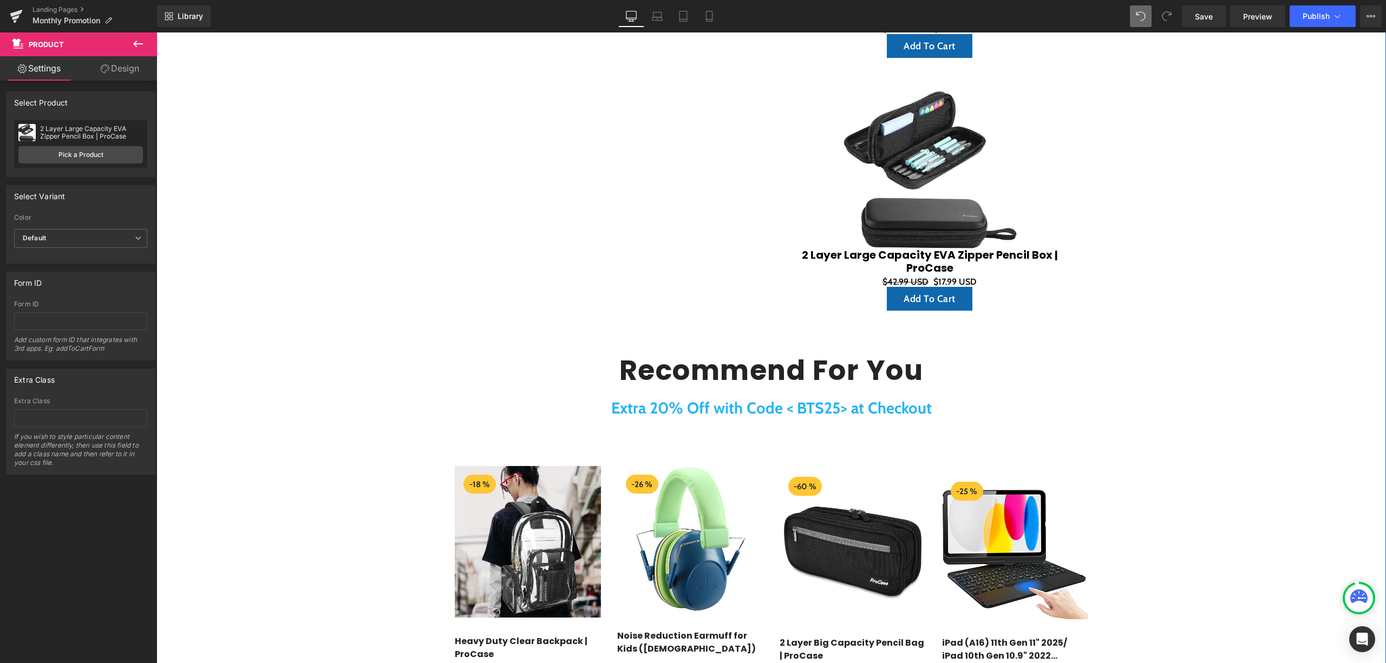
scroll to position [574, 0]
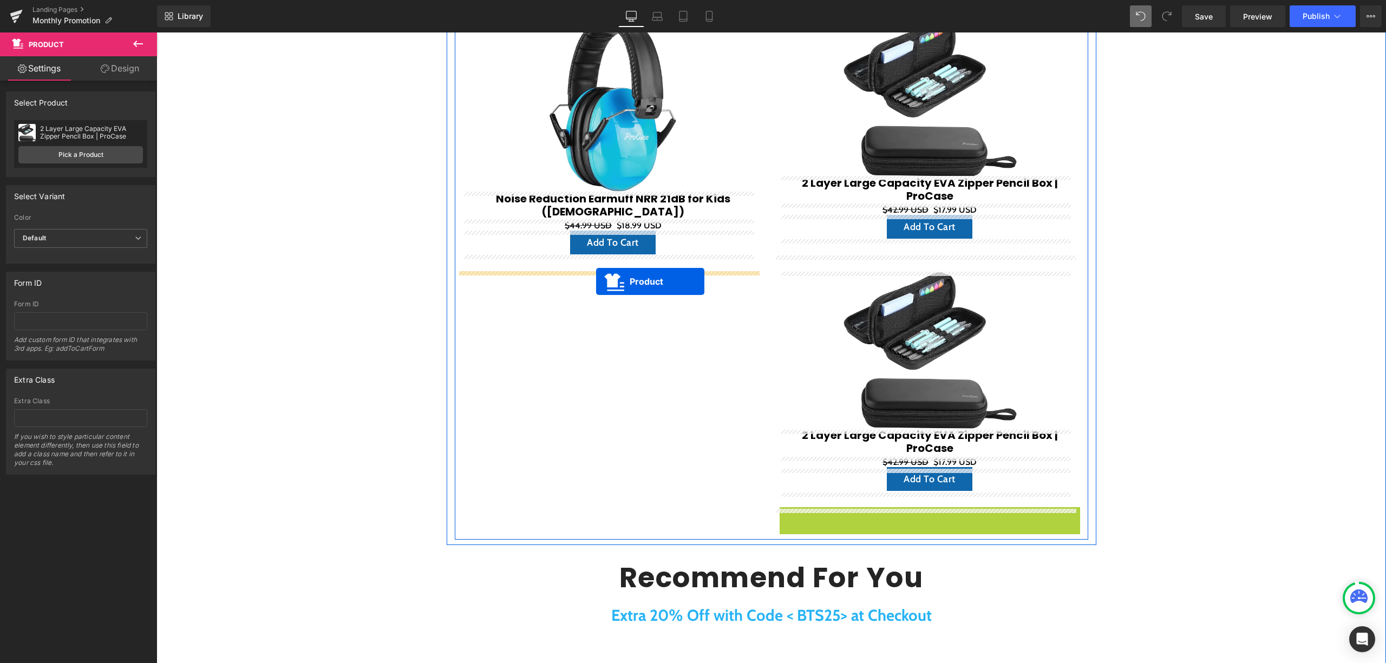
drag, startPoint x: 847, startPoint y: 479, endPoint x: 596, endPoint y: 281, distance: 318.8
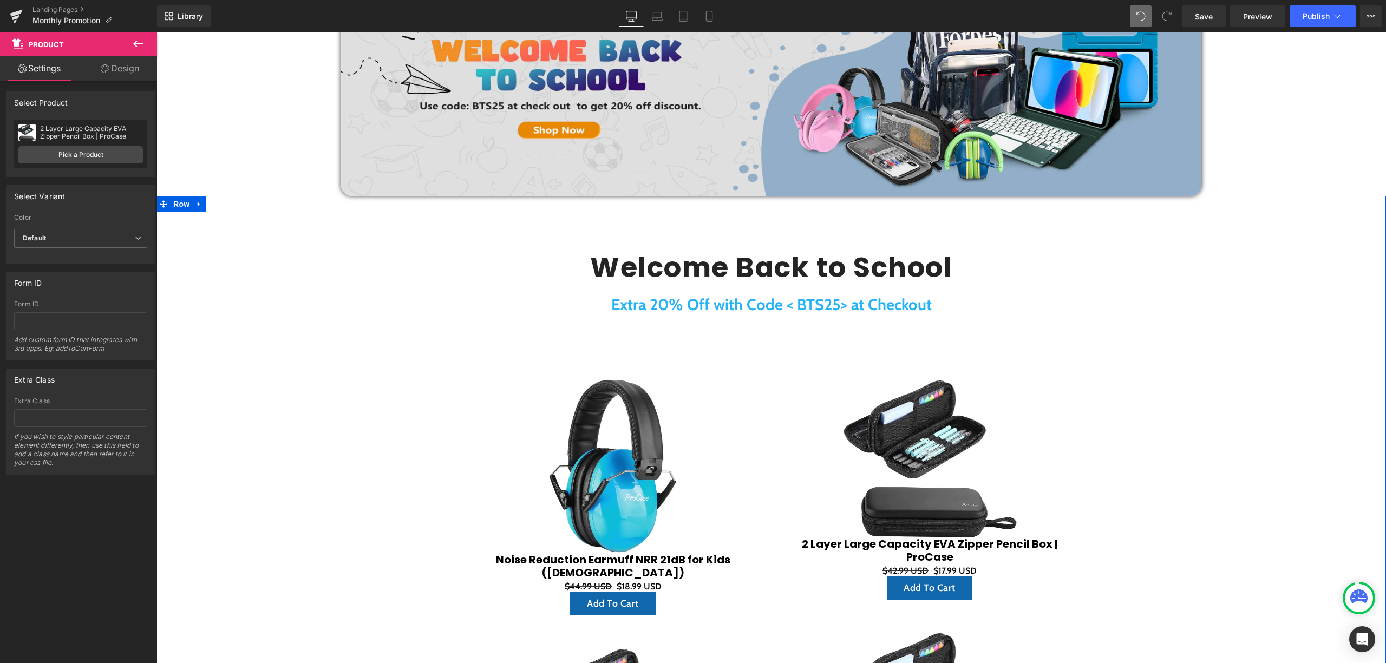
scroll to position [358, 0]
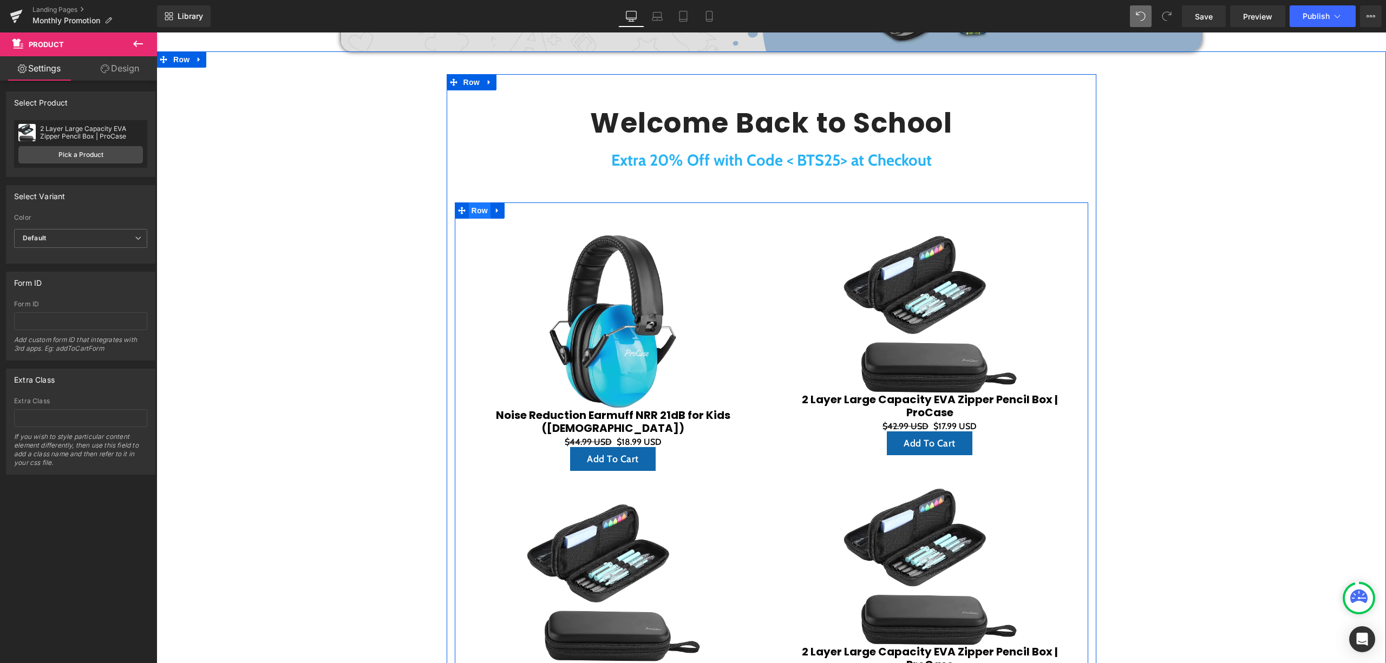
click at [475, 212] on span "Row" at bounding box center [480, 210] width 22 height 16
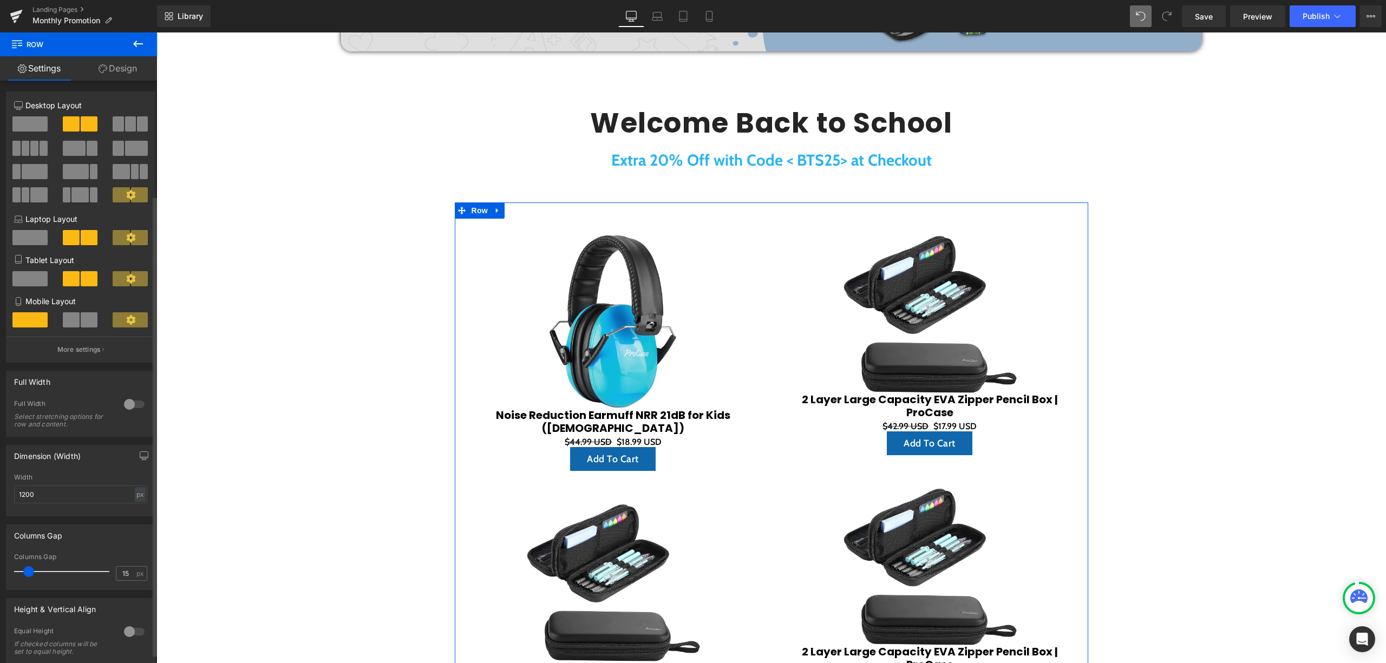
scroll to position [155, 0]
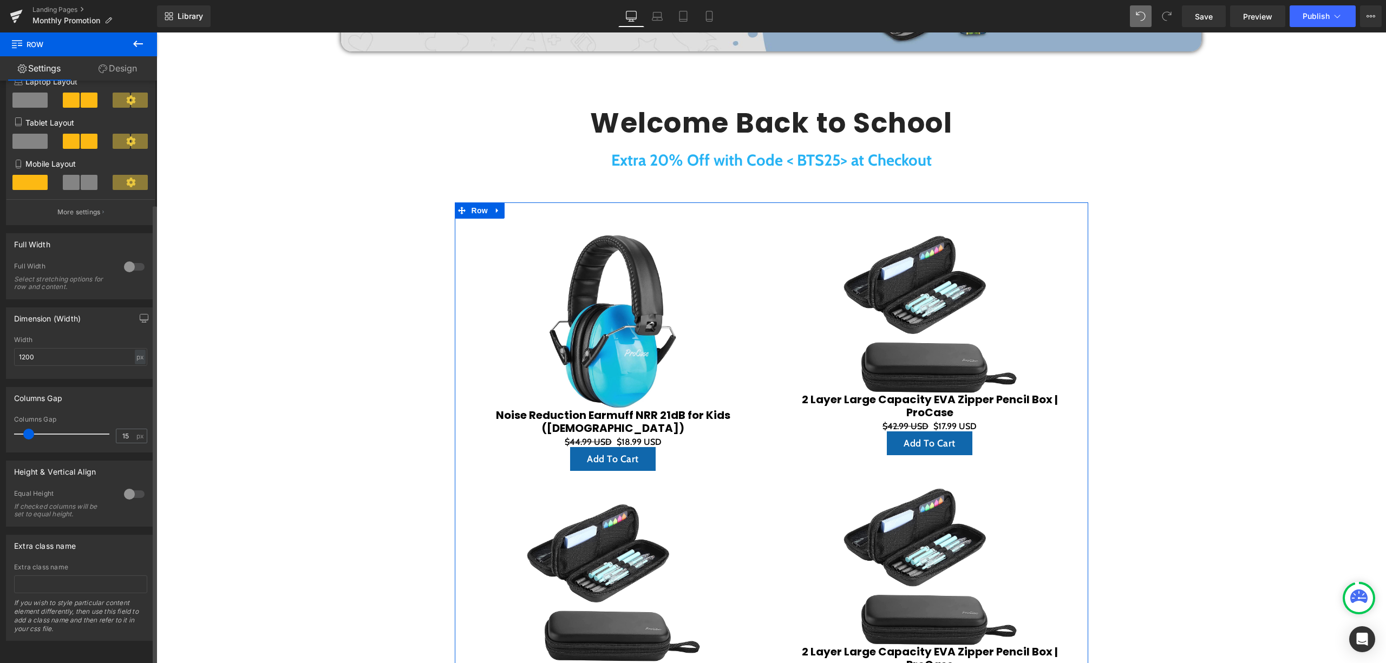
click at [128, 486] on div at bounding box center [134, 494] width 26 height 17
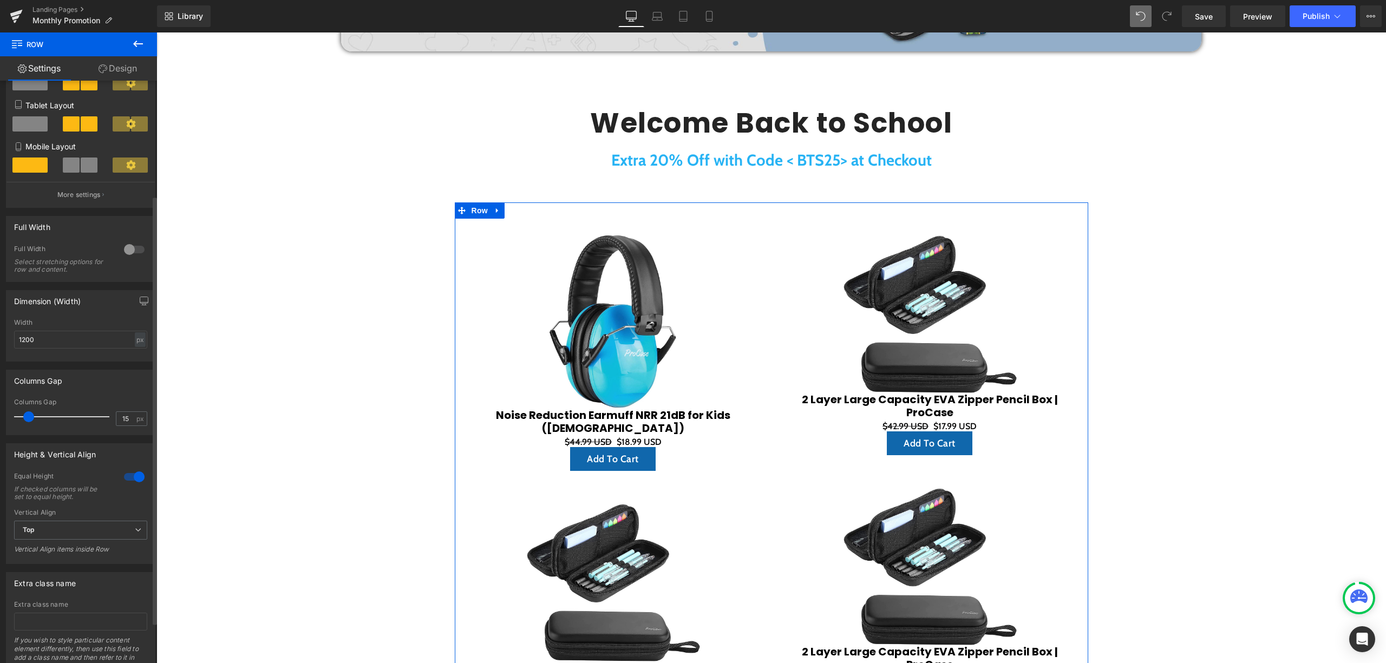
click at [104, 526] on span "Top" at bounding box center [80, 530] width 133 height 19
click at [85, 574] on li "Middle" at bounding box center [78, 566] width 129 height 16
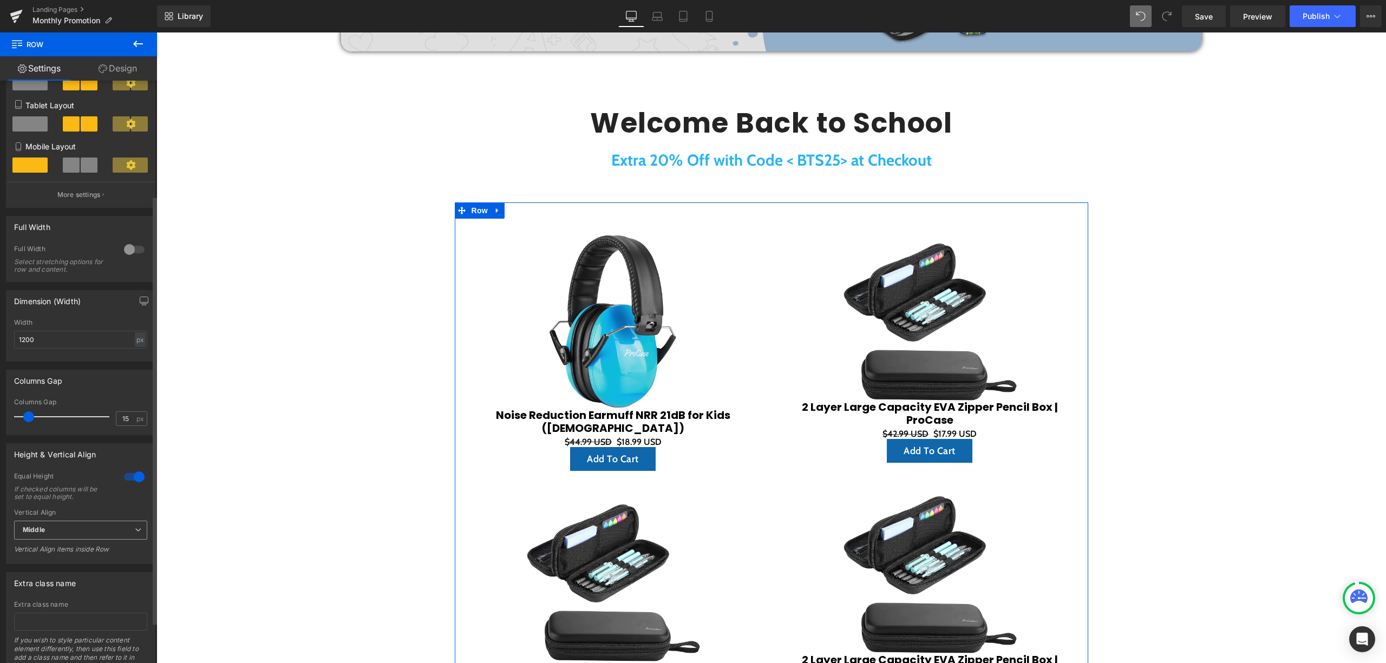
click at [115, 539] on span "Middle" at bounding box center [80, 530] width 133 height 19
click at [87, 587] on li "Bottom" at bounding box center [78, 582] width 129 height 16
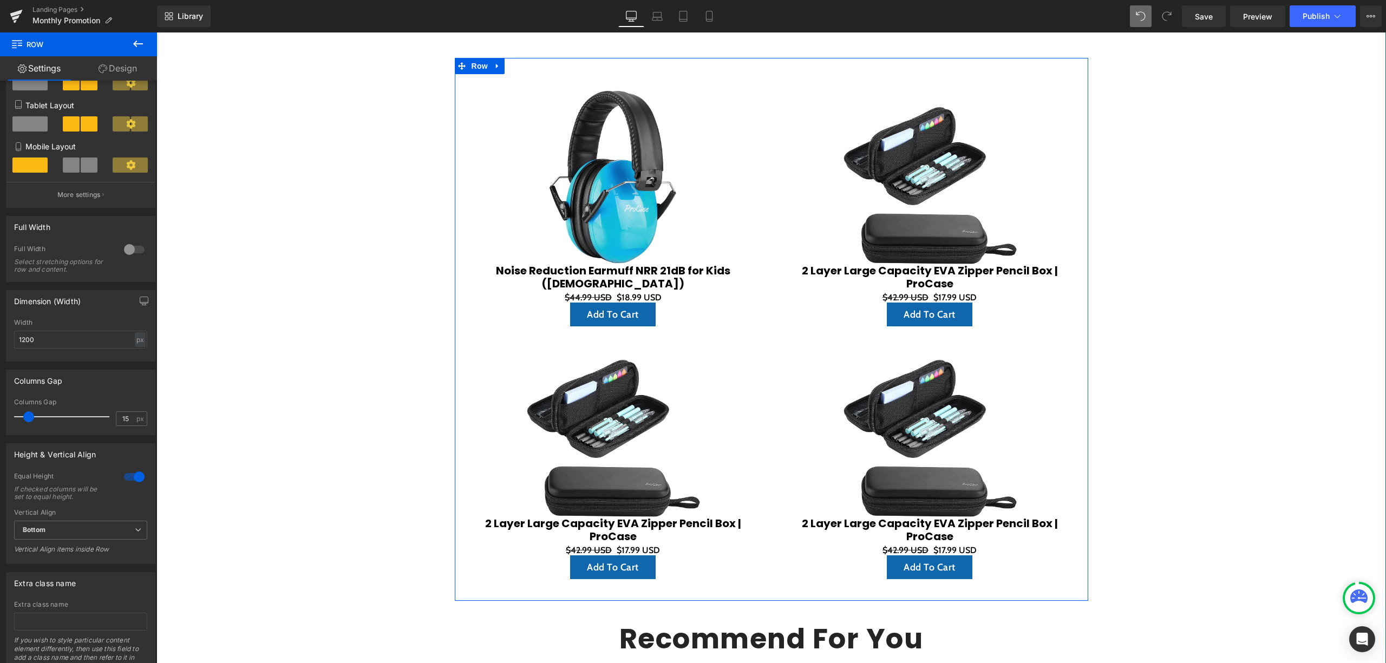
scroll to position [358, 0]
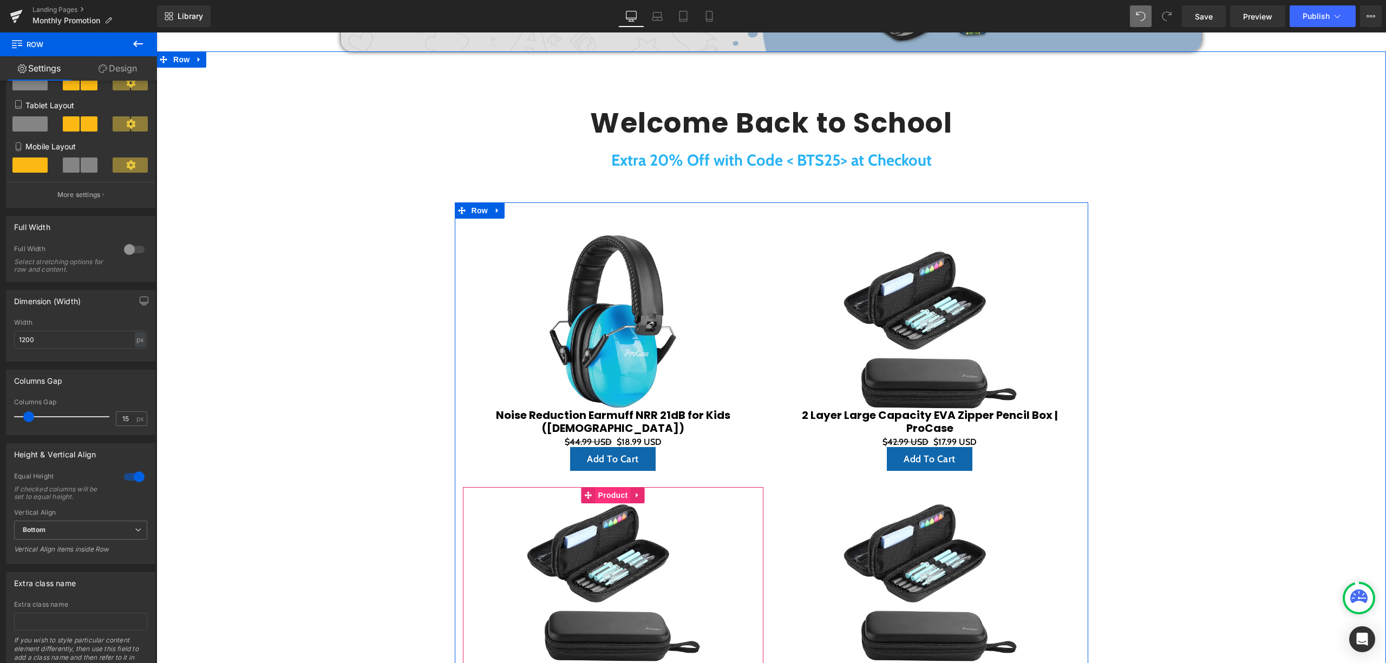
click at [609, 494] on span "Product" at bounding box center [612, 495] width 35 height 16
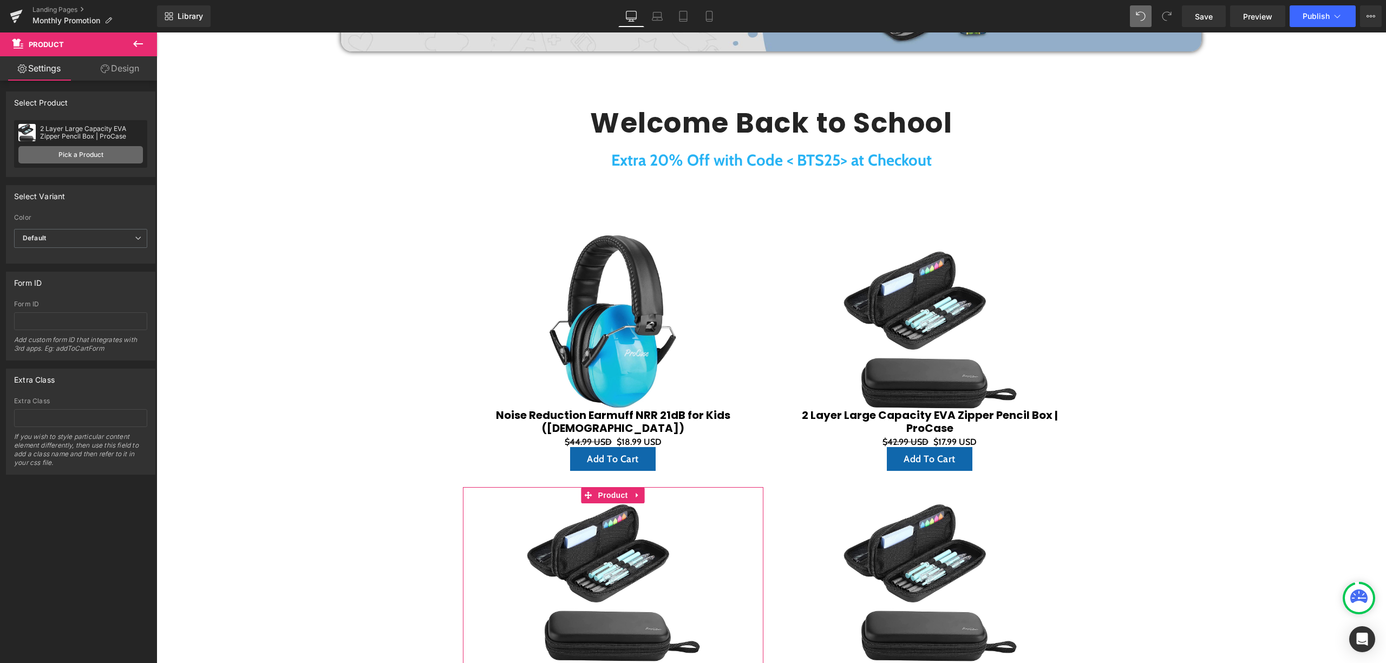
click at [109, 156] on link "Pick a Product" at bounding box center [80, 154] width 125 height 17
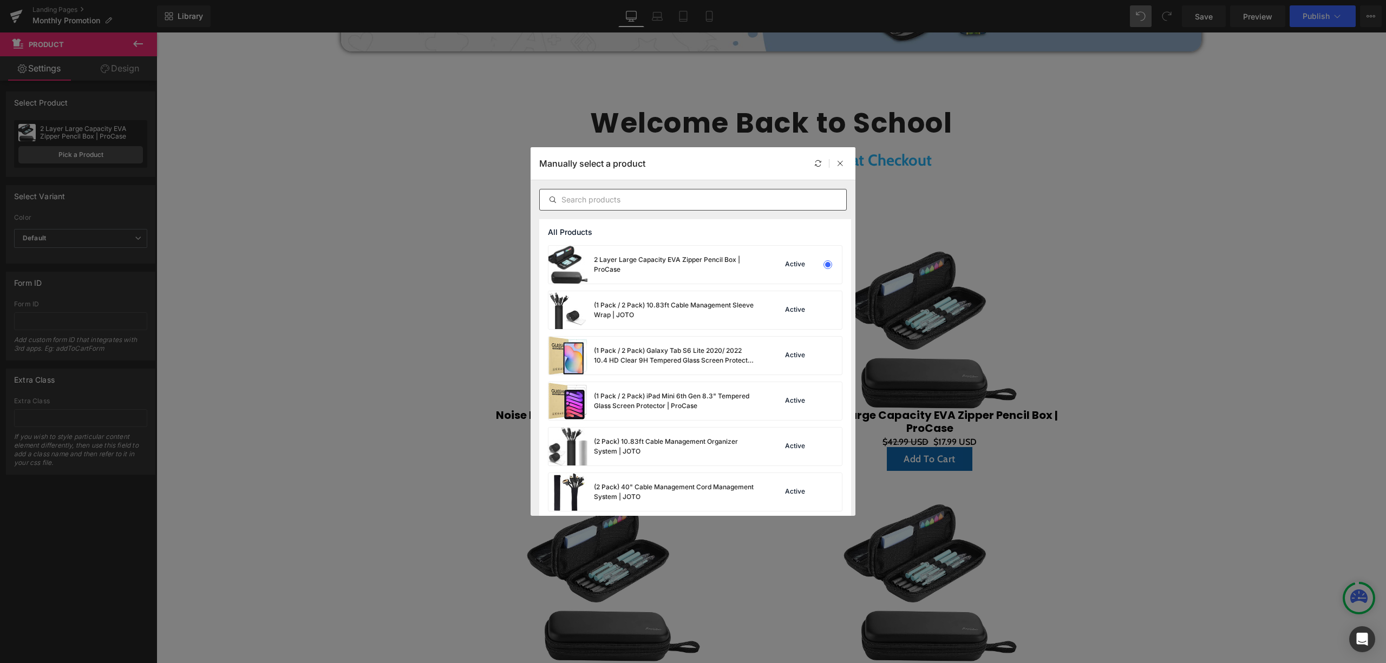
click at [658, 204] on input "text" at bounding box center [693, 199] width 306 height 13
click at [650, 195] on input "text" at bounding box center [693, 199] width 306 height 13
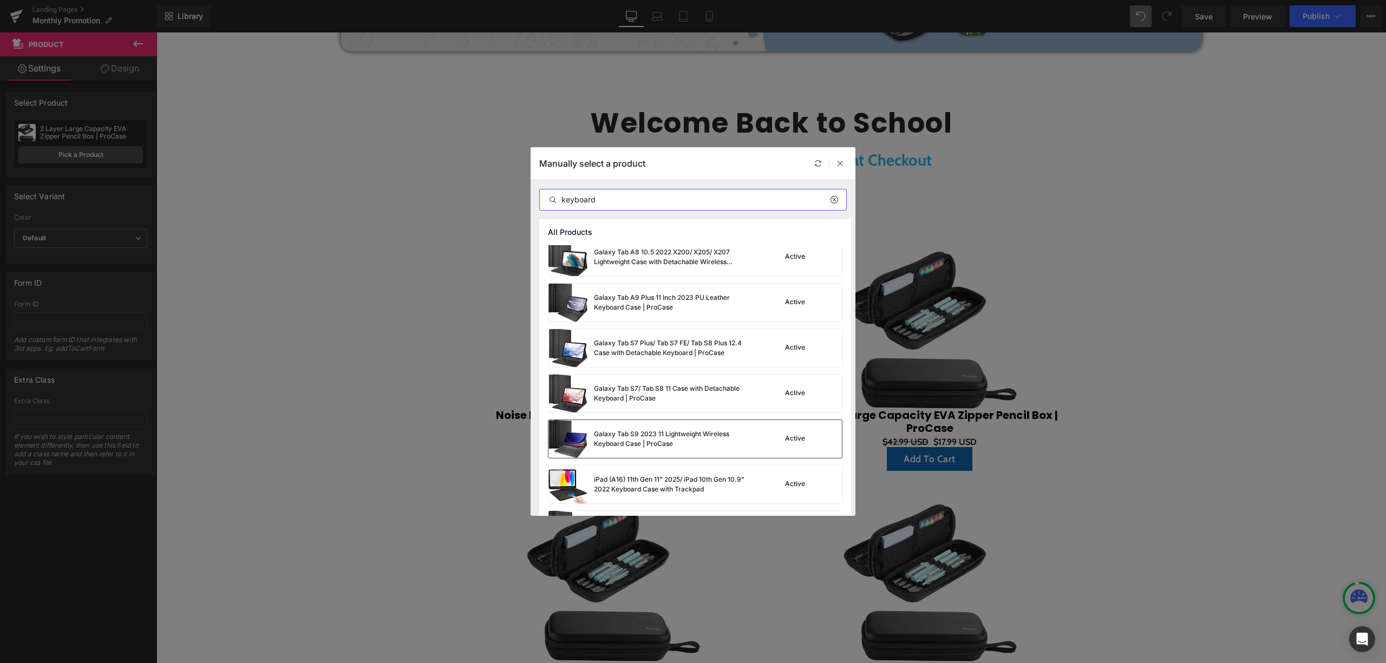
scroll to position [217, 0]
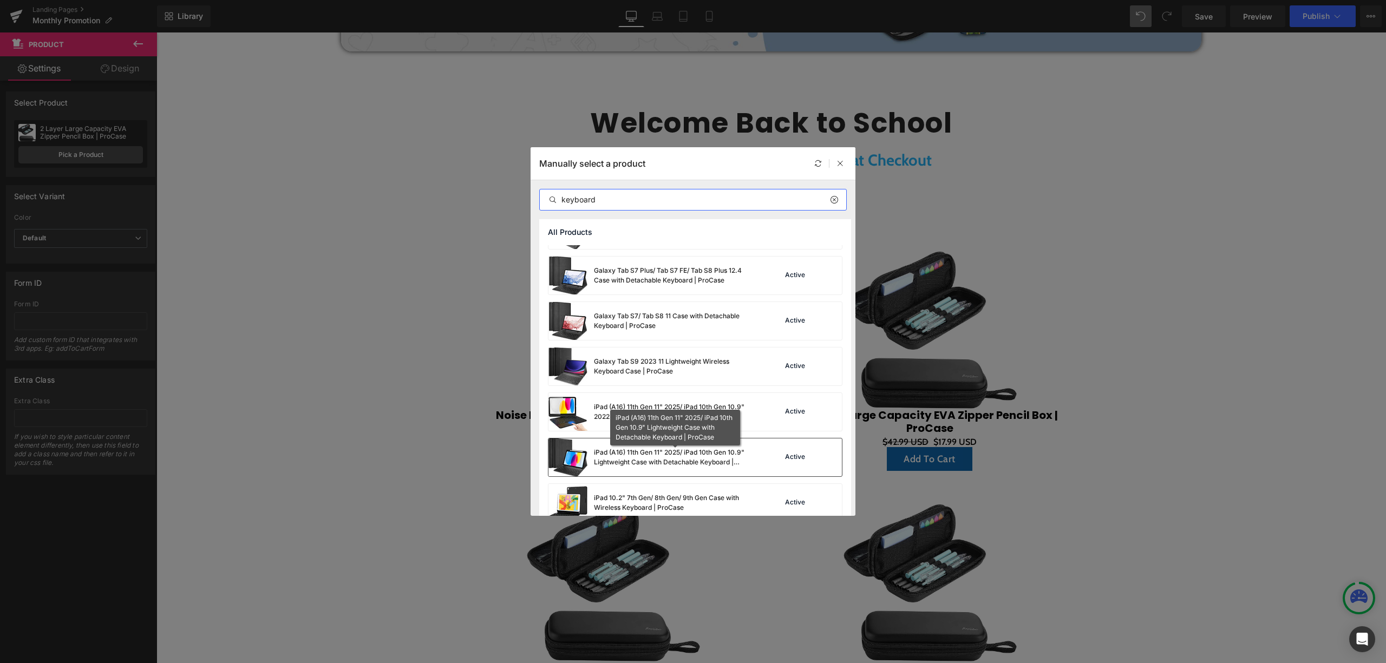
type input "keyboard"
click at [666, 464] on div "iPad (A16) 11th Gen 11" 2025/ iPad 10th Gen 10.9" Lightweight Case with Detacha…" at bounding box center [675, 457] width 162 height 19
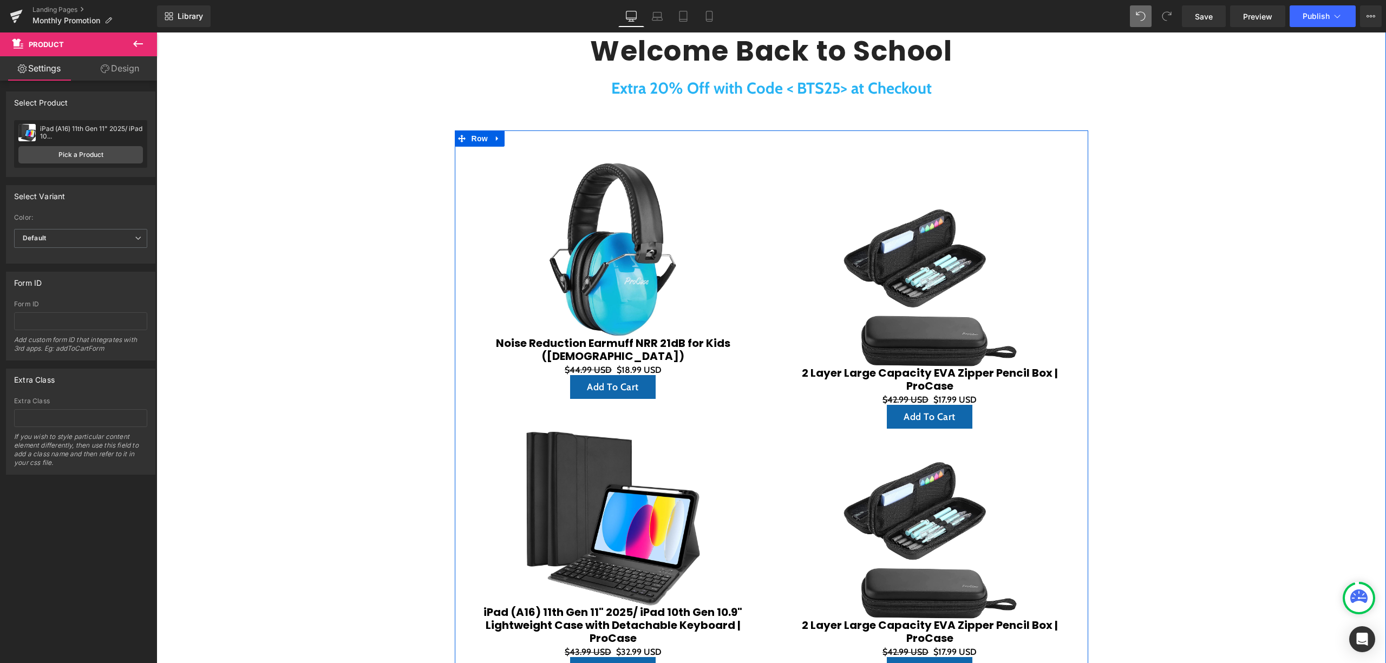
scroll to position [574, 0]
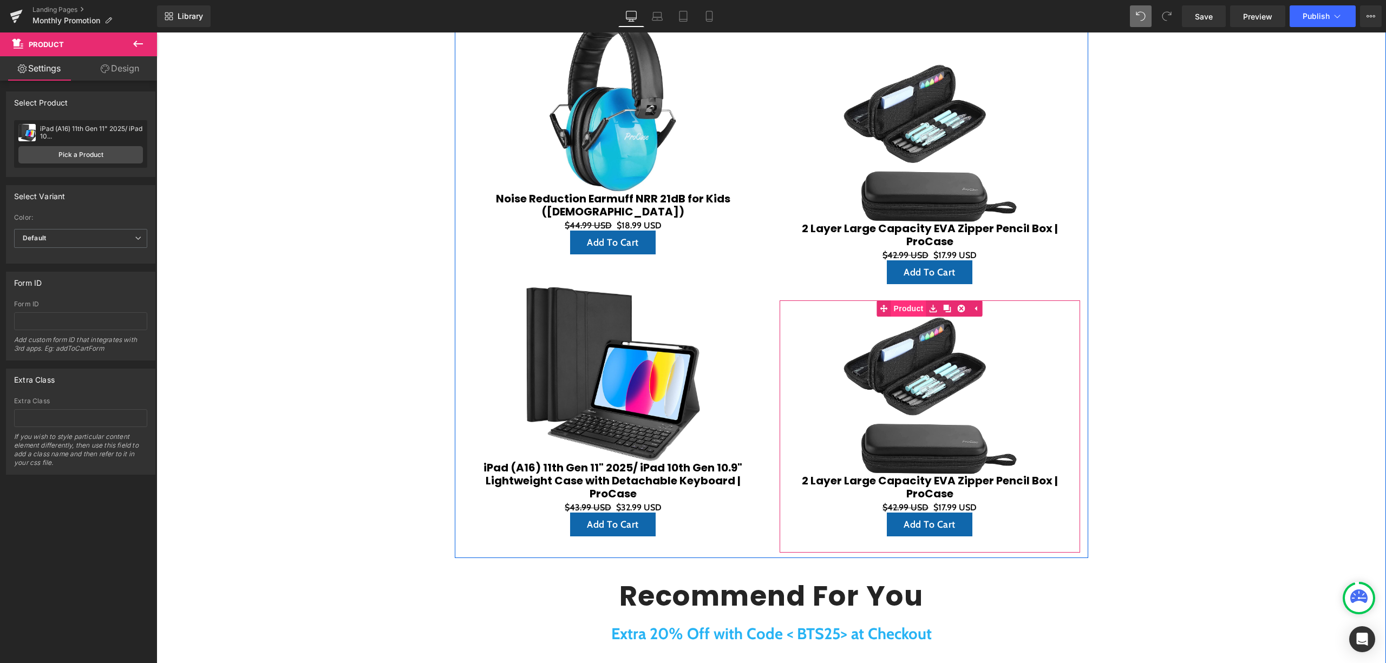
click at [901, 310] on link "Product" at bounding box center [901, 308] width 49 height 16
click at [925, 310] on span "Product" at bounding box center [929, 309] width 35 height 16
click at [952, 309] on icon at bounding box center [955, 308] width 8 height 8
click at [925, 366] on img at bounding box center [930, 396] width 174 height 158
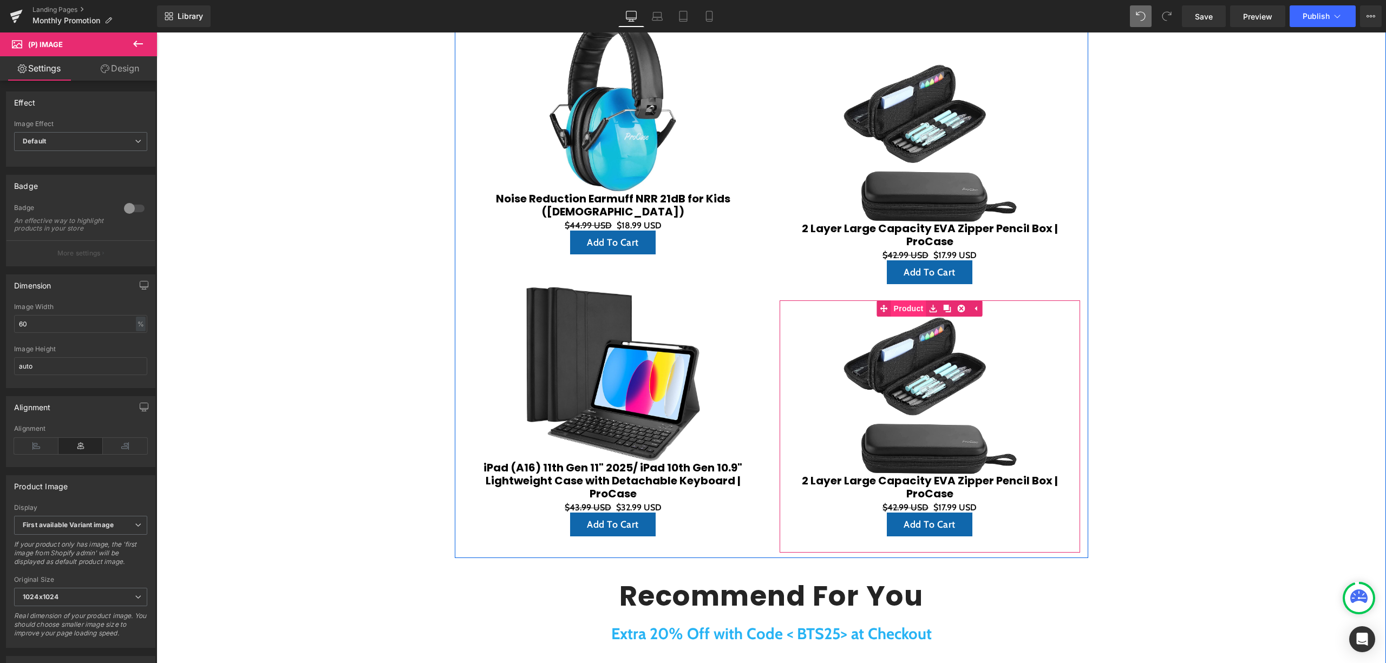
click at [907, 305] on span "Product" at bounding box center [908, 308] width 35 height 16
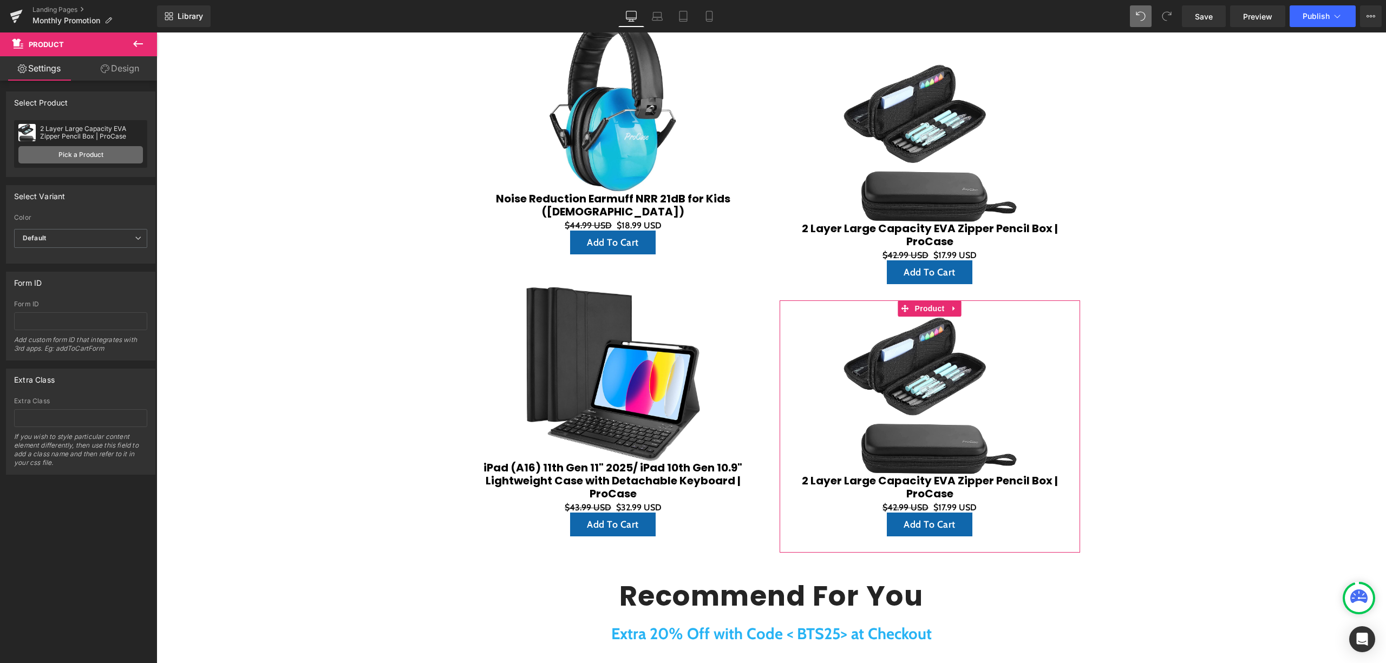
click at [115, 148] on link "Pick a Product" at bounding box center [80, 154] width 125 height 17
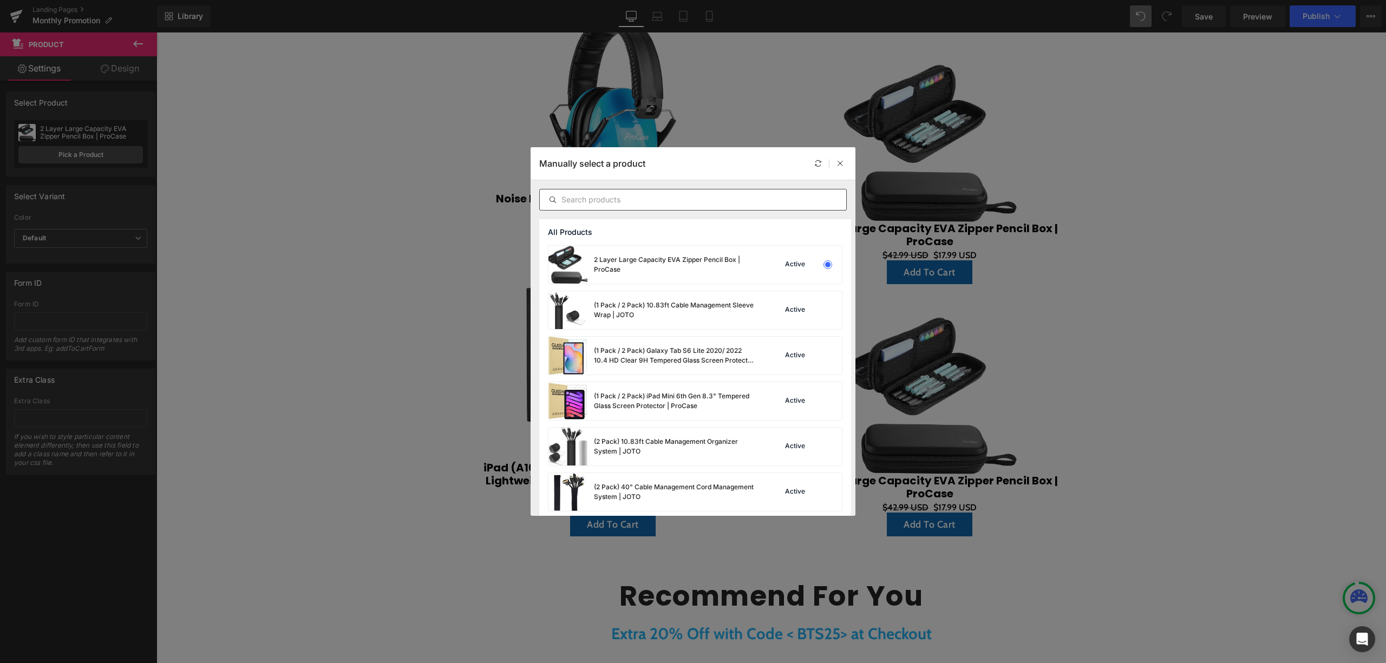
click at [700, 210] on div at bounding box center [692, 200] width 307 height 22
click at [704, 206] on input "text" at bounding box center [693, 199] width 306 height 13
click at [674, 206] on input "text" at bounding box center [693, 199] width 306 height 13
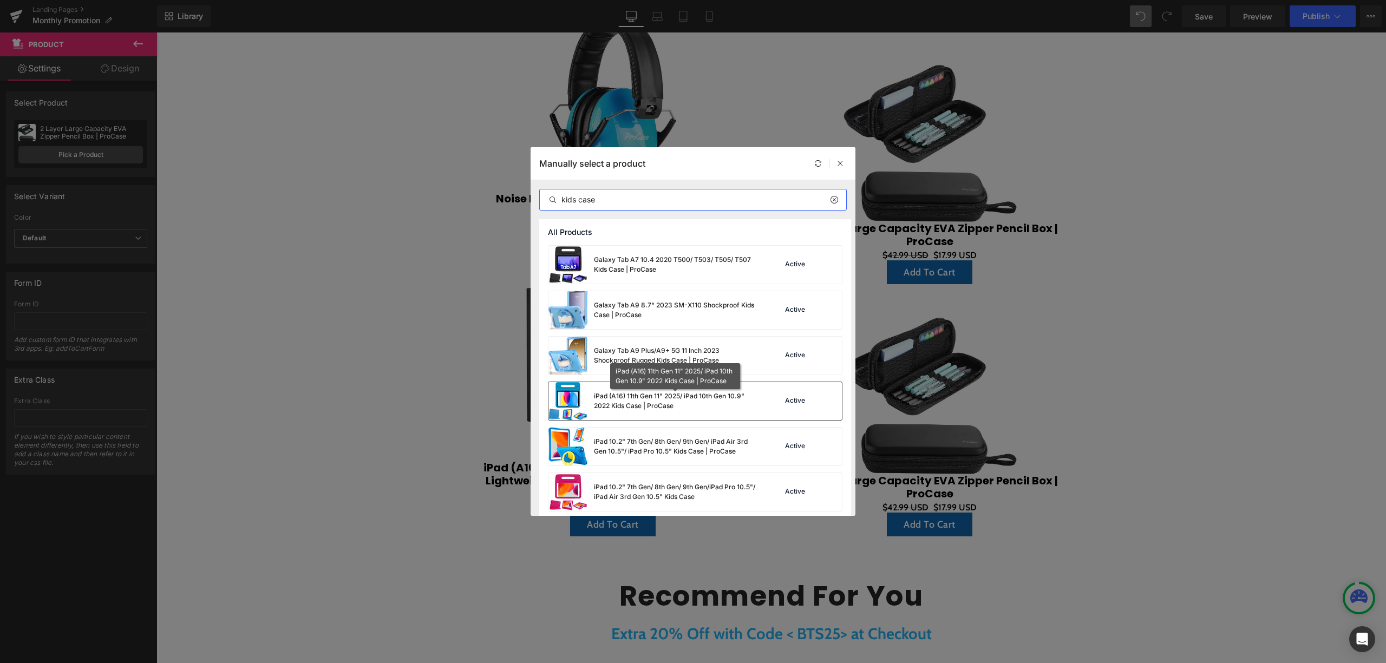
type input "kids case"
drag, startPoint x: 520, startPoint y: 366, endPoint x: 676, endPoint y: 398, distance: 159.8
click at [676, 398] on div "iPad (A16) 11th Gen 11" 2025/ iPad 10th Gen 10.9" 2022 Kids Case | ProCase" at bounding box center [675, 400] width 162 height 19
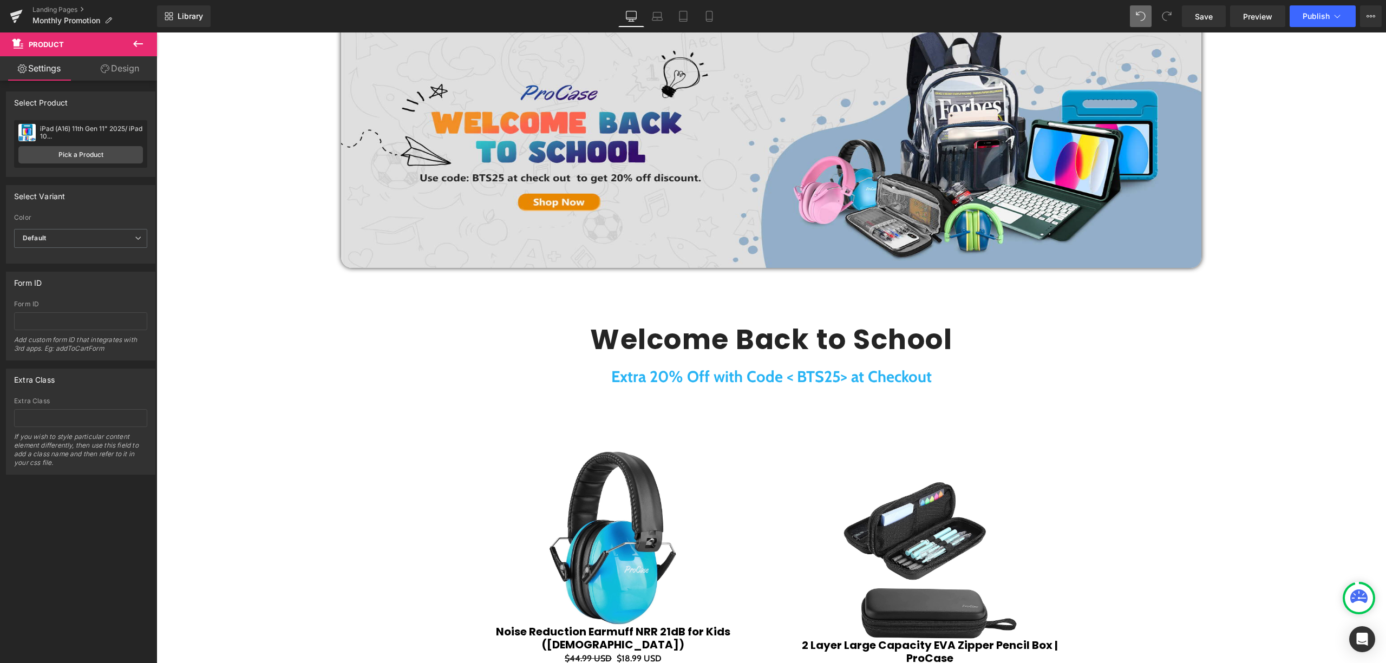
scroll to position [358, 0]
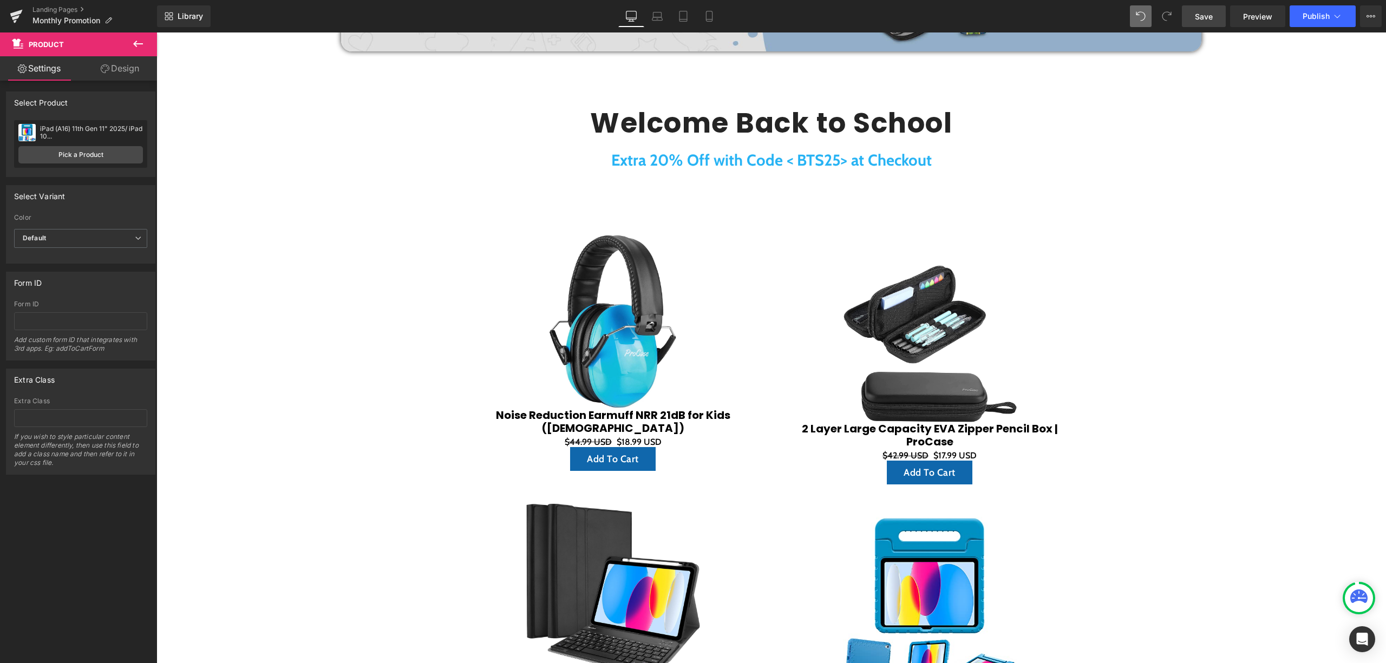
click at [1216, 16] on link "Save" at bounding box center [1204, 16] width 44 height 22
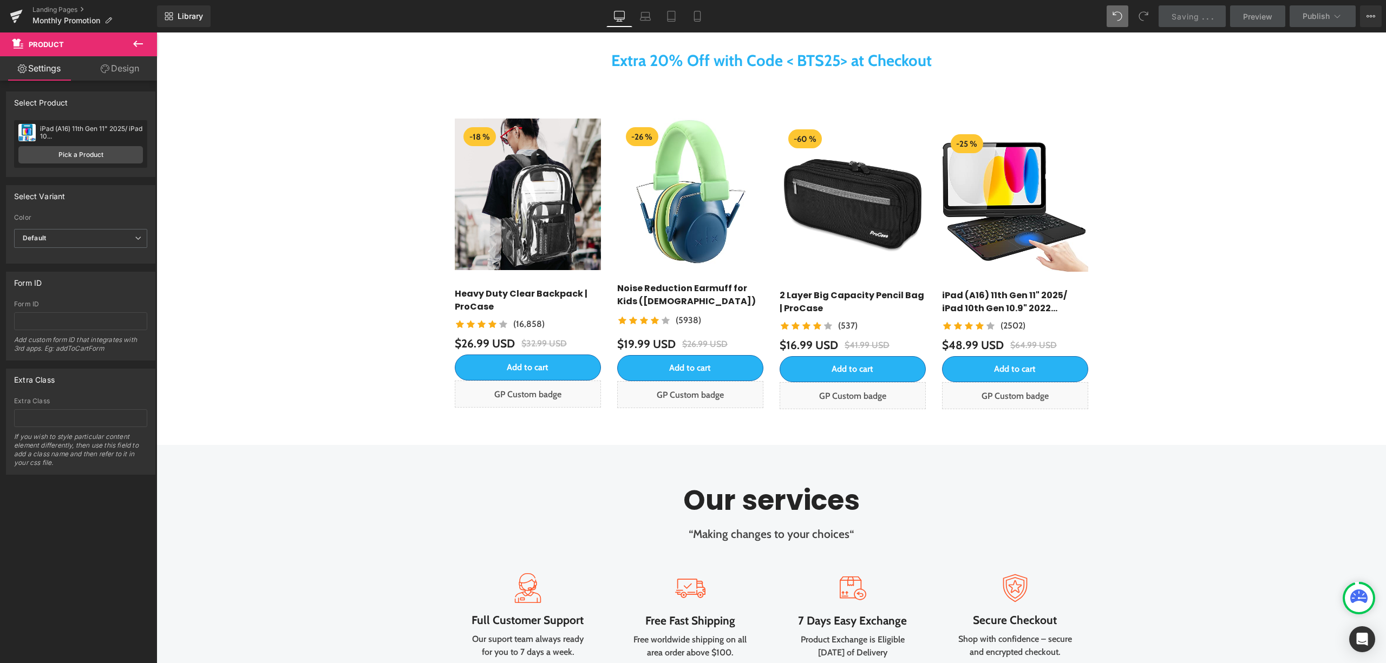
scroll to position [1075, 0]
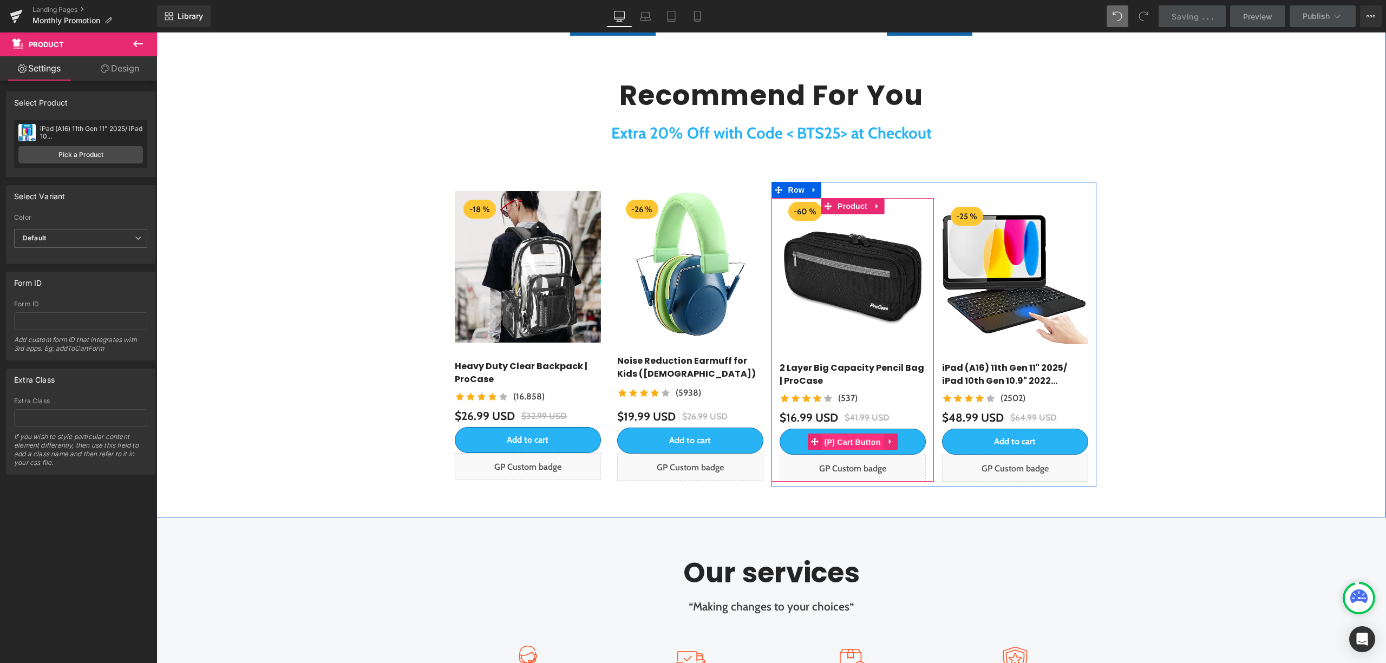
click at [845, 444] on span "(P) Cart Button" at bounding box center [852, 442] width 62 height 16
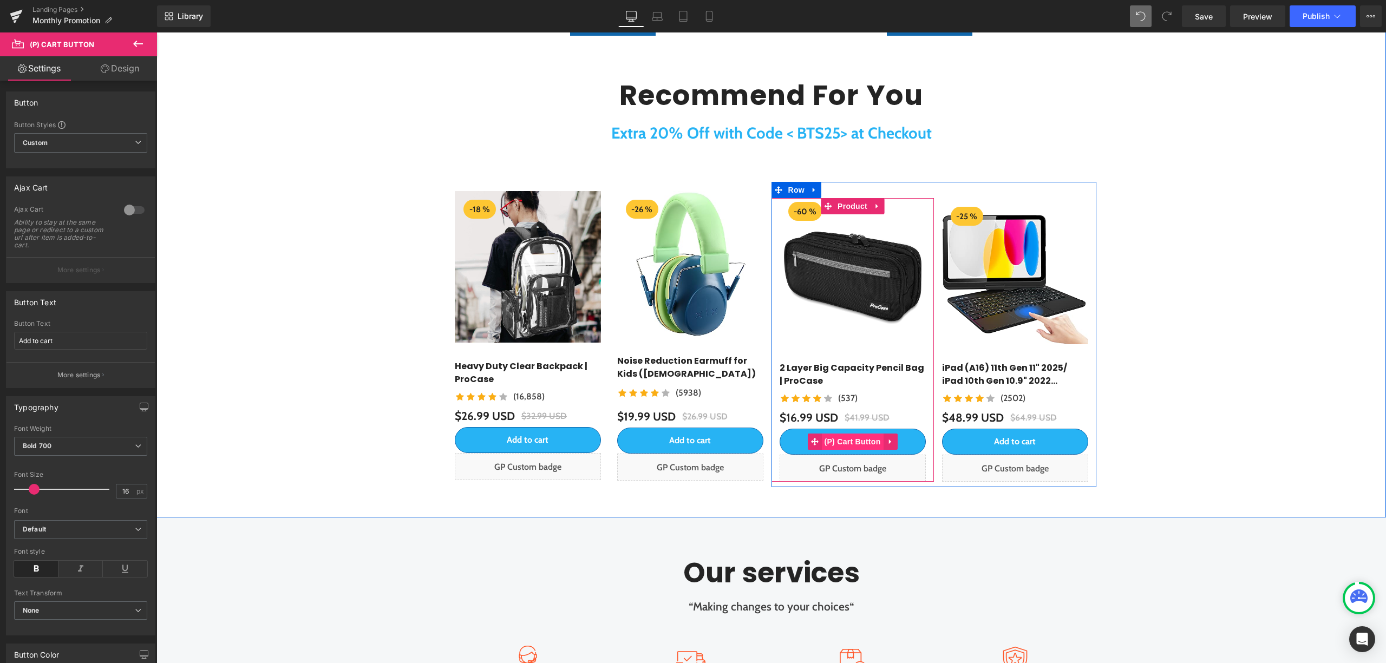
click at [854, 444] on span "(P) Cart Button" at bounding box center [852, 442] width 62 height 16
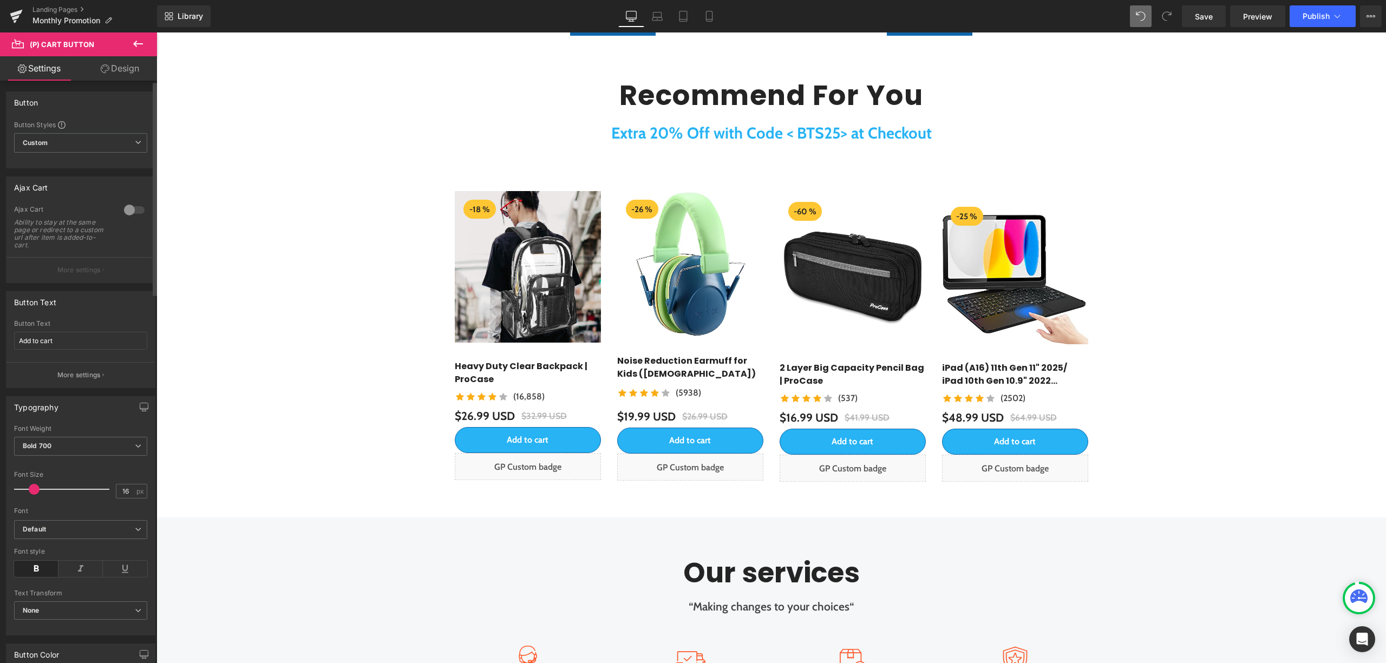
click at [88, 372] on p "More settings" at bounding box center [78, 375] width 43 height 10
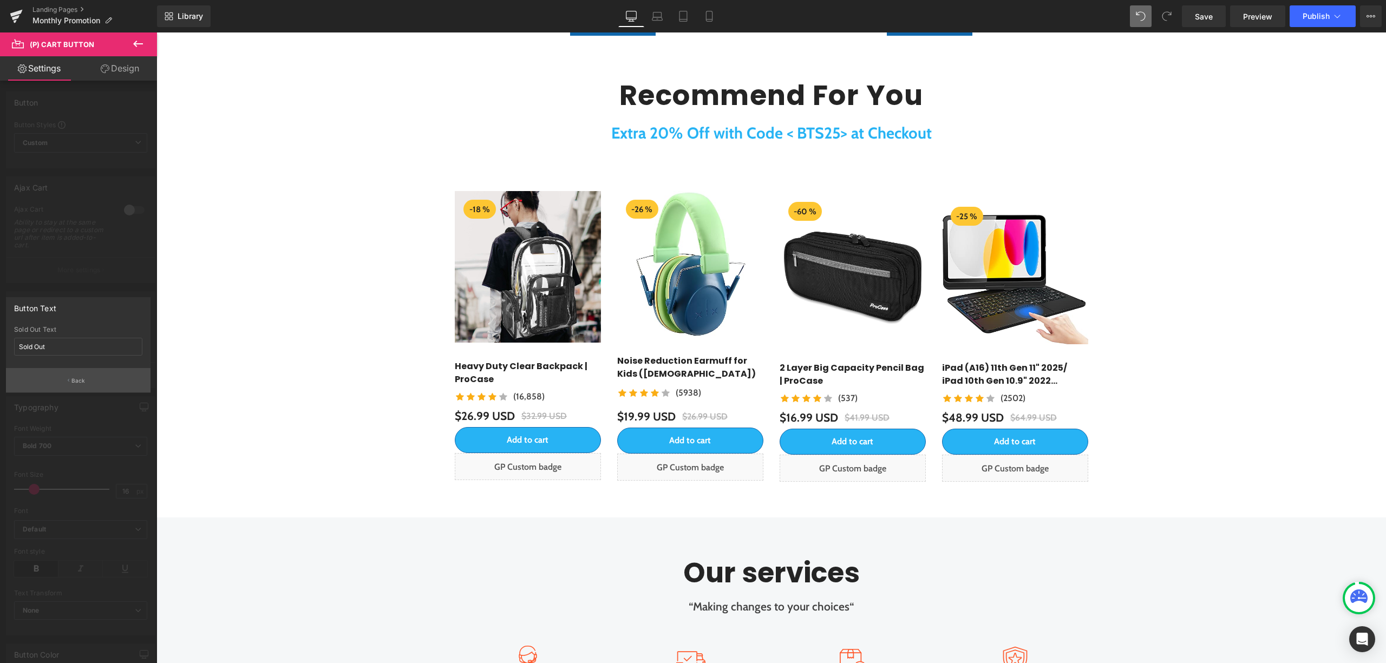
click at [87, 376] on button "Back" at bounding box center [78, 380] width 145 height 24
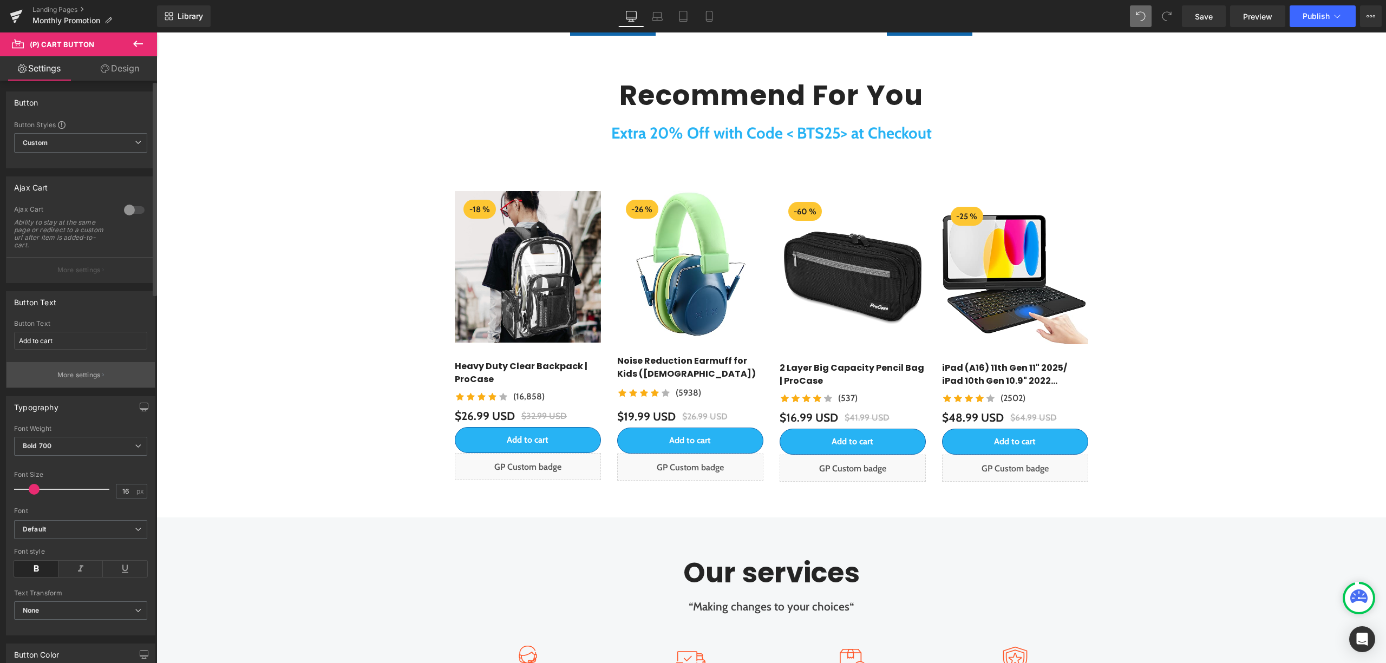
click at [87, 376] on p "More settings" at bounding box center [78, 375] width 43 height 10
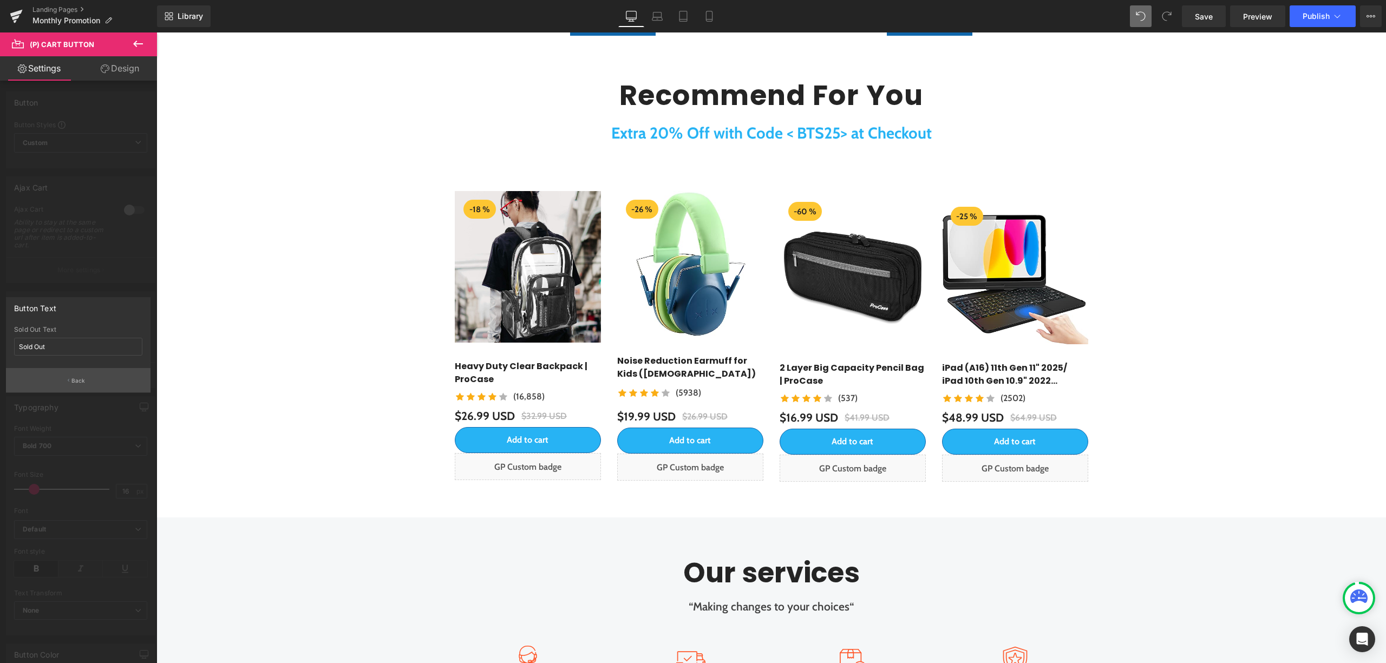
click at [87, 376] on button "Back" at bounding box center [78, 380] width 145 height 24
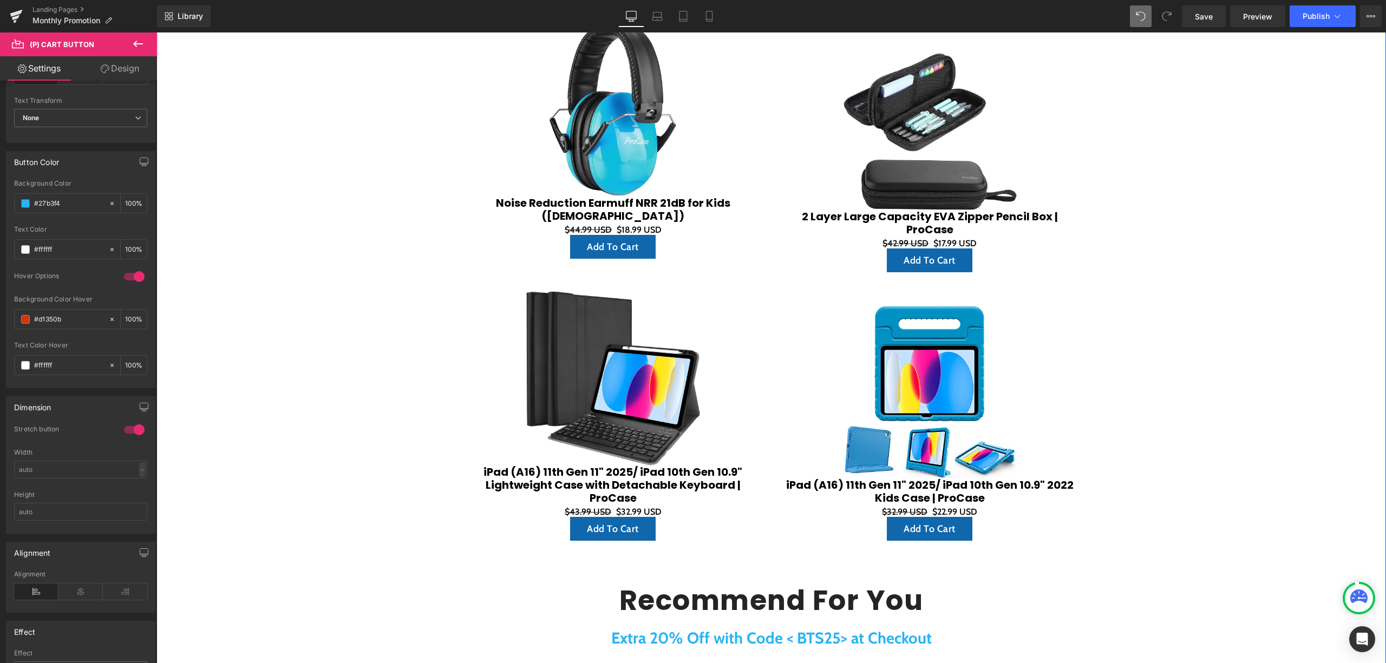
scroll to position [1152, 0]
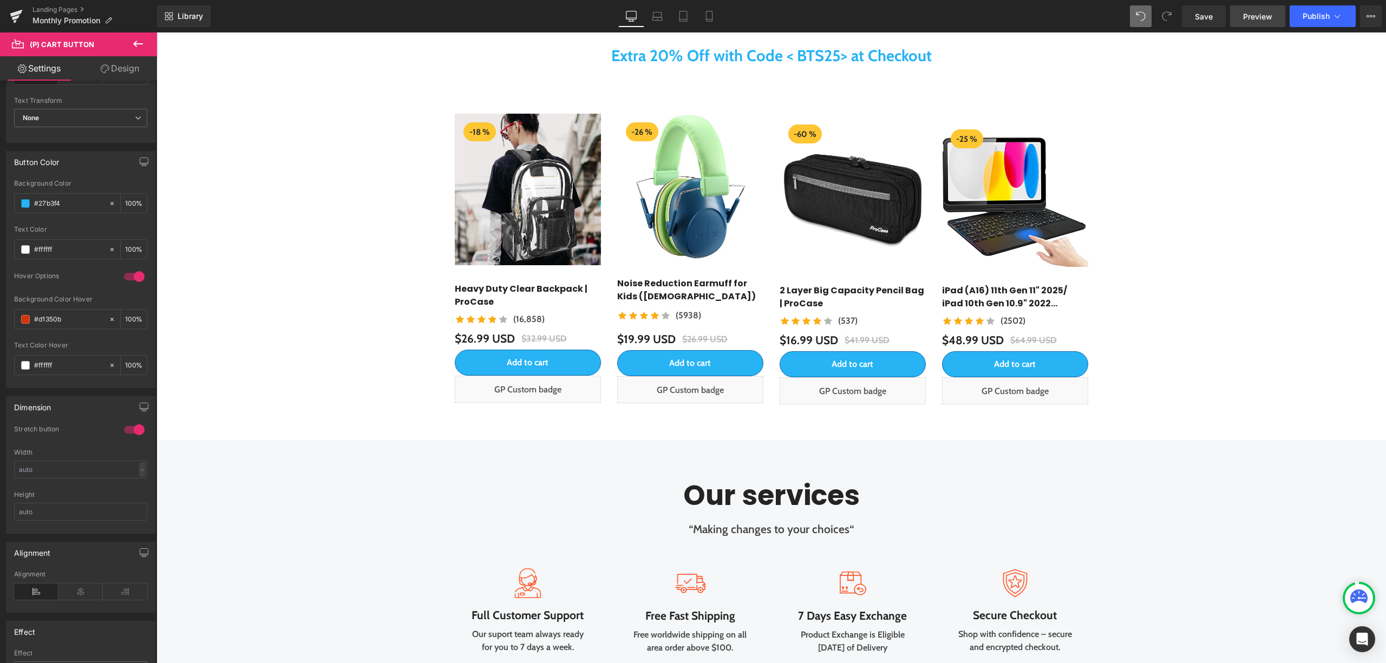
click at [1259, 23] on link "Preview" at bounding box center [1257, 16] width 55 height 22
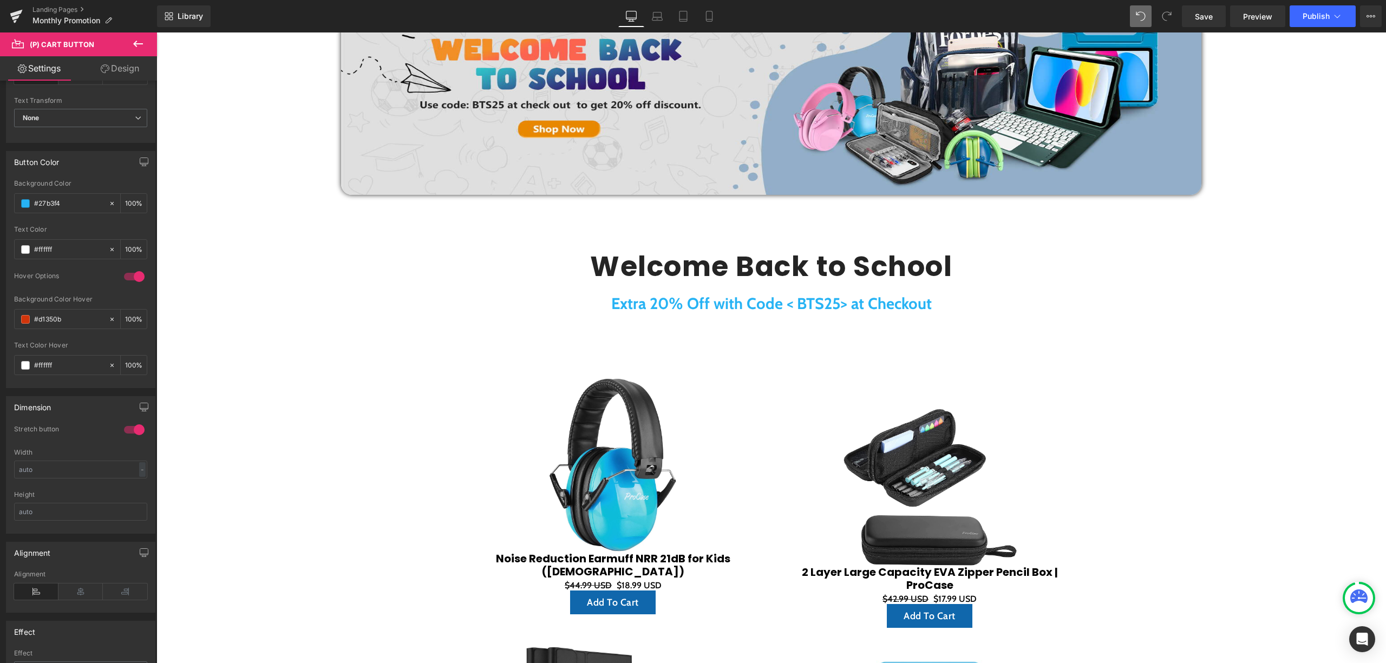
scroll to position [503, 0]
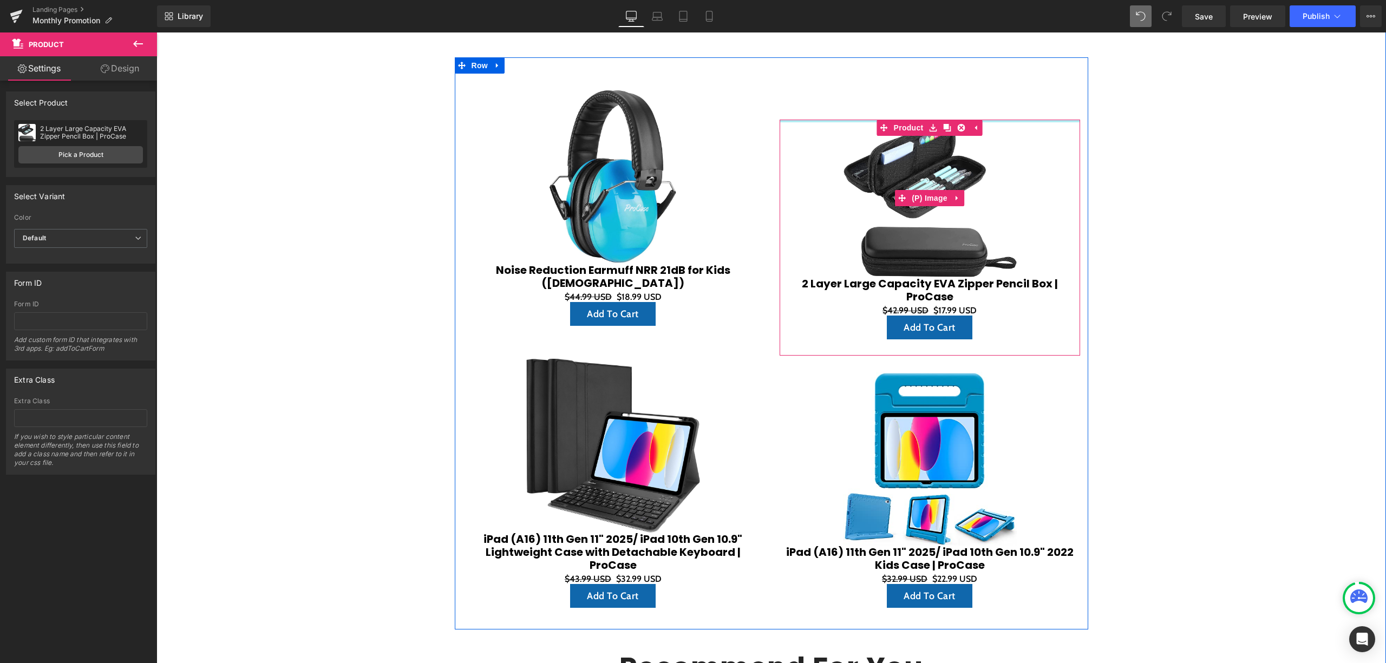
drag, startPoint x: 845, startPoint y: 99, endPoint x: 843, endPoint y: 145, distance: 46.6
click at [843, 146] on div "Sale Off (P) Image 2 Layer Large Capacity EVA Zipper Pencil Box | ProCase (P) T…" at bounding box center [930, 238] width 300 height 237
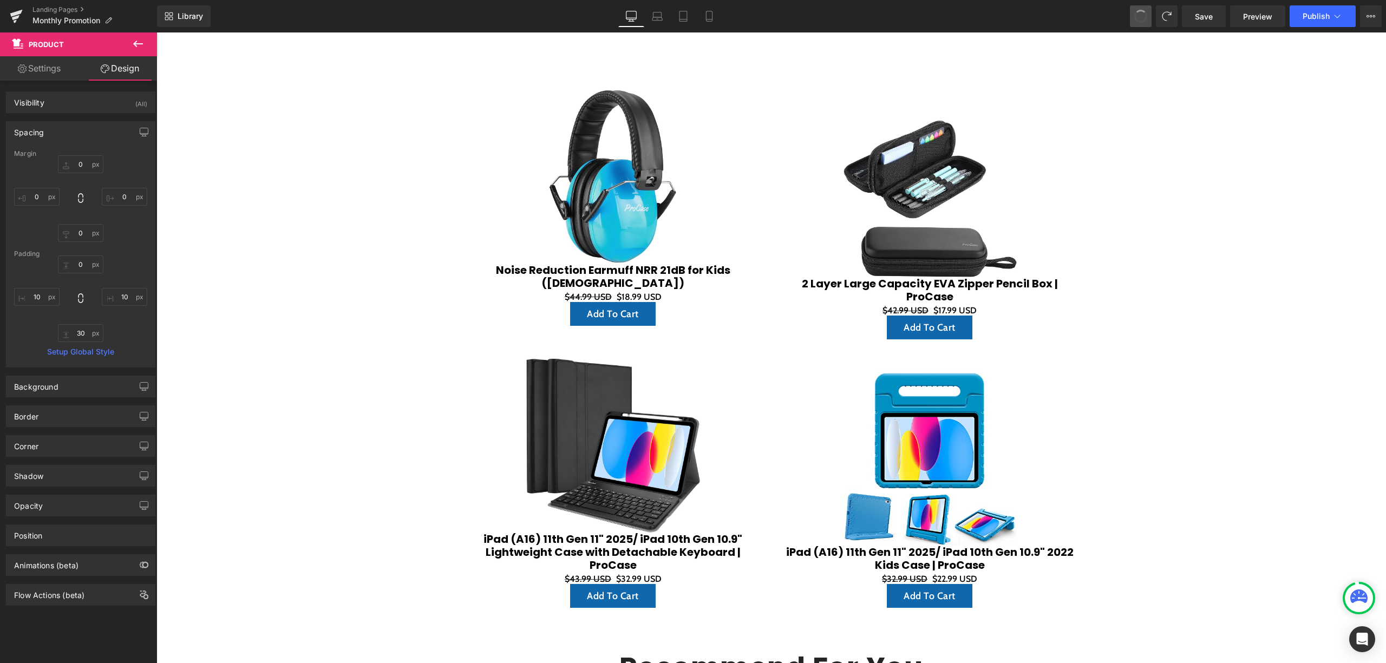
type input "0"
type input "6"
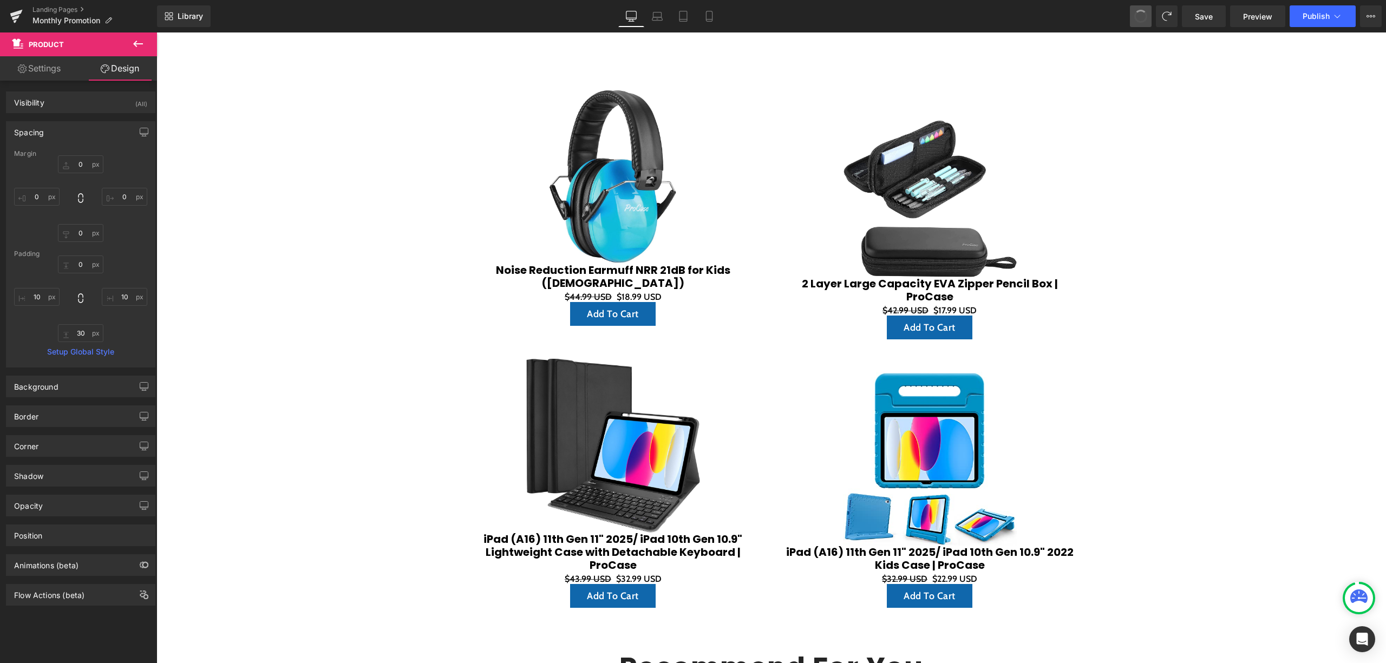
type input "10"
type input "30"
type input "10"
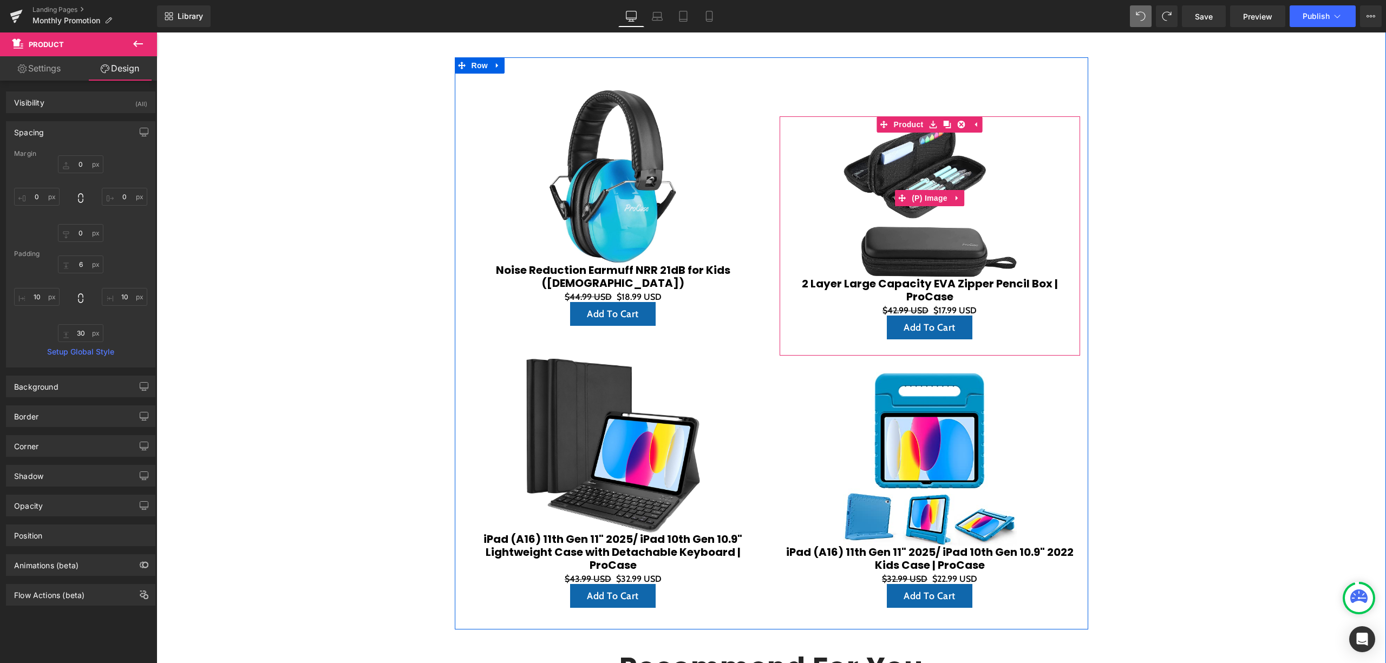
drag, startPoint x: 841, startPoint y: 141, endPoint x: 832, endPoint y: 133, distance: 11.9
click at [843, 141] on img at bounding box center [930, 199] width 174 height 158
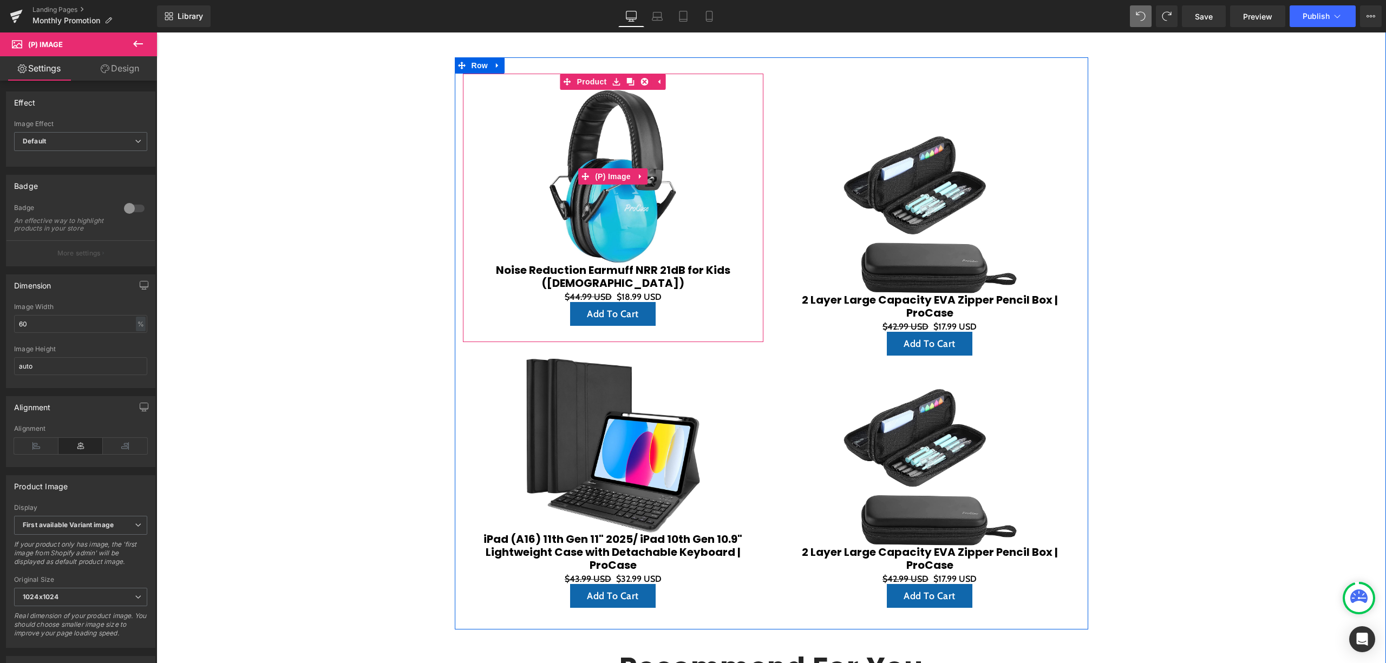
click at [746, 113] on div "Sale Off" at bounding box center [613, 177] width 290 height 174
click at [786, 72] on div at bounding box center [771, 65] width 633 height 16
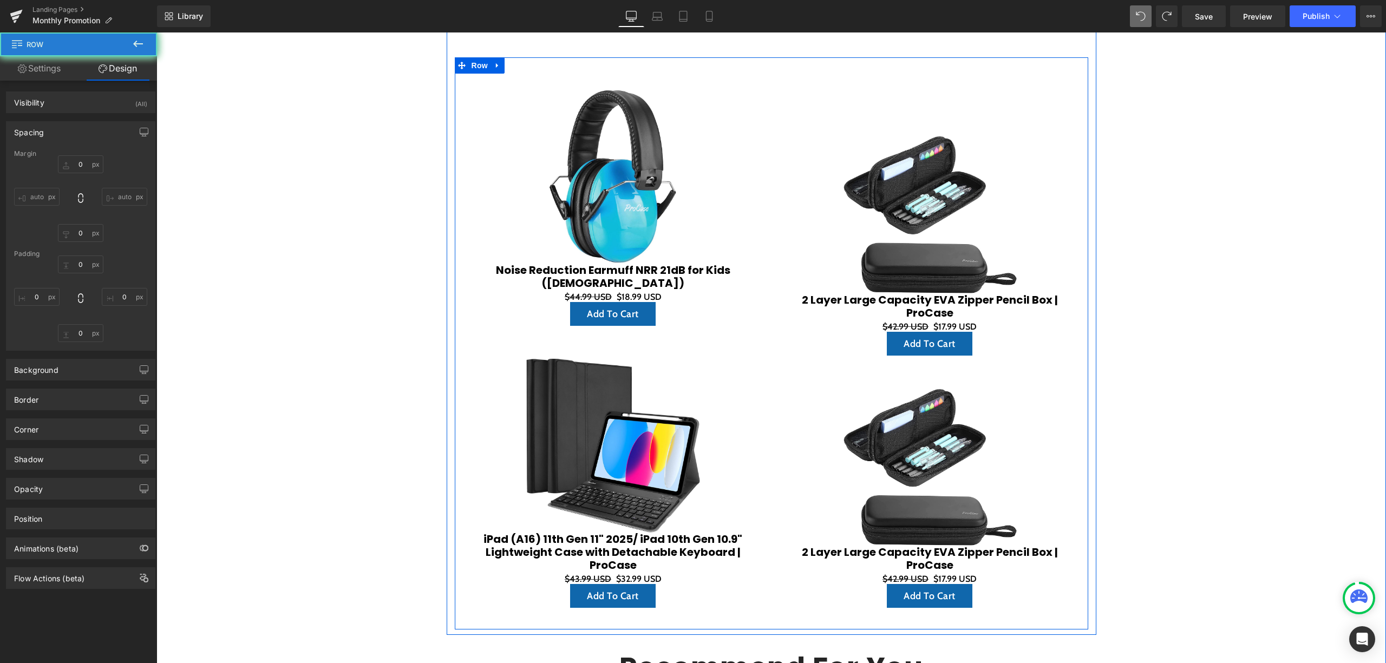
type input "0"
type input "30"
type input "0"
type input "10"
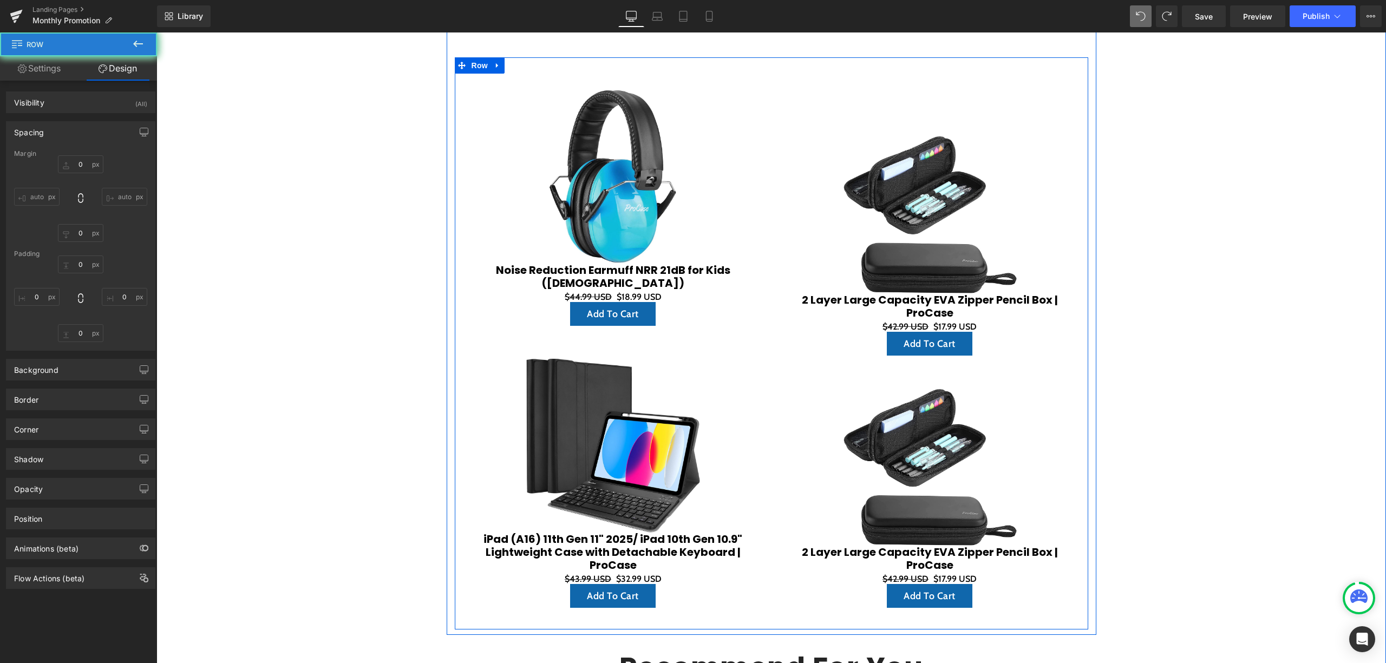
type input "0"
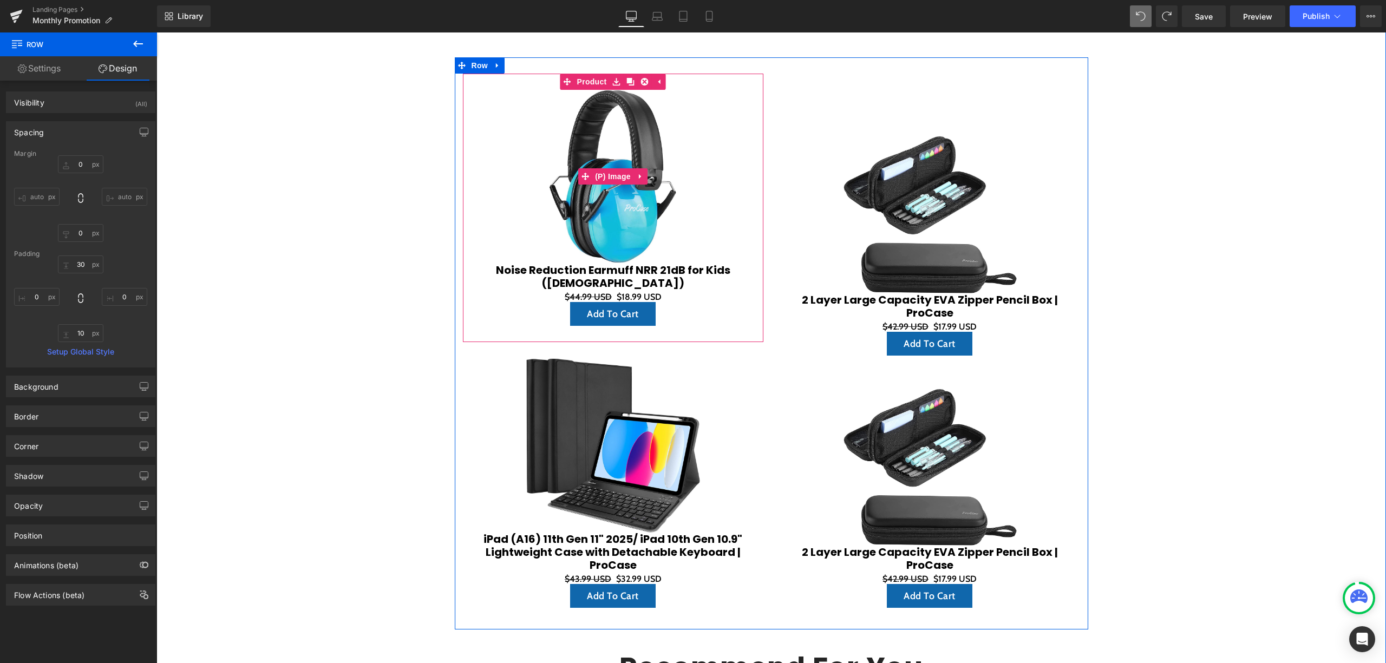
drag, startPoint x: 693, startPoint y: 110, endPoint x: 741, endPoint y: 111, distance: 47.6
click at [693, 111] on img at bounding box center [613, 177] width 174 height 174
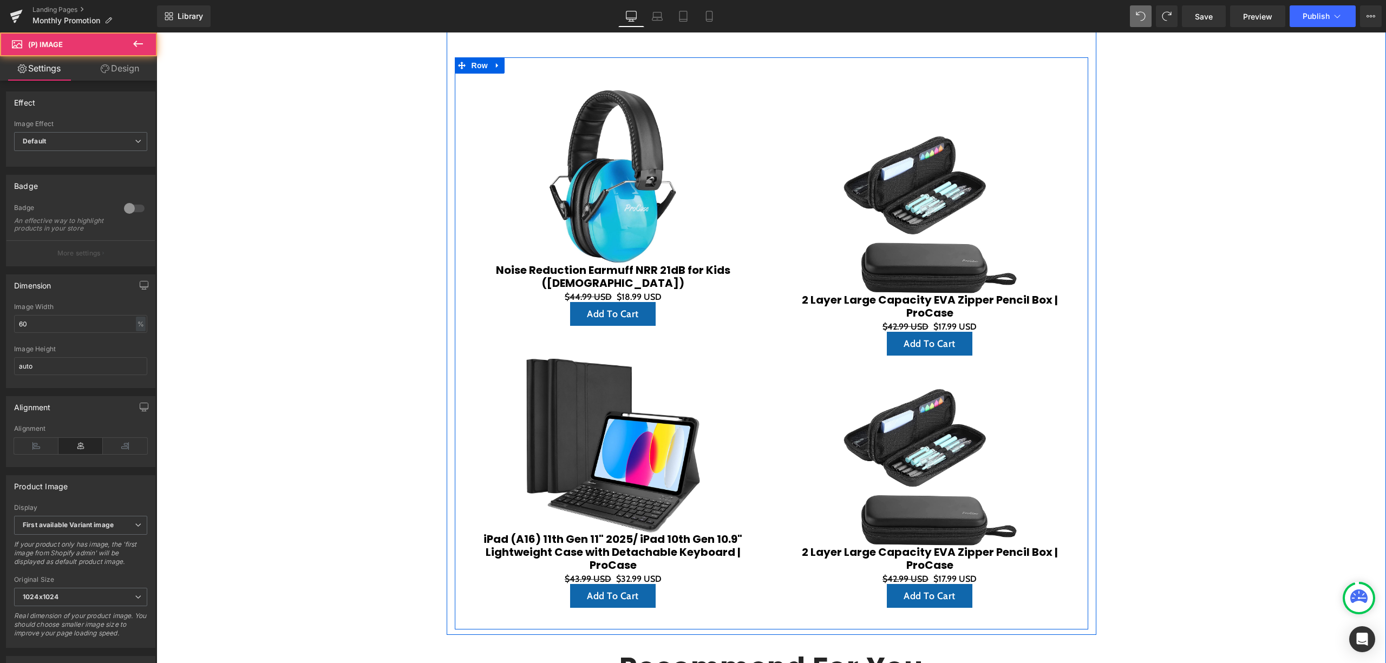
click at [881, 109] on div "Sale Off (P) Image 2 Layer Large Capacity EVA Zipper Pencil Box | ProCase (P) T…" at bounding box center [929, 349] width 317 height 551
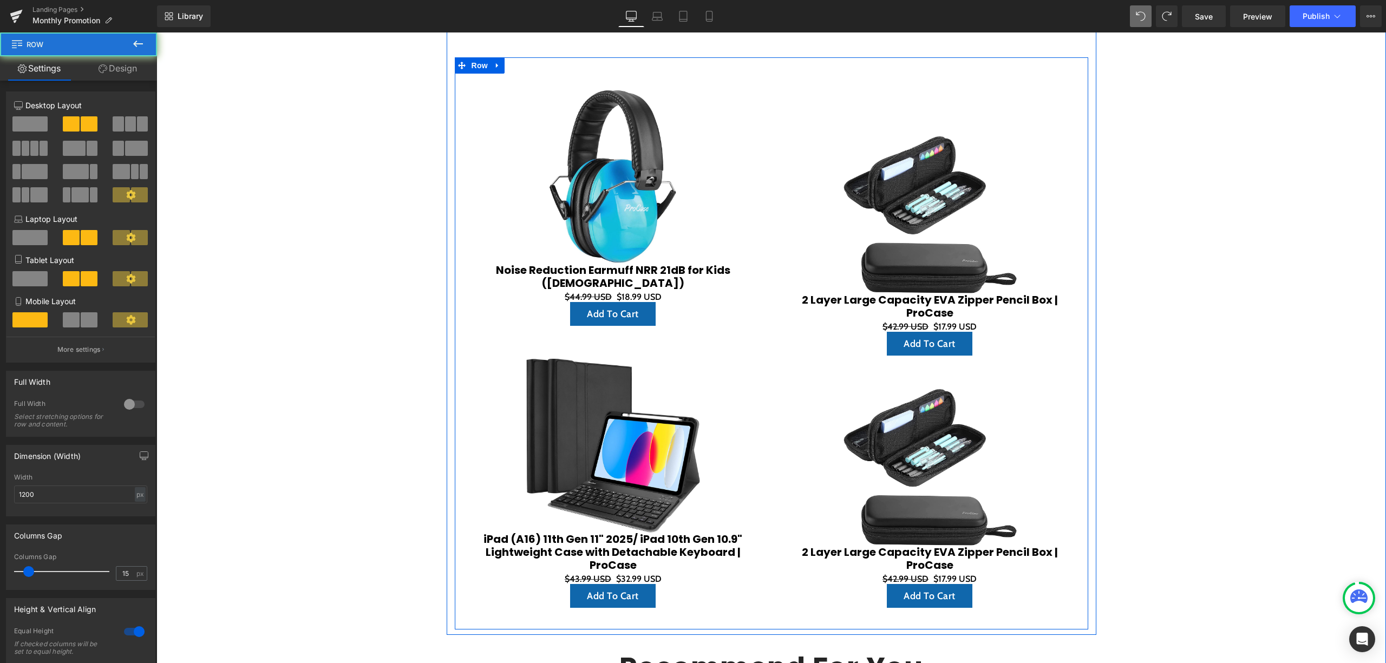
click at [899, 137] on div "Sale Off (P) Image 2 Layer Large Capacity EVA Zipper Pencil Box | ProCase (P) T…" at bounding box center [930, 252] width 300 height 240
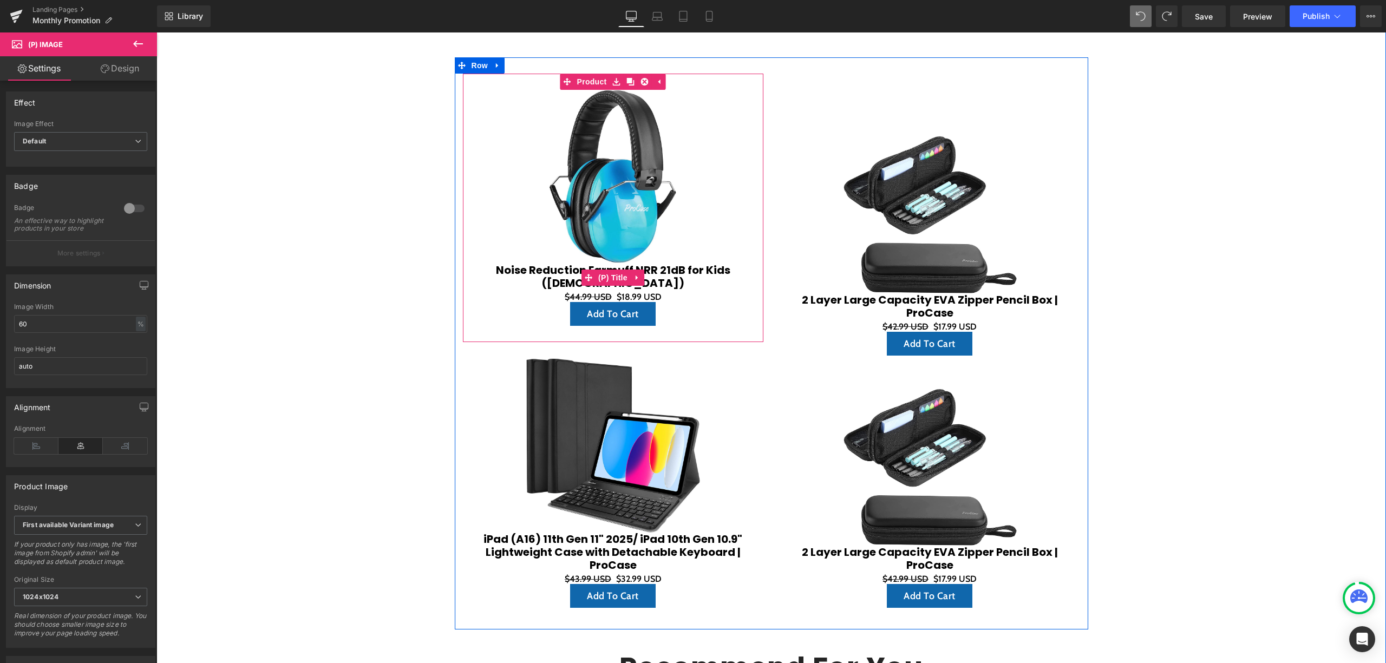
click at [734, 280] on link "Noise Reduction Earmuff NRR 21dB for Kids ([DEMOGRAPHIC_DATA])" at bounding box center [613, 277] width 290 height 26
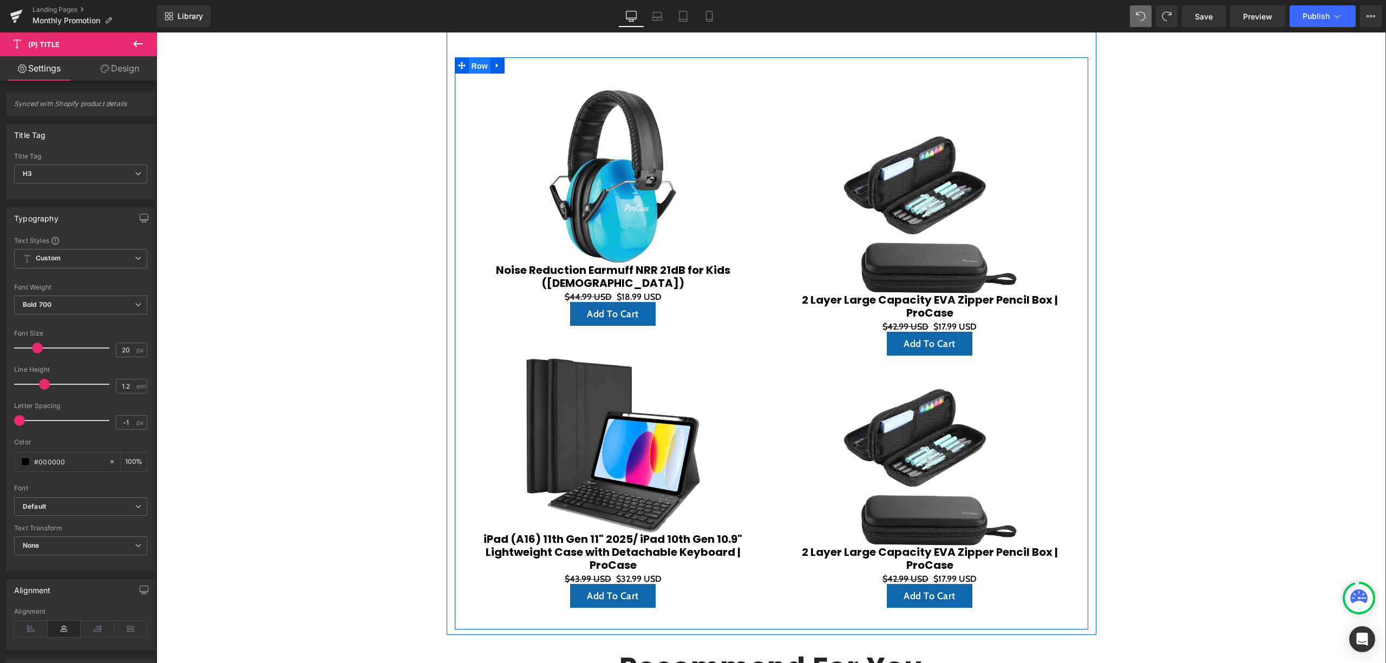
click at [477, 64] on span "Row" at bounding box center [480, 66] width 22 height 16
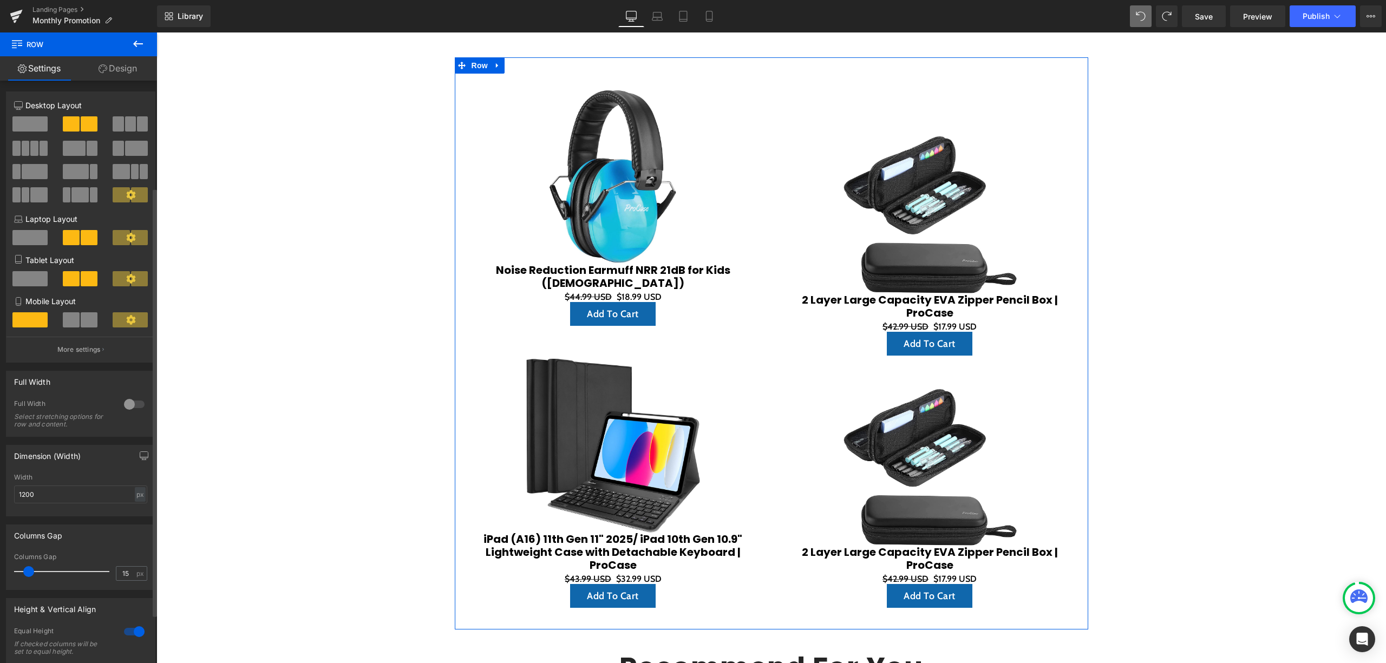
scroll to position [144, 0]
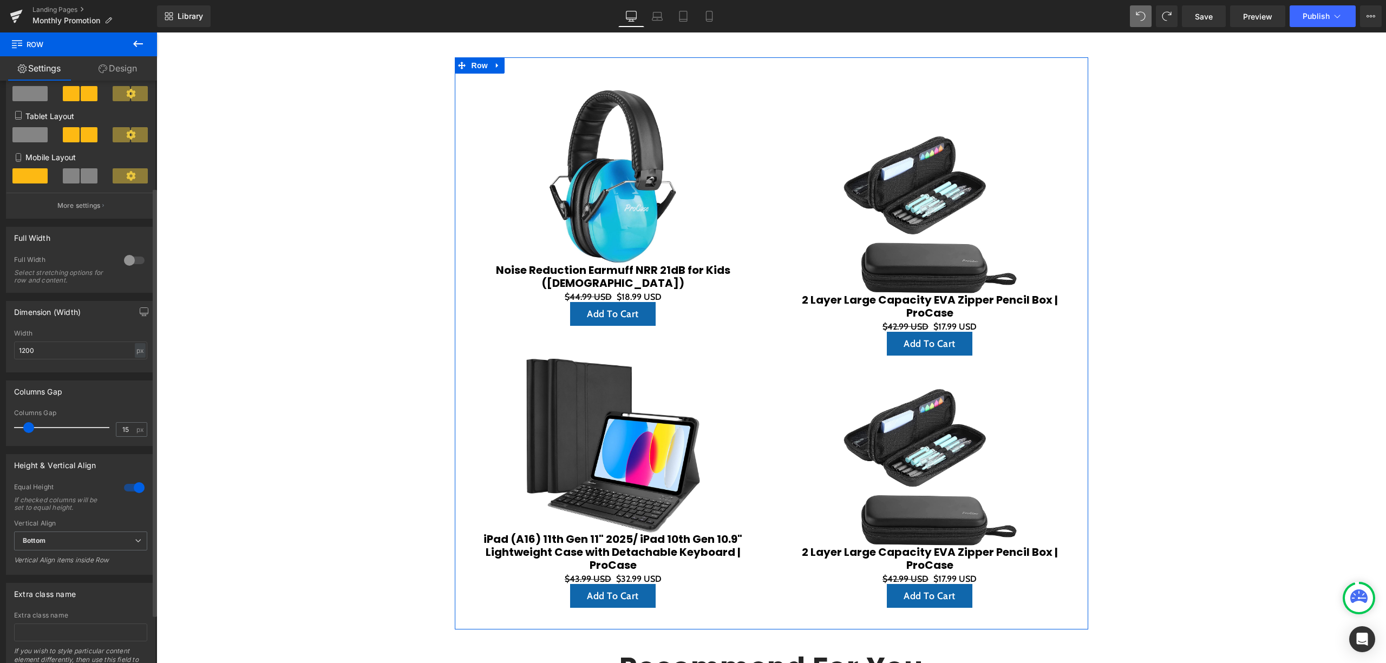
click at [141, 494] on div at bounding box center [134, 487] width 26 height 17
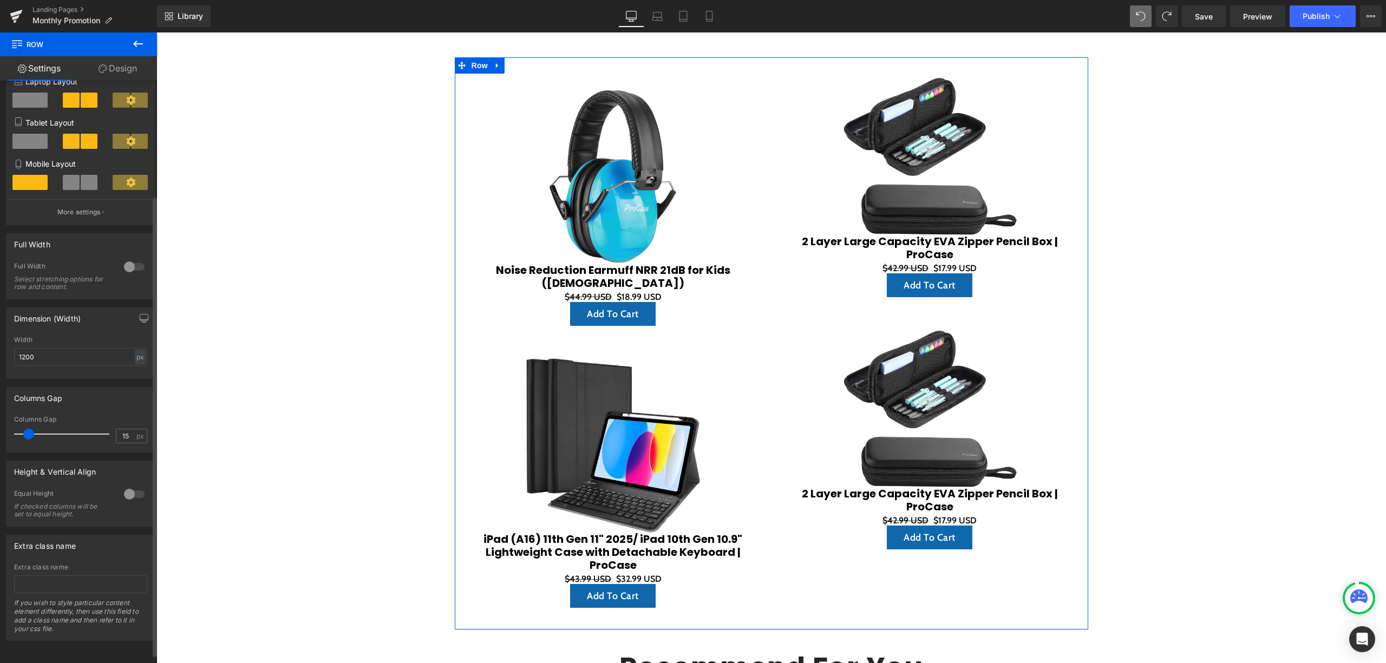
click at [130, 495] on div at bounding box center [134, 494] width 26 height 17
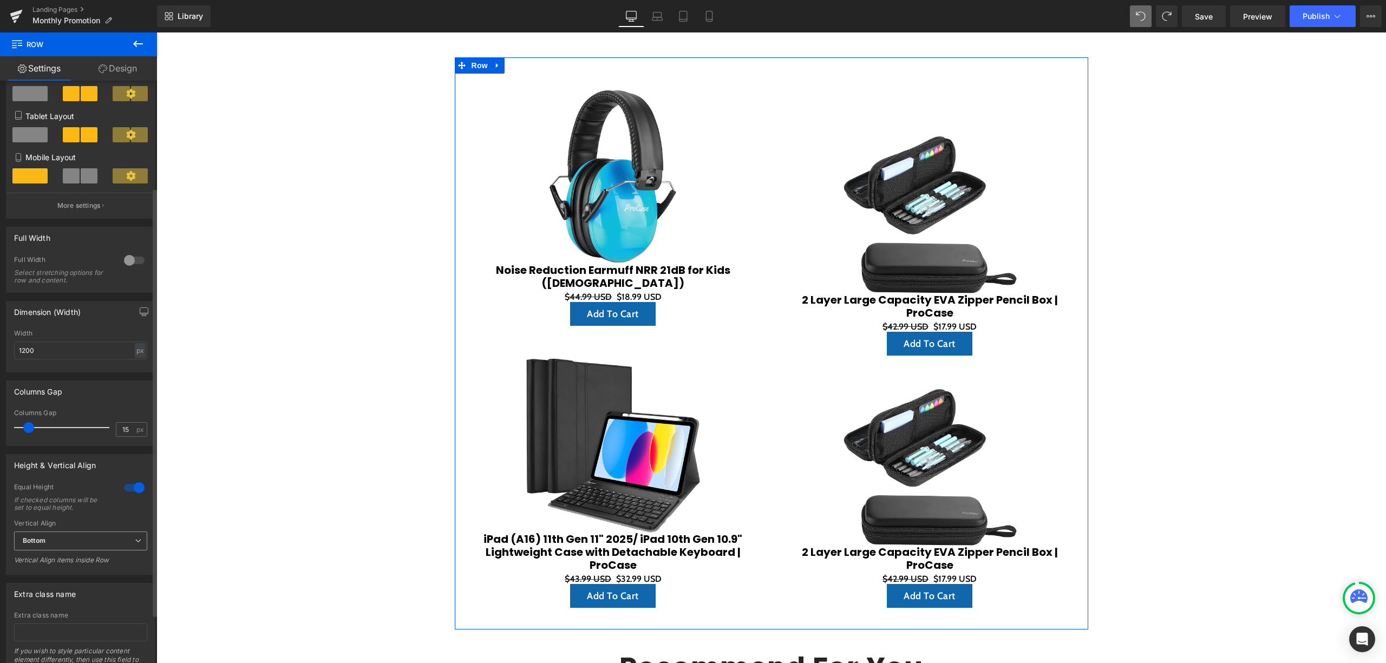
click at [68, 537] on span "Bottom" at bounding box center [80, 541] width 133 height 19
click at [56, 596] on li "Bottom" at bounding box center [78, 593] width 129 height 16
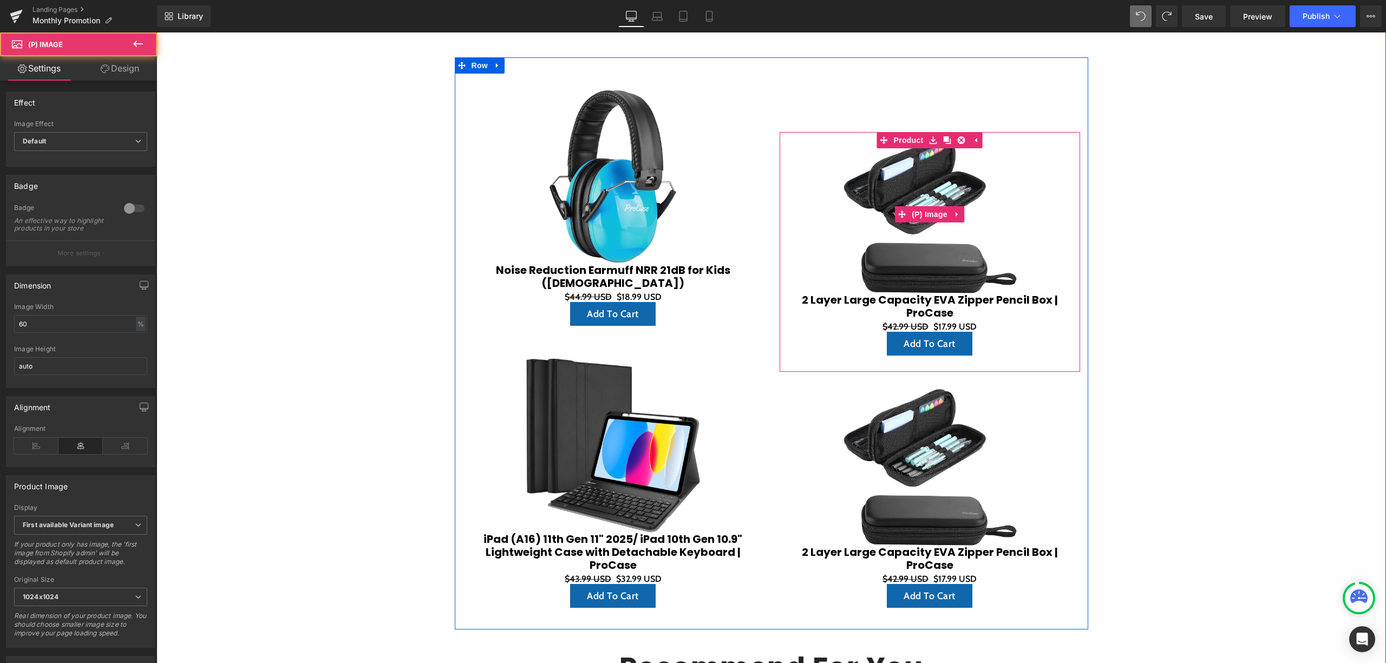
click at [850, 143] on img at bounding box center [930, 214] width 174 height 158
click at [854, 137] on img at bounding box center [930, 214] width 174 height 158
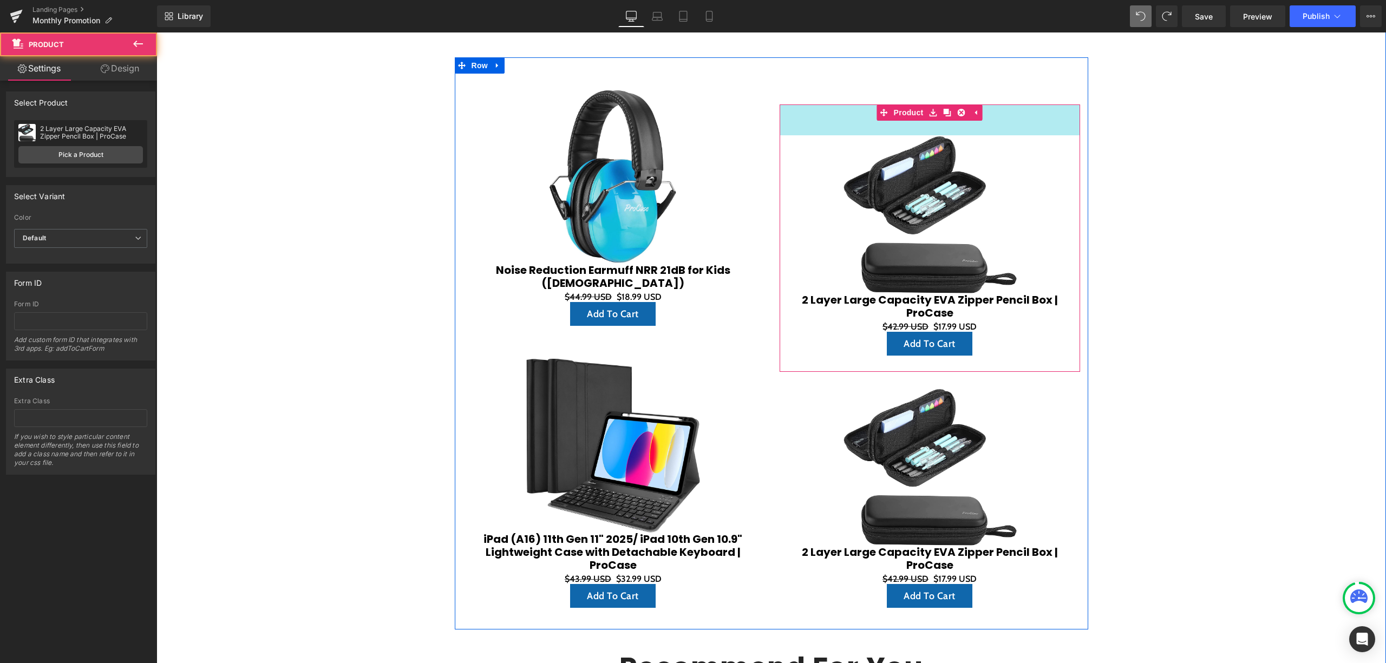
drag, startPoint x: 852, startPoint y: 133, endPoint x: 847, endPoint y: 160, distance: 28.1
click at [847, 161] on div "Sale Off (P) Image 2 Layer Large Capacity EVA Zipper Pencil Box | ProCase (P) T…" at bounding box center [930, 237] width 300 height 267
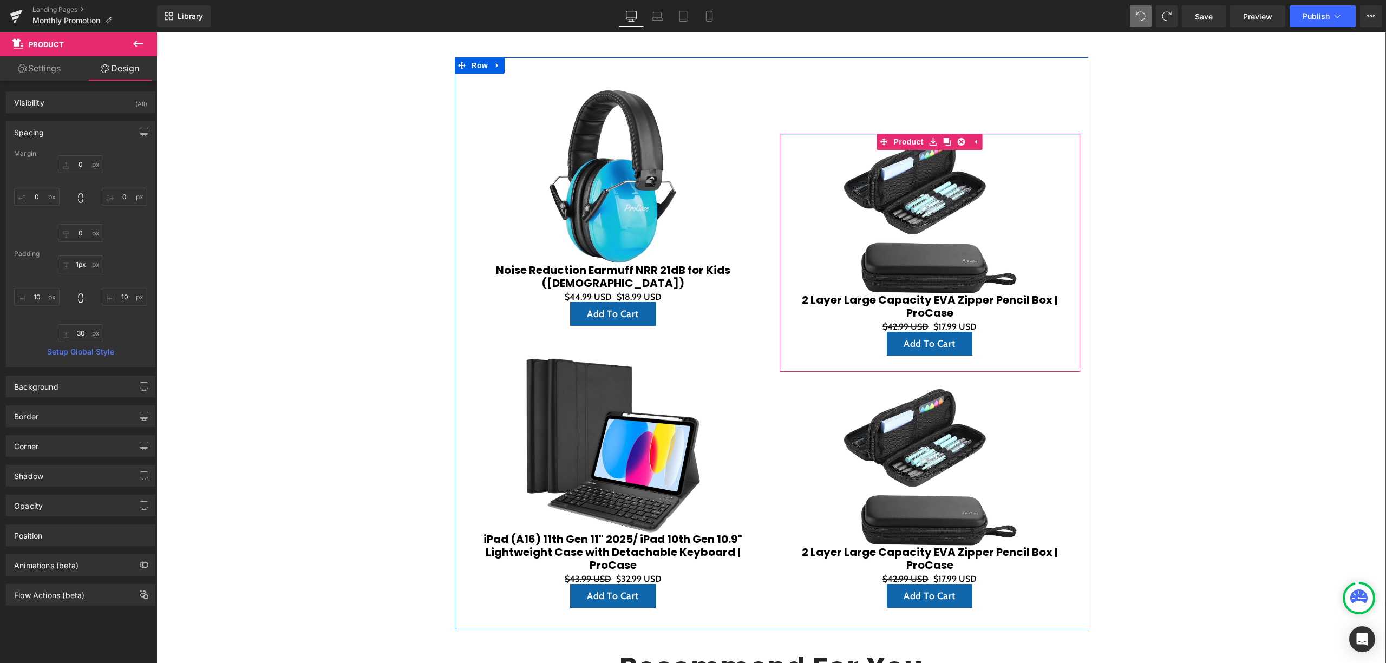
type input "0px"
drag, startPoint x: 849, startPoint y: 123, endPoint x: 849, endPoint y: 90, distance: 33.6
click at [849, 91] on div "Sale Off (P) Image 2 Layer Large Capacity EVA Zipper Pencil Box | ProCase (P) T…" at bounding box center [929, 349] width 317 height 551
click at [659, 169] on img at bounding box center [613, 177] width 174 height 174
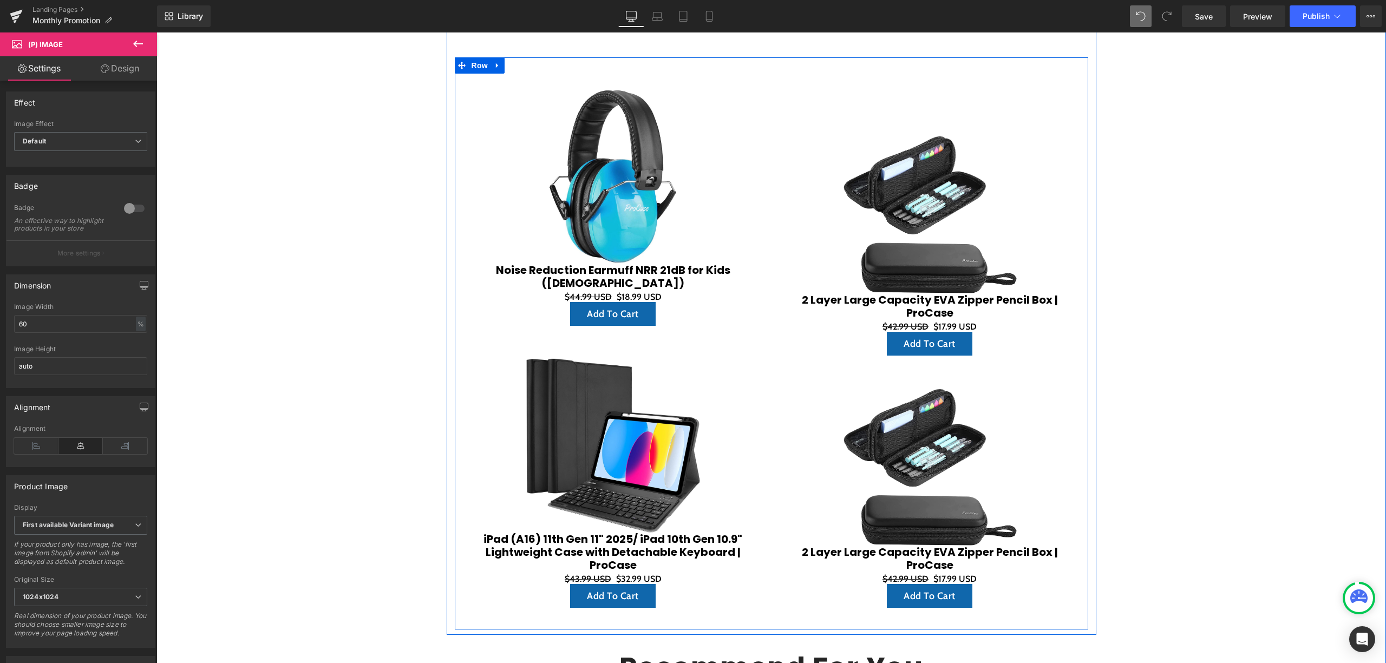
click at [835, 111] on div "Sale Off (P) Image 2 Layer Large Capacity EVA Zipper Pencil Box | ProCase (P) T…" at bounding box center [929, 349] width 317 height 551
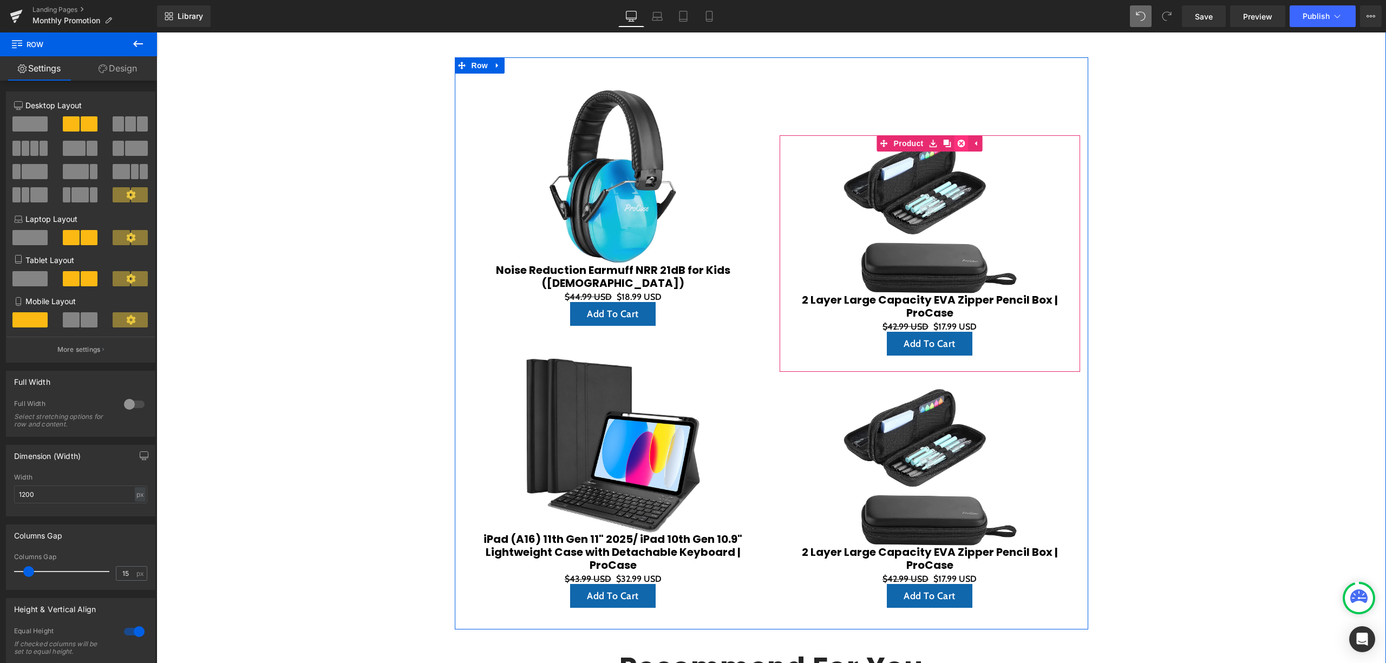
click at [958, 141] on icon at bounding box center [962, 144] width 8 height 8
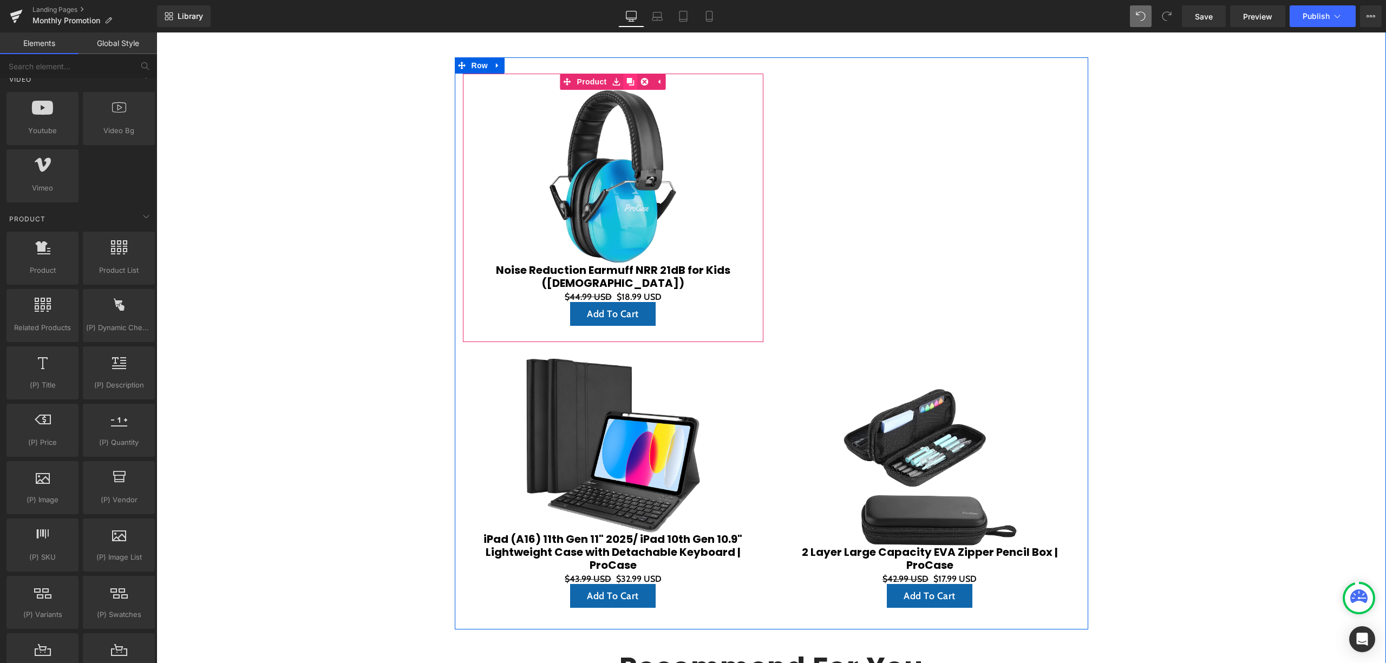
click at [627, 85] on icon at bounding box center [631, 82] width 8 height 8
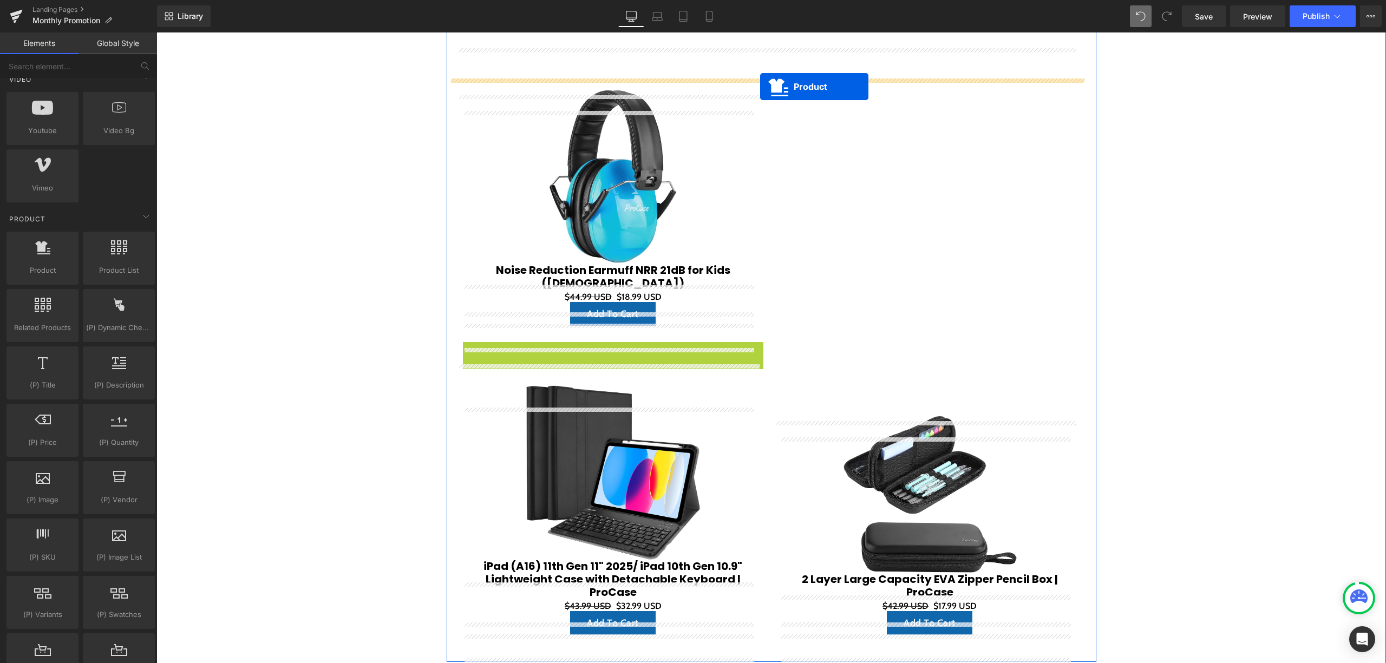
scroll to position [481, 0]
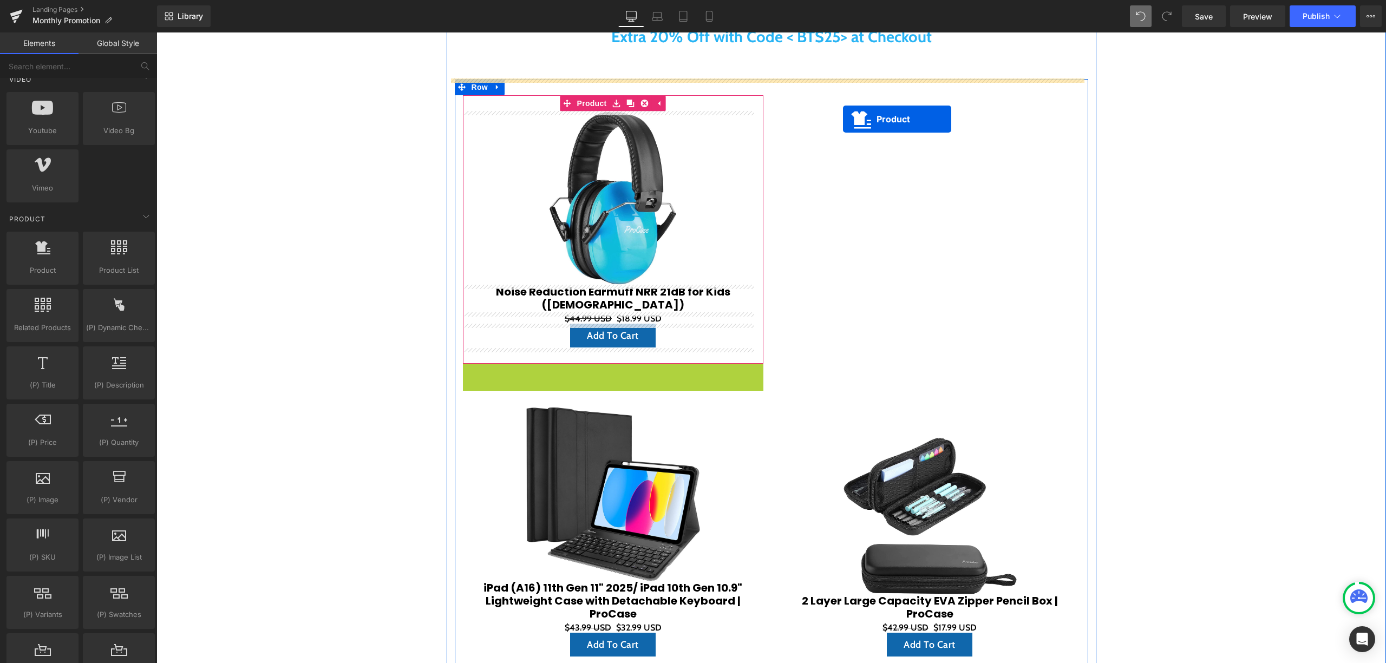
drag, startPoint x: 628, startPoint y: 325, endPoint x: 843, endPoint y: 119, distance: 297.9
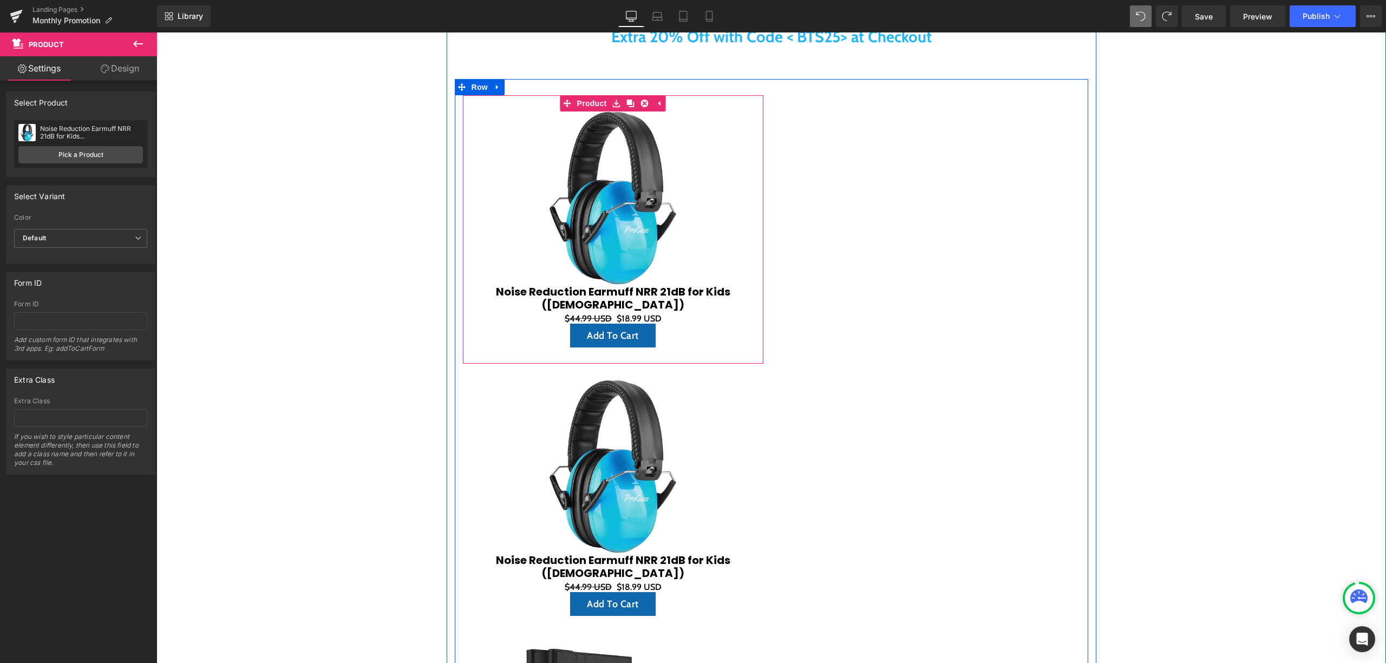
click at [856, 189] on div "Sale Off (P) Image 2 Layer Large Capacity EVA Zipper Pencil Box | ProCase (P) T…" at bounding box center [929, 505] width 317 height 820
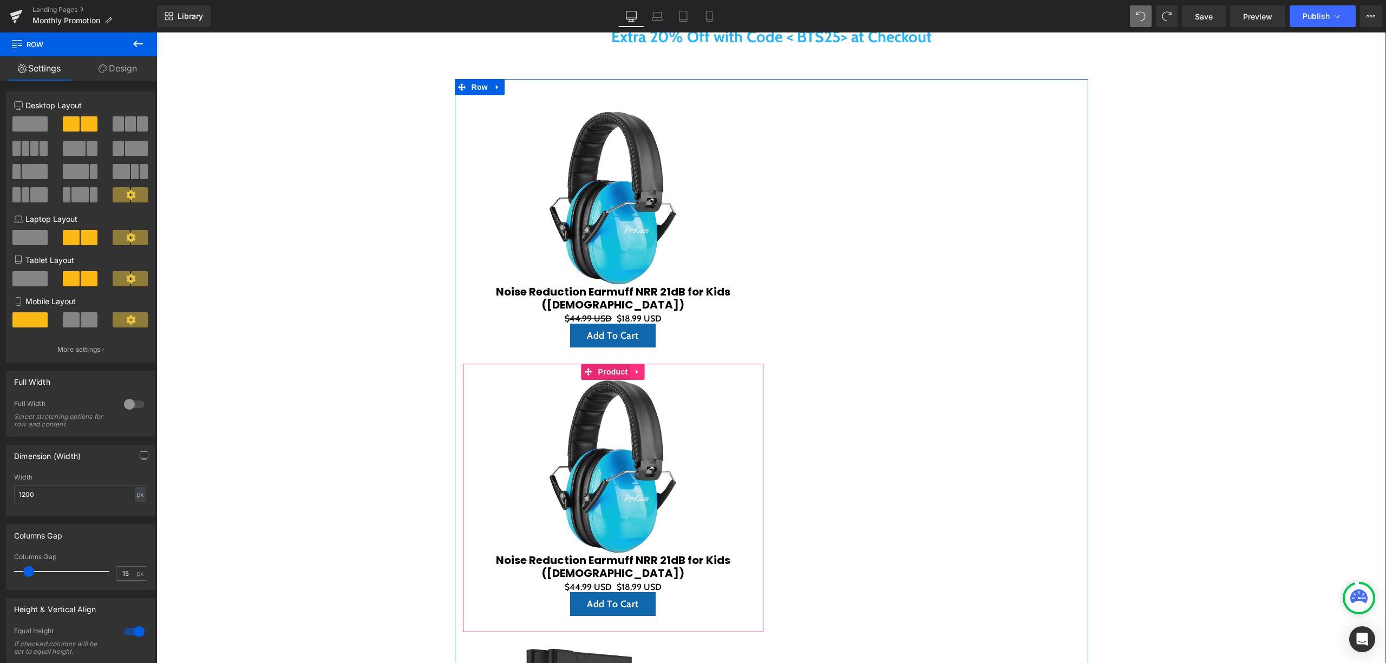
click at [634, 372] on icon at bounding box center [638, 372] width 8 height 8
click at [641, 372] on icon at bounding box center [645, 372] width 8 height 8
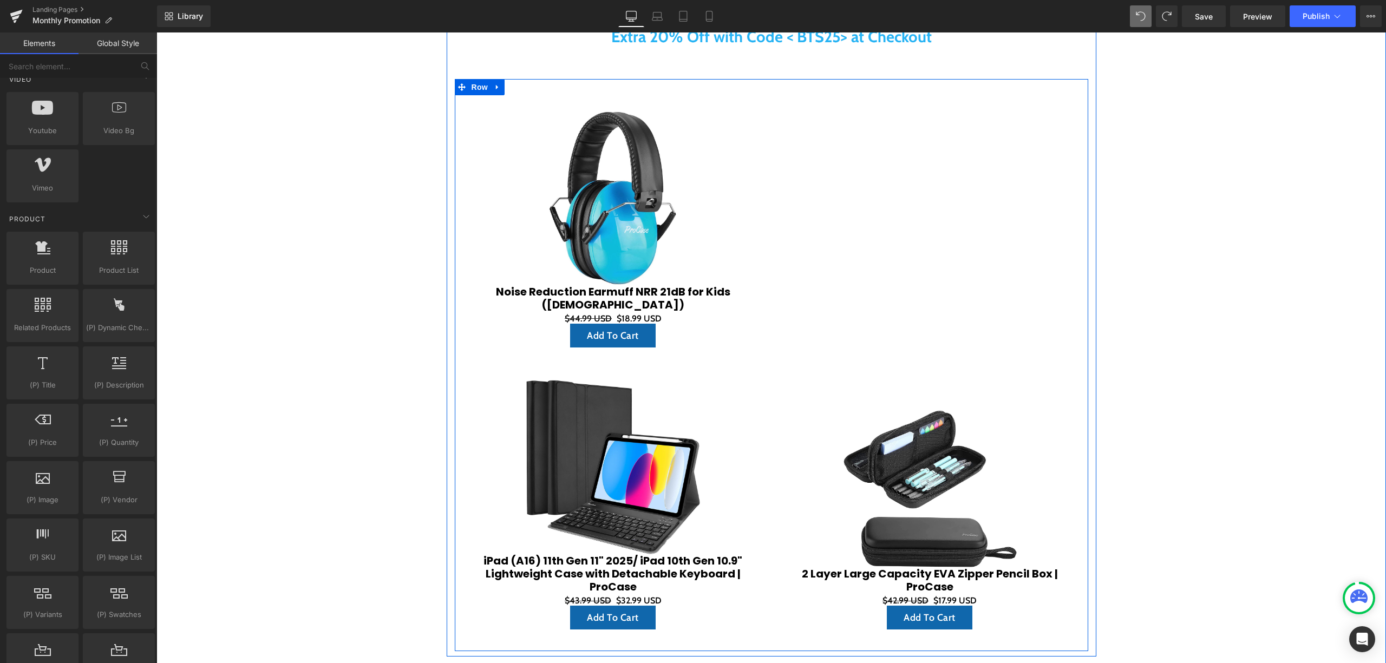
click at [806, 136] on div "Sale Off (P) Image 2 Layer Large Capacity EVA Zipper Pencil Box | ProCase (P) T…" at bounding box center [929, 370] width 317 height 551
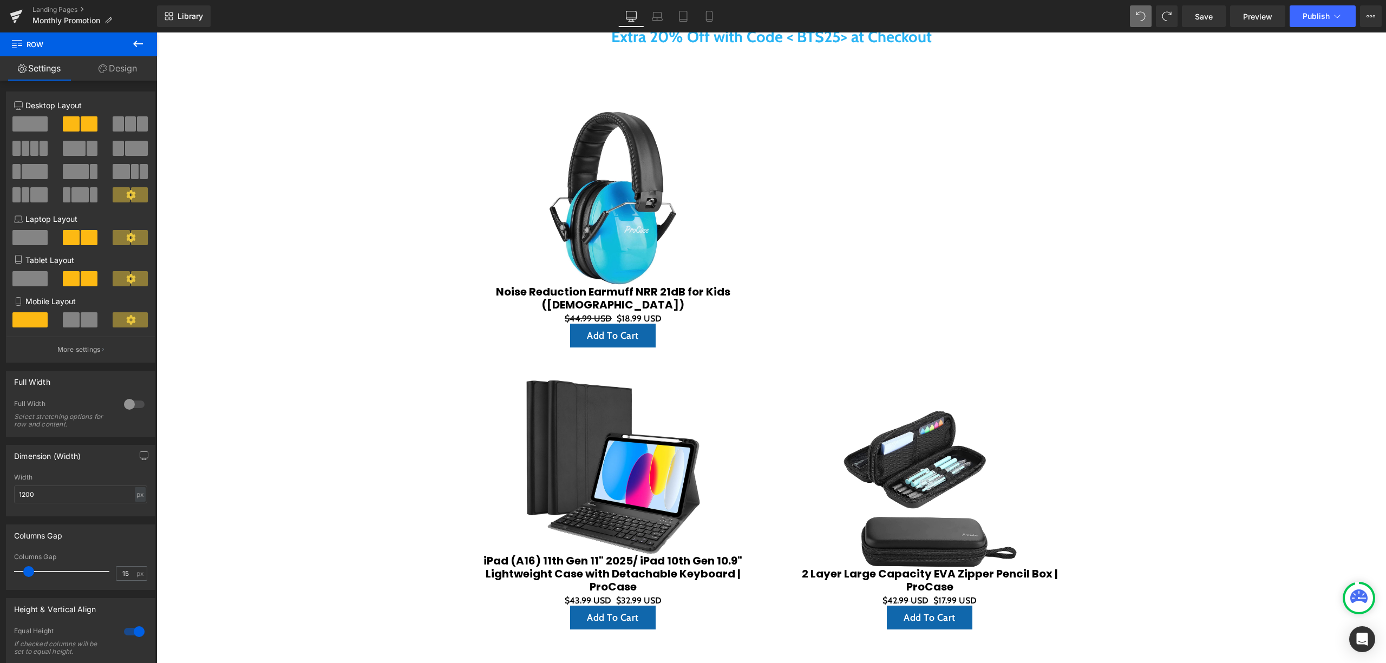
click at [141, 37] on icon at bounding box center [138, 43] width 13 height 13
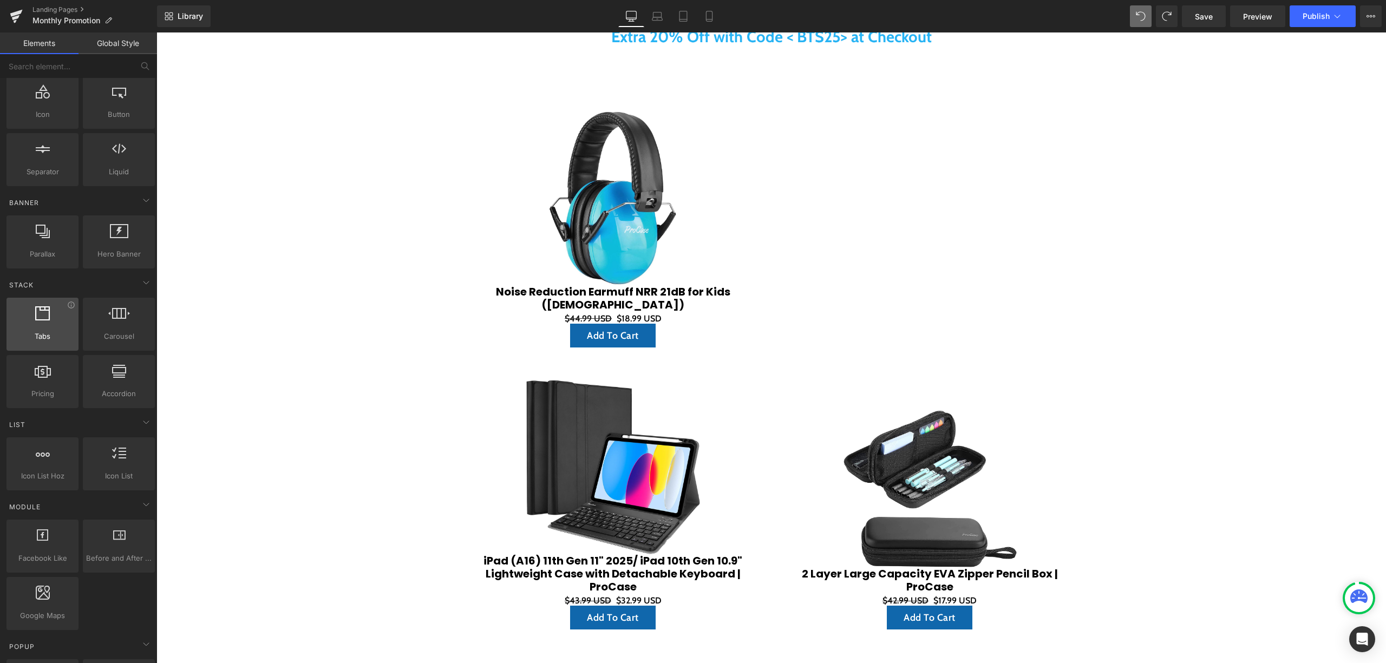
scroll to position [0, 0]
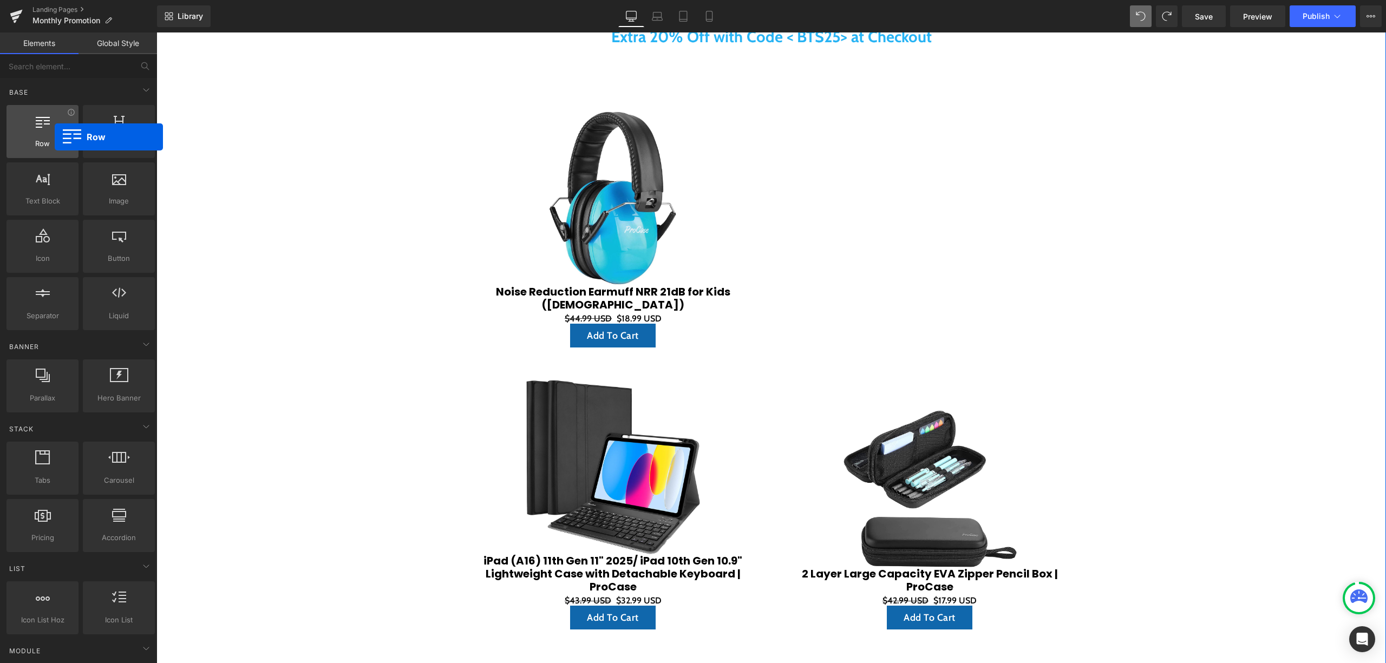
click at [57, 132] on div at bounding box center [43, 126] width 66 height 24
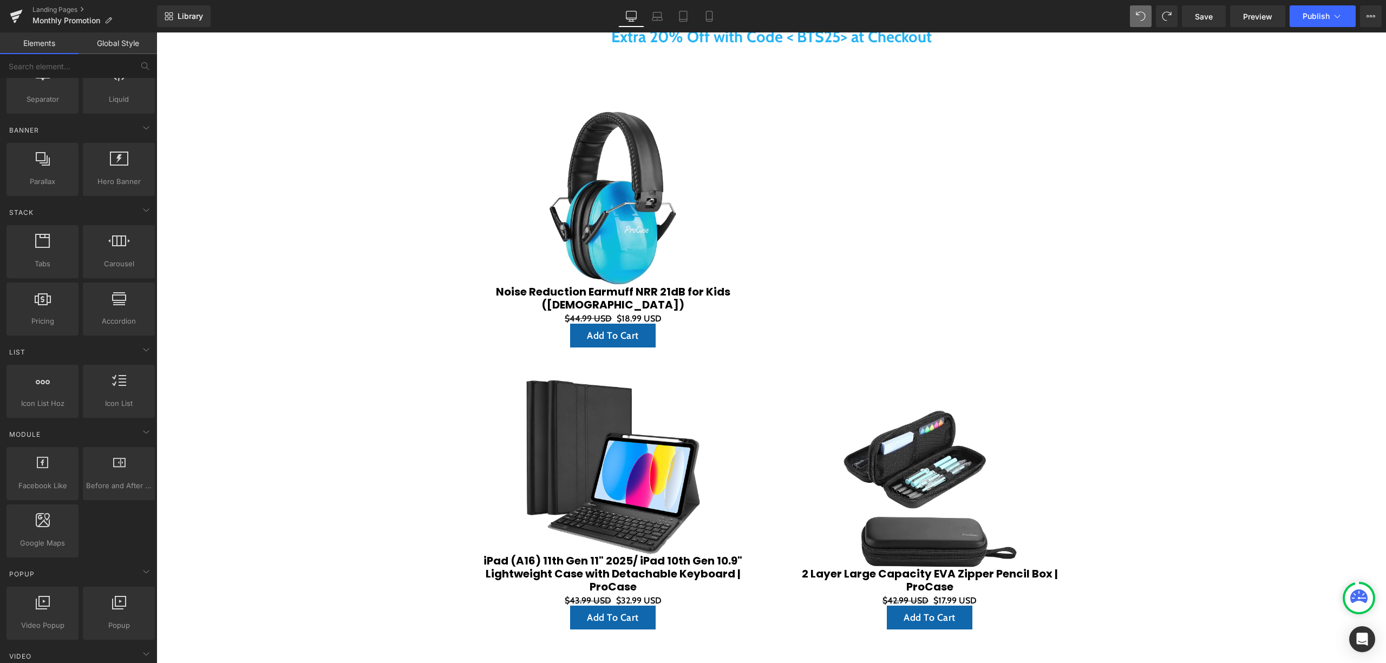
scroll to position [577, 0]
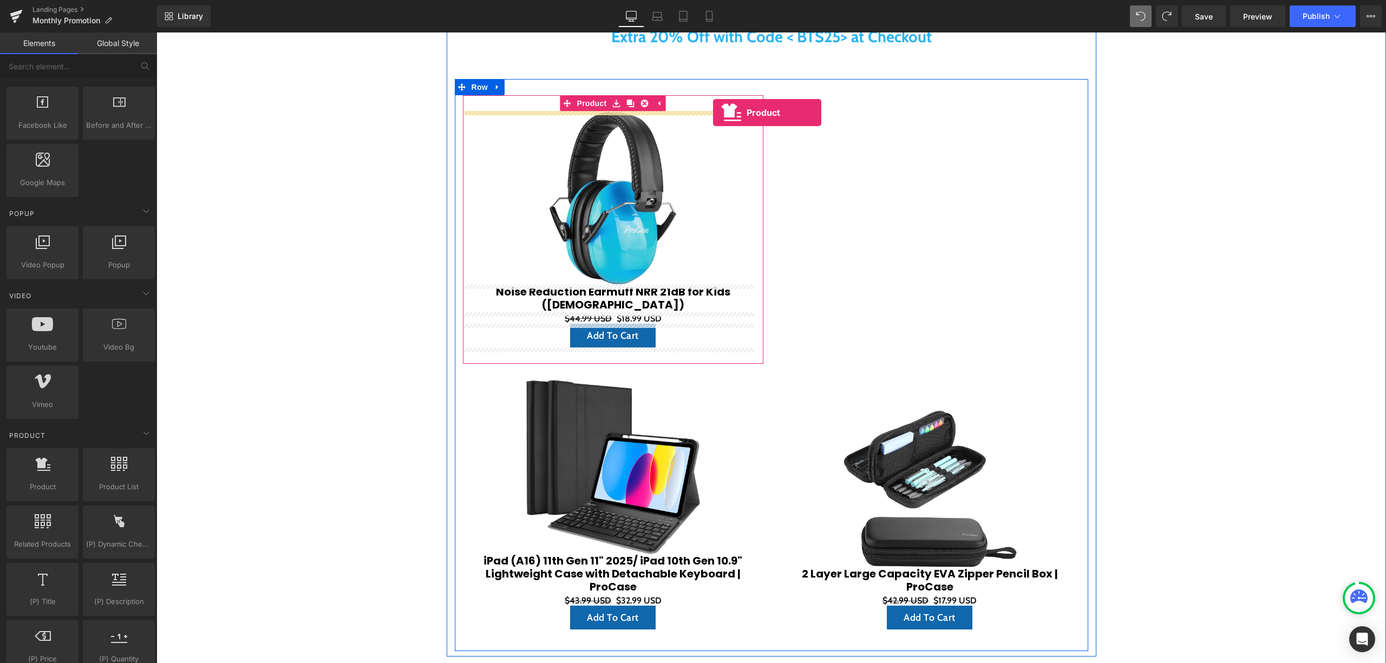
drag, startPoint x: 233, startPoint y: 495, endPoint x: 713, endPoint y: 113, distance: 613.7
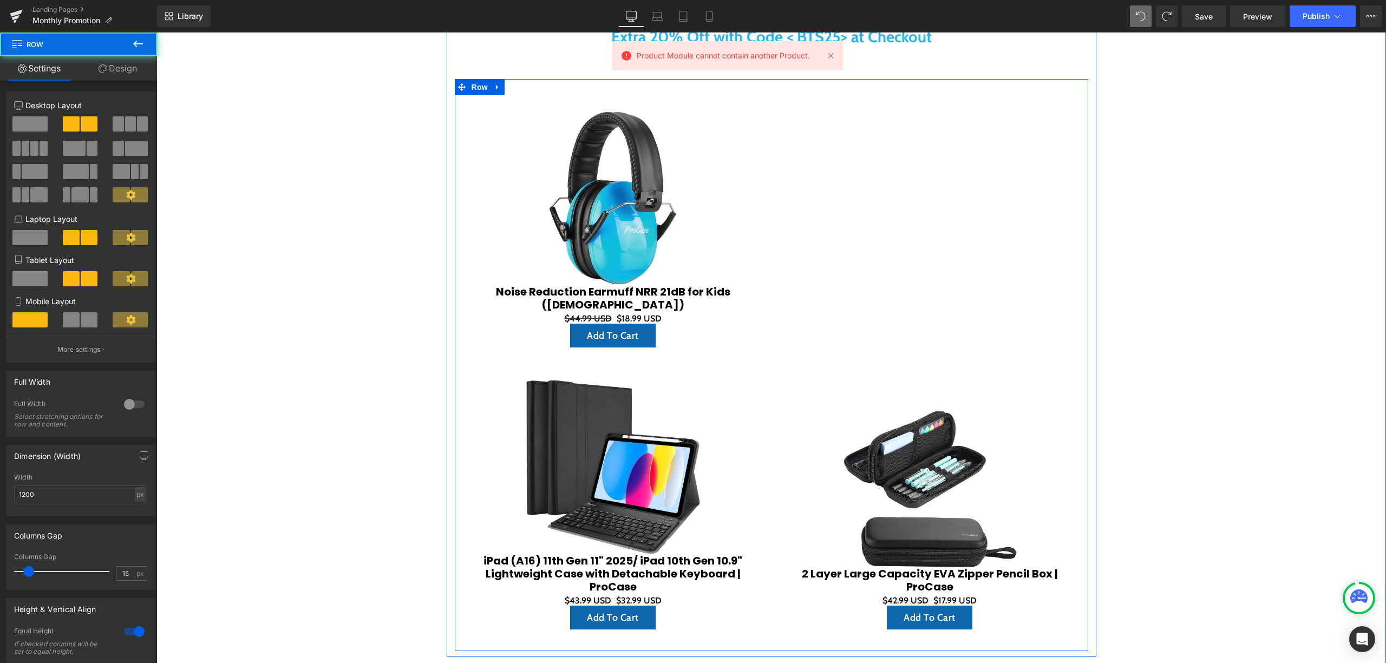
click at [847, 132] on div "Sale Off (P) Image 2 Layer Large Capacity EVA Zipper Pencil Box | ProCase (P) T…" at bounding box center [929, 370] width 317 height 551
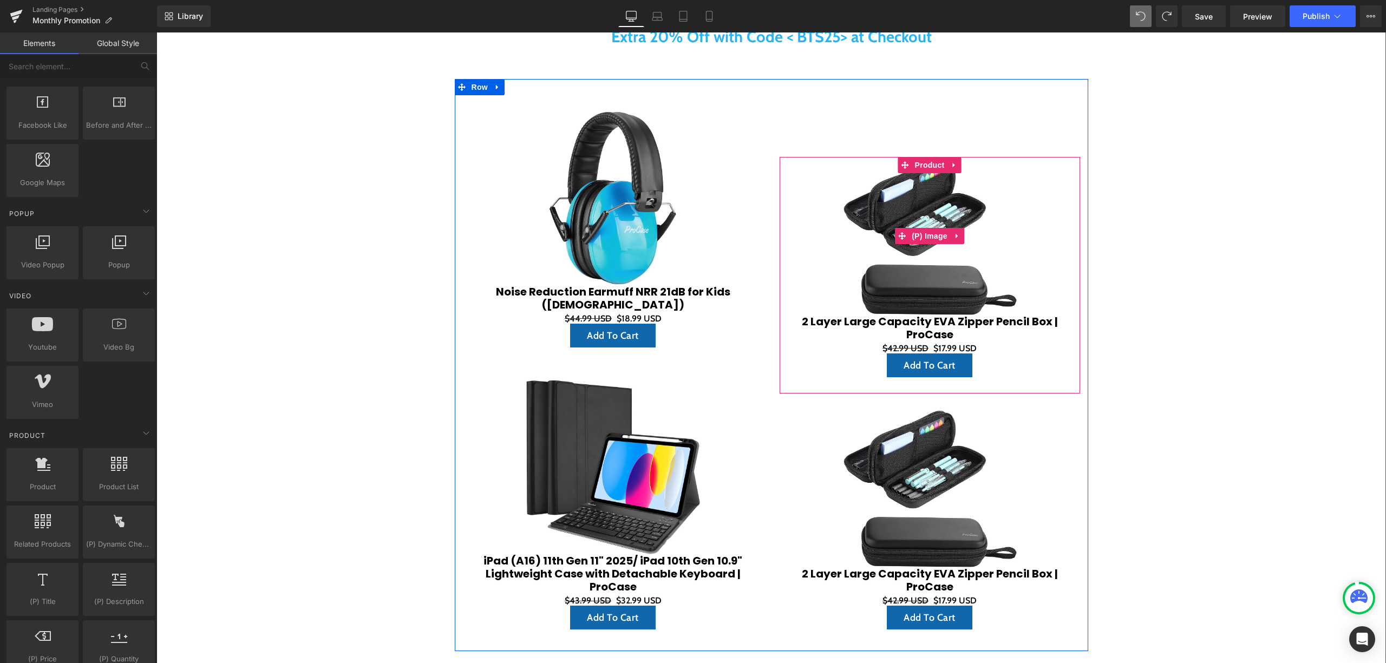
click at [871, 193] on img at bounding box center [930, 236] width 174 height 158
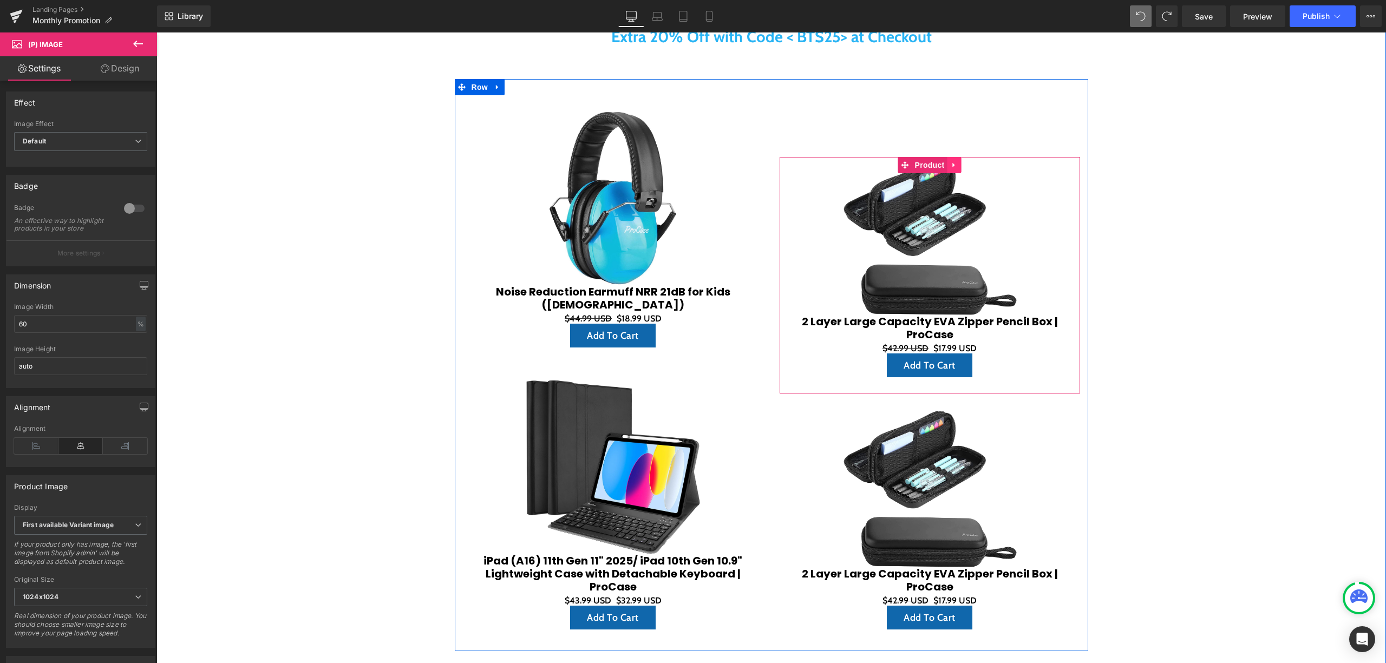
click at [947, 163] on link at bounding box center [954, 165] width 14 height 16
click at [930, 361] on span "(P) Cart Button" at bounding box center [930, 366] width 62 height 16
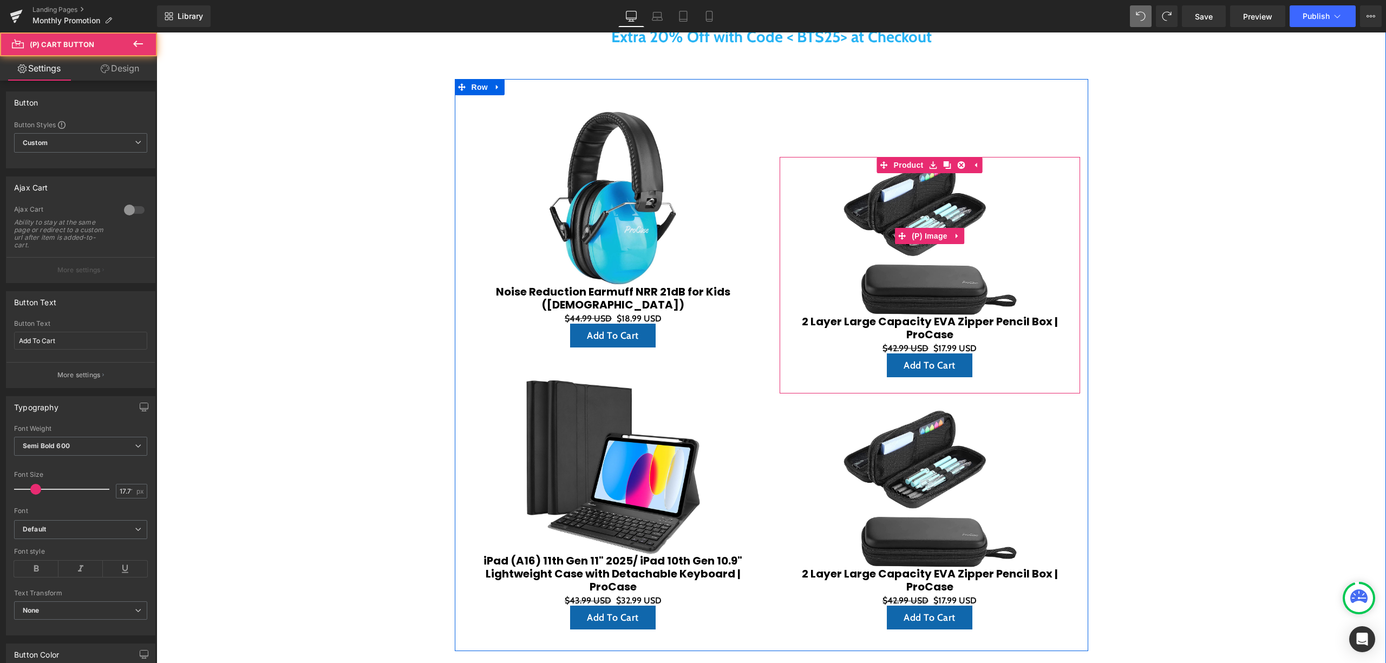
click at [934, 235] on span "(P) Image" at bounding box center [929, 236] width 41 height 16
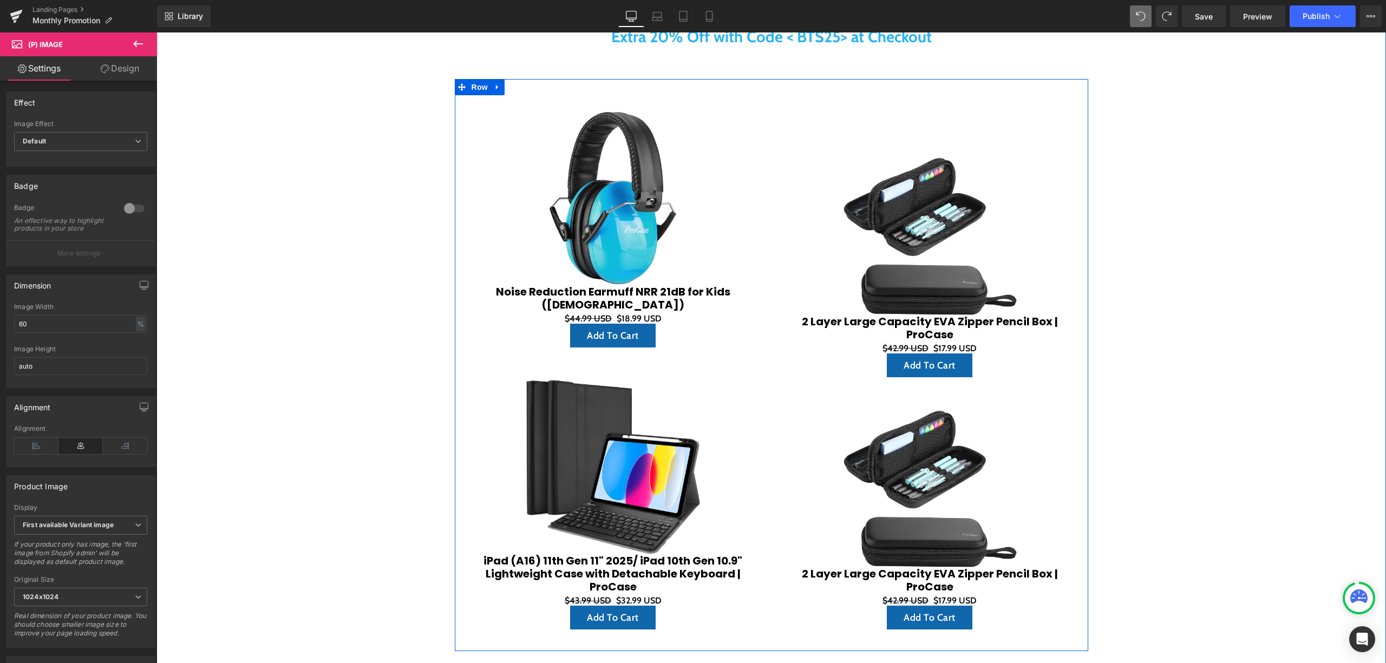
click at [899, 159] on div "Sale Off (P) Image 2 Layer Large Capacity EVA Zipper Pencil Box | ProCase (P) T…" at bounding box center [930, 275] width 300 height 237
click at [912, 167] on span "Product" at bounding box center [929, 166] width 35 height 16
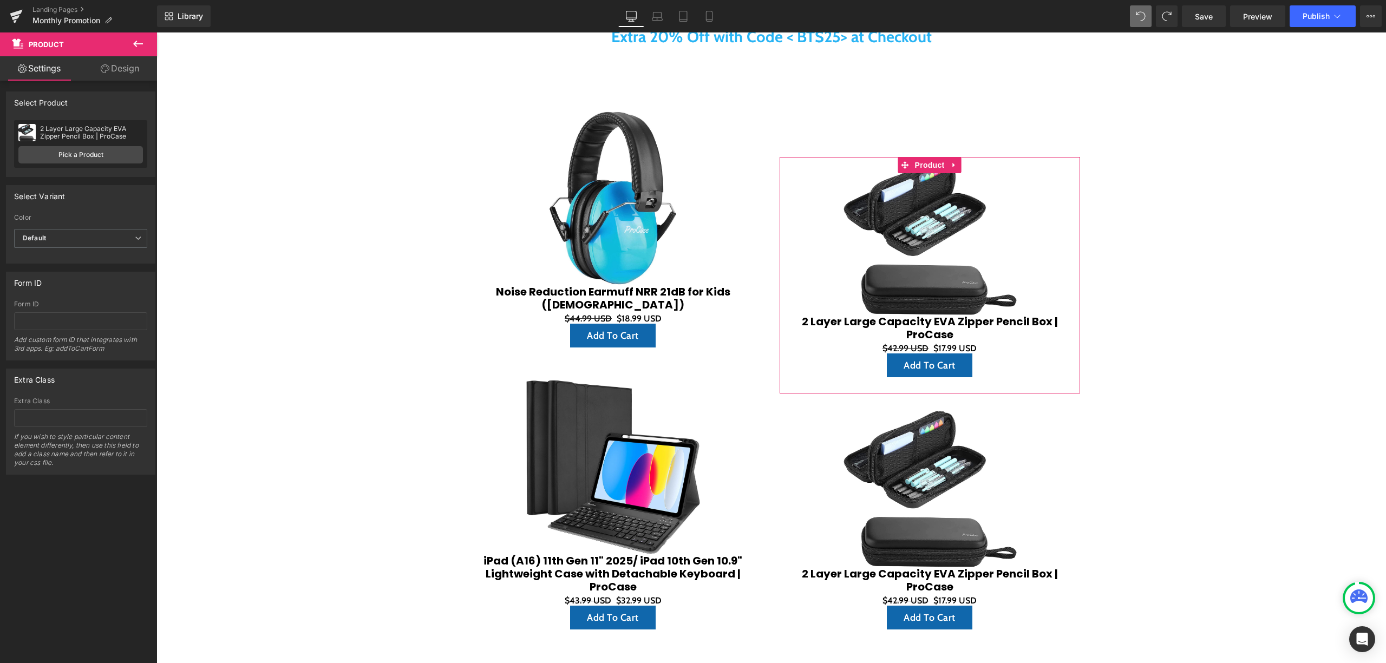
click at [66, 141] on div "2 Layer Large Capacity EVA Zipper Pencil Box | ProCase 2 Layer Large Capacity E…" at bounding box center [80, 144] width 133 height 48
click at [83, 152] on link "Pick a Product" at bounding box center [80, 154] width 125 height 17
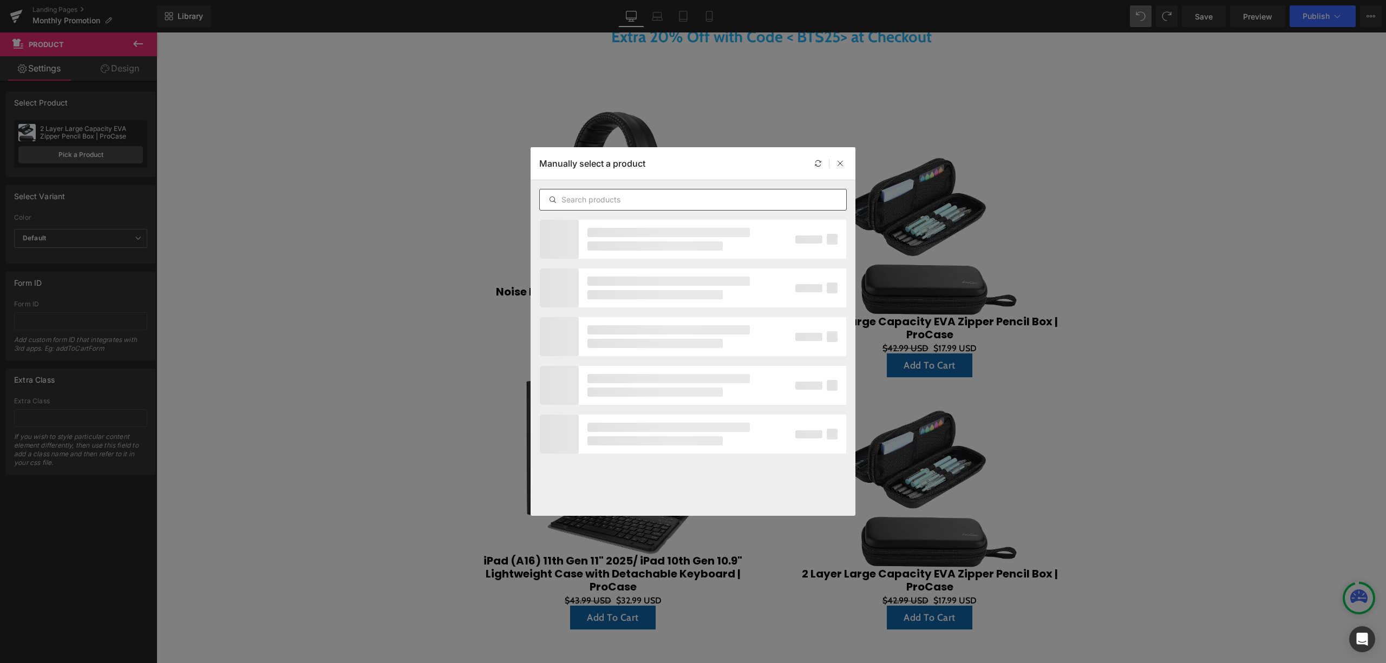
click at [685, 207] on div at bounding box center [692, 200] width 307 height 22
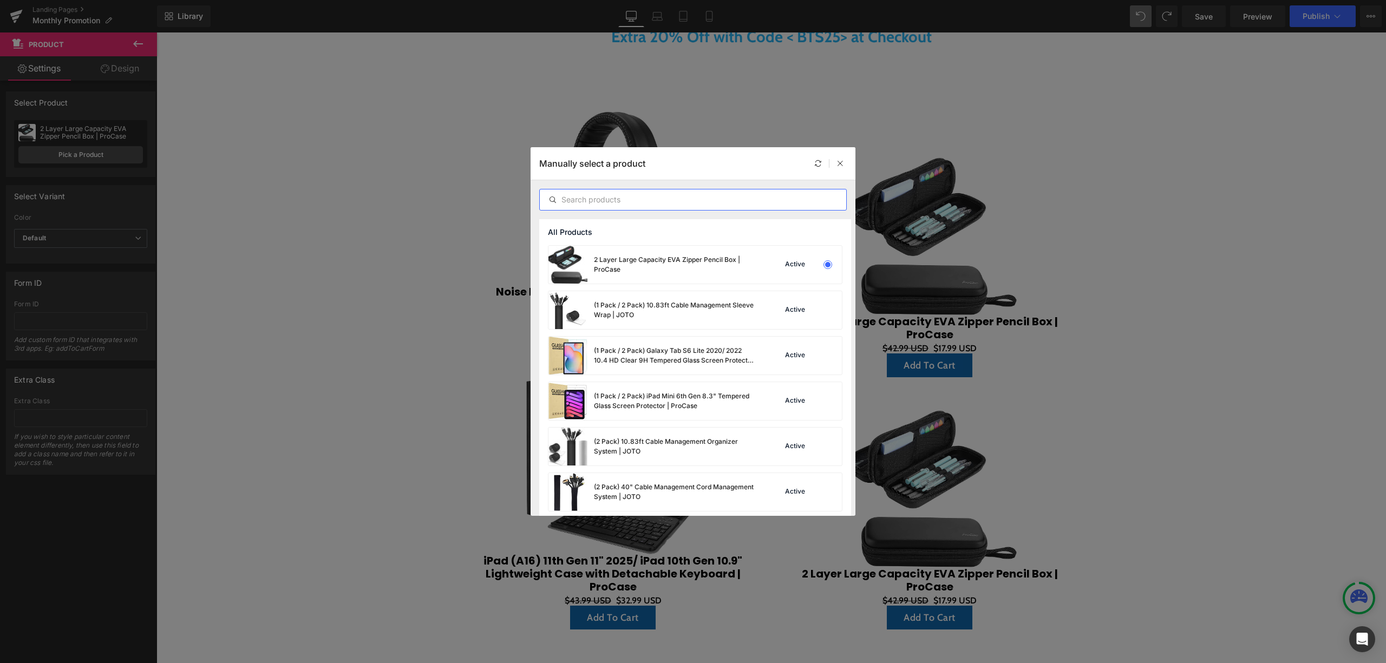
click at [678, 196] on input "text" at bounding box center [693, 199] width 306 height 13
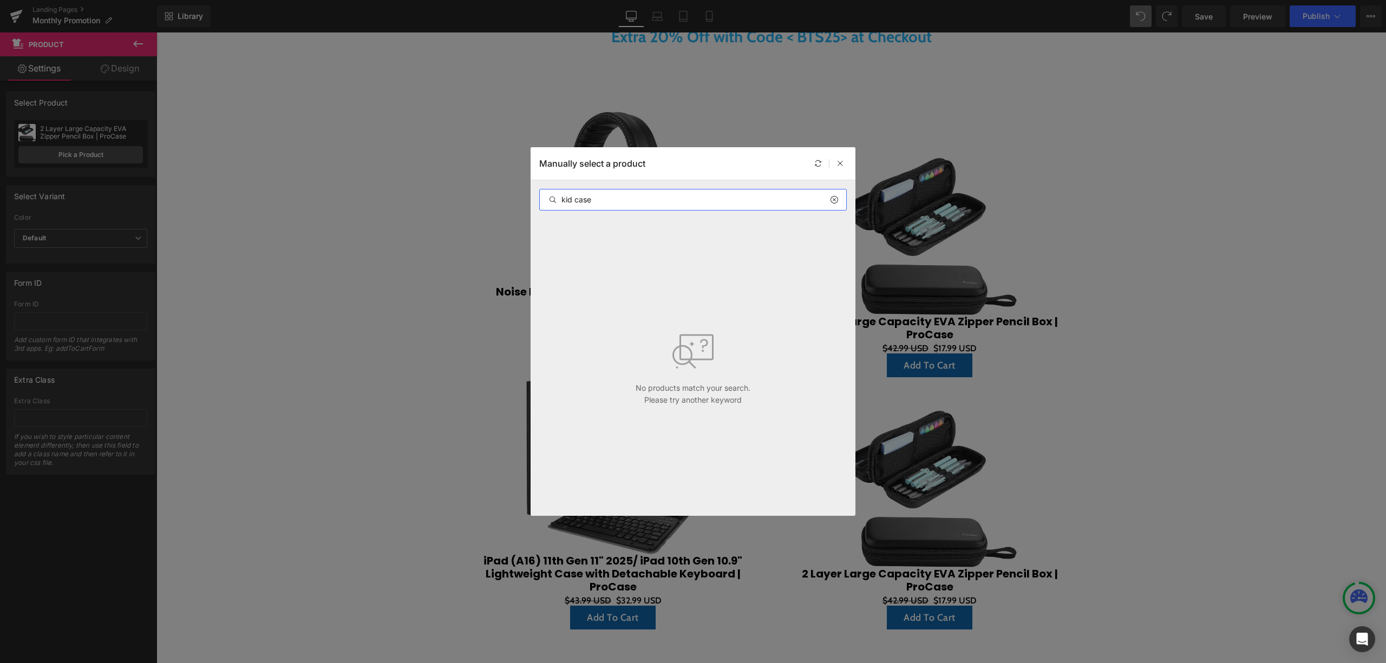
click at [616, 202] on input "kid case" at bounding box center [693, 199] width 306 height 13
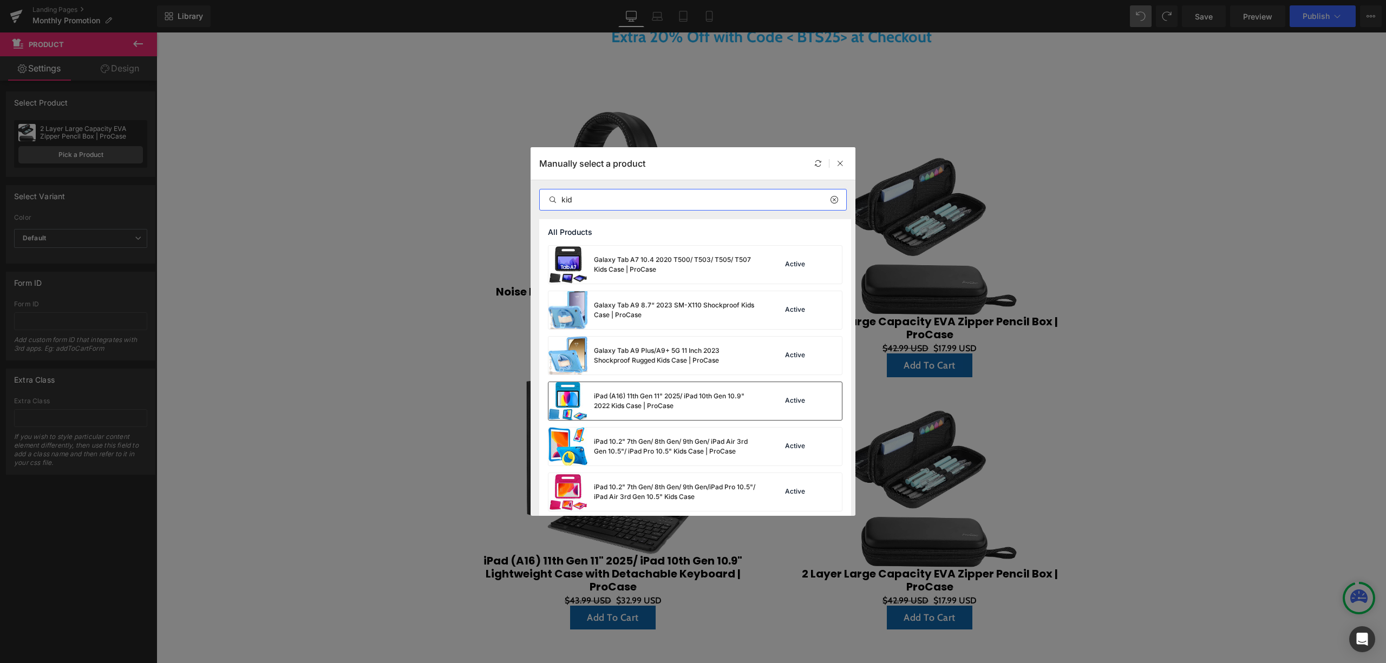
scroll to position [72, 0]
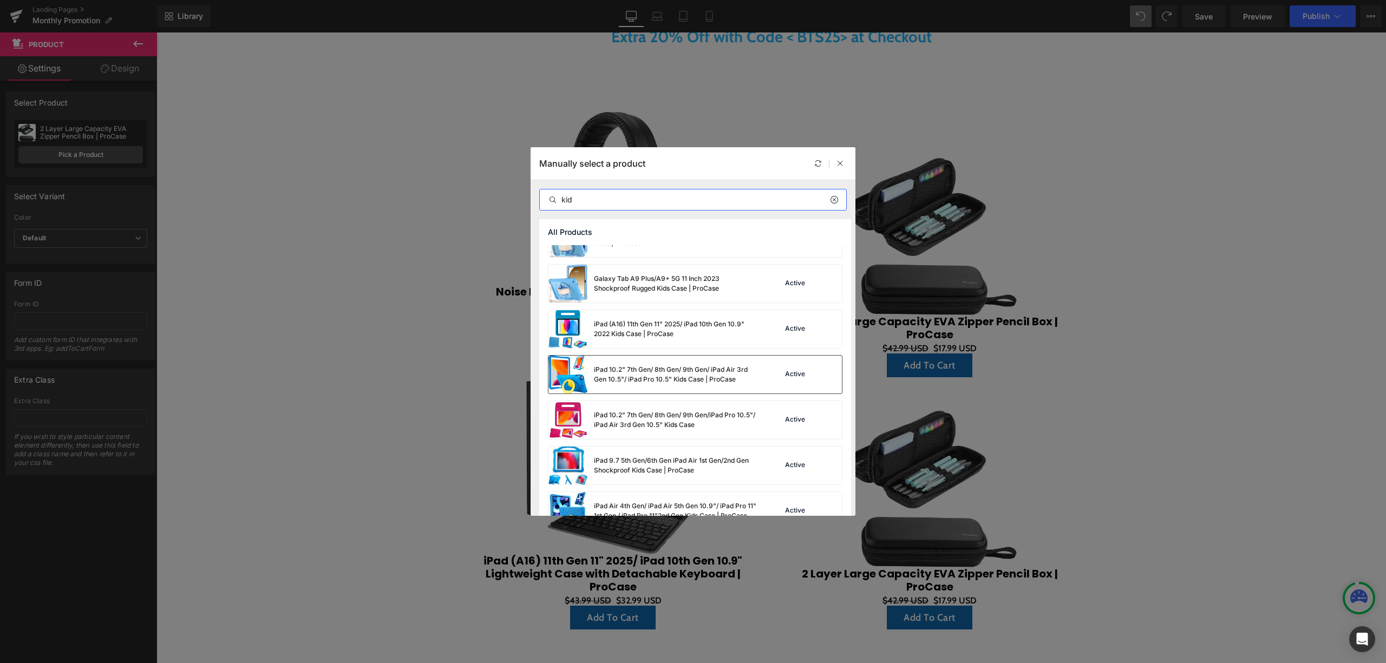
type input "kid"
click at [658, 369] on div "iPad 10.2" 7th Gen/ 8th Gen/ 9th Gen/ iPad Air 3rd Gen 10.5"/ iPad Pro 10.5" Ki…" at bounding box center [675, 374] width 162 height 19
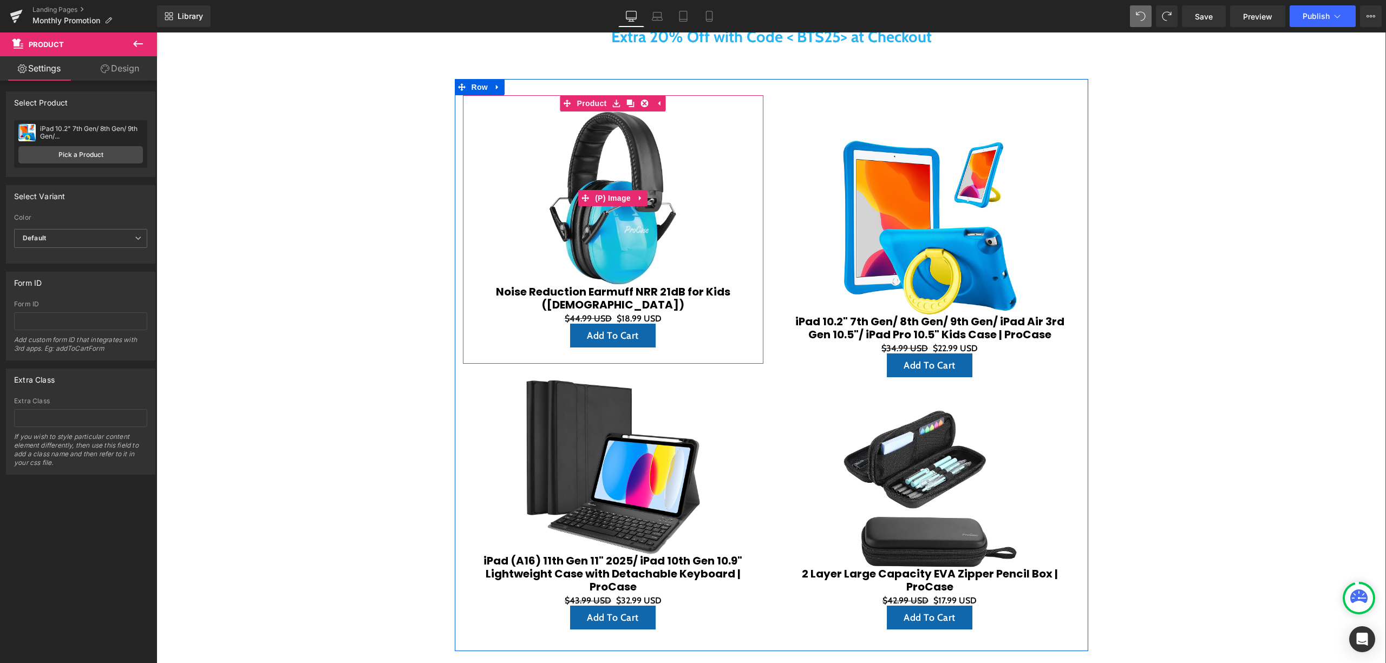
click at [633, 167] on img at bounding box center [613, 199] width 174 height 174
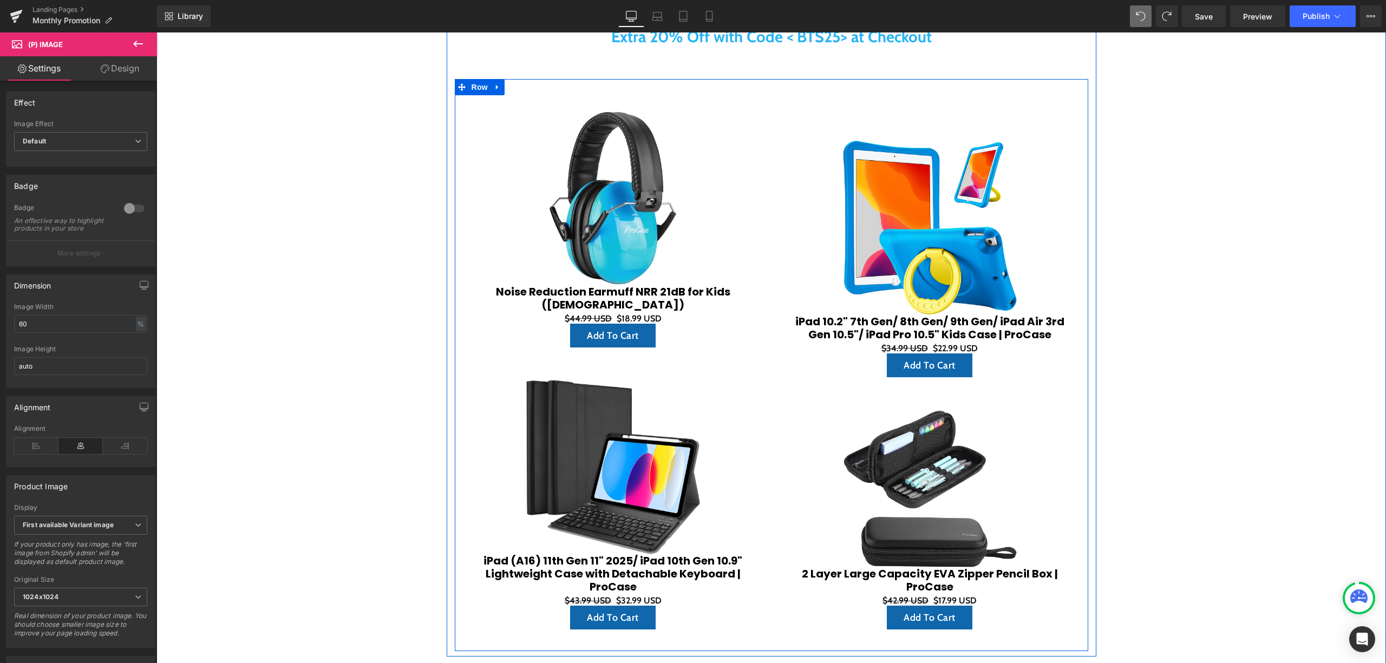
click at [854, 132] on div "Sale Off (P) Image iPad 10.2" 7th Gen/ 8th Gen/ 9th Gen/ iPad Air 3rd Gen 10.5"…" at bounding box center [929, 370] width 317 height 551
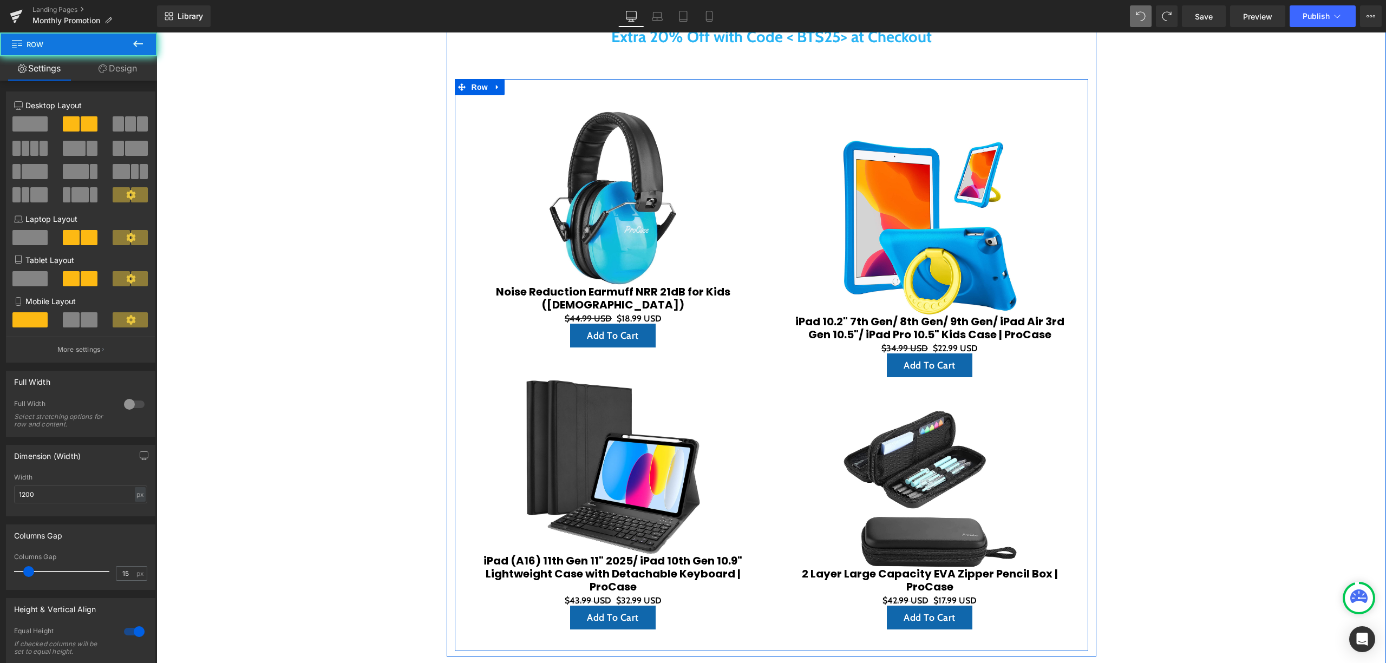
click at [936, 95] on div "Sale Off (P) Image iPad 10.2" 7th Gen/ 8th Gen/ 9th Gen/ iPad Air 3rd Gen 10.5"…" at bounding box center [929, 370] width 317 height 551
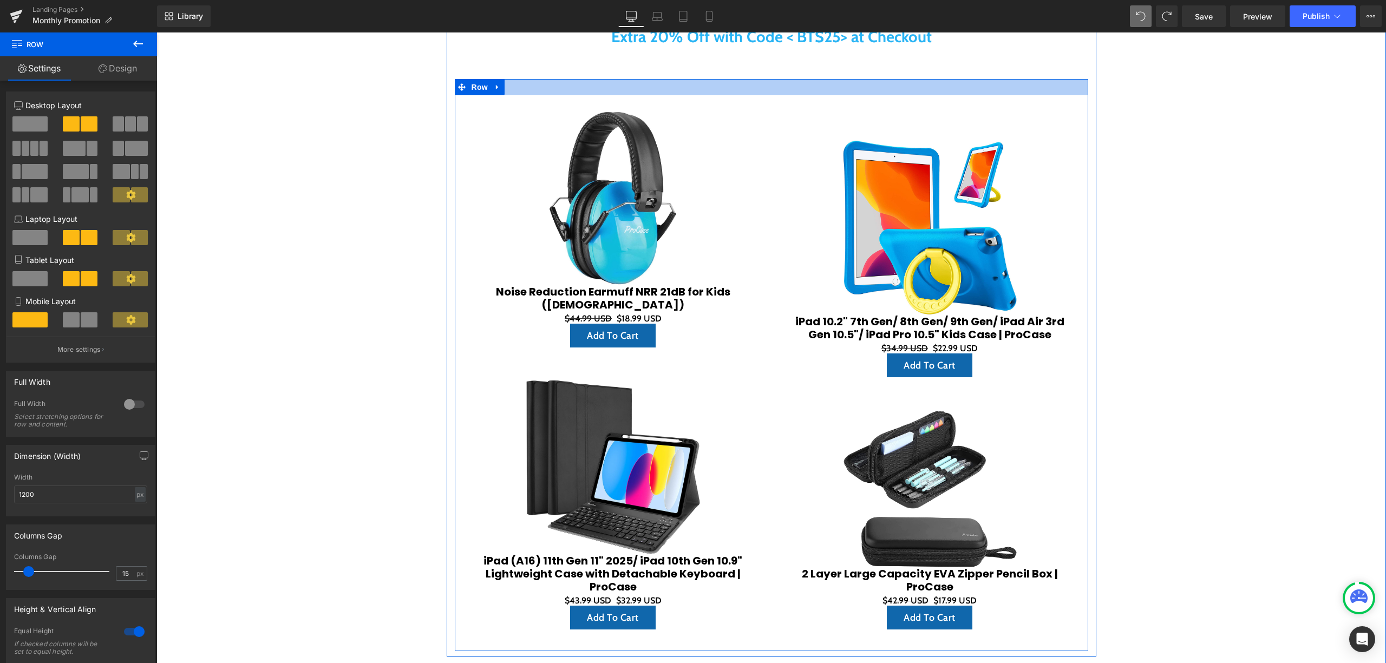
click at [938, 81] on div at bounding box center [771, 87] width 633 height 16
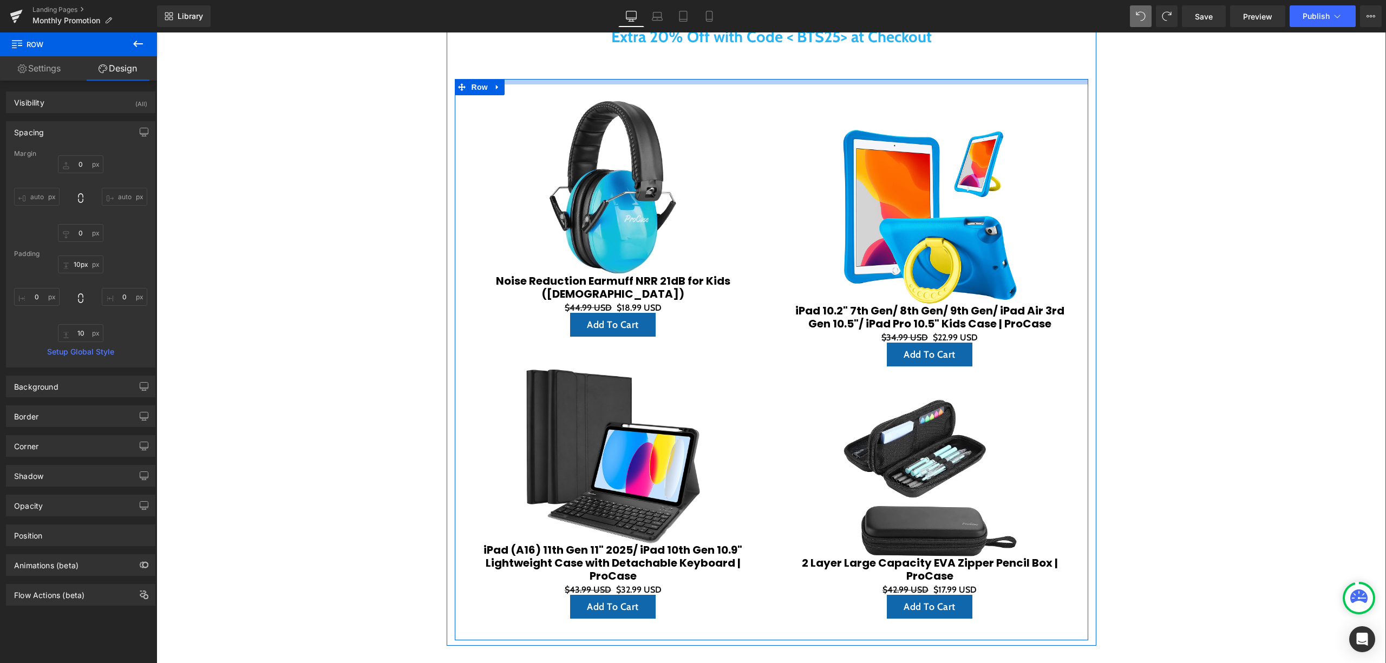
type input "0px"
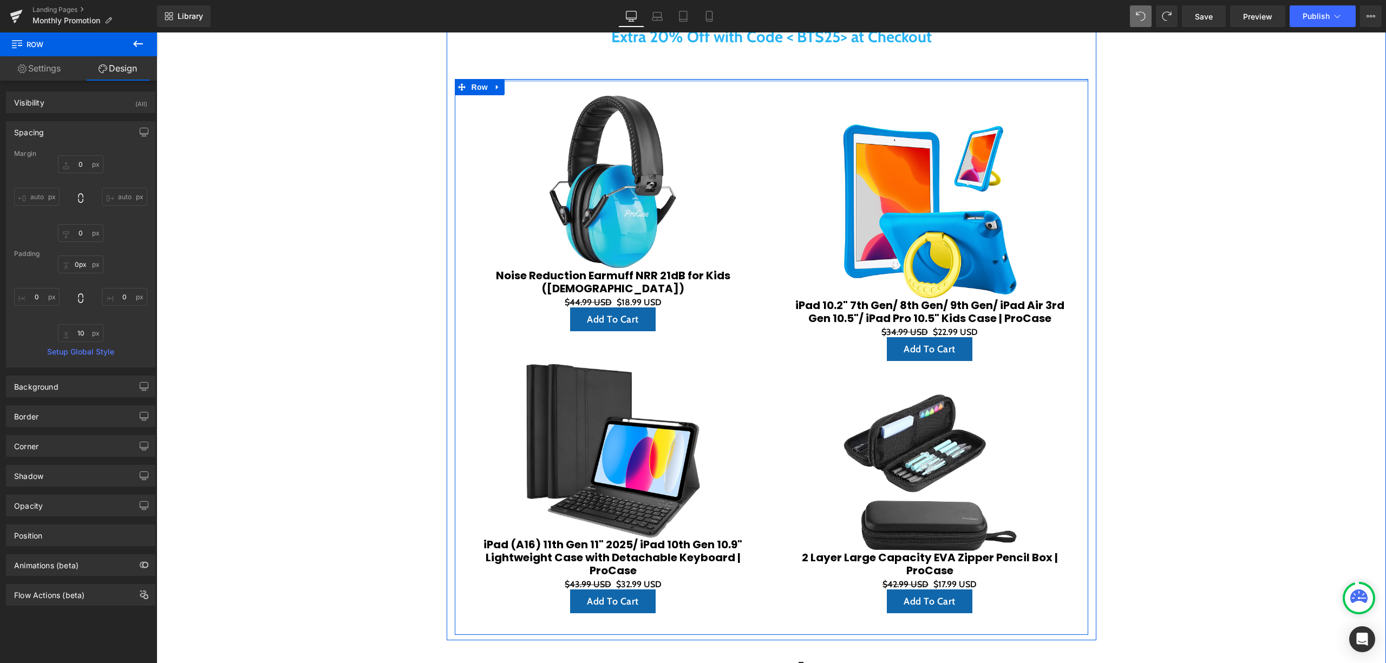
drag, startPoint x: 936, startPoint y: 81, endPoint x: 927, endPoint y: 103, distance: 23.5
click at [945, 53] on div "Welcome Back to School Heading Extra 20% Off with Code < BTS25> at Checkout Tex…" at bounding box center [772, 301] width 650 height 668
click at [874, 171] on img at bounding box center [930, 211] width 174 height 175
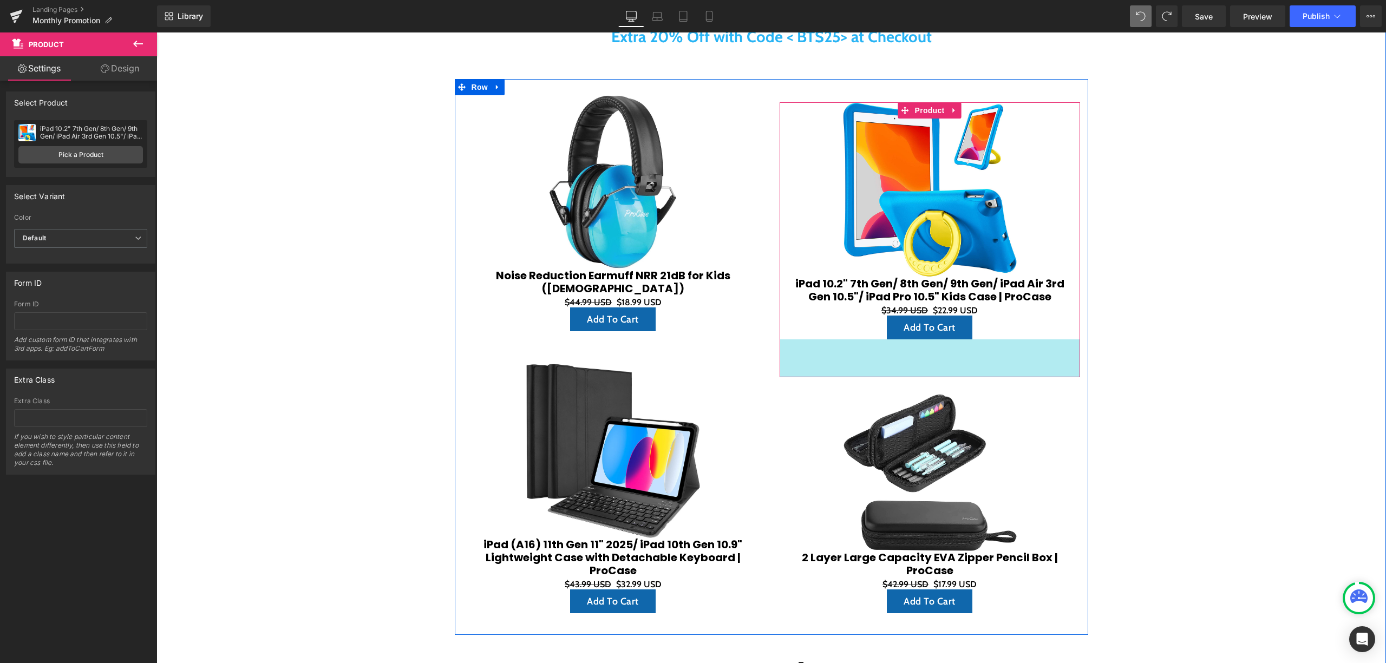
drag, startPoint x: 819, startPoint y: 376, endPoint x: 823, endPoint y: 397, distance: 22.0
click at [823, 398] on div "Sale Off (P) Image iPad 10.2" 7th Gen/ 8th Gen/ 9th Gen/ iPad Air 3rd Gen 10.5"…" at bounding box center [929, 354] width 317 height 551
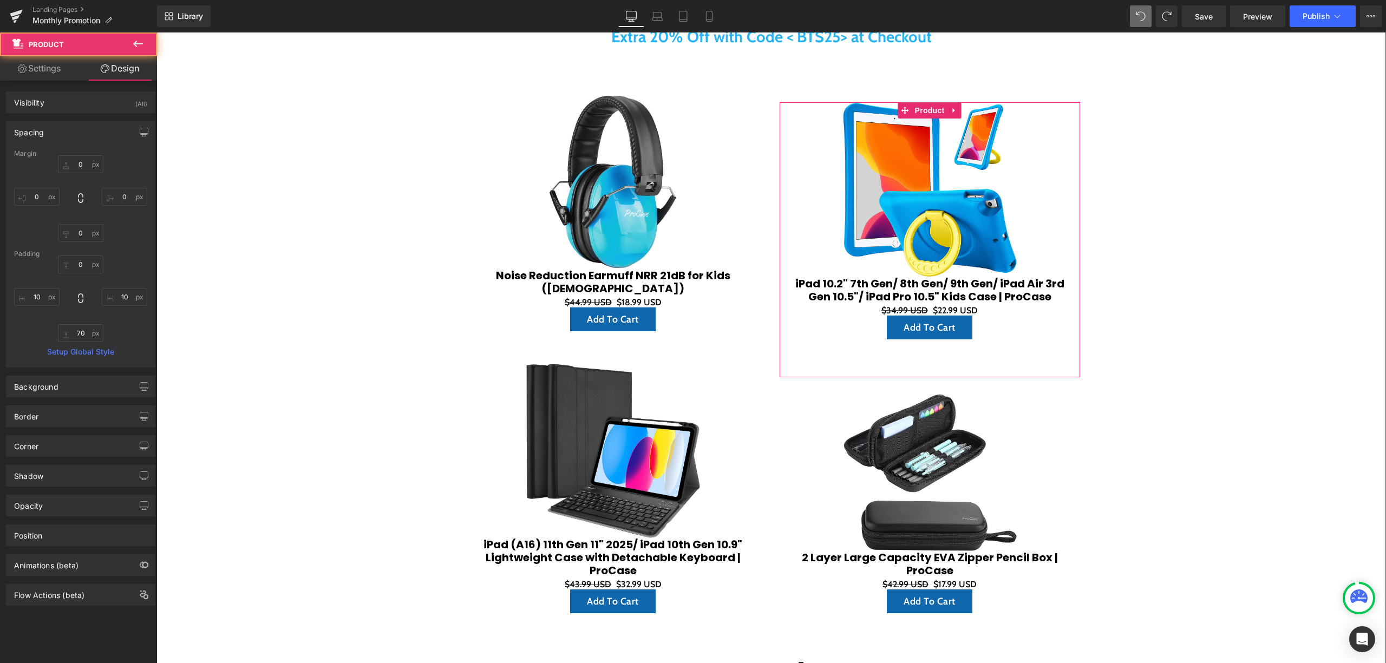
click at [1191, 320] on div "Welcome Back to School Heading Extra 20% Off with Code < BTS25> at Checkout Tex…" at bounding box center [770, 508] width 1229 height 1114
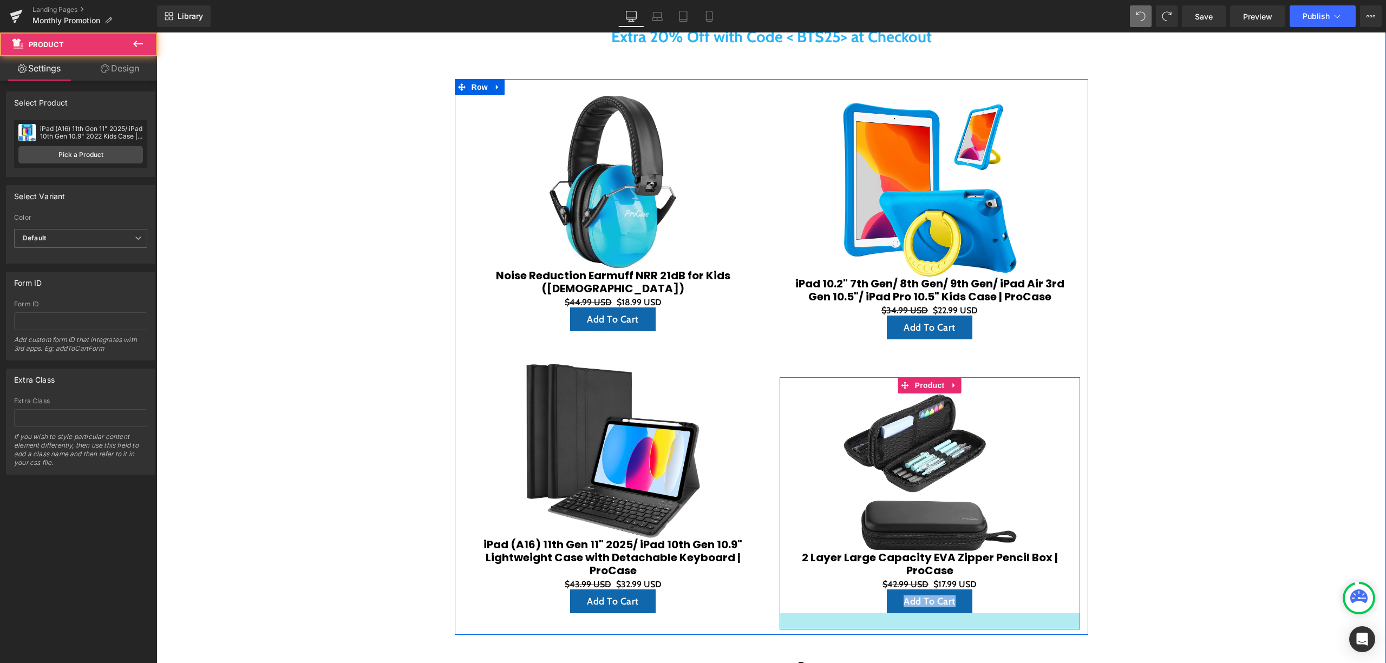
drag, startPoint x: 849, startPoint y: 628, endPoint x: 853, endPoint y: 624, distance: 6.1
click at [849, 633] on div "Sale Off (P) Image Noise Reduction Earmuff NRR 21dB for Kids ([DEMOGRAPHIC_DATA…" at bounding box center [771, 357] width 633 height 556
click at [895, 620] on div at bounding box center [930, 621] width 300 height 16
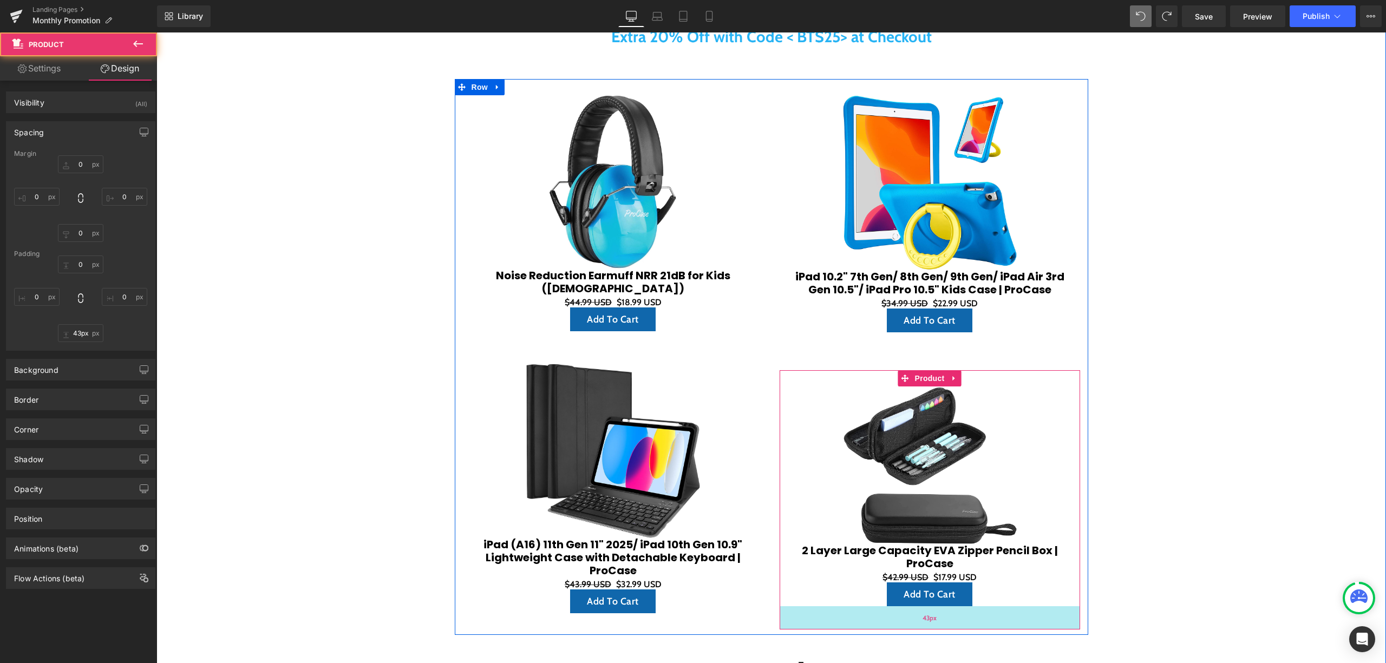
type input "0"
type input "30"
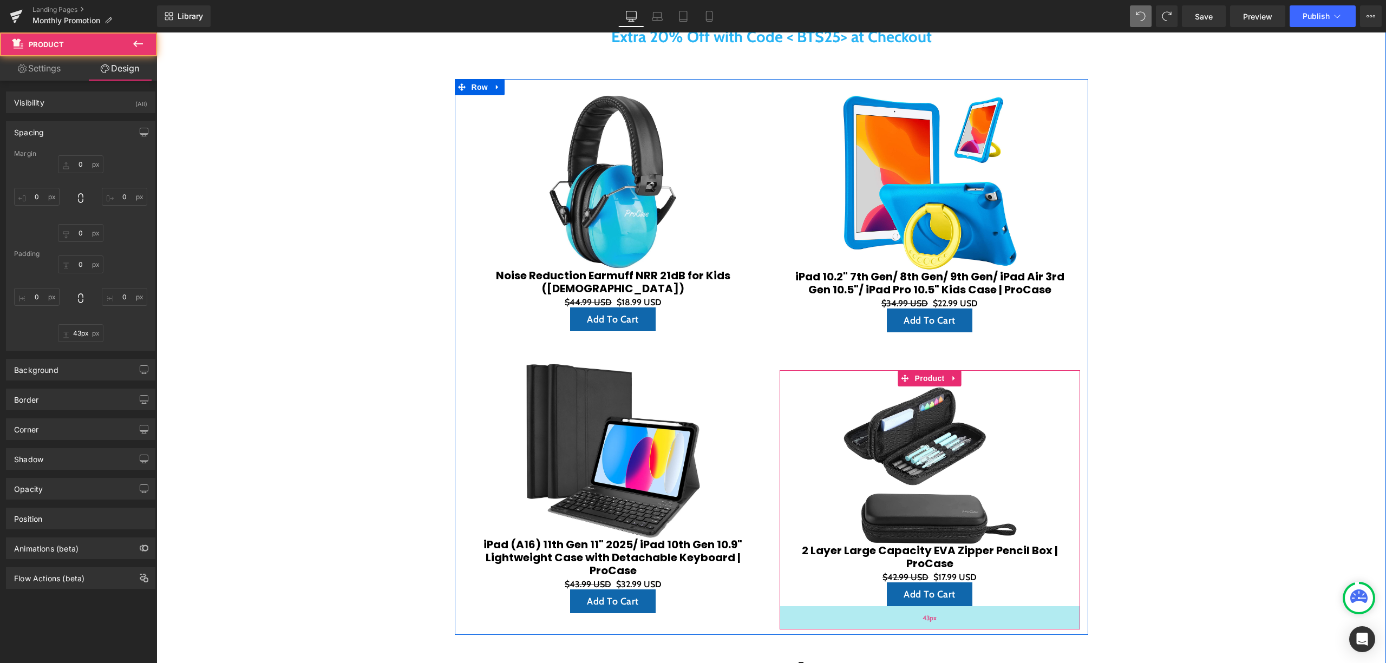
type input "10"
type input "43"
type input "10"
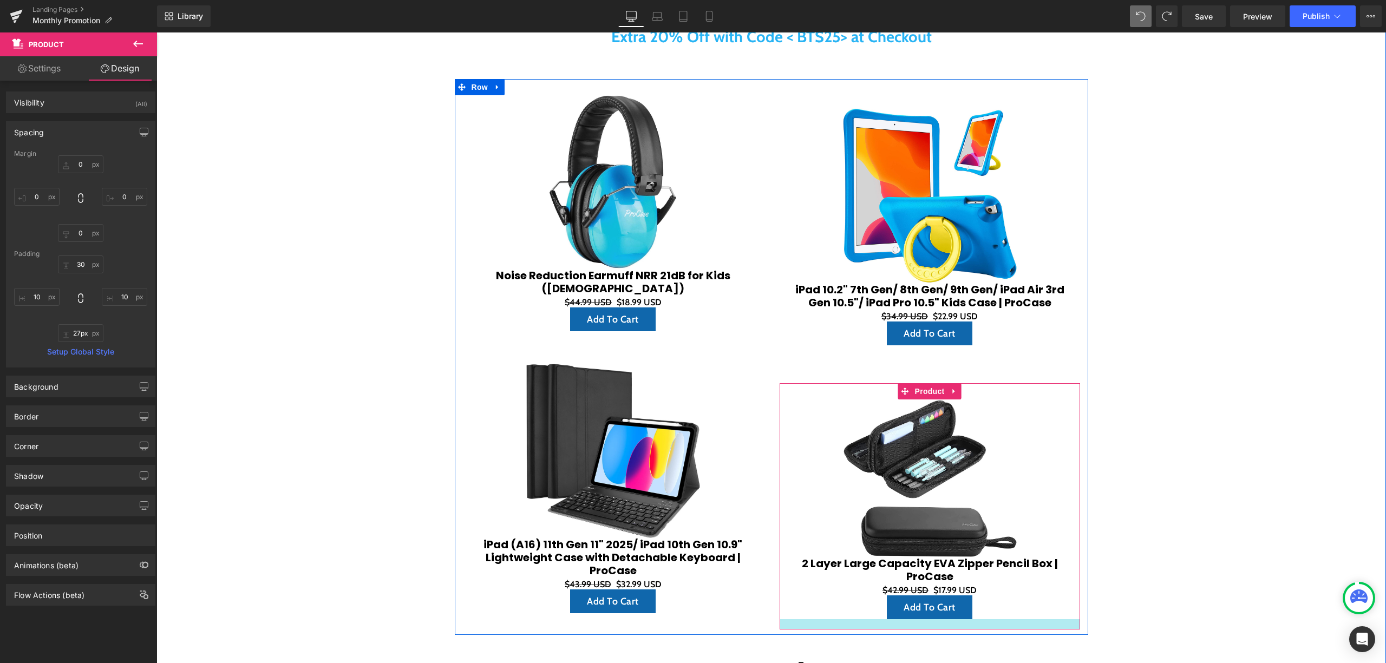
type input "28px"
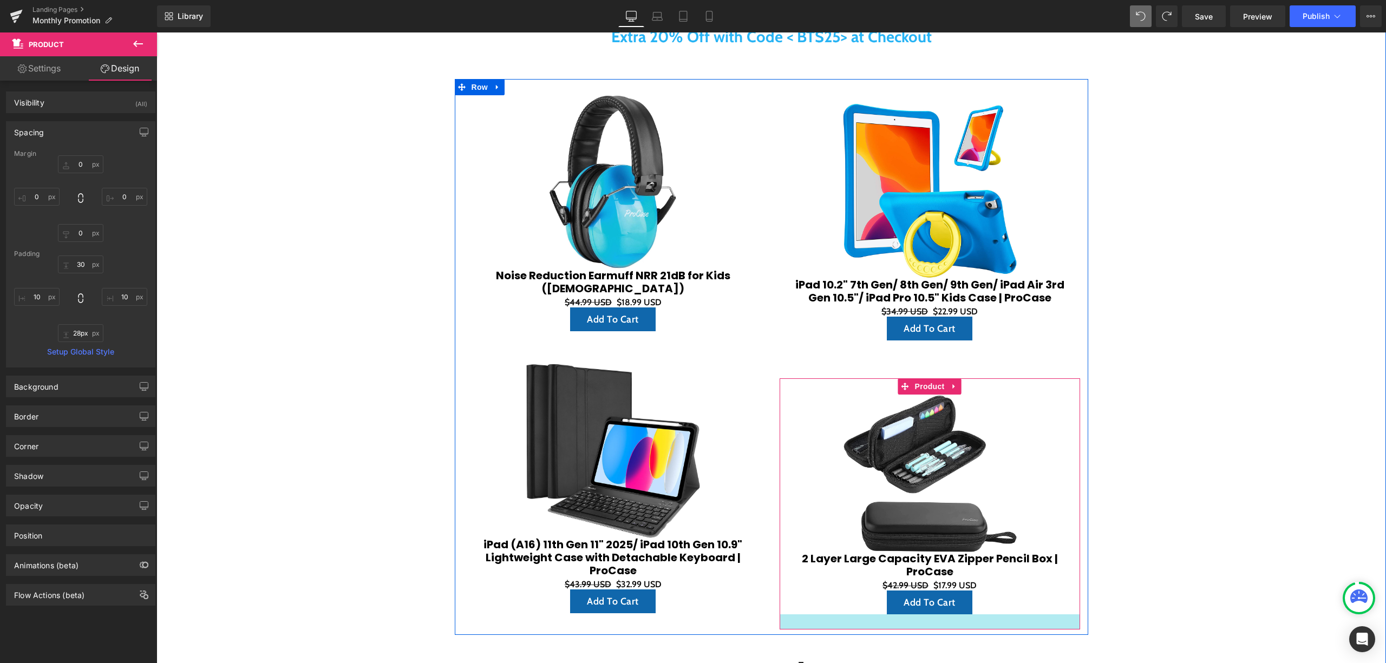
click at [898, 620] on div at bounding box center [930, 621] width 300 height 15
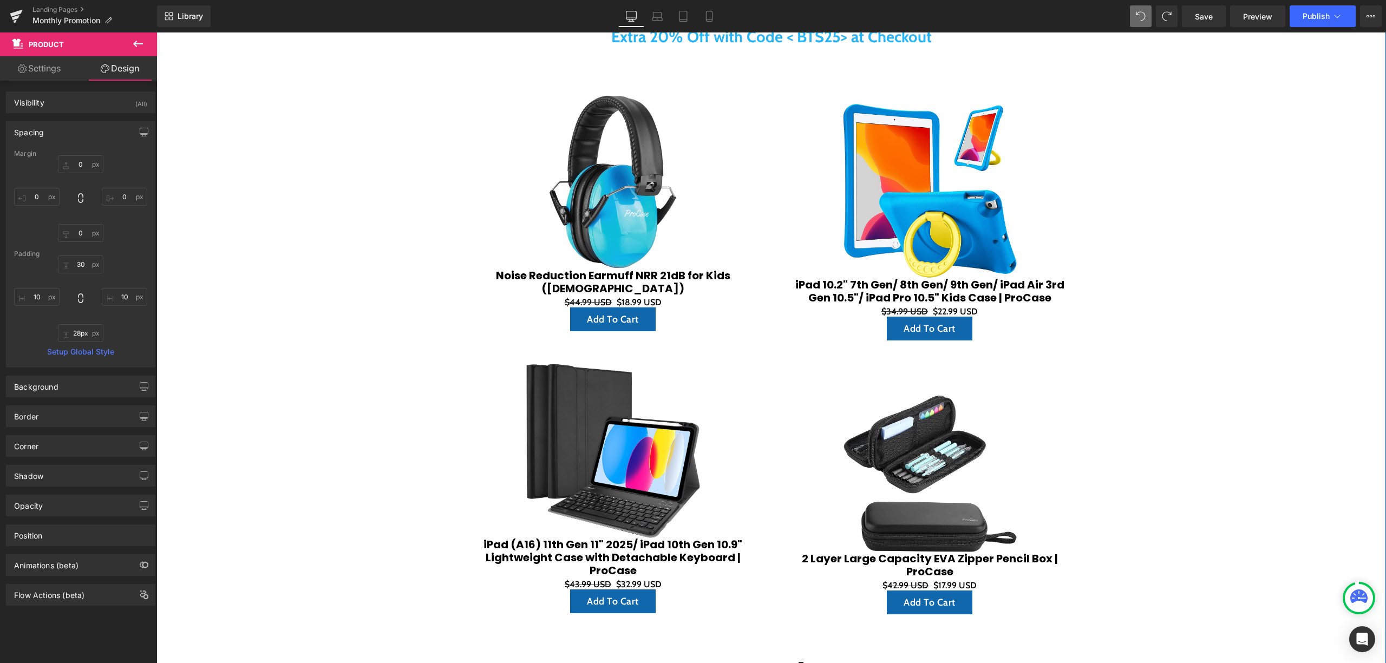
click at [1170, 293] on div "Welcome Back to School Heading Extra 20% Off with Code < BTS25> at Checkout Tex…" at bounding box center [770, 508] width 1229 height 1114
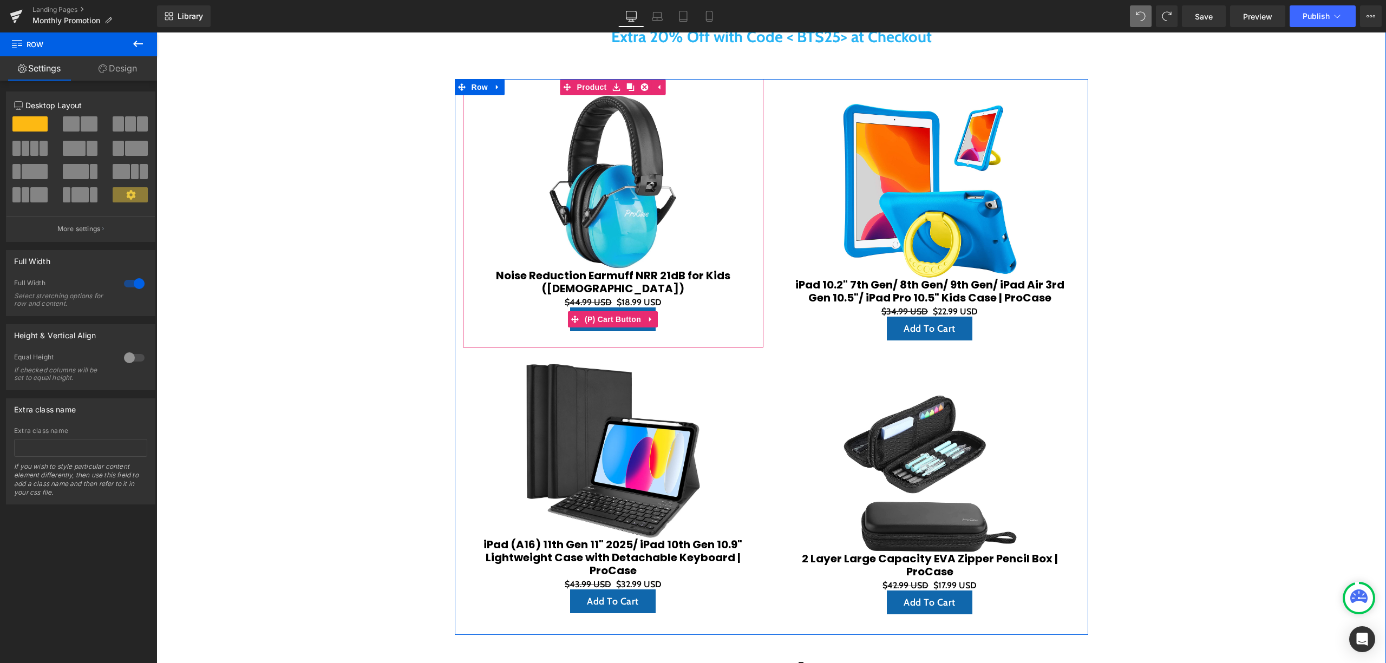
click at [719, 310] on div "Add To Cart" at bounding box center [613, 319] width 290 height 24
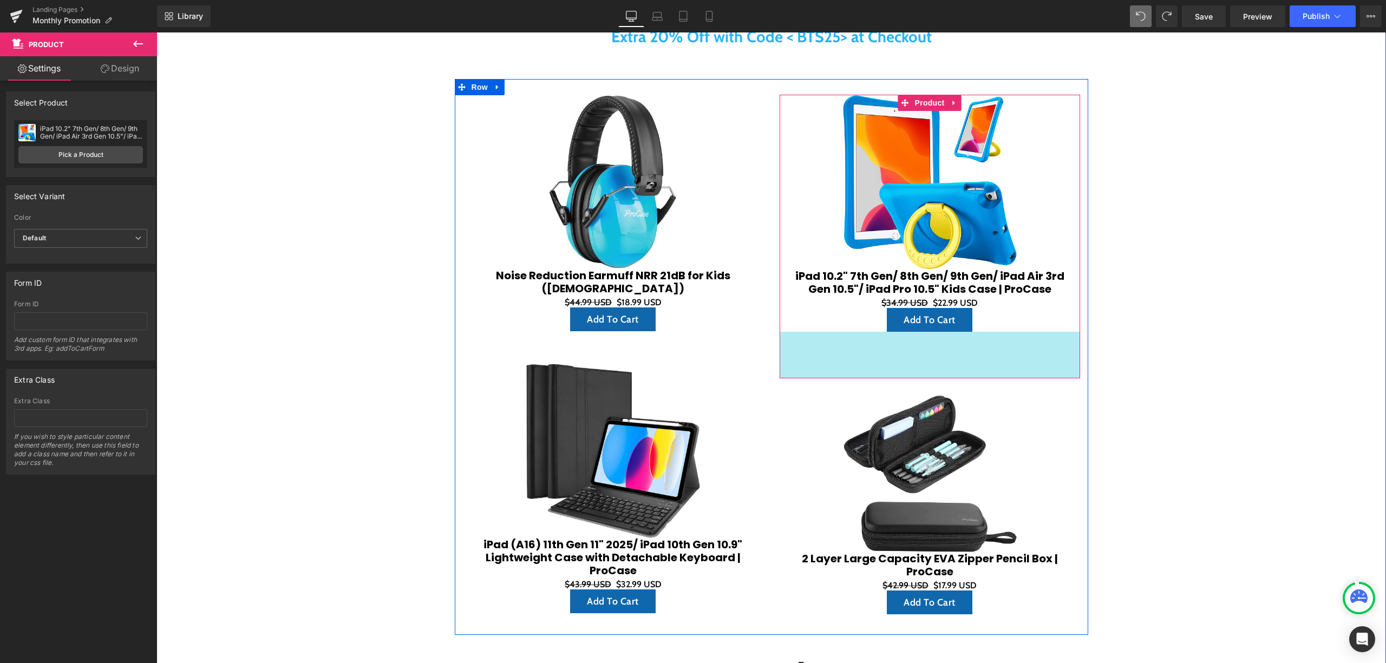
drag, startPoint x: 862, startPoint y: 361, endPoint x: 1129, endPoint y: 383, distance: 267.8
click at [863, 370] on div "86px" at bounding box center [930, 355] width 300 height 47
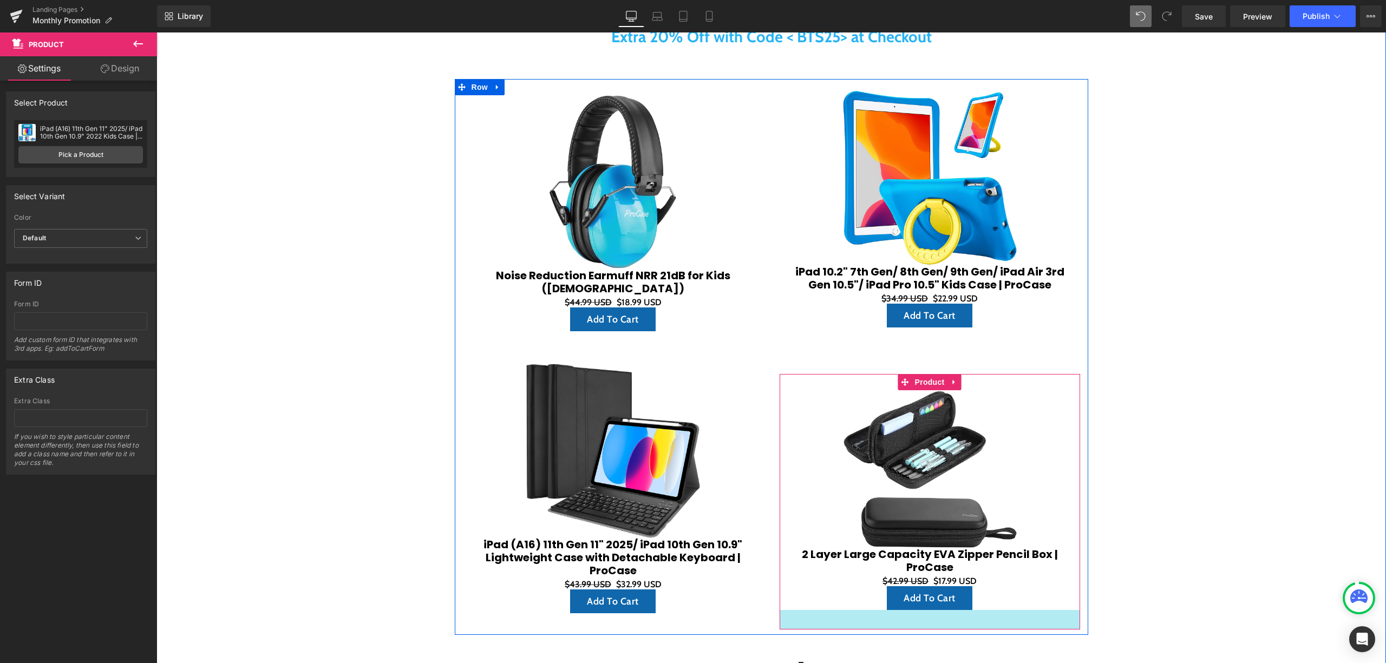
click at [971, 633] on div "Sale Off (P) Image Noise Reduction Earmuff NRR 21dB for Kids ([DEMOGRAPHIC_DATA…" at bounding box center [771, 357] width 633 height 556
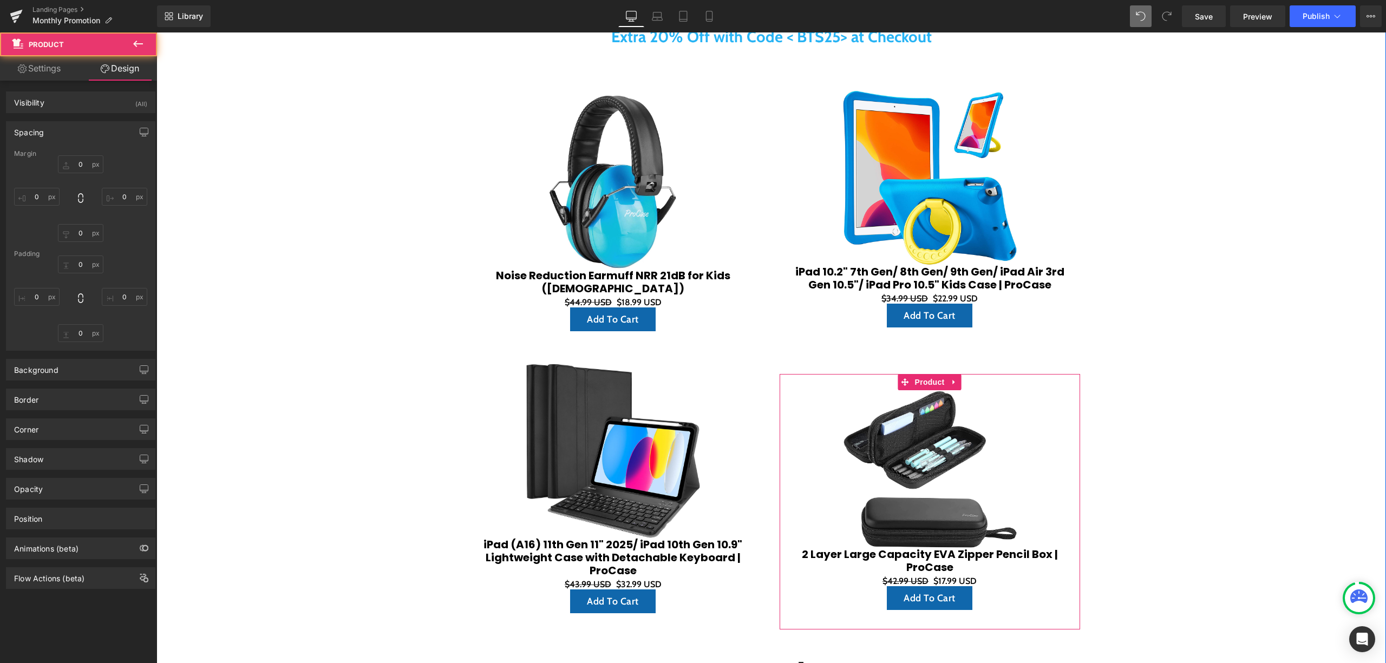
type input "0"
type input "30"
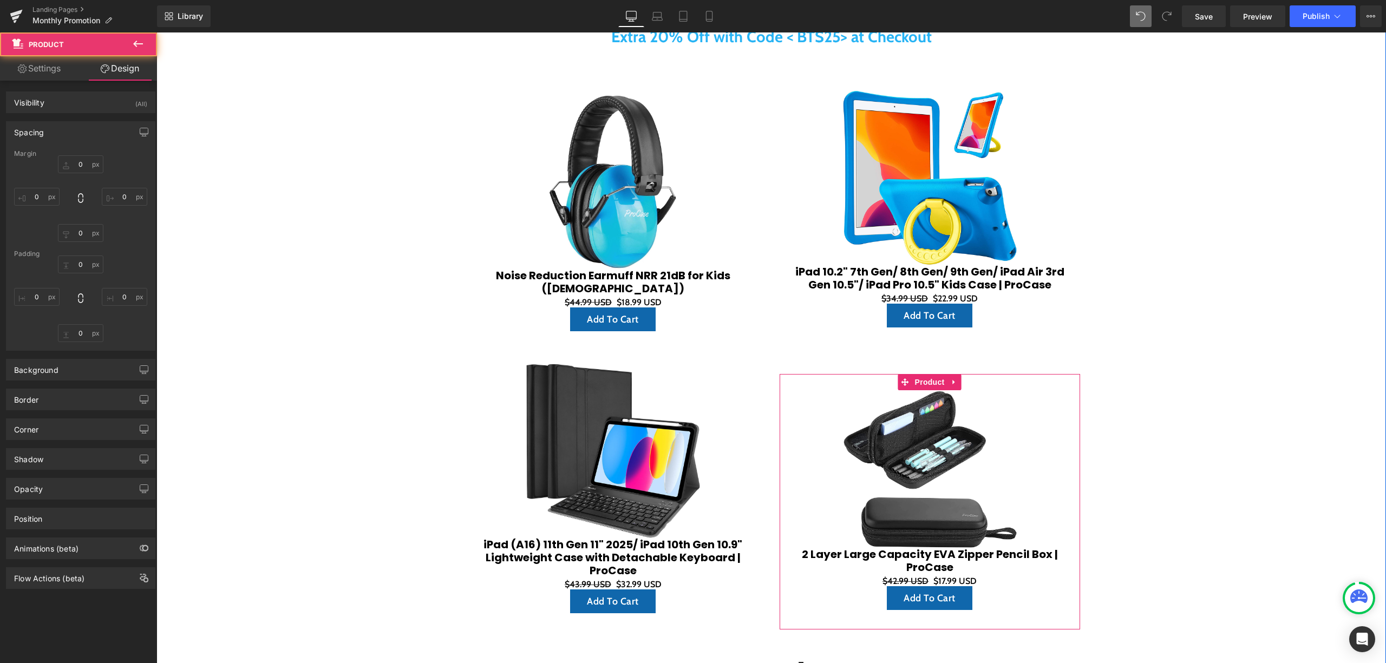
type input "10"
type input "36"
type input "10"
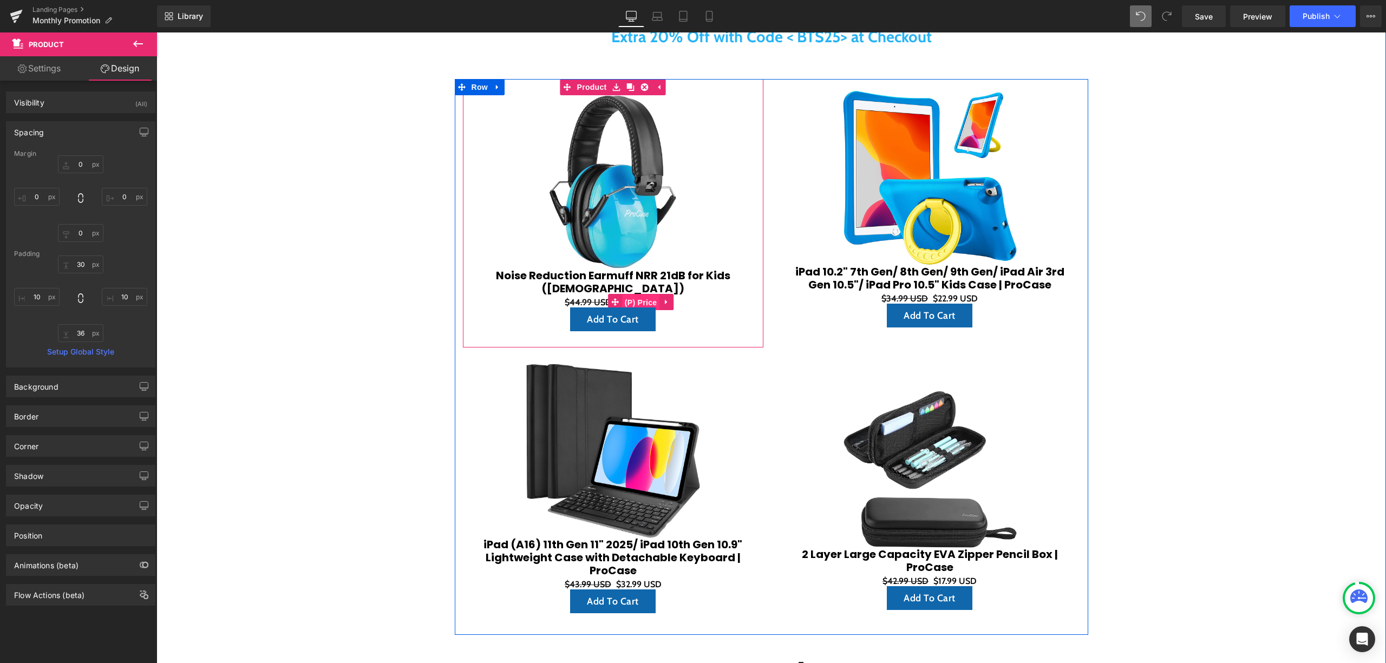
click at [640, 299] on span "(P) Price" at bounding box center [641, 302] width 38 height 16
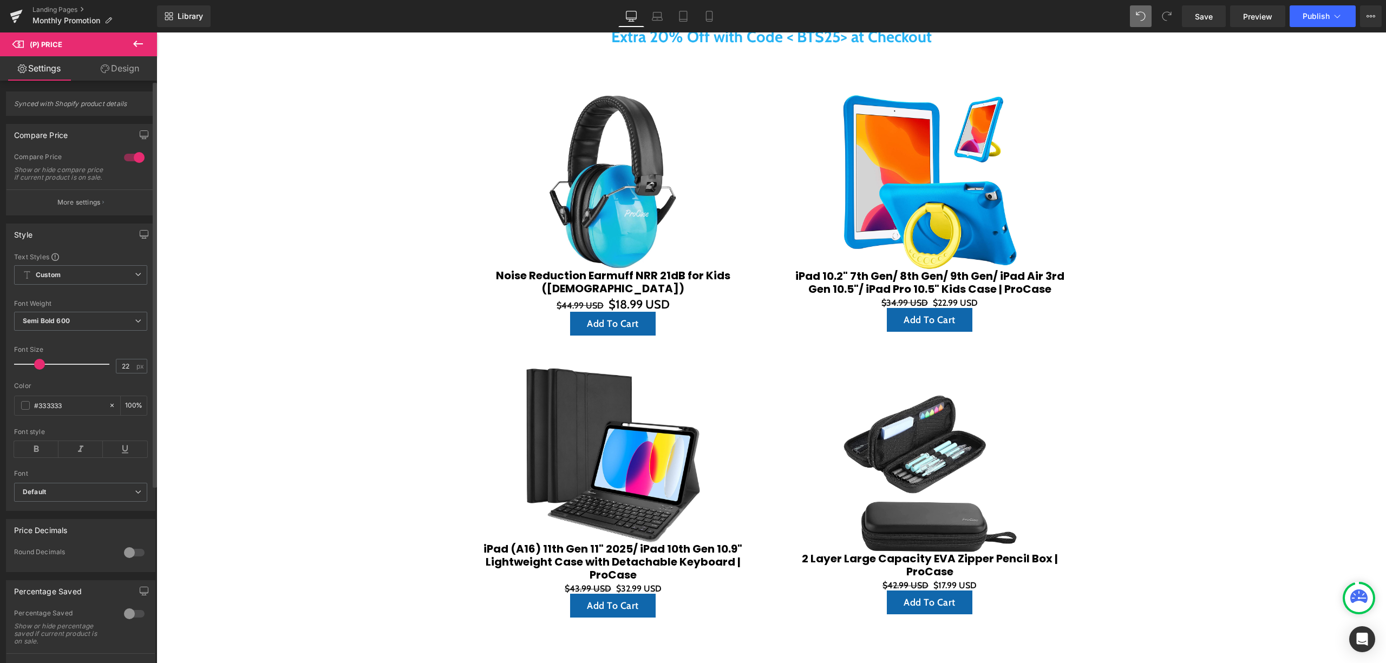
type input "23"
drag, startPoint x: 37, startPoint y: 376, endPoint x: 43, endPoint y: 374, distance: 6.3
click at [44, 370] on span at bounding box center [40, 364] width 11 height 11
click at [947, 298] on div "$34.99 USD $22.99 USD (P) Price" at bounding box center [930, 303] width 290 height 10
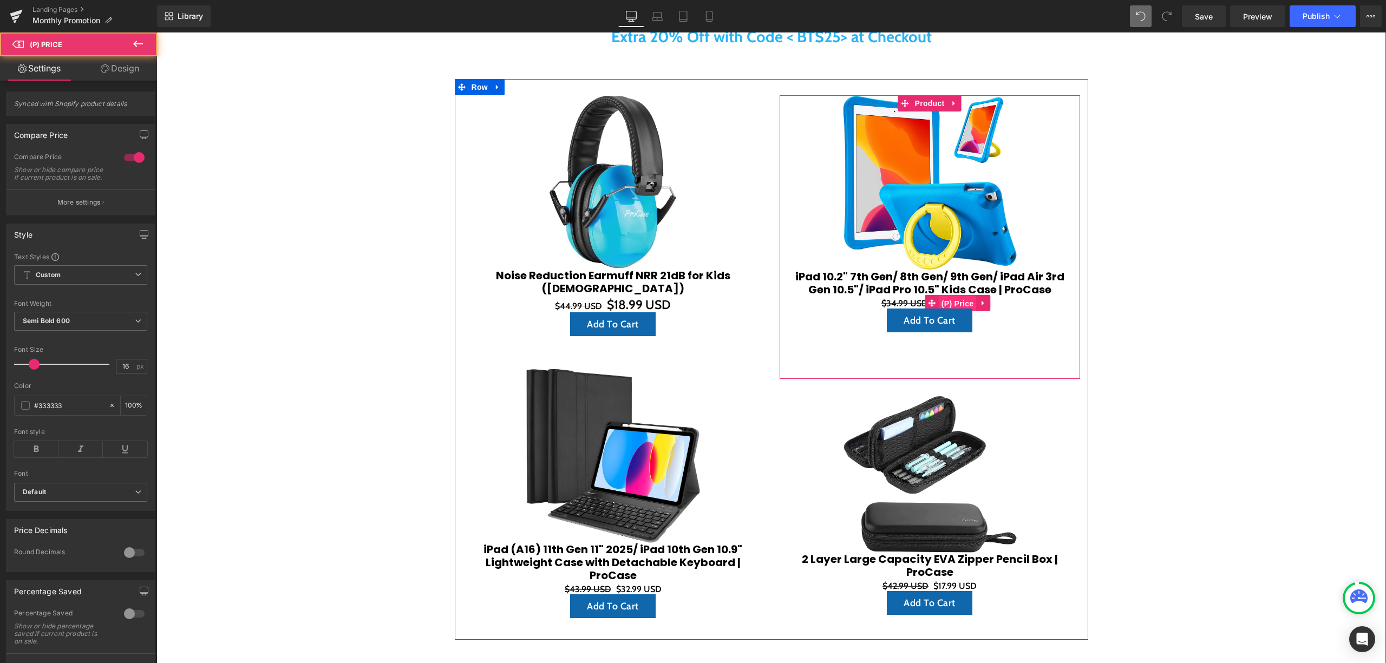
click at [954, 303] on span "(P) Price" at bounding box center [958, 304] width 38 height 16
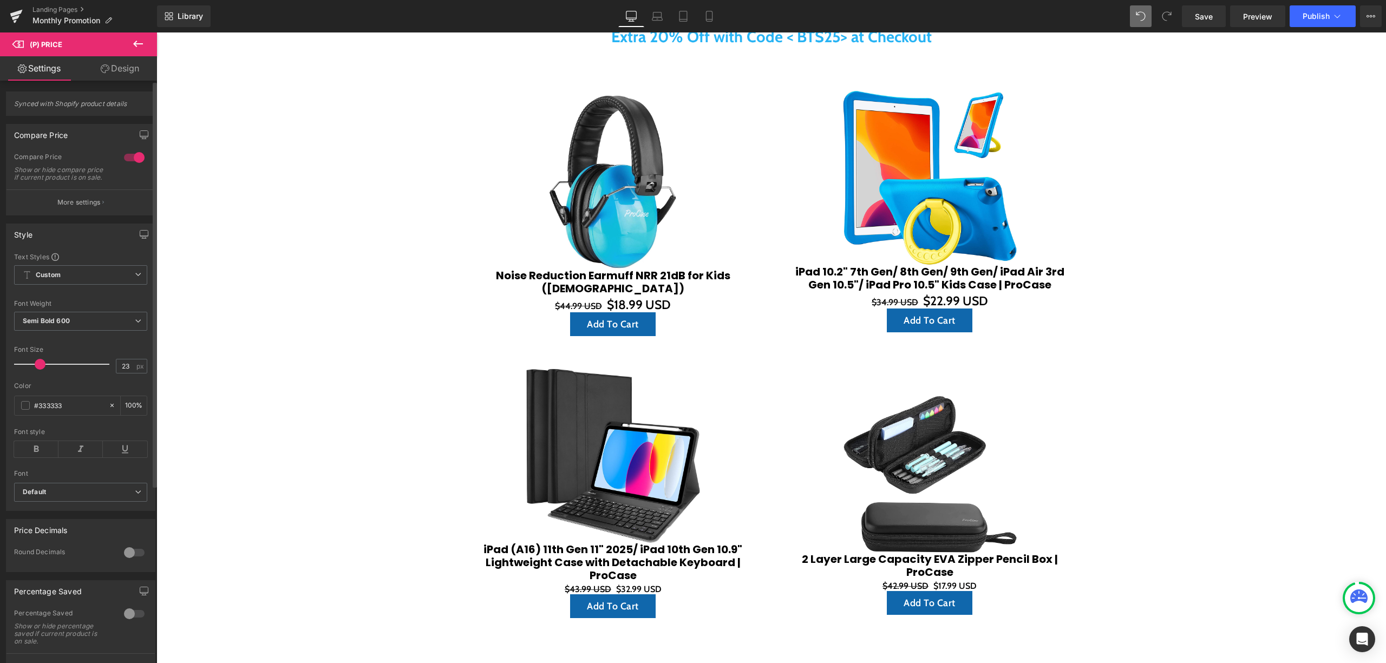
type input "22"
drag, startPoint x: 36, startPoint y: 371, endPoint x: 41, endPoint y: 373, distance: 5.8
click at [41, 370] on span at bounding box center [39, 364] width 11 height 11
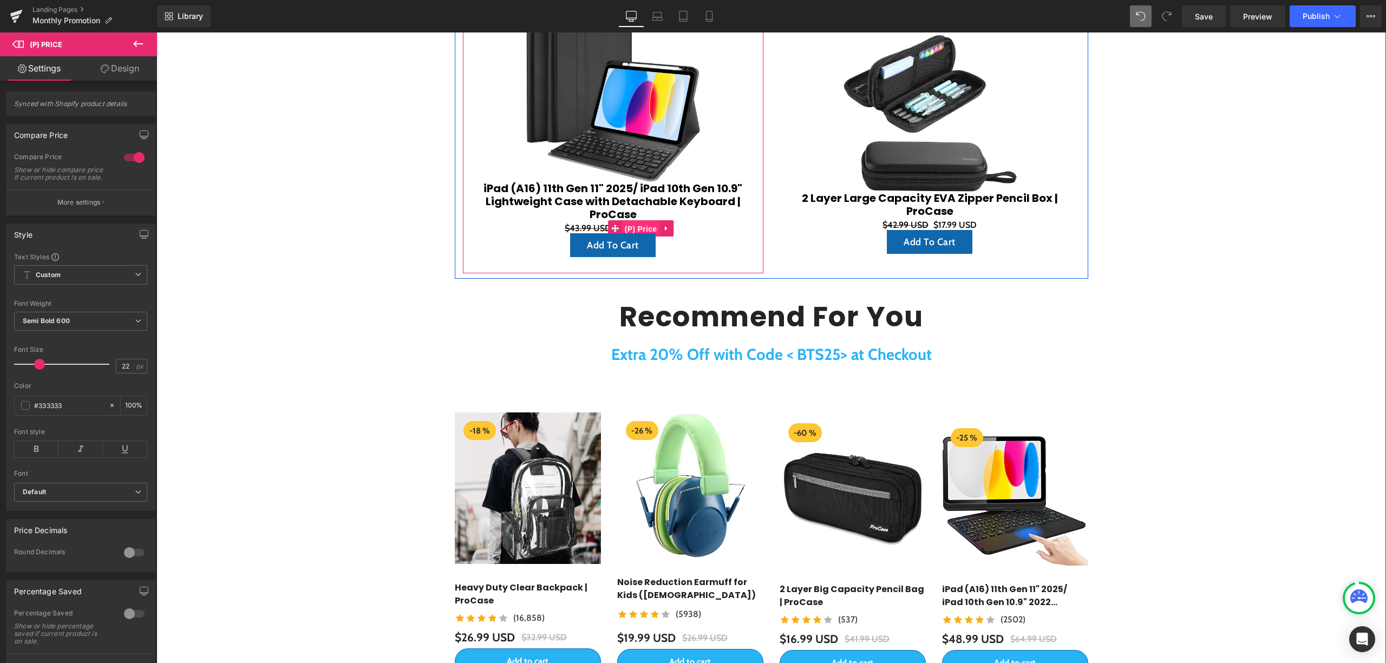
click at [639, 224] on span "(P) Price" at bounding box center [641, 229] width 38 height 16
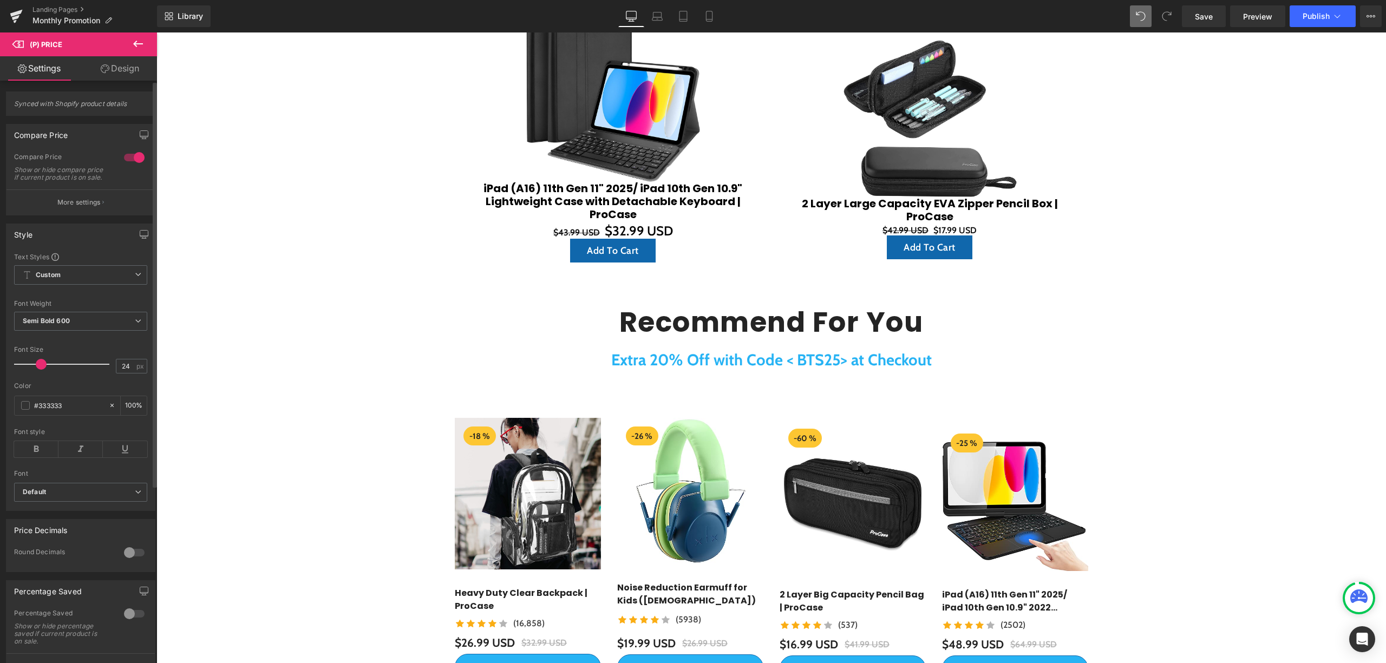
type input "22"
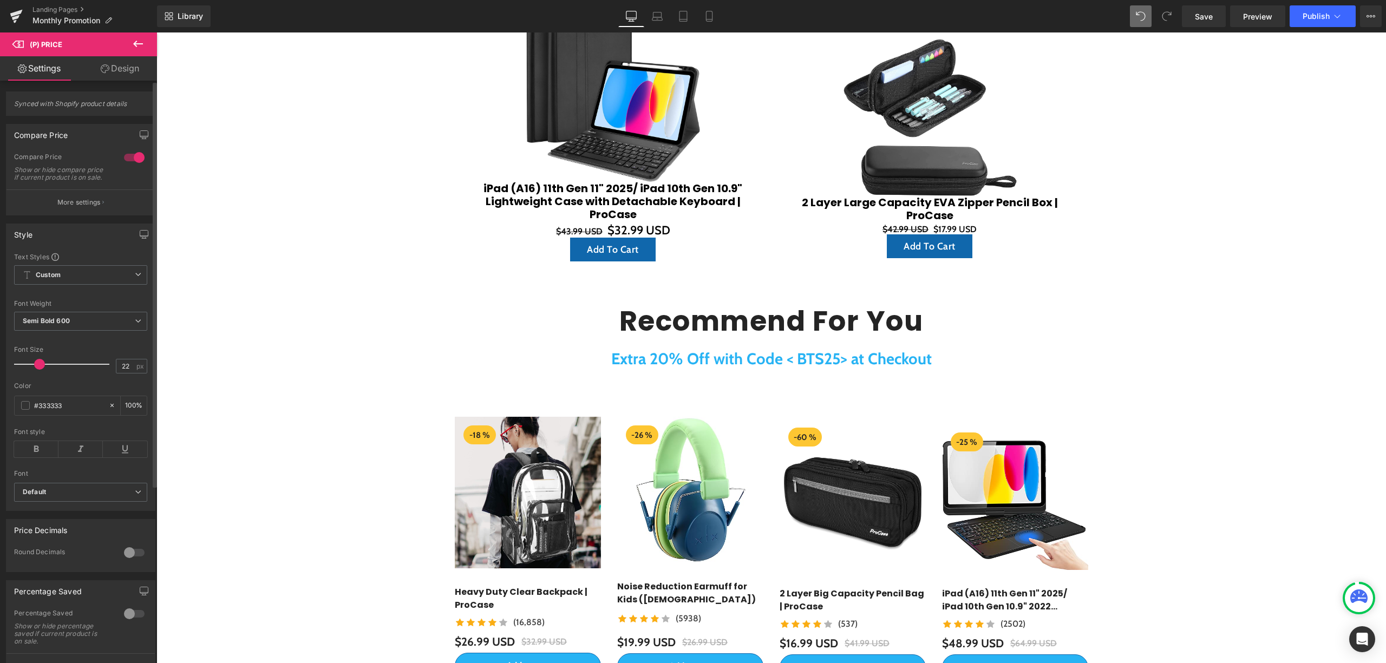
click at [35, 370] on span at bounding box center [39, 364] width 11 height 11
click at [945, 234] on span "(P) Price" at bounding box center [929, 229] width 30 height 13
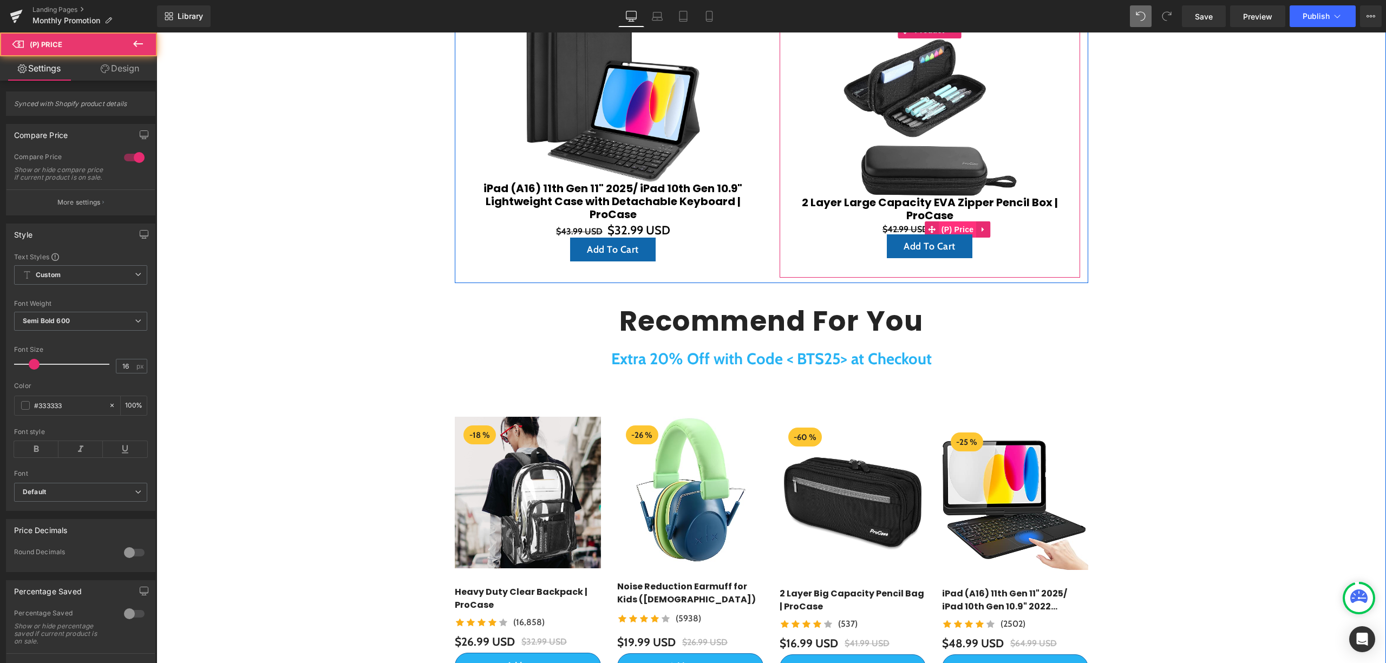
click at [951, 224] on span "(P) Price" at bounding box center [958, 229] width 38 height 16
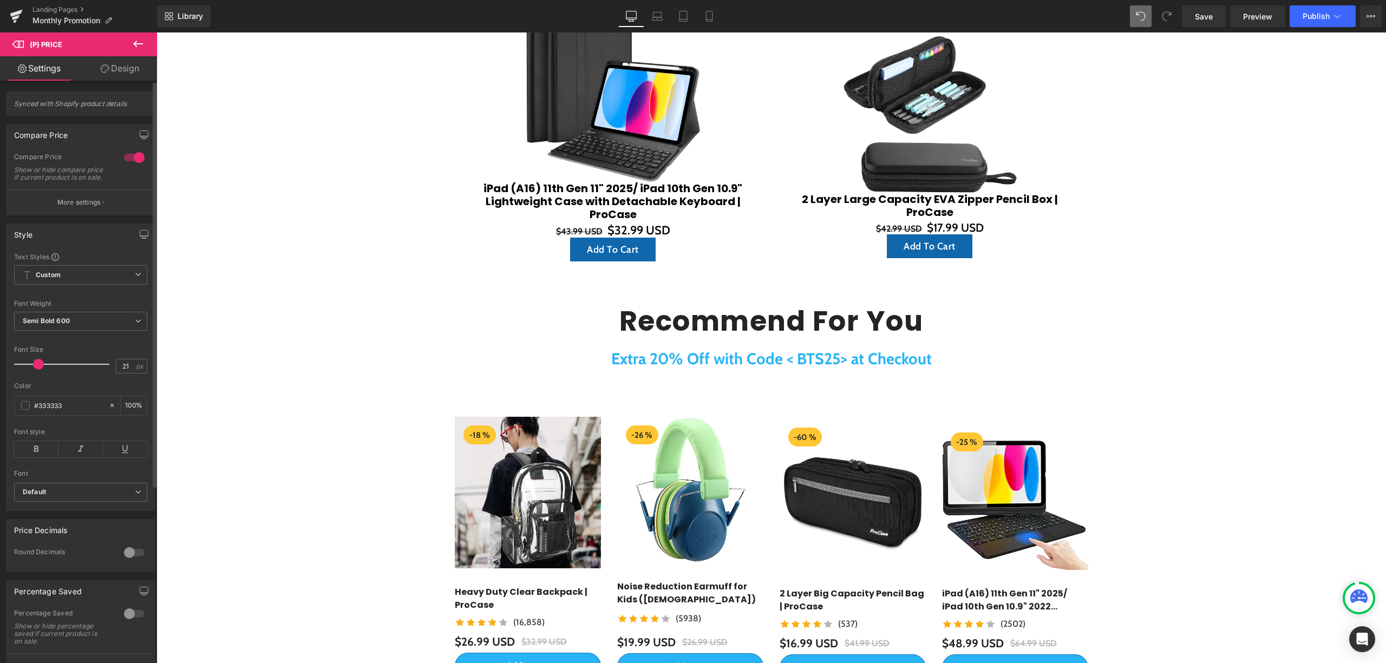
type input "22"
click at [36, 369] on span at bounding box center [39, 364] width 11 height 11
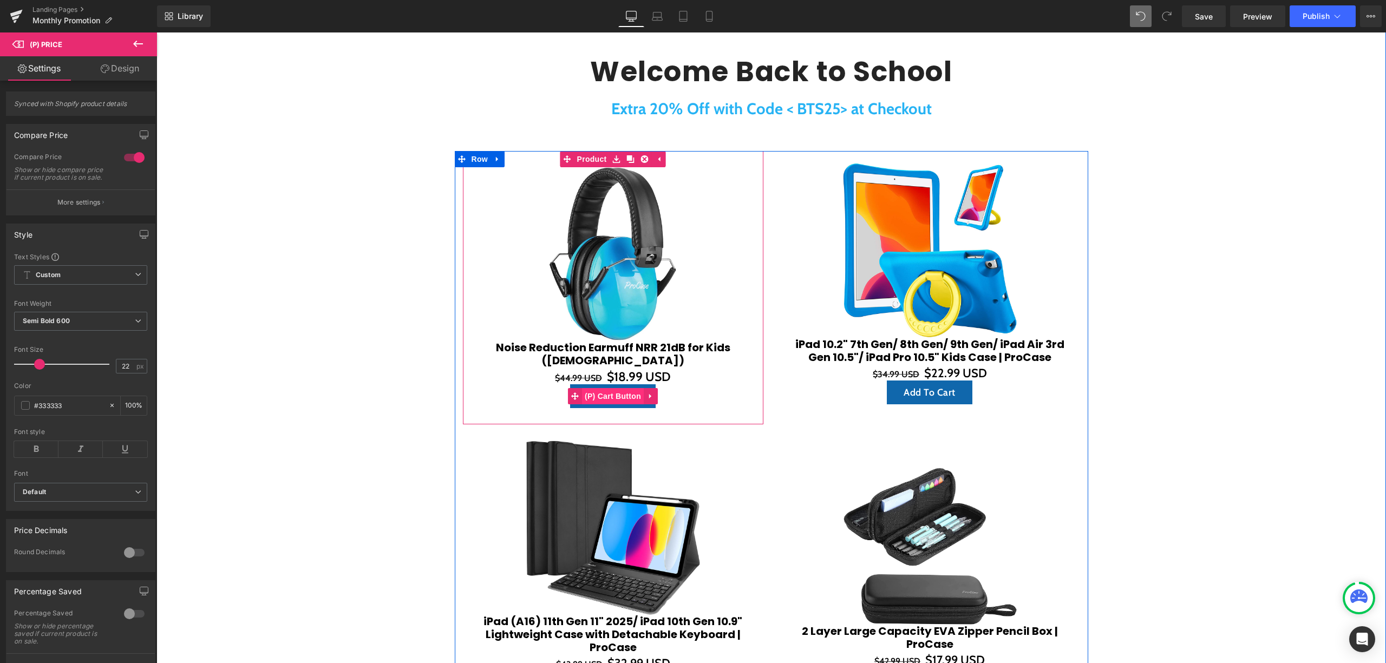
click at [607, 398] on span "(P) Cart Button" at bounding box center [613, 396] width 62 height 16
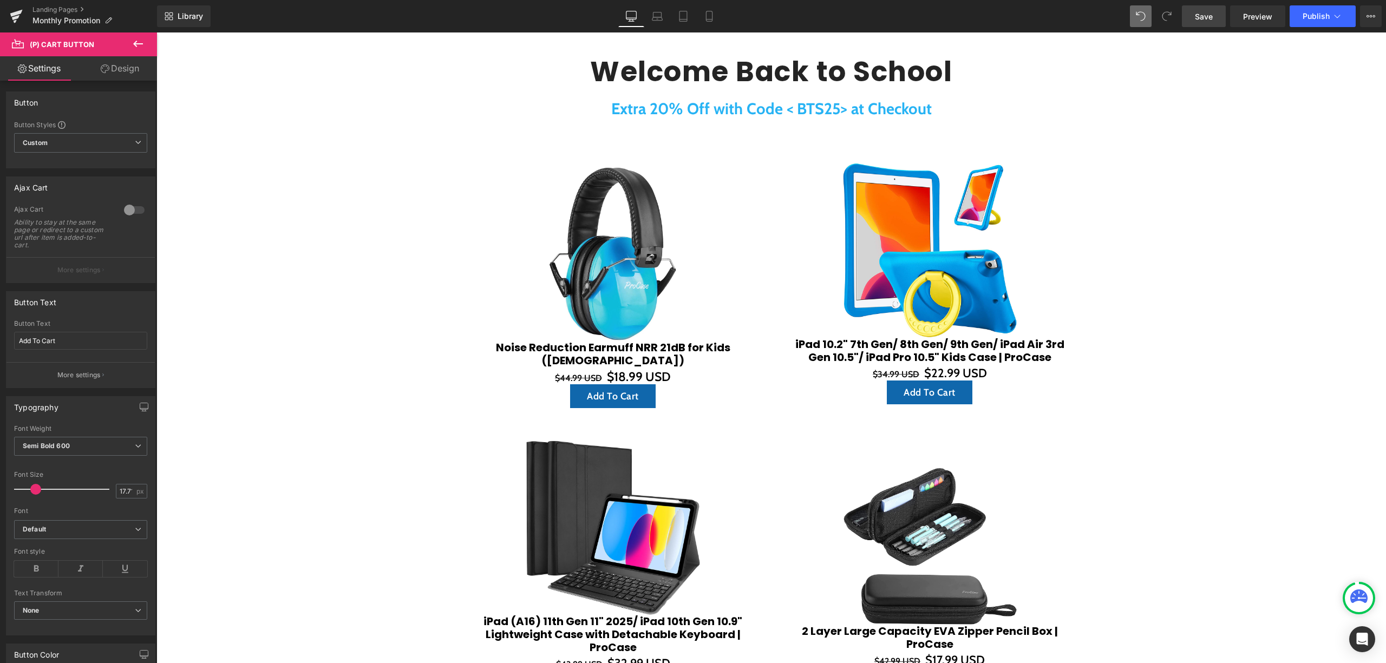
click at [1200, 22] on link "Save" at bounding box center [1204, 16] width 44 height 22
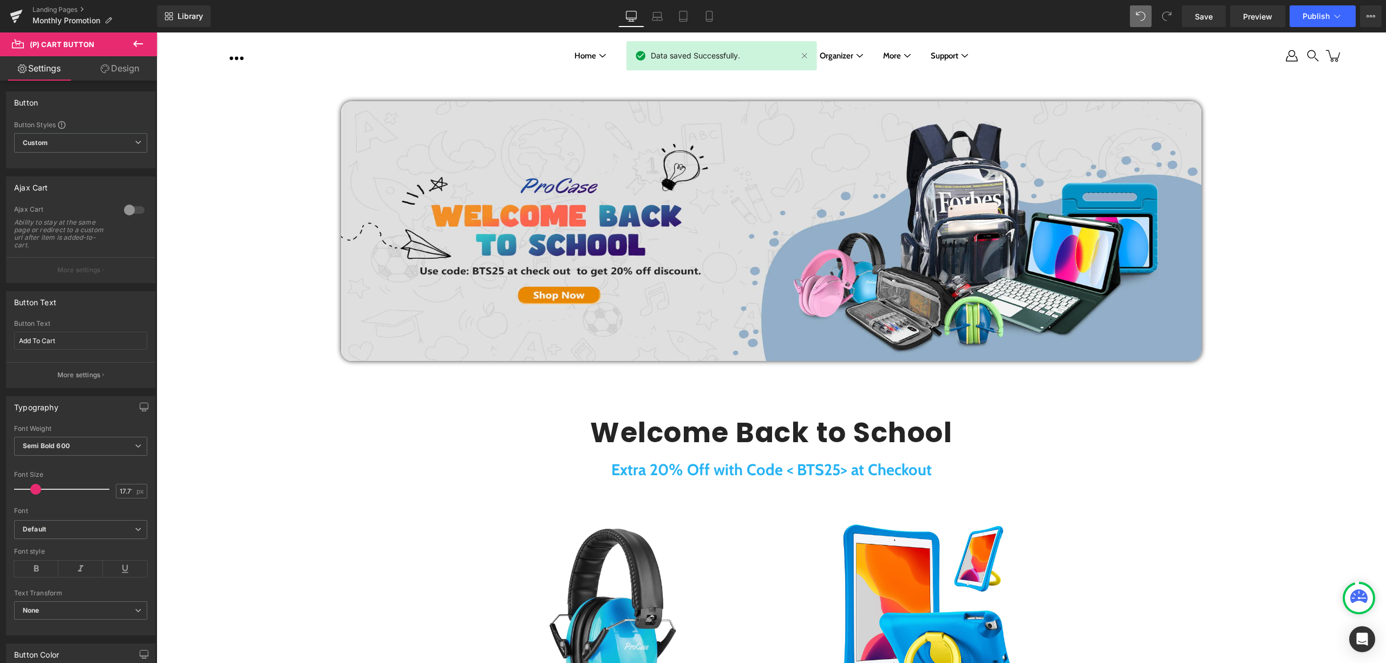
scroll to position [0, 0]
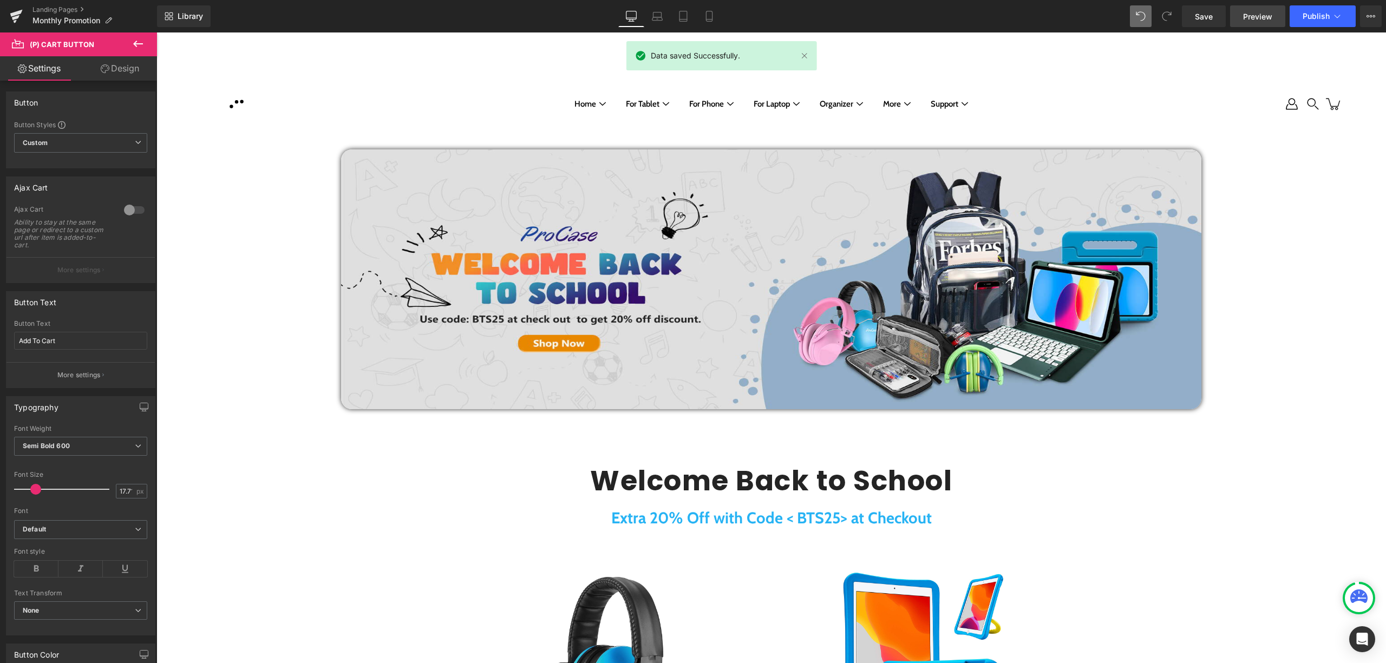
click at [1250, 21] on span "Preview" at bounding box center [1257, 16] width 29 height 11
click at [1299, 22] on button "Publish" at bounding box center [1322, 16] width 66 height 22
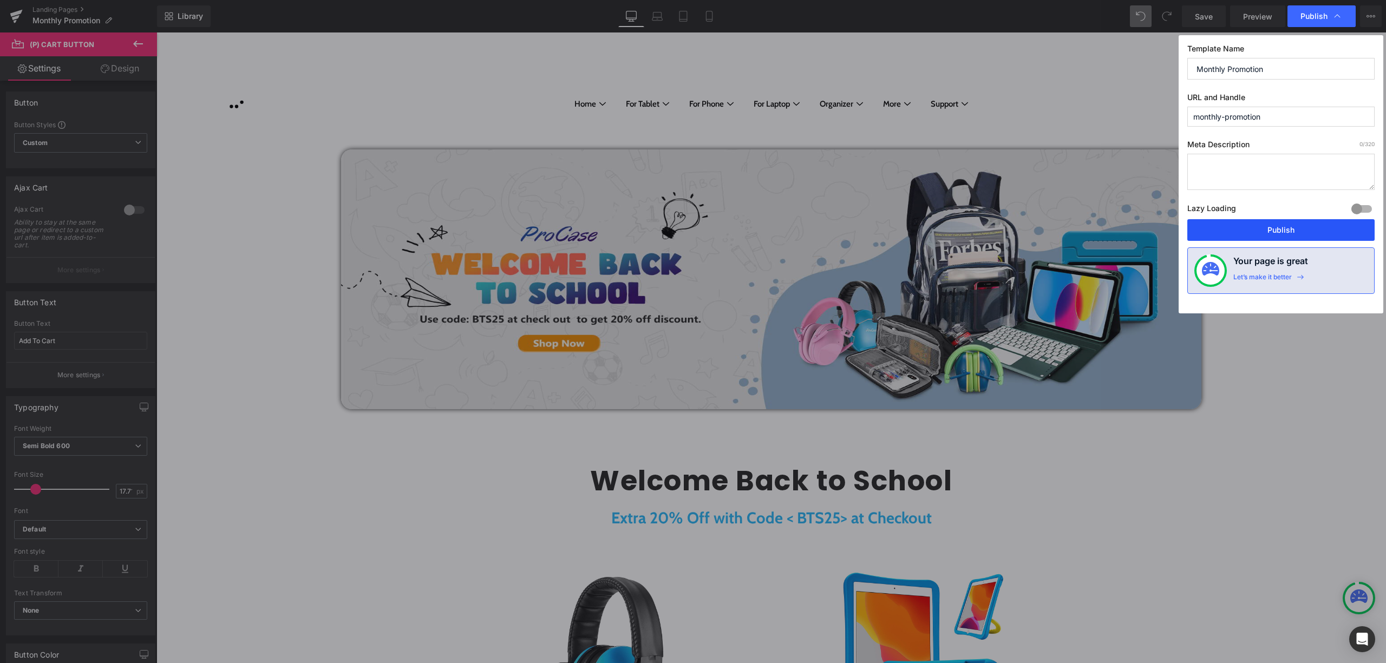
click at [1244, 235] on button "Publish" at bounding box center [1280, 230] width 187 height 22
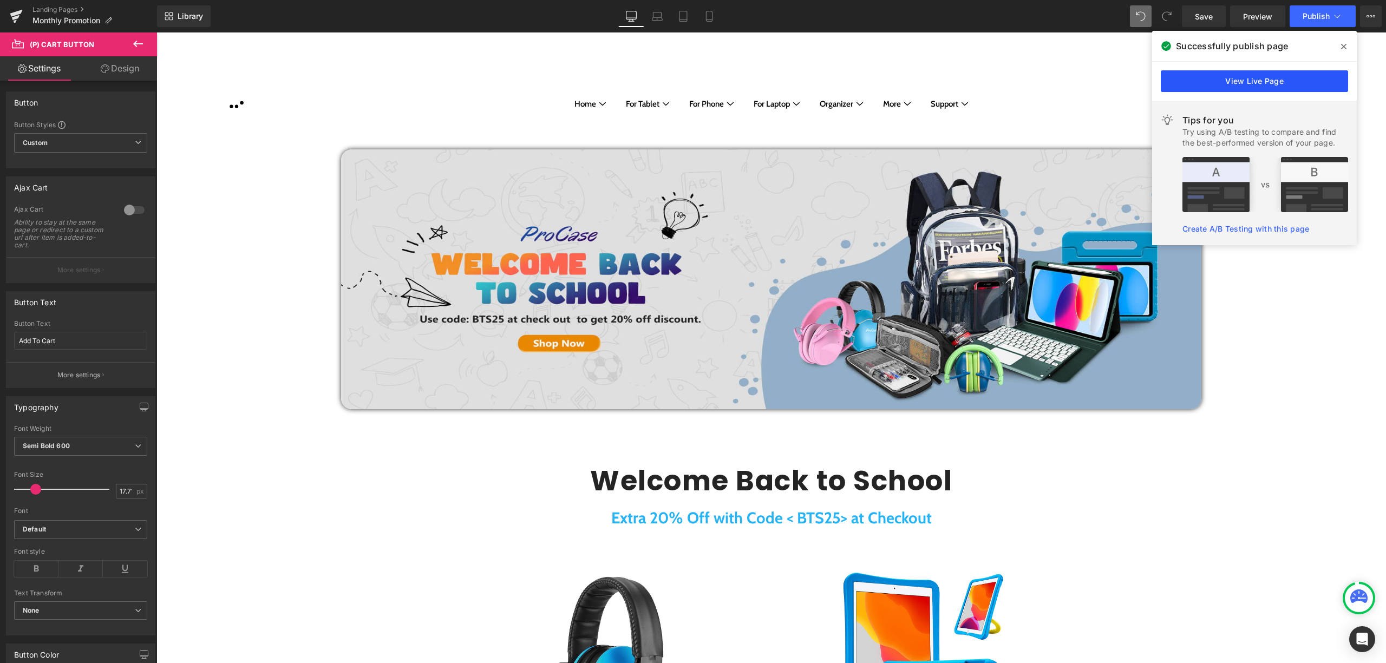
click at [1265, 78] on link "View Live Page" at bounding box center [1254, 81] width 187 height 22
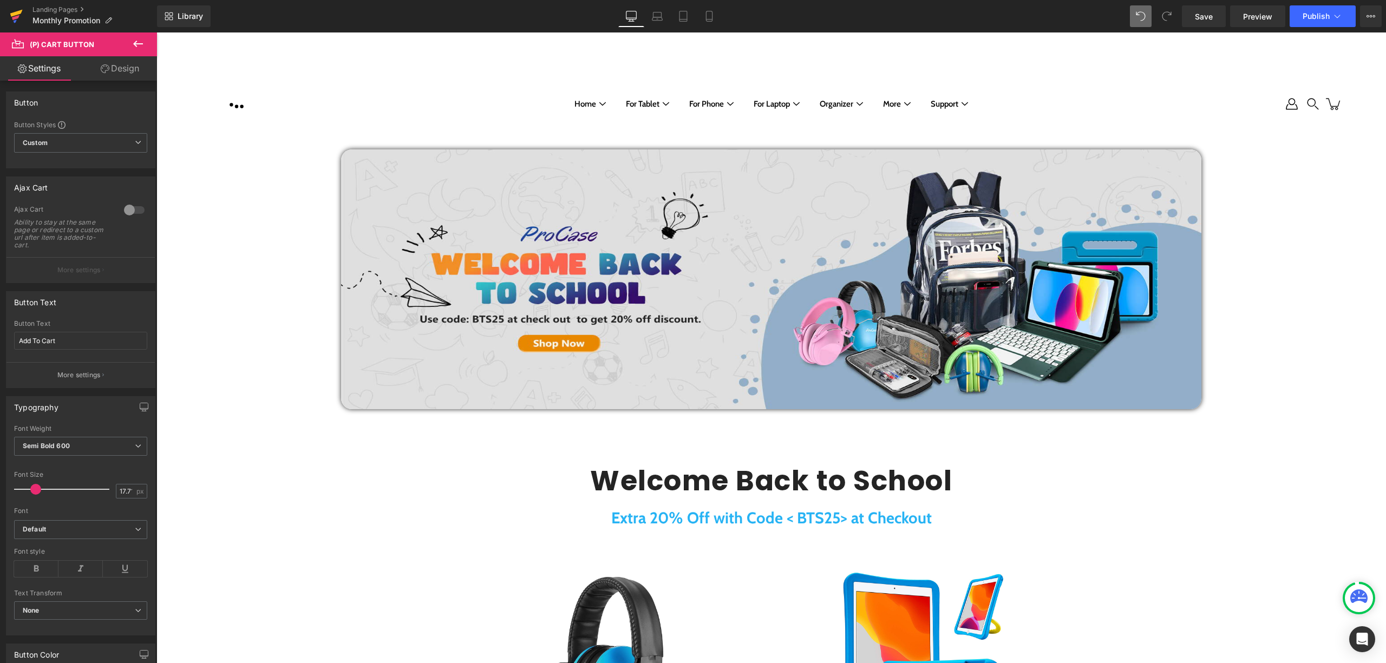
click at [24, 18] on link at bounding box center [16, 16] width 32 height 32
